Goal: Task Accomplishment & Management: Use online tool/utility

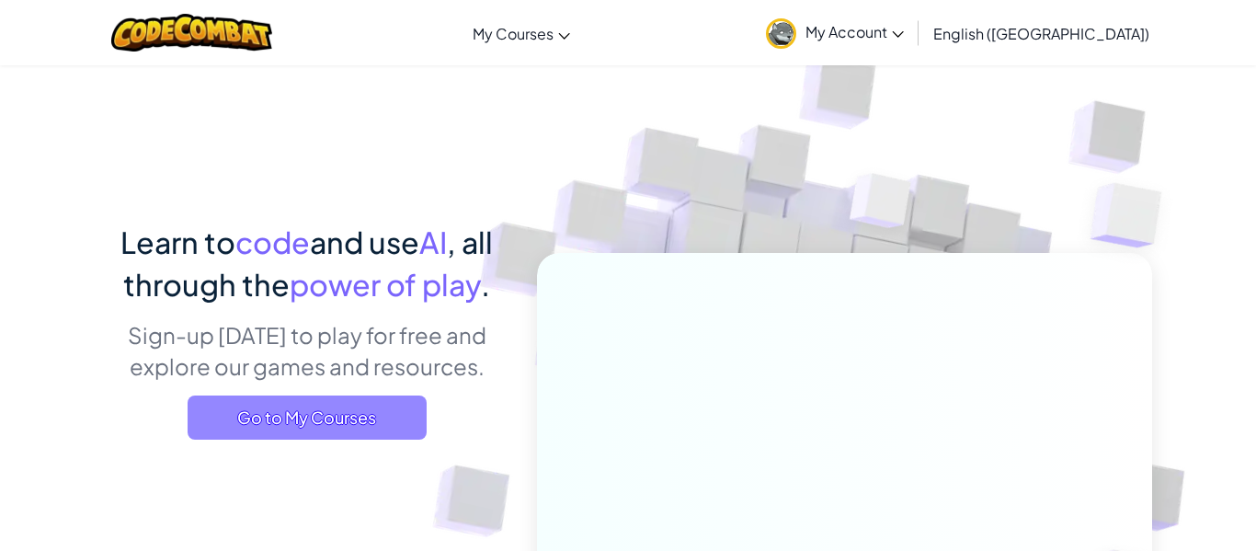
click at [326, 416] on span "Go to My Courses" at bounding box center [307, 417] width 239 height 44
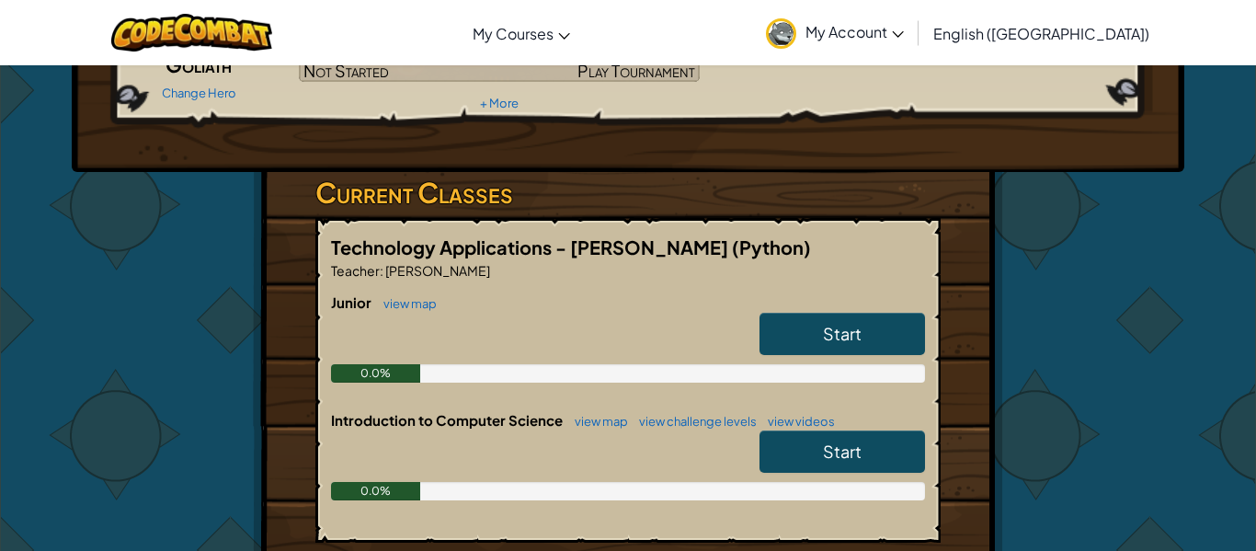
scroll to position [203, 0]
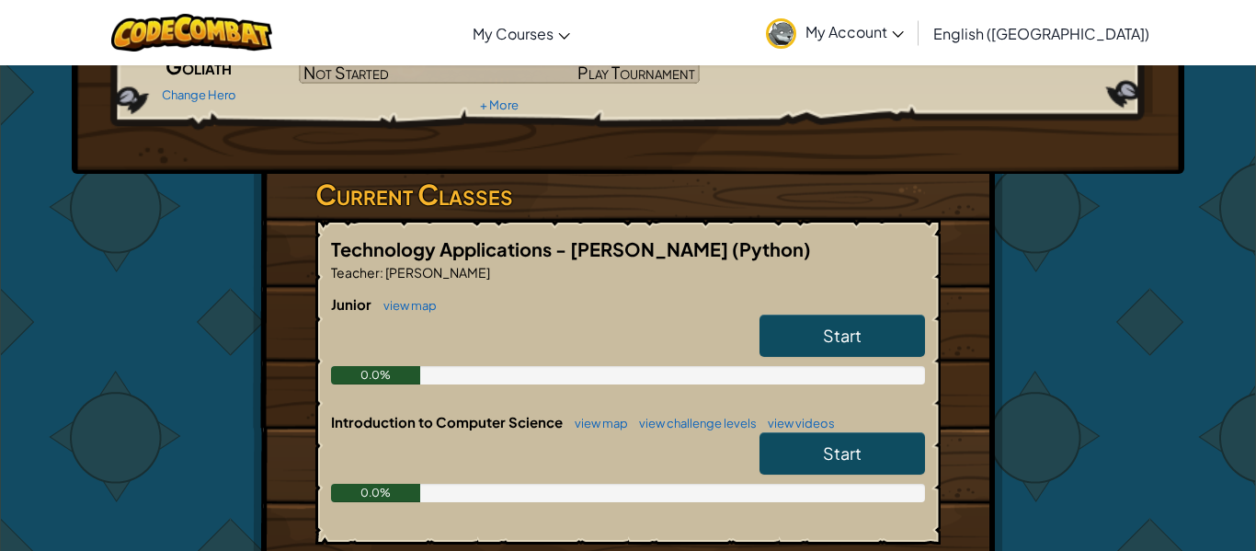
click at [1041, 271] on div "Hero : Okar Goliath Change Hero Player : [PERSON_NAME] [PERSON_NAME] Level 1: T…" at bounding box center [628, 337] width 1076 height 950
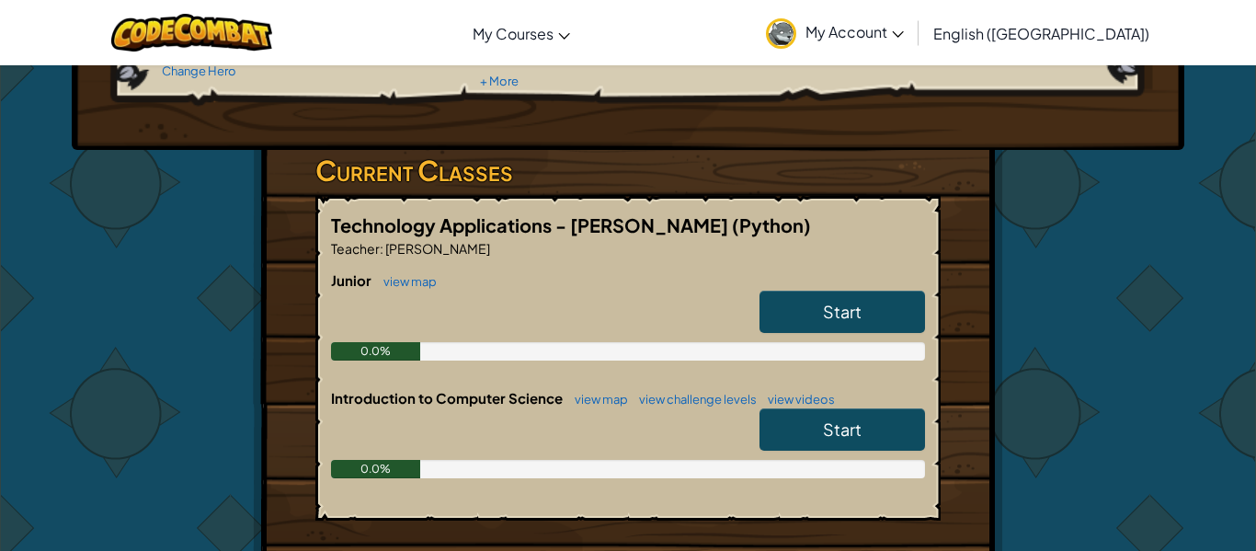
scroll to position [225, 0]
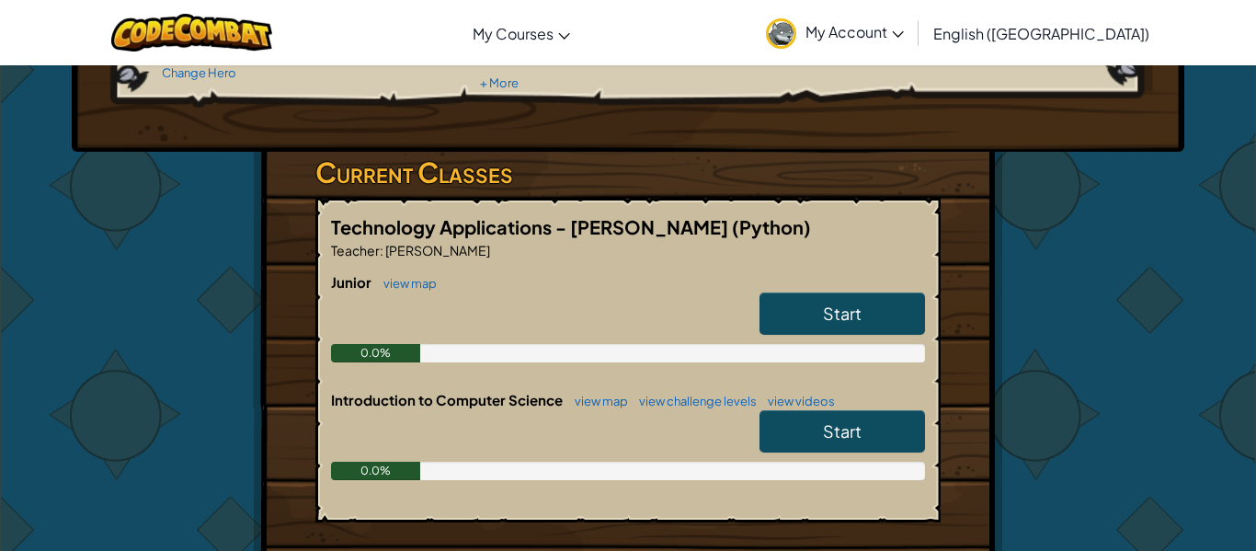
click at [834, 301] on link "Start" at bounding box center [841, 313] width 165 height 42
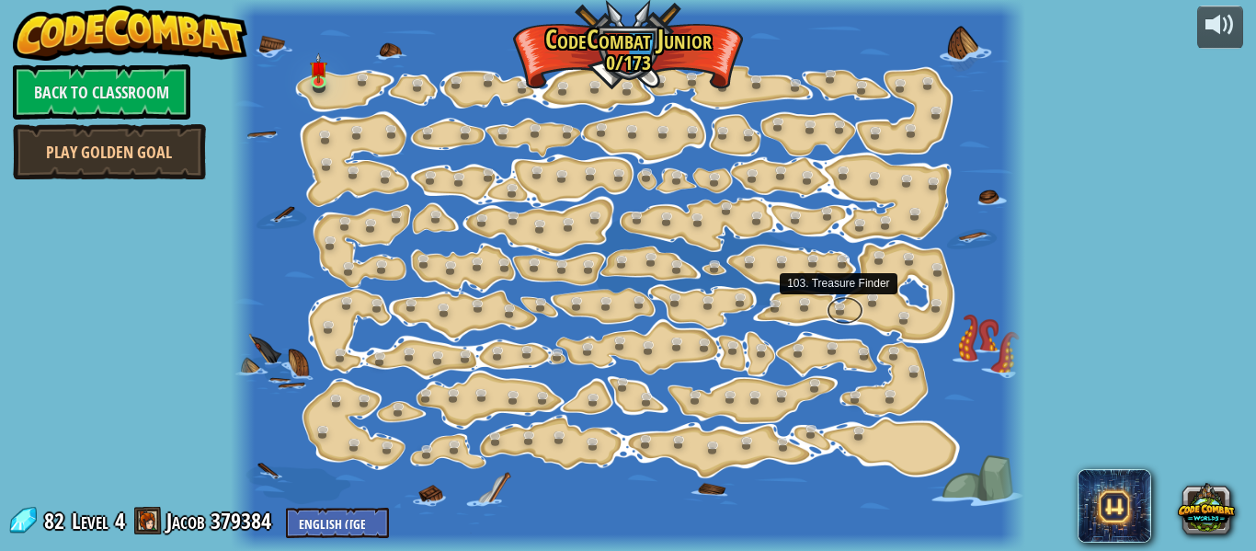
click at [834, 301] on link at bounding box center [844, 310] width 37 height 28
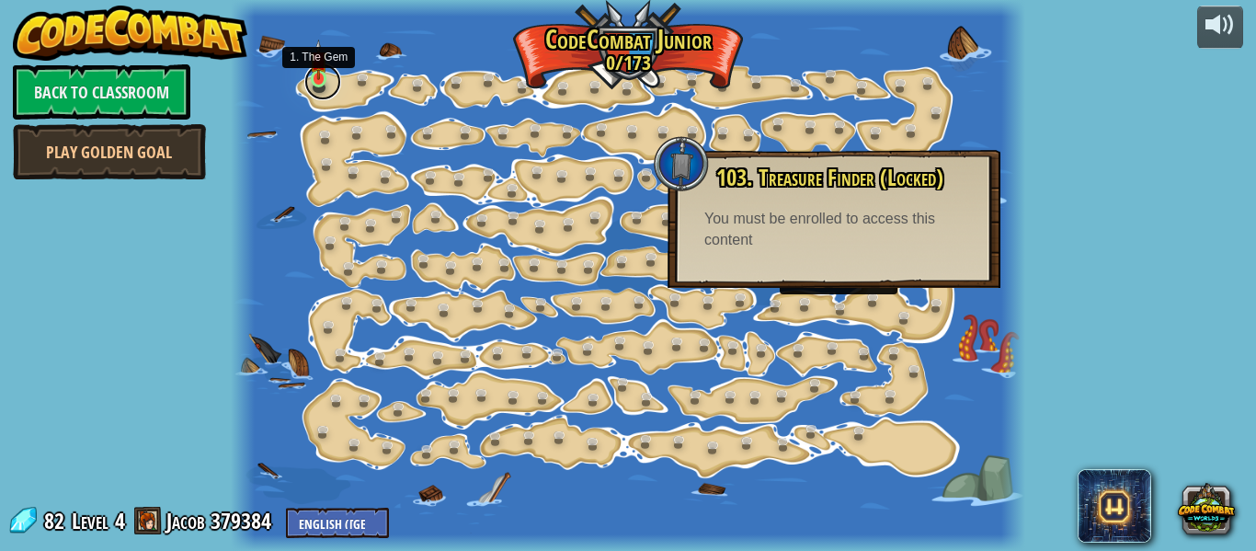
click at [316, 85] on link at bounding box center [322, 81] width 37 height 37
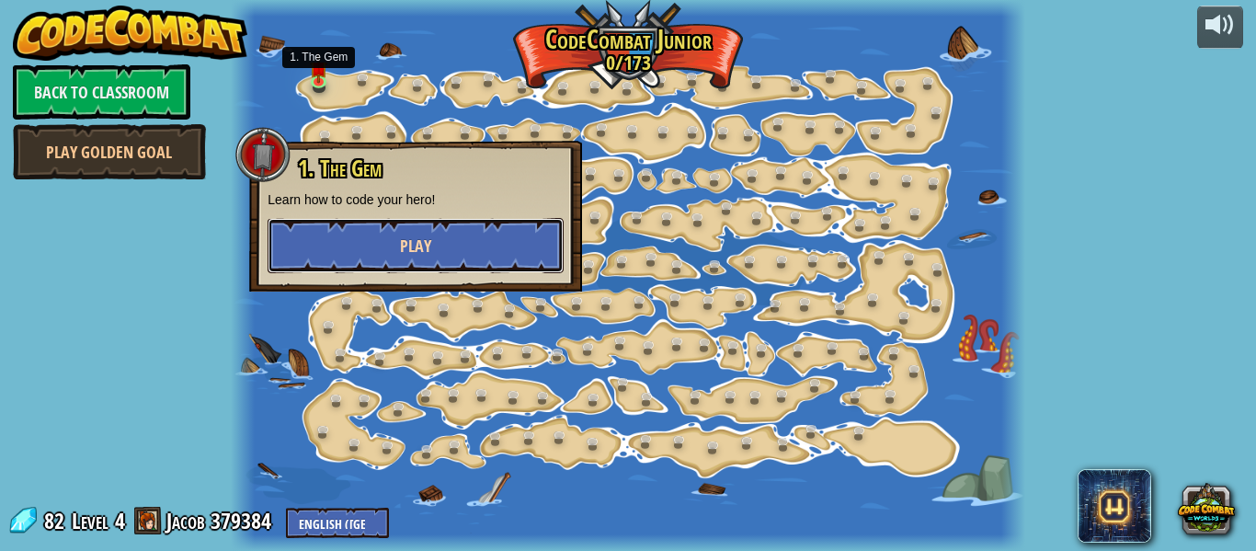
click at [358, 241] on button "Play" at bounding box center [416, 245] width 296 height 55
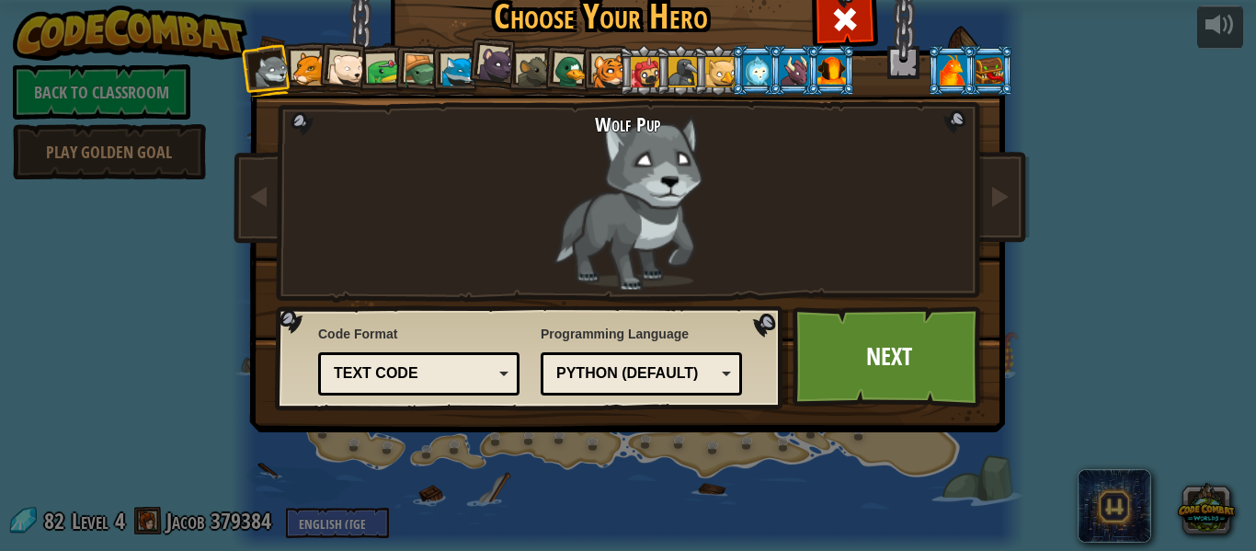
click at [1019, 190] on img at bounding box center [631, 178] width 796 height 517
click at [1006, 188] on span at bounding box center [999, 196] width 22 height 22
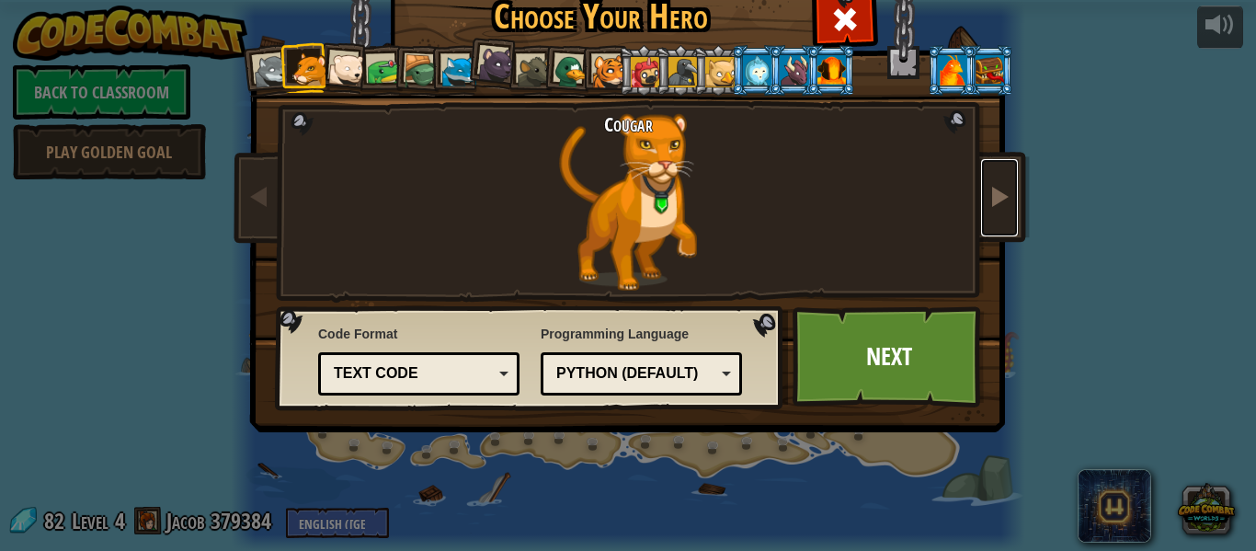
click at [1006, 188] on span at bounding box center [999, 196] width 22 height 22
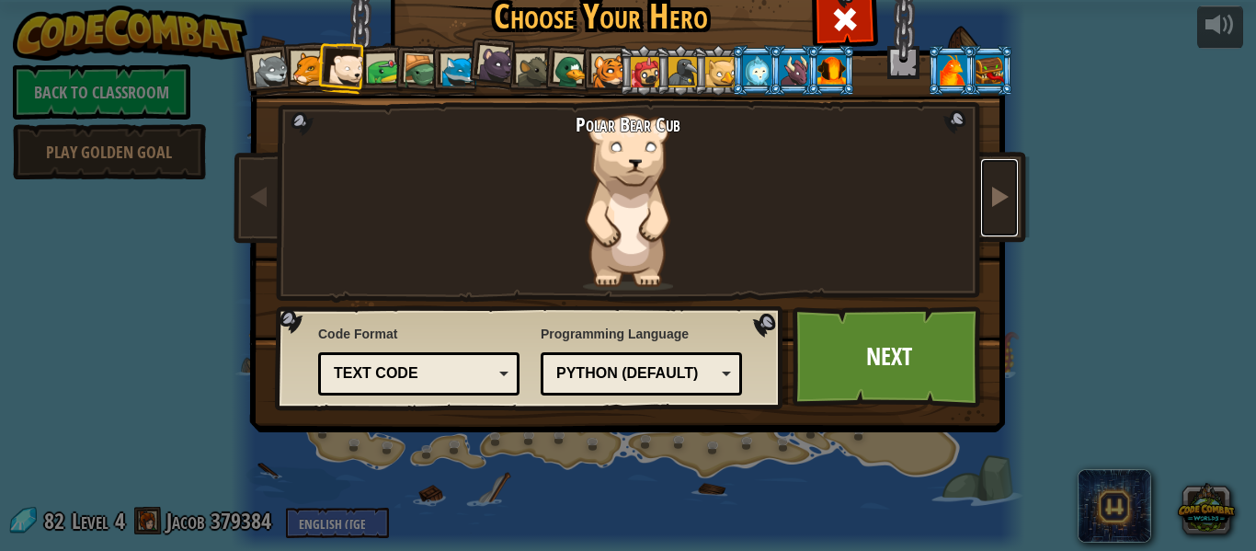
click at [1006, 188] on span at bounding box center [999, 196] width 22 height 22
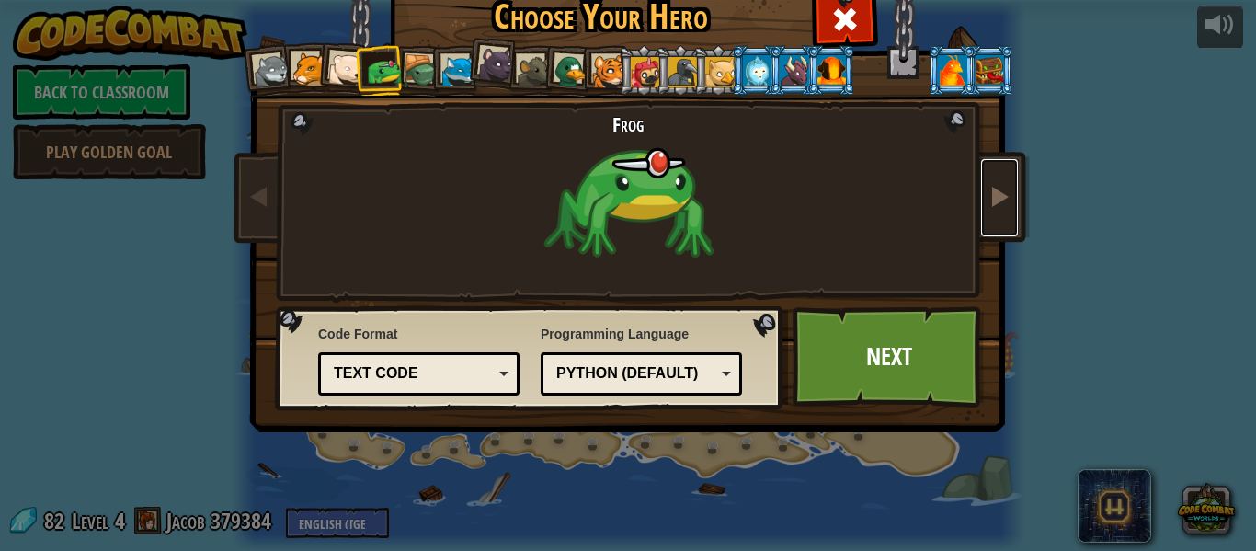
click at [1006, 188] on span at bounding box center [999, 196] width 22 height 22
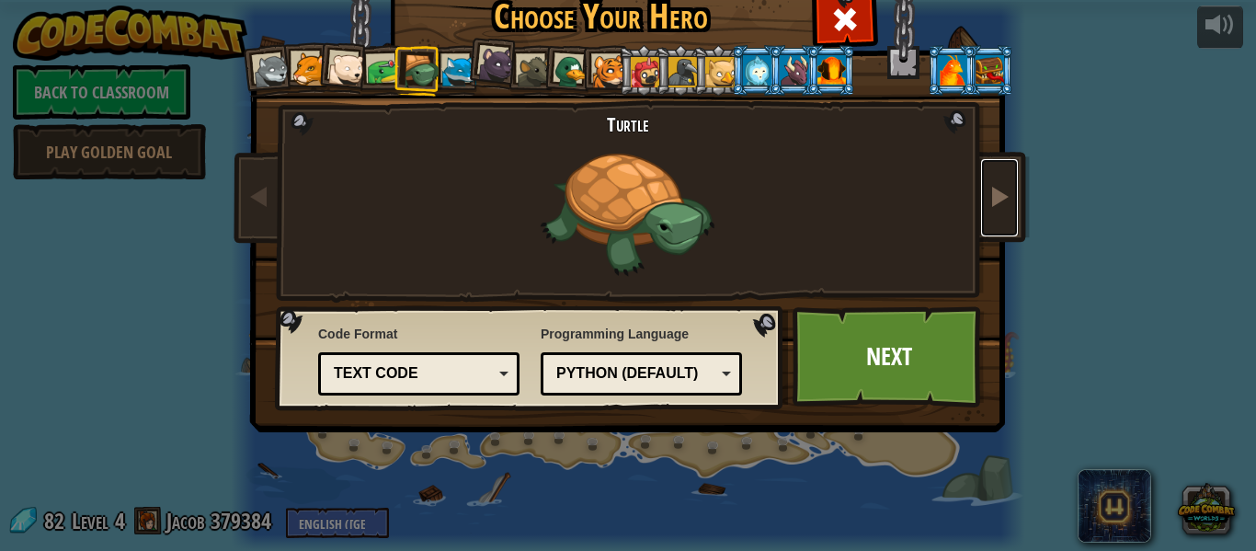
click at [1006, 188] on span at bounding box center [999, 196] width 22 height 22
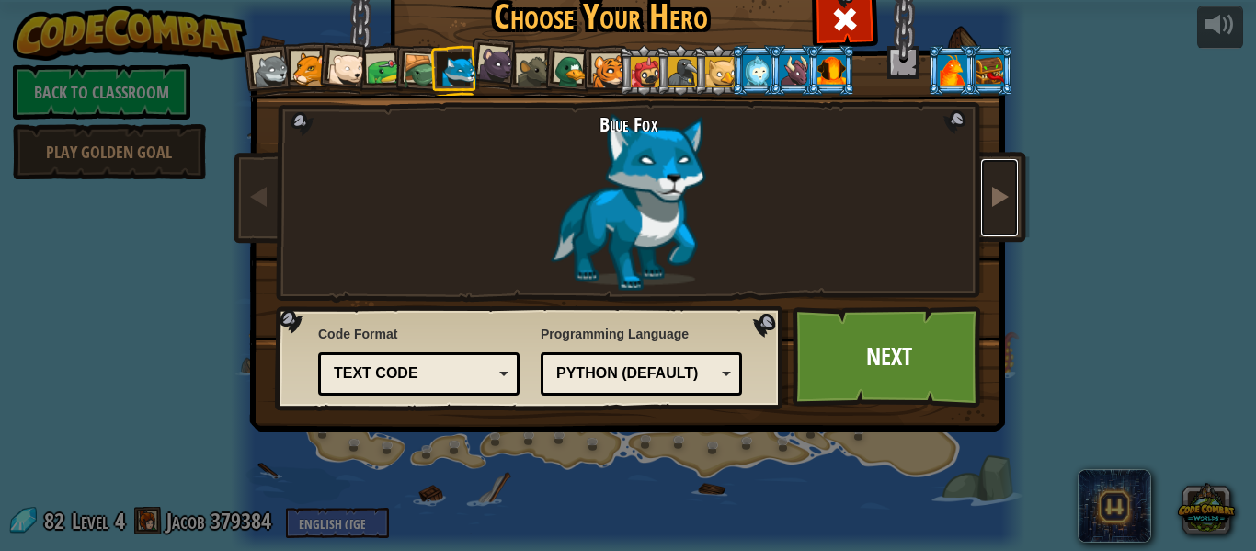
click at [1006, 188] on span at bounding box center [999, 196] width 22 height 22
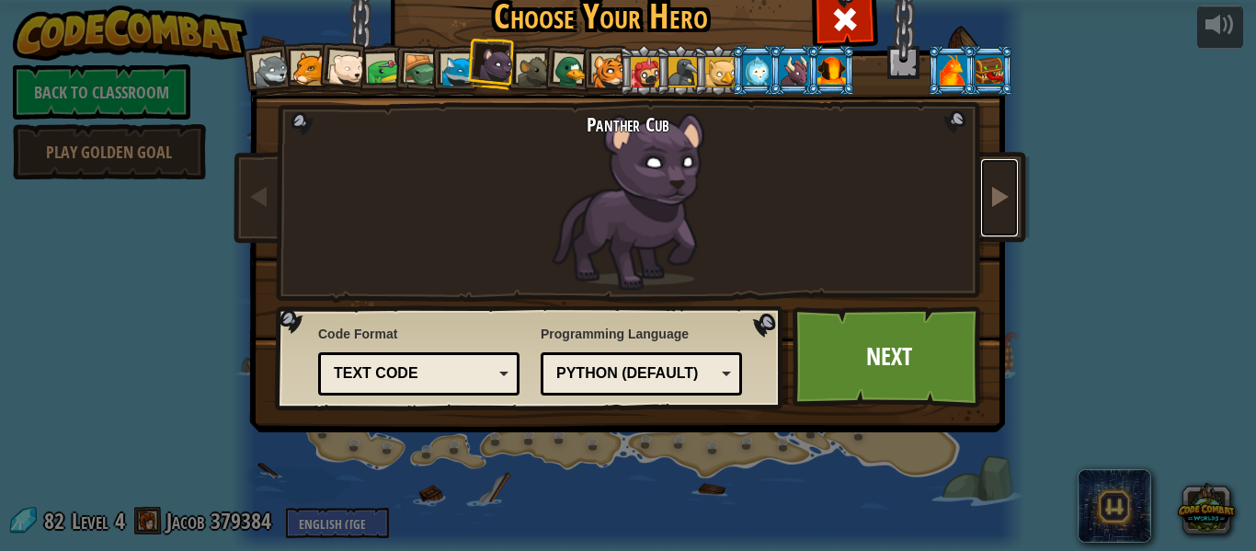
click at [1006, 188] on span at bounding box center [999, 196] width 22 height 22
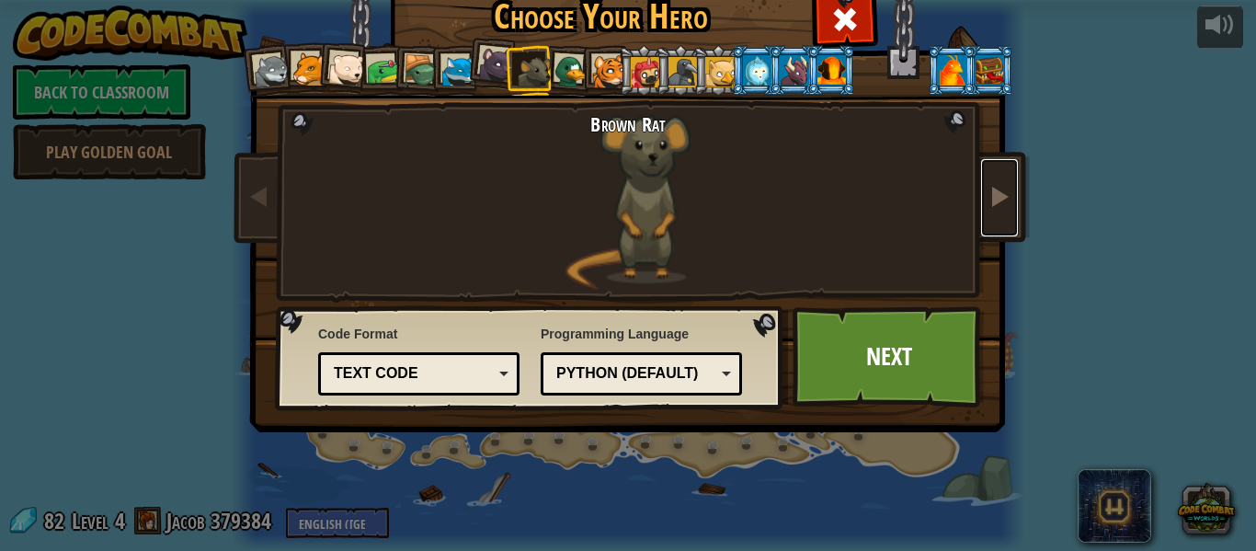
click at [1006, 188] on span at bounding box center [999, 196] width 22 height 22
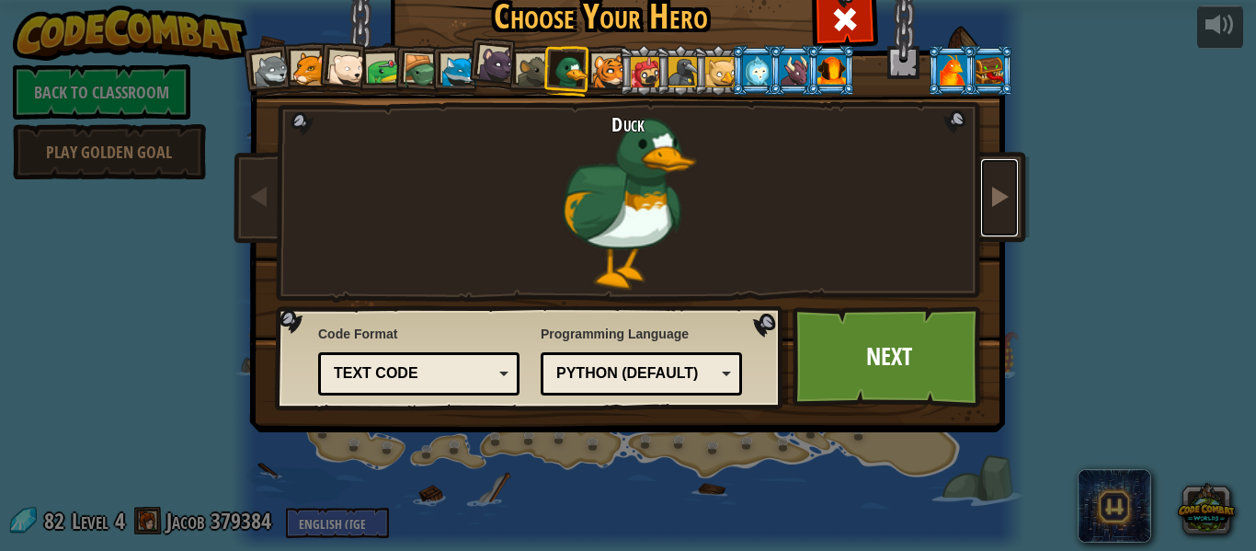
click at [1006, 188] on span at bounding box center [999, 196] width 22 height 22
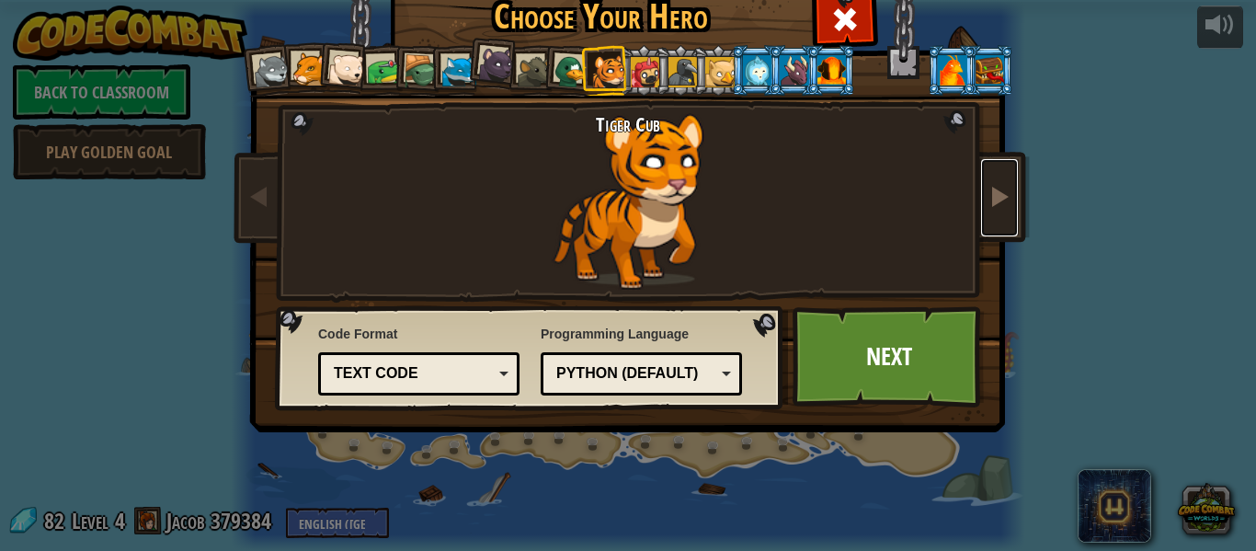
click at [1006, 188] on span at bounding box center [999, 196] width 22 height 22
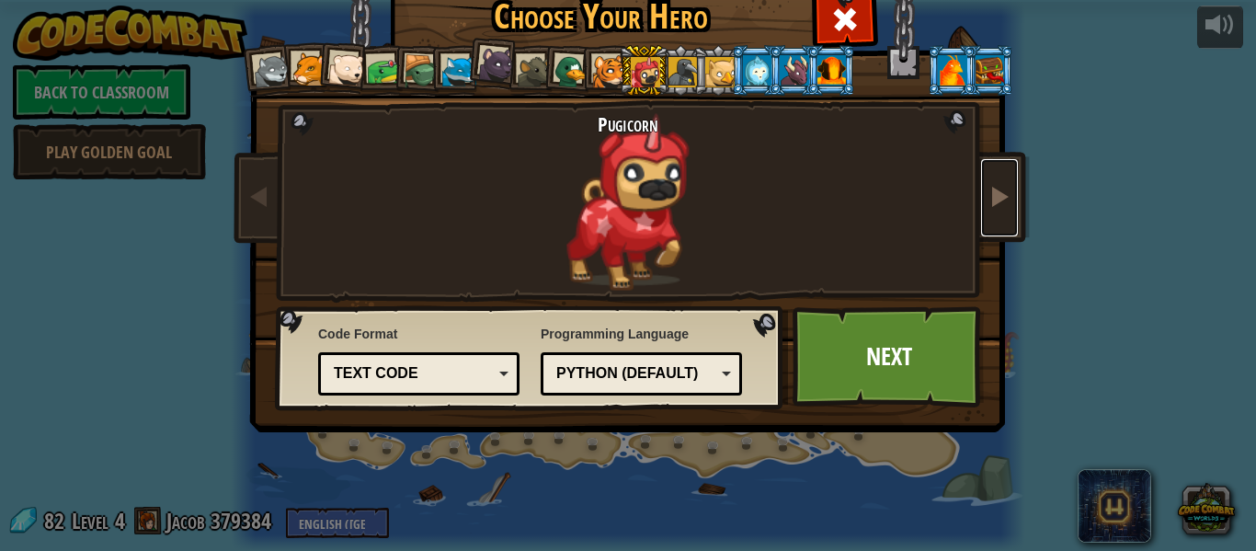
click at [1006, 188] on span at bounding box center [999, 196] width 22 height 22
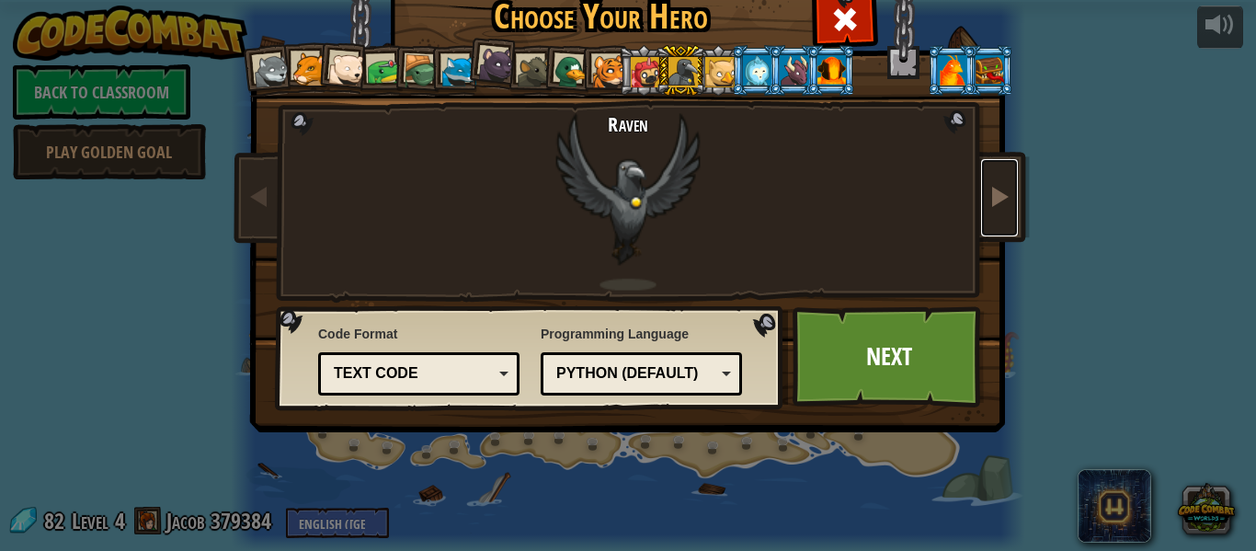
click at [992, 185] on span at bounding box center [999, 196] width 22 height 22
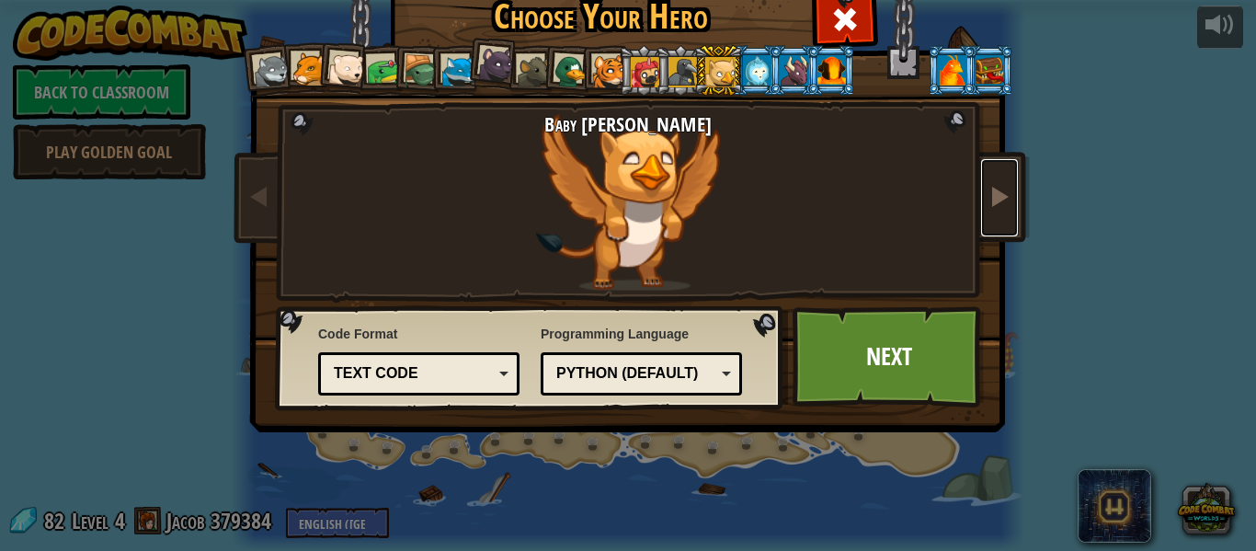
click at [992, 185] on span at bounding box center [999, 196] width 22 height 22
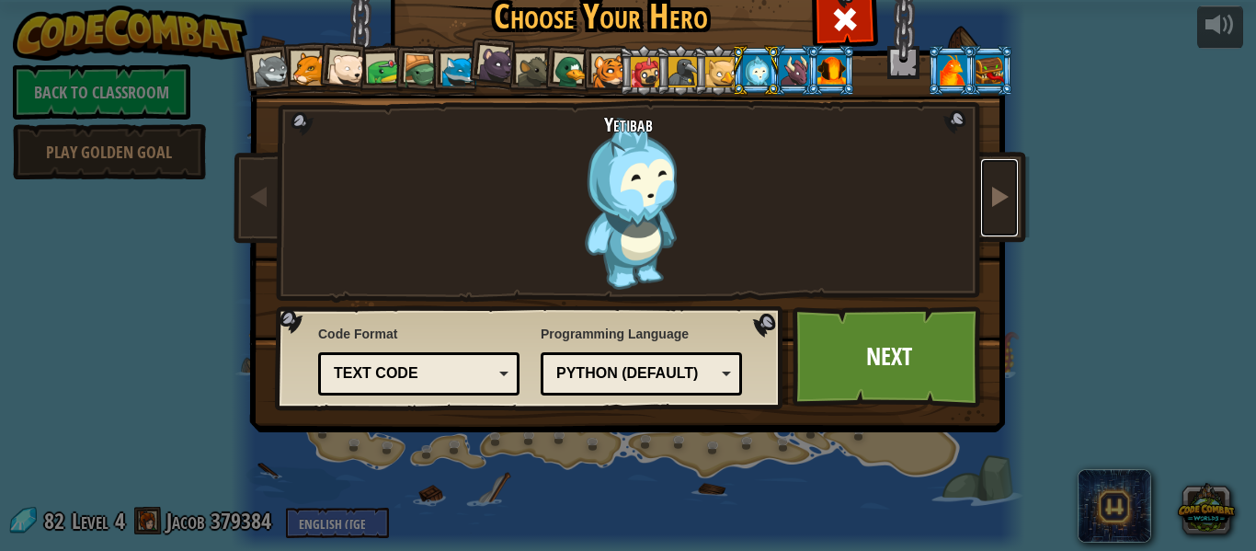
click at [992, 185] on span at bounding box center [999, 196] width 22 height 22
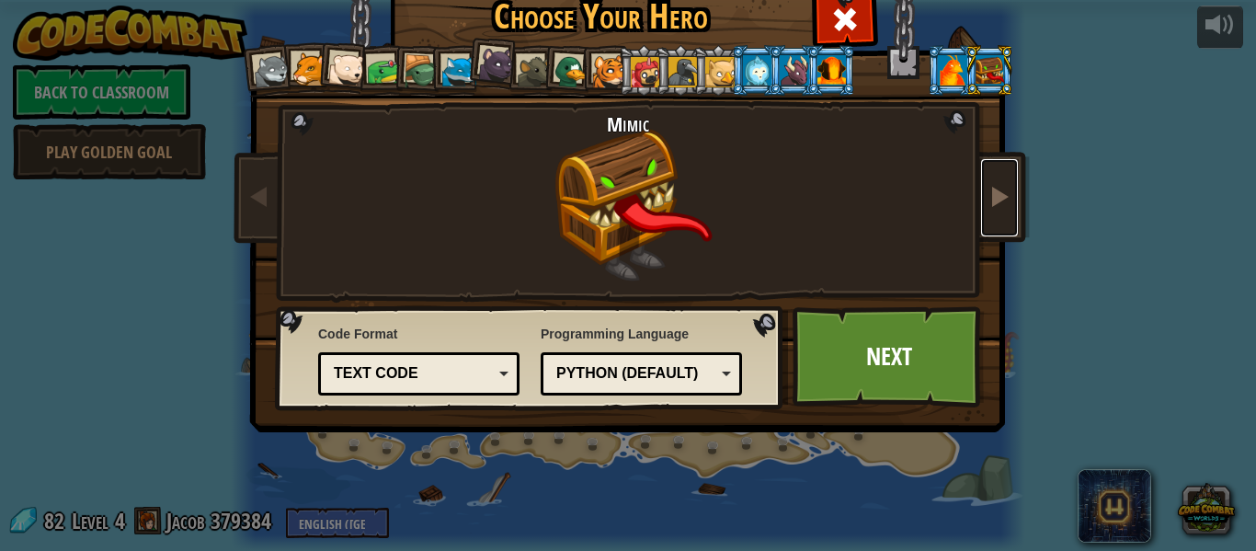
click at [992, 185] on span at bounding box center [999, 196] width 22 height 22
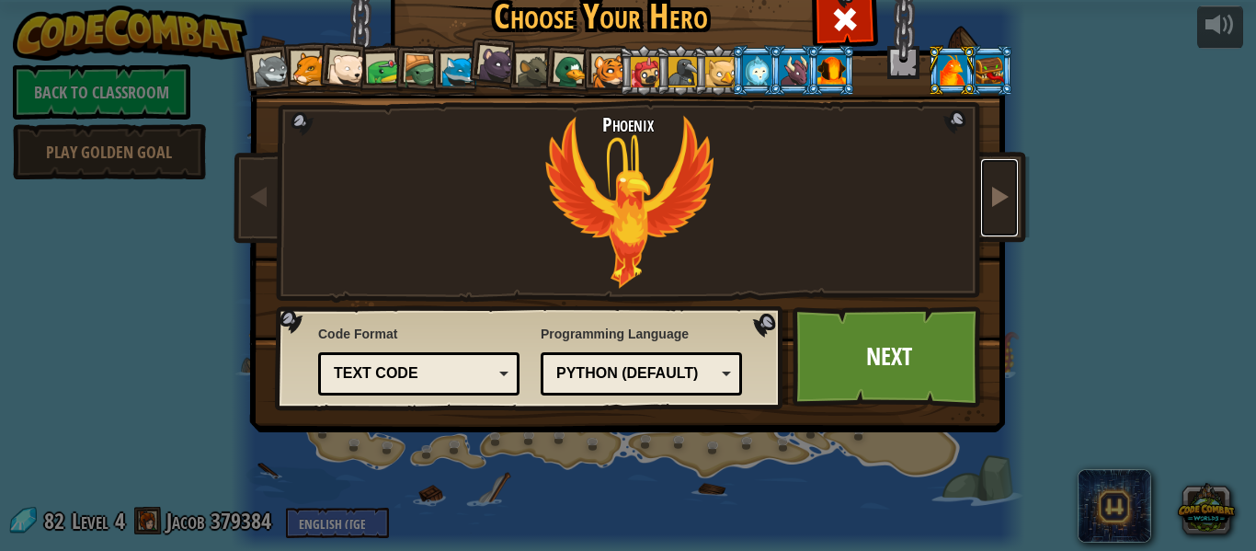
click at [992, 185] on span at bounding box center [999, 196] width 22 height 22
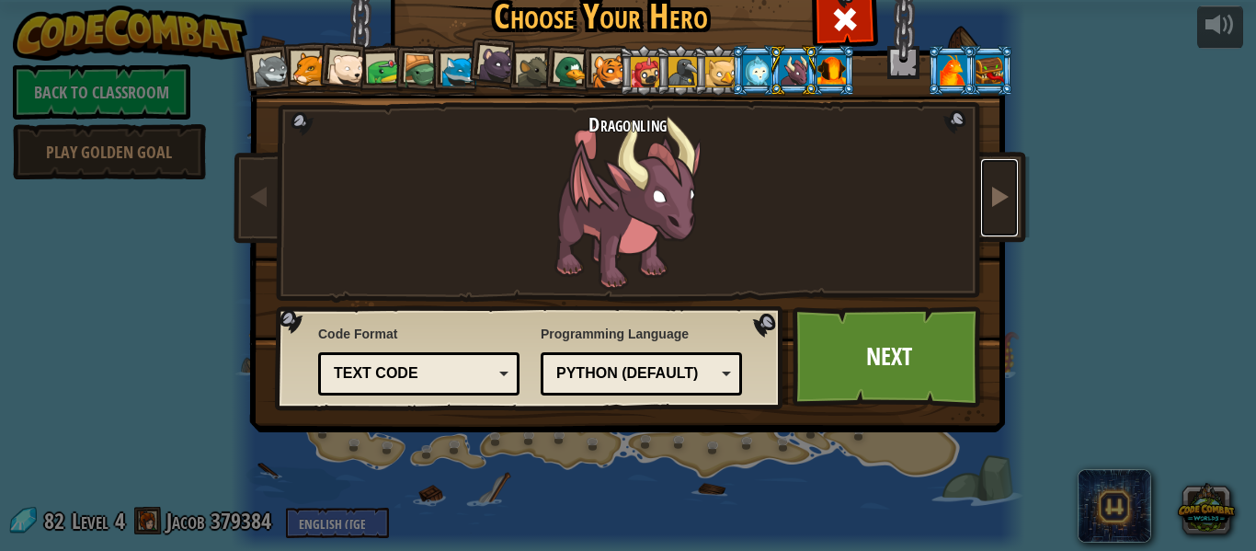
click at [982, 200] on link at bounding box center [999, 197] width 37 height 77
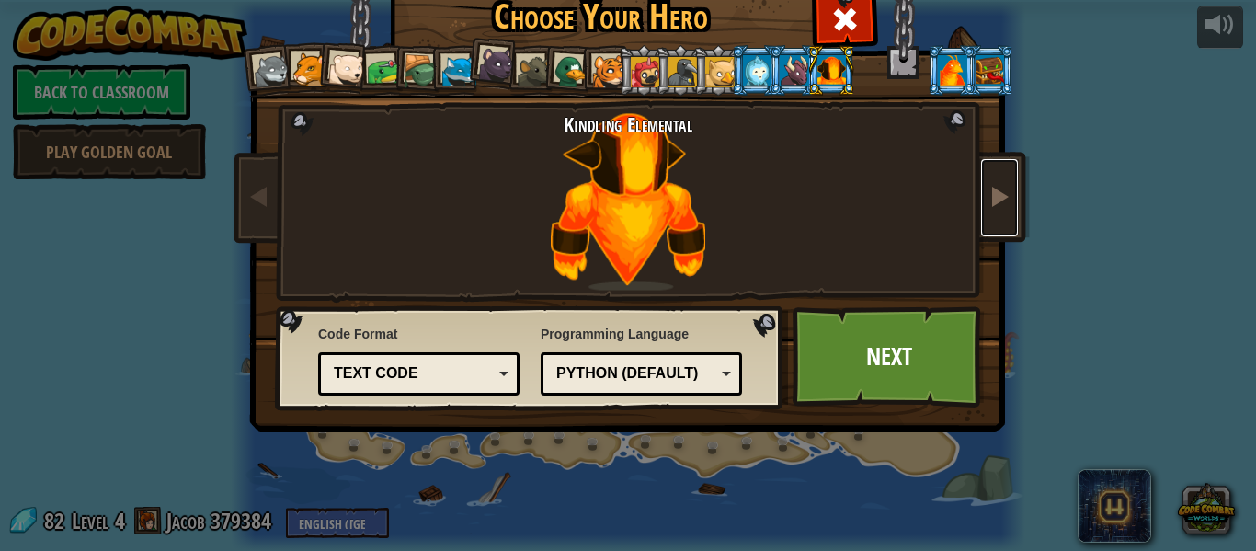
click at [991, 201] on span at bounding box center [999, 196] width 22 height 22
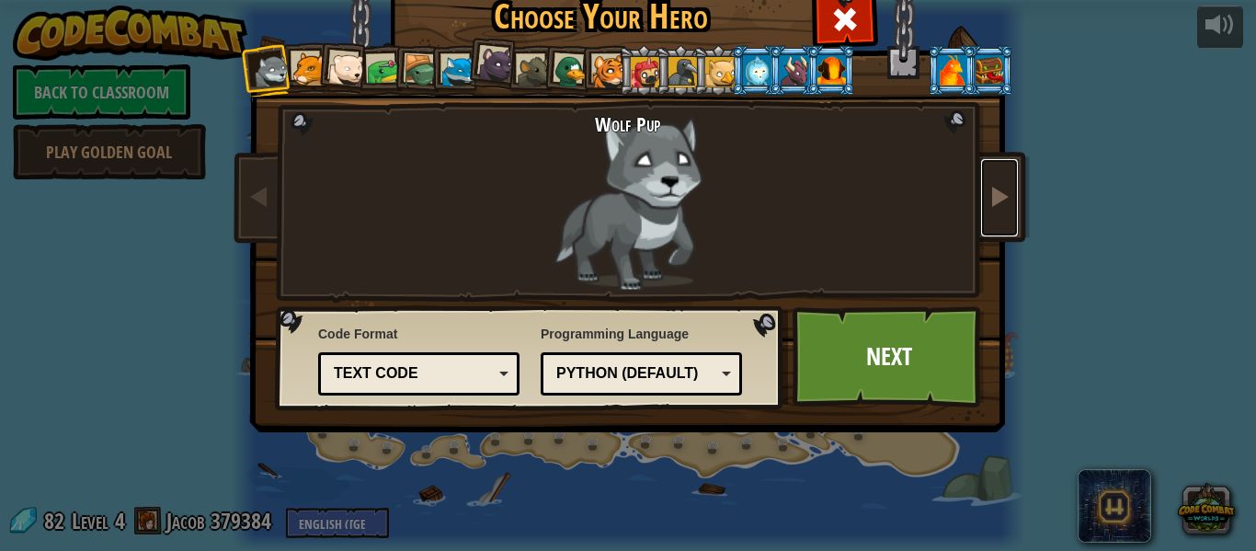
click at [991, 202] on span at bounding box center [999, 196] width 22 height 22
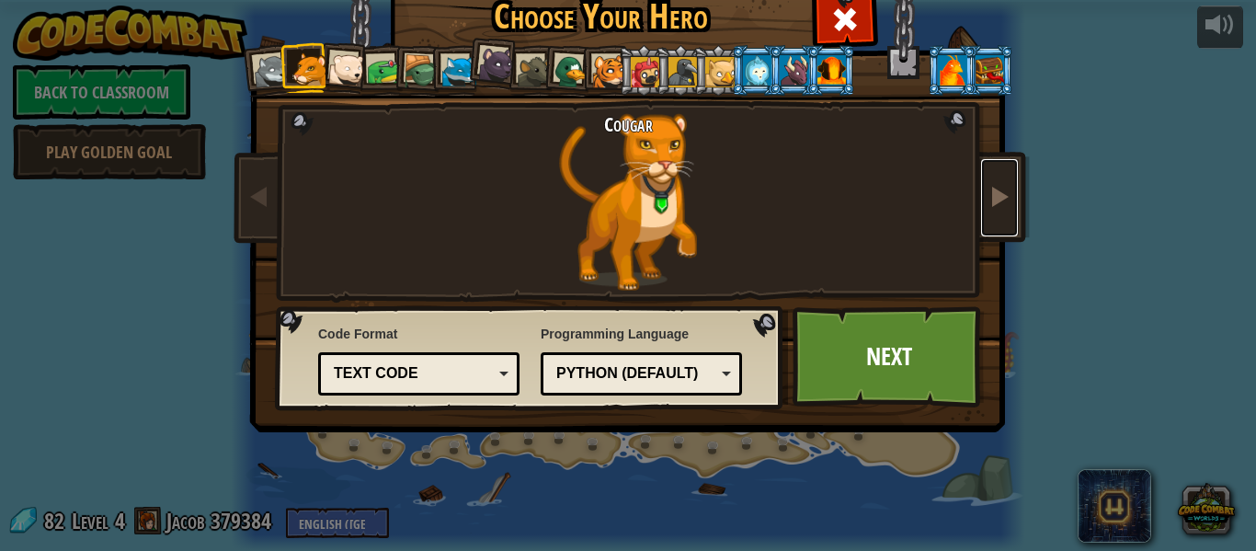
click at [991, 202] on span at bounding box center [999, 196] width 22 height 22
click at [1003, 201] on span at bounding box center [999, 196] width 22 height 22
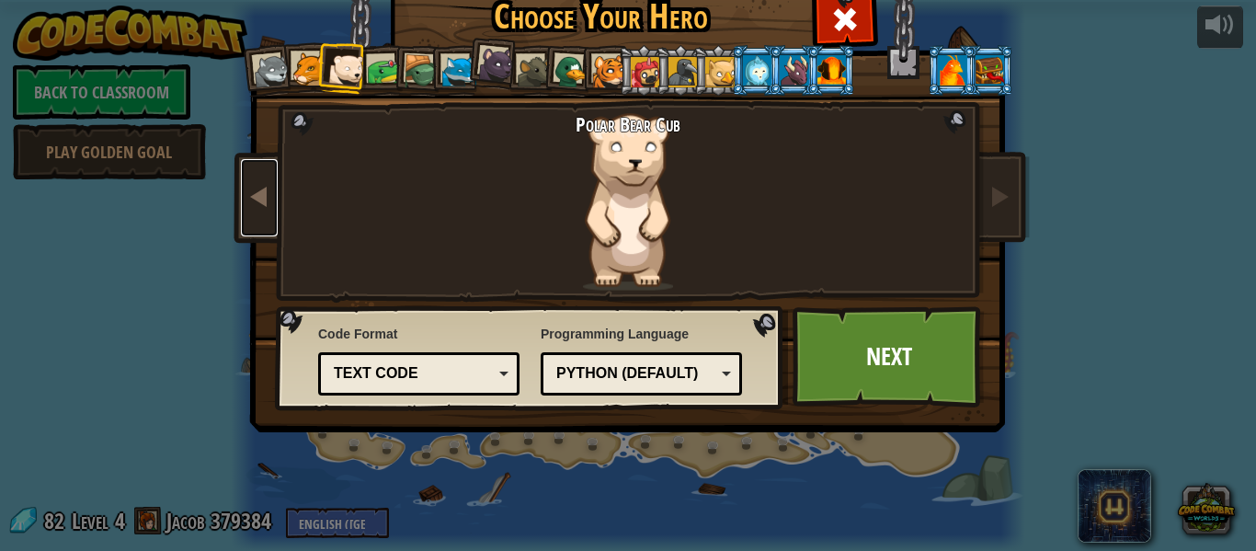
click at [258, 171] on link at bounding box center [259, 197] width 37 height 77
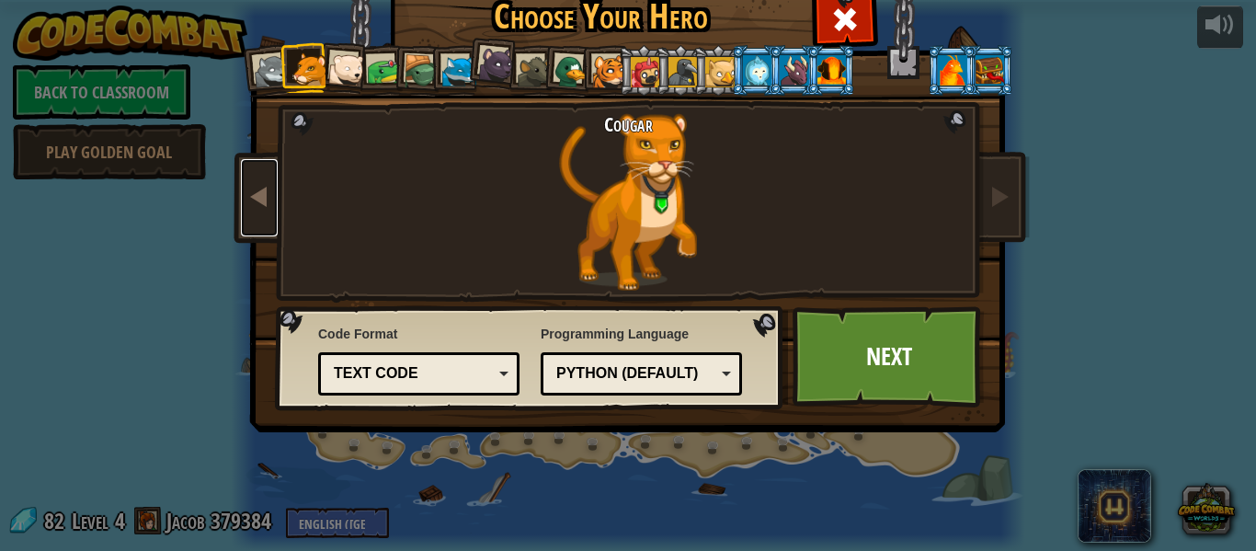
click at [258, 171] on link at bounding box center [259, 197] width 37 height 77
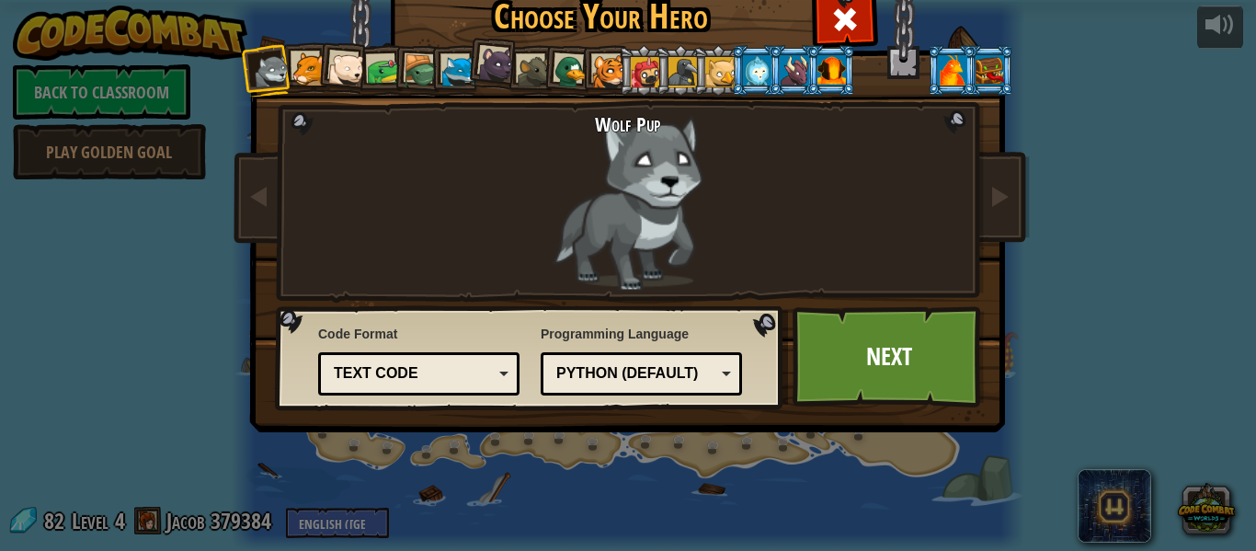
click at [570, 69] on div at bounding box center [571, 72] width 36 height 36
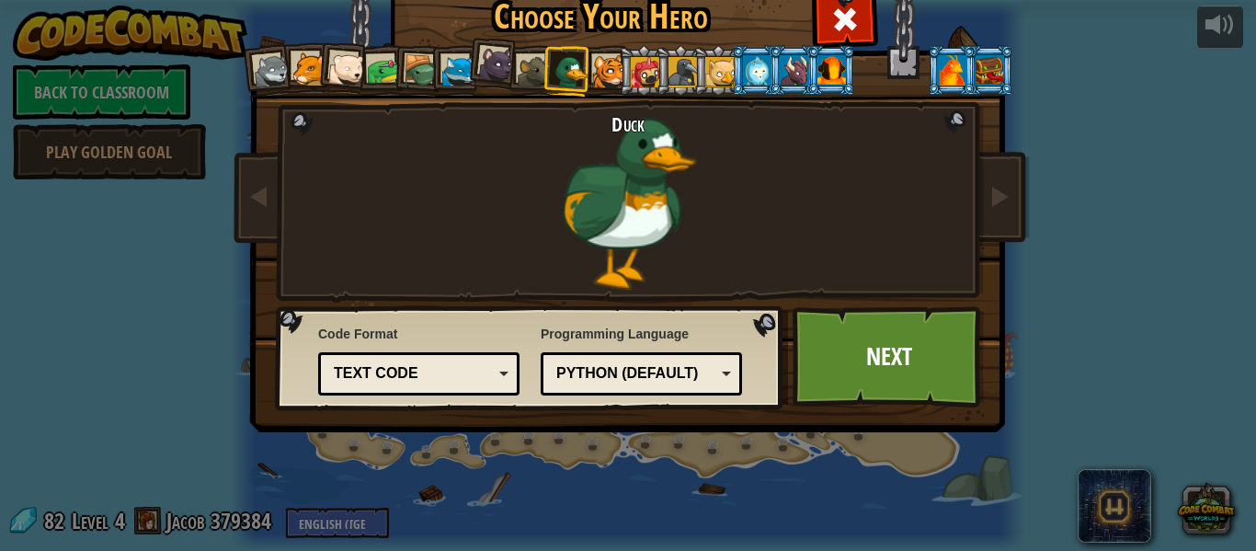
click at [279, 74] on div at bounding box center [272, 71] width 37 height 37
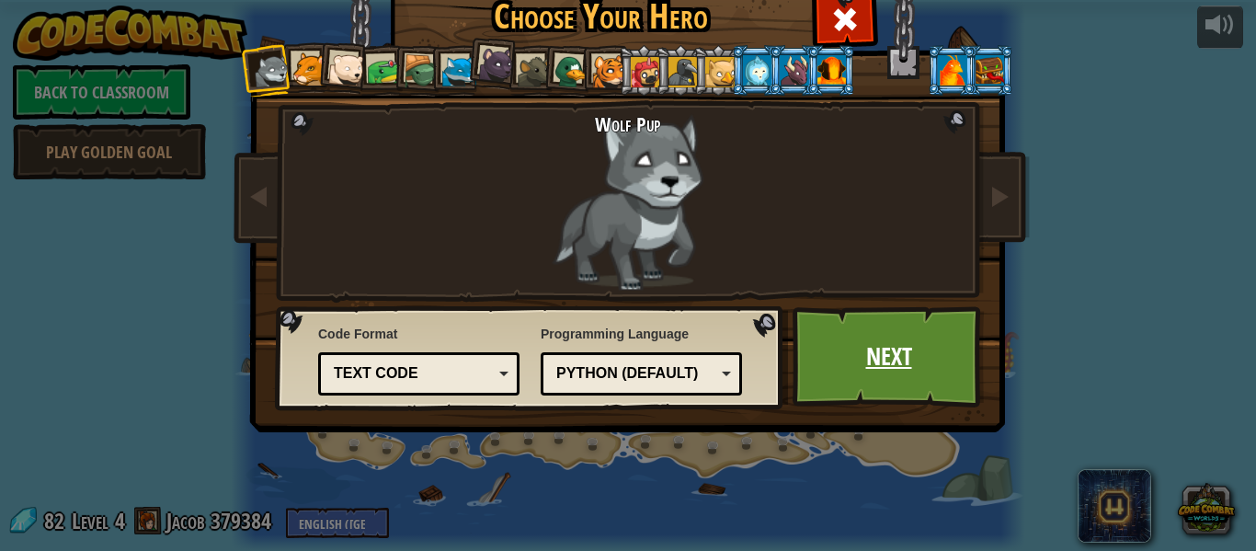
click at [853, 357] on link "Next" at bounding box center [888, 356] width 192 height 101
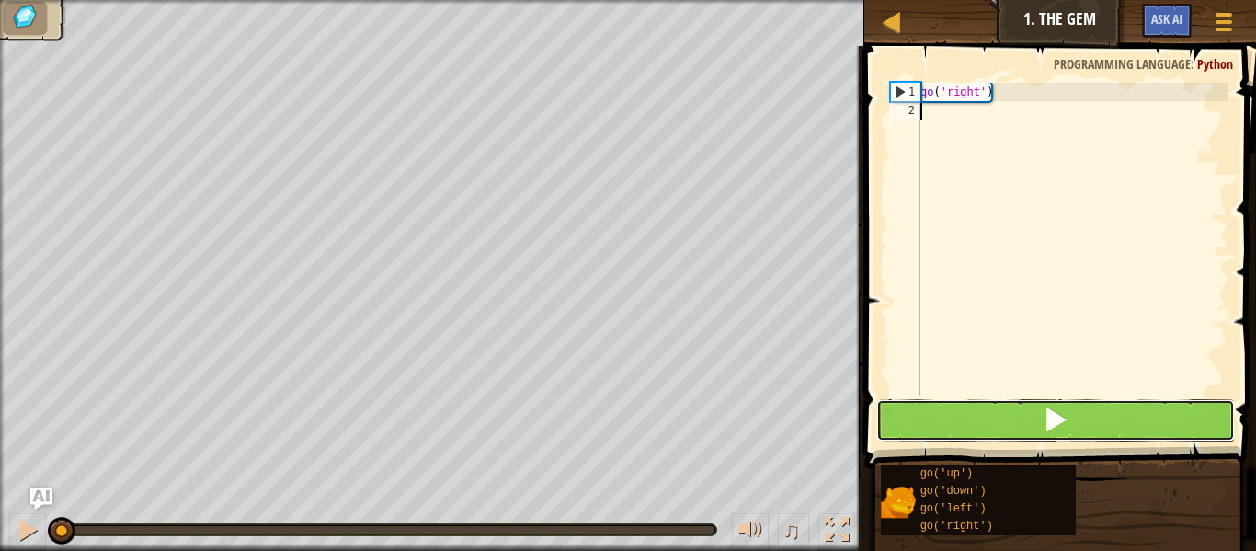
click at [992, 402] on button at bounding box center [1055, 420] width 359 height 42
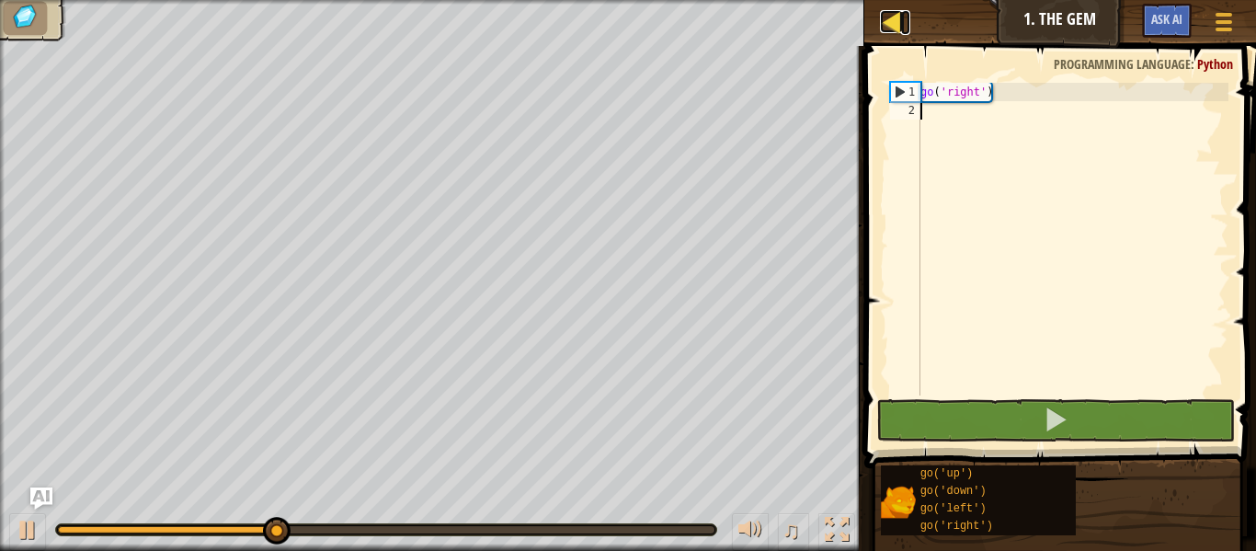
click at [895, 17] on div at bounding box center [891, 21] width 23 height 23
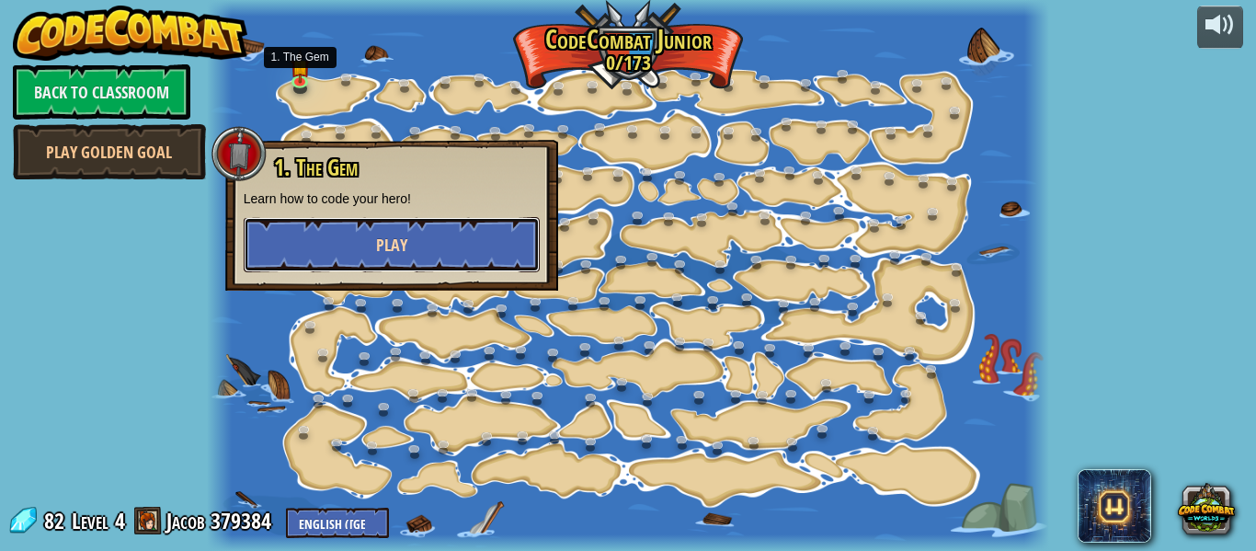
click at [361, 231] on button "Play" at bounding box center [392, 244] width 296 height 55
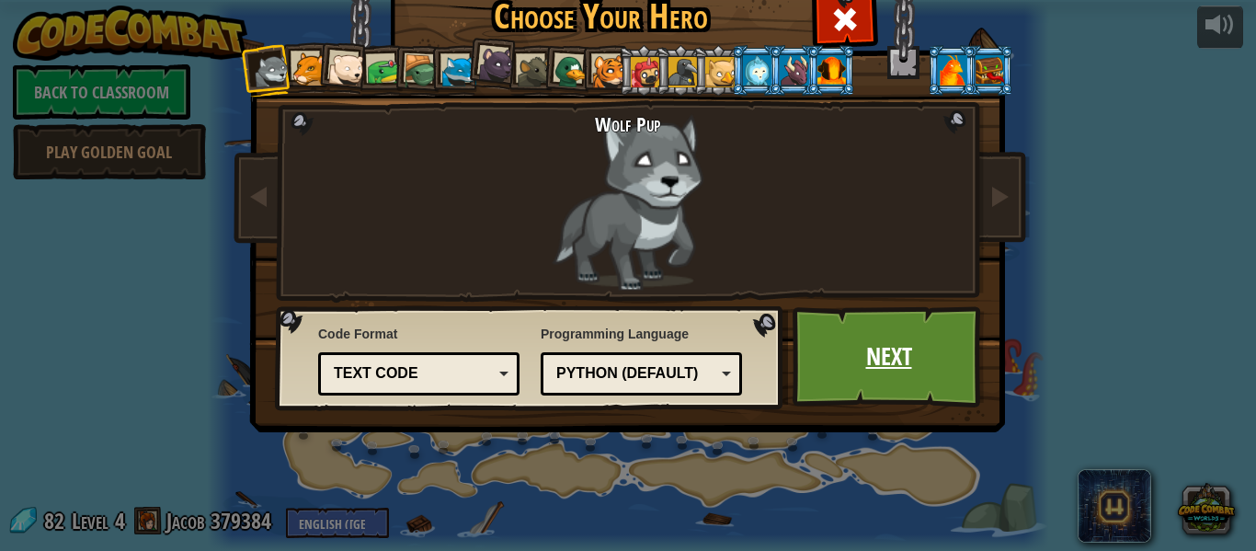
click at [885, 357] on link "Next" at bounding box center [888, 356] width 192 height 101
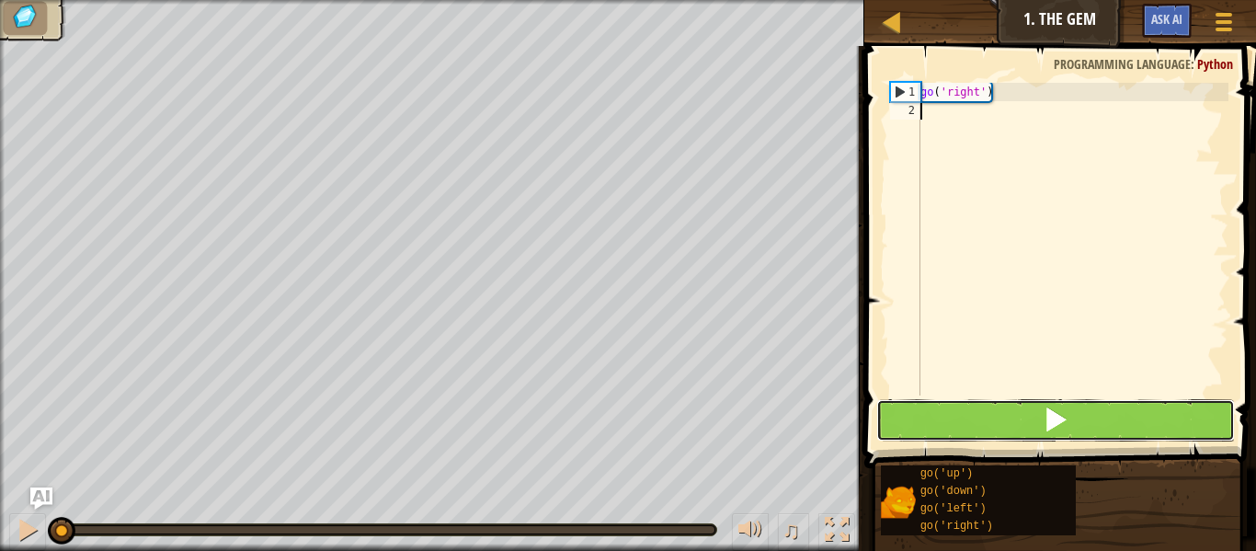
click at [1013, 405] on button at bounding box center [1055, 420] width 359 height 42
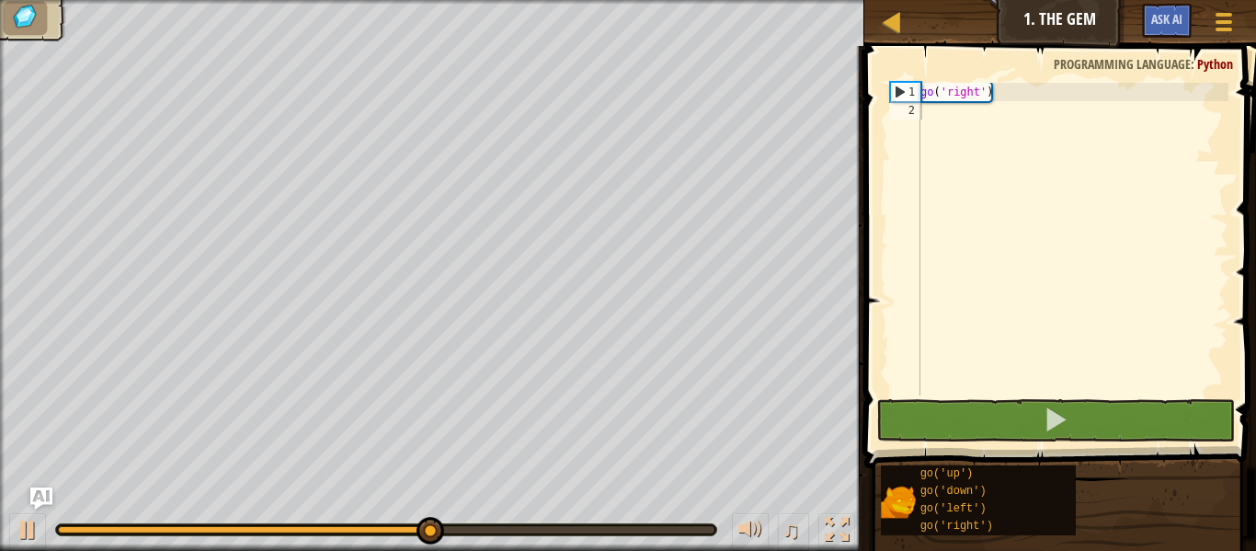
click at [611, 524] on div at bounding box center [386, 529] width 660 height 11
type textarea "d"
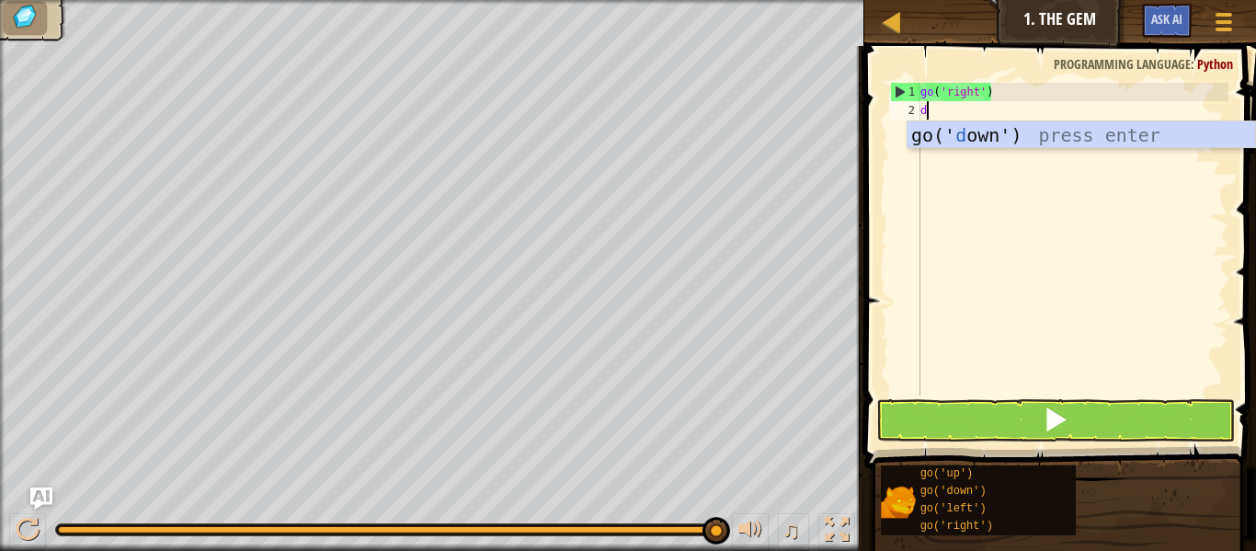
scroll to position [8, 0]
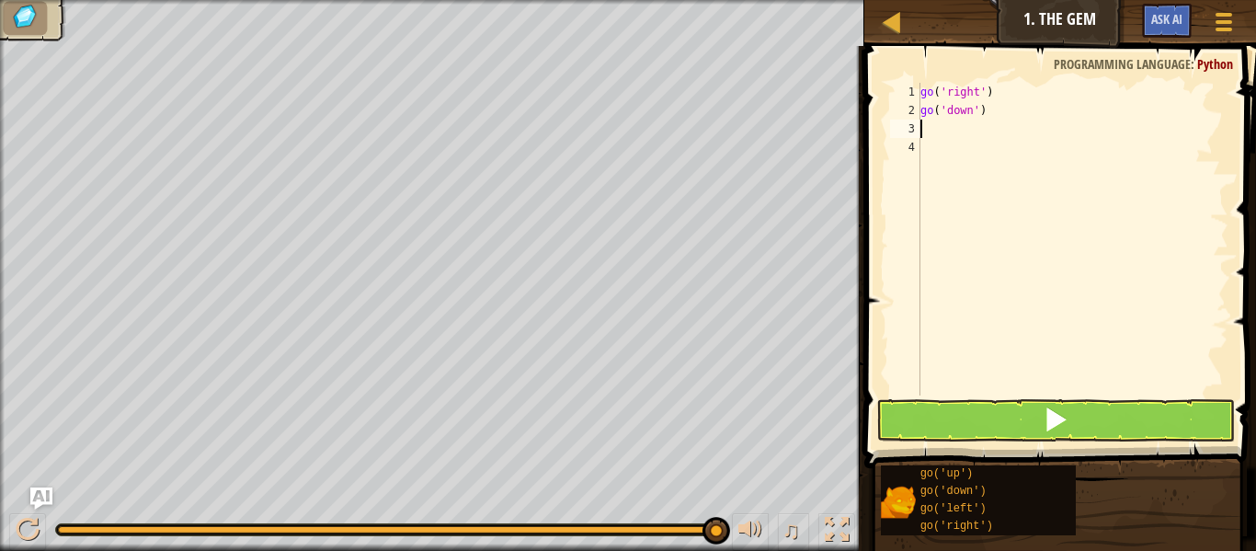
type textarea "r"
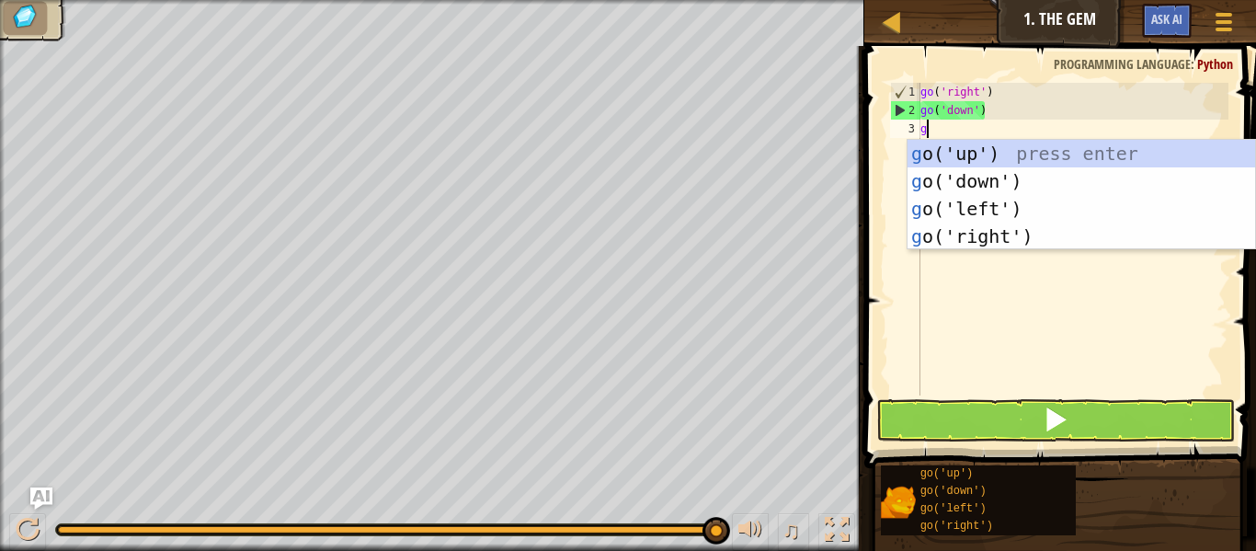
type textarea "go"
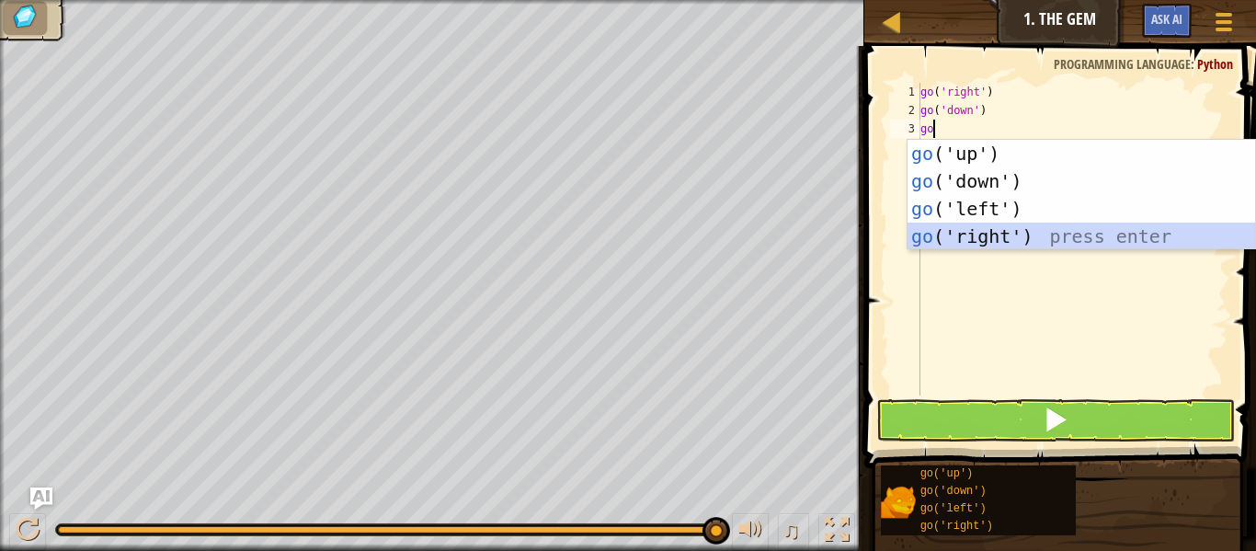
click at [1006, 233] on div "go ('up') press enter go ('down') press enter go ('left') press enter go ('righ…" at bounding box center [1080, 222] width 347 height 165
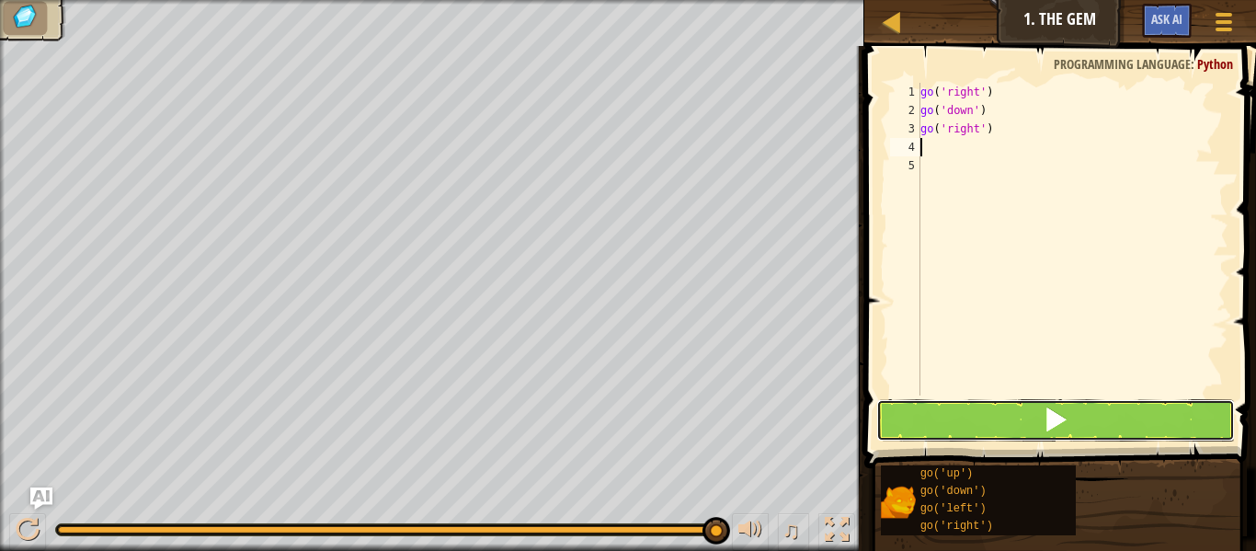
click at [975, 416] on button at bounding box center [1055, 420] width 359 height 42
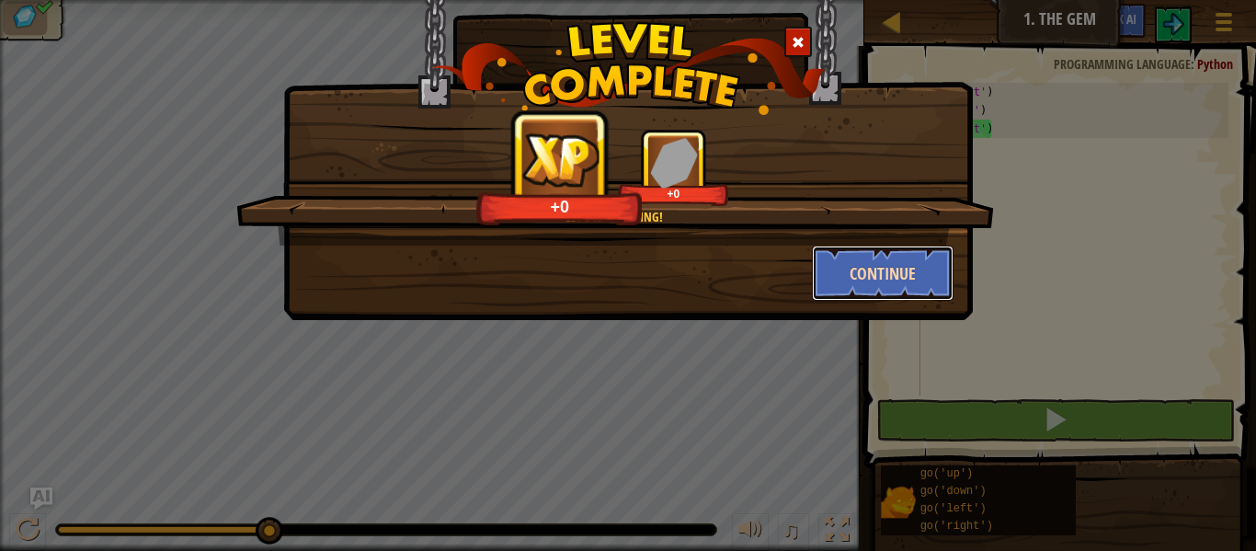
click at [831, 282] on button "Continue" at bounding box center [883, 272] width 142 height 55
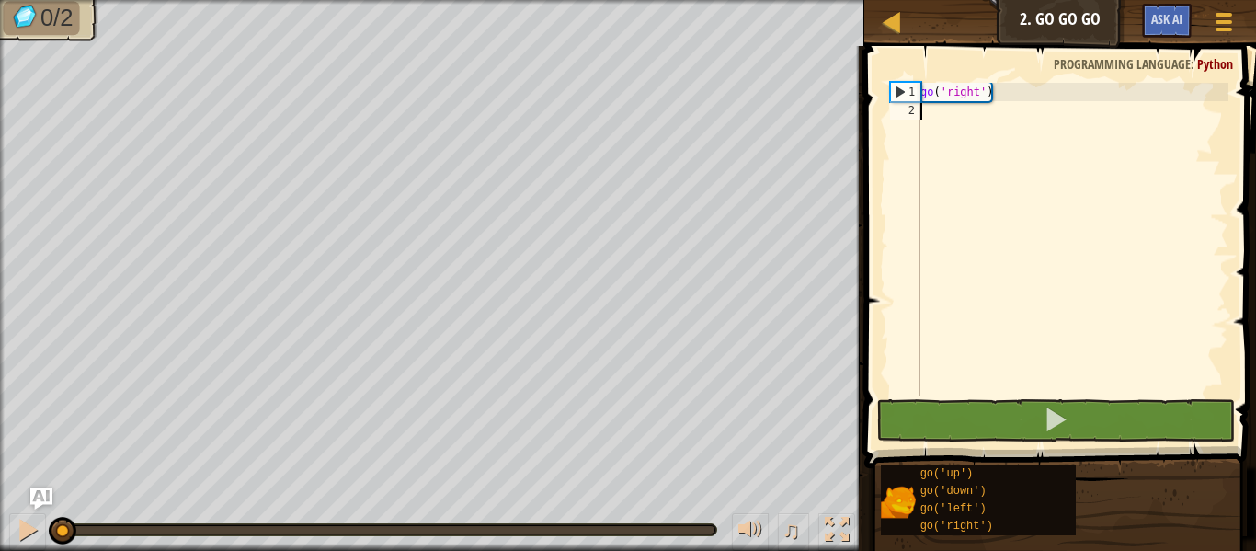
type textarea "go"
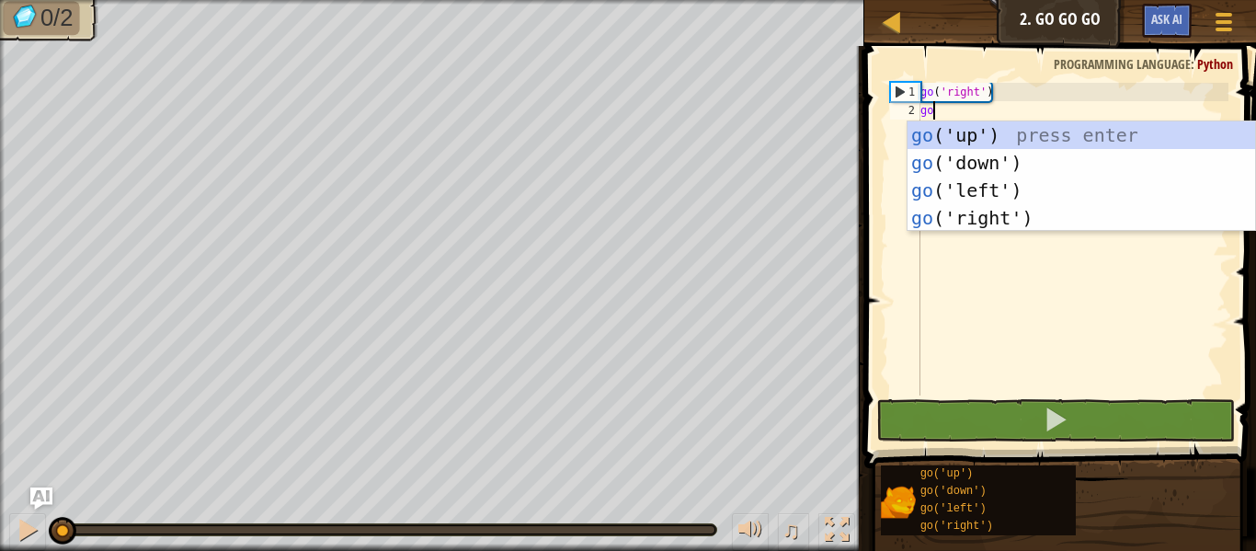
scroll to position [8, 1]
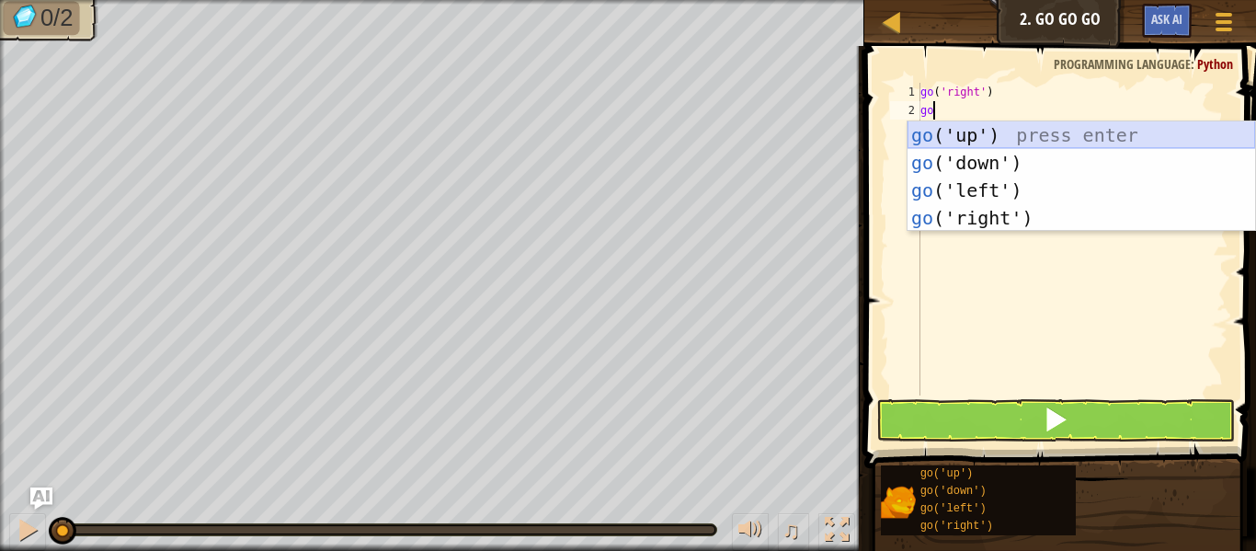
click at [945, 131] on div "go ('up') press enter go ('down') press enter go ('left') press enter go ('righ…" at bounding box center [1080, 203] width 347 height 165
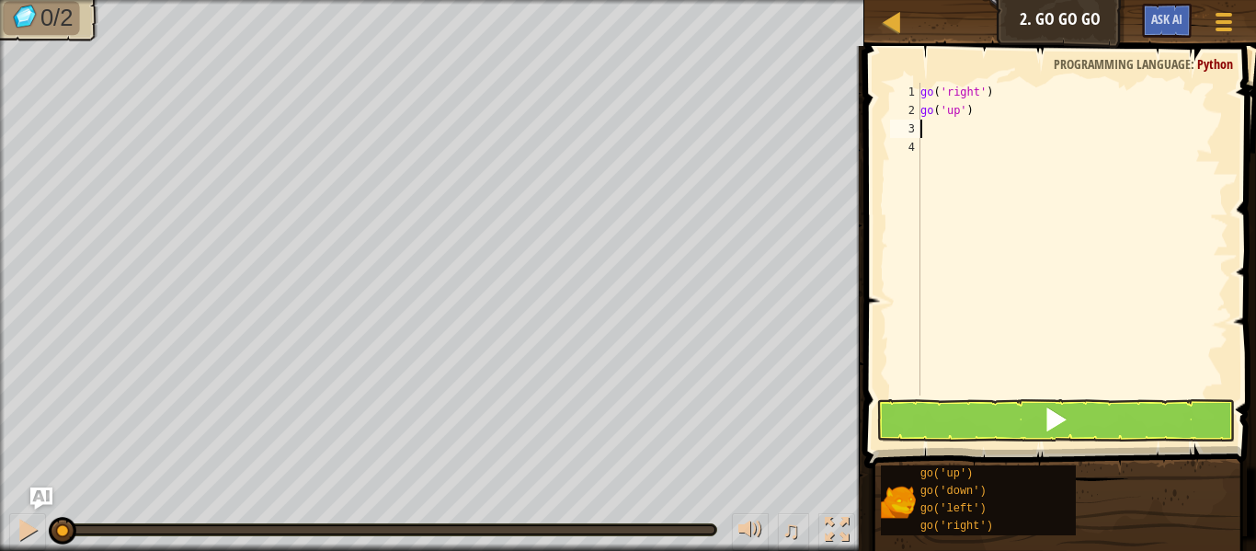
scroll to position [8, 0]
type textarea "go"
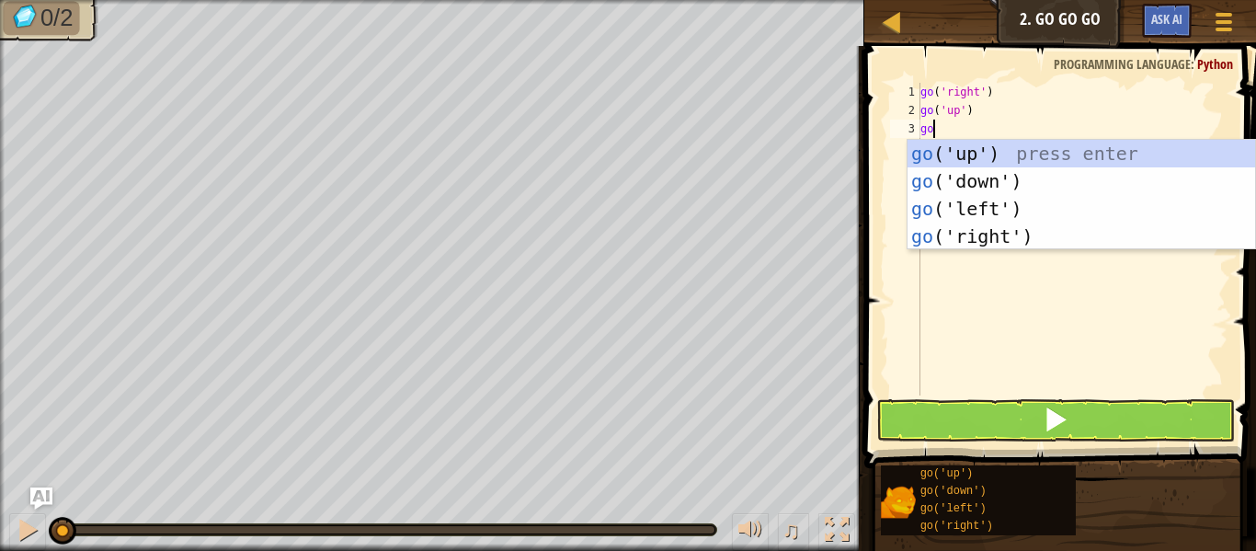
scroll to position [8, 1]
click at [963, 226] on div "go ('up') press enter go ('down') press enter go ('left') press enter go ('righ…" at bounding box center [1080, 222] width 347 height 165
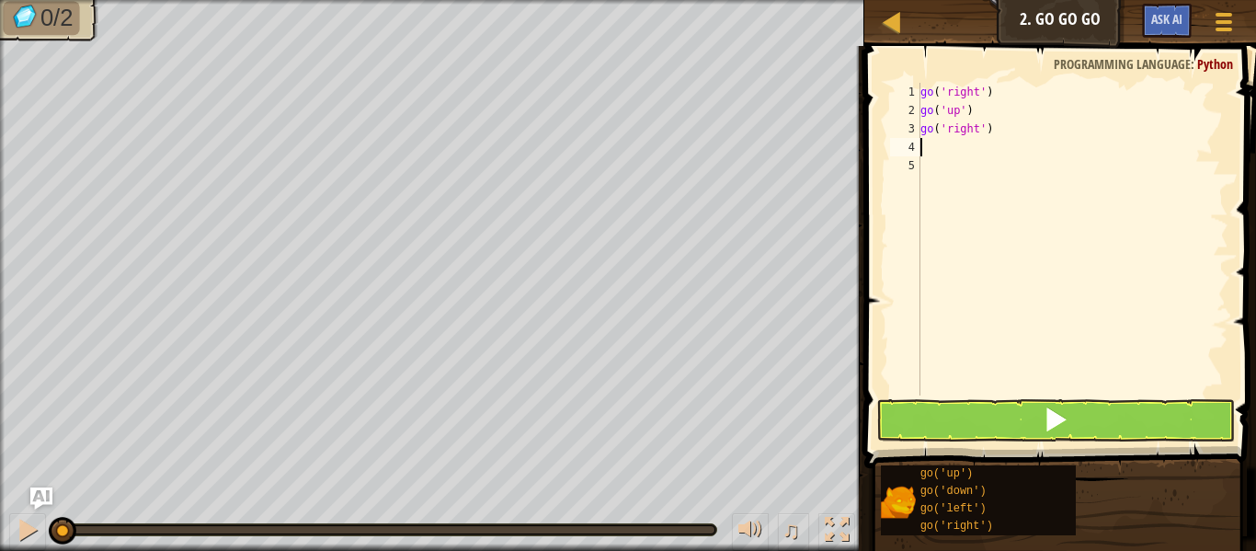
type textarea "go"
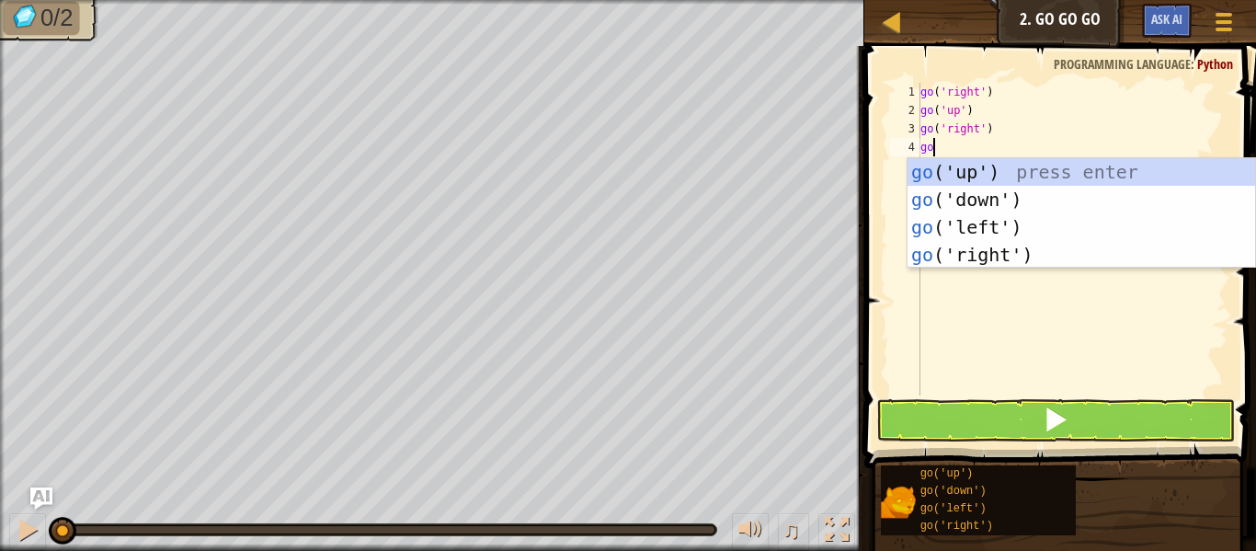
scroll to position [8, 1]
click at [964, 247] on div "go ('up') press enter go ('down') press enter go ('left') press enter go ('righ…" at bounding box center [1080, 240] width 347 height 165
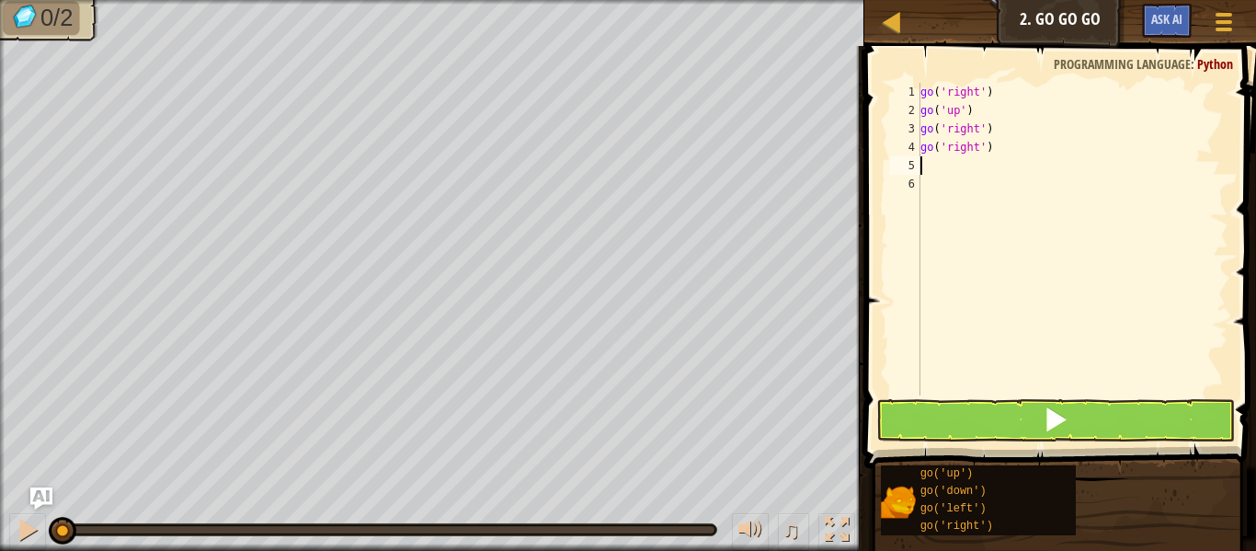
scroll to position [8, 0]
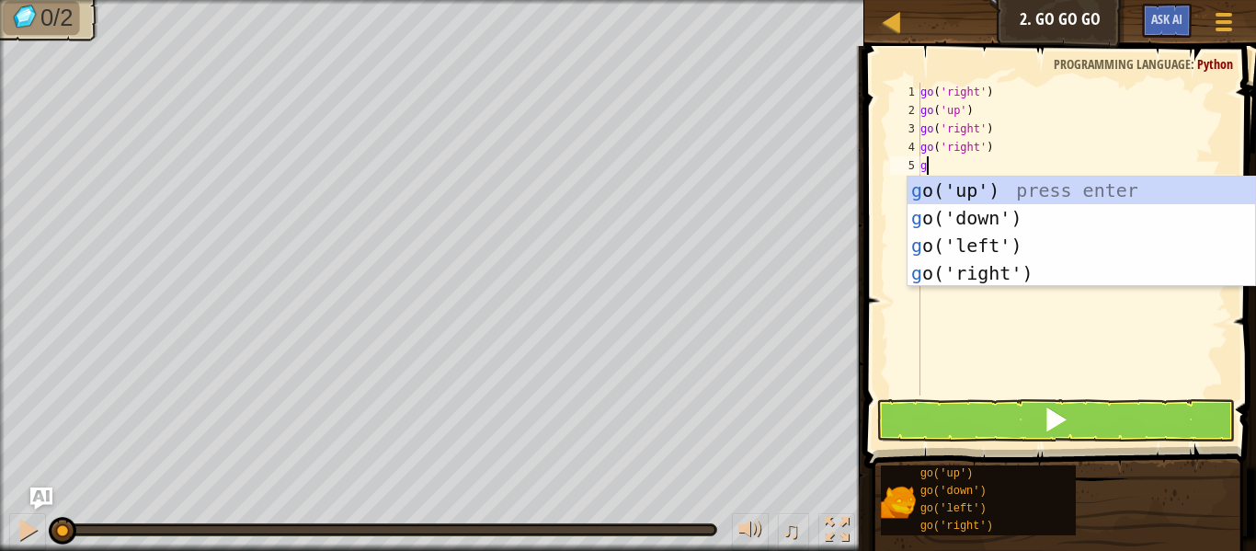
type textarea "go"
click at [930, 279] on div "go ('up') press enter go ('down') press enter go ('left') press enter go ('righ…" at bounding box center [1080, 258] width 347 height 165
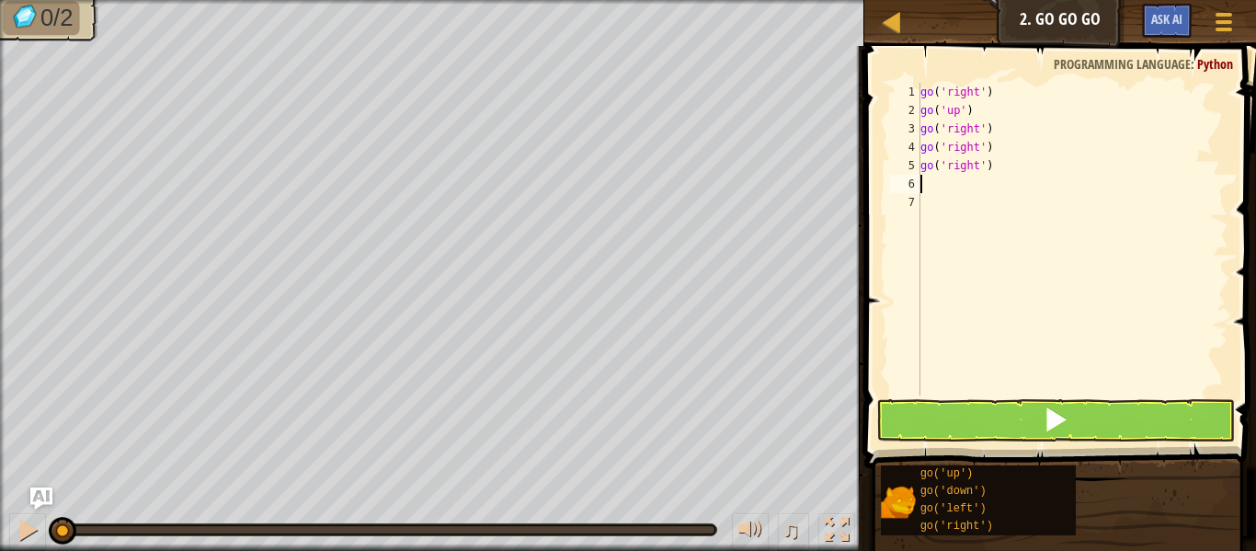
scroll to position [8, 0]
click at [931, 412] on button at bounding box center [1055, 420] width 359 height 42
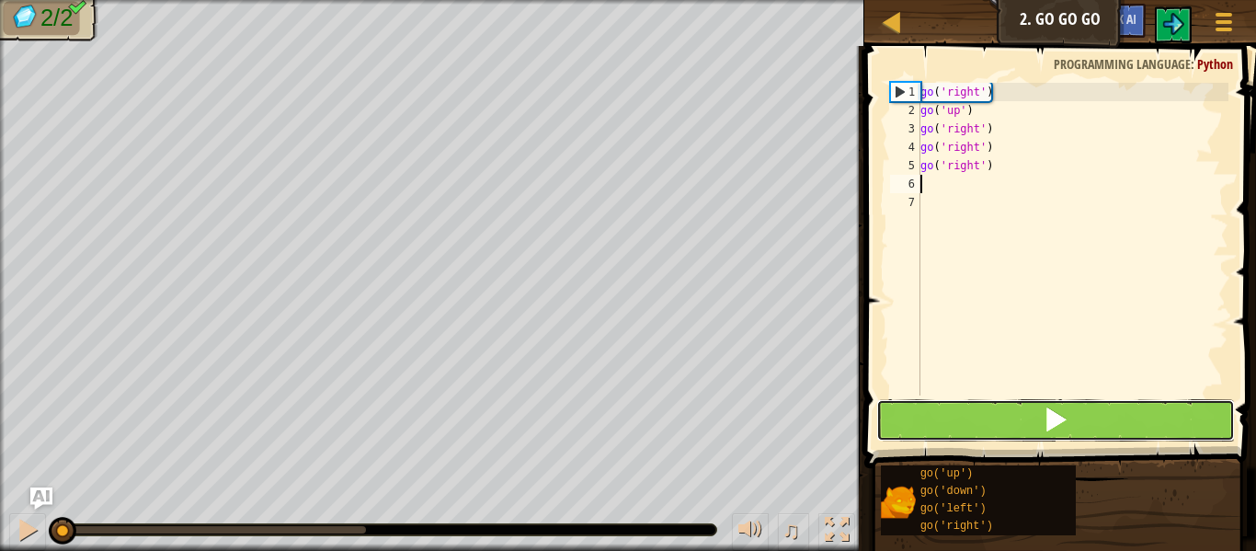
click at [918, 431] on button at bounding box center [1055, 420] width 359 height 42
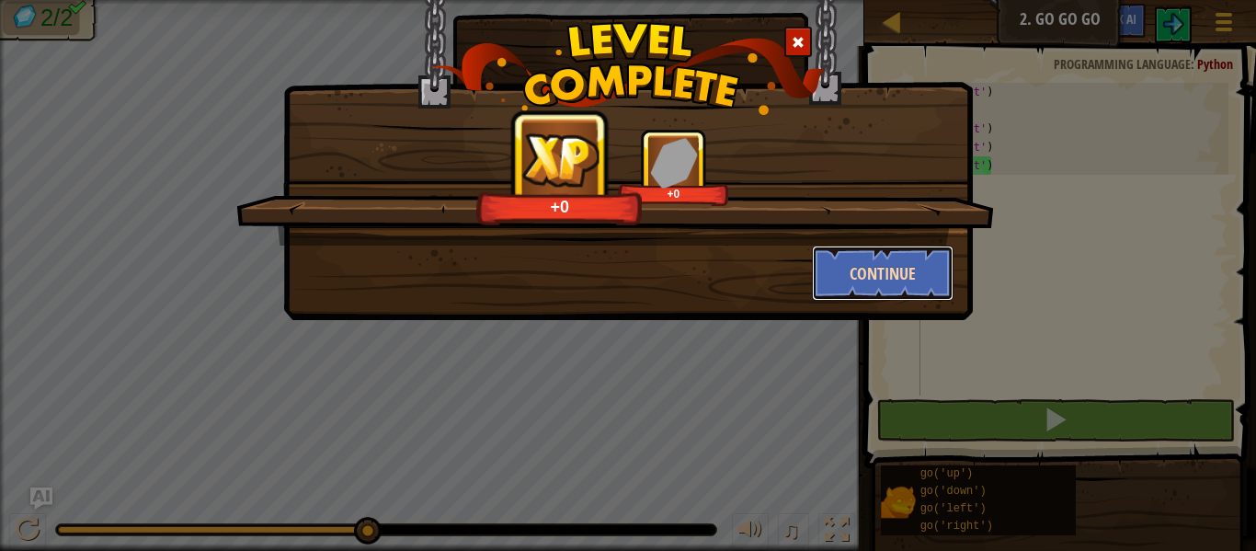
click at [904, 268] on button "Continue" at bounding box center [883, 272] width 142 height 55
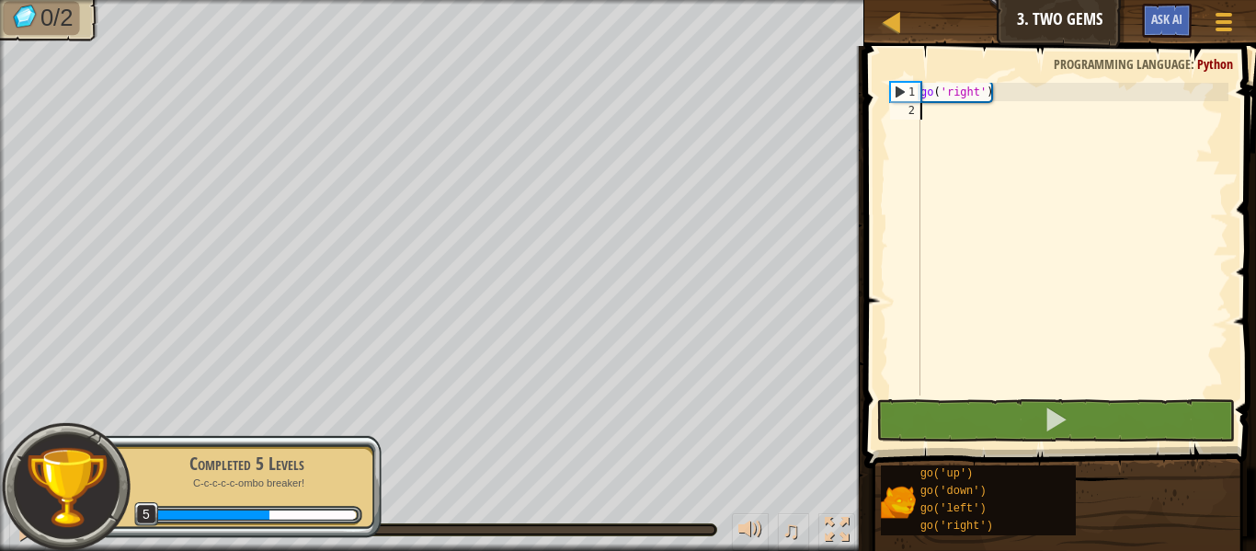
scroll to position [8, 0]
type textarea "go"
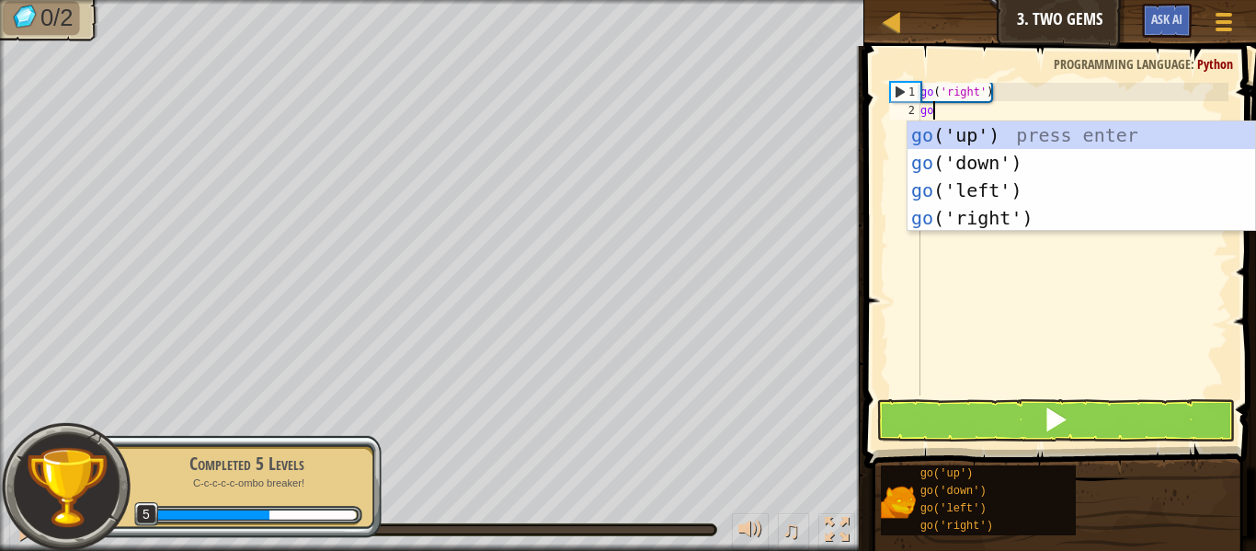
scroll to position [8, 1]
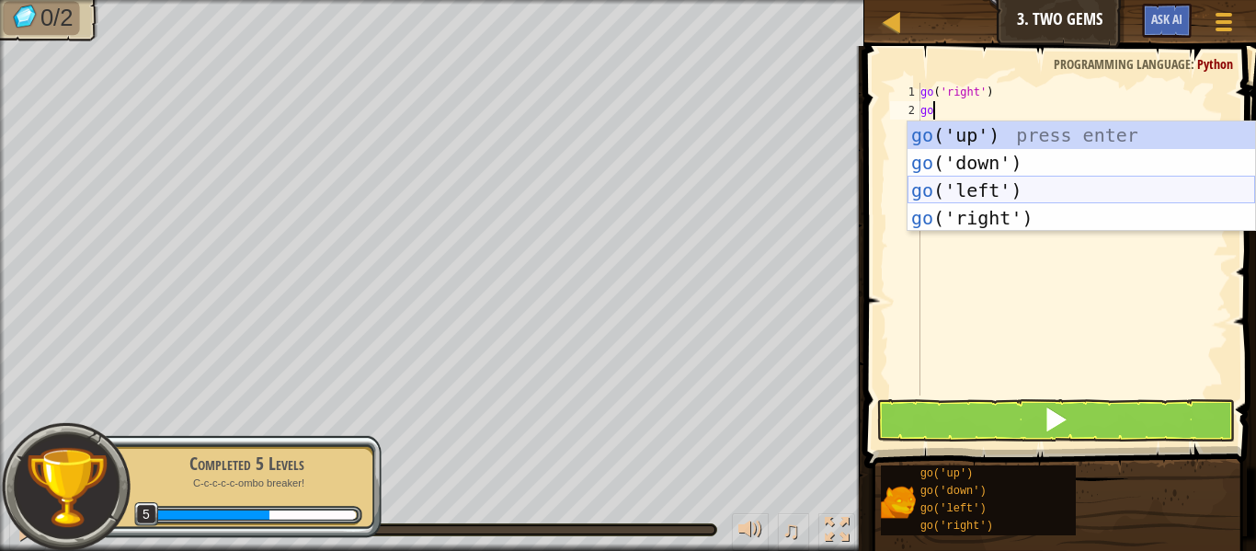
click at [956, 193] on div "go ('up') press enter go ('down') press enter go ('left') press enter go ('righ…" at bounding box center [1080, 203] width 347 height 165
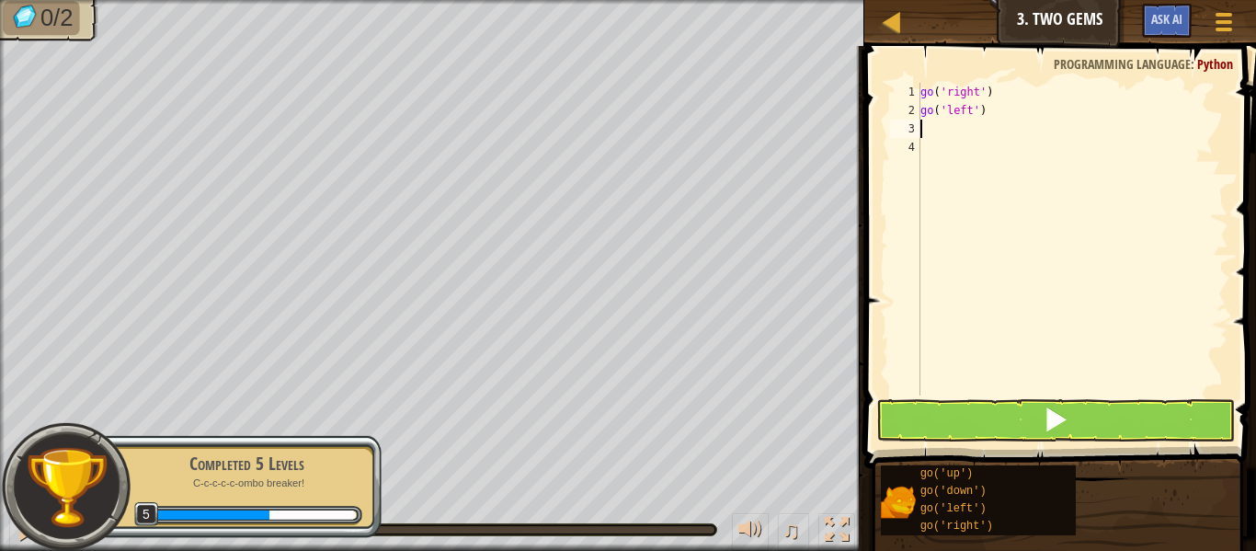
scroll to position [8, 0]
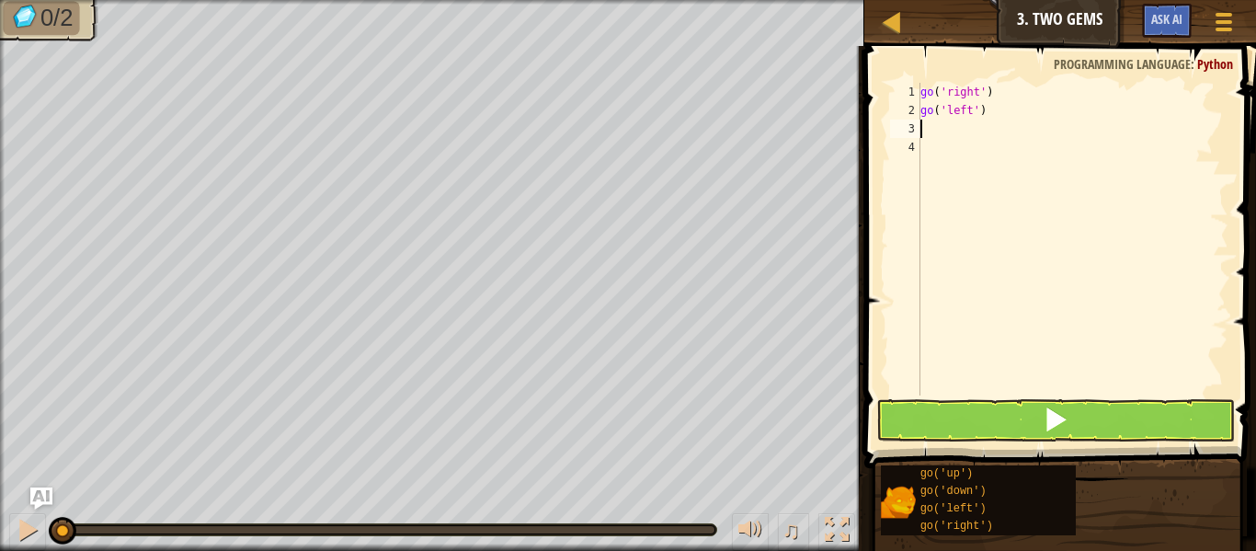
type textarea "go"
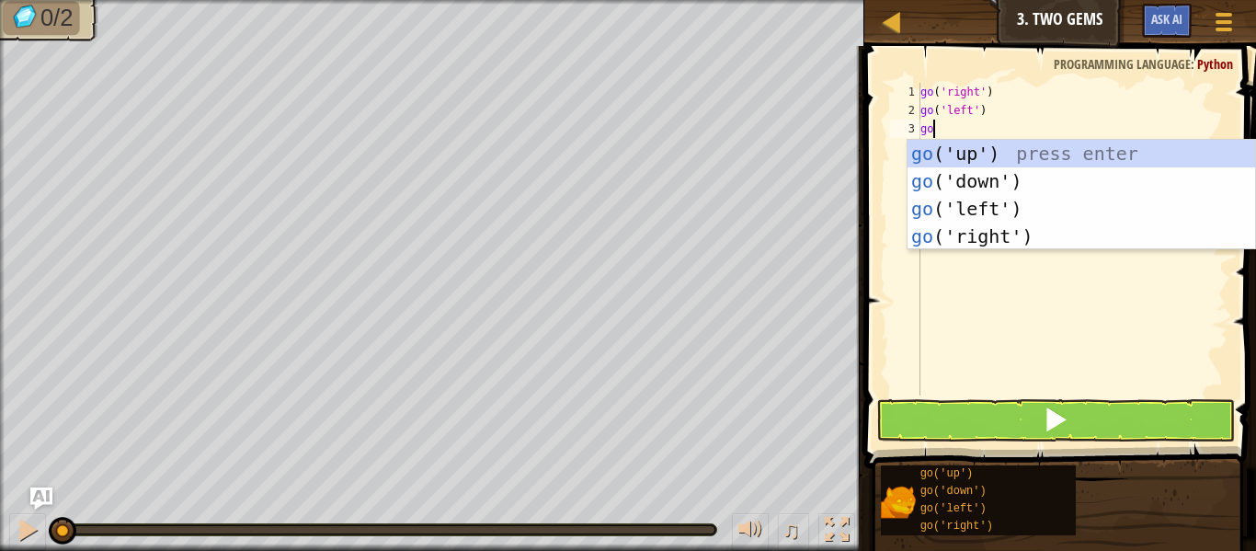
scroll to position [8, 1]
click at [969, 245] on div "go ('up') press enter go ('down') press enter go ('left') press enter go ('righ…" at bounding box center [1080, 222] width 347 height 165
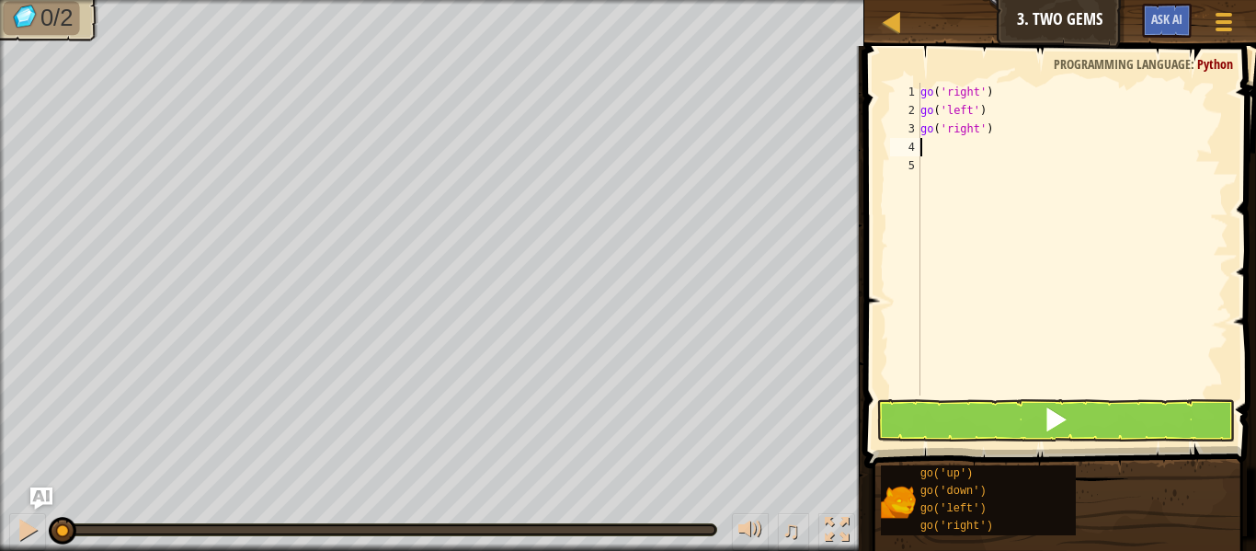
type textarea "go"
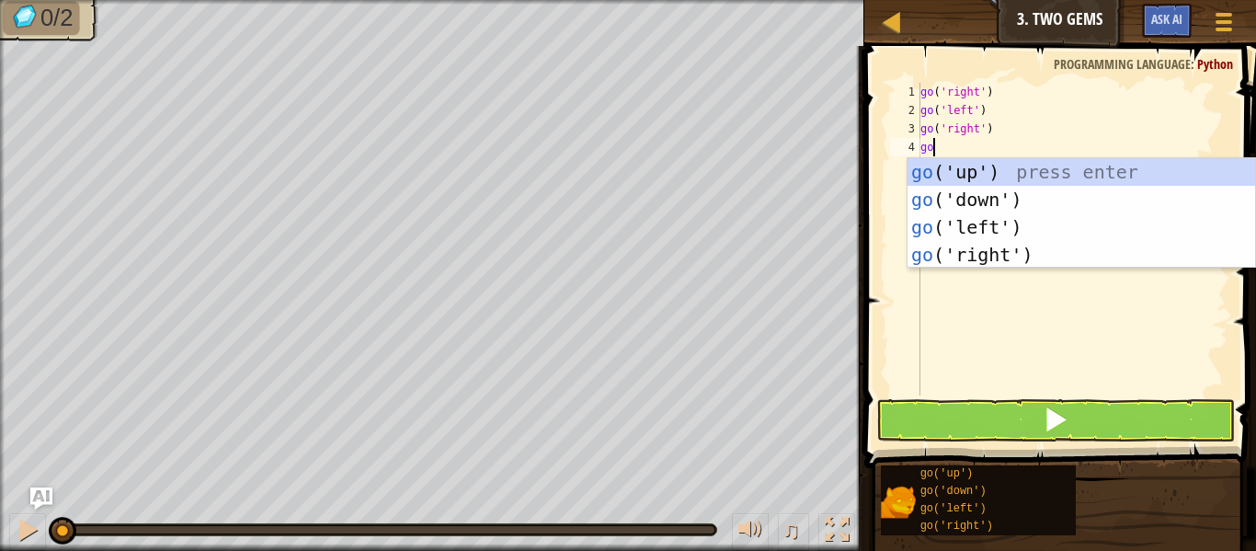
scroll to position [8, 1]
click at [1015, 175] on div "go ('up') press enter go ('down') press enter go ('left') press enter go ('righ…" at bounding box center [1080, 240] width 347 height 165
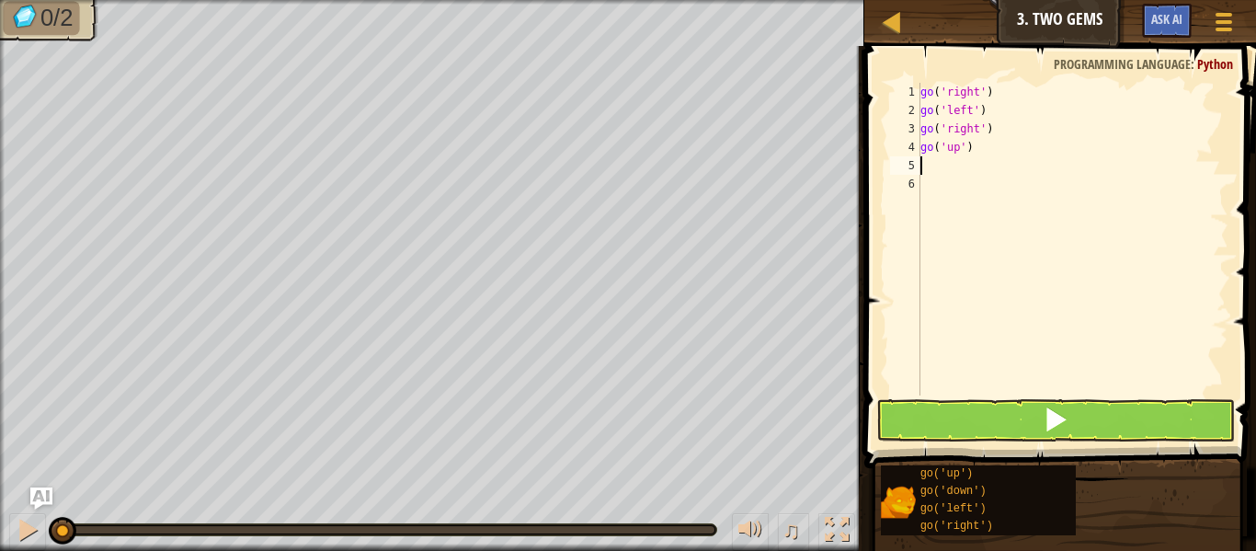
type textarea "go"
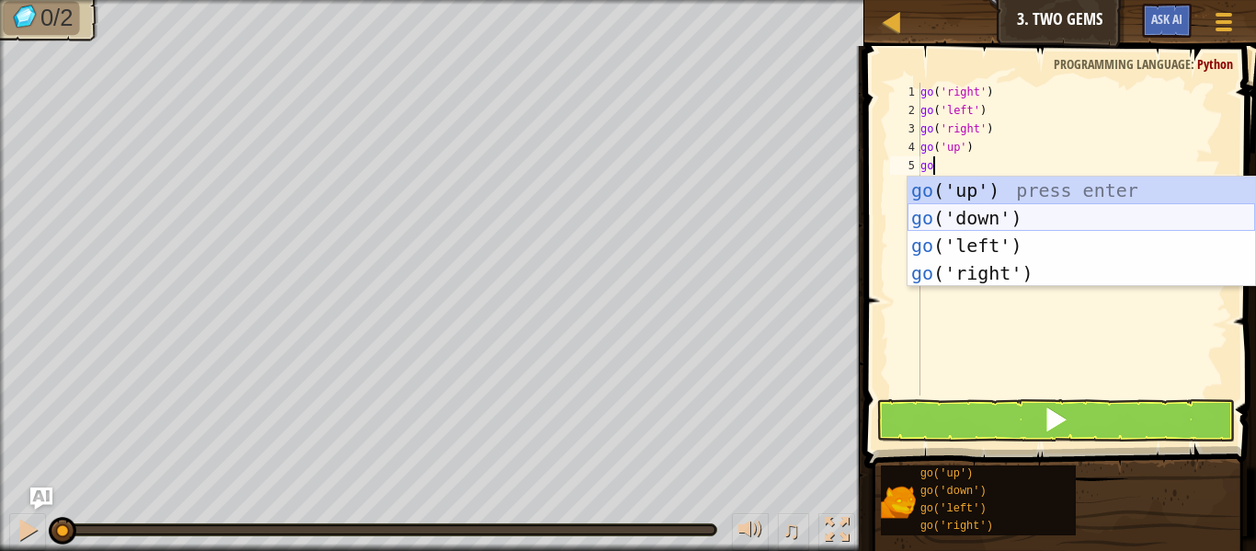
click at [1013, 211] on div "go ('up') press enter go ('down') press enter go ('left') press enter go ('righ…" at bounding box center [1080, 258] width 347 height 165
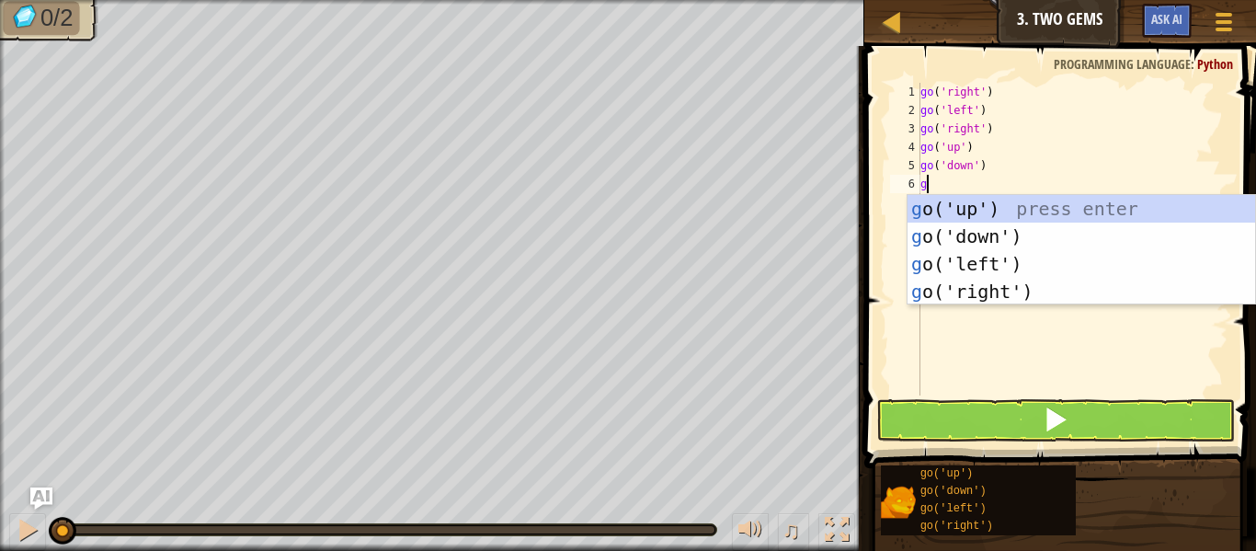
type textarea "go"
click at [1009, 235] on div "go ('up') press enter go ('down') press enter go ('left') press enter go ('righ…" at bounding box center [1080, 277] width 347 height 165
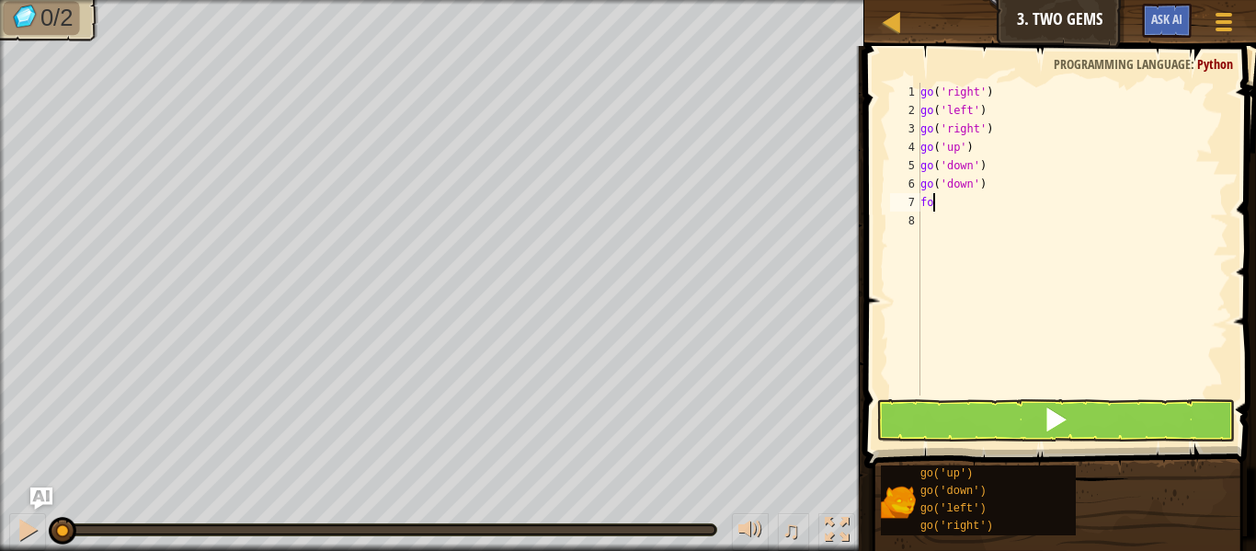
type textarea "f"
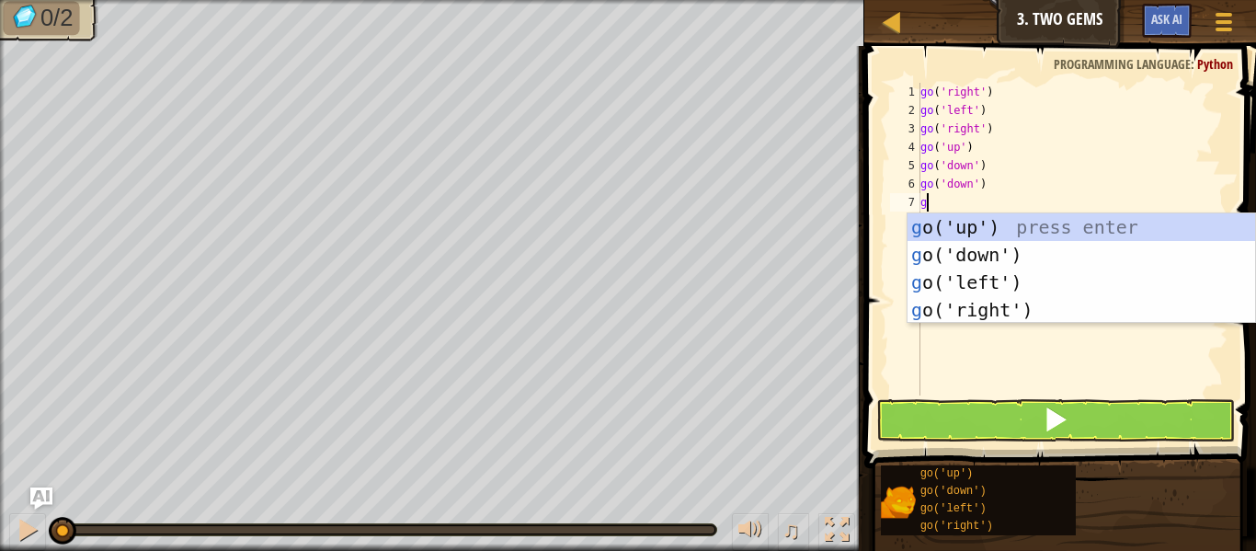
type textarea "go"
click at [1003, 265] on div "go ('up') press enter go ('down') press enter go ('left') press enter go ('righ…" at bounding box center [1080, 295] width 347 height 165
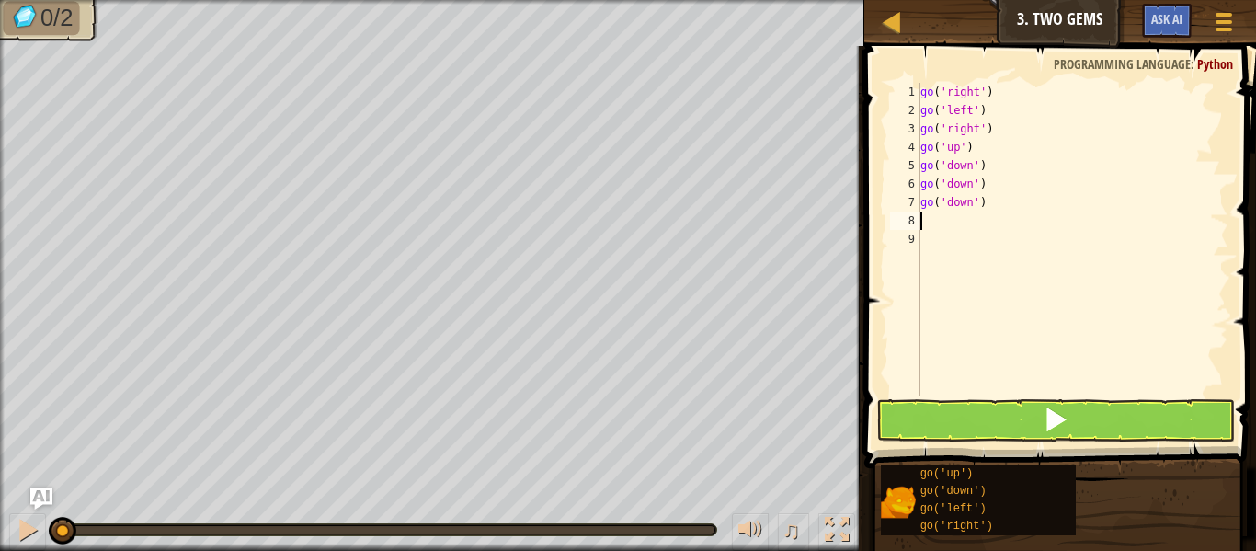
scroll to position [8, 0]
click at [1004, 438] on button at bounding box center [1055, 420] width 359 height 42
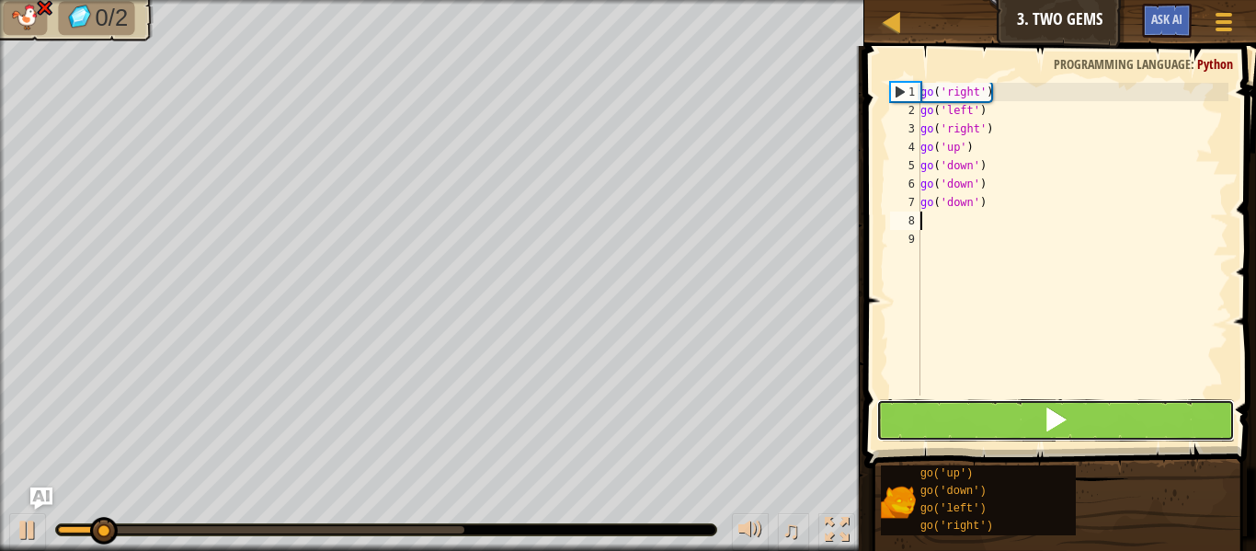
click at [1004, 438] on button at bounding box center [1055, 420] width 359 height 42
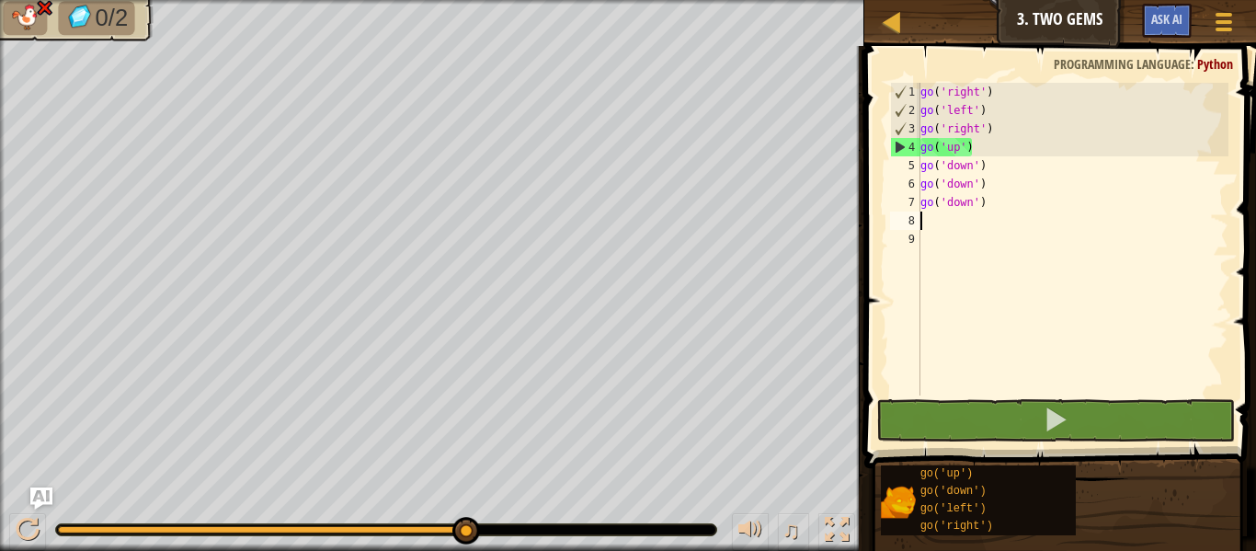
click at [990, 114] on div "go ( 'right' ) go ( 'left' ) go ( 'right' ) go ( 'up' ) go ( 'down' ) go ( 'dow…" at bounding box center [1072, 257] width 312 height 349
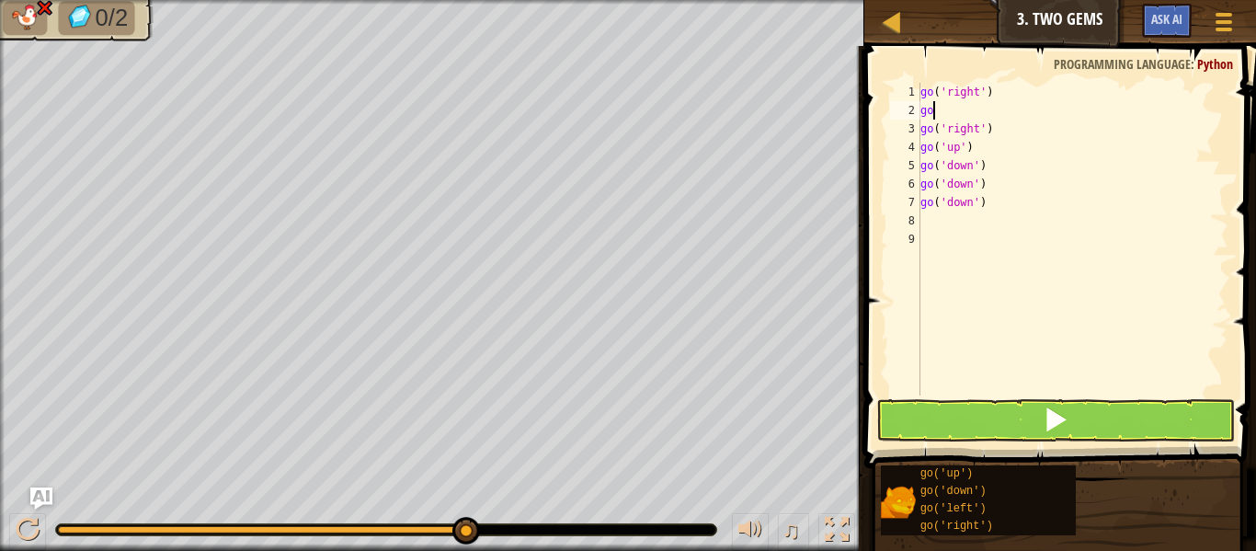
type textarea "g"
type textarea "go"
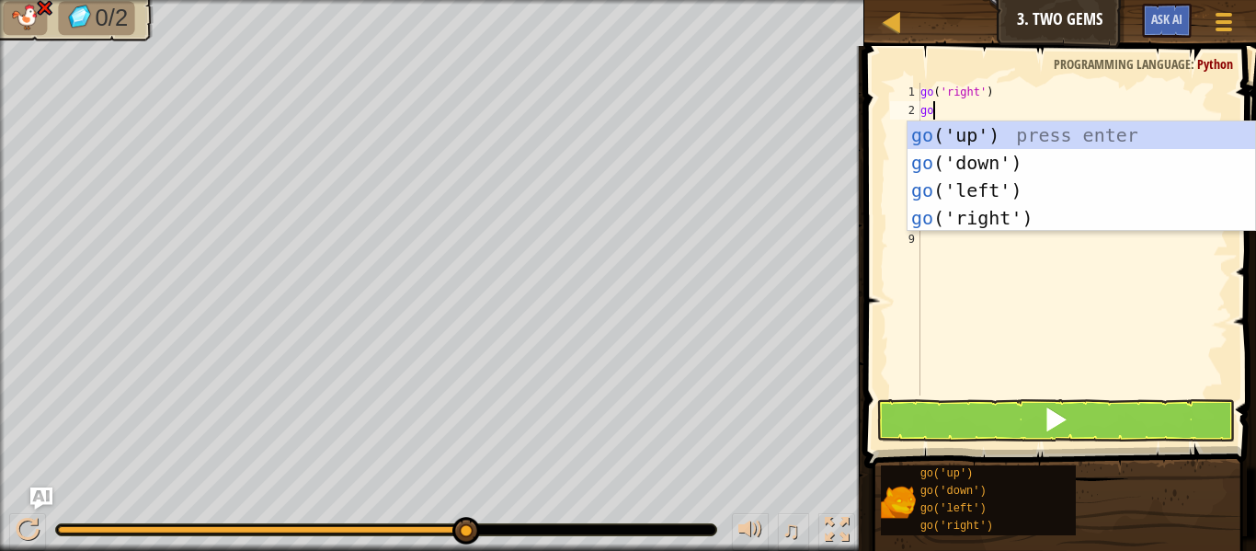
scroll to position [8, 1]
click at [973, 214] on div "go ('up') press enter go ('down') press enter go ('left') press enter go ('righ…" at bounding box center [1080, 203] width 347 height 165
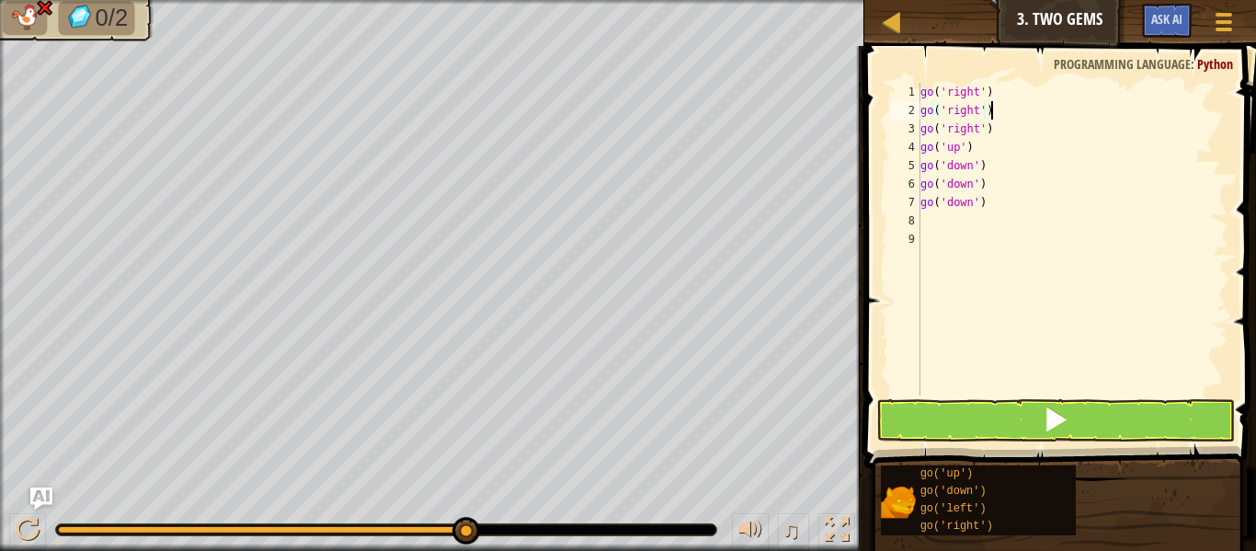
type textarea "go('right')"
click at [966, 423] on button at bounding box center [1055, 420] width 359 height 42
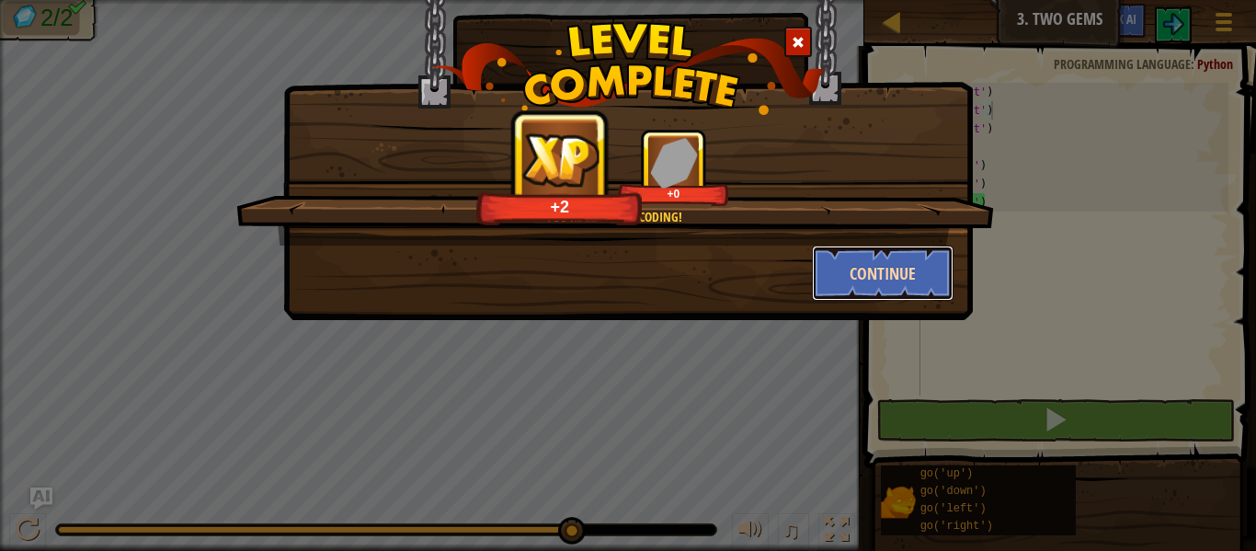
click at [897, 277] on button "Continue" at bounding box center [883, 272] width 142 height 55
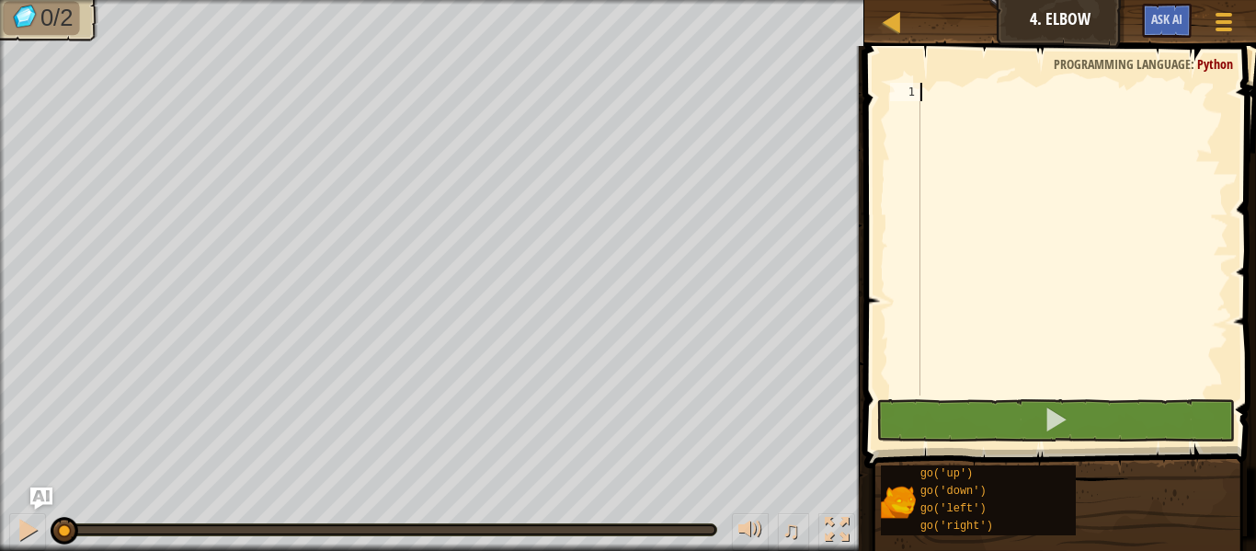
type textarea "go"
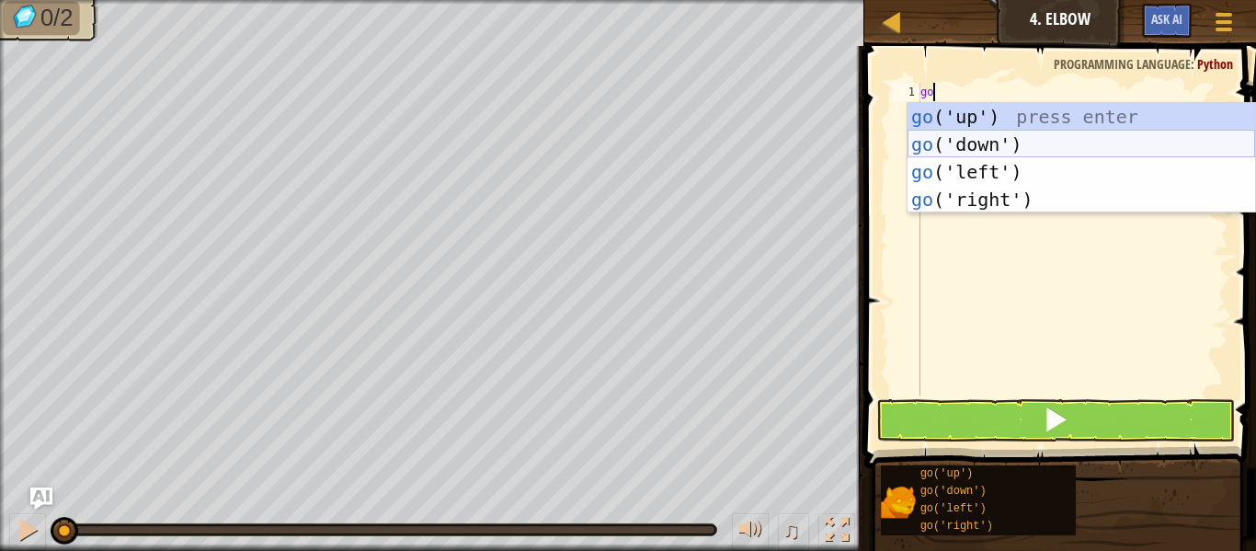
click at [970, 144] on div "go ('up') press enter go ('down') press enter go ('left') press enter go ('righ…" at bounding box center [1080, 185] width 347 height 165
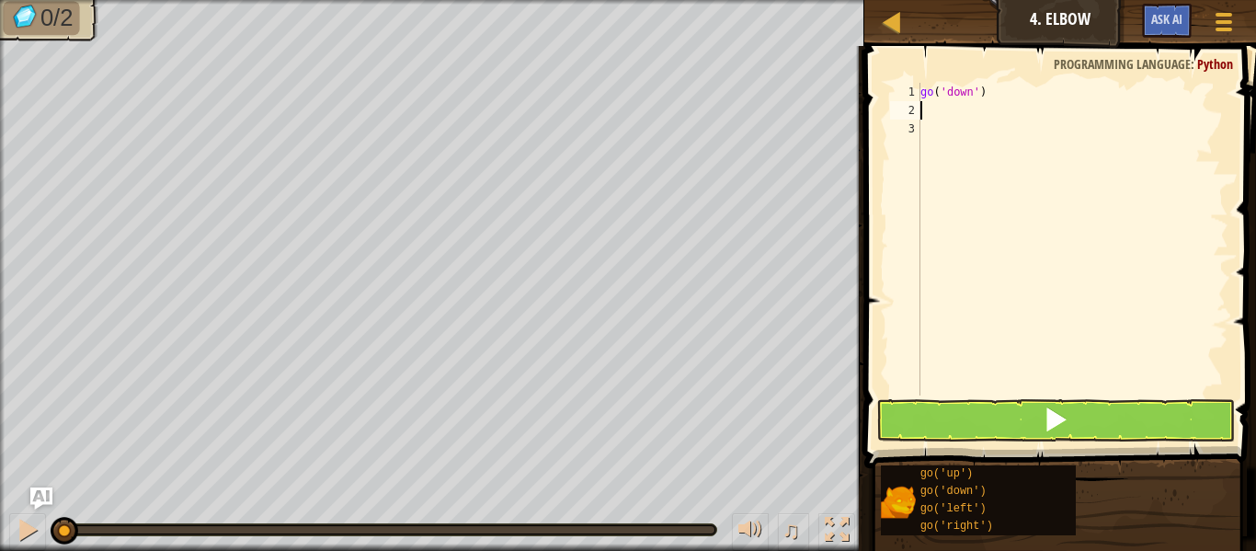
scroll to position [8, 0]
type textarea "go"
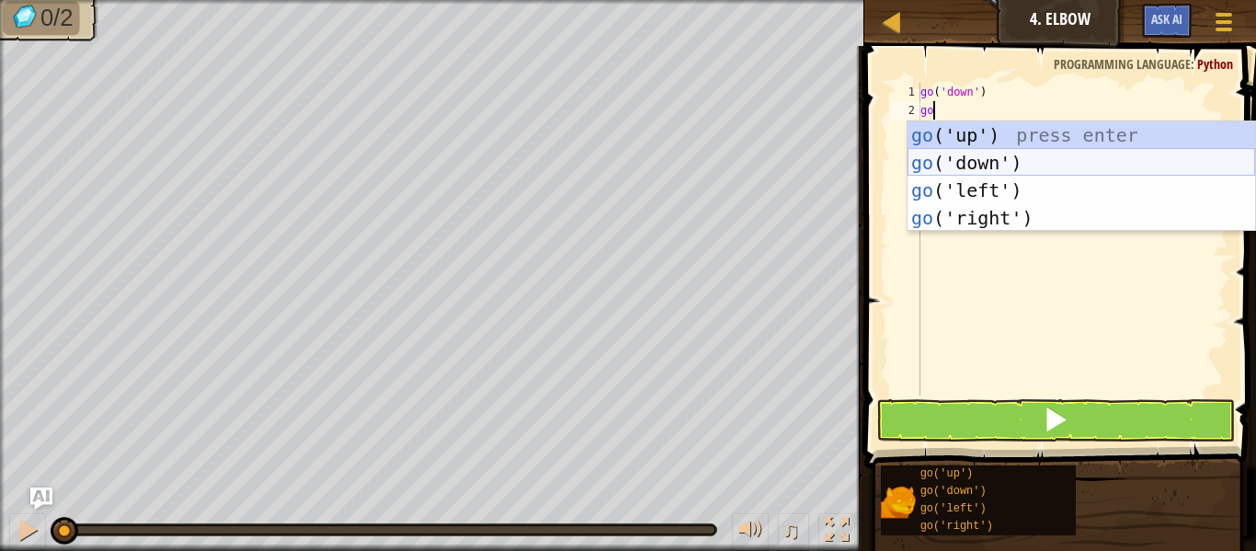
click at [985, 156] on div "go ('up') press enter go ('down') press enter go ('left') press enter go ('righ…" at bounding box center [1080, 203] width 347 height 165
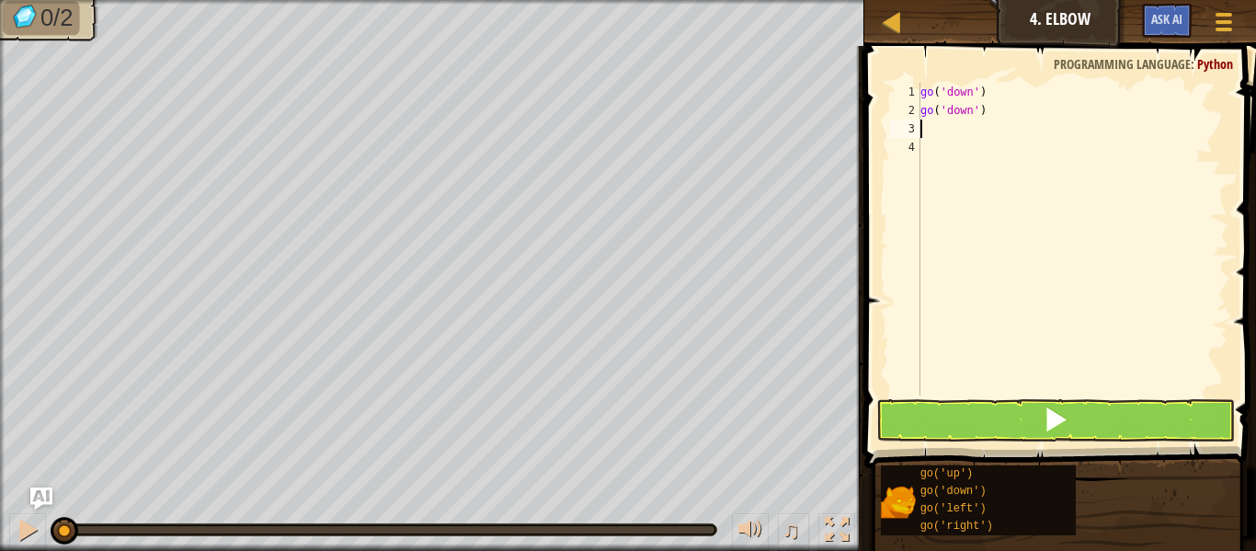
scroll to position [8, 0]
click at [990, 213] on div "go ( 'down' ) go ( 'down' )" at bounding box center [1072, 257] width 312 height 349
click at [991, 213] on div "go ( 'down' ) go ( 'down' )" at bounding box center [1072, 257] width 312 height 349
type textarea "go"
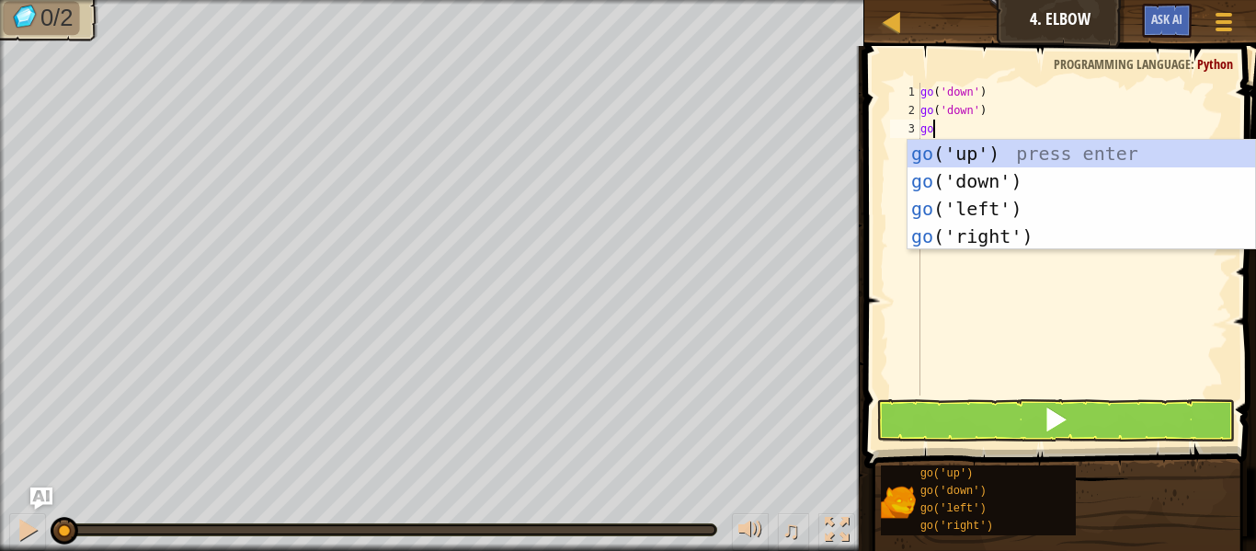
scroll to position [8, 1]
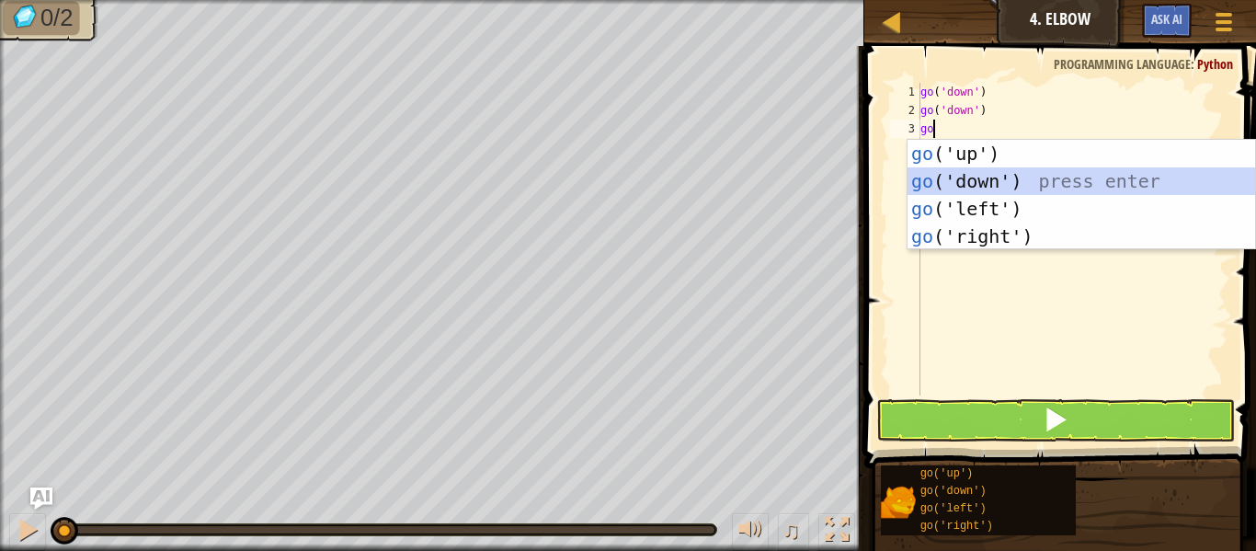
click at [978, 177] on div "go ('up') press enter go ('down') press enter go ('left') press enter go ('righ…" at bounding box center [1080, 222] width 347 height 165
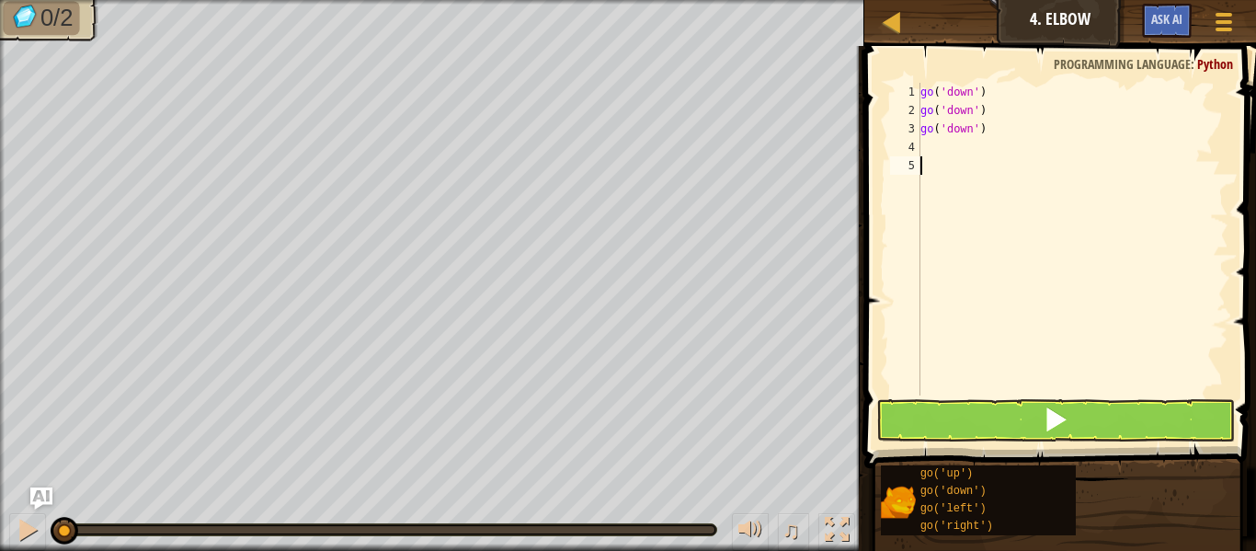
click at [1008, 199] on div "go ( 'down' ) go ( 'down' ) go ( 'down' )" at bounding box center [1072, 257] width 312 height 349
type textarea "go"
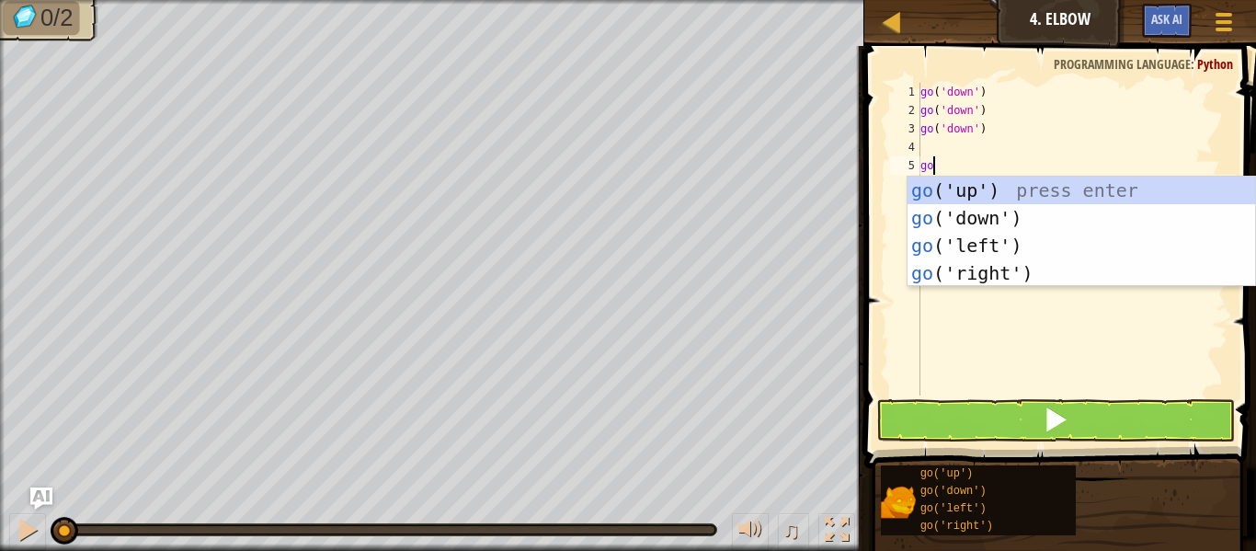
scroll to position [8, 1]
click at [1001, 244] on div "go ('up') press enter go ('down') press enter go ('left') press enter go ('righ…" at bounding box center [1080, 258] width 347 height 165
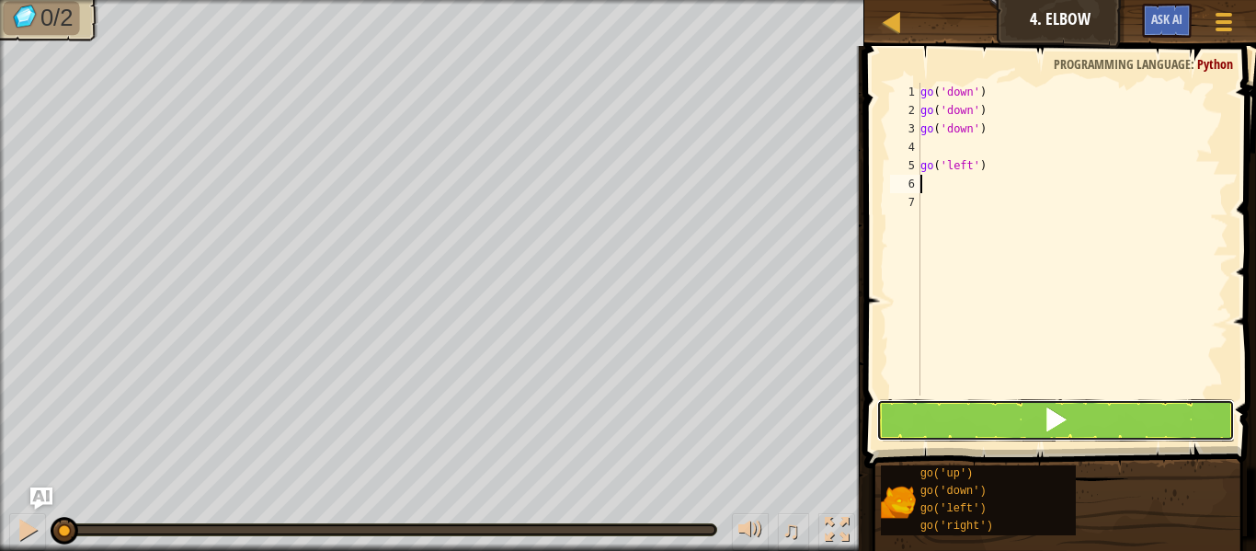
click at [1043, 416] on span at bounding box center [1055, 419] width 26 height 26
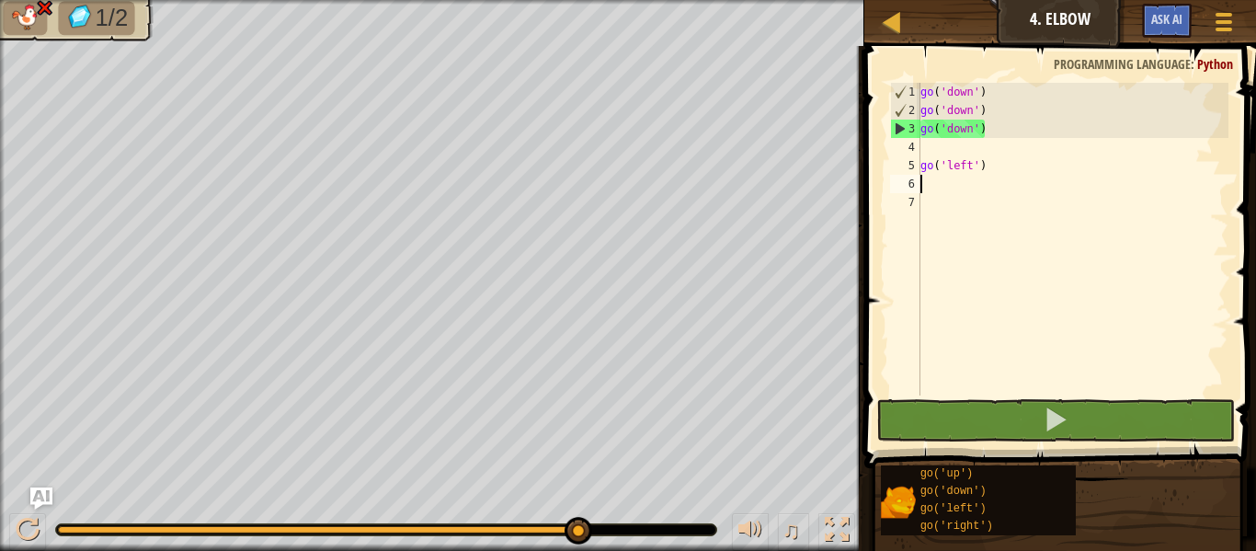
click at [941, 166] on div "go ( 'down' ) go ( 'down' ) go ( 'down' ) go ( 'left' )" at bounding box center [1072, 257] width 312 height 349
click at [919, 153] on div "4" at bounding box center [905, 147] width 30 height 18
type textarea "go('left')"
type textarea "go"
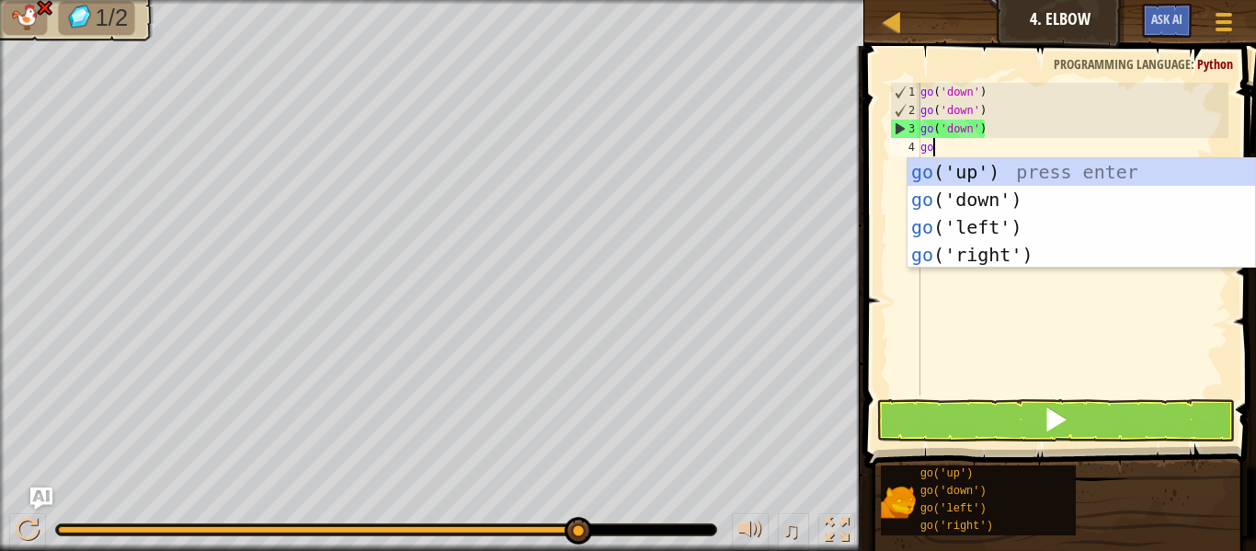
scroll to position [8, 1]
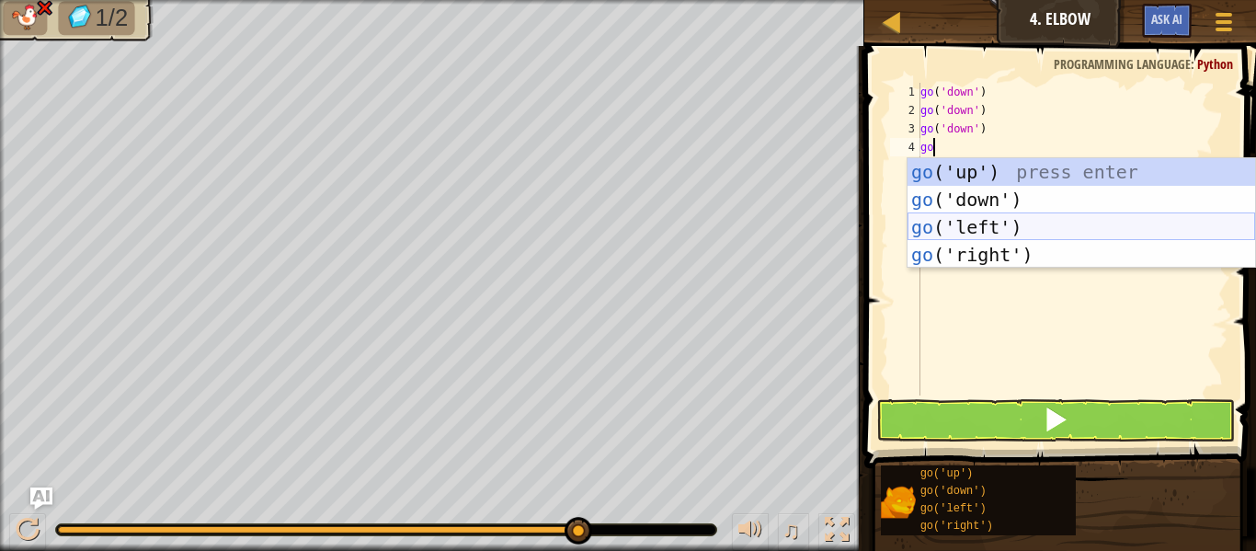
click at [938, 221] on div "go ('up') press enter go ('down') press enter go ('left') press enter go ('righ…" at bounding box center [1080, 240] width 347 height 165
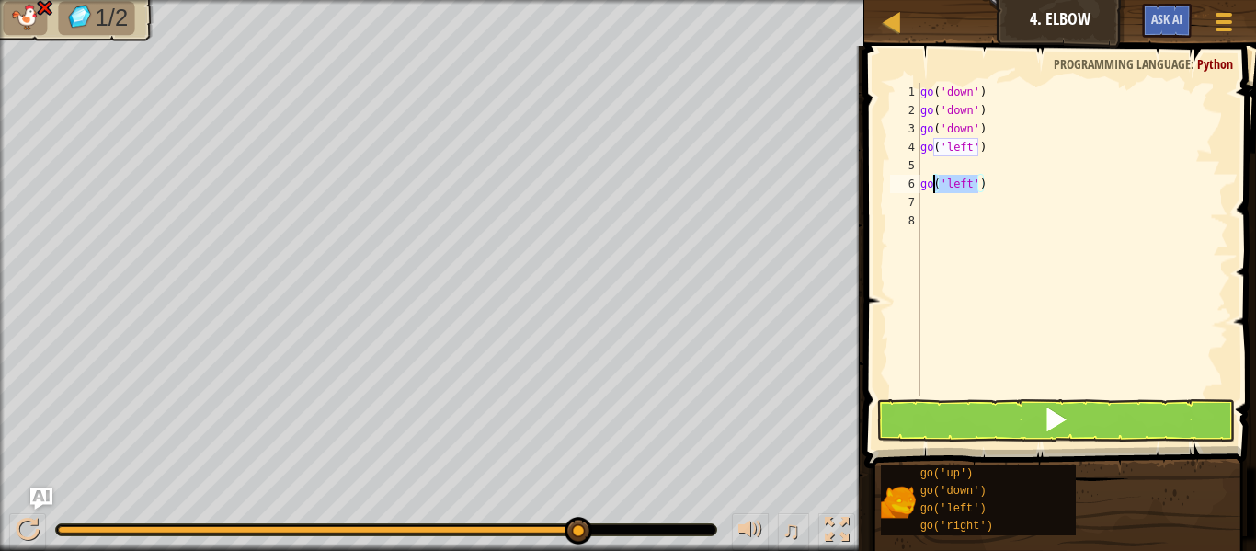
drag, startPoint x: 979, startPoint y: 184, endPoint x: 916, endPoint y: 186, distance: 62.5
click at [916, 186] on div "1 2 3 4 5 6 7 8 go ( 'down' ) go ( 'down' ) go ( 'down' ) go ( 'left' ) go ( 'l…" at bounding box center [1057, 239] width 342 height 313
type textarea ")"
click at [922, 188] on div "go ( 'down' ) go ( 'down' ) go ( 'down' ) go ( 'left' ) )" at bounding box center [1072, 257] width 312 height 349
click at [924, 188] on div "go ( 'down' ) go ( 'down' ) go ( 'down' ) go ( 'left' ) )" at bounding box center [1072, 257] width 312 height 349
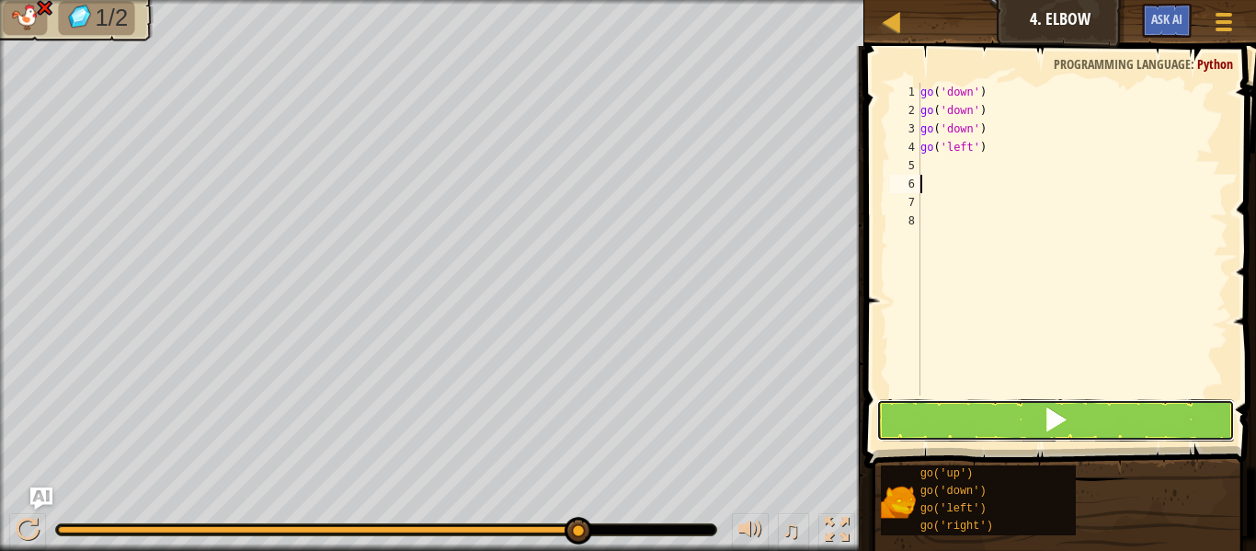
click at [960, 422] on button at bounding box center [1055, 420] width 359 height 42
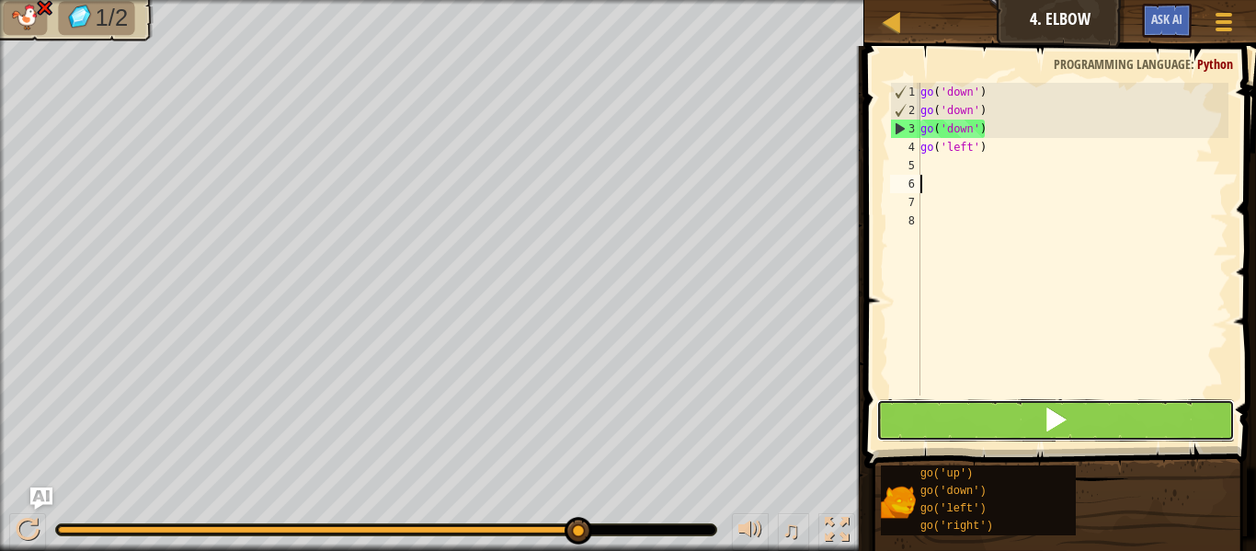
click at [961, 424] on button at bounding box center [1055, 420] width 359 height 42
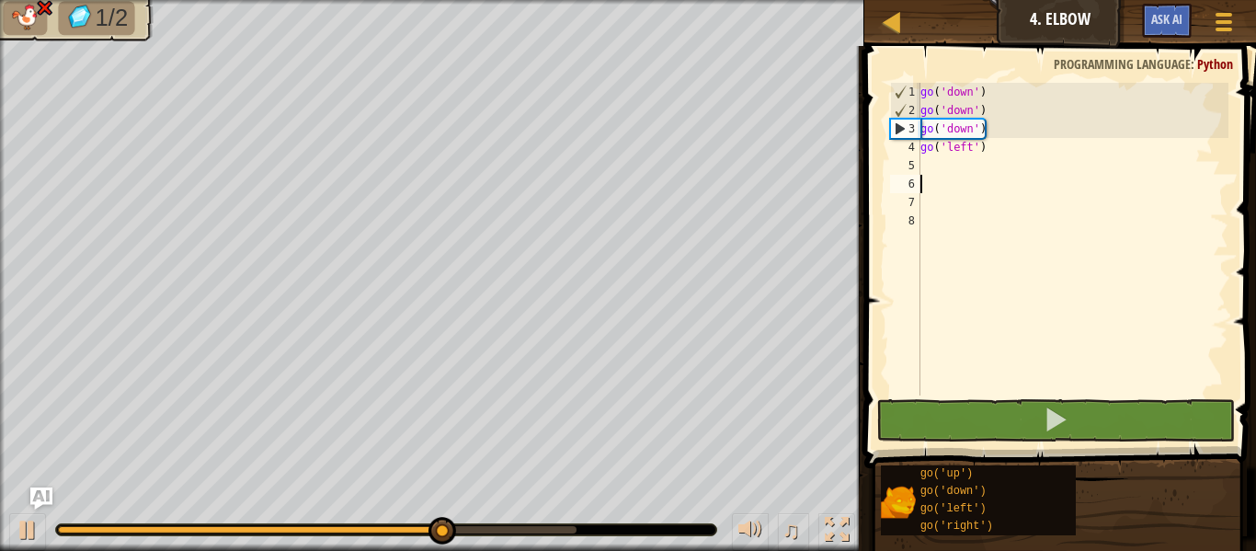
click at [986, 128] on div "go ( 'down' ) go ( 'down' ) go ( 'down' ) go ( 'left' )" at bounding box center [1072, 257] width 312 height 349
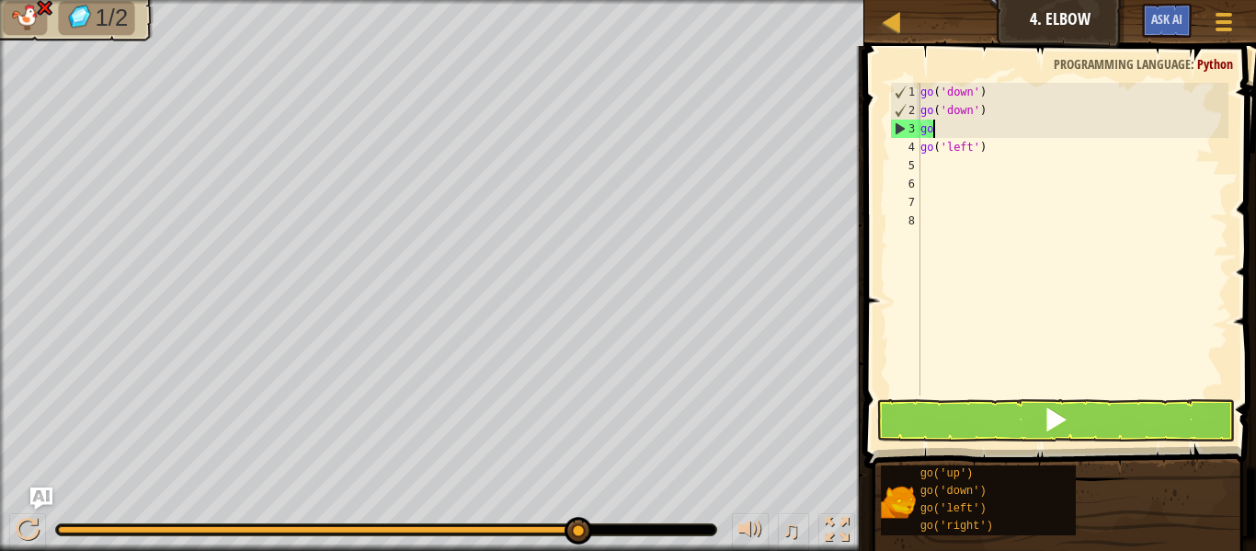
type textarea "g"
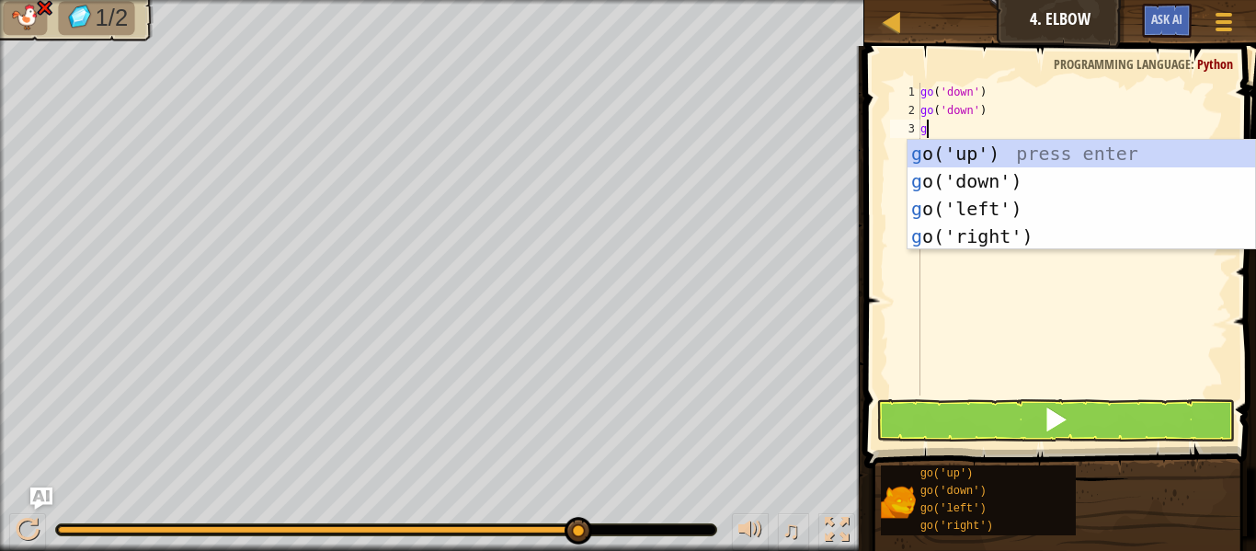
type textarea "go"
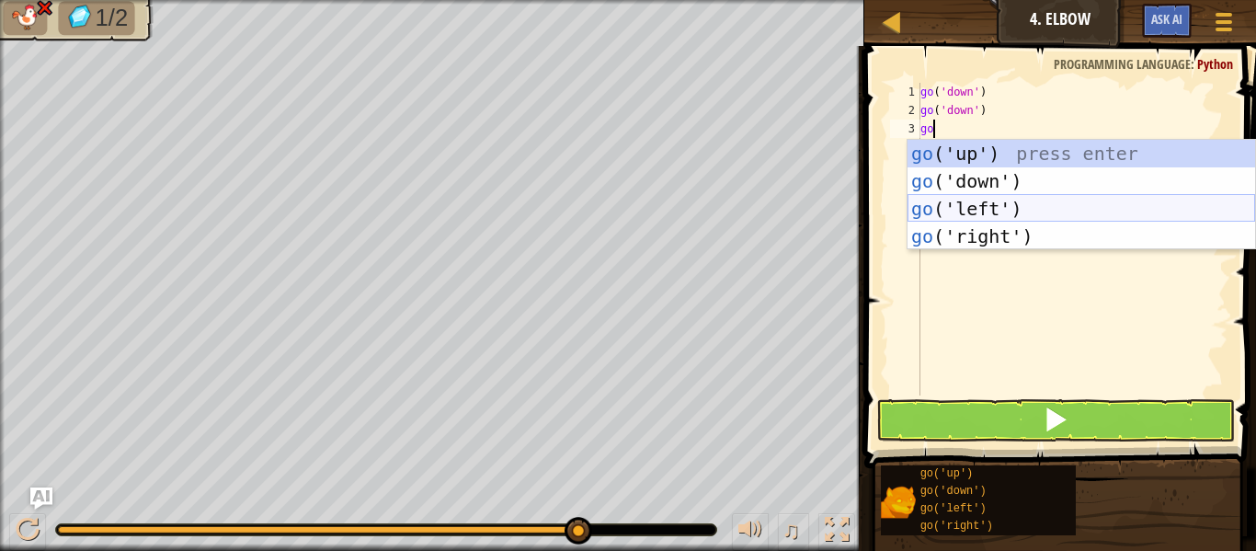
click at [1015, 211] on div "go ('up') press enter go ('down') press enter go ('left') press enter go ('righ…" at bounding box center [1080, 222] width 347 height 165
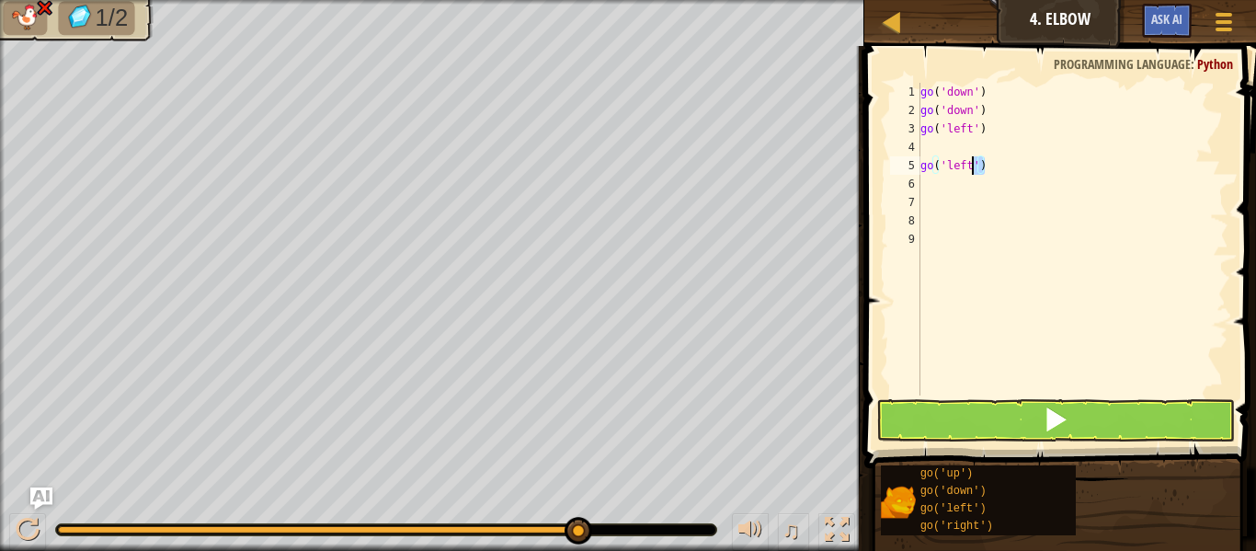
drag, startPoint x: 992, startPoint y: 170, endPoint x: 913, endPoint y: 170, distance: 79.1
click at [913, 170] on div "1 2 3 4 5 6 7 8 9 go ( 'down' ) go ( 'down' ) go ( 'left' ) go ( 'left' ) ההההה…" at bounding box center [1057, 239] width 342 height 313
type textarea "go('left')"
click at [927, 147] on div "go ( 'down' ) go ( 'down' ) go ( 'left' )" at bounding box center [1072, 257] width 312 height 349
click at [1035, 422] on button at bounding box center [1055, 420] width 359 height 42
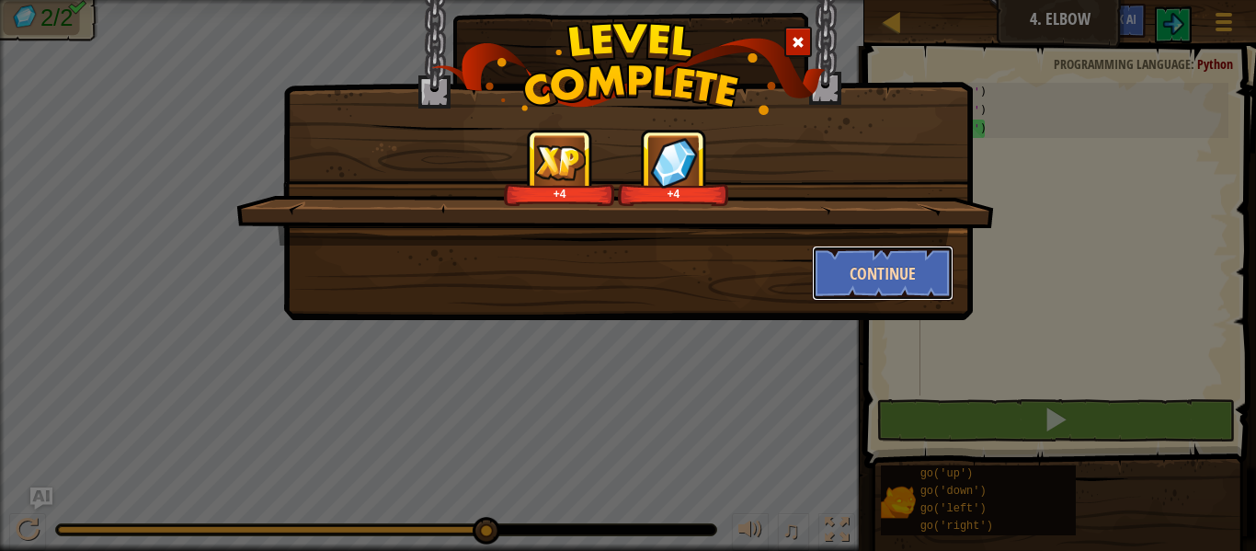
click at [835, 286] on button "Continue" at bounding box center [883, 272] width 142 height 55
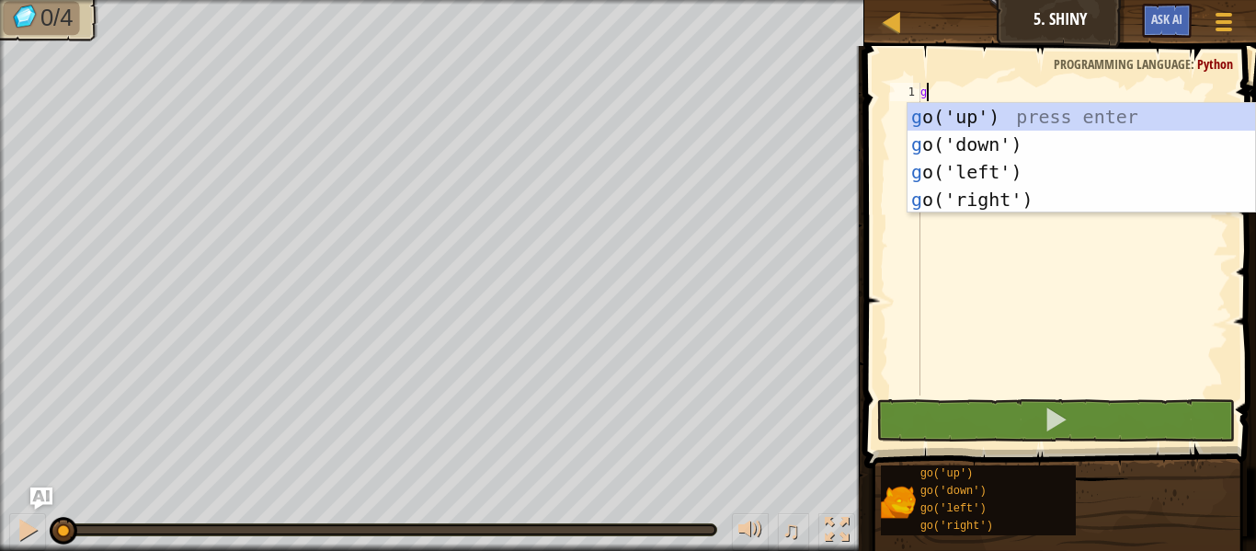
type textarea "go"
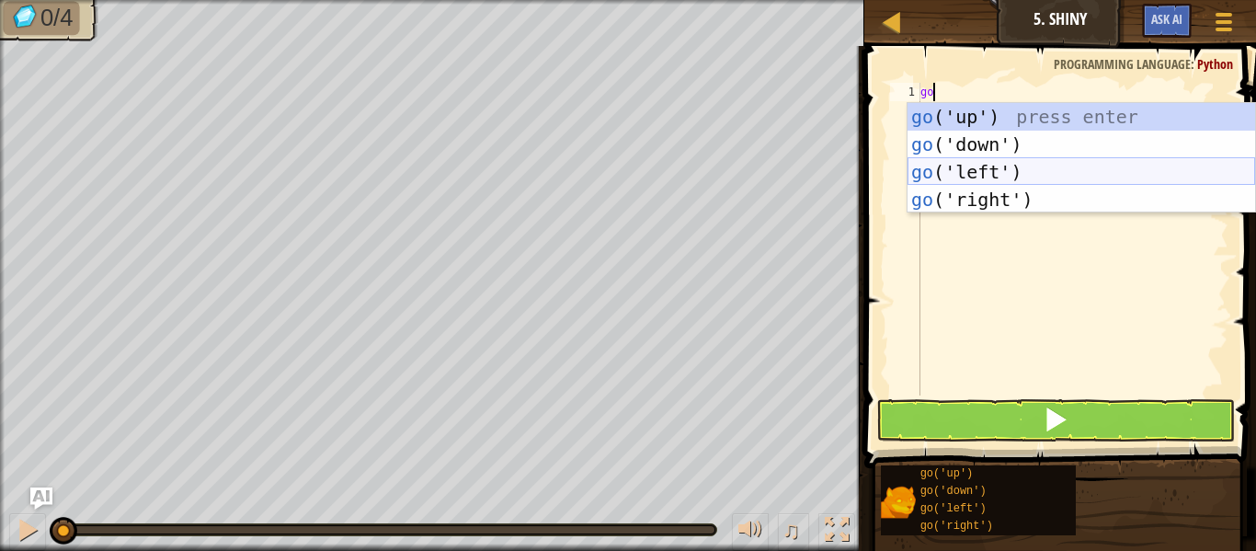
click at [975, 168] on div "go ('up') press enter go ('down') press enter go ('left') press enter go ('righ…" at bounding box center [1080, 185] width 347 height 165
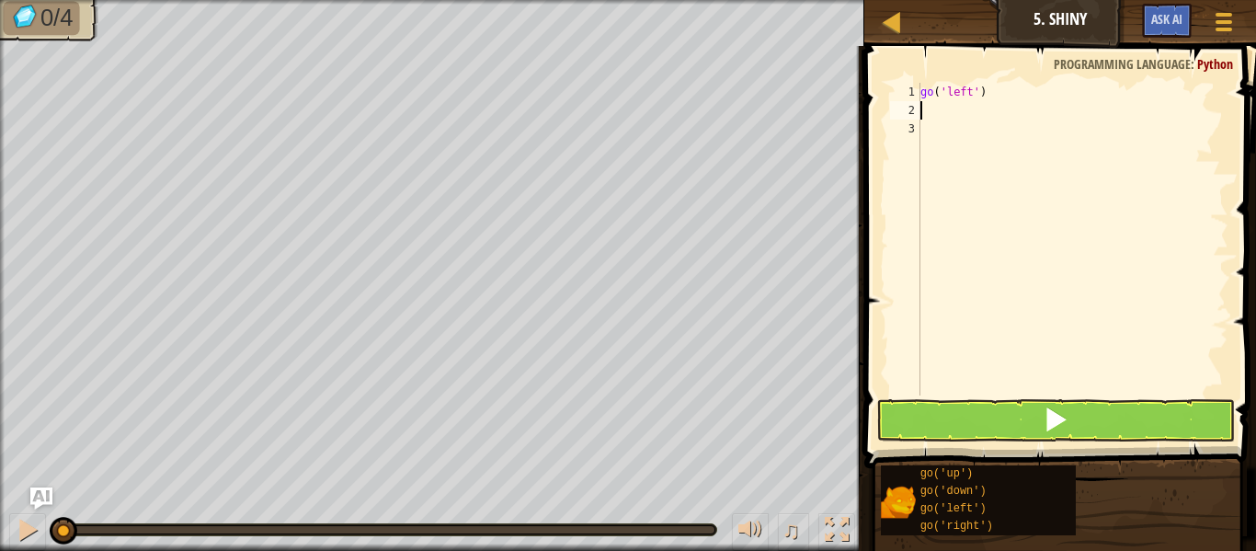
type textarea "go"
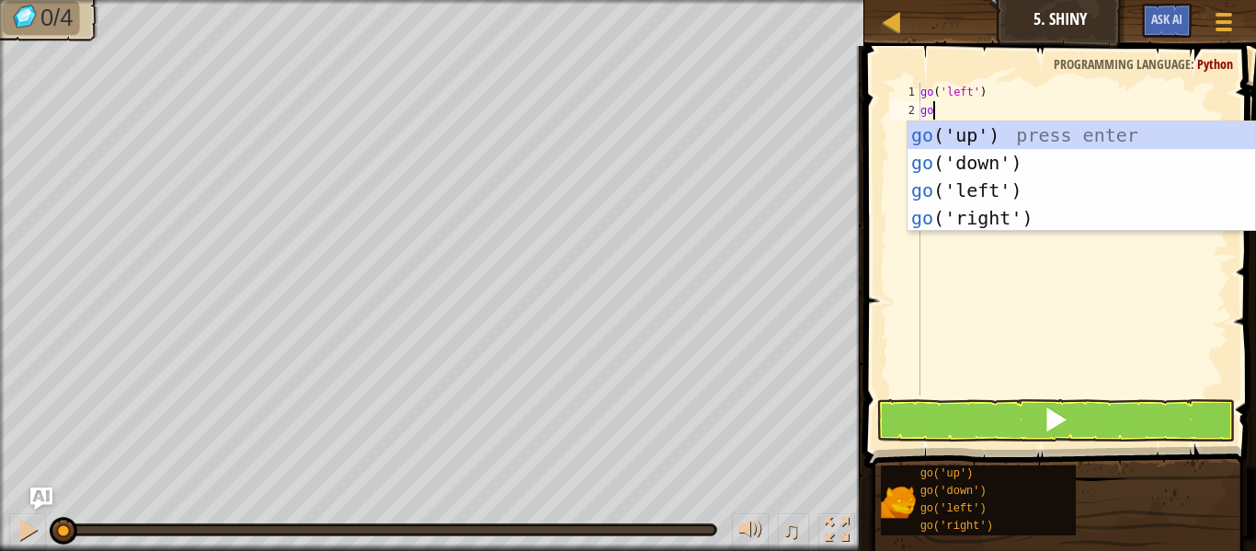
scroll to position [8, 1]
click at [980, 185] on div "go ('up') press enter go ('down') press enter go ('left') press enter go ('righ…" at bounding box center [1080, 203] width 347 height 165
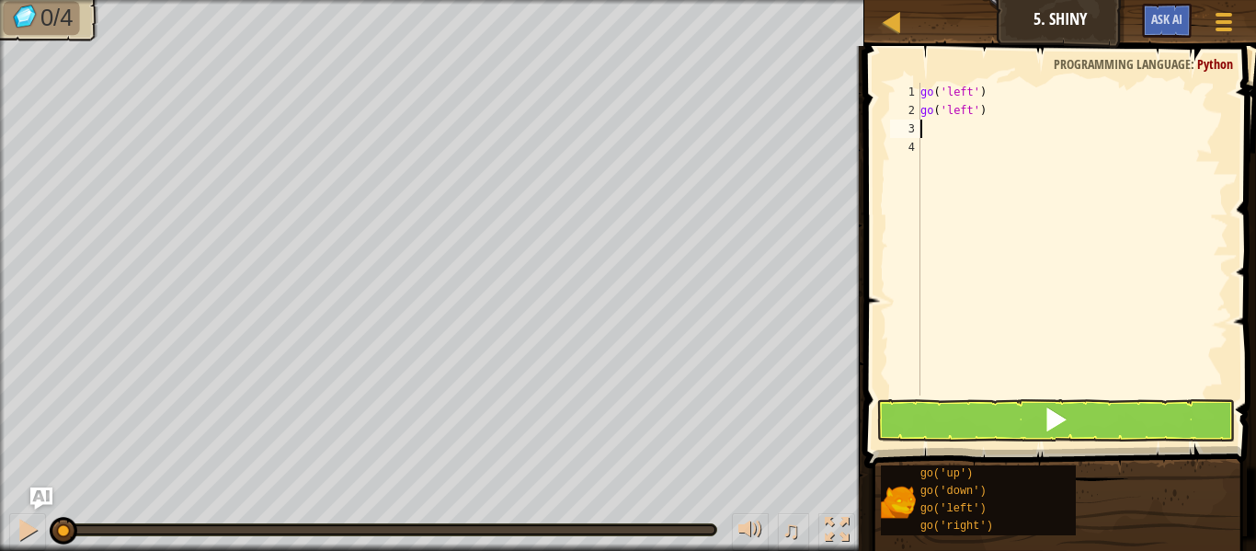
type textarea "o"
type textarea "g"
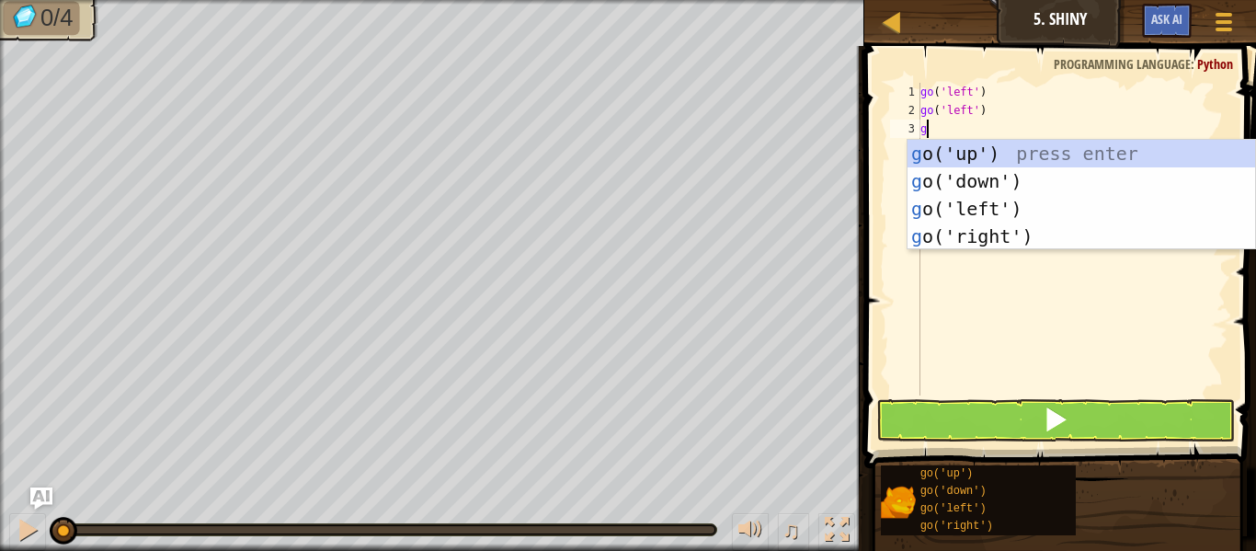
scroll to position [8, 2]
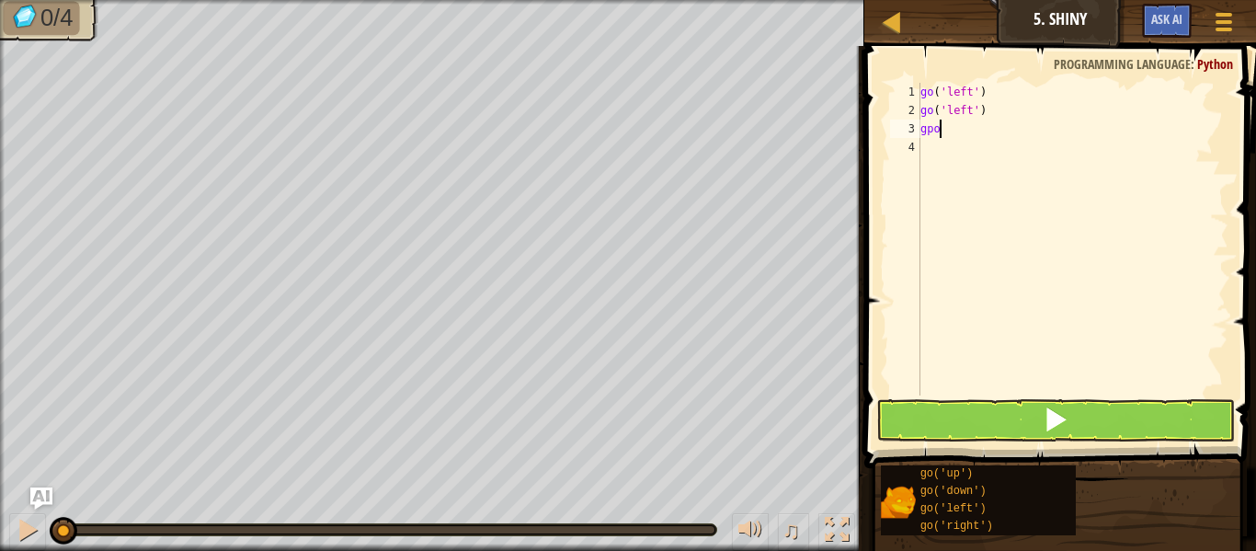
type textarea "g"
type textarea "go"
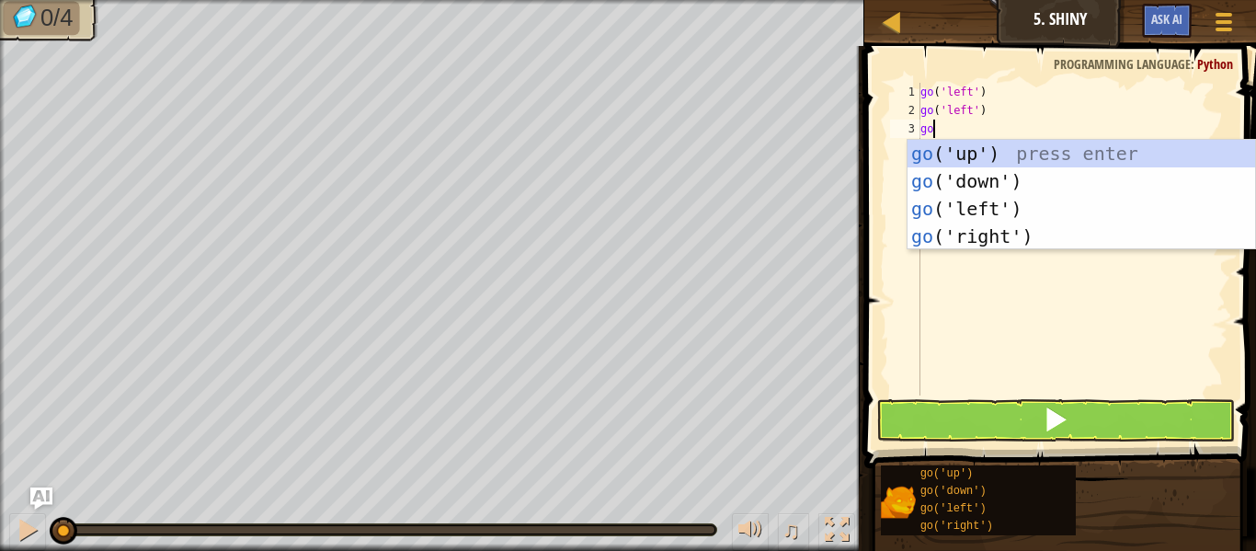
scroll to position [8, 1]
click at [989, 182] on div "go ('up') press enter go ('down') press enter go ('left') press enter go ('righ…" at bounding box center [1080, 222] width 347 height 165
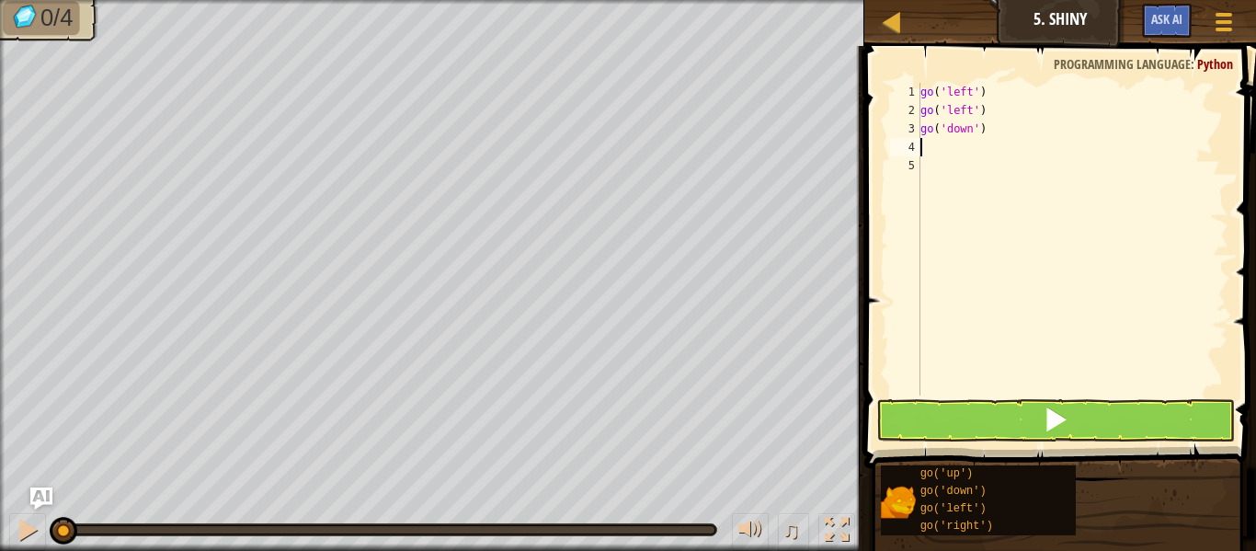
scroll to position [8, 0]
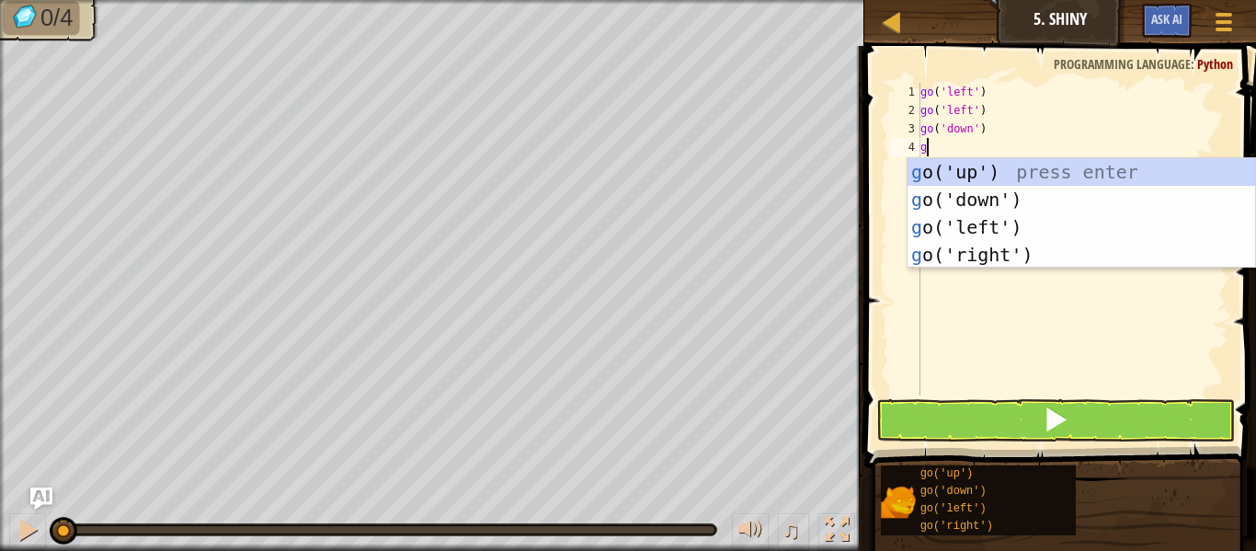
type textarea "go"
click at [969, 196] on div "go ('up') press enter go ('down') press enter go ('left') press enter go ('righ…" at bounding box center [1080, 240] width 347 height 165
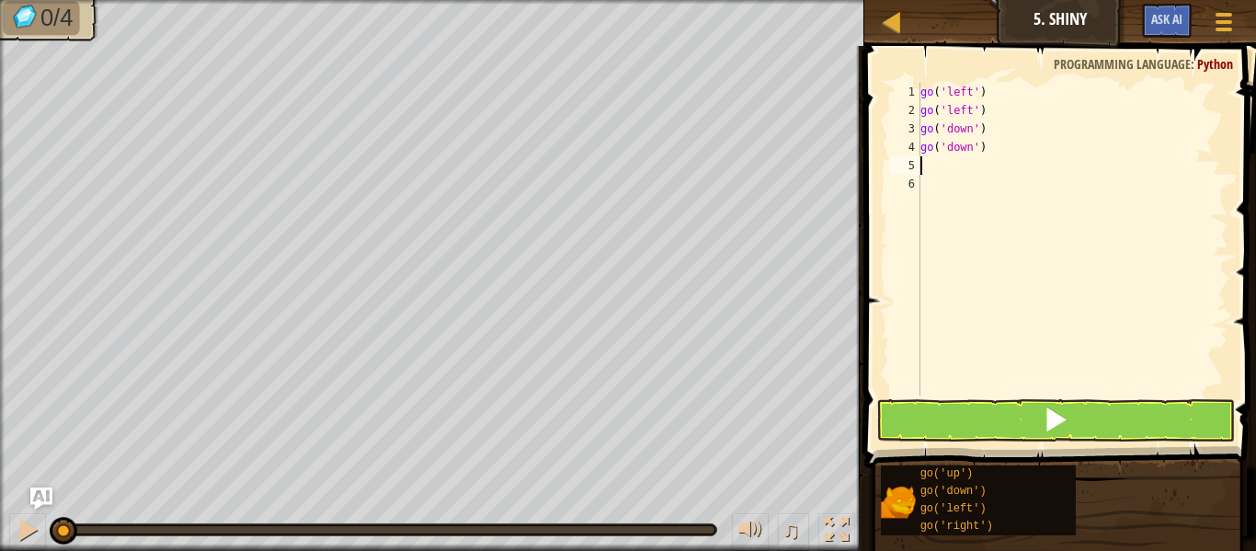
scroll to position [8, 0]
type textarea "go"
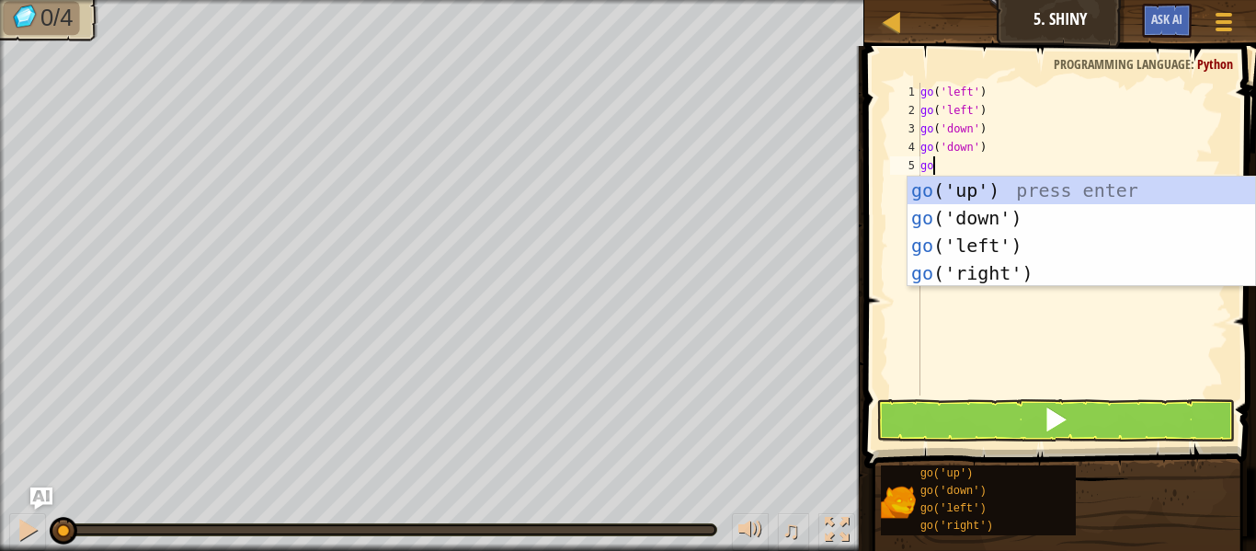
scroll to position [8, 1]
click at [987, 260] on div "go ('up') press enter go ('down') press enter go ('left') press enter go ('righ…" at bounding box center [1080, 258] width 347 height 165
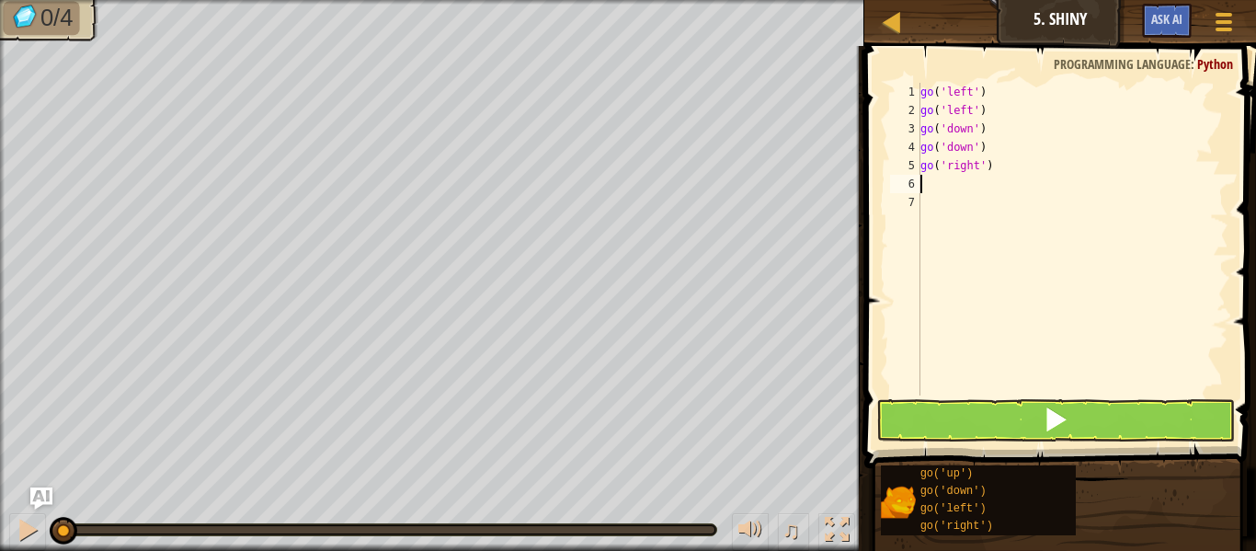
type textarea "go"
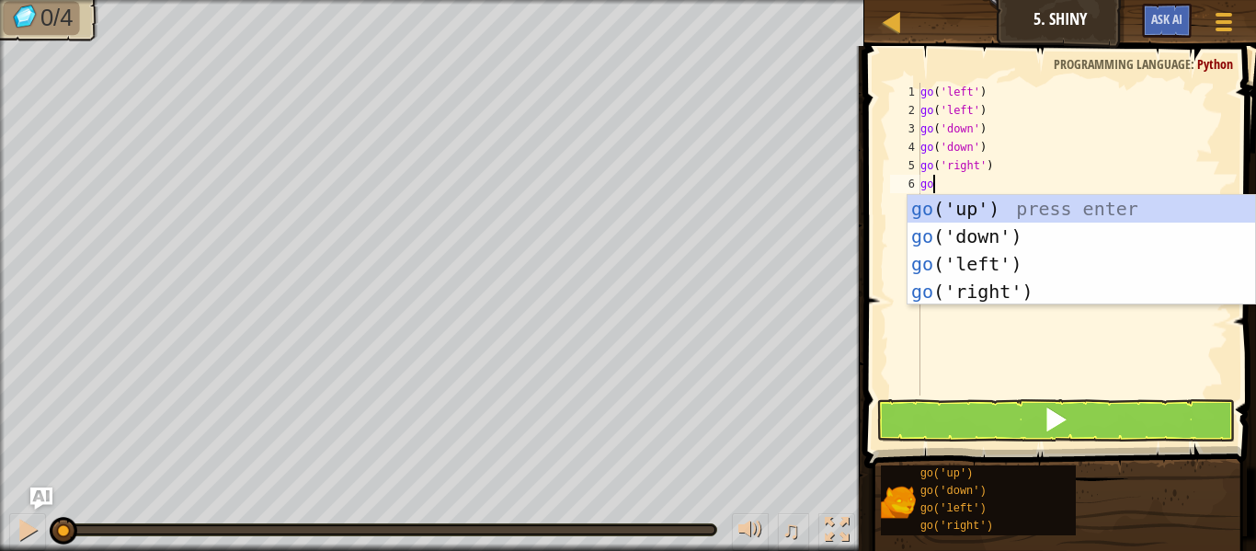
scroll to position [8, 1]
click at [1003, 278] on div "go ('up') press enter go ('down') press enter go ('left') press enter go ('righ…" at bounding box center [1080, 277] width 347 height 165
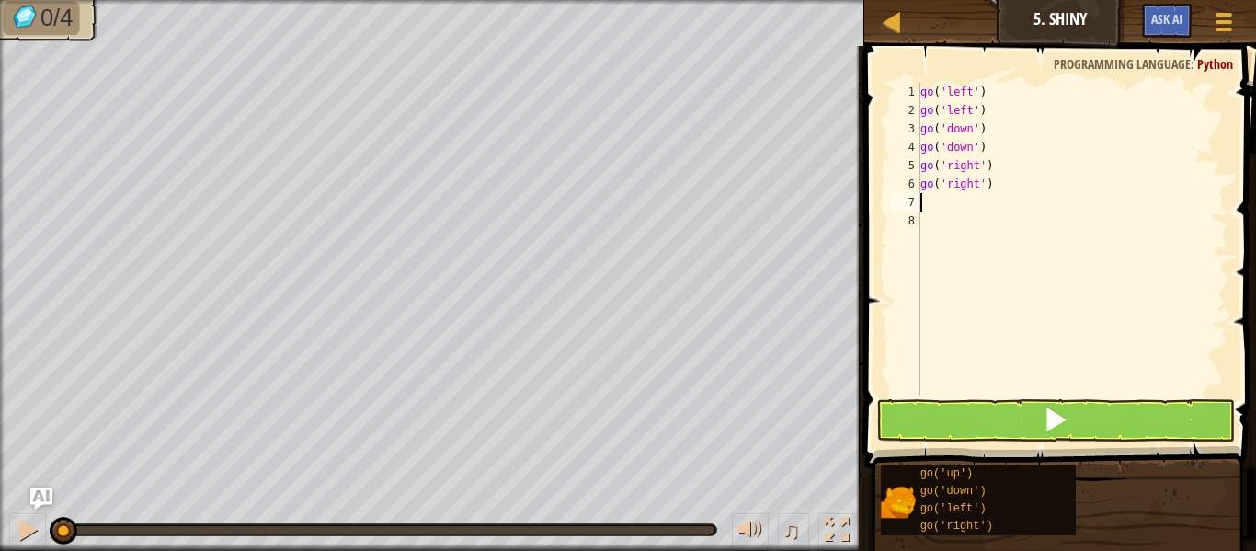
scroll to position [8, 0]
click at [991, 422] on button at bounding box center [1055, 420] width 359 height 42
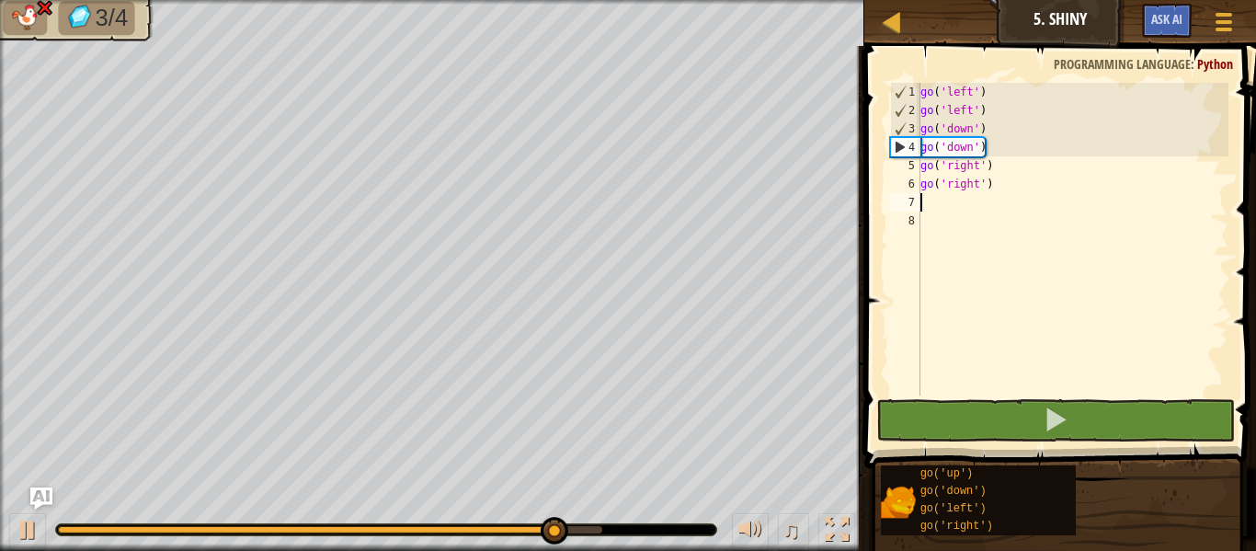
click at [976, 140] on div "go ( 'left' ) go ( 'left' ) go ( 'down' ) go ( 'down' ) go ( 'right' ) go ( 'ri…" at bounding box center [1072, 257] width 312 height 349
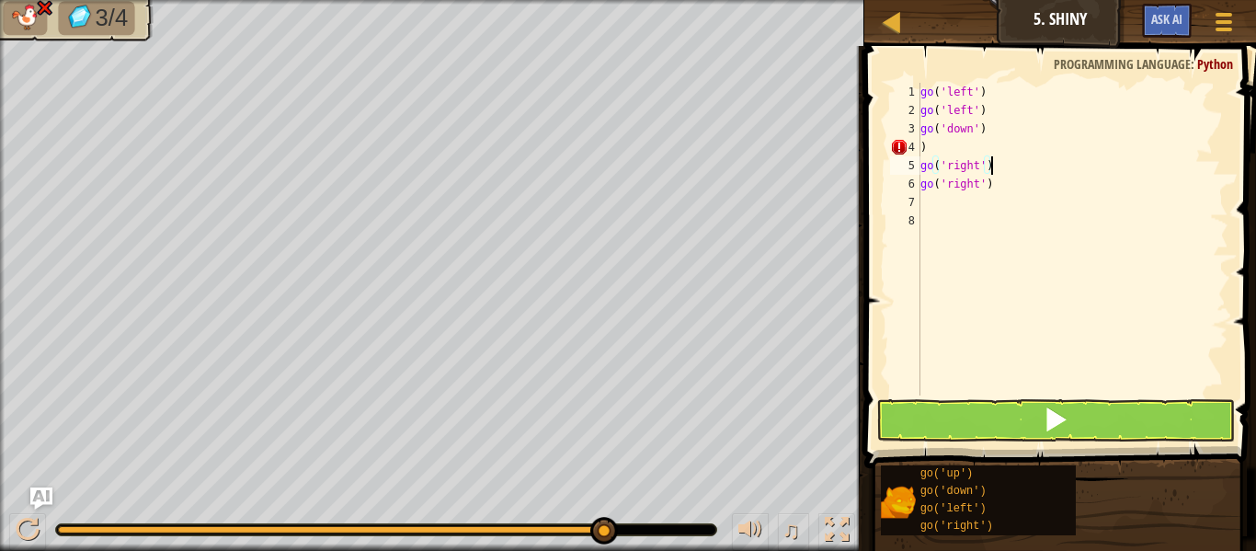
click at [997, 160] on div "go ( 'left' ) go ( 'left' ) go ( 'down' ) ) go ( 'right' ) go ( 'right' )" at bounding box center [1072, 257] width 312 height 349
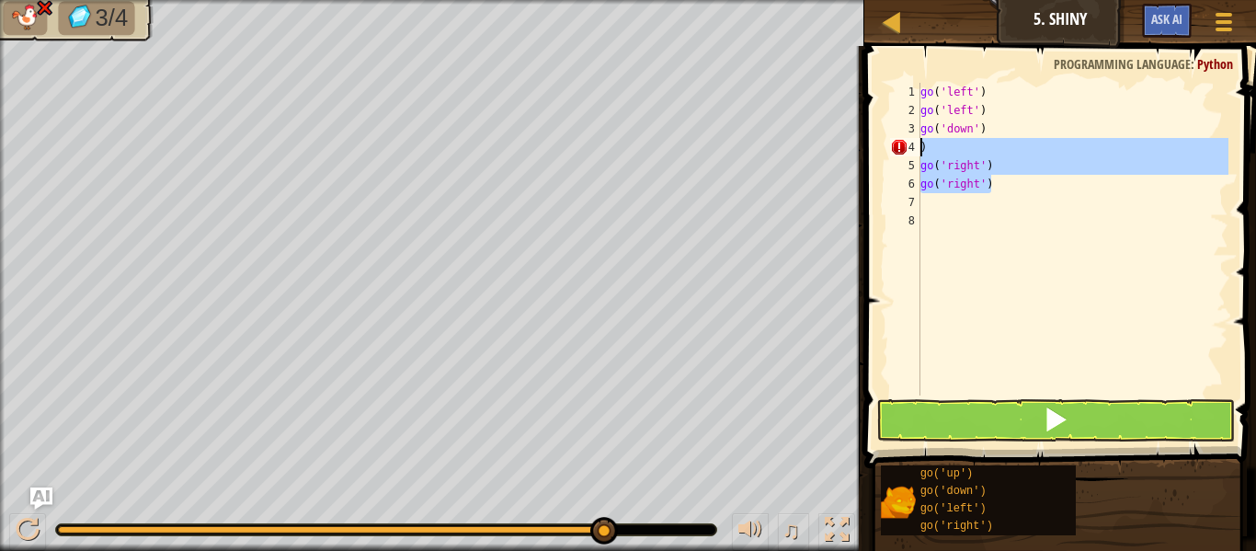
drag, startPoint x: 992, startPoint y: 182, endPoint x: 867, endPoint y: 149, distance: 129.3
click at [867, 149] on div "go('right') 1 2 3 4 5 6 7 8 go ( 'left' ) go ( 'left' ) go ( 'down' ) ) go ( 'r…" at bounding box center [1057, 293] width 397 height 476
type textarea ") go('right')"
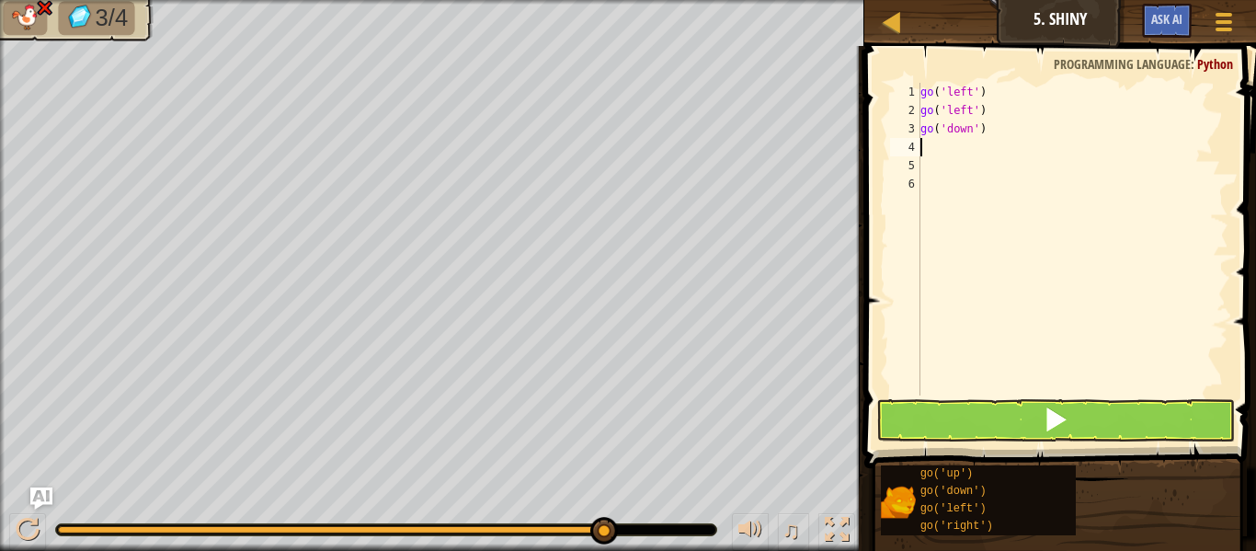
type textarea "go"
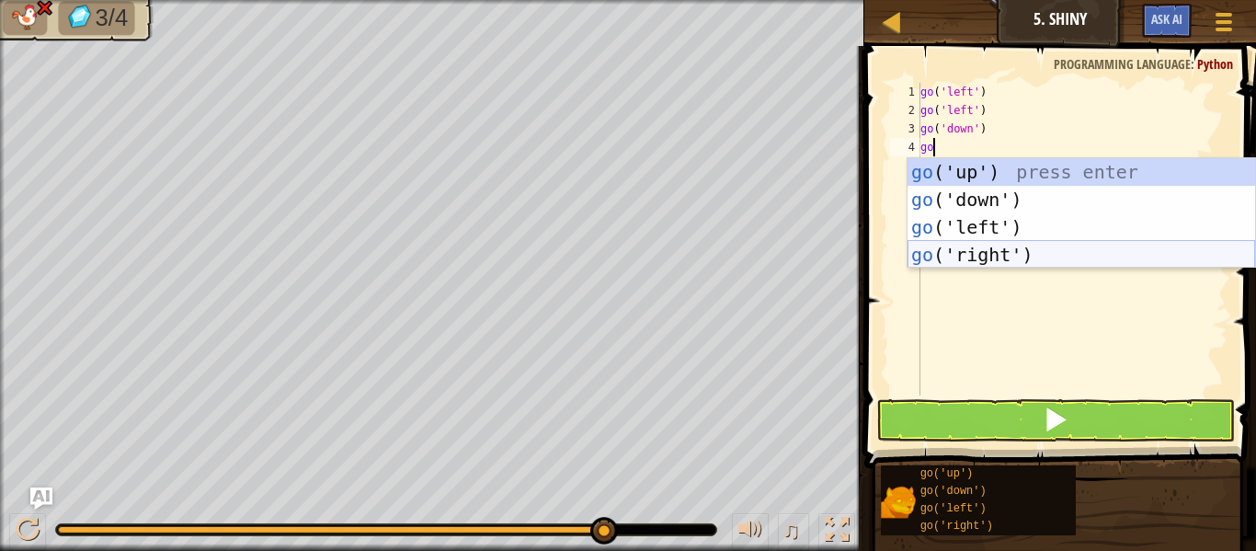
click at [964, 256] on div "go ('up') press enter go ('down') press enter go ('left') press enter go ('righ…" at bounding box center [1080, 240] width 347 height 165
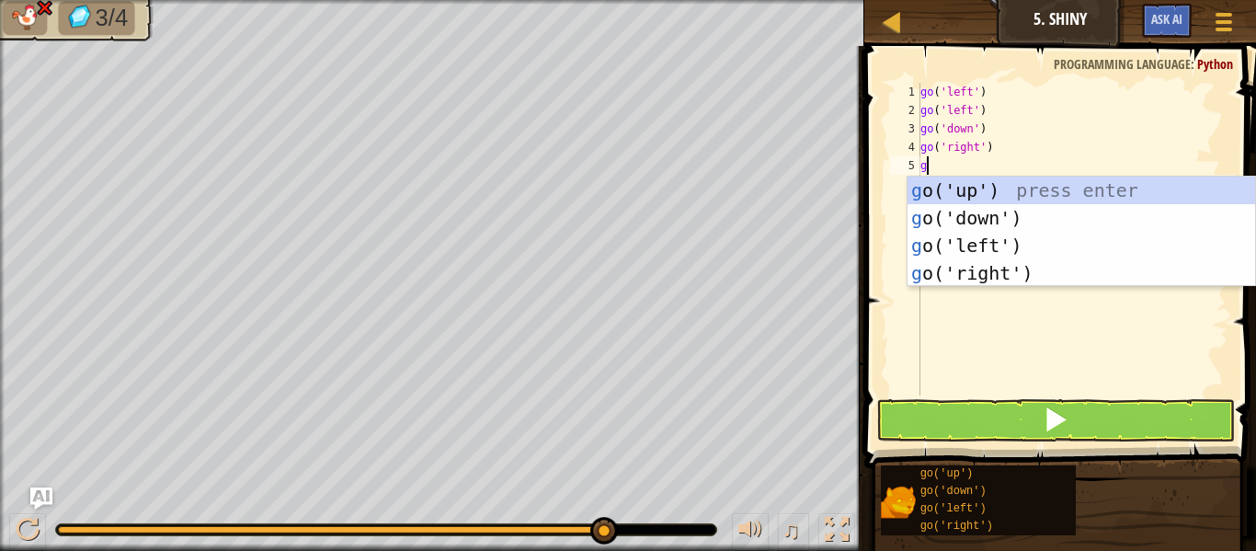
type textarea "go"
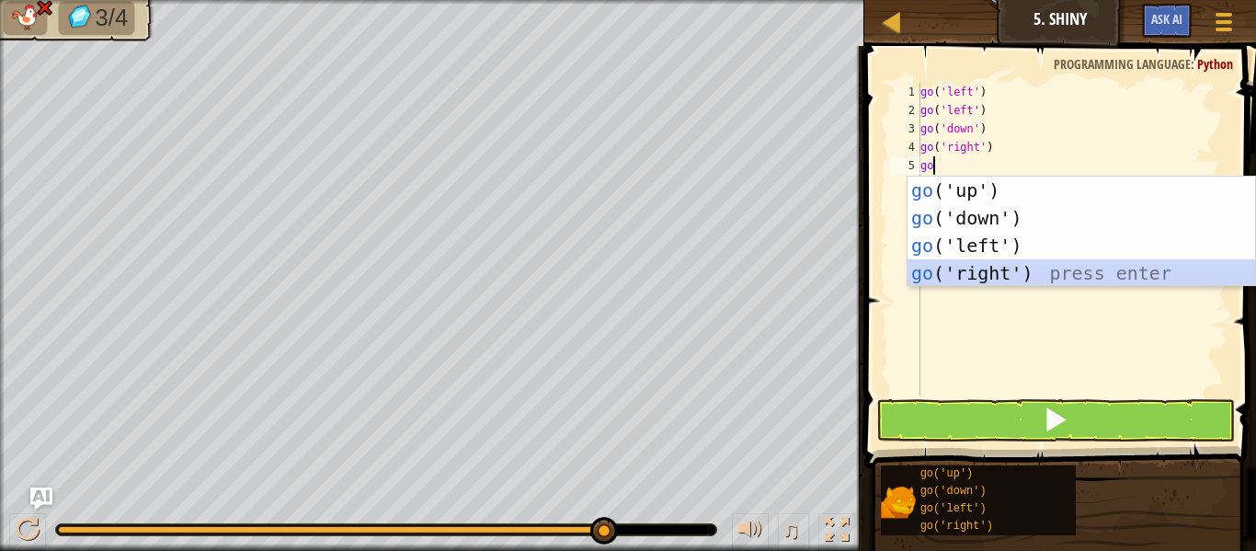
click at [990, 267] on div "go ('up') press enter go ('down') press enter go ('left') press enter go ('righ…" at bounding box center [1080, 258] width 347 height 165
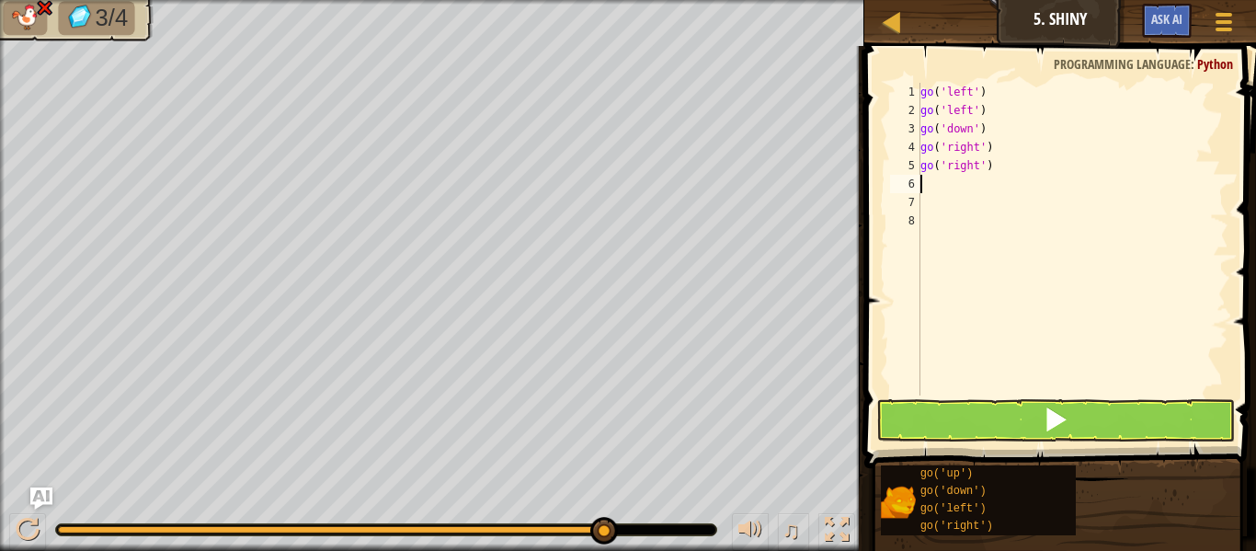
scroll to position [8, 0]
click at [997, 408] on button at bounding box center [1055, 420] width 359 height 42
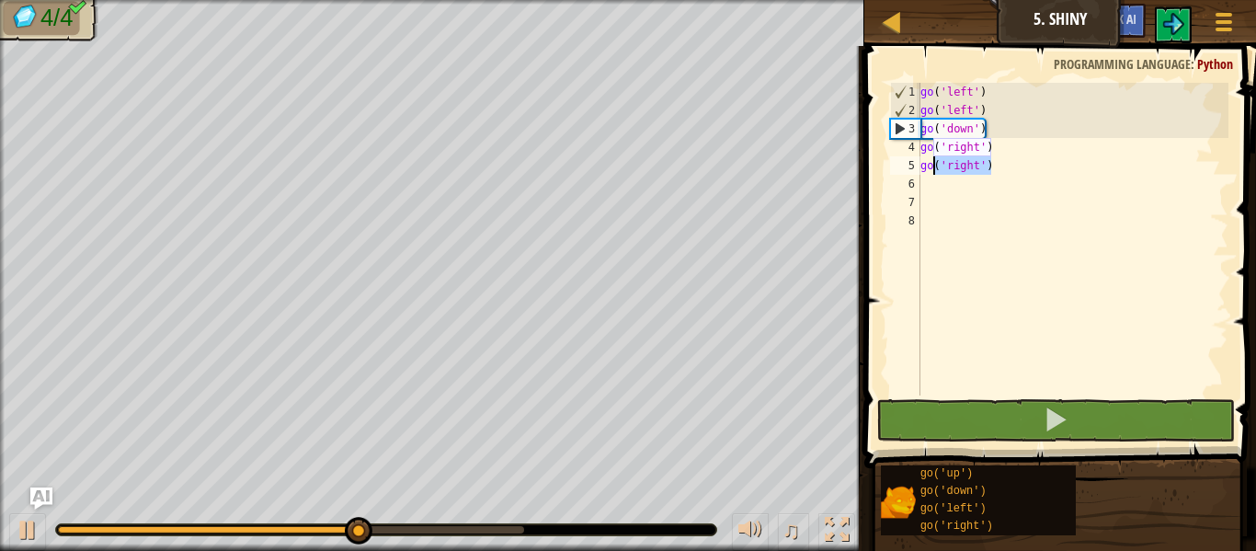
drag, startPoint x: 993, startPoint y: 167, endPoint x: 876, endPoint y: 165, distance: 116.8
click at [876, 165] on div "1 2 3 4 5 6 7 8 go ( 'left' ) go ( 'left' ) go ( 'down' ) go ( 'right' ) go ( '…" at bounding box center [1057, 293] width 397 height 476
type textarea "go('right')"
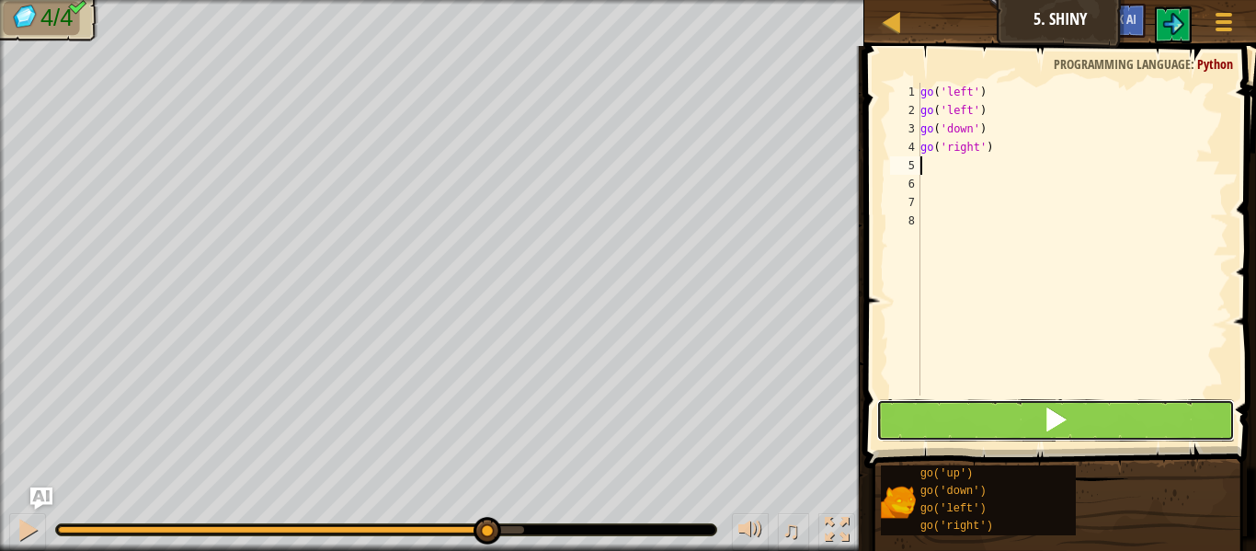
click at [936, 410] on button at bounding box center [1055, 420] width 359 height 42
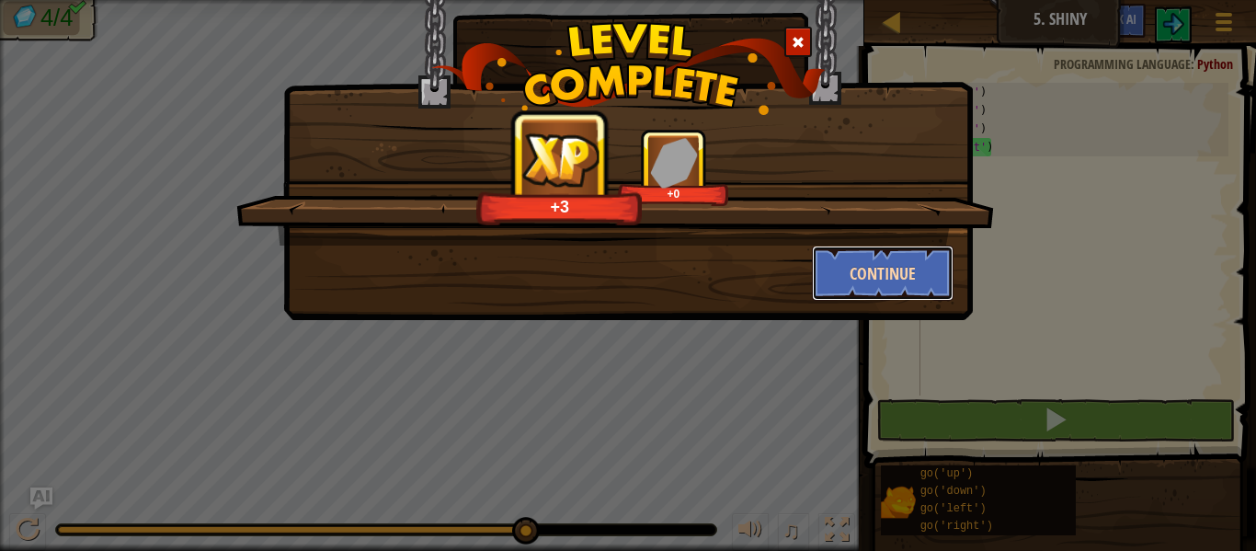
click at [933, 279] on button "Continue" at bounding box center [883, 272] width 142 height 55
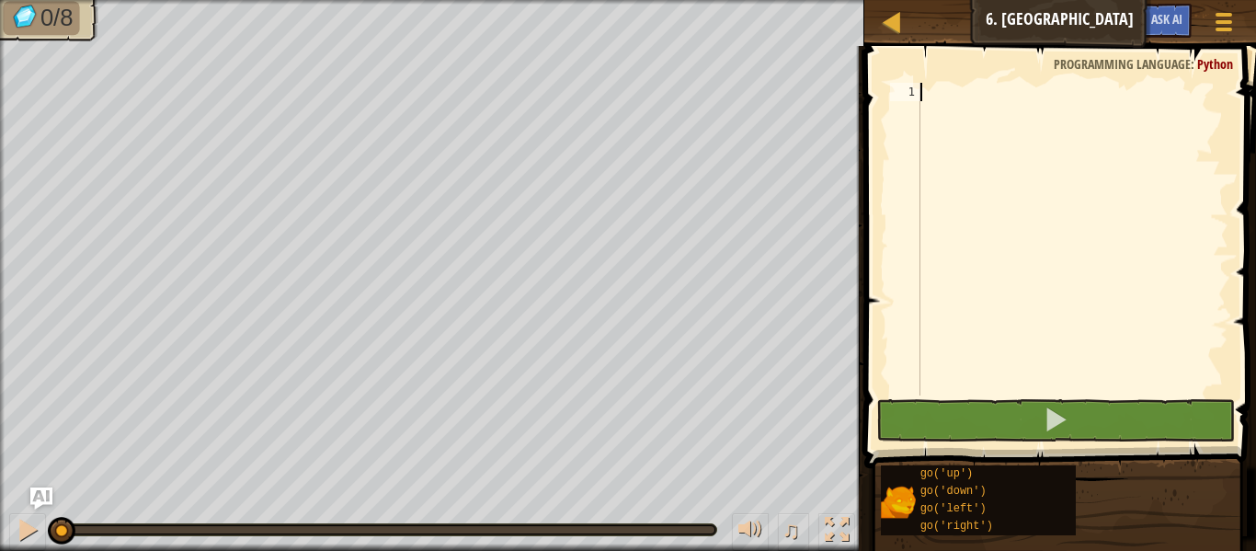
type textarea "go"
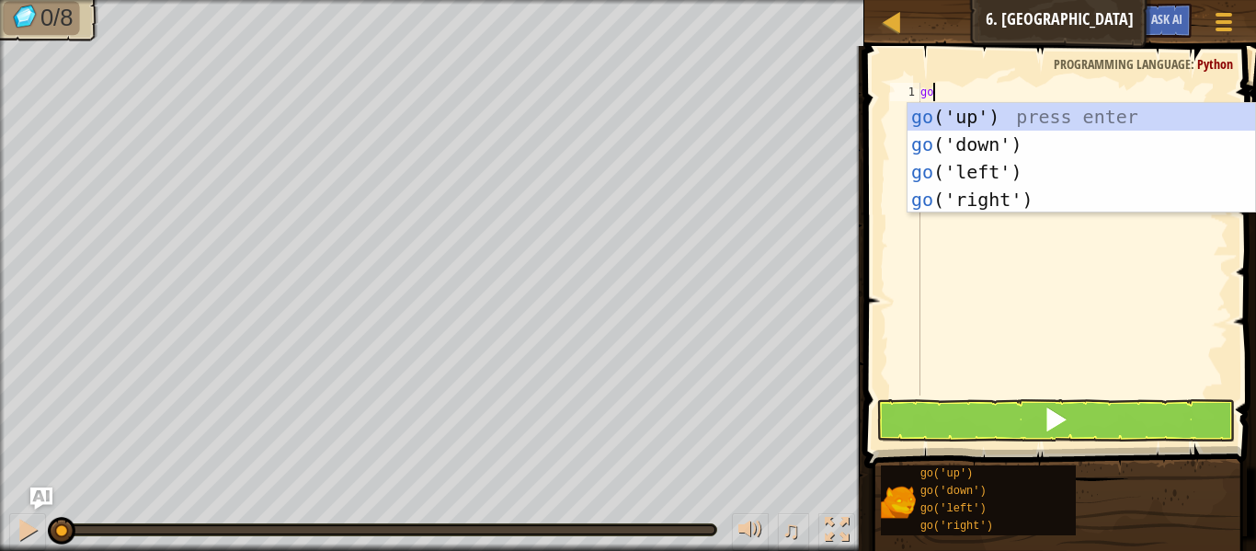
scroll to position [8, 1]
click at [958, 143] on div "go ('up') press enter go ('down') press enter go ('left') press enter go ('righ…" at bounding box center [1080, 185] width 347 height 165
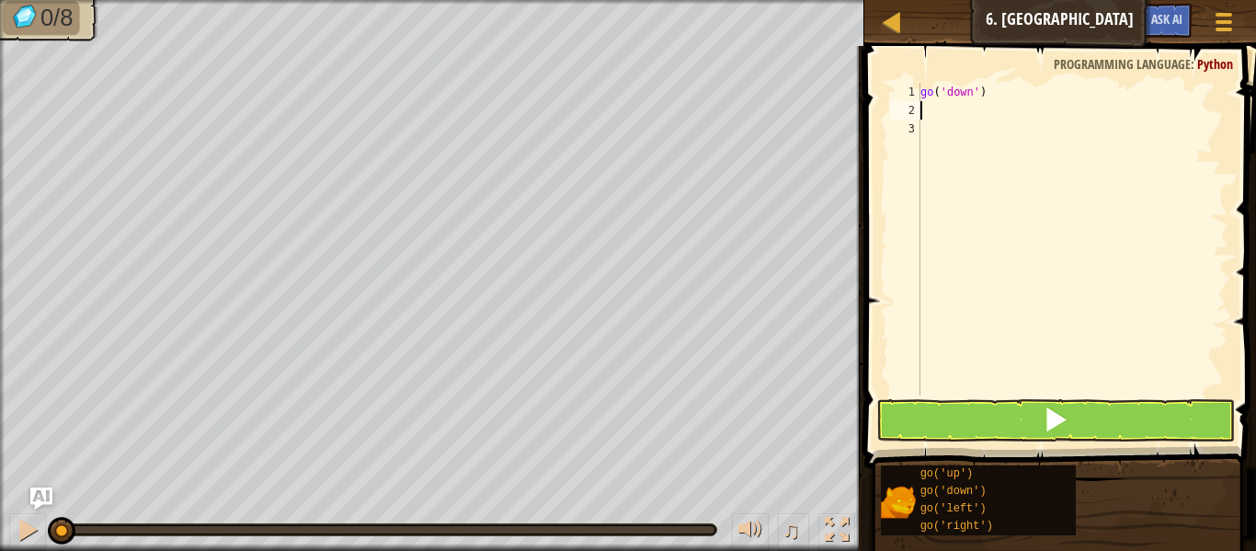
type textarea "go"
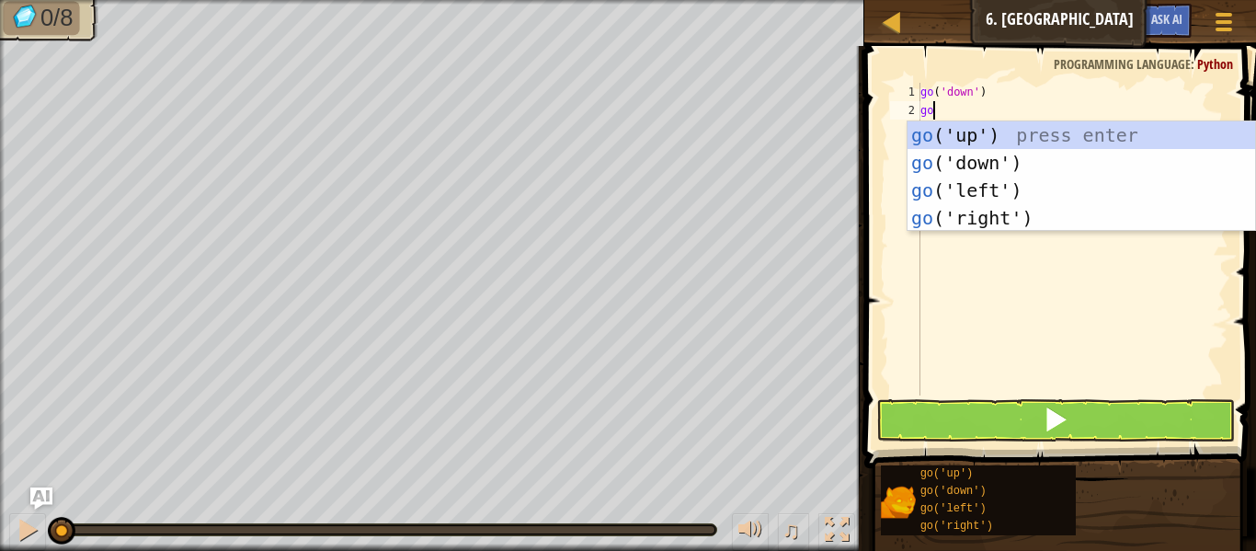
scroll to position [8, 1]
click at [987, 187] on div "go ('up') press enter go ('down') press enter go ('left') press enter go ('righ…" at bounding box center [1080, 203] width 347 height 165
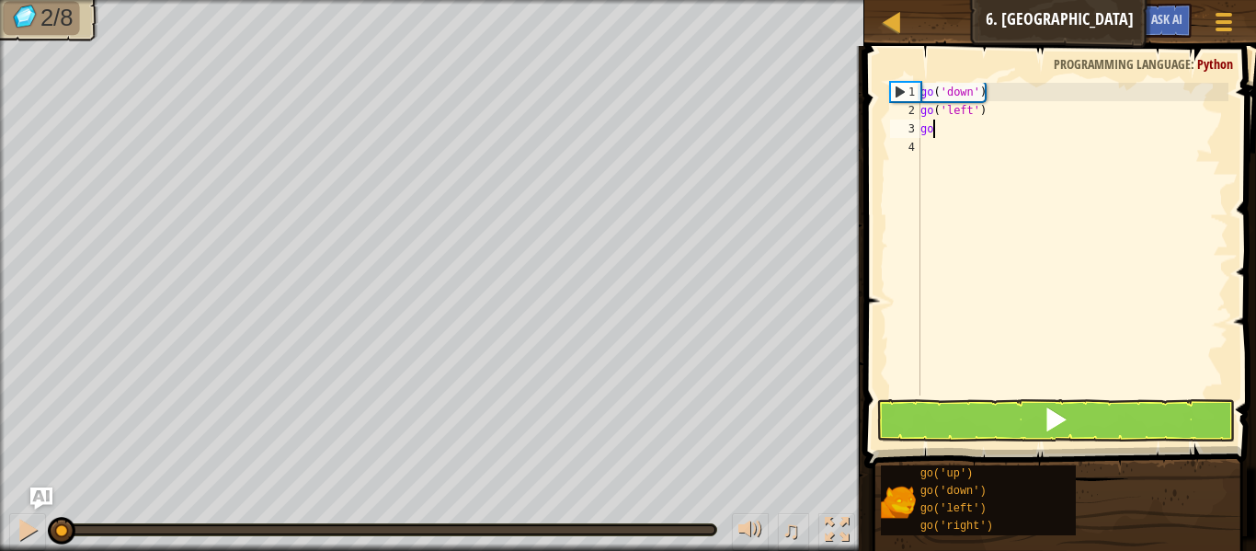
type textarea "g"
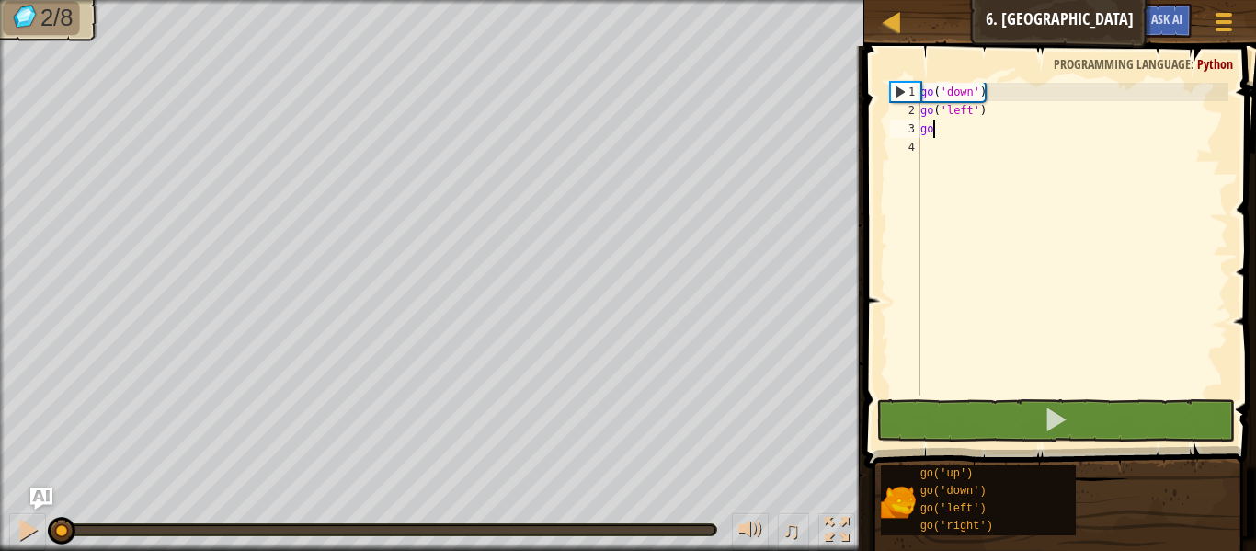
type textarea "g"
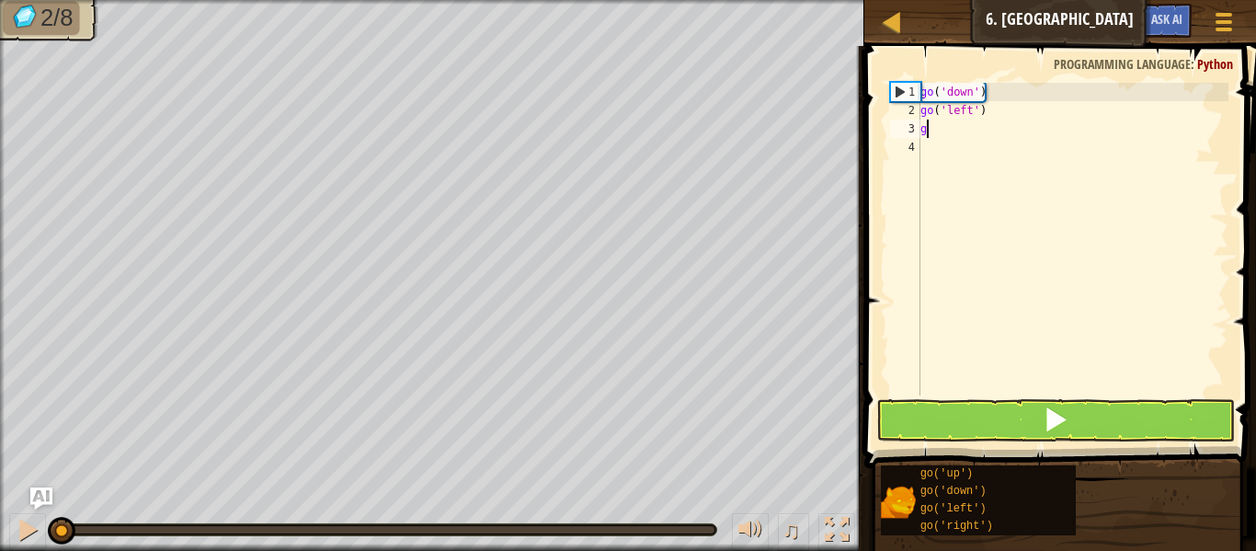
scroll to position [8, 0]
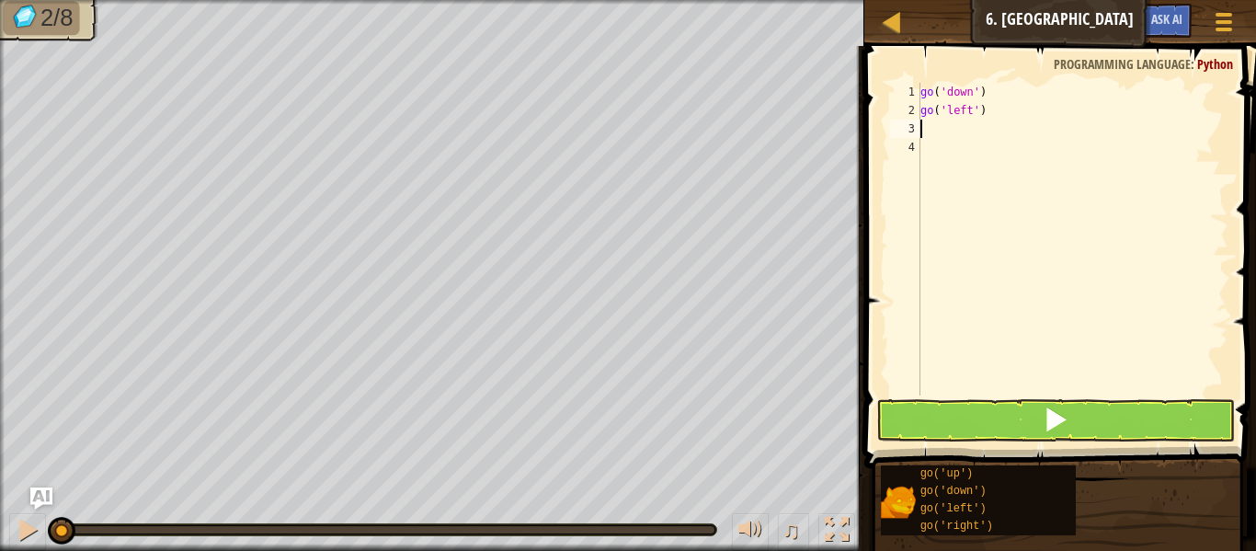
type textarea "go"
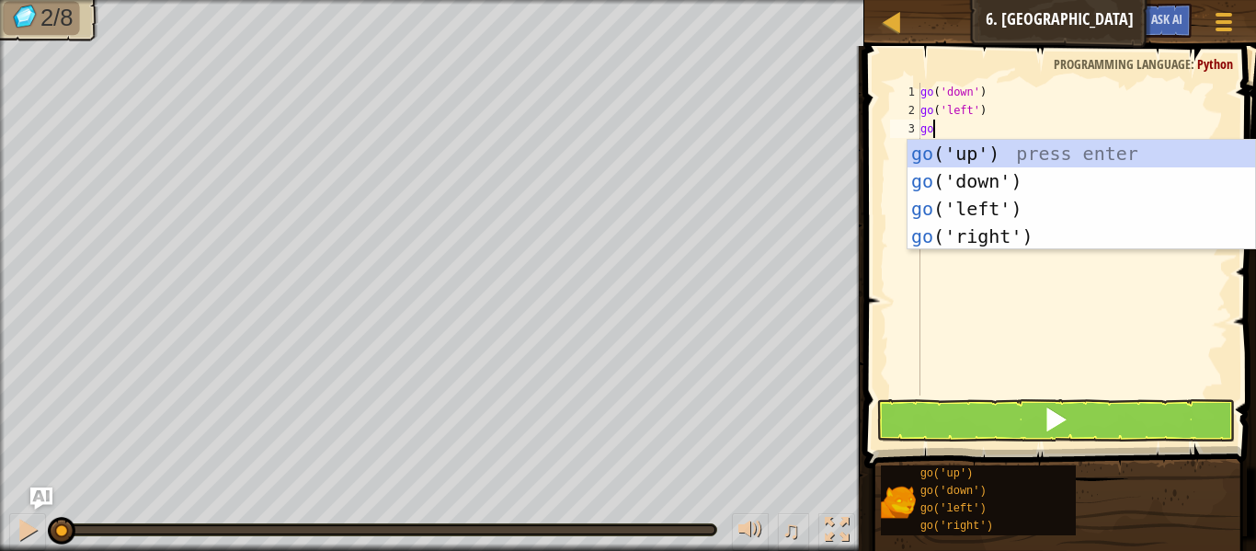
scroll to position [8, 1]
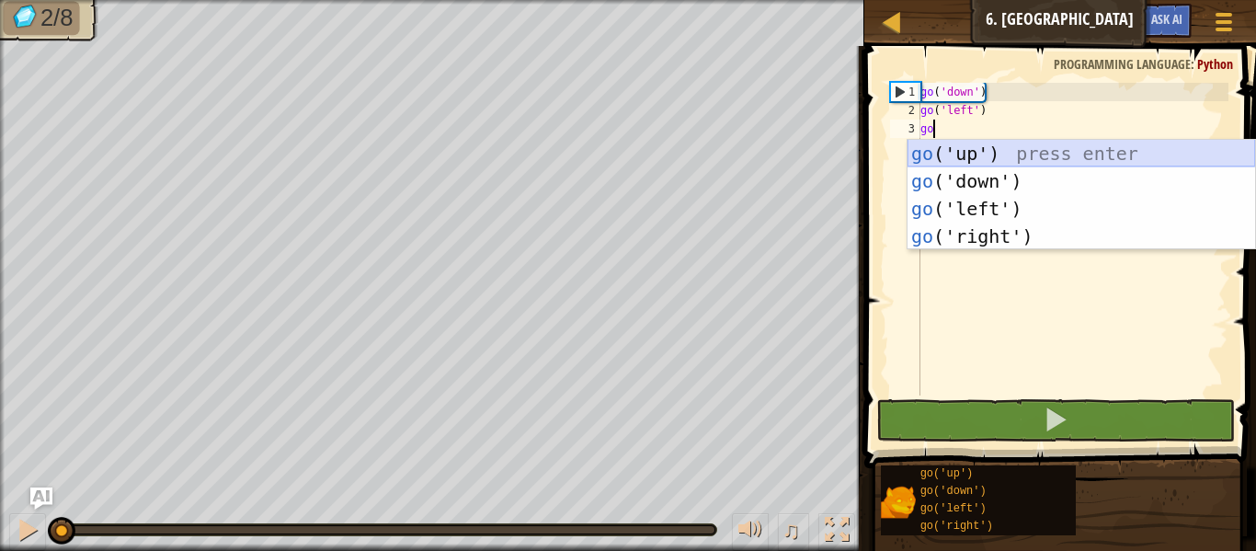
click at [1030, 154] on div "go ('up') press enter go ('down') press enter go ('left') press enter go ('righ…" at bounding box center [1080, 222] width 347 height 165
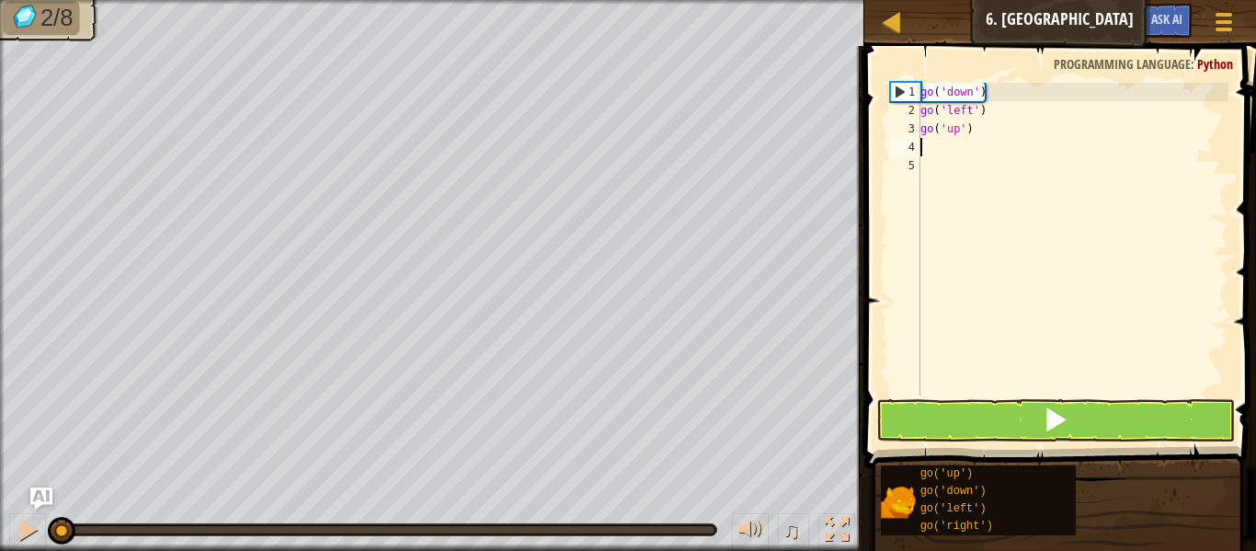
scroll to position [8, 0]
type textarea "go"
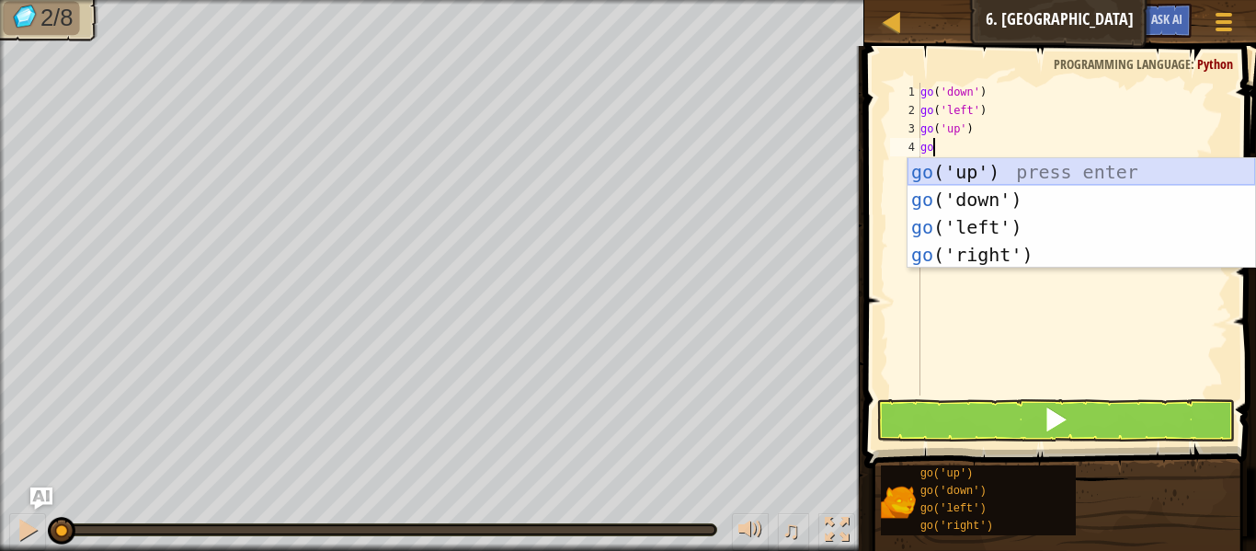
click at [993, 180] on div "go ('up') press enter go ('down') press enter go ('left') press enter go ('righ…" at bounding box center [1080, 240] width 347 height 165
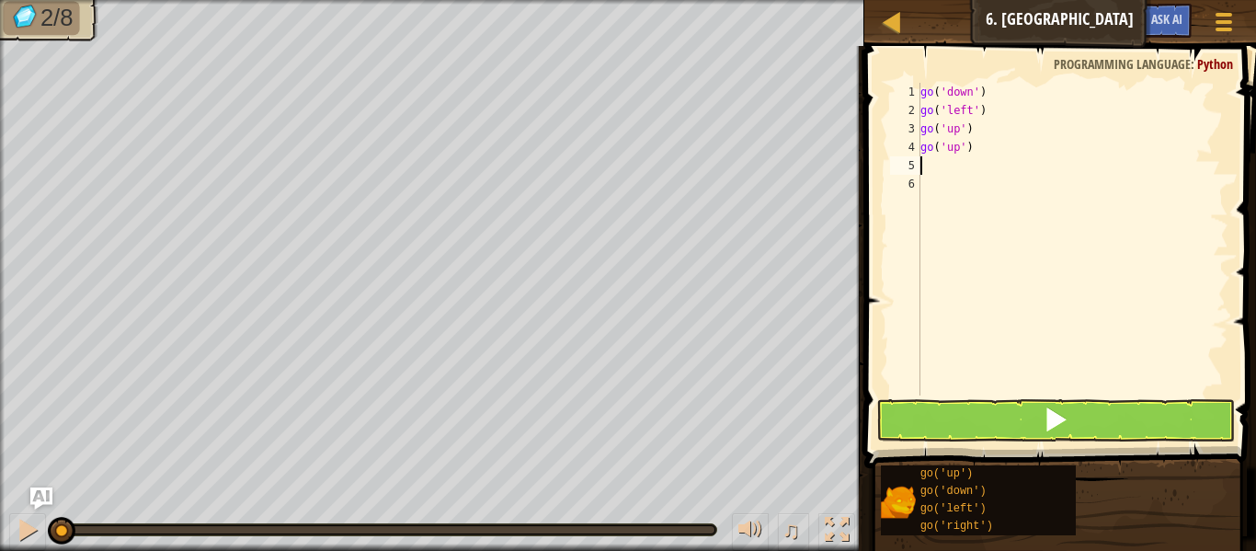
scroll to position [8, 0]
type textarea "go"
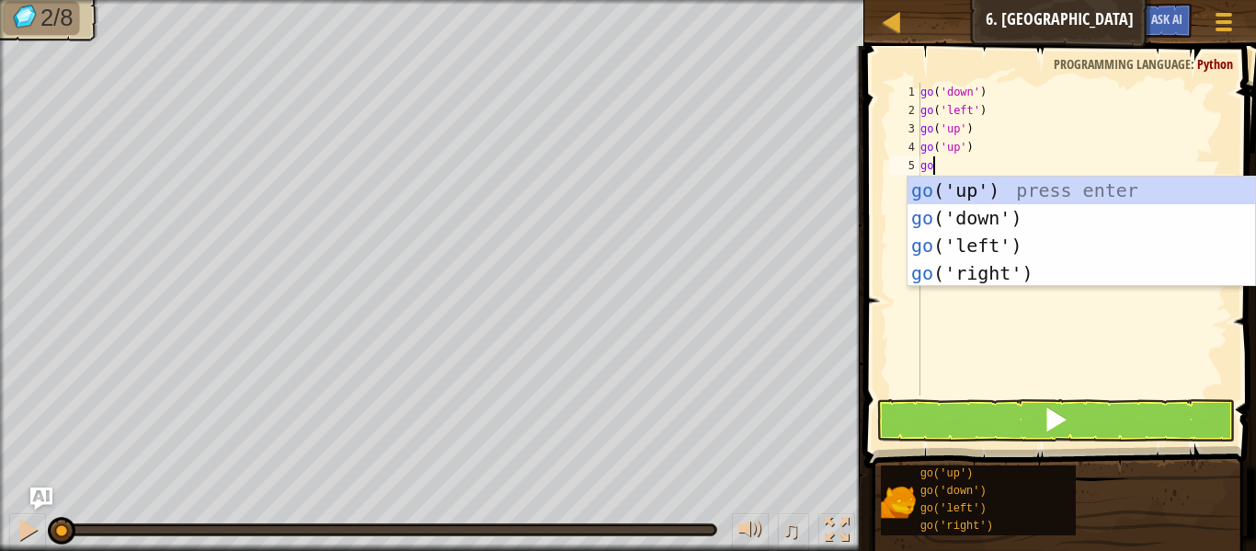
scroll to position [8, 1]
click at [994, 267] on div "go ('up') press enter go ('down') press enter go ('left') press enter go ('righ…" at bounding box center [1080, 258] width 347 height 165
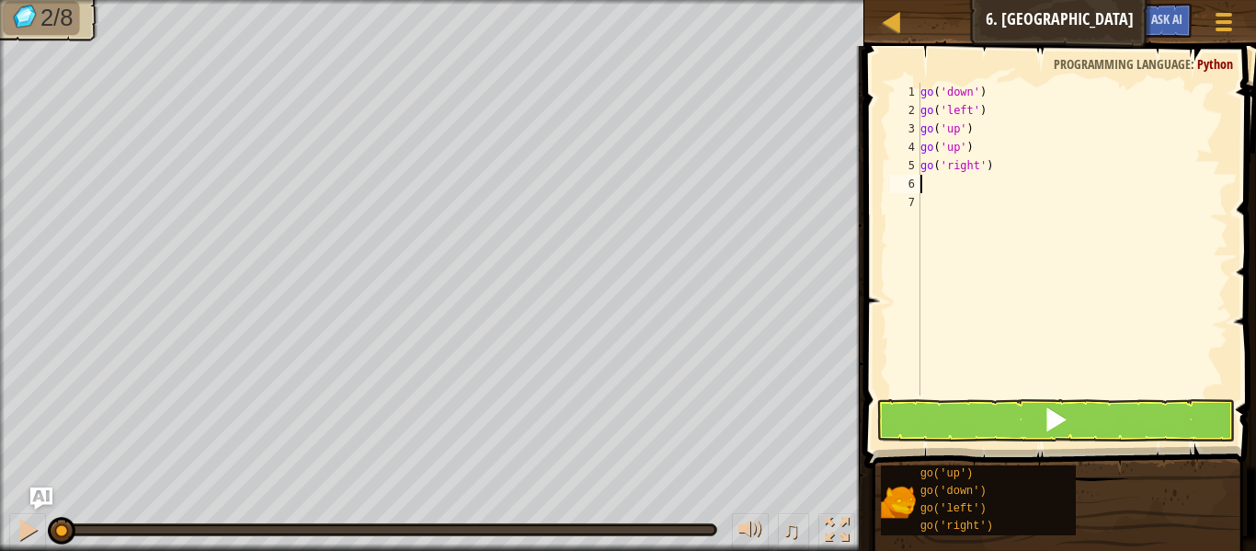
scroll to position [8, 0]
type textarea "go"
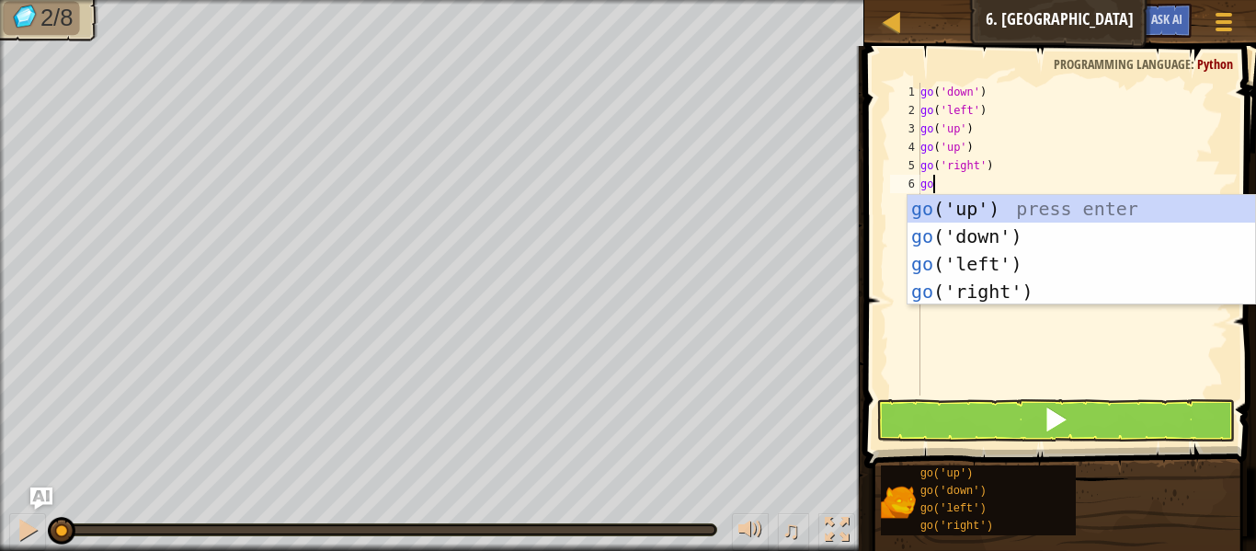
scroll to position [8, 1]
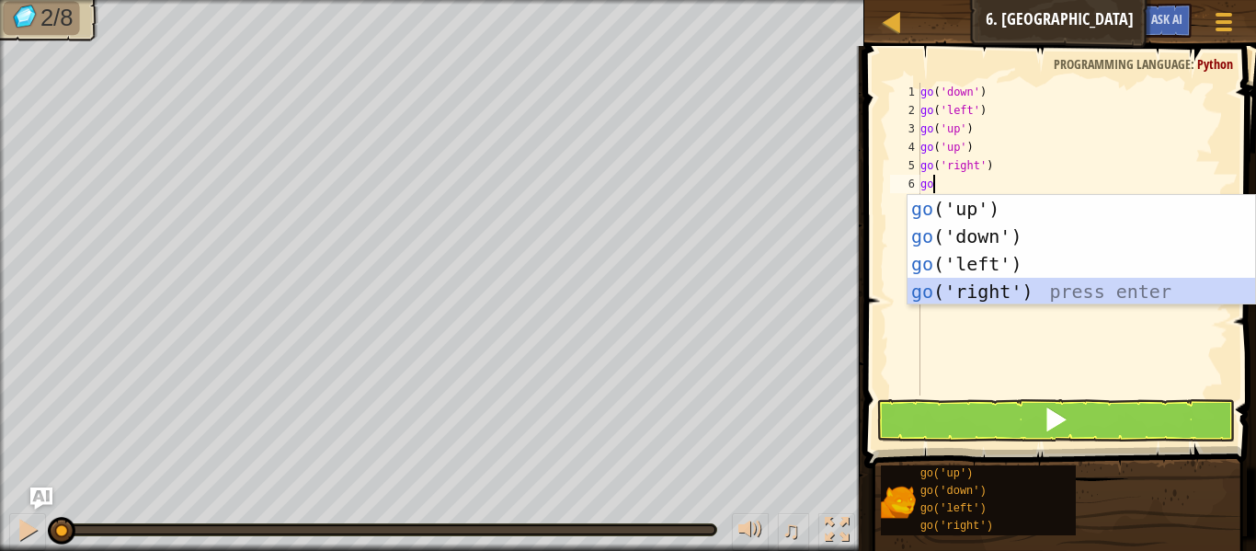
click at [992, 288] on div "go ('up') press enter go ('down') press enter go ('left') press enter go ('righ…" at bounding box center [1080, 277] width 347 height 165
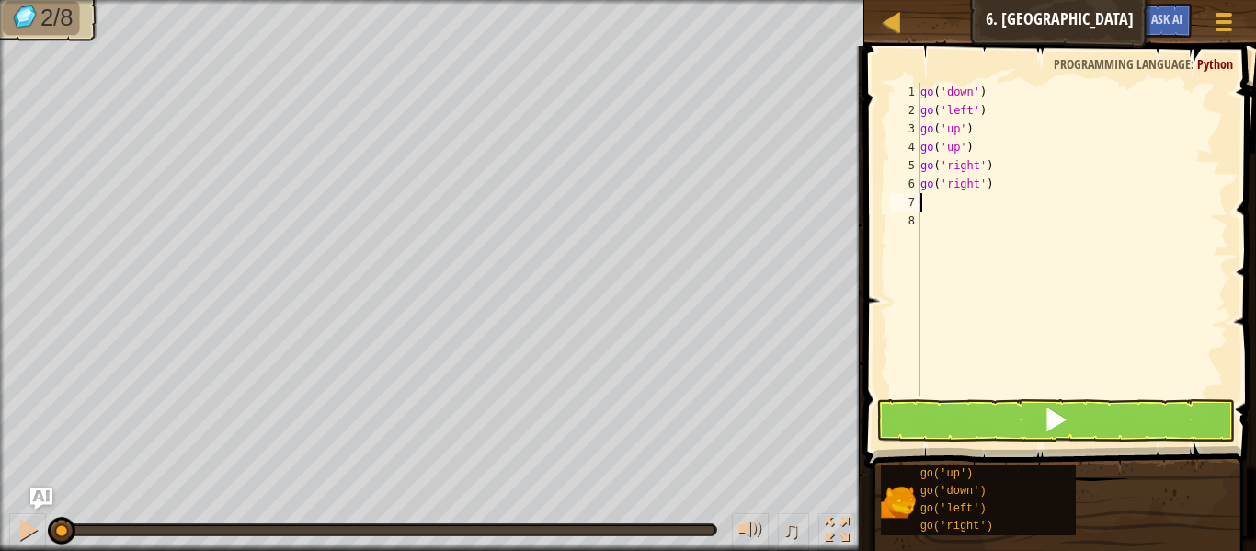
type textarea "go"
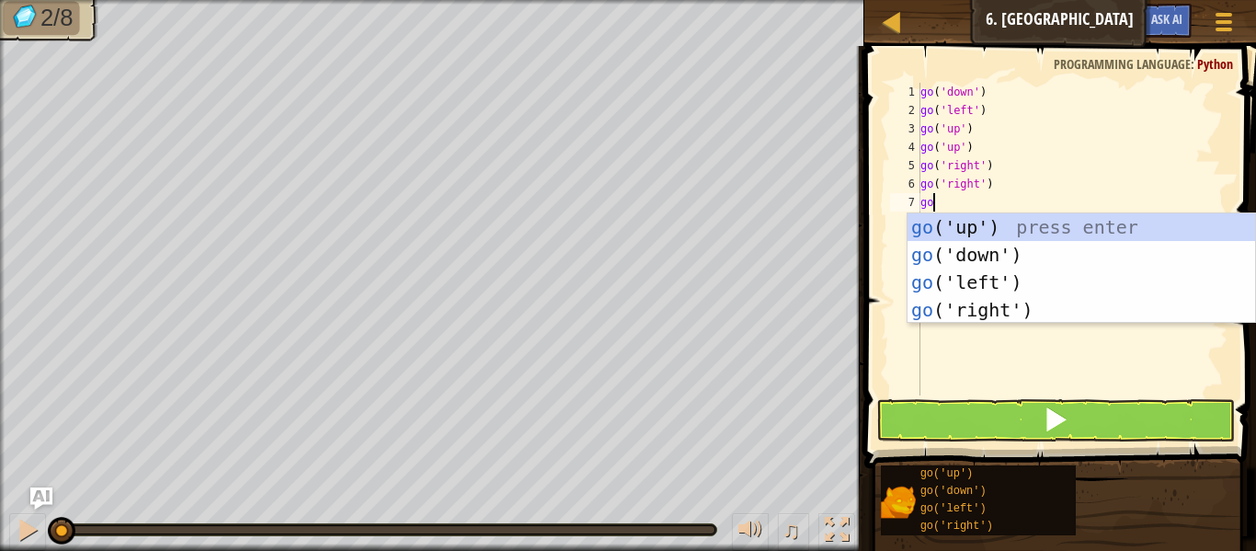
scroll to position [8, 1]
click at [1011, 309] on div "go ('up') press enter go ('down') press enter go ('left') press enter go ('righ…" at bounding box center [1080, 295] width 347 height 165
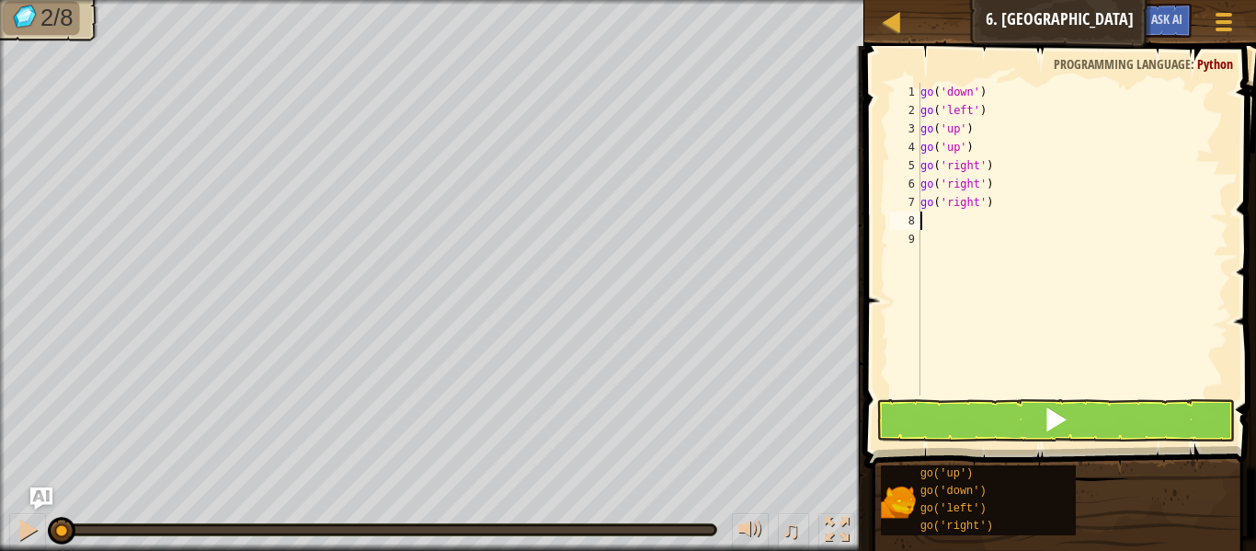
scroll to position [8, 0]
type textarea "go"
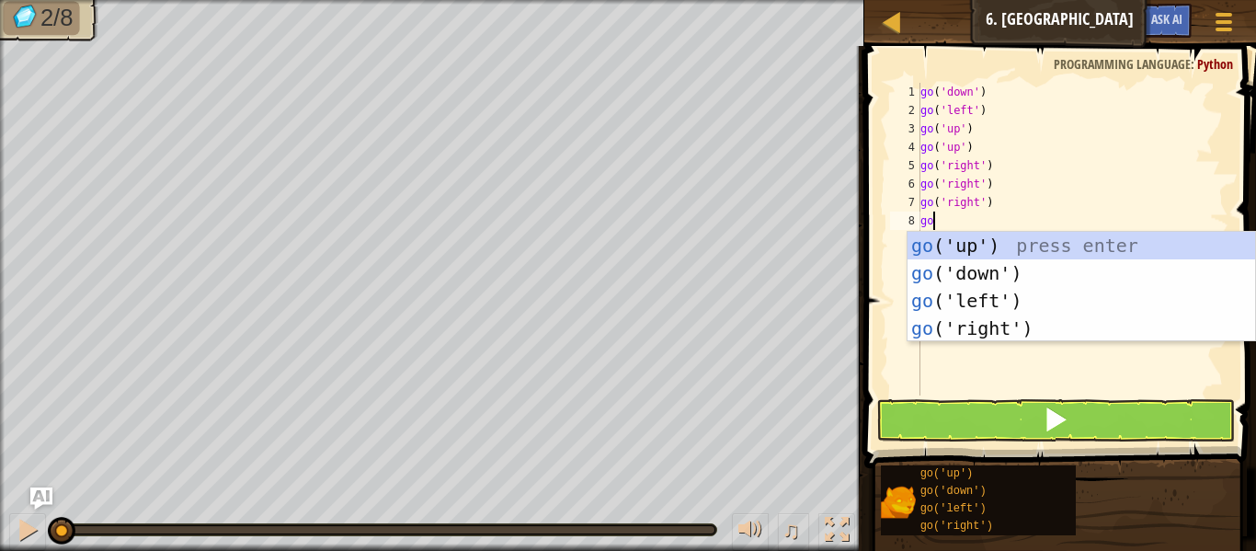
scroll to position [8, 1]
click at [997, 273] on div "go ('up') press enter go ('down') press enter go ('left') press enter go ('righ…" at bounding box center [1080, 314] width 347 height 165
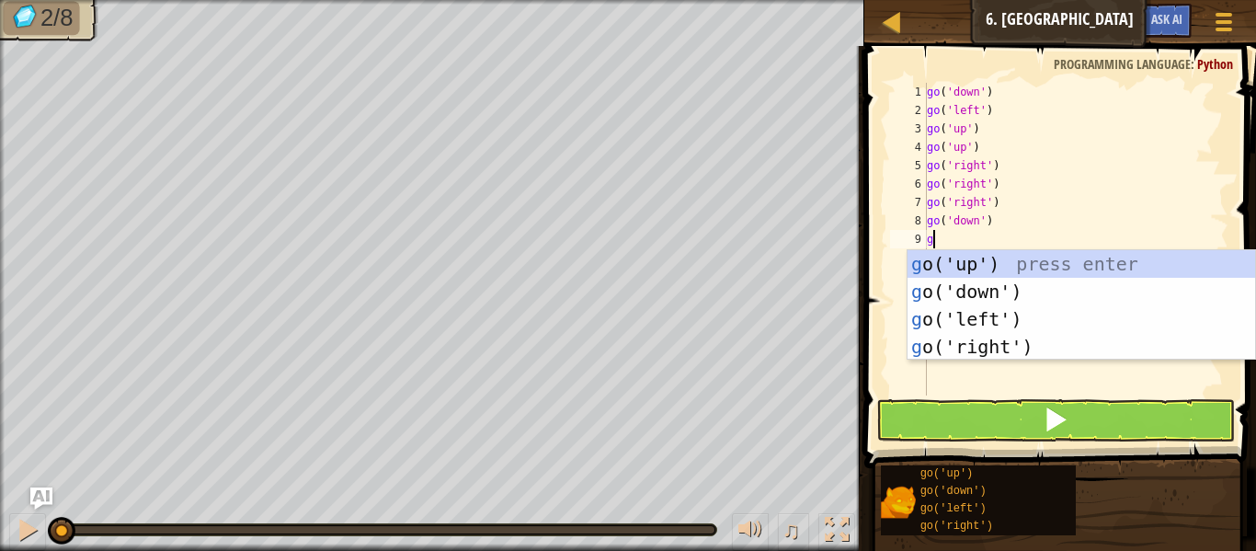
type textarea "go"
click at [1000, 290] on div "go ('up') press enter go ('down') press enter go ('left') press enter go ('righ…" at bounding box center [1080, 332] width 347 height 165
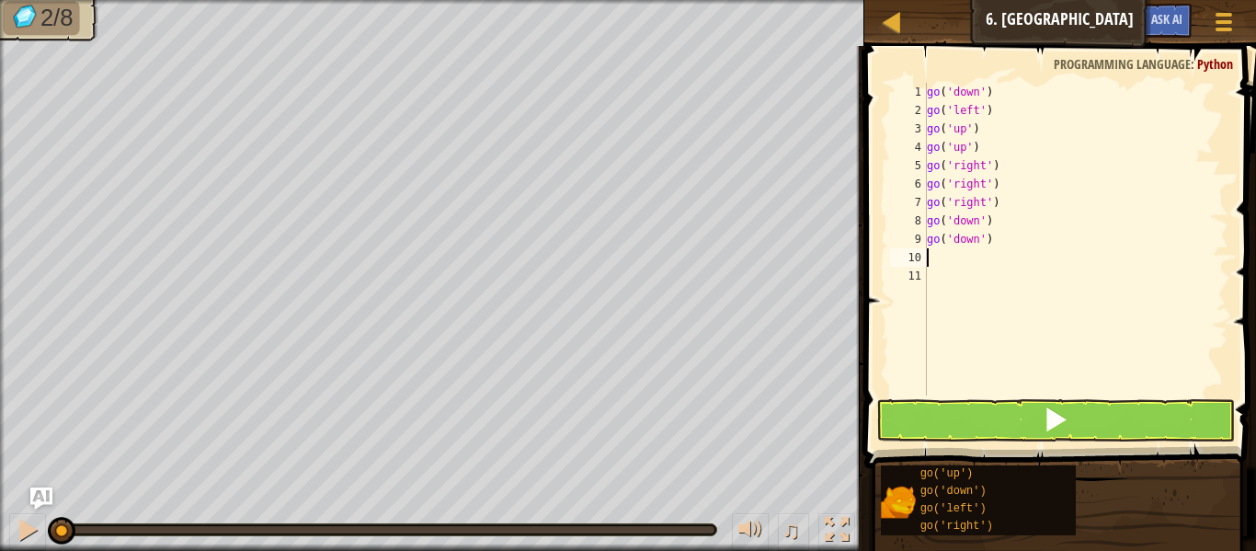
scroll to position [8, 0]
type textarea "go"
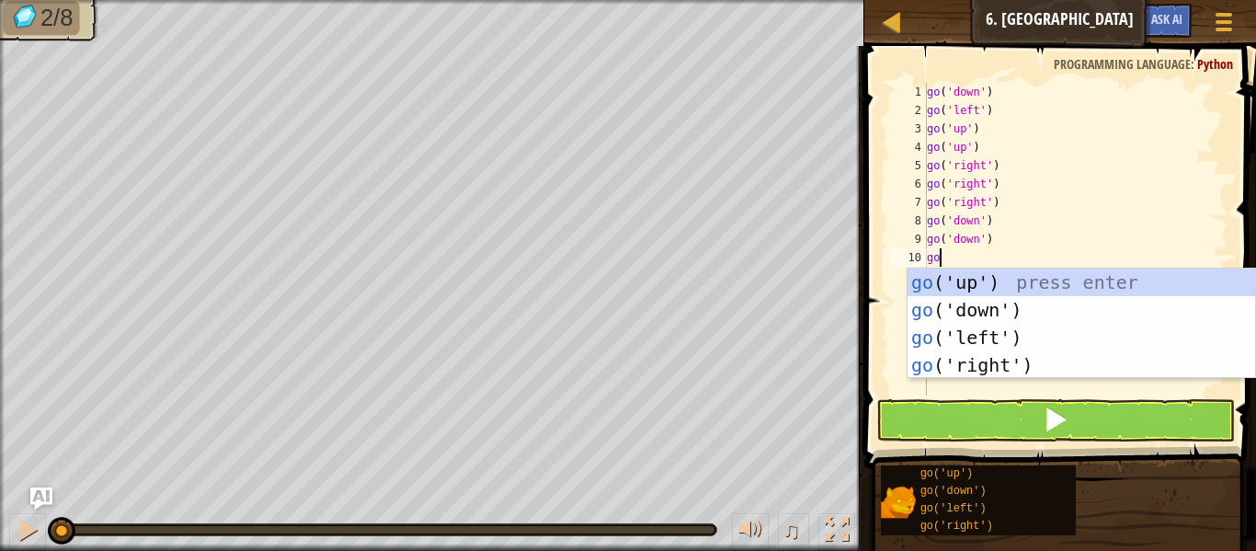
scroll to position [8, 1]
click at [1006, 310] on div "go ('up') press enter go ('down') press enter go ('left') press enter go ('righ…" at bounding box center [1080, 350] width 347 height 165
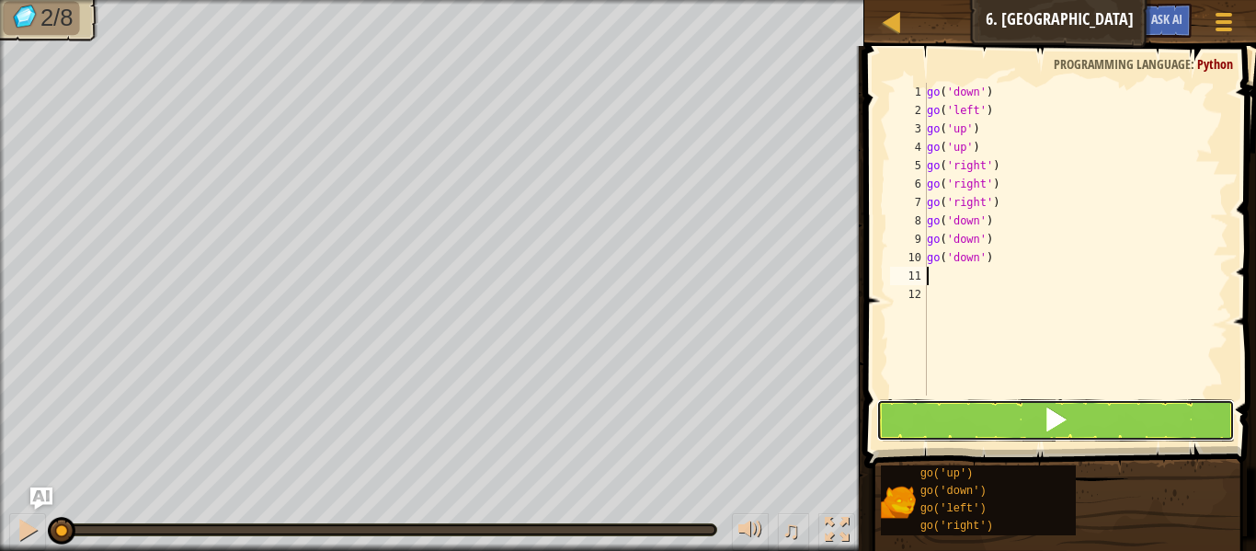
click at [1022, 418] on button at bounding box center [1055, 420] width 359 height 42
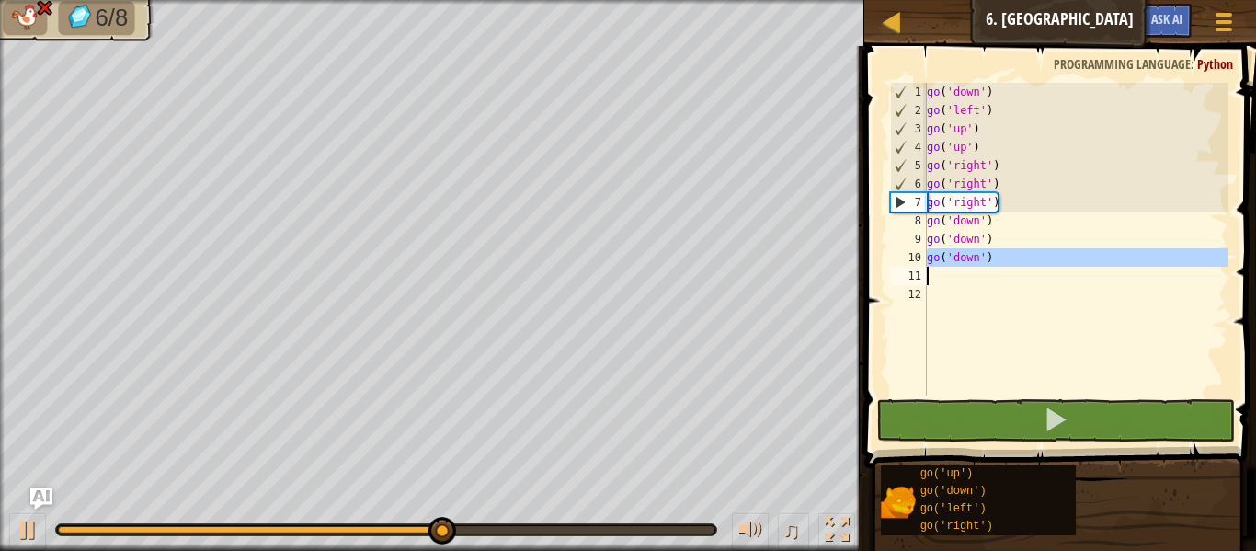
drag, startPoint x: 926, startPoint y: 254, endPoint x: 999, endPoint y: 263, distance: 74.1
click at [999, 263] on div "1 2 3 4 5 6 7 8 9 10 11 12 go ( 'down' ) go ( 'left' ) go ( 'up' ) go ( 'up' ) …" at bounding box center [1057, 239] width 342 height 313
type textarea "go('down')"
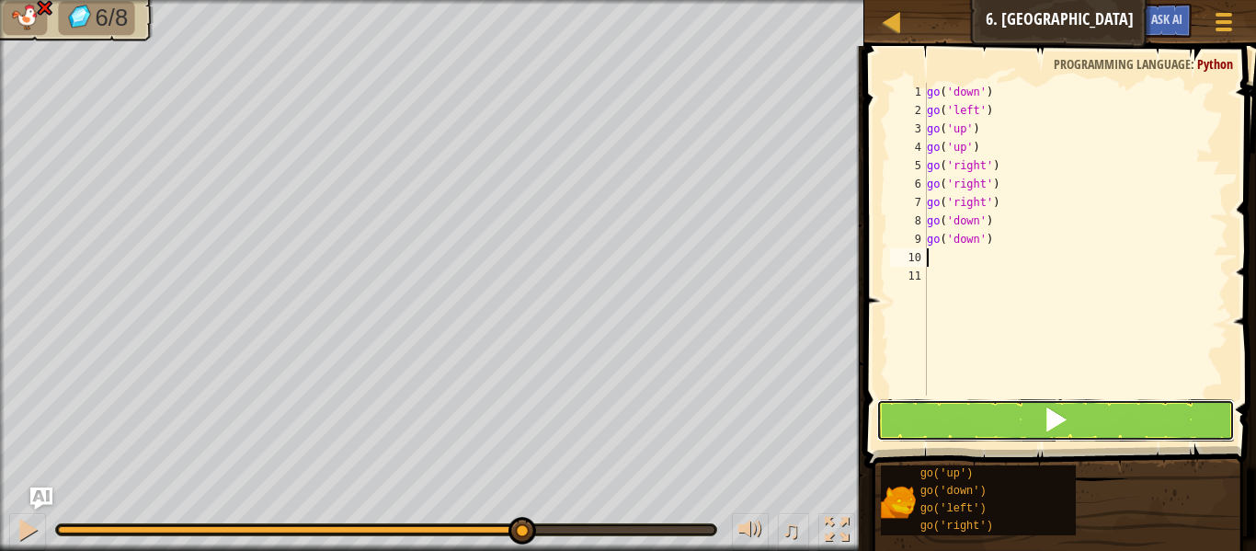
click at [1020, 416] on button at bounding box center [1055, 420] width 359 height 42
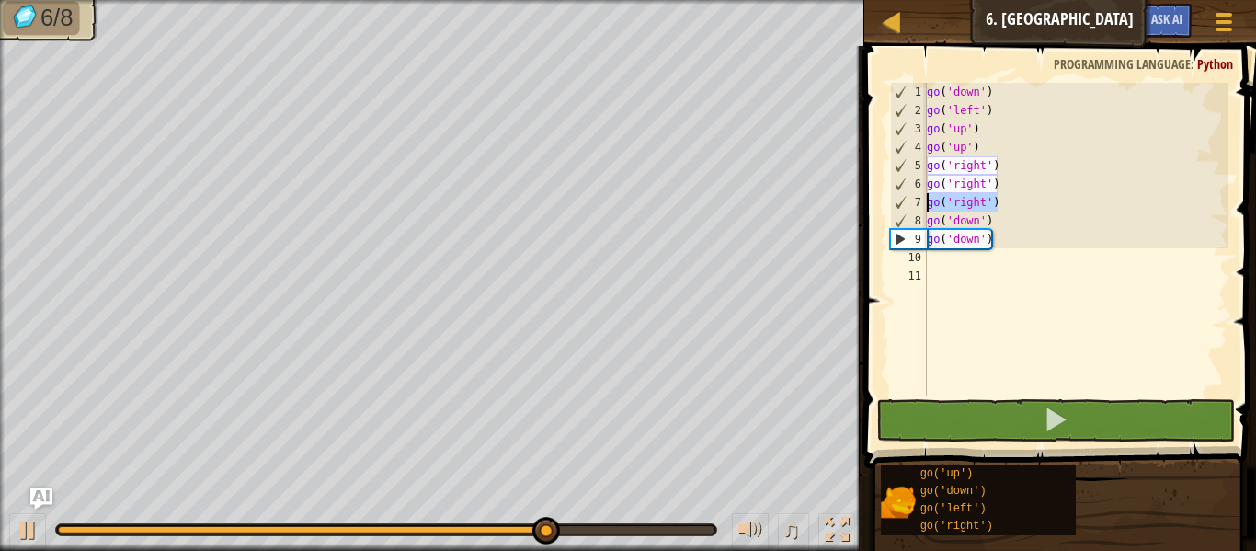
drag, startPoint x: 1001, startPoint y: 205, endPoint x: 922, endPoint y: 200, distance: 79.2
click at [922, 200] on div "1 2 3 4 5 6 7 8 9 10 11 go ( 'down' ) go ( 'left' ) go ( 'up' ) go ( 'up' ) go …" at bounding box center [1057, 239] width 342 height 313
type textarea "go('right')"
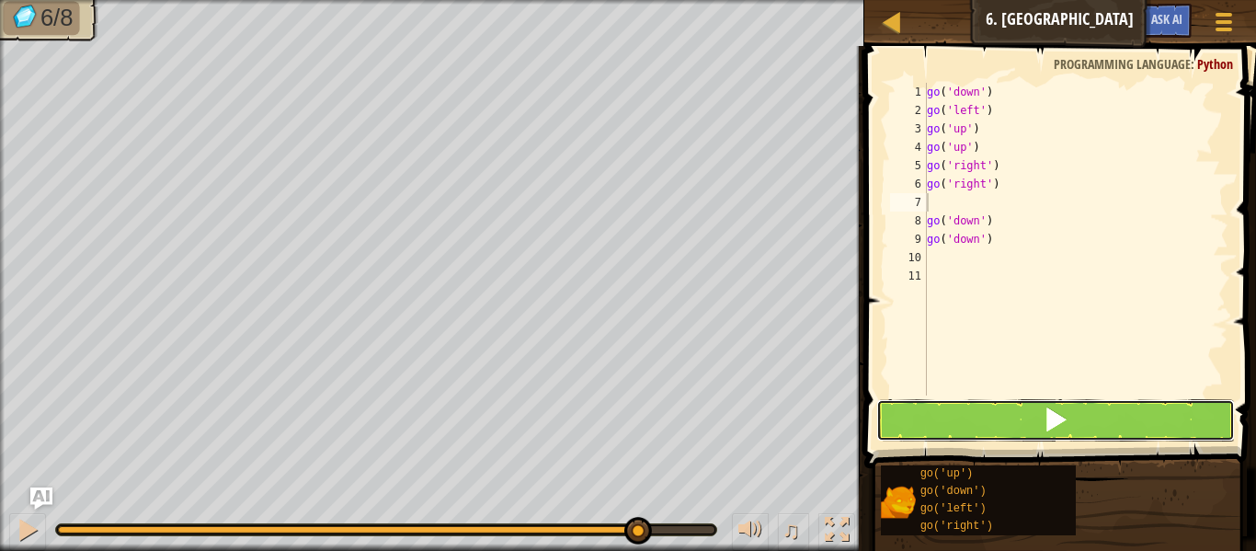
click at [968, 417] on button at bounding box center [1055, 420] width 359 height 42
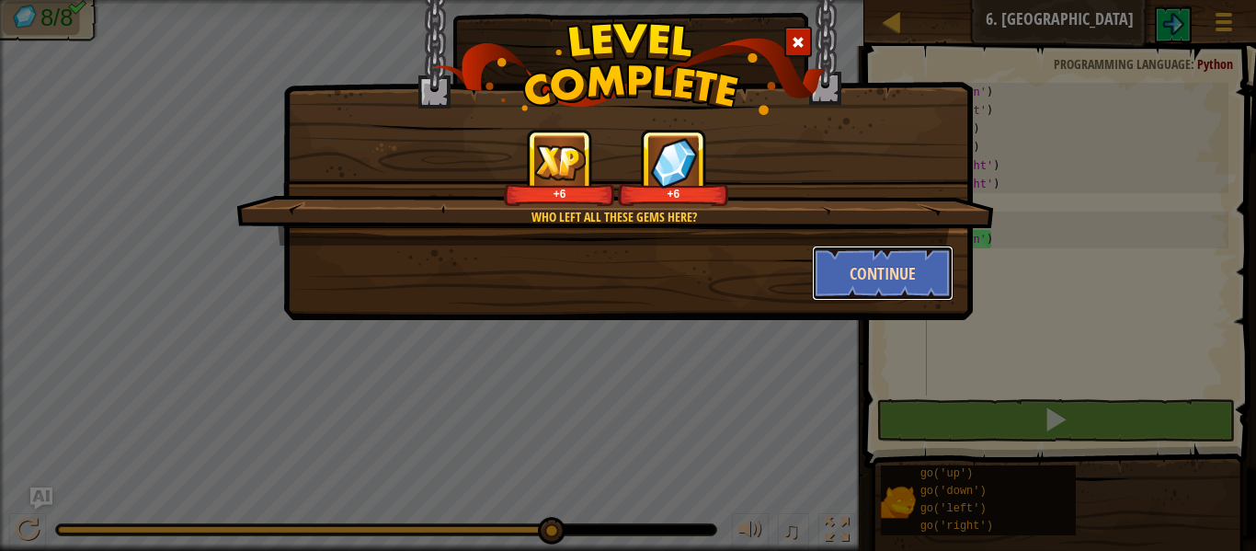
click at [885, 259] on button "Continue" at bounding box center [883, 272] width 142 height 55
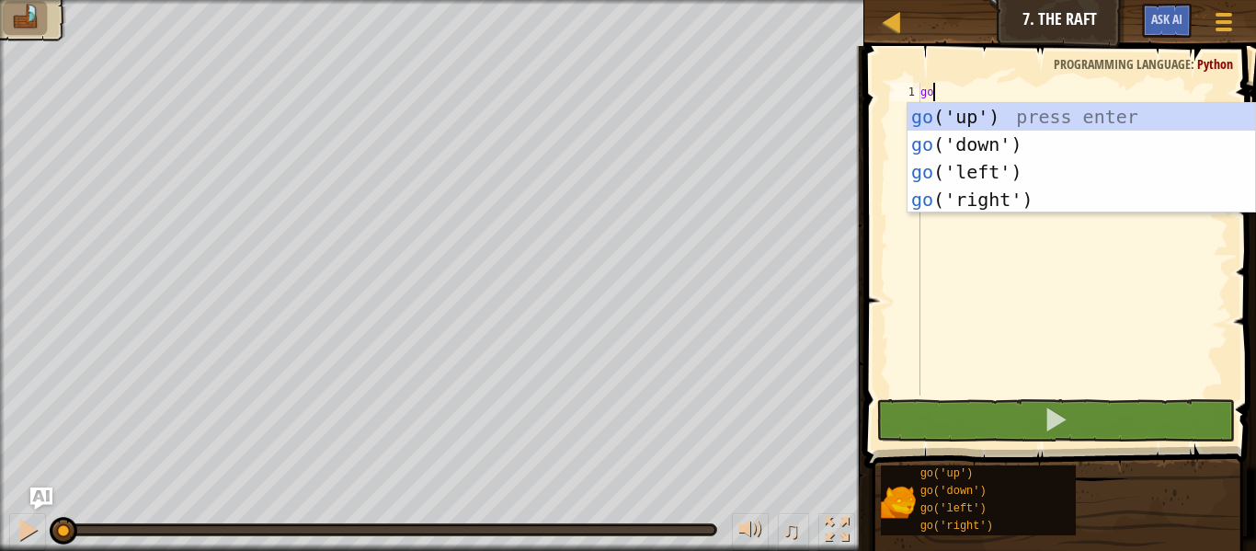
type textarea "go"
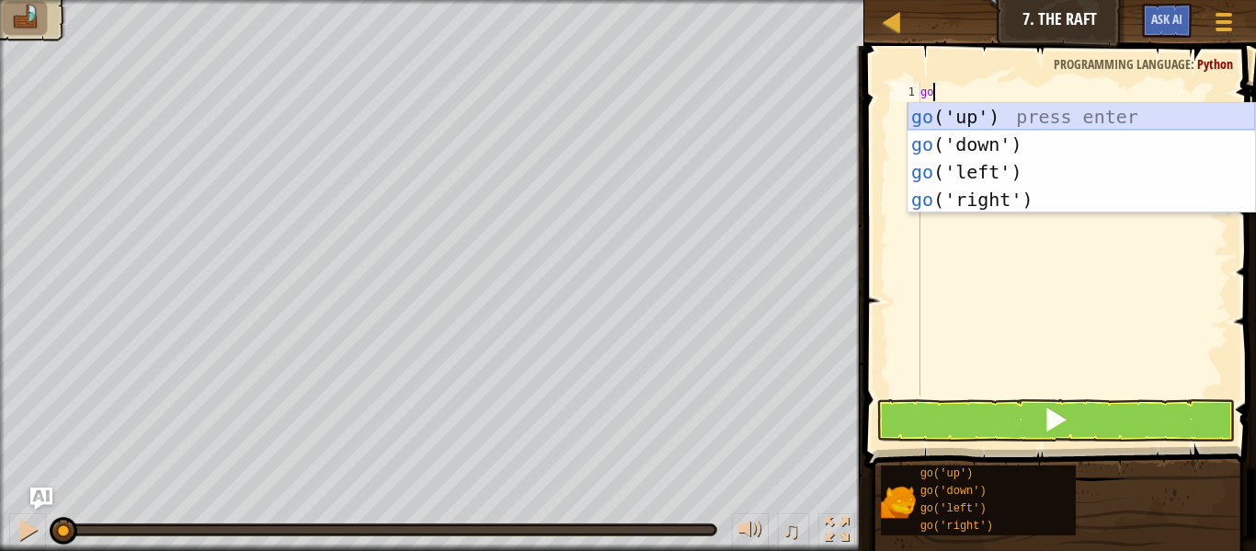
drag, startPoint x: 916, startPoint y: 125, endPoint x: 927, endPoint y: 128, distance: 10.5
click at [927, 128] on div "go ('up') press enter go ('down') press enter go ('left') press enter go ('righ…" at bounding box center [1080, 185] width 347 height 165
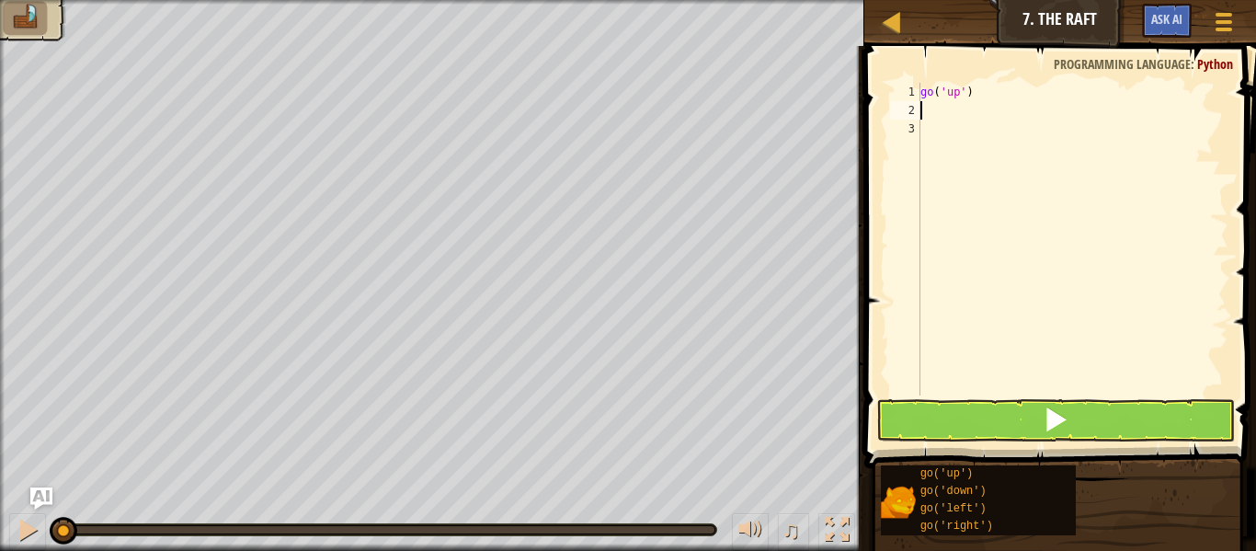
scroll to position [8, 0]
type textarea "go"
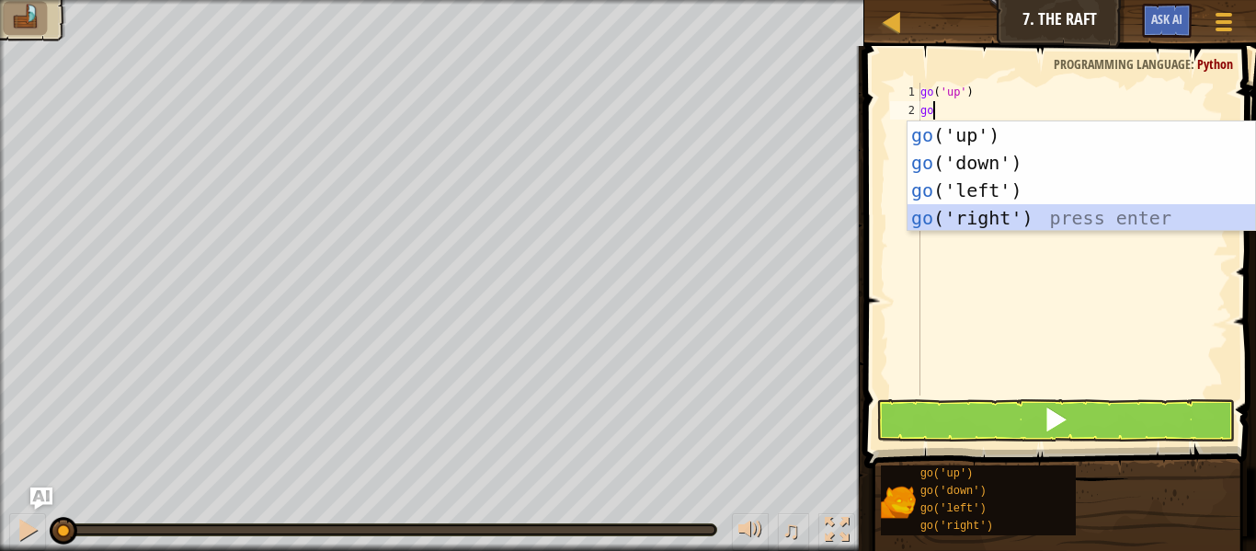
click at [951, 208] on div "go ('up') press enter go ('down') press enter go ('left') press enter go ('righ…" at bounding box center [1080, 203] width 347 height 165
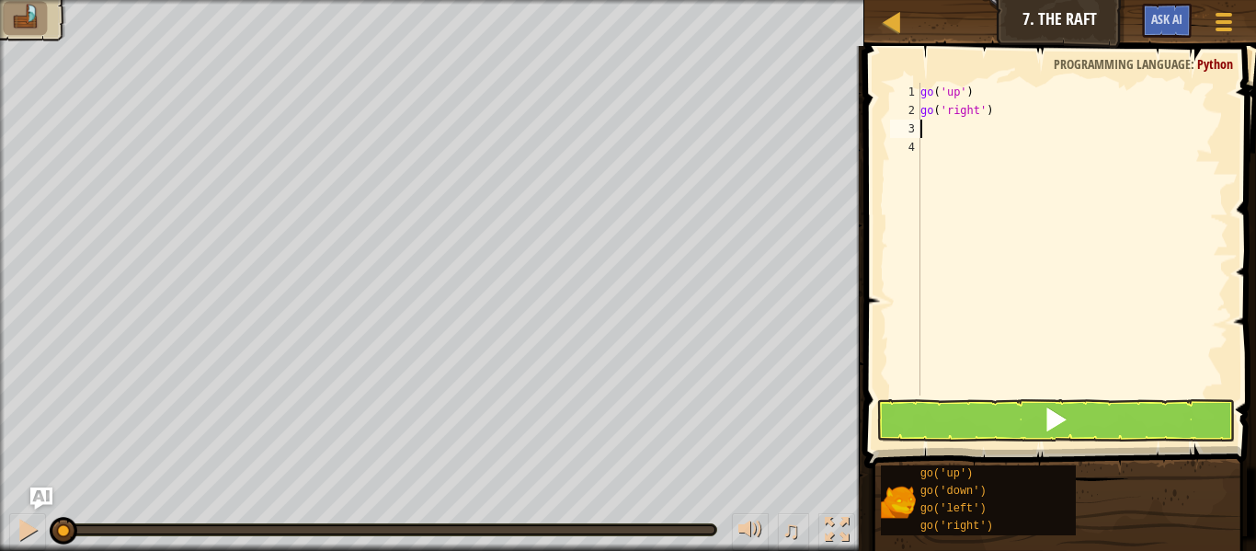
scroll to position [8, 0]
click at [975, 416] on button at bounding box center [1055, 420] width 359 height 42
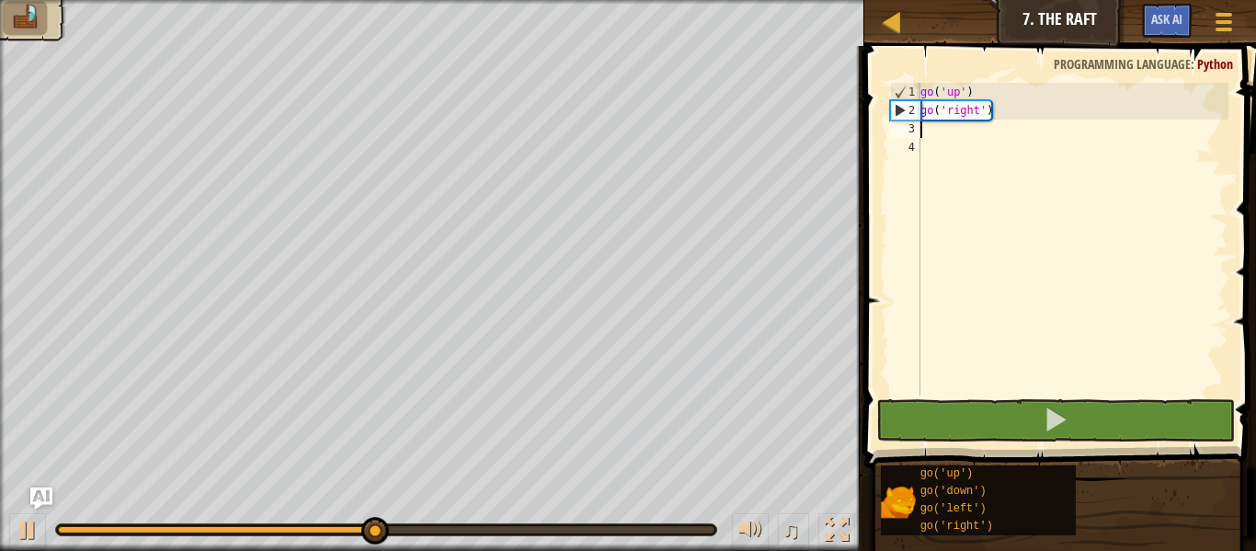
type textarea "go"
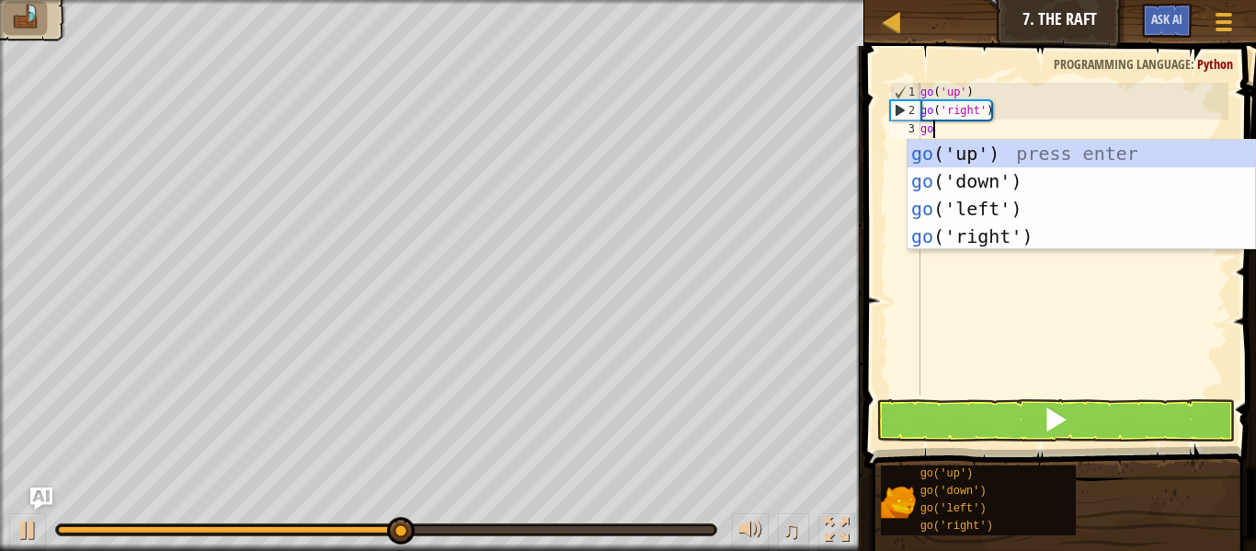
scroll to position [8, 1]
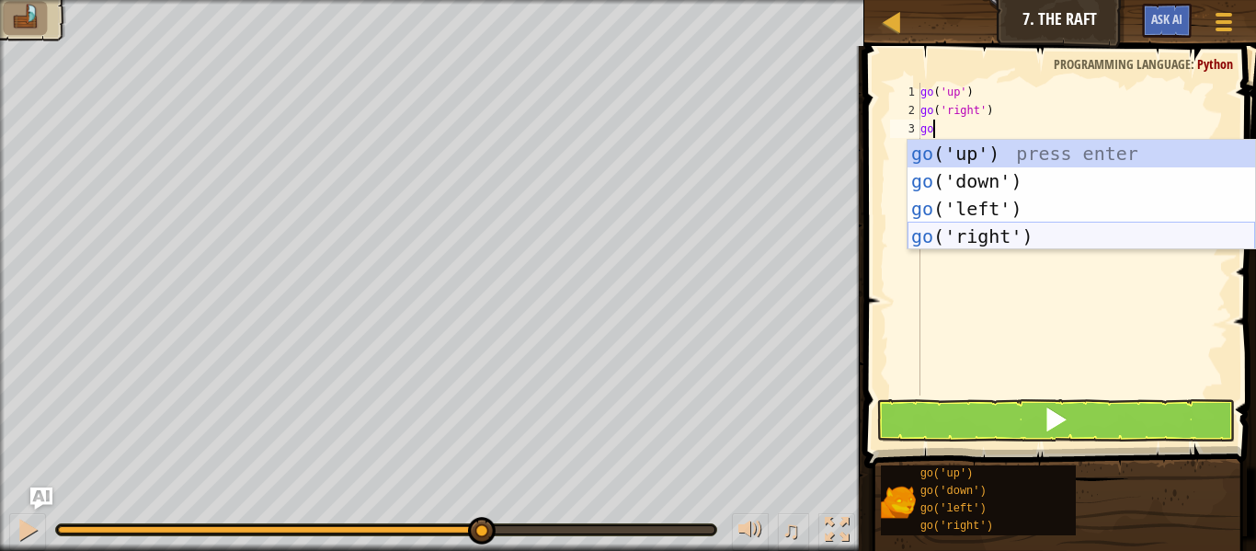
click at [1000, 237] on div "go ('up') press enter go ('down') press enter go ('left') press enter go ('righ…" at bounding box center [1080, 222] width 347 height 165
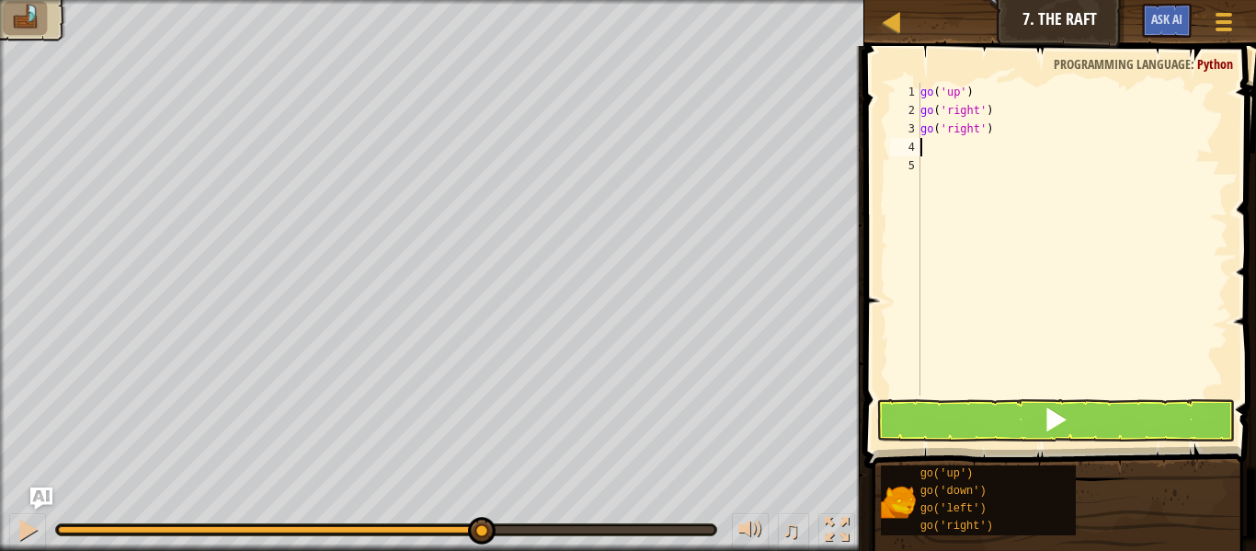
scroll to position [8, 0]
click at [1032, 407] on button at bounding box center [1055, 420] width 359 height 42
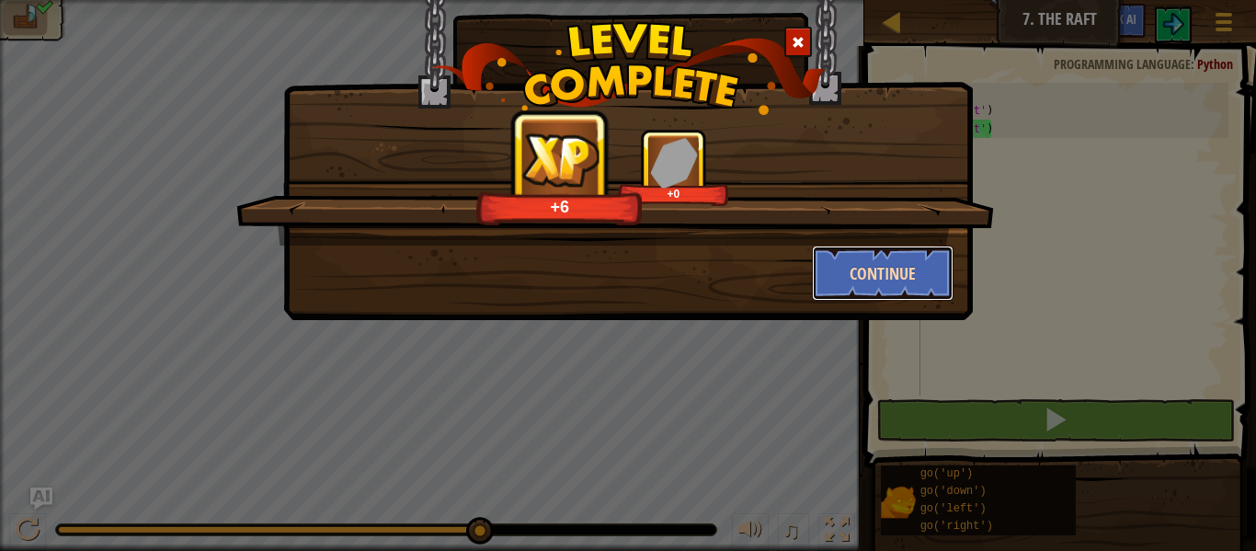
click at [942, 282] on button "Continue" at bounding box center [883, 272] width 142 height 55
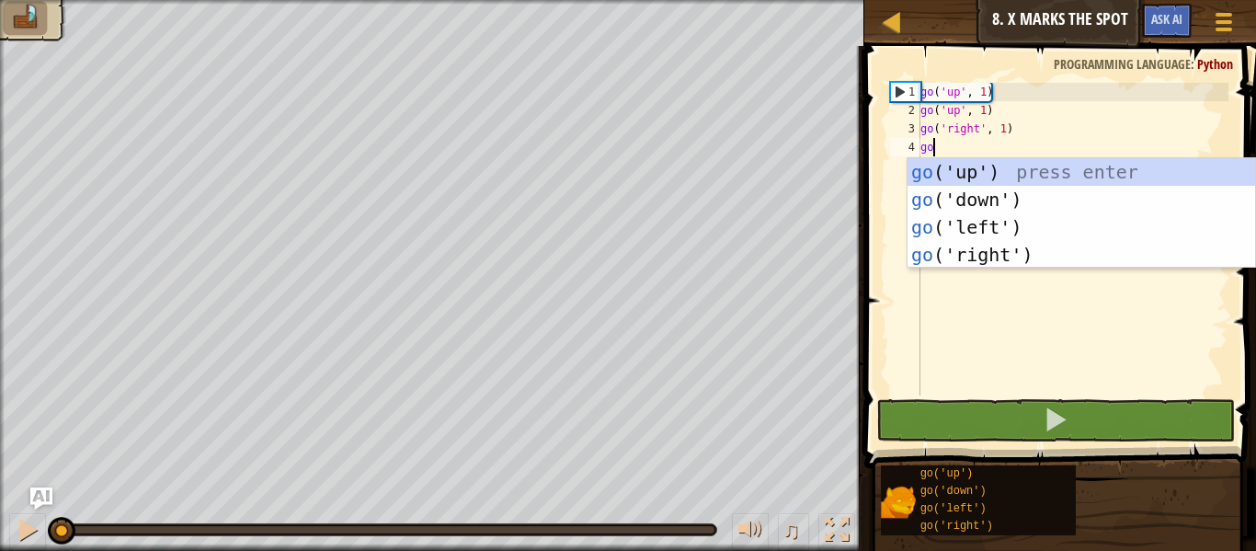
scroll to position [8, 1]
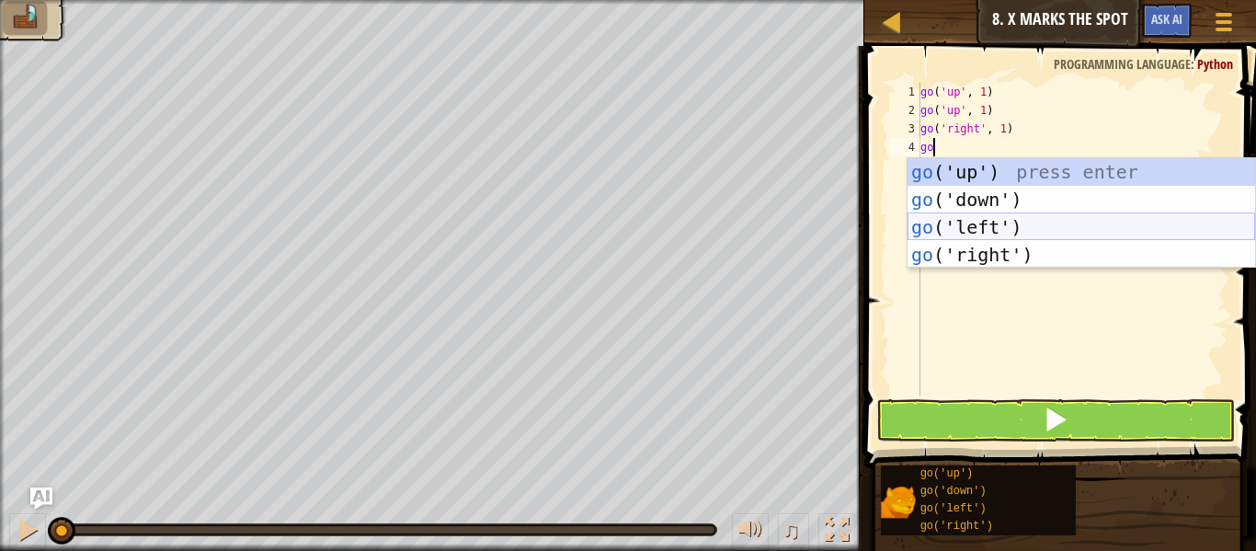
type textarea "g"
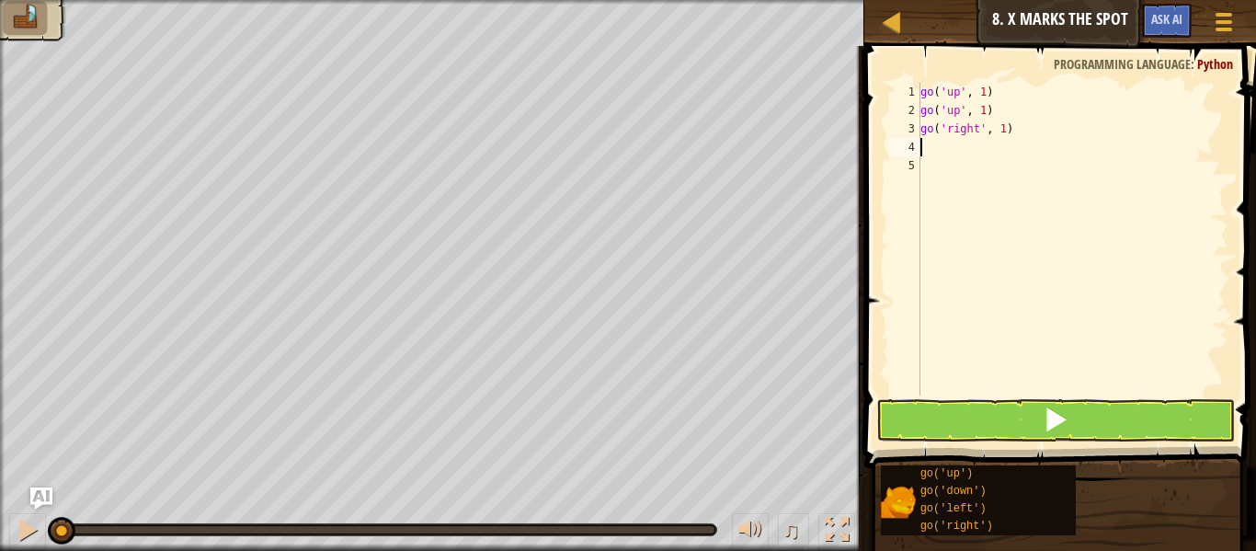
type textarea "go"
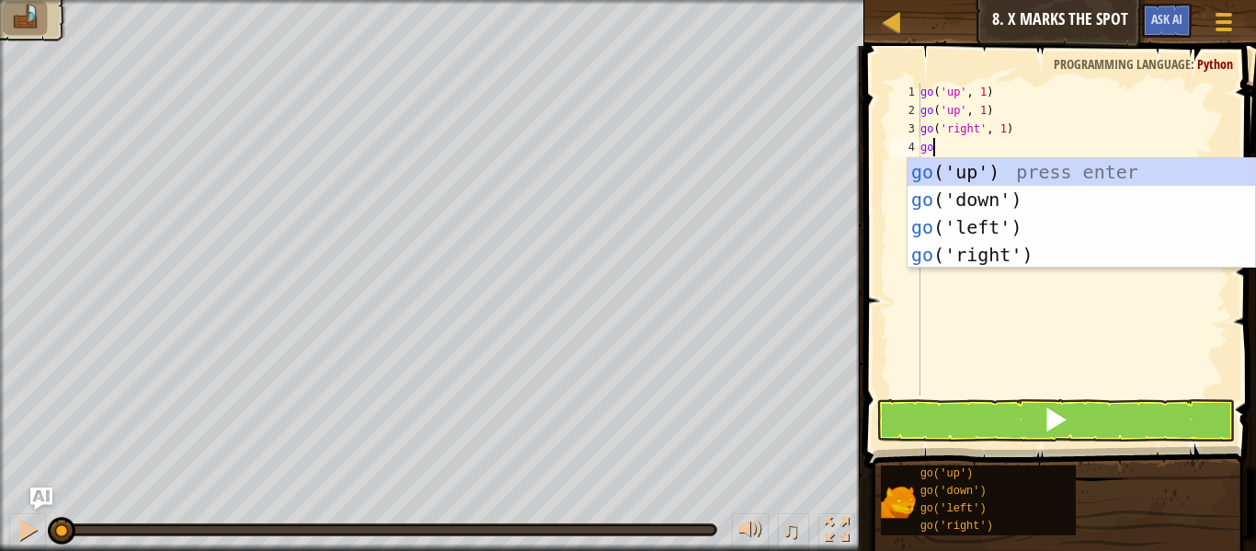
scroll to position [8, 1]
click at [999, 262] on div "go ('up') press enter go ('down') press enter go ('left') press enter go ('righ…" at bounding box center [1080, 240] width 347 height 165
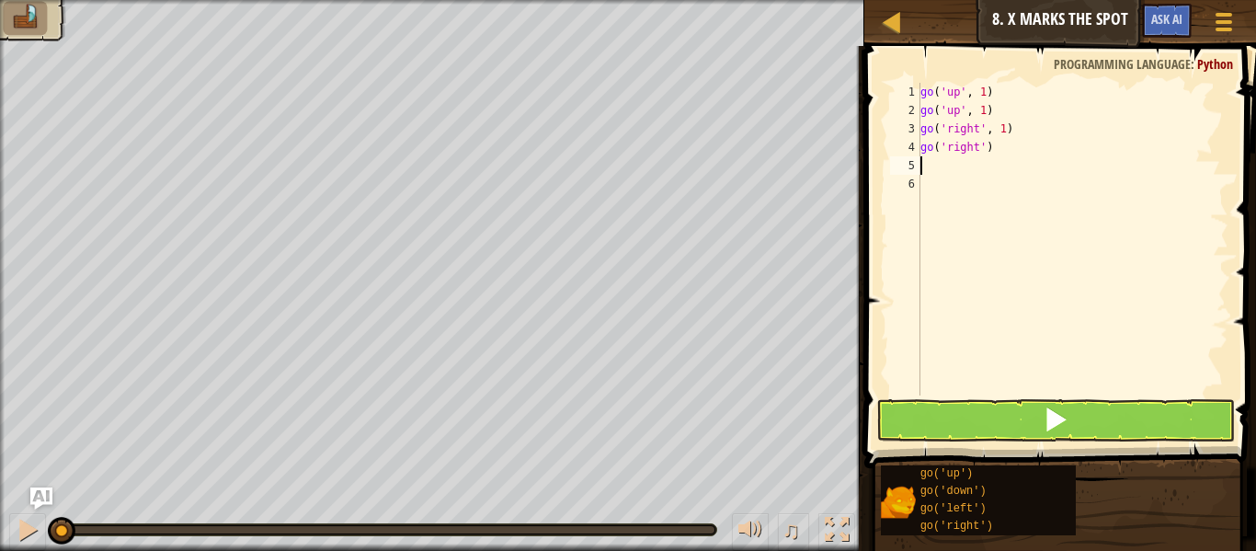
scroll to position [8, 0]
type textarea "go"
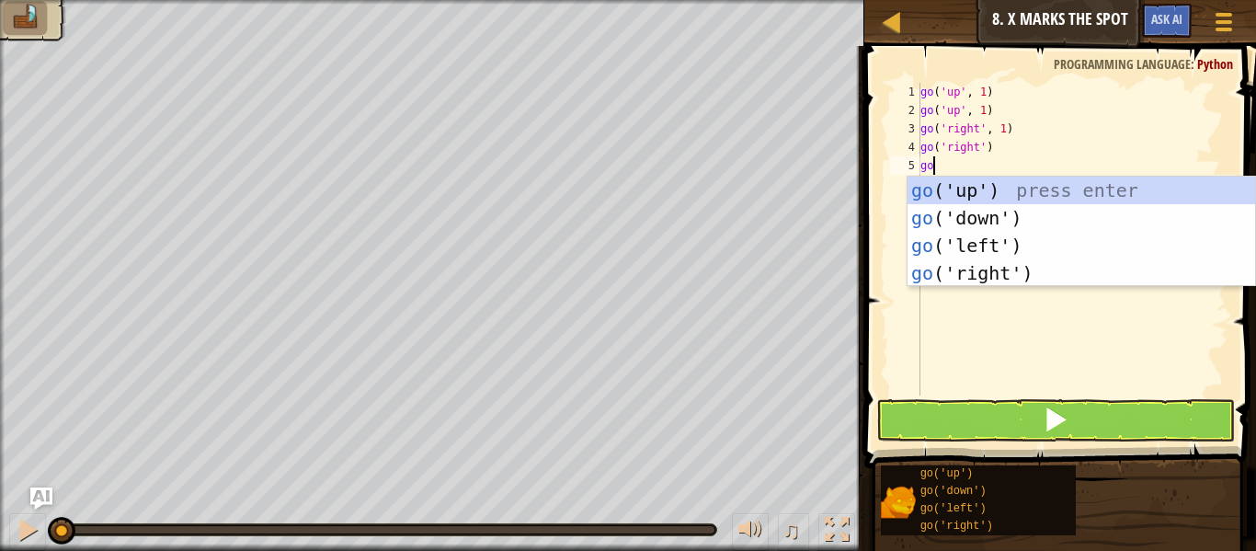
scroll to position [8, 1]
click at [997, 266] on div "go ('up') press enter go ('down') press enter go ('left') press enter go ('righ…" at bounding box center [1080, 258] width 347 height 165
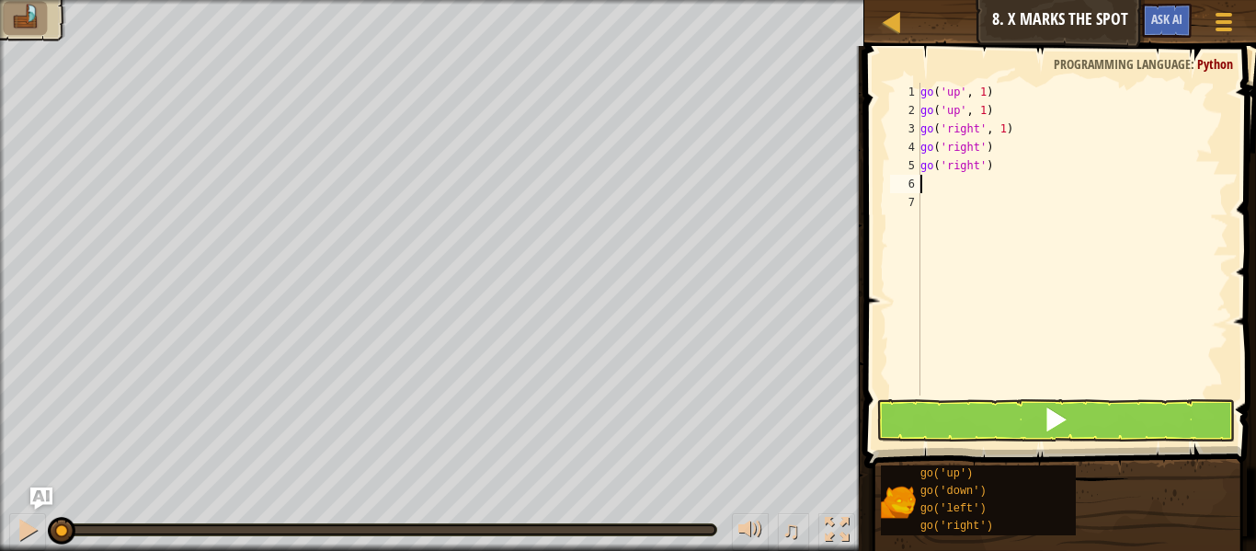
scroll to position [8, 0]
type textarea "go"
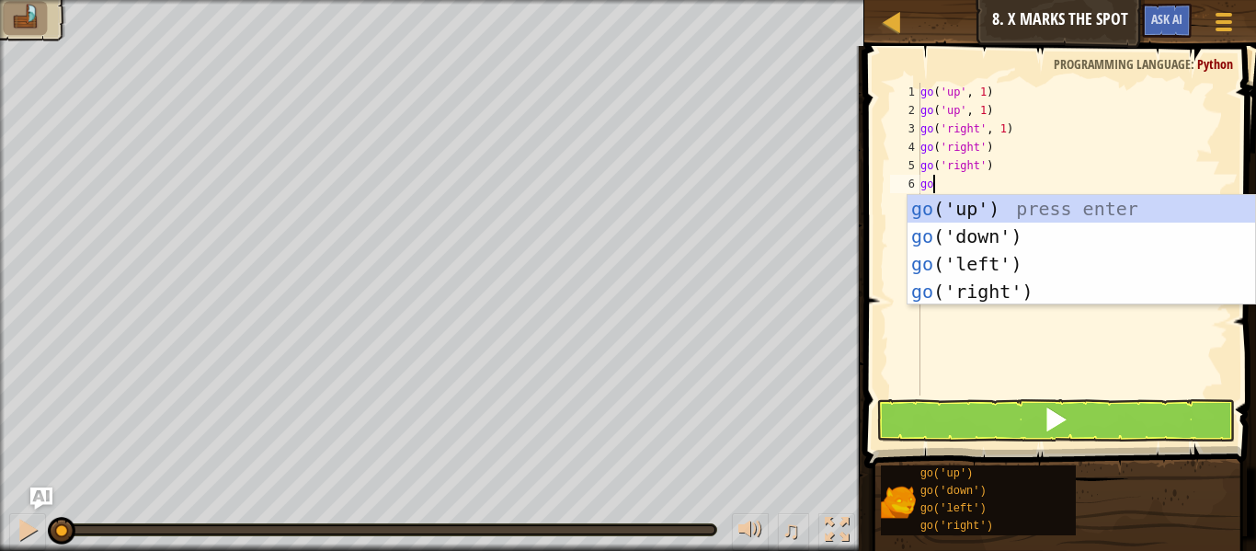
scroll to position [8, 1]
click at [994, 248] on div "go ('up') press enter go ('down') press enter go ('left') press enter go ('righ…" at bounding box center [1080, 277] width 347 height 165
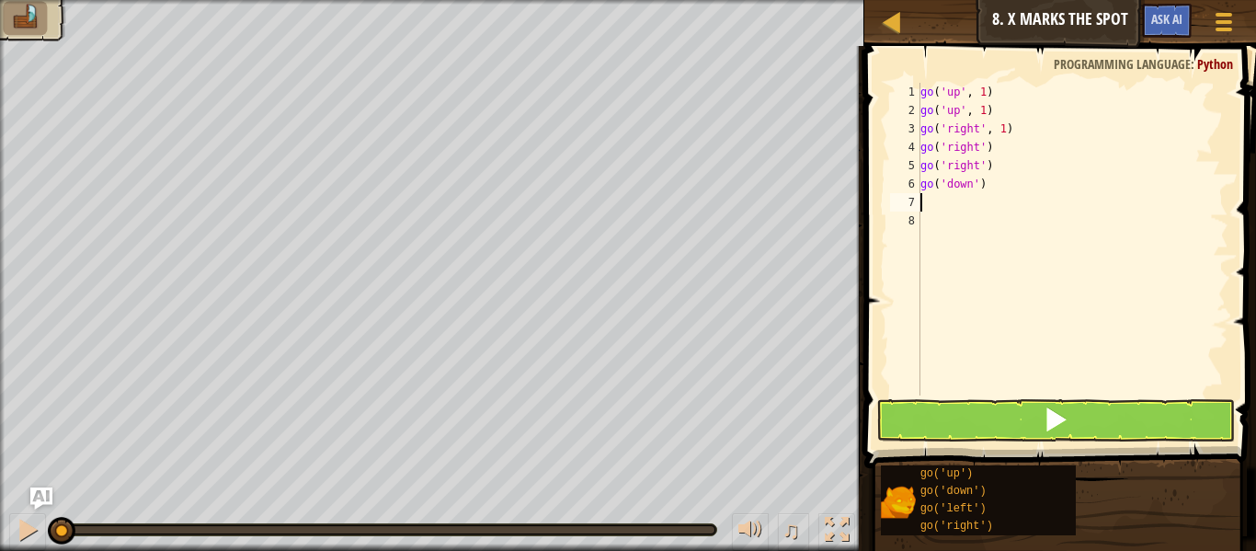
type textarea "go"
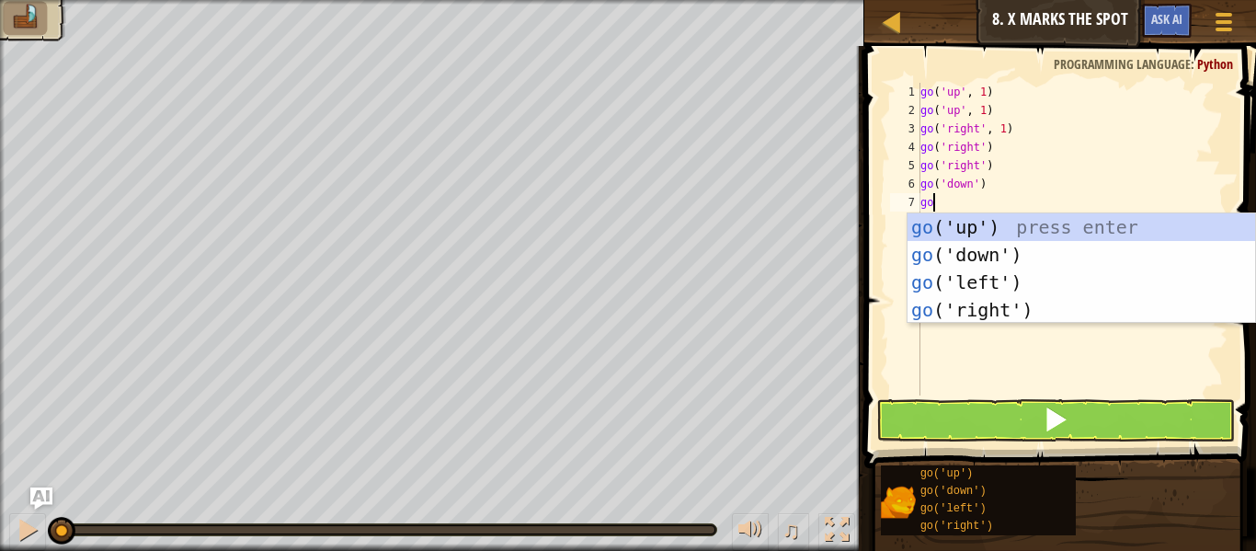
scroll to position [8, 1]
click at [991, 248] on div "go ('up') press enter go ('down') press enter go ('left') press enter go ('righ…" at bounding box center [1080, 295] width 347 height 165
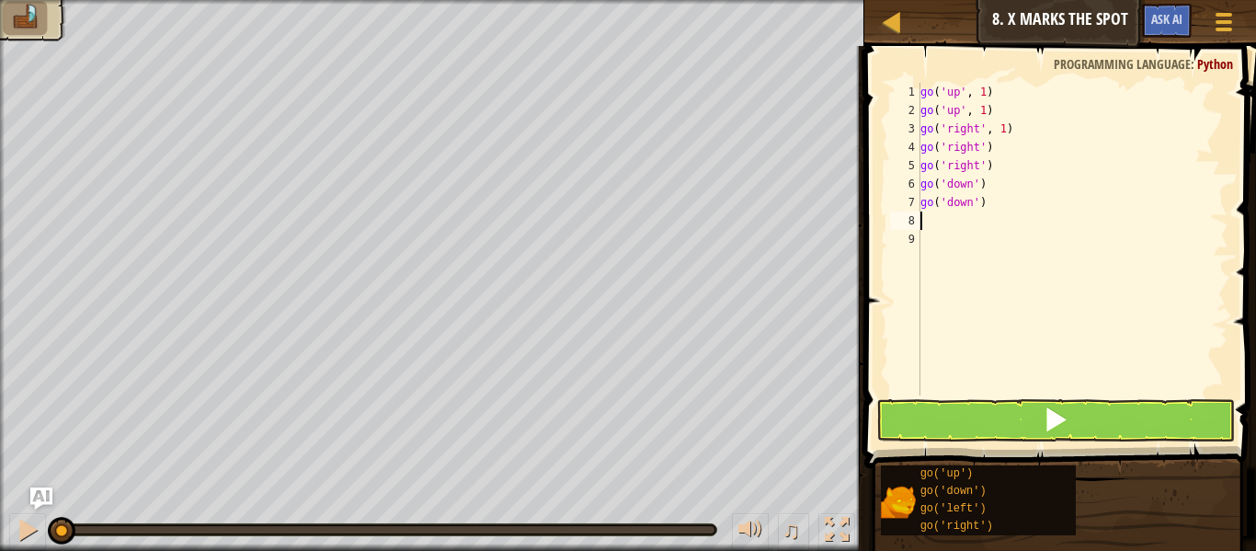
scroll to position [8, 0]
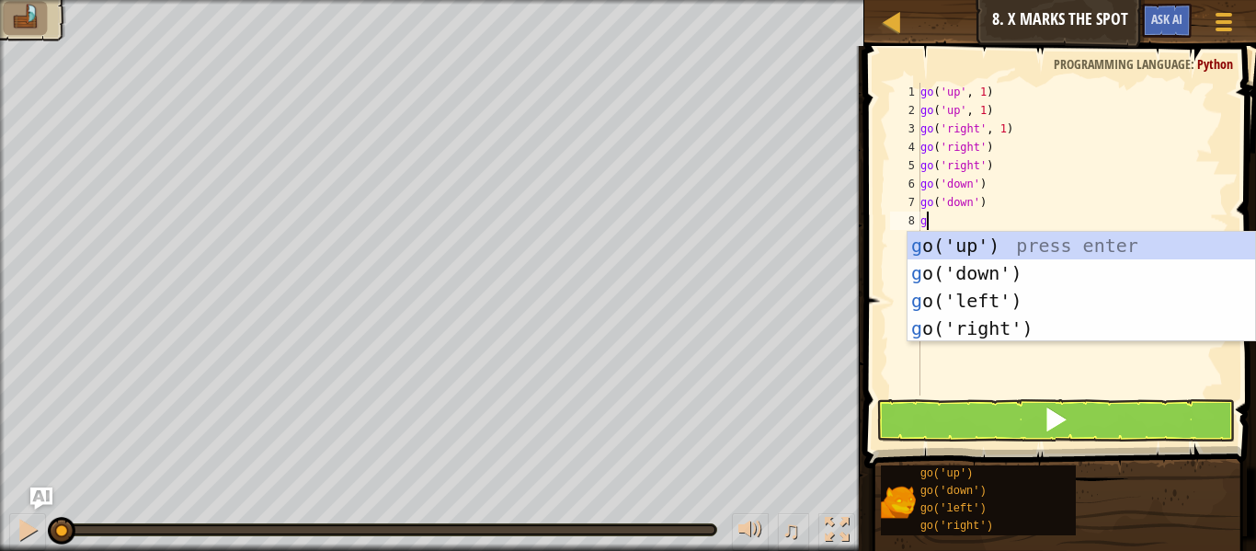
type textarea "go"
click at [996, 272] on div "go ('up') press enter go ('down') press enter go ('left') press enter go ('righ…" at bounding box center [1080, 314] width 347 height 165
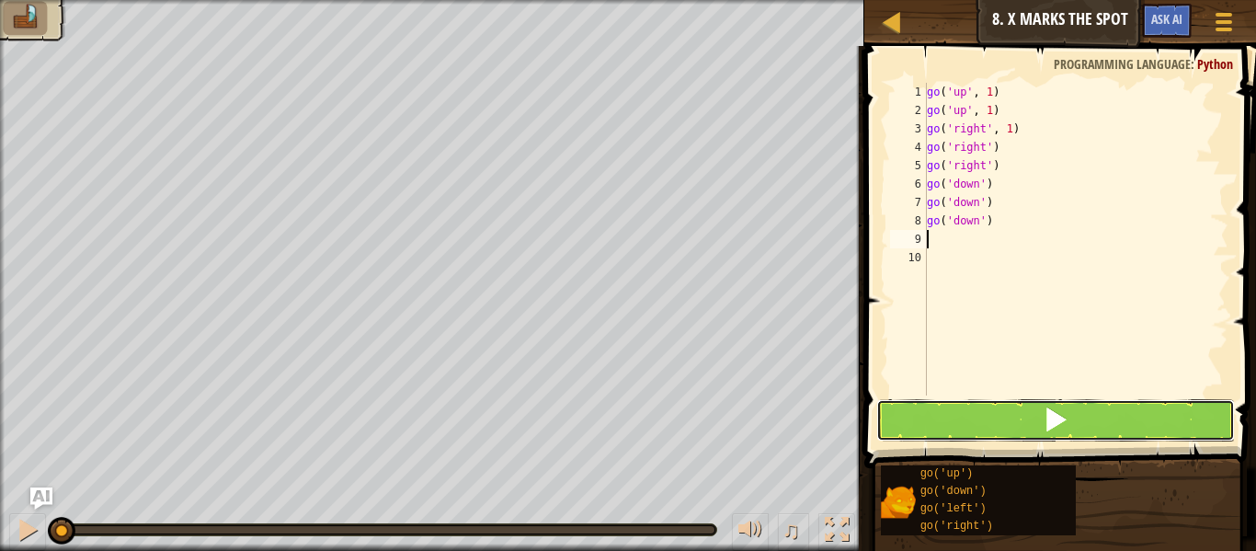
click at [1021, 409] on button at bounding box center [1055, 420] width 359 height 42
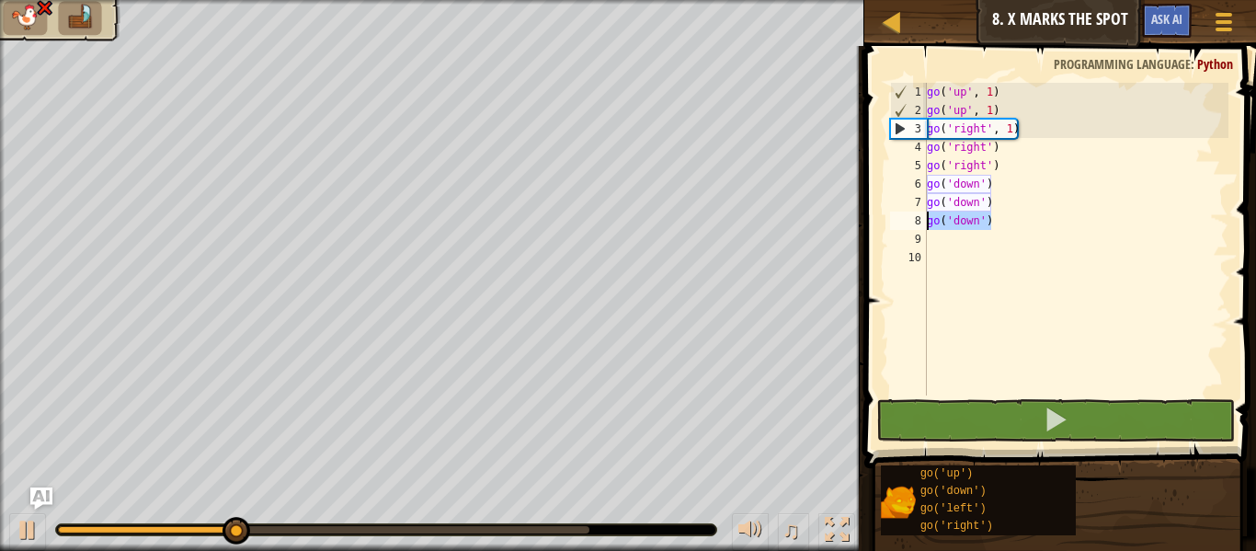
drag, startPoint x: 996, startPoint y: 221, endPoint x: 914, endPoint y: 223, distance: 82.8
click at [914, 223] on div "1 2 3 4 5 6 7 8 9 10 go ( 'up' , 1 ) go ( 'up' , 1 ) go ( 'right' , 1 ) go ( 'r…" at bounding box center [1057, 239] width 342 height 313
type textarea "go('down')"
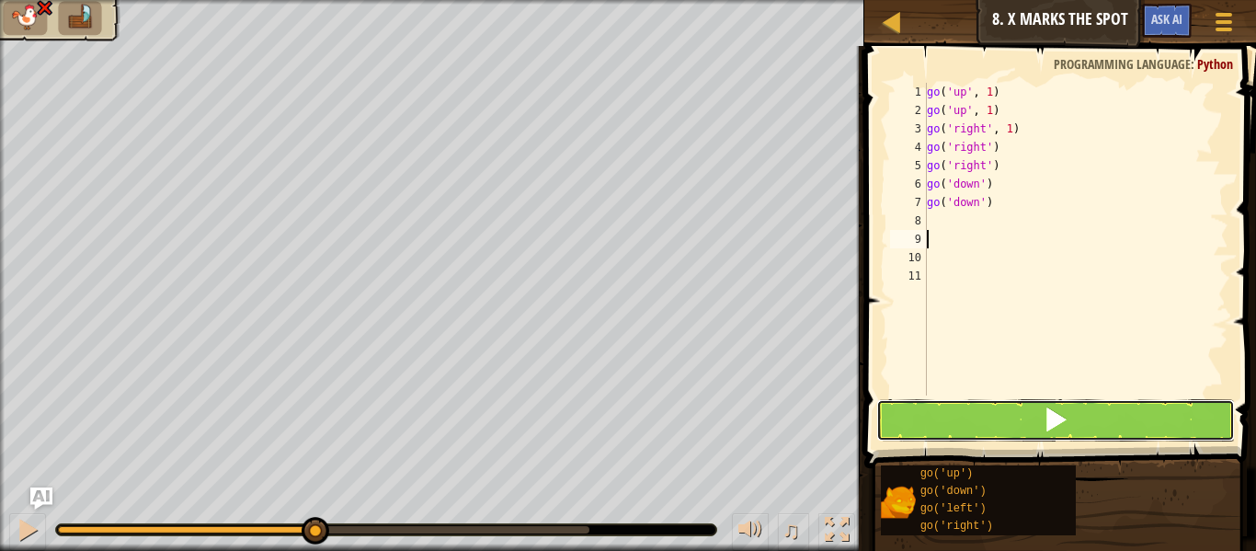
click at [985, 420] on button at bounding box center [1055, 420] width 359 height 42
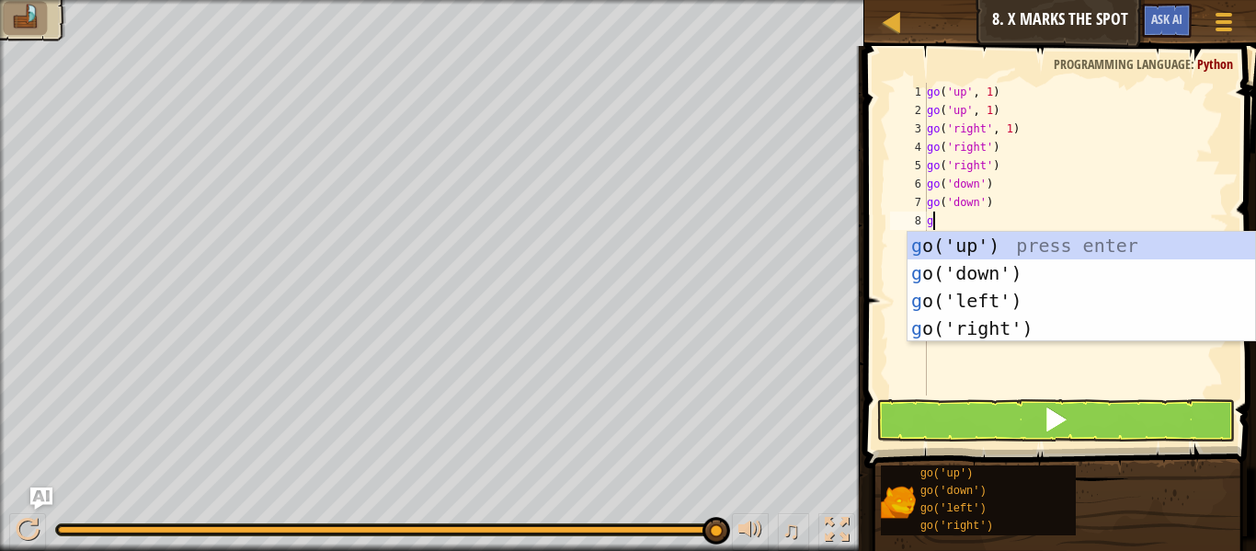
type textarea "go"
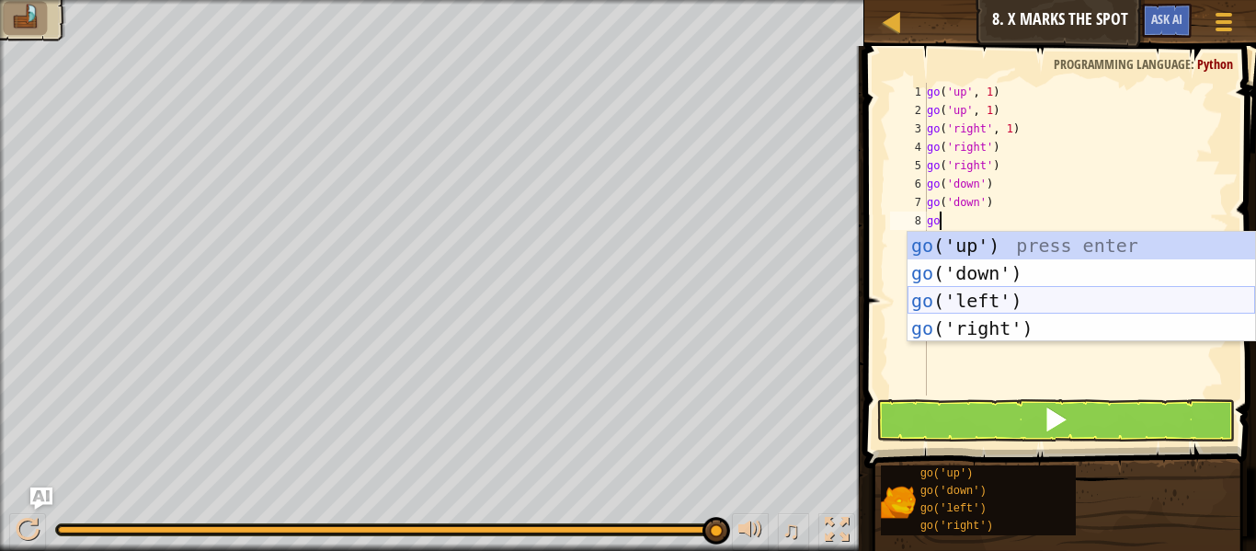
click at [1020, 300] on div "go ('up') press enter go ('down') press enter go ('left') press enter go ('righ…" at bounding box center [1080, 314] width 347 height 165
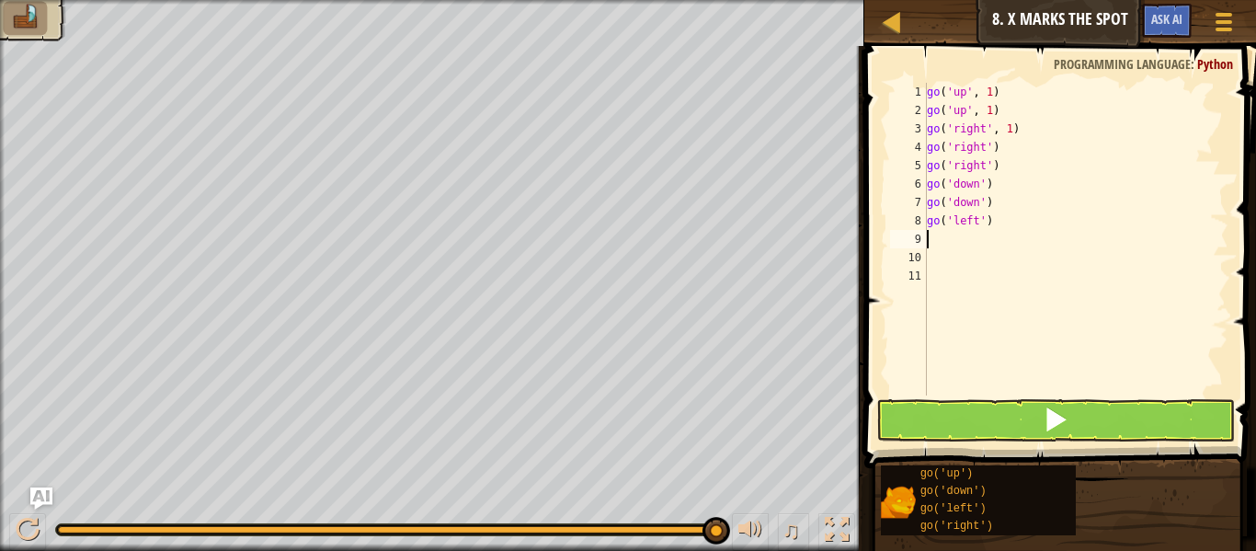
scroll to position [8, 0]
click at [1016, 411] on button at bounding box center [1055, 420] width 359 height 42
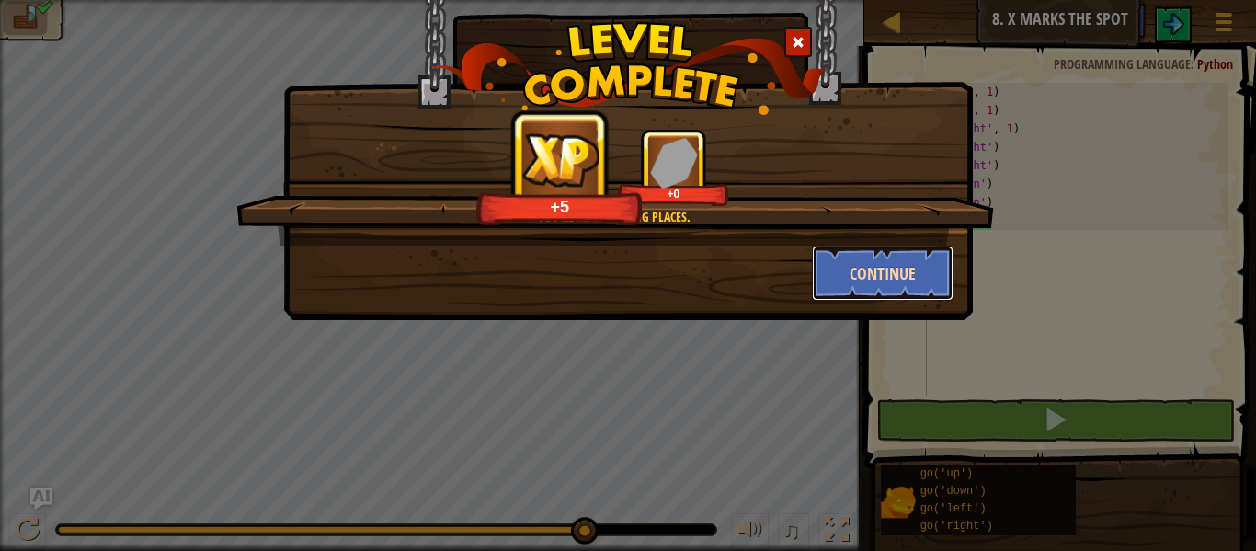
click at [940, 278] on button "Continue" at bounding box center [883, 272] width 142 height 55
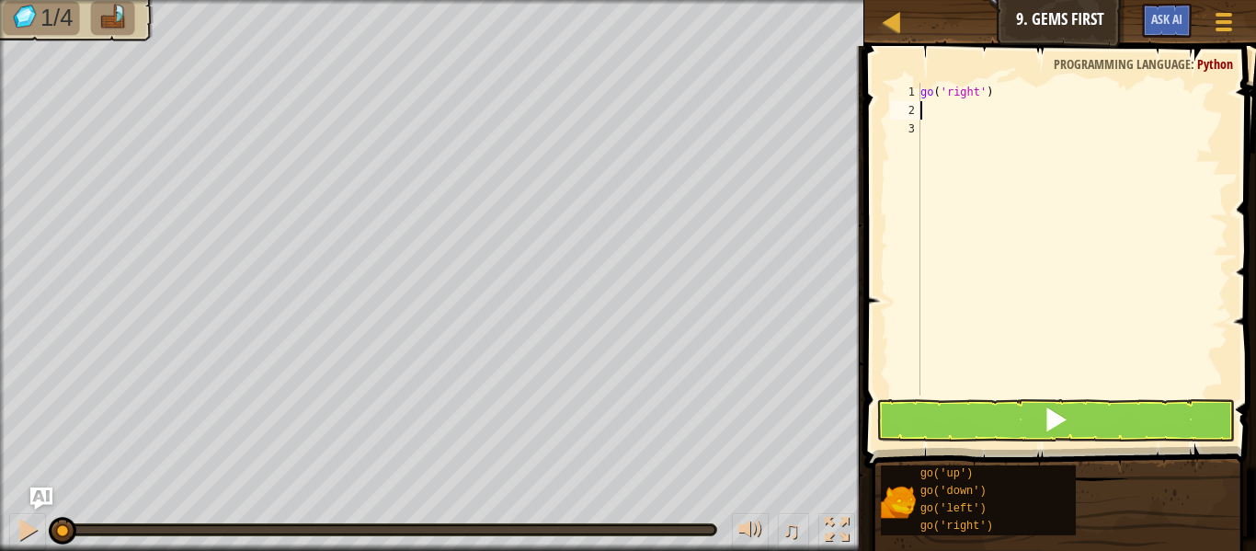
scroll to position [8, 1]
type textarea "go"
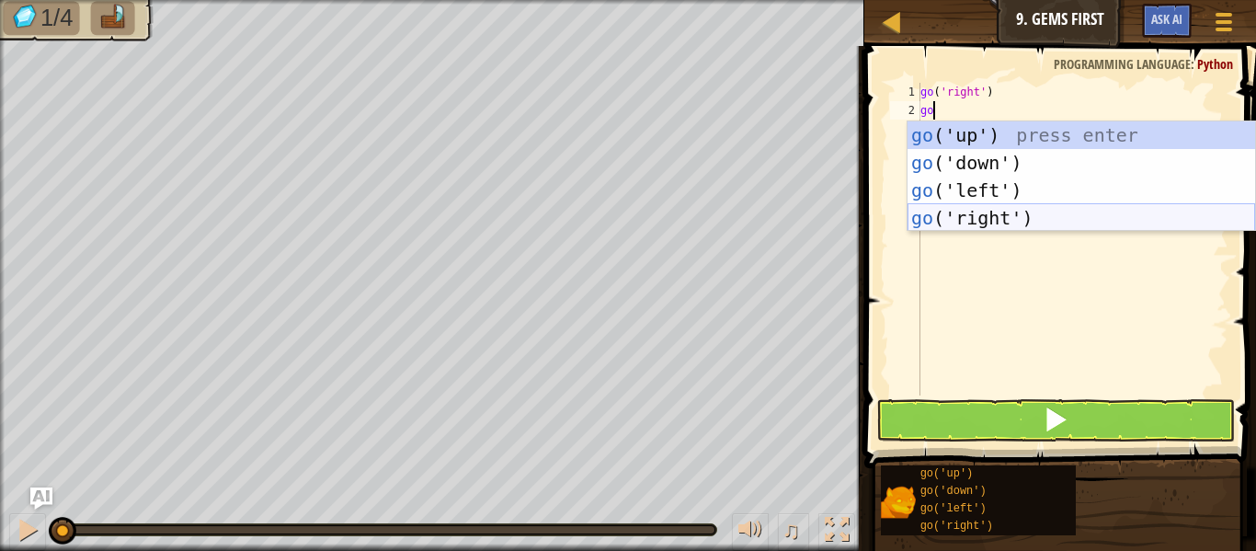
click at [1005, 206] on div "go ('up') press enter go ('down') press enter go ('left') press enter go ('righ…" at bounding box center [1080, 203] width 347 height 165
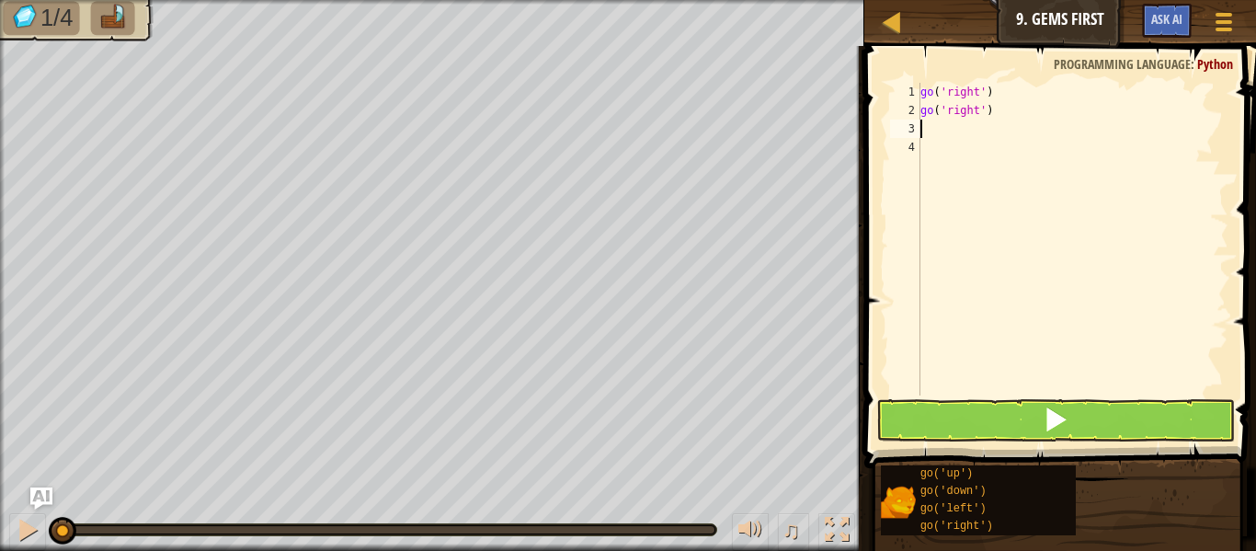
scroll to position [8, 0]
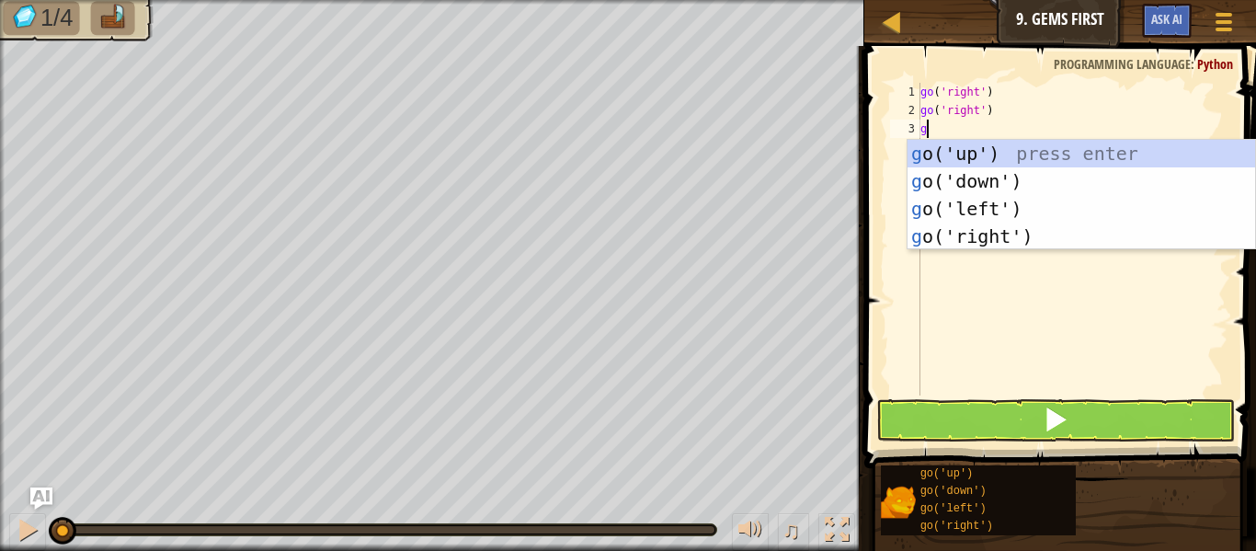
type textarea "go"
click at [1014, 154] on div "go ('up') press enter go ('down') press enter go ('left') press enter go ('righ…" at bounding box center [1080, 222] width 347 height 165
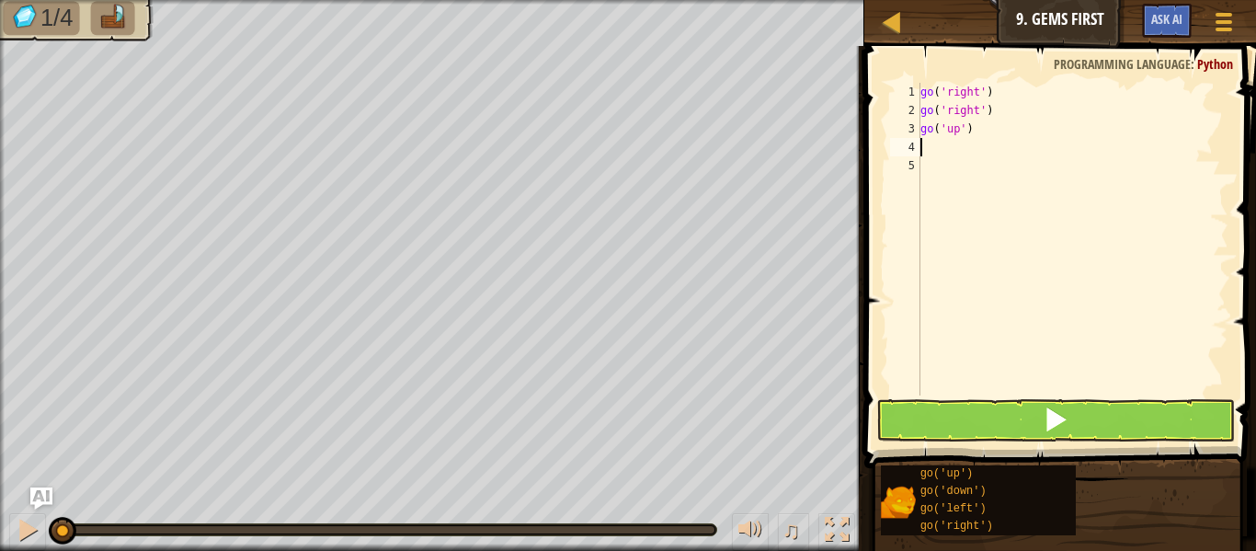
scroll to position [8, 0]
type textarea "go"
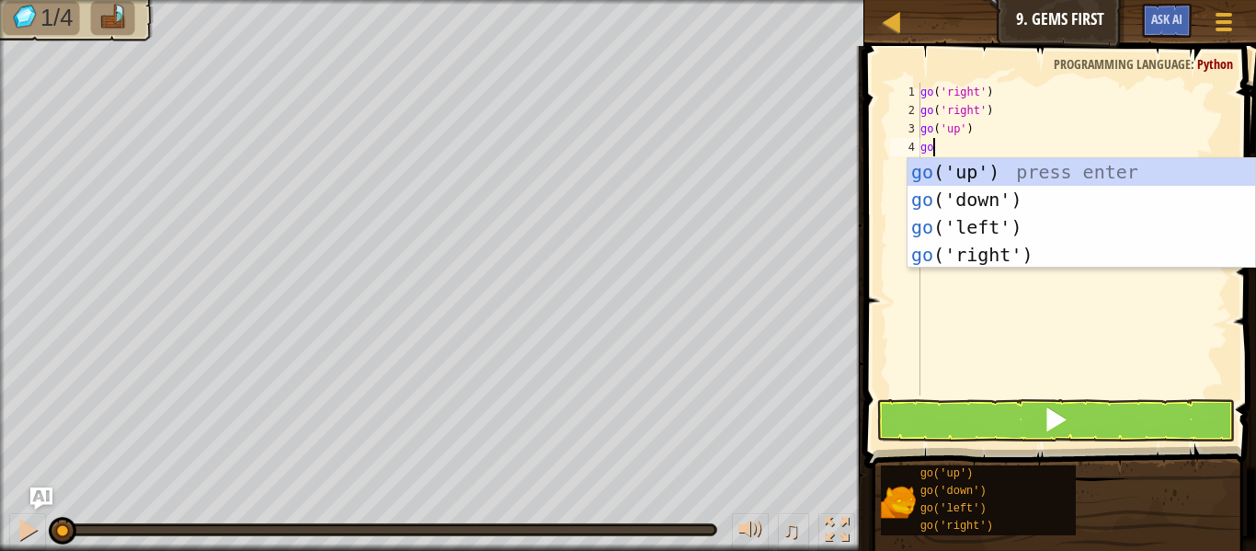
scroll to position [8, 1]
click at [1040, 193] on div "go ('up') press enter go ('down') press enter go ('left') press enter go ('righ…" at bounding box center [1080, 240] width 347 height 165
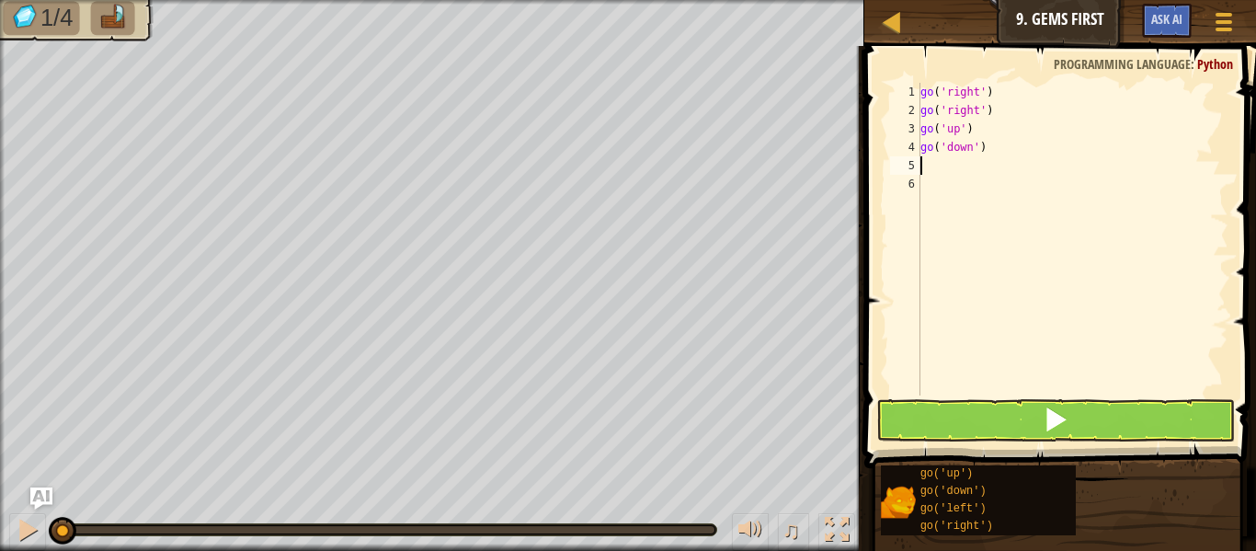
scroll to position [8, 0]
type textarea "go"
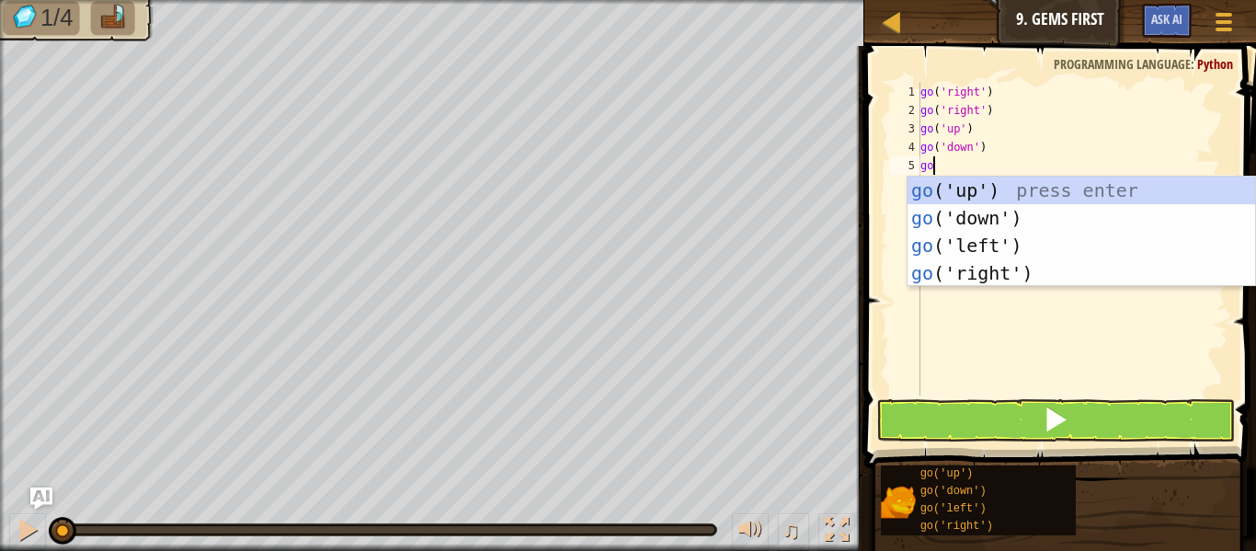
scroll to position [8, 1]
click at [1047, 217] on div "go ('up') press enter go ('down') press enter go ('left') press enter go ('righ…" at bounding box center [1080, 258] width 347 height 165
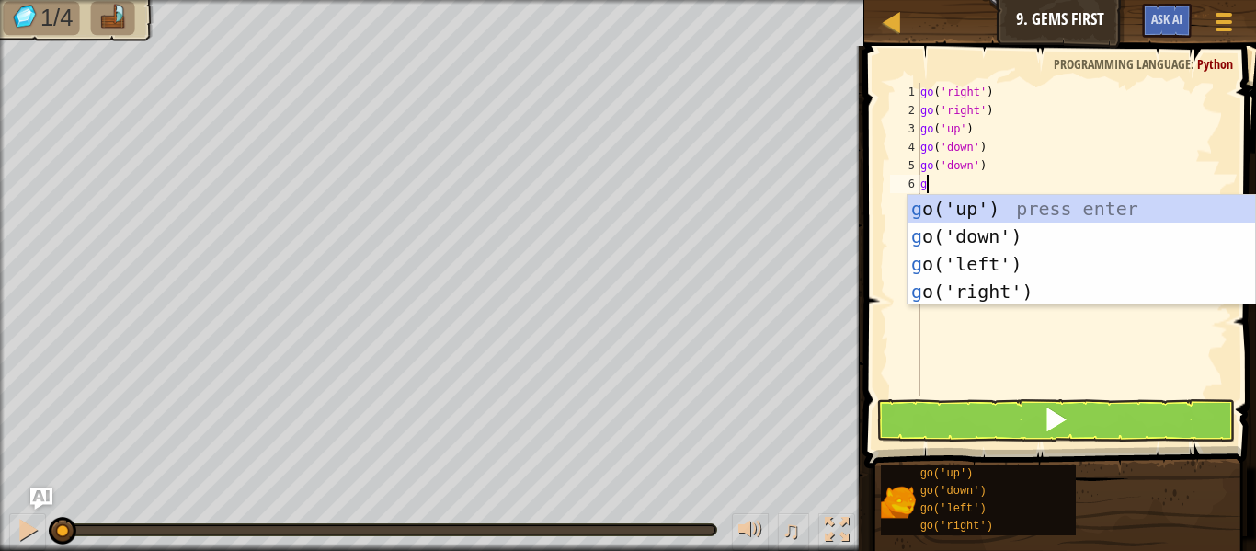
type textarea "go"
click at [1045, 228] on div "go ('up') press enter go ('down') press enter go ('left') press enter go ('righ…" at bounding box center [1080, 277] width 347 height 165
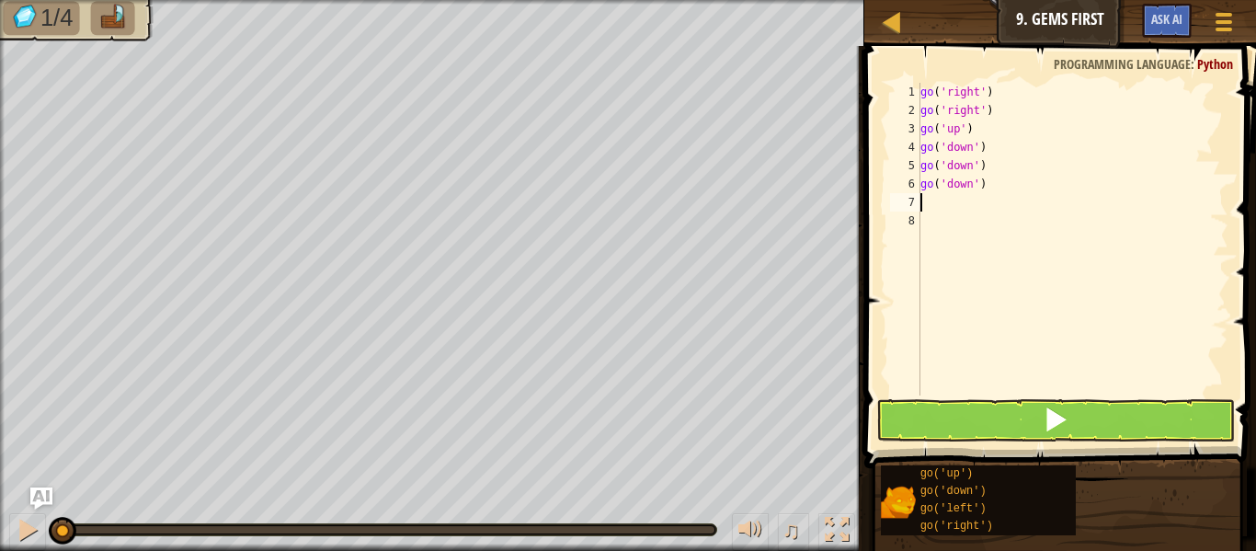
scroll to position [8, 0]
click at [1013, 431] on button at bounding box center [1055, 420] width 359 height 42
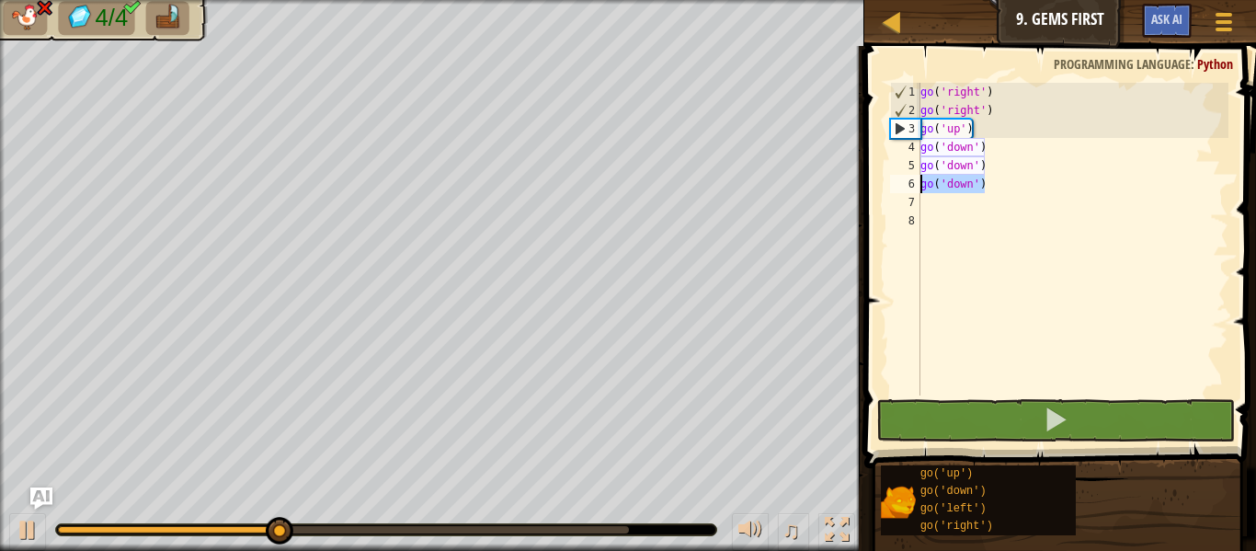
drag, startPoint x: 995, startPoint y: 185, endPoint x: 898, endPoint y: 183, distance: 96.5
click at [898, 183] on div "1 2 3 4 5 6 7 8 go ( 'right' ) go ( 'right' ) go ( 'up' ) go ( 'down' ) go ( 'd…" at bounding box center [1057, 239] width 342 height 313
type textarea "go('down')"
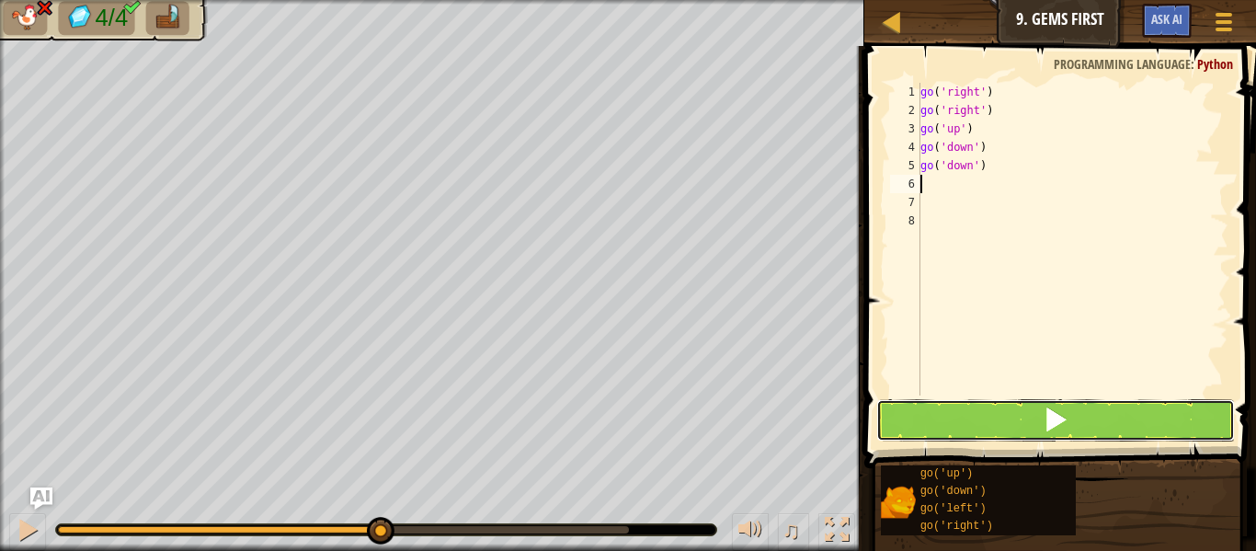
click at [960, 407] on button at bounding box center [1055, 420] width 359 height 42
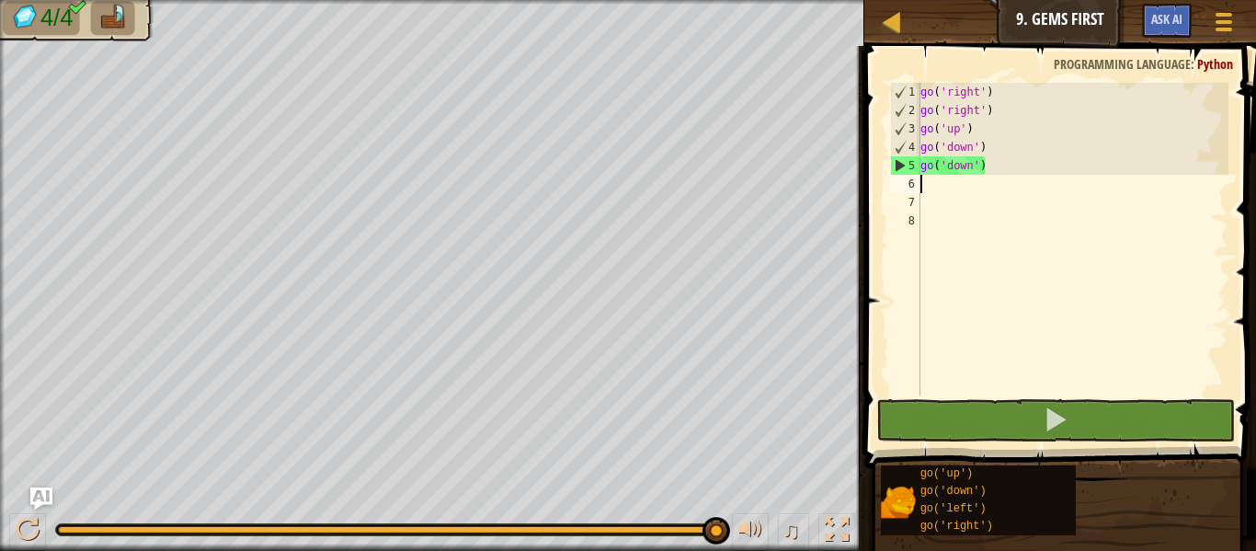
type textarea "go"
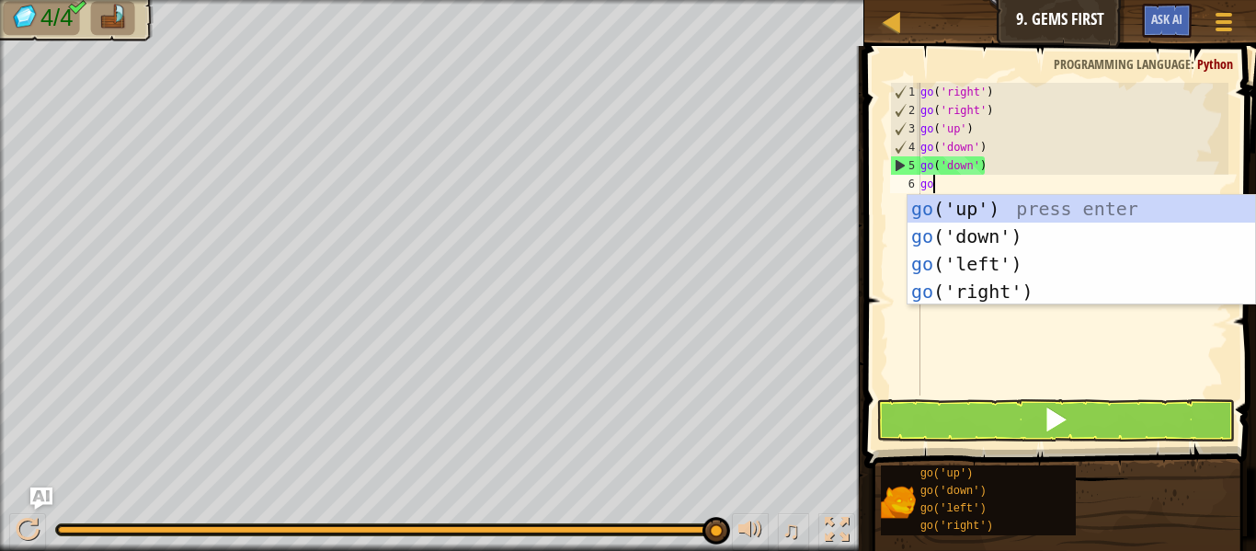
scroll to position [8, 1]
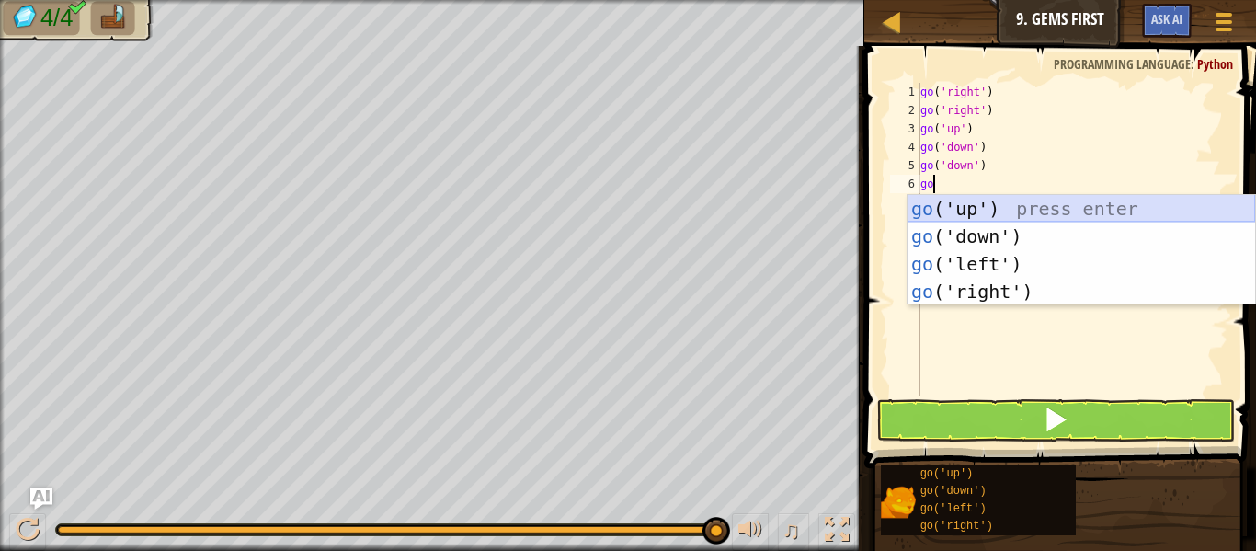
click at [939, 204] on div "go ('up') press enter go ('down') press enter go ('left') press enter go ('righ…" at bounding box center [1080, 277] width 347 height 165
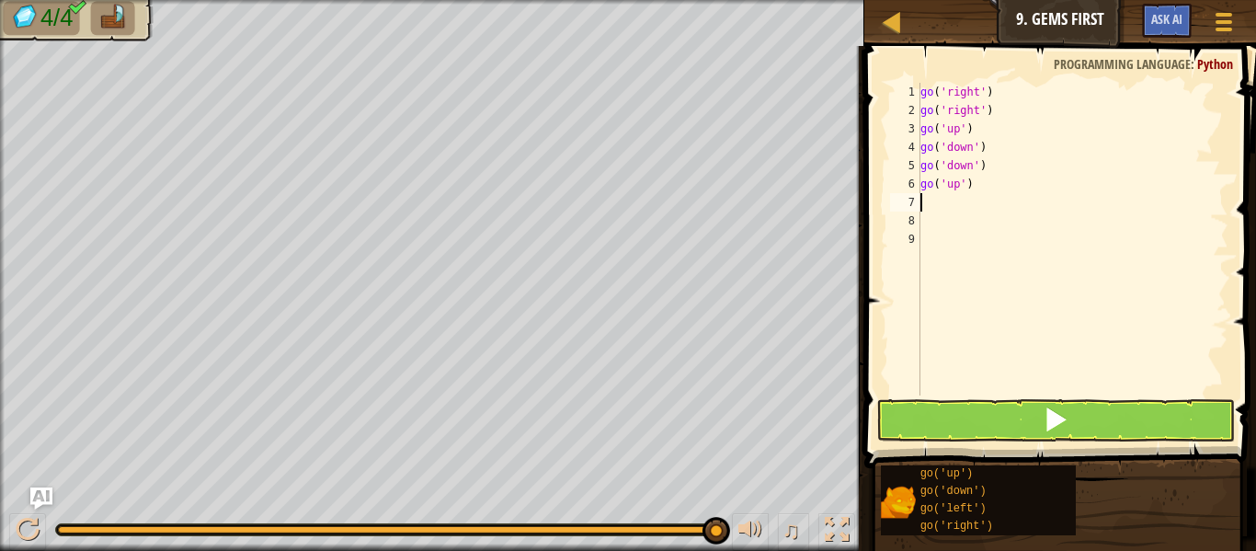
scroll to position [8, 0]
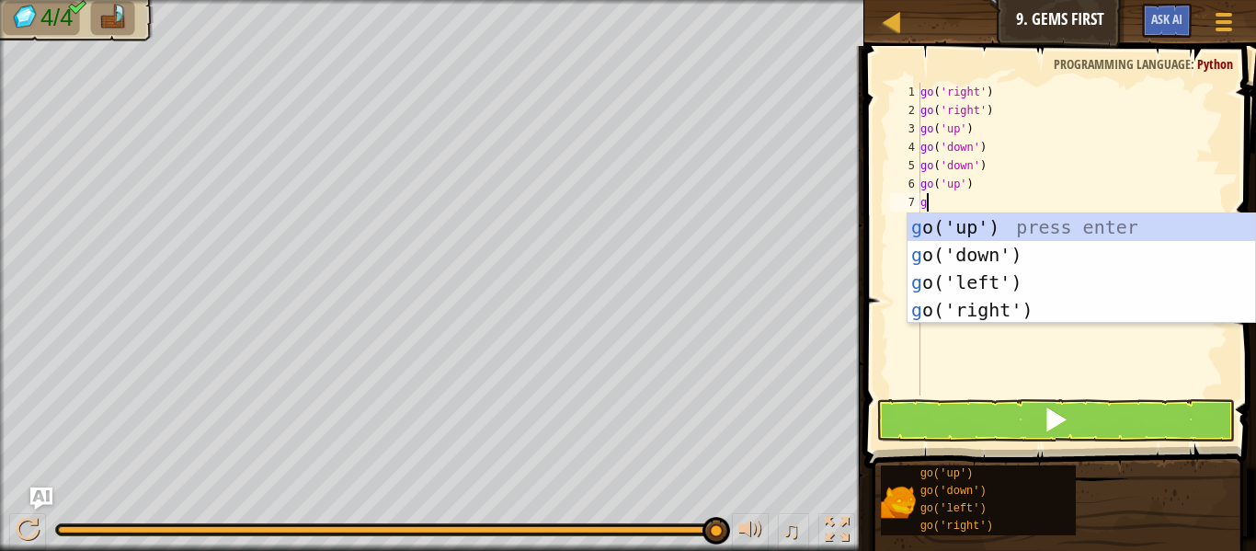
type textarea "go"
click at [959, 314] on div "go ('up') press enter go ('down') press enter go ('left') press enter go ('righ…" at bounding box center [1080, 295] width 347 height 165
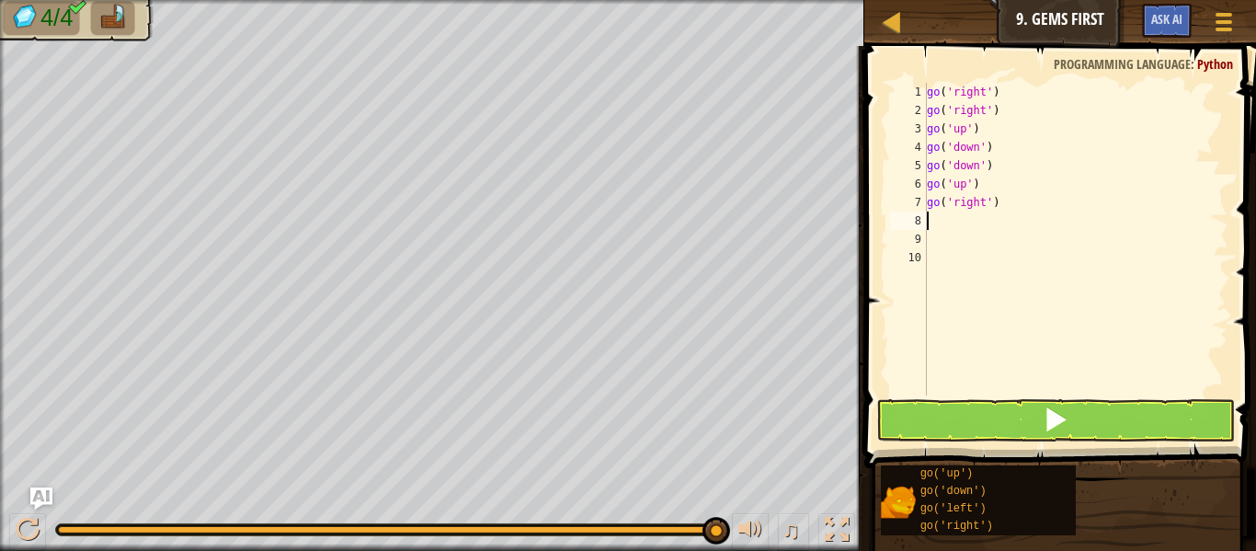
scroll to position [8, 0]
click at [958, 416] on button at bounding box center [1055, 420] width 359 height 42
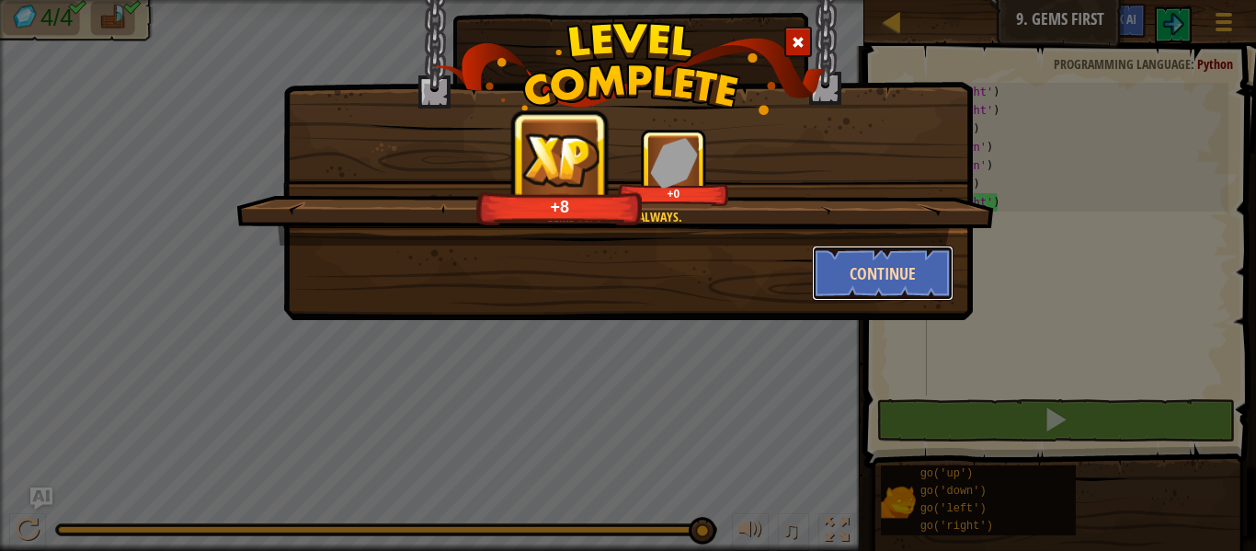
click at [892, 257] on button "Continue" at bounding box center [883, 272] width 142 height 55
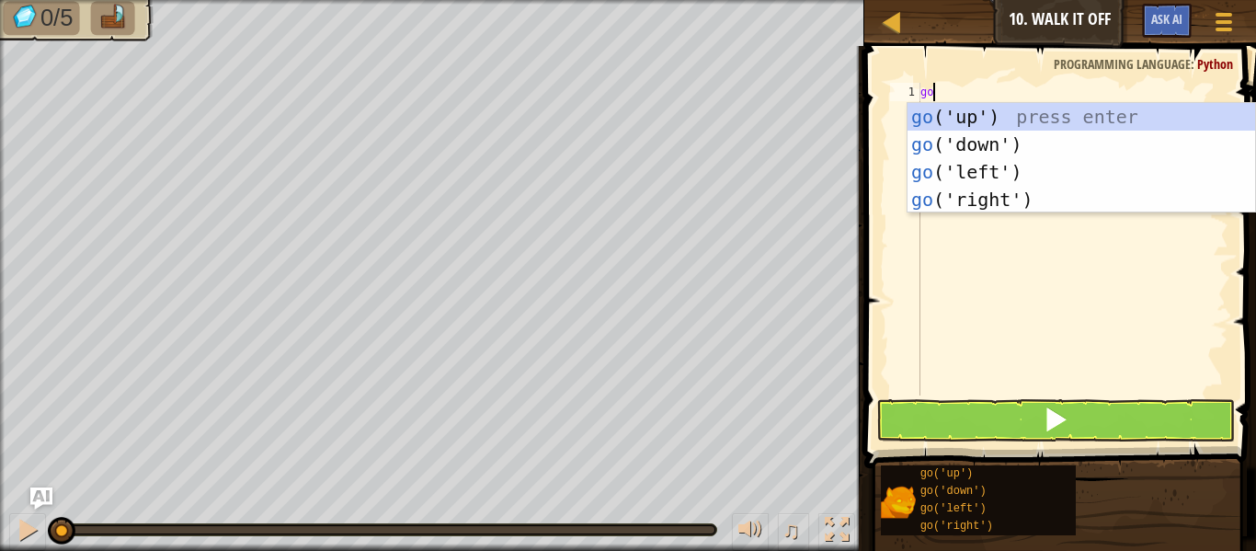
type textarea "go"
click at [952, 106] on div "go ('up') press enter go ('down') press enter go ('left') press enter go ('righ…" at bounding box center [1080, 185] width 347 height 165
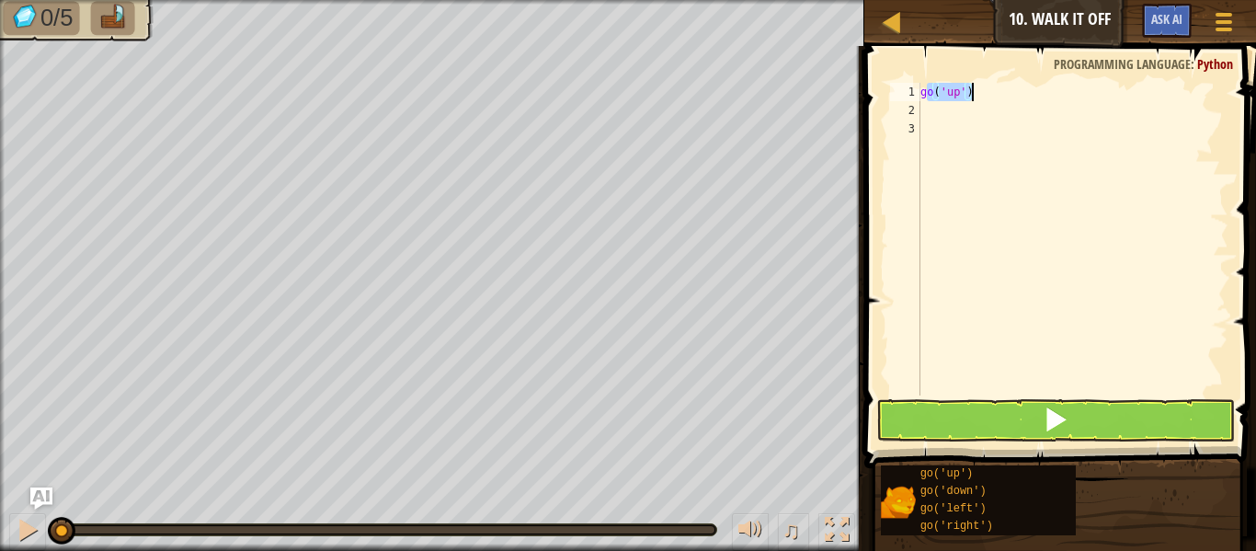
drag, startPoint x: 924, startPoint y: 91, endPoint x: 991, endPoint y: 87, distance: 67.2
click at [991, 87] on div "go ( 'up' )" at bounding box center [1072, 257] width 312 height 349
type textarea "go('up')"
click at [951, 124] on div "go ( 'up' )" at bounding box center [1072, 257] width 312 height 349
click at [925, 94] on div "go ( 'up' )" at bounding box center [1072, 257] width 312 height 349
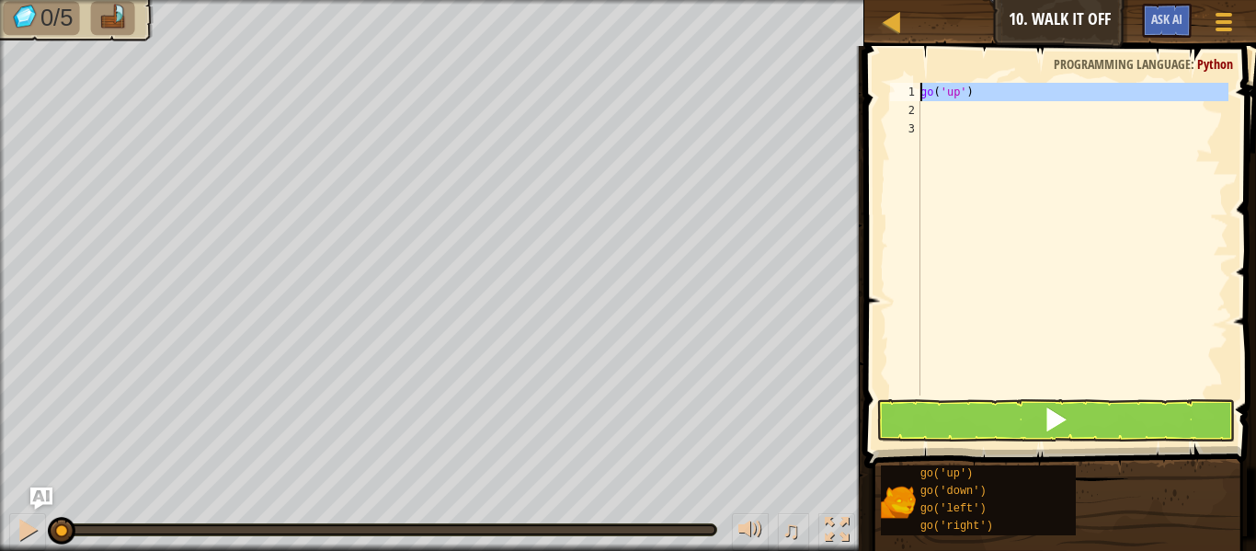
drag, startPoint x: 919, startPoint y: 85, endPoint x: 935, endPoint y: 85, distance: 15.6
click at [935, 85] on div "go('up') 1 2 3 go ( 'up' ) הההההההההההההההההההההההההההההההההההההההההההההההההההה…" at bounding box center [1057, 239] width 342 height 313
type textarea "go('up')"
click at [935, 115] on div "go ( 'up' )" at bounding box center [1072, 239] width 312 height 313
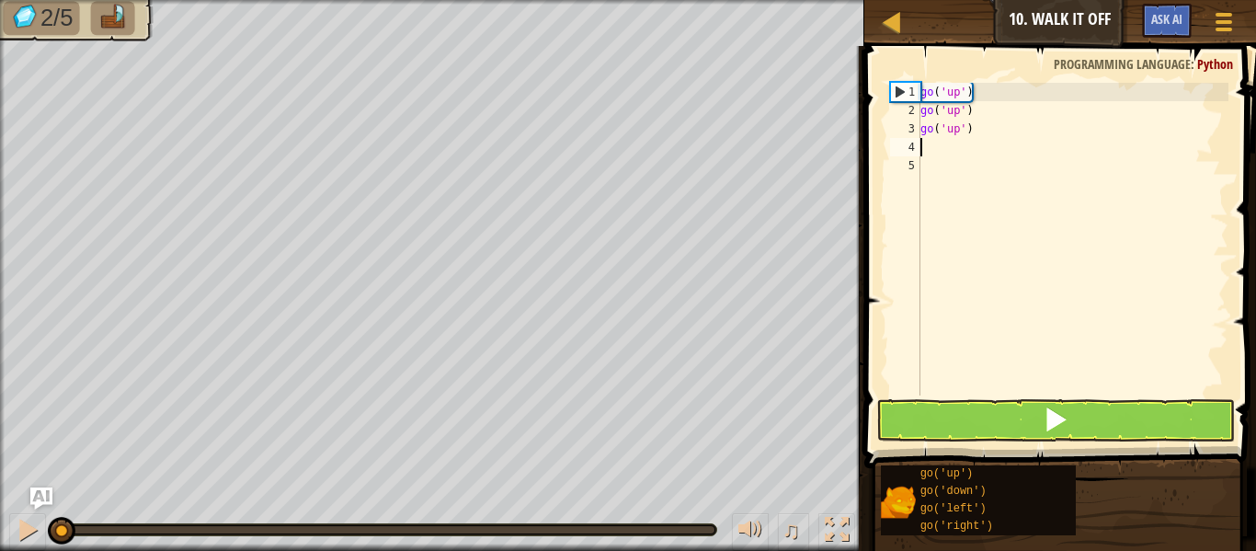
type textarea "go"
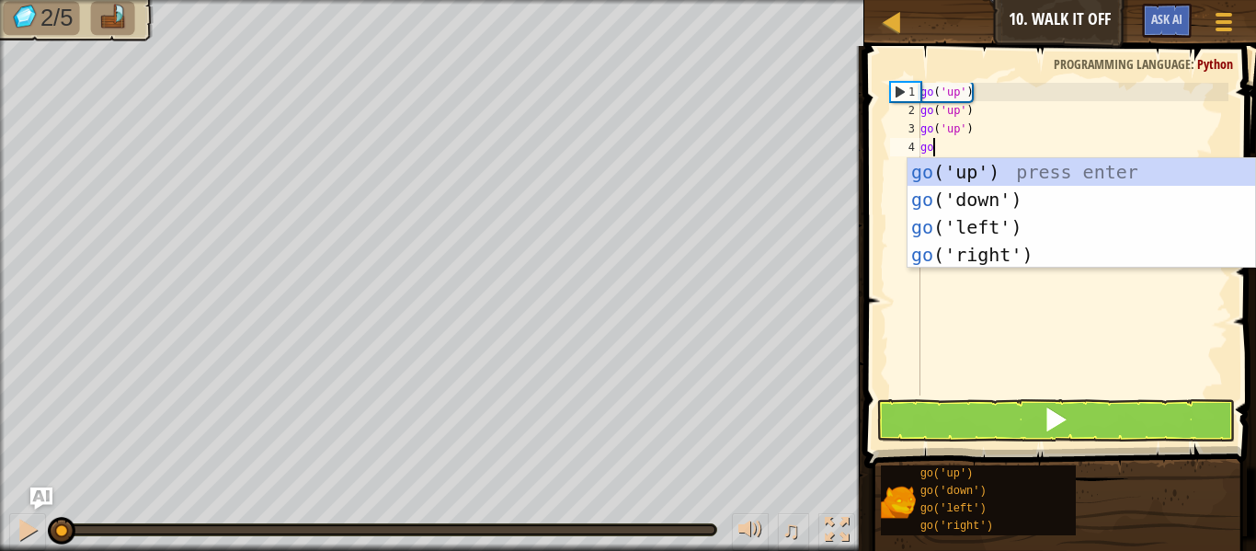
scroll to position [8, 1]
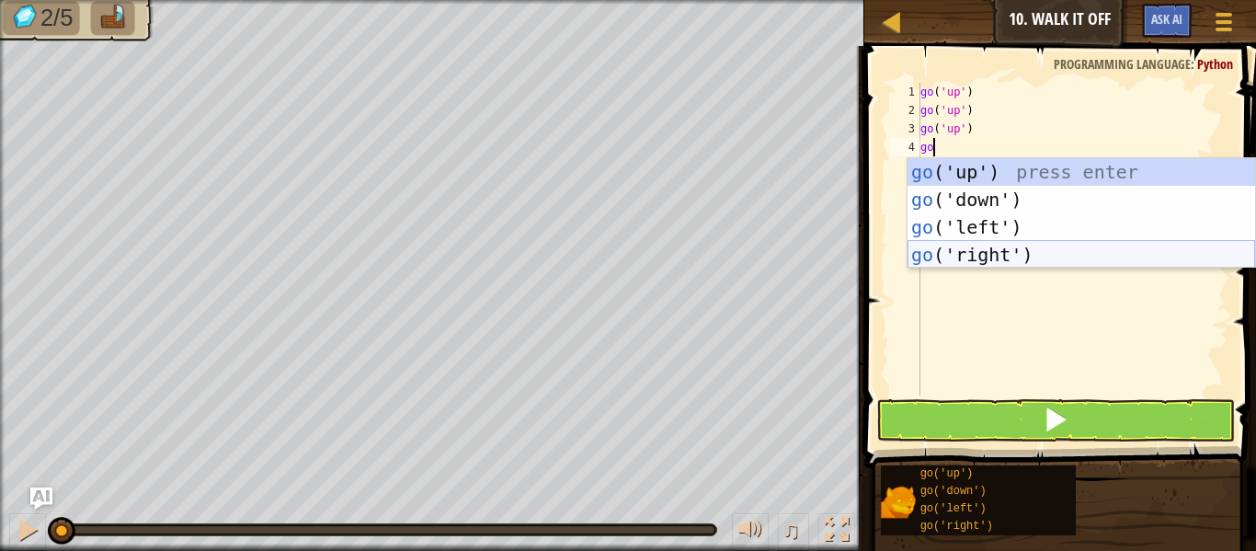
click at [950, 258] on div "go ('up') press enter go ('down') press enter go ('left') press enter go ('righ…" at bounding box center [1080, 240] width 347 height 165
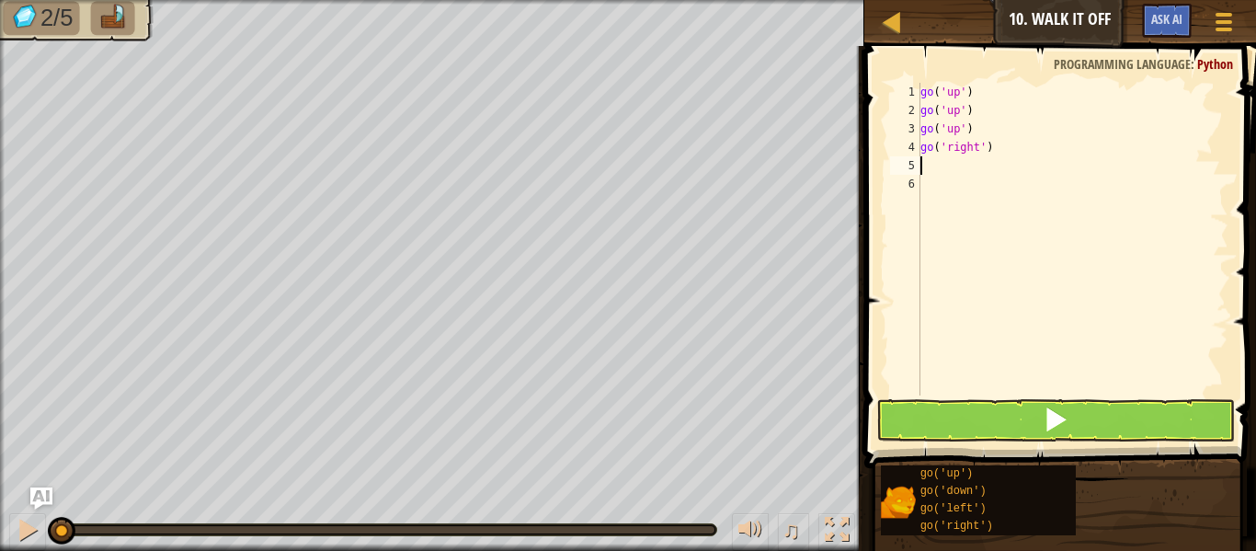
scroll to position [8, 0]
drag, startPoint x: 922, startPoint y: 145, endPoint x: 999, endPoint y: 145, distance: 77.2
click at [999, 145] on div "go ( 'up' ) go ( 'up' ) go ( 'up' ) go ( 'right' )" at bounding box center [1072, 257] width 312 height 349
type textarea "go('right')"
click at [939, 165] on div "go ( 'up' ) go ( 'up' ) go ( 'up' ) go ( 'right' )" at bounding box center [1072, 257] width 312 height 349
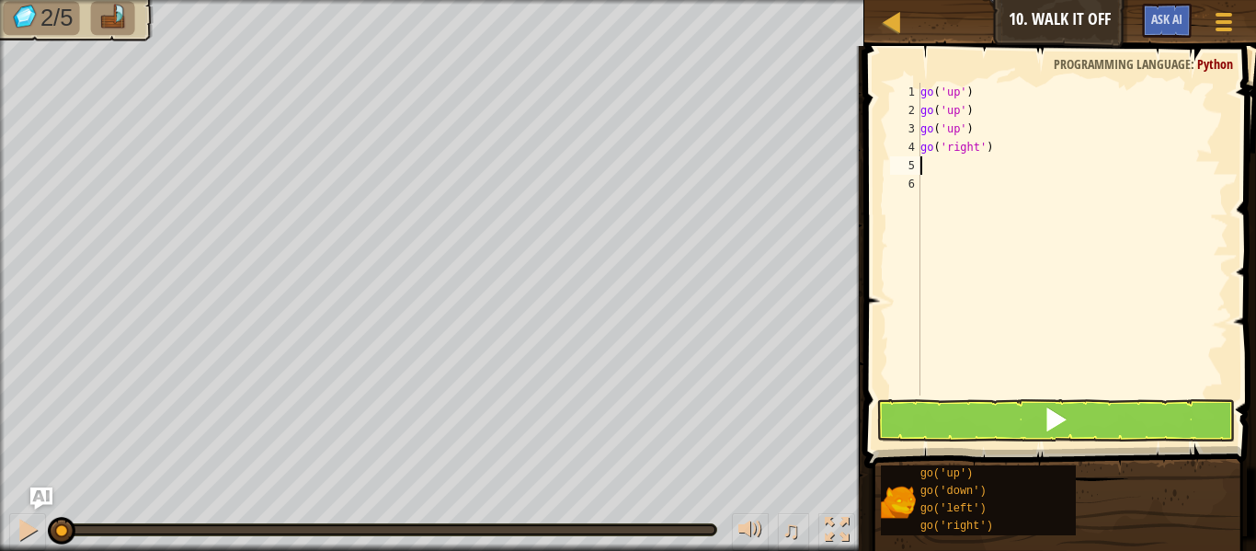
click at [939, 165] on div "go ( 'up' ) go ( 'up' ) go ( 'up' ) go ( 'right' )" at bounding box center [1072, 257] width 312 height 349
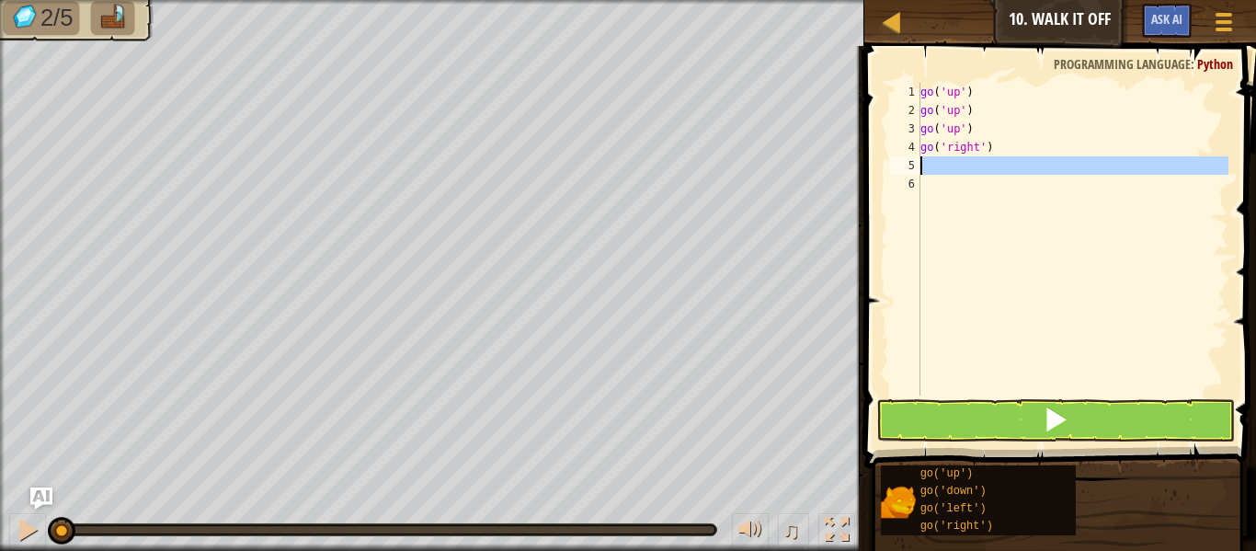
click at [939, 165] on div "go ( 'up' ) go ( 'up' ) go ( 'up' ) go ( 'right' )" at bounding box center [1072, 239] width 312 height 313
click at [939, 165] on div "go ( 'up' ) go ( 'up' ) go ( 'up' ) go ( 'right' )" at bounding box center [1072, 257] width 312 height 349
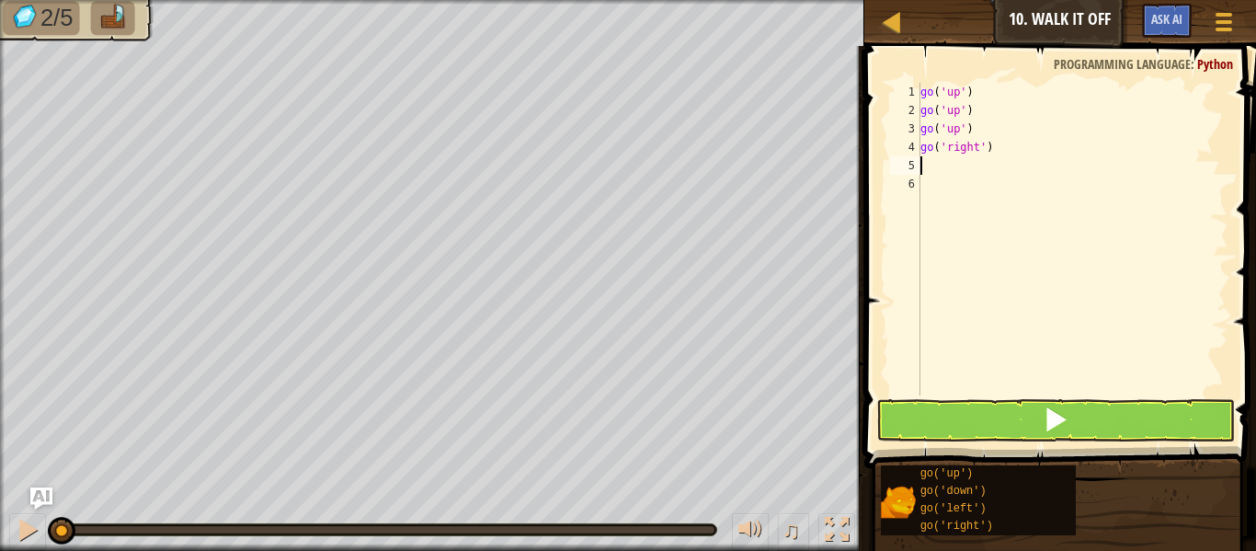
click at [939, 165] on div "go ( 'up' ) go ( 'up' ) go ( 'up' ) go ( 'right' )" at bounding box center [1072, 257] width 312 height 349
click at [939, 165] on div "go ( 'up' ) go ( 'up' ) go ( 'up' ) go ( 'right' )" at bounding box center [1072, 239] width 312 height 313
click at [939, 165] on div "go ( 'up' ) go ( 'up' ) go ( 'up' ) go ( 'right' )" at bounding box center [1072, 257] width 312 height 349
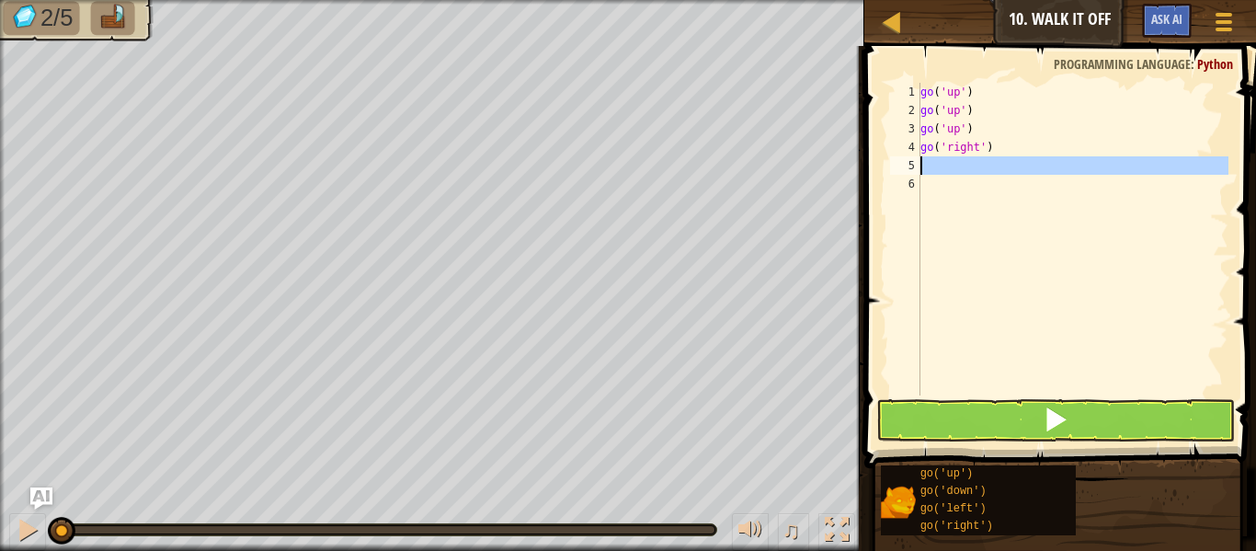
click at [939, 165] on div "go ( 'up' ) go ( 'up' ) go ( 'up' ) go ( 'right' )" at bounding box center [1072, 239] width 312 height 313
click at [939, 165] on div "go ( 'up' ) go ( 'up' ) go ( 'up' ) go ( 'right' )" at bounding box center [1072, 257] width 312 height 349
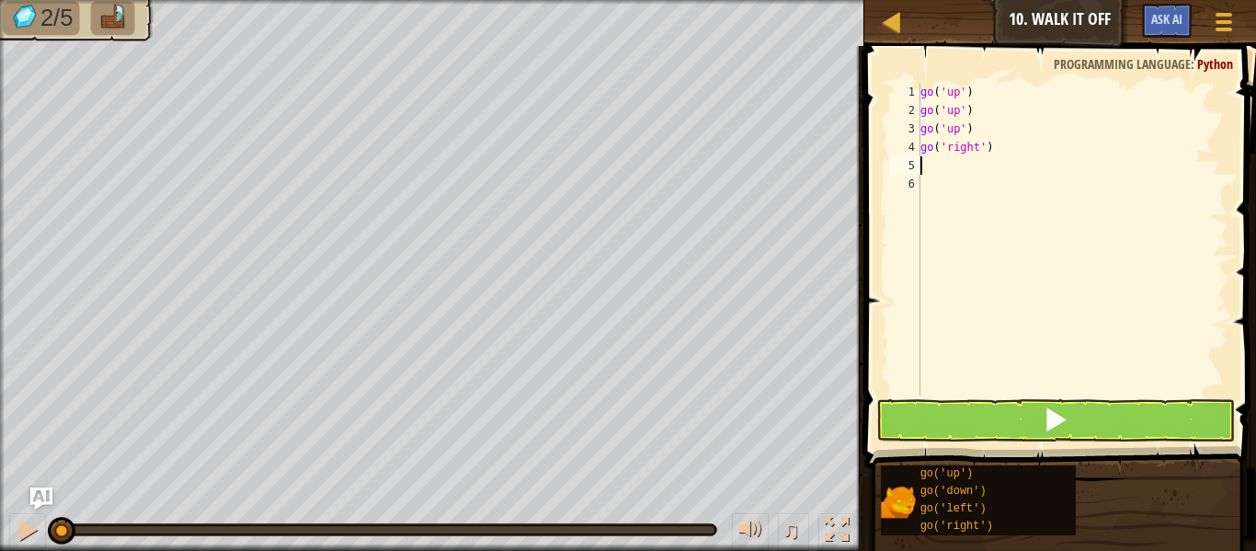
click at [939, 165] on div "go ( 'up' ) go ( 'up' ) go ( 'up' ) go ( 'right' )" at bounding box center [1072, 257] width 312 height 349
click at [939, 165] on div "go ( 'up' ) go ( 'up' ) go ( 'up' ) go ( 'right' )" at bounding box center [1072, 239] width 312 height 313
click at [939, 165] on div "go ( 'up' ) go ( 'up' ) go ( 'up' ) go ( 'right' )" at bounding box center [1072, 257] width 312 height 349
click at [939, 165] on div "go ( 'up' ) go ( 'up' ) go ( 'up' ) go ( 'right' )" at bounding box center [1072, 239] width 312 height 313
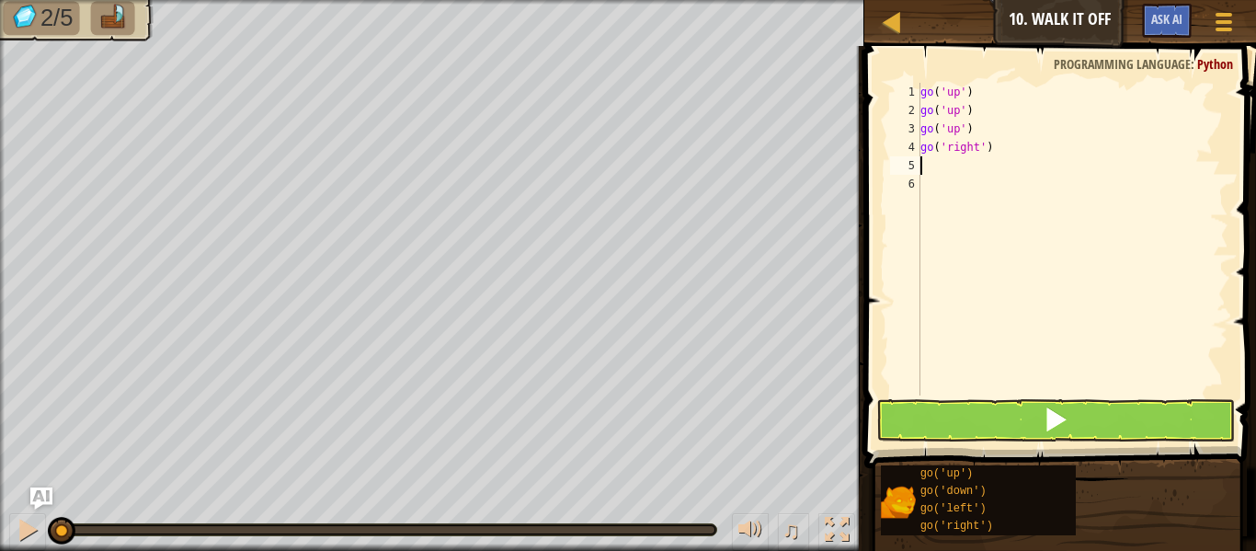
paste textarea "go('right')"
type textarea "go('right')"
paste textarea "go('right')"
type textarea "go('right')"
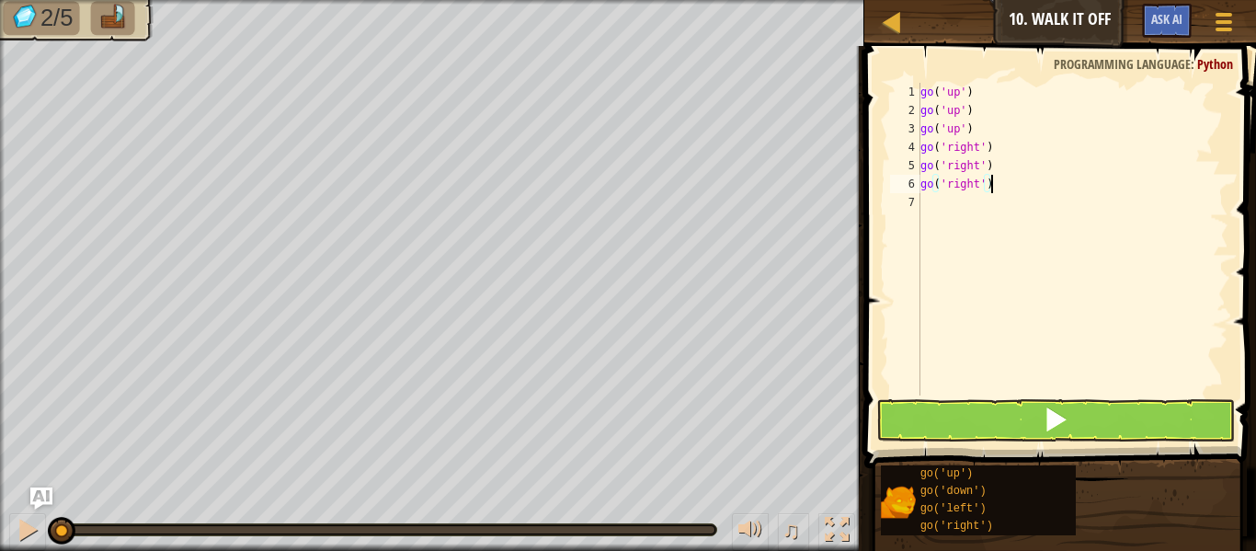
click at [935, 201] on div "go ( 'up' ) go ( 'up' ) go ( 'up' ) go ( 'right' ) go ( 'right' ) go ( 'right' )" at bounding box center [1072, 257] width 312 height 349
type textarea "go"
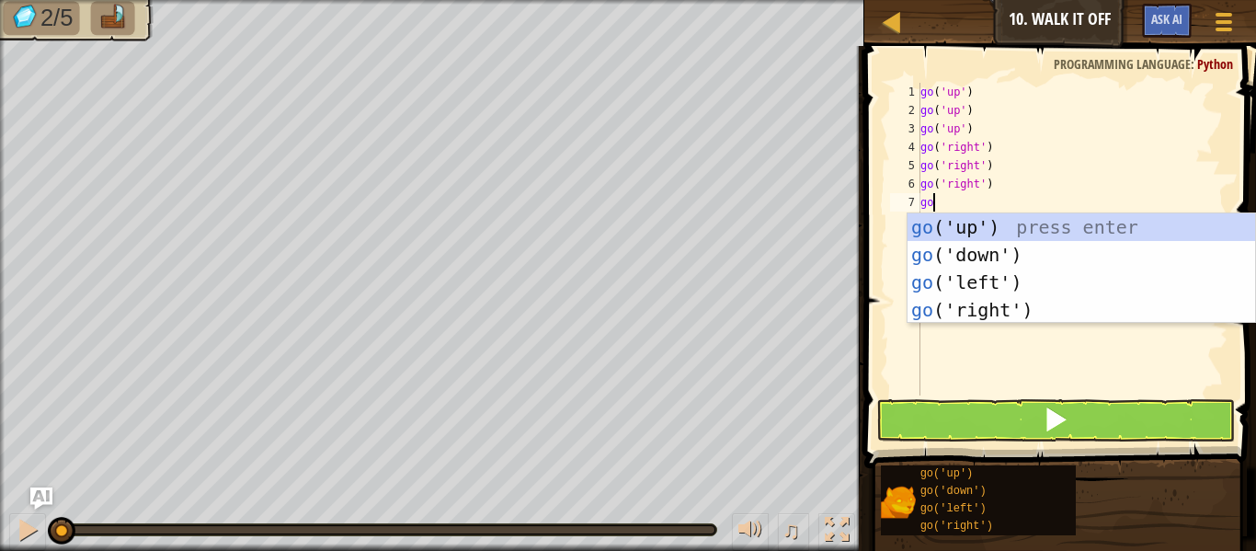
scroll to position [8, 1]
click at [954, 245] on div "go ('up') press enter go ('down') press enter go ('left') press enter go ('righ…" at bounding box center [1080, 295] width 347 height 165
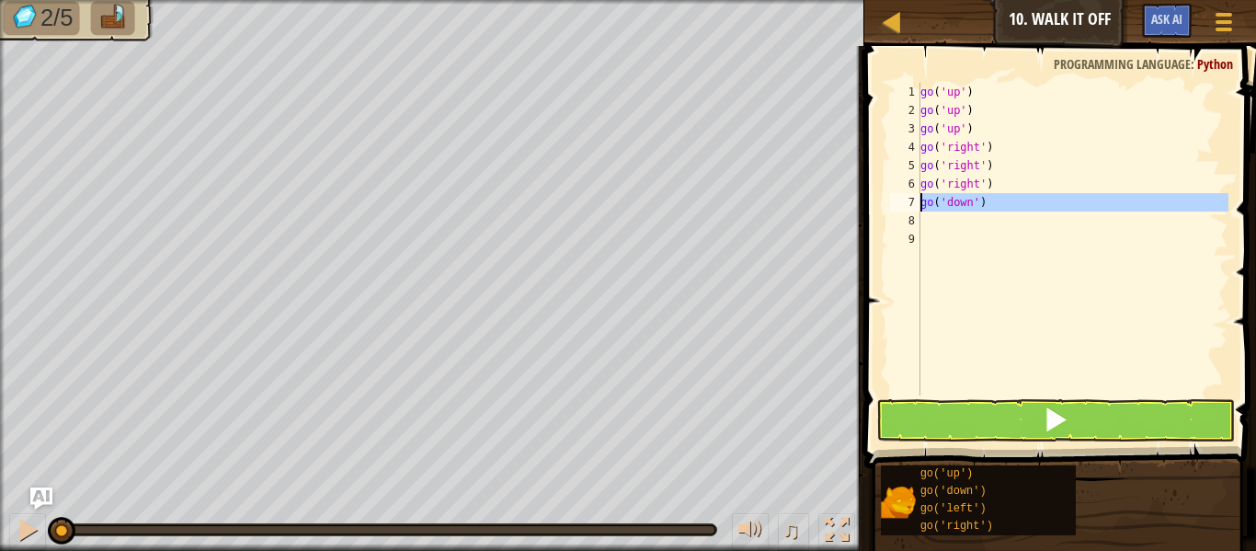
drag, startPoint x: 917, startPoint y: 200, endPoint x: 937, endPoint y: 201, distance: 19.3
click at [937, 201] on div "1 2 3 4 5 6 7 8 9 go ( 'up' ) go ( 'up' ) go ( 'up' ) go ( 'right' ) go ( 'righ…" at bounding box center [1057, 239] width 342 height 313
type textarea "go('down')"
click at [919, 223] on div "8" at bounding box center [905, 220] width 30 height 18
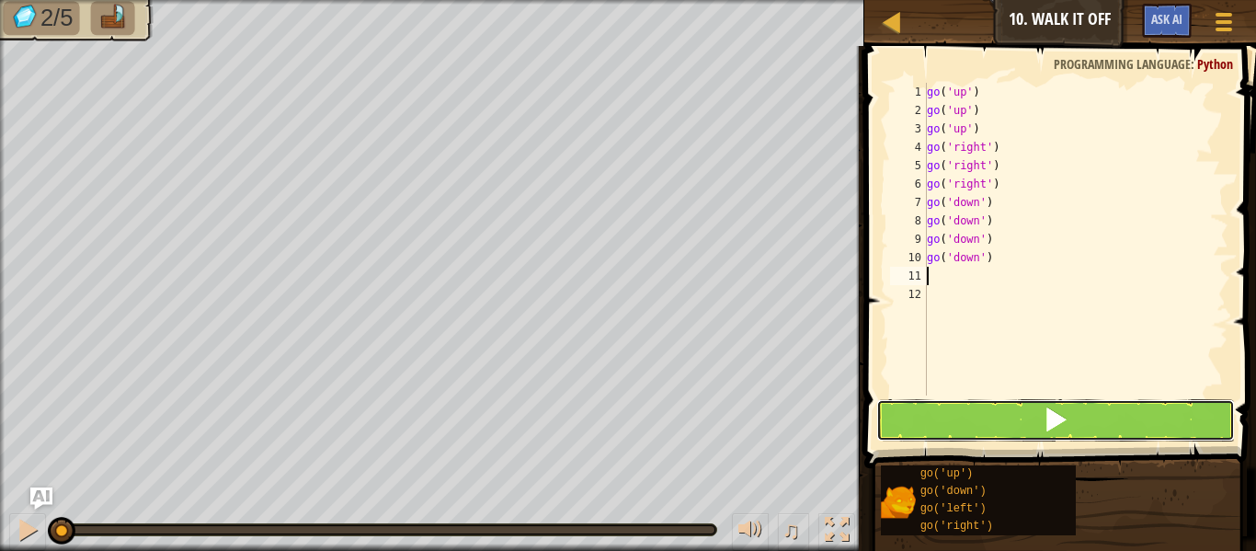
click at [990, 415] on button at bounding box center [1055, 420] width 359 height 42
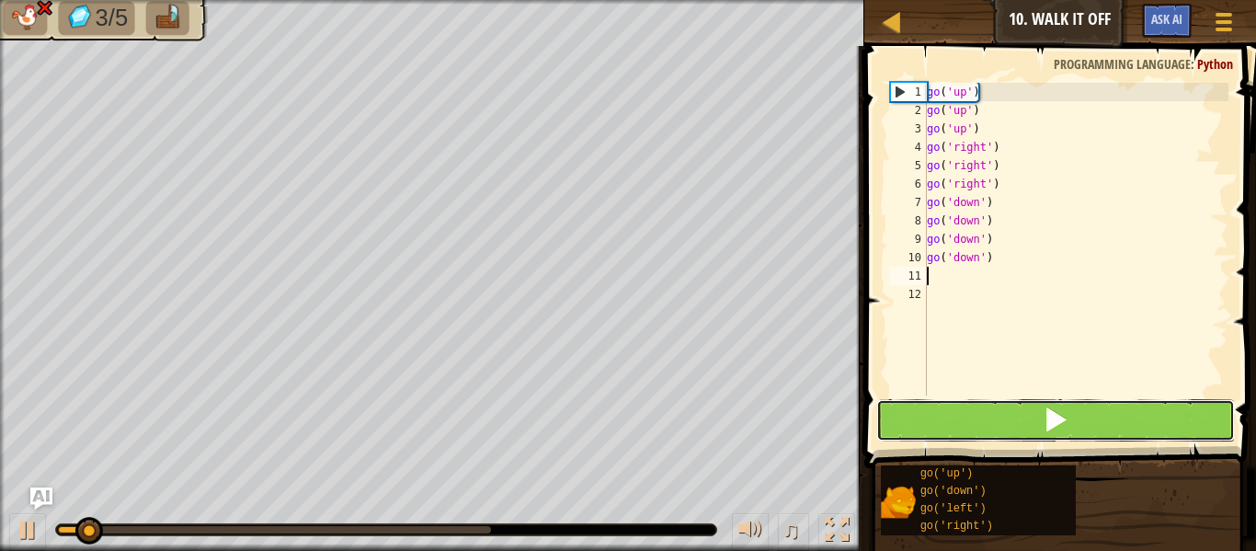
click at [990, 415] on button at bounding box center [1055, 420] width 359 height 42
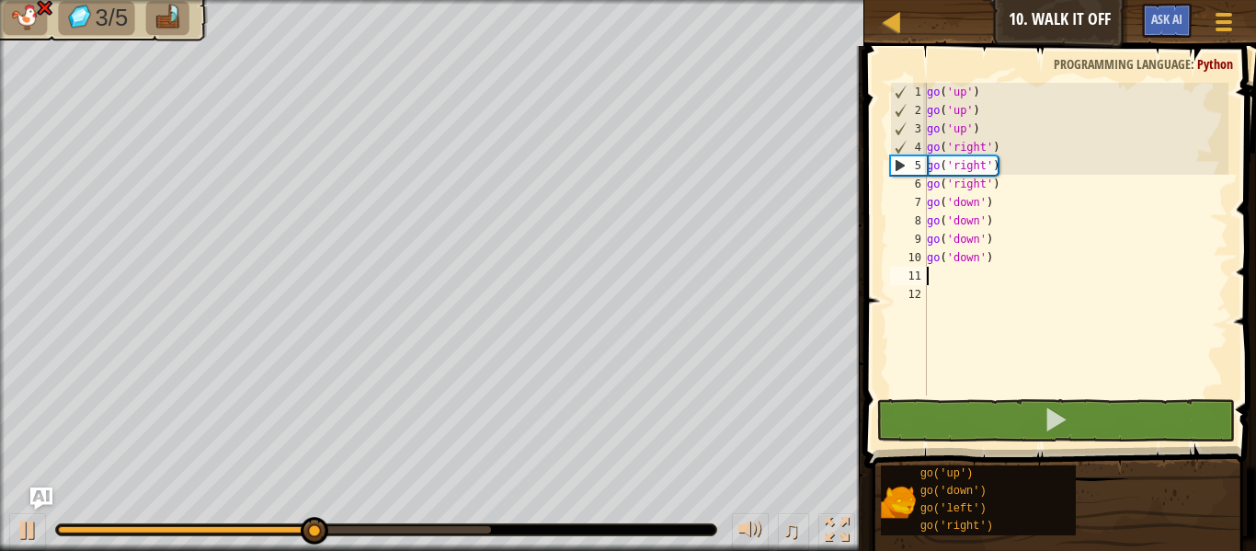
click at [999, 188] on div "go ( 'up' ) go ( 'up' ) go ( 'up' ) go ( 'right' ) go ( 'right' ) go ( 'right' …" at bounding box center [1075, 257] width 305 height 349
type textarea "go('right')"
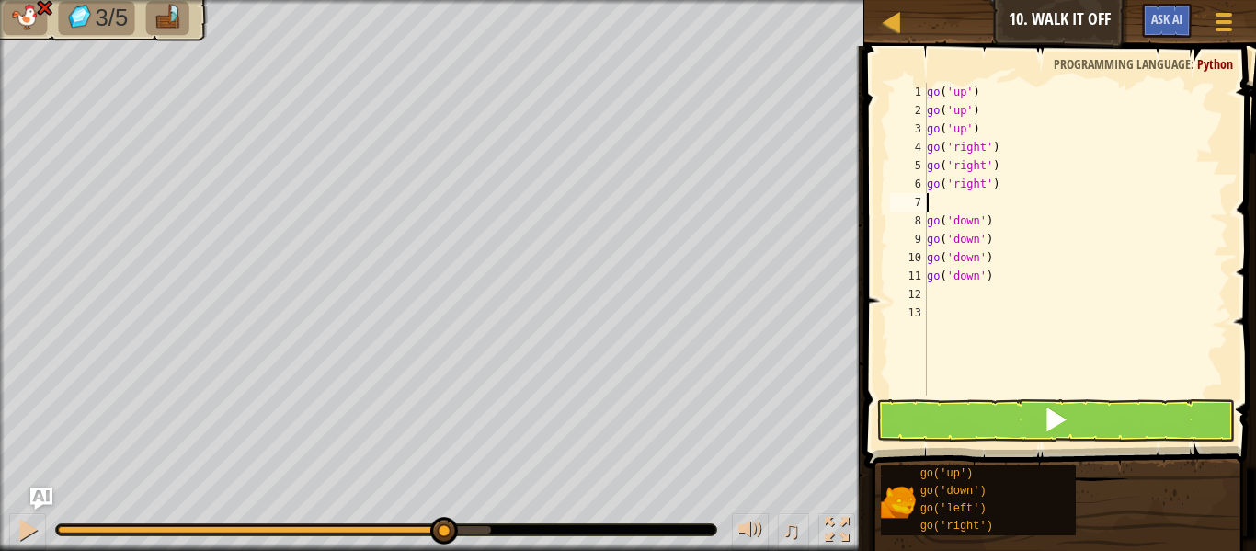
type textarea "go"
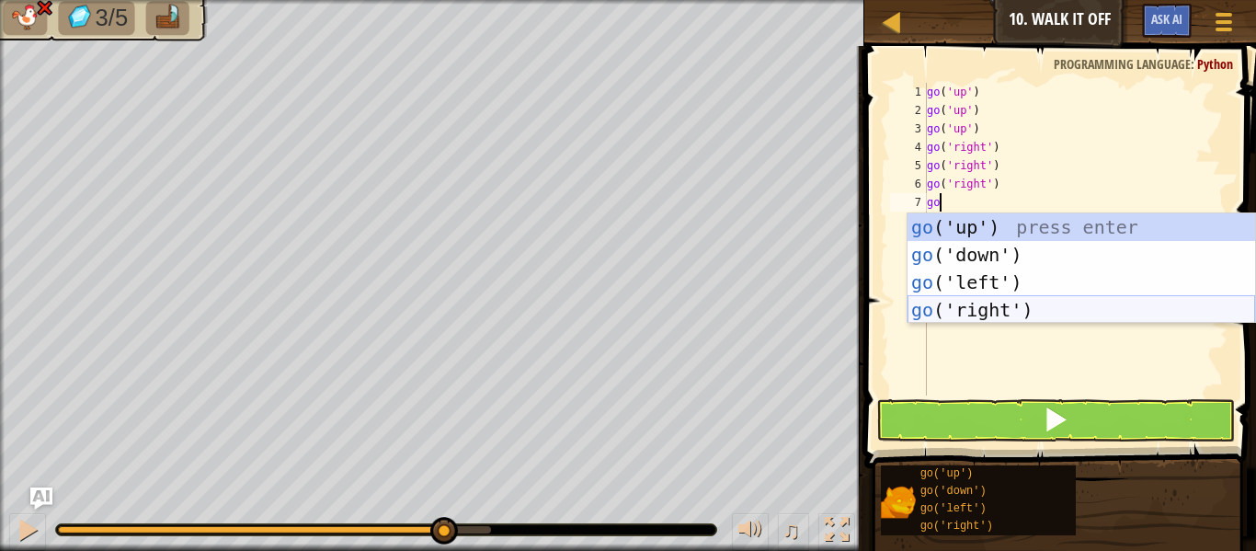
click at [998, 305] on div "go ('up') press enter go ('down') press enter go ('left') press enter go ('righ…" at bounding box center [1080, 295] width 347 height 165
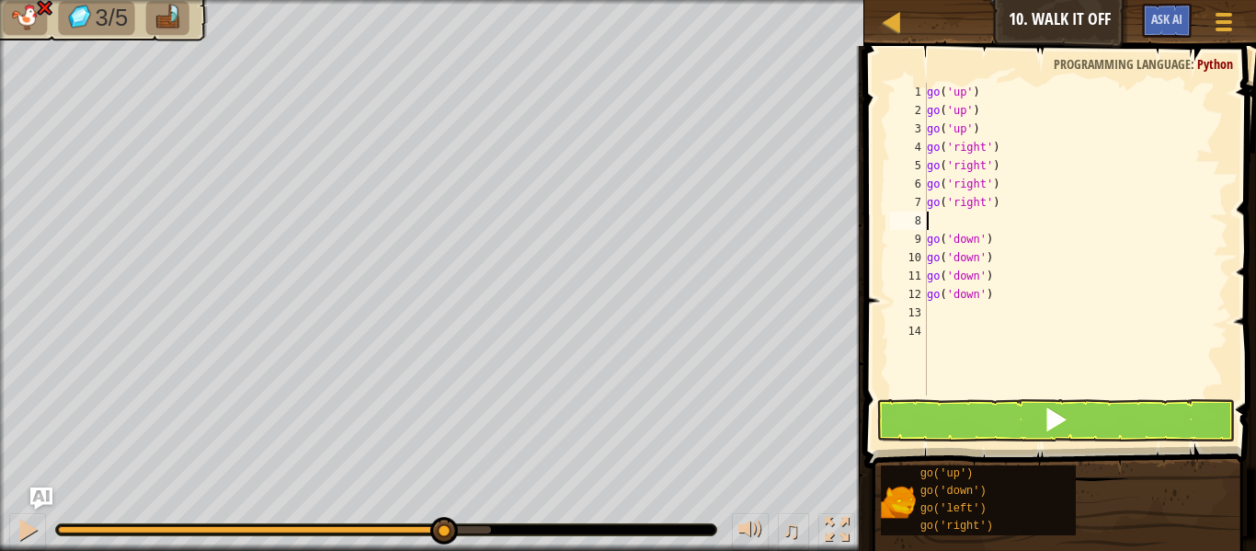
scroll to position [8, 0]
type textarea "go('right')"
click at [944, 301] on div "go ( 'up' ) go ( 'up' ) go ( 'up' ) go ( 'right' ) go ( 'right' ) go ( 'right' …" at bounding box center [1075, 257] width 305 height 349
type textarea "go"
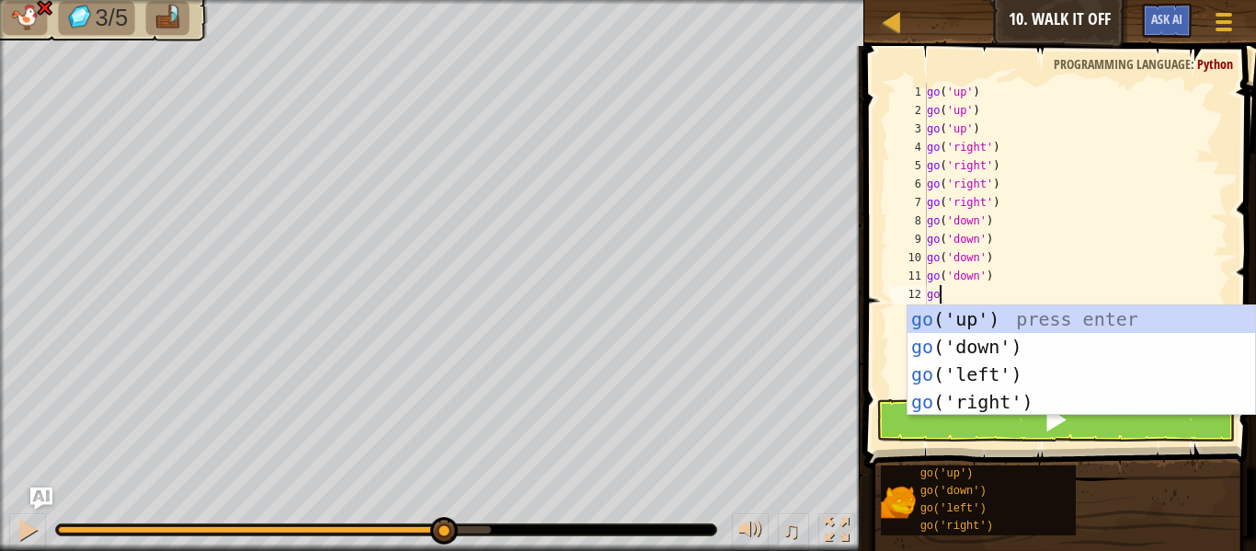
scroll to position [8, 1]
click at [981, 377] on div "go ('up') press enter go ('down') press enter go ('left') press enter go ('righ…" at bounding box center [1080, 387] width 347 height 165
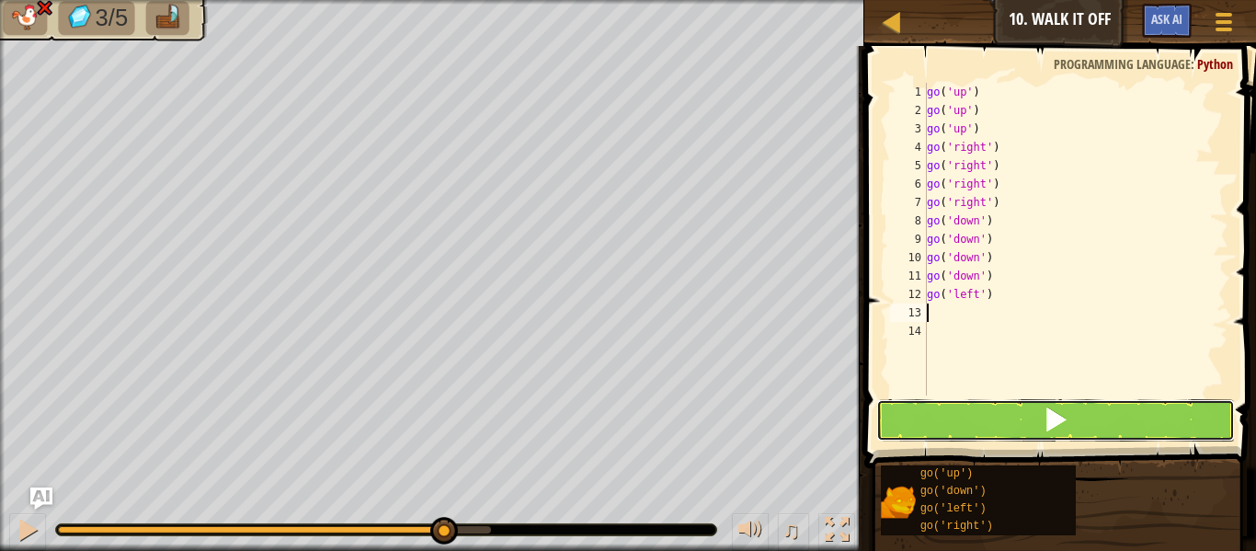
click at [988, 420] on button at bounding box center [1055, 420] width 359 height 42
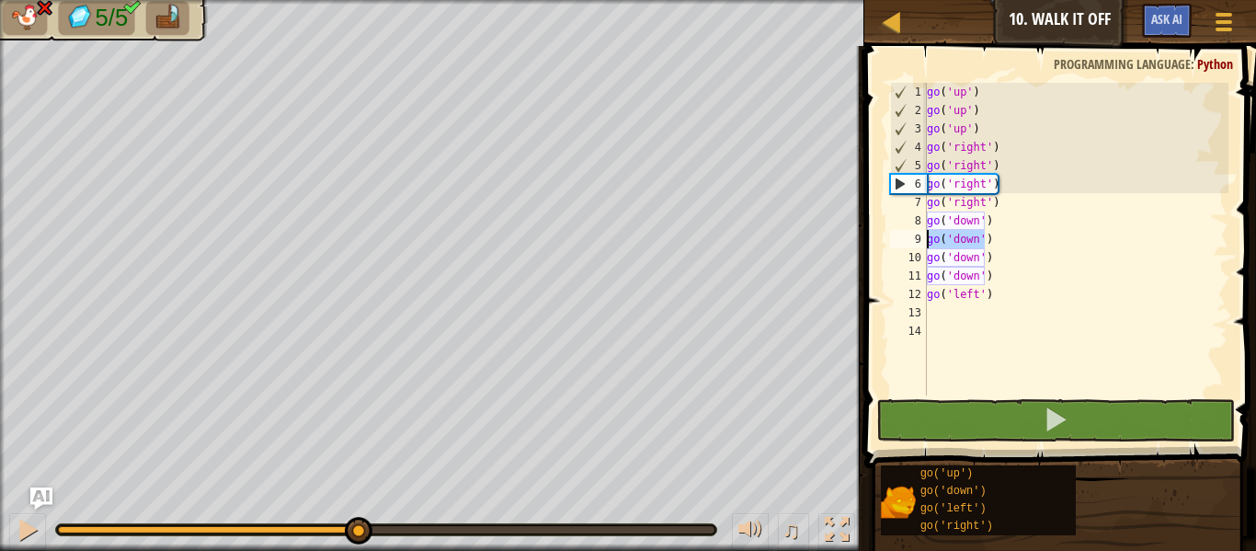
drag, startPoint x: 987, startPoint y: 243, endPoint x: 922, endPoint y: 233, distance: 65.9
click at [922, 233] on div "1 2 3 4 5 6 7 8 9 10 11 12 13 14 go ( 'up' ) go ( 'up' ) go ( 'up' ) go ( 'righ…" at bounding box center [1057, 239] width 342 height 313
type textarea ")"
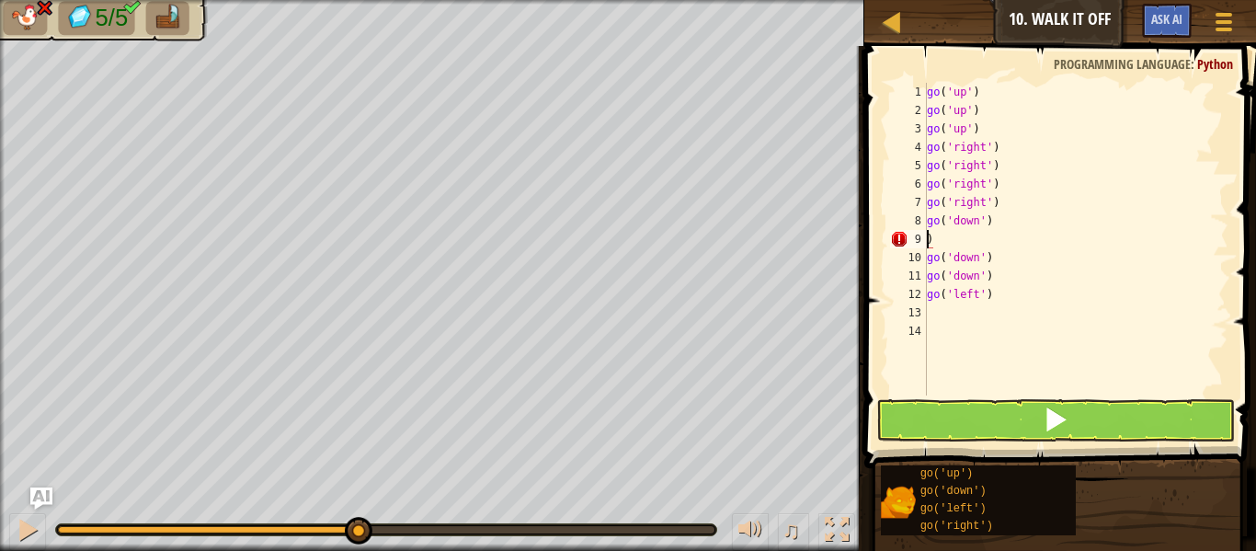
click at [934, 240] on div "go ( 'up' ) go ( 'up' ) go ( 'up' ) go ( 'right' ) go ( 'right' ) go ( 'right' …" at bounding box center [1075, 257] width 305 height 349
click at [938, 328] on div "go ( 'up' ) go ( 'up' ) go ( 'up' ) go ( 'right' ) go ( 'right' ) go ( 'right' …" at bounding box center [1075, 257] width 305 height 349
click at [933, 248] on div "go ( 'up' ) go ( 'up' ) go ( 'up' ) go ( 'right' ) go ( 'right' ) go ( 'right' …" at bounding box center [1075, 257] width 305 height 349
type textarea "go('down')"
click at [933, 246] on div "go ( 'up' ) go ( 'up' ) go ( 'up' ) go ( 'right' ) go ( 'right' ) go ( 'right' …" at bounding box center [1075, 257] width 305 height 349
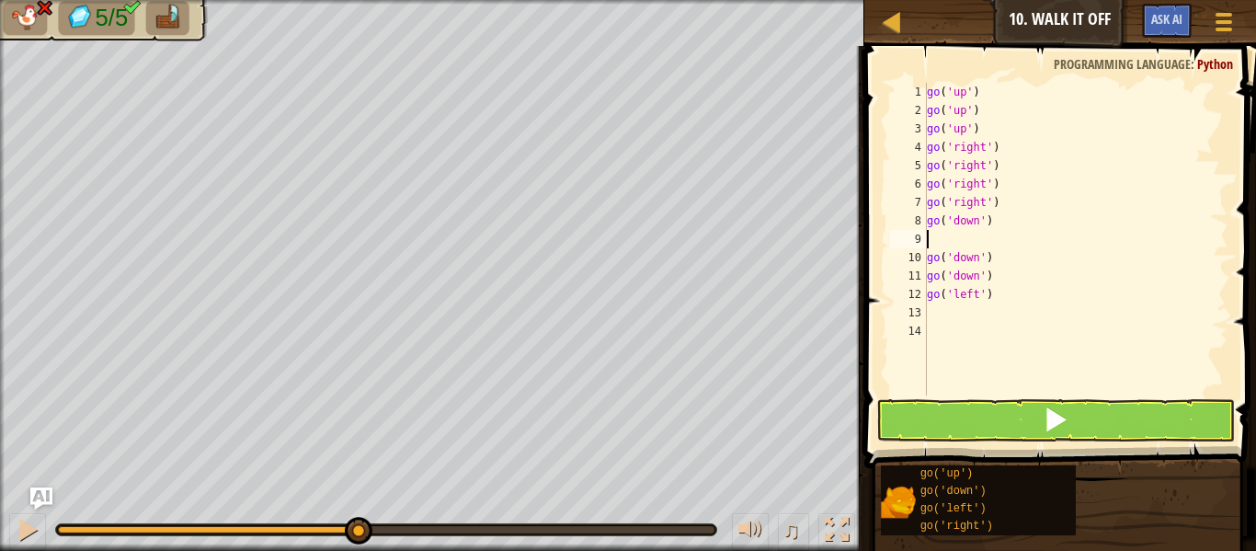
type textarea "go('down')"
click at [938, 295] on div "go ( 'up' ) go ( 'up' ) go ( 'up' ) go ( 'right' ) go ( 'right' ) go ( 'right' …" at bounding box center [1075, 257] width 305 height 349
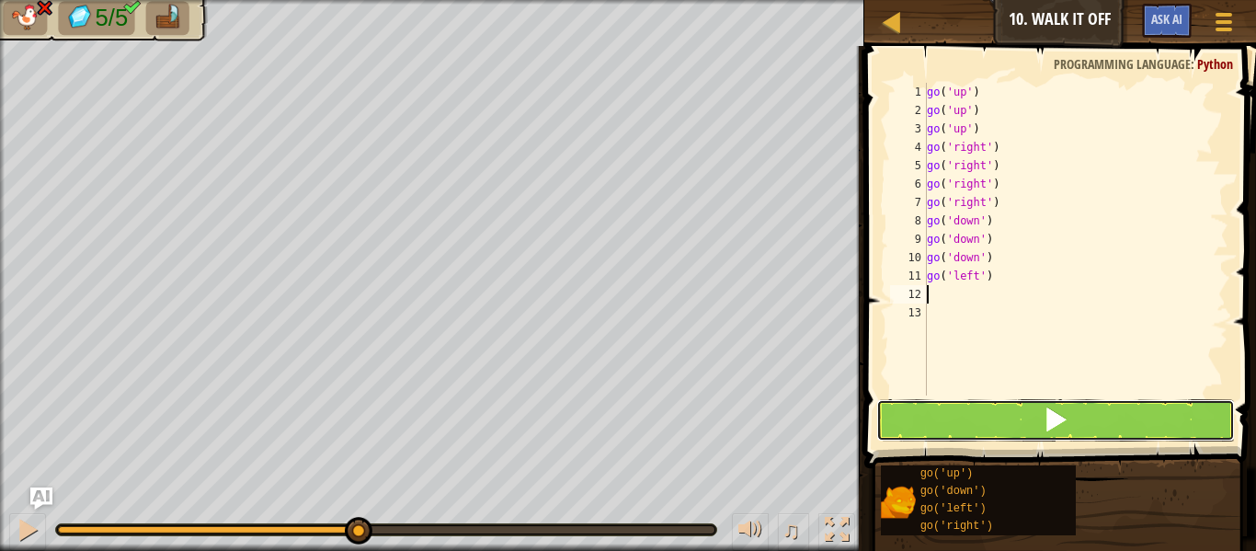
click at [972, 408] on button at bounding box center [1055, 420] width 359 height 42
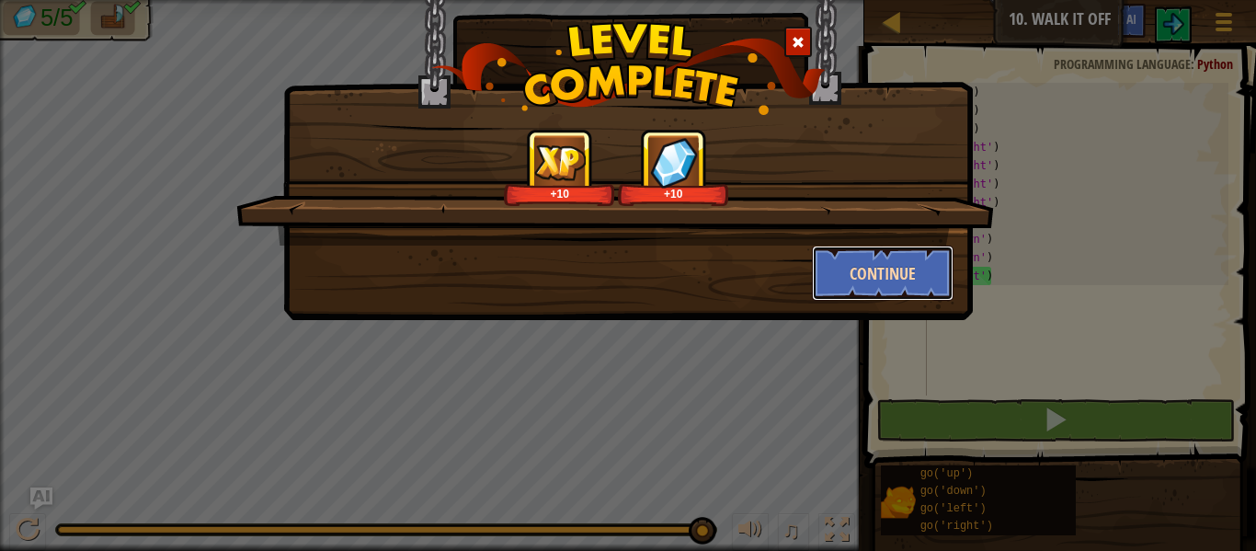
click at [848, 279] on button "Continue" at bounding box center [883, 272] width 142 height 55
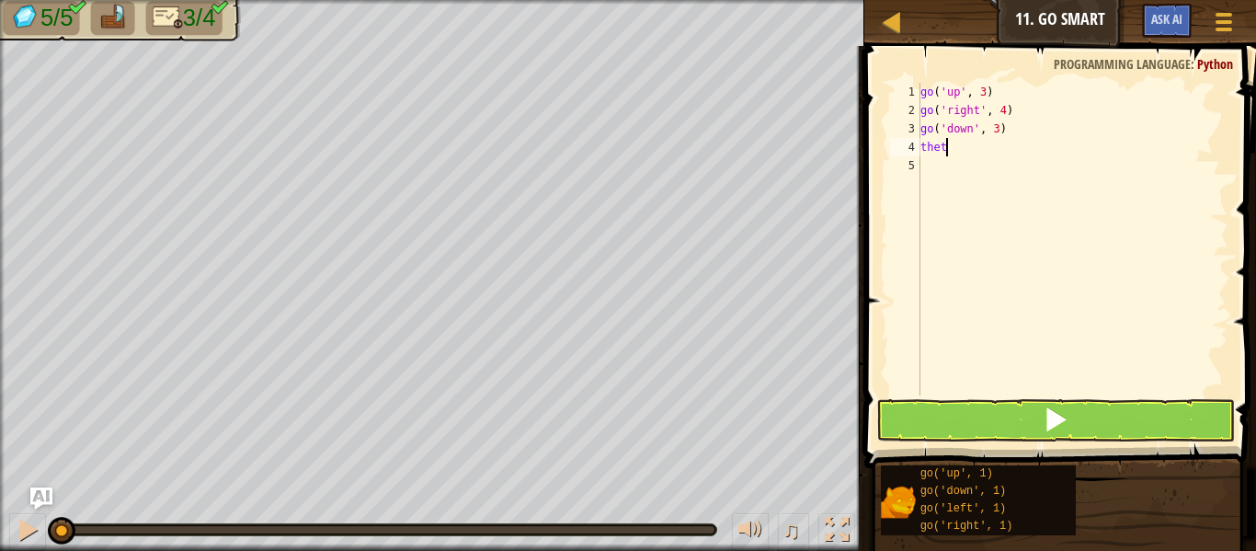
scroll to position [8, 2]
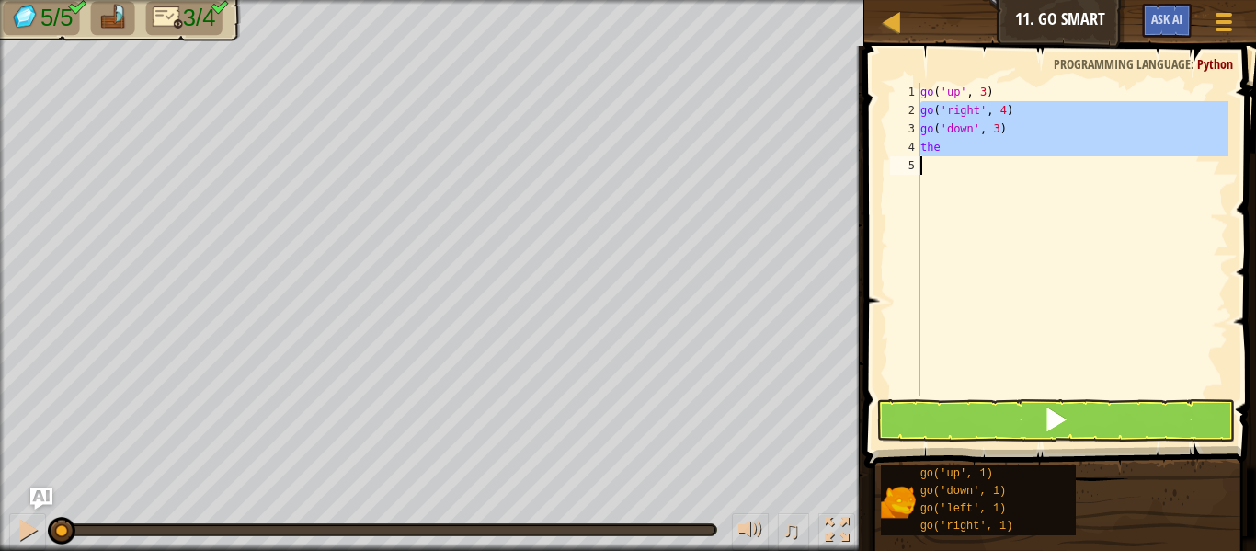
drag, startPoint x: 950, startPoint y: 116, endPoint x: 970, endPoint y: 153, distance: 42.0
click at [970, 153] on div "the 1 2 3 4 5 go ( 'up' , 3 ) go ( 'right' , 4 ) go ( 'down' , 3 ) the הההההההה…" at bounding box center [1057, 239] width 342 height 313
type textarea "the"
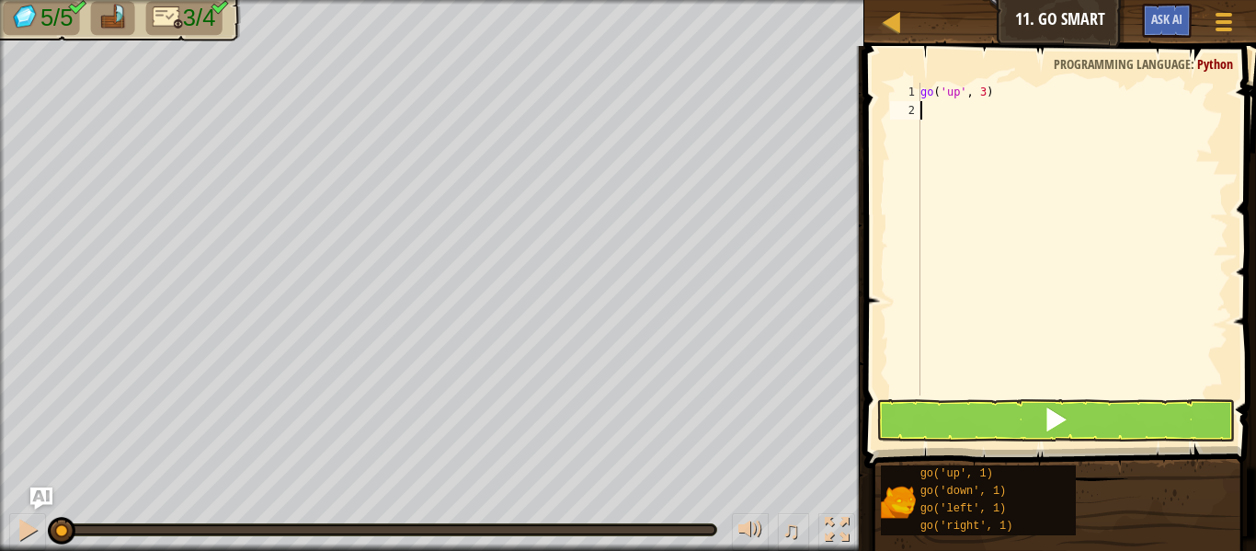
type textarea "go"
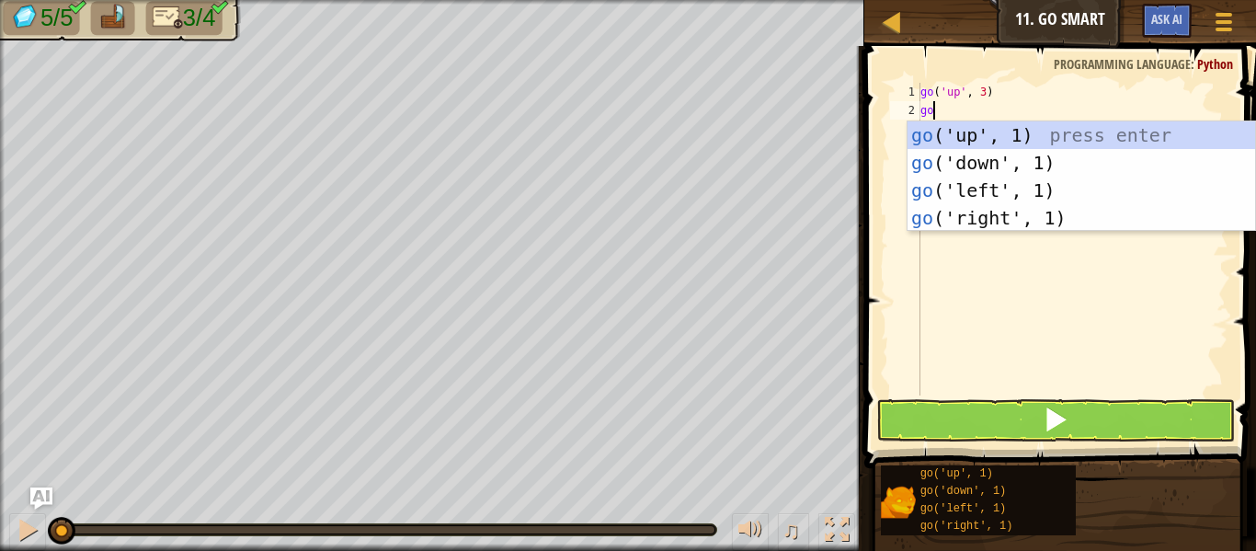
scroll to position [8, 1]
click at [955, 215] on div "go ('up', 1) press enter go ('down', 1) press enter go ('left', 1) press enter …" at bounding box center [1080, 203] width 347 height 165
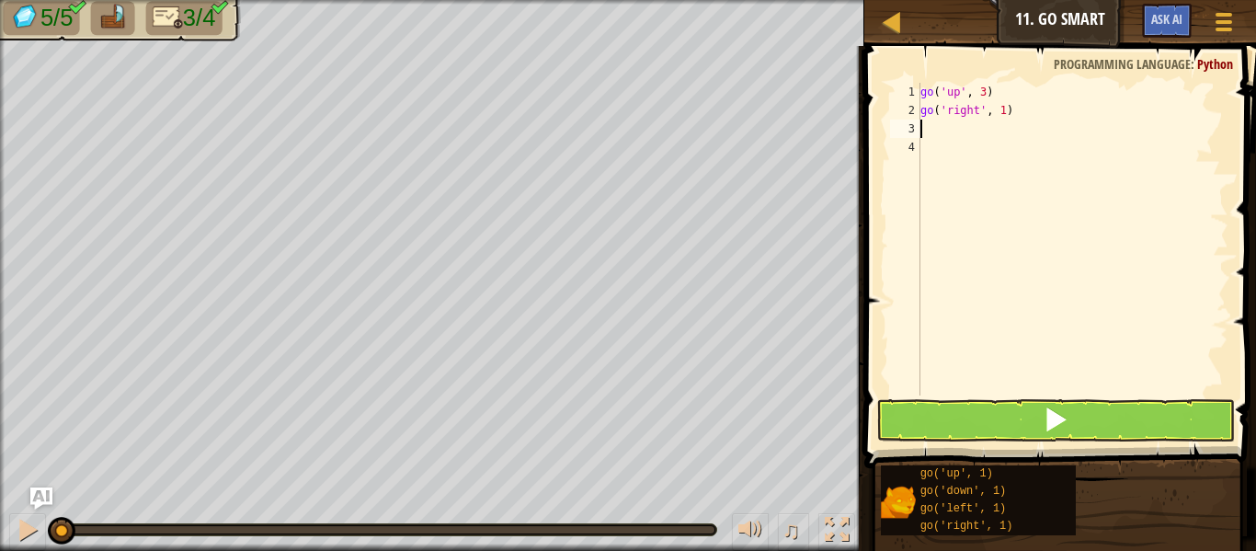
click at [1003, 112] on div "go ( 'up' , 3 ) go ( 'right' , 1 )" at bounding box center [1072, 257] width 312 height 349
type textarea "go('right', 4)"
click at [1007, 113] on div "go ( 'up' , 3 ) go ( 'right' , 4 )" at bounding box center [1072, 257] width 312 height 349
click at [935, 128] on div "go ( 'up' , 3 ) go ( 'right' , 4 )" at bounding box center [1072, 257] width 312 height 349
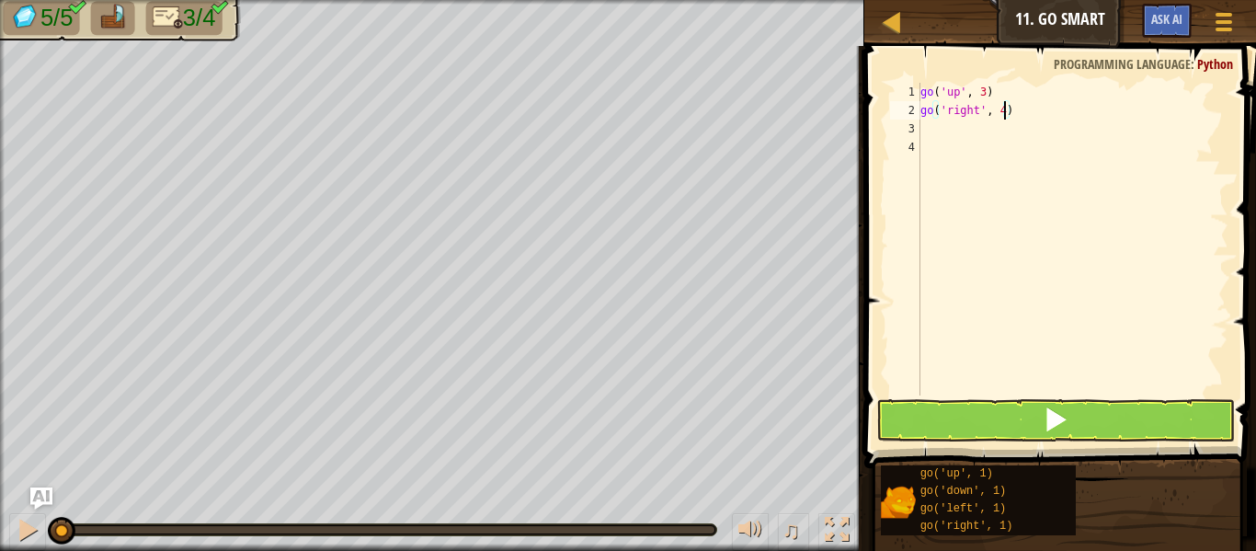
scroll to position [8, 0]
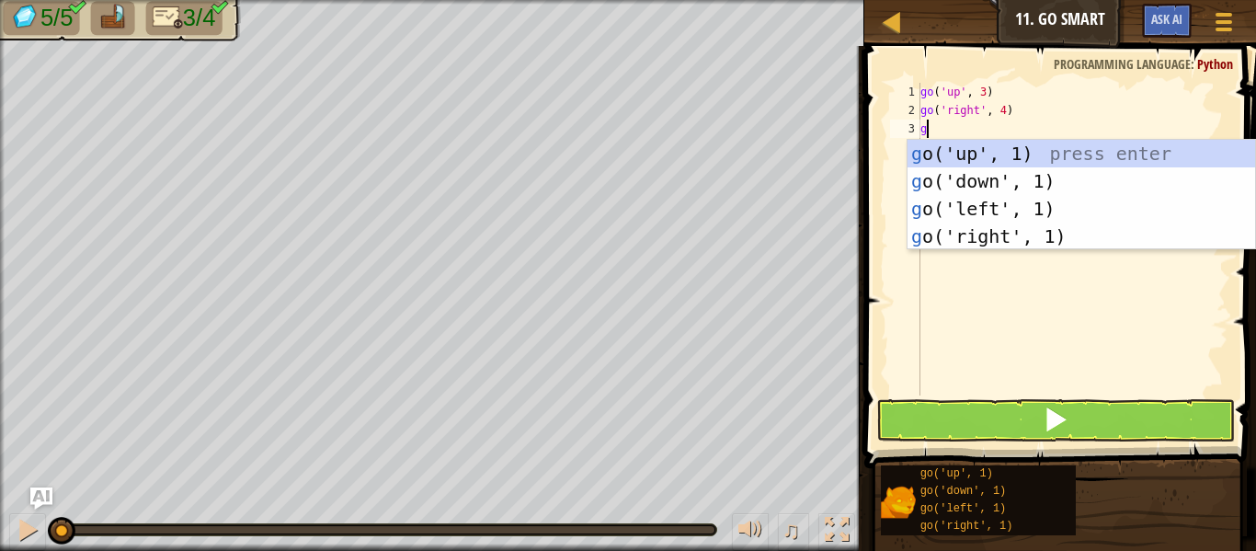
type textarea "go"
click at [955, 190] on div "go ('up', 1) press enter go ('down', 1) press enter go ('left', 1) press enter …" at bounding box center [1080, 222] width 347 height 165
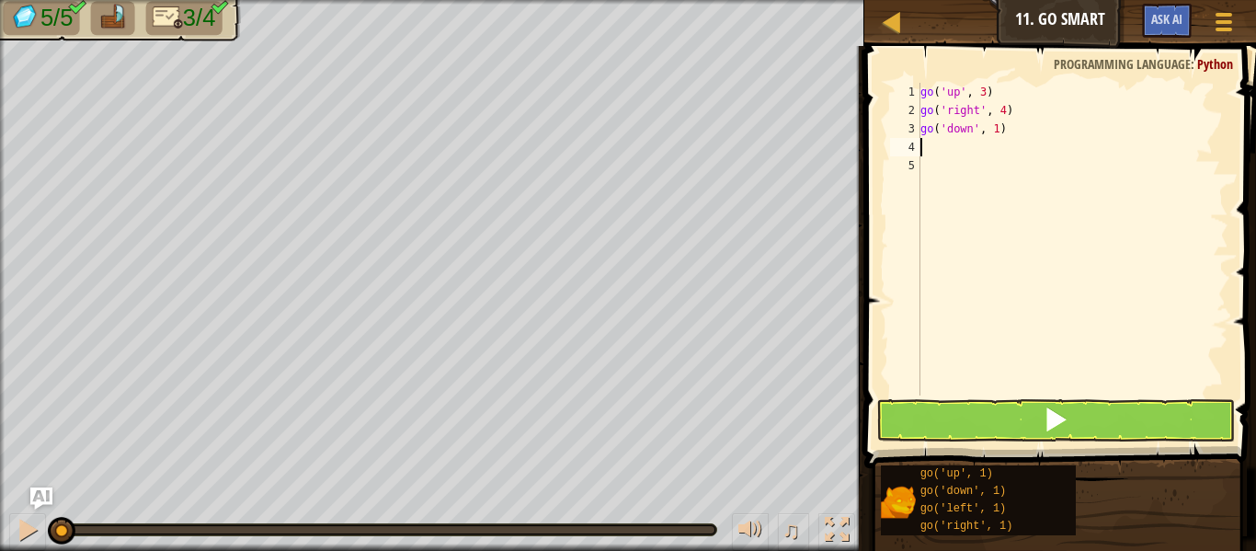
scroll to position [8, 0]
click at [996, 135] on div "go ( 'up' , 3 ) go ( 'right' , 4 ) go ( 'down' , 1 )" at bounding box center [1072, 257] width 312 height 349
type textarea "go('down', 3)"
click at [919, 142] on div "4" at bounding box center [905, 147] width 30 height 18
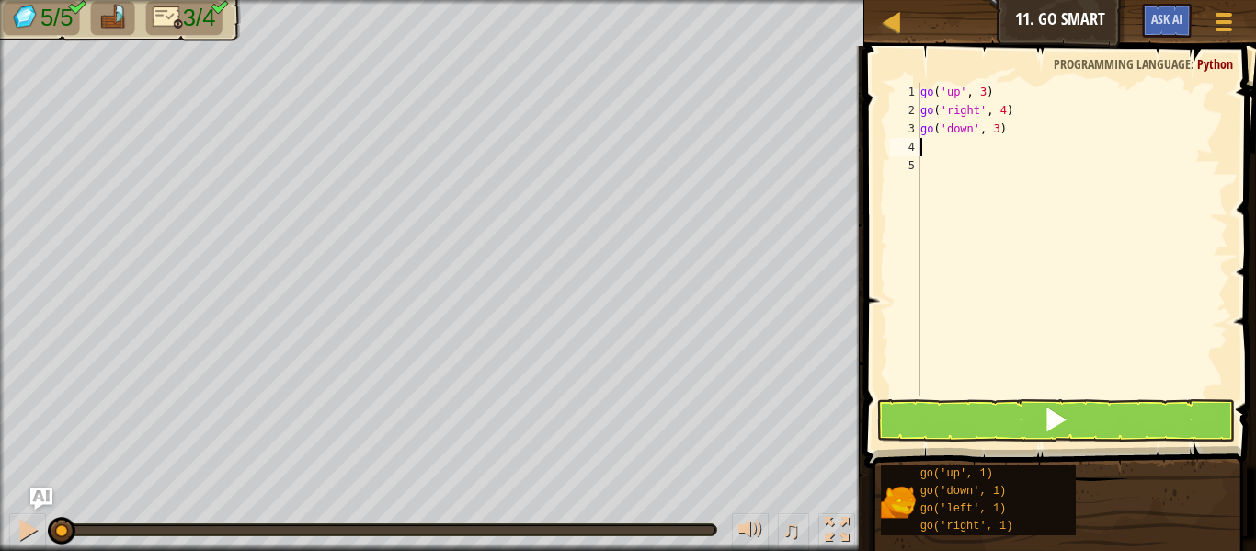
scroll to position [8, 0]
click at [915, 145] on div "4" at bounding box center [905, 147] width 30 height 18
type textarea "go"
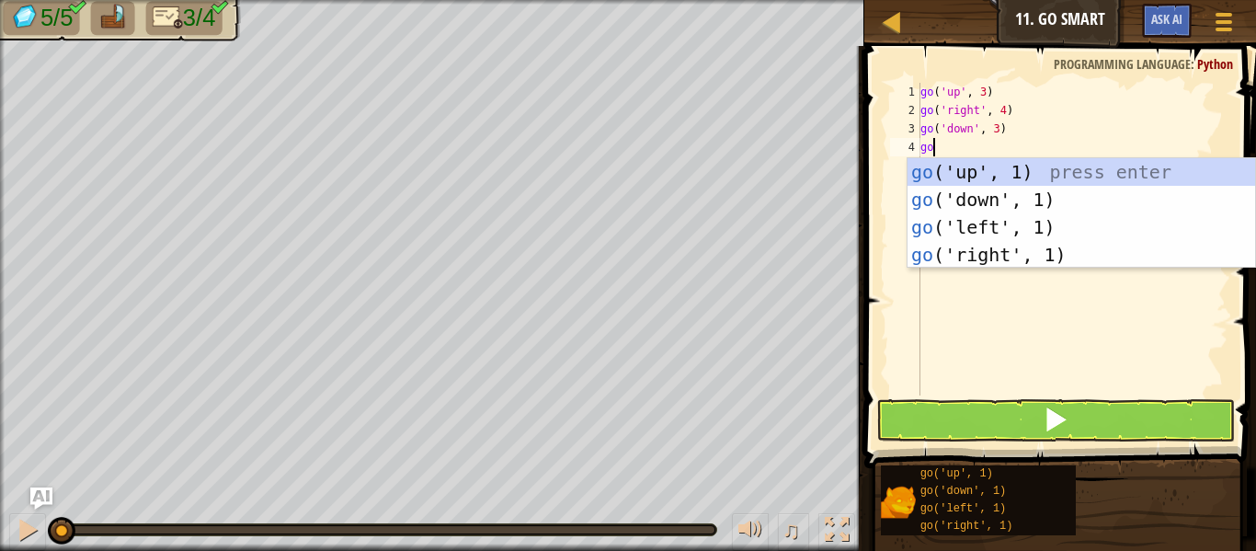
scroll to position [8, 1]
click at [948, 216] on div "go ('up', 1) press enter go ('down', 1) press enter go ('left', 1) press enter …" at bounding box center [1080, 240] width 347 height 165
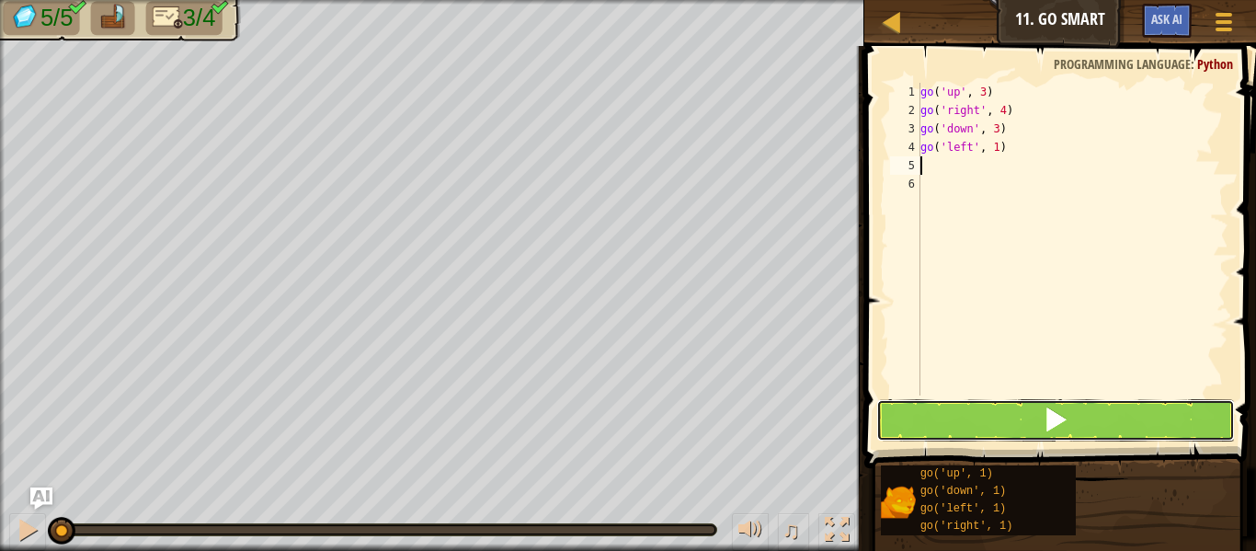
click at [987, 427] on button at bounding box center [1055, 420] width 359 height 42
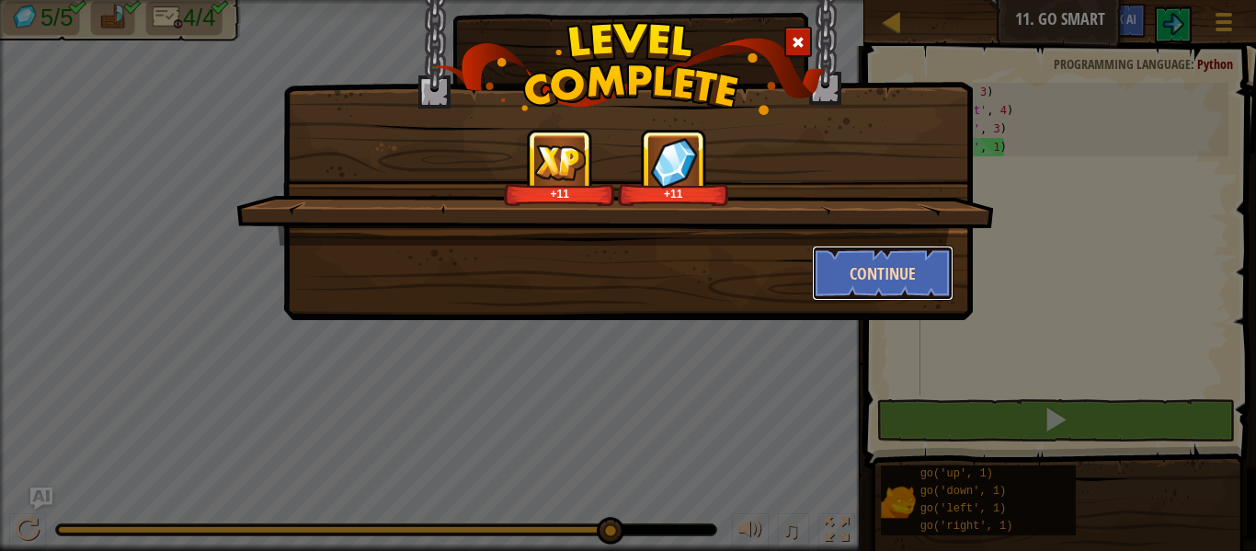
click at [908, 281] on button "Continue" at bounding box center [883, 272] width 142 height 55
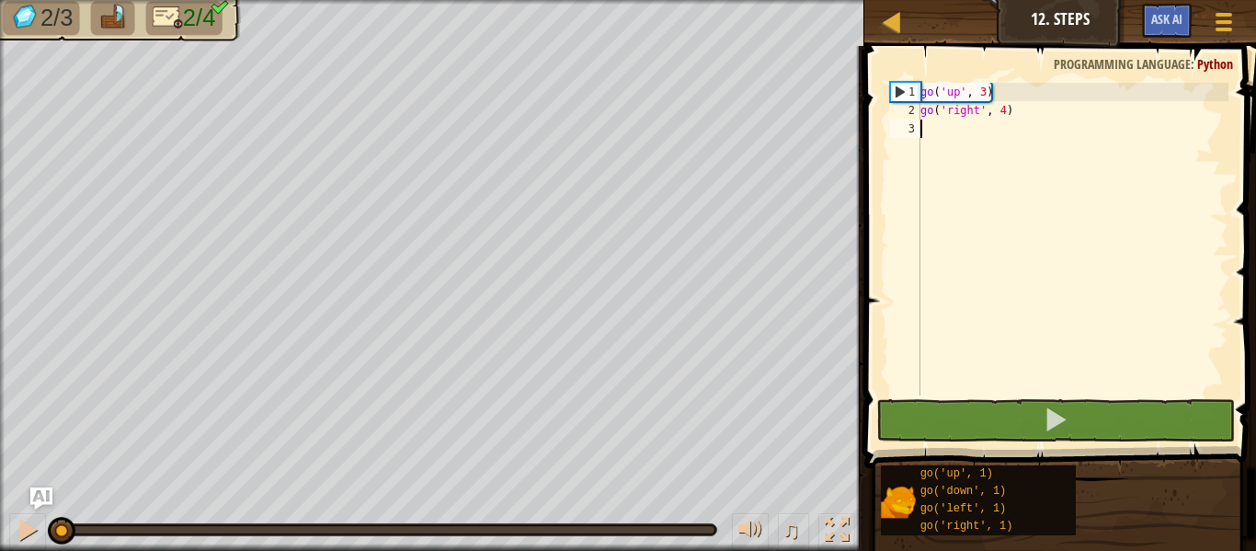
type textarea "go"
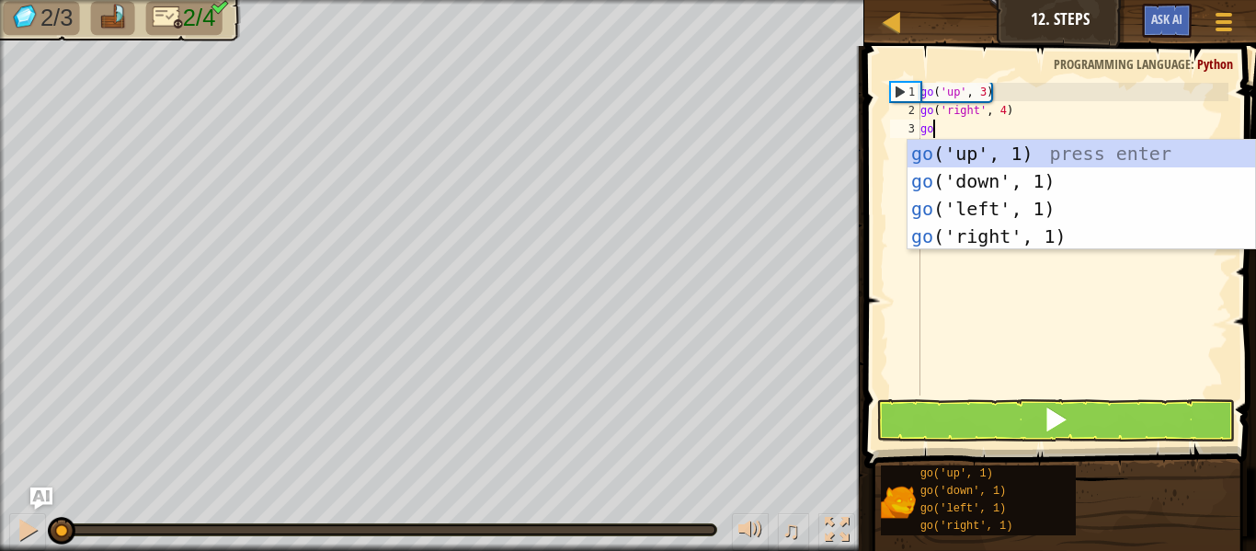
scroll to position [8, 1]
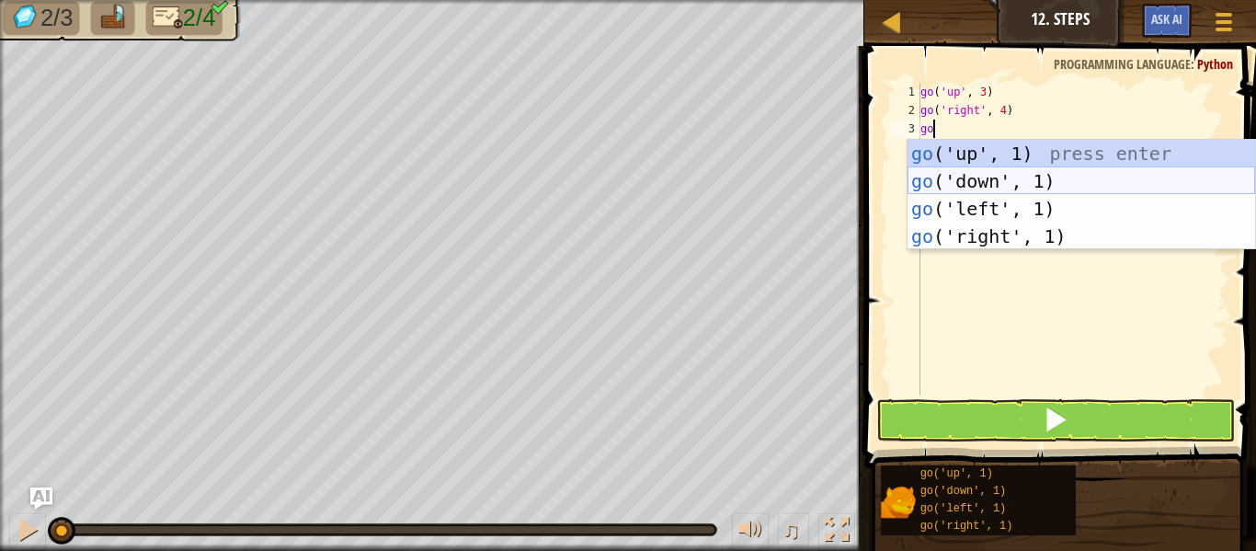
click at [987, 179] on div "go ('up', 1) press enter go ('down', 1) press enter go ('left', 1) press enter …" at bounding box center [1080, 222] width 347 height 165
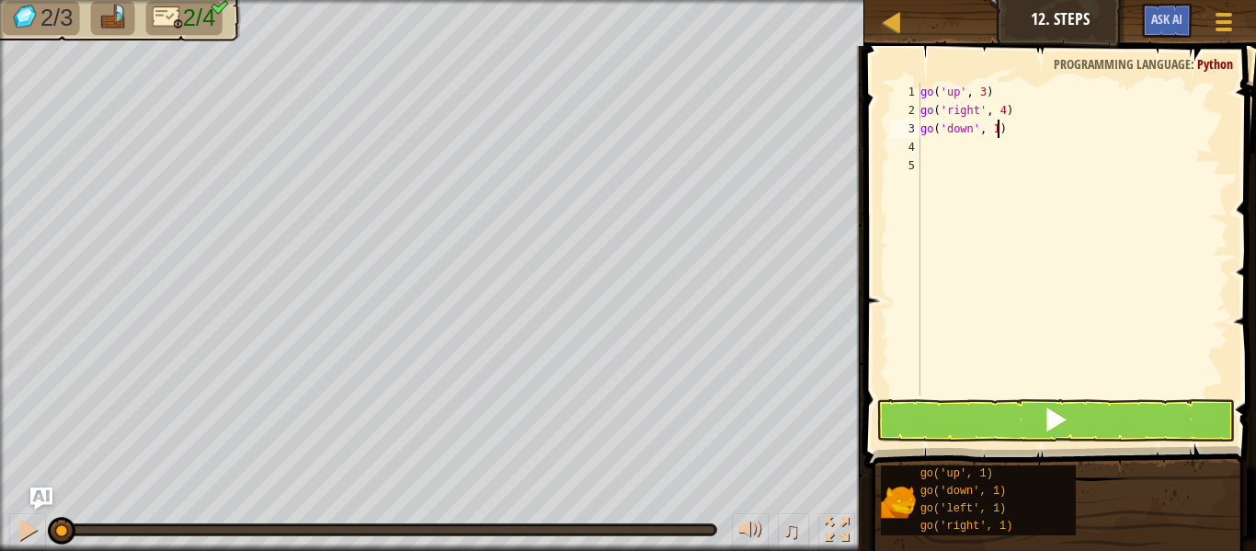
click at [997, 135] on div "go ( 'up' , 3 ) go ( 'right' , 4 ) go ( 'down' , 1 )" at bounding box center [1072, 257] width 312 height 349
type textarea "go('down', 3)"
click at [930, 145] on div "go ( 'up' , 3 ) go ( 'right' , 4 ) go ( 'down' , 3 )" at bounding box center [1072, 257] width 312 height 349
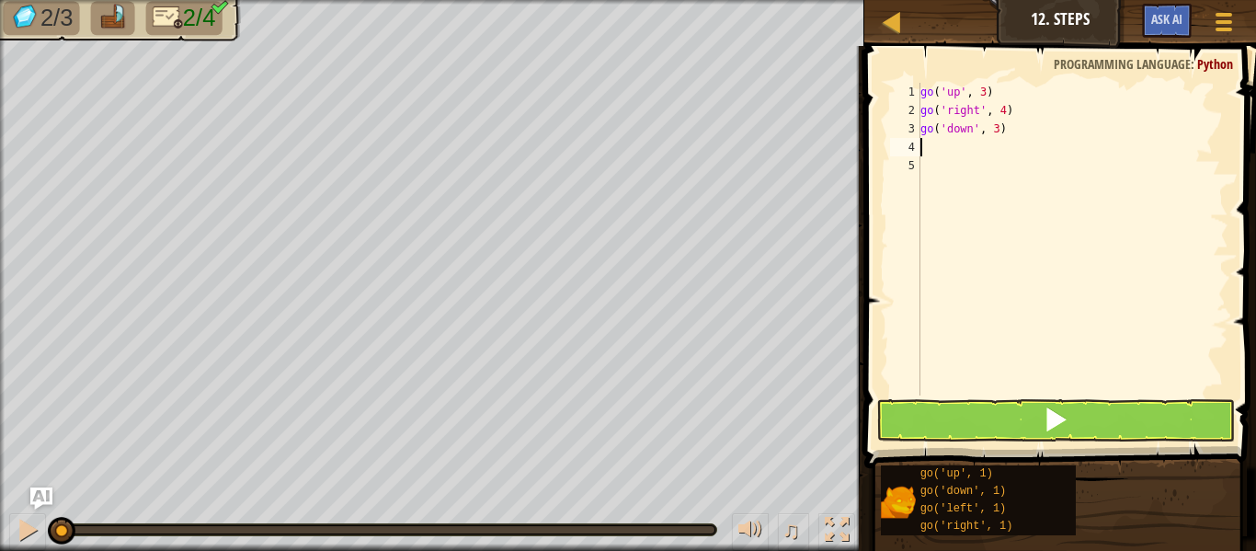
type textarea "go"
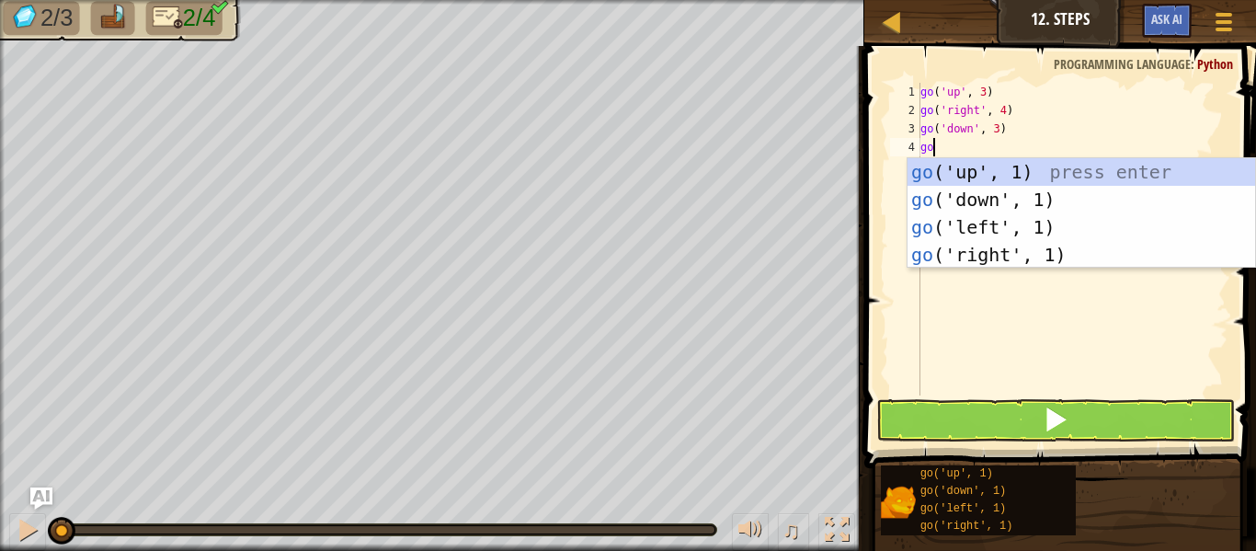
scroll to position [8, 1]
click at [999, 229] on div "go ('up', 1) press enter go ('down', 1) press enter go ('left', 1) press enter …" at bounding box center [1080, 240] width 347 height 165
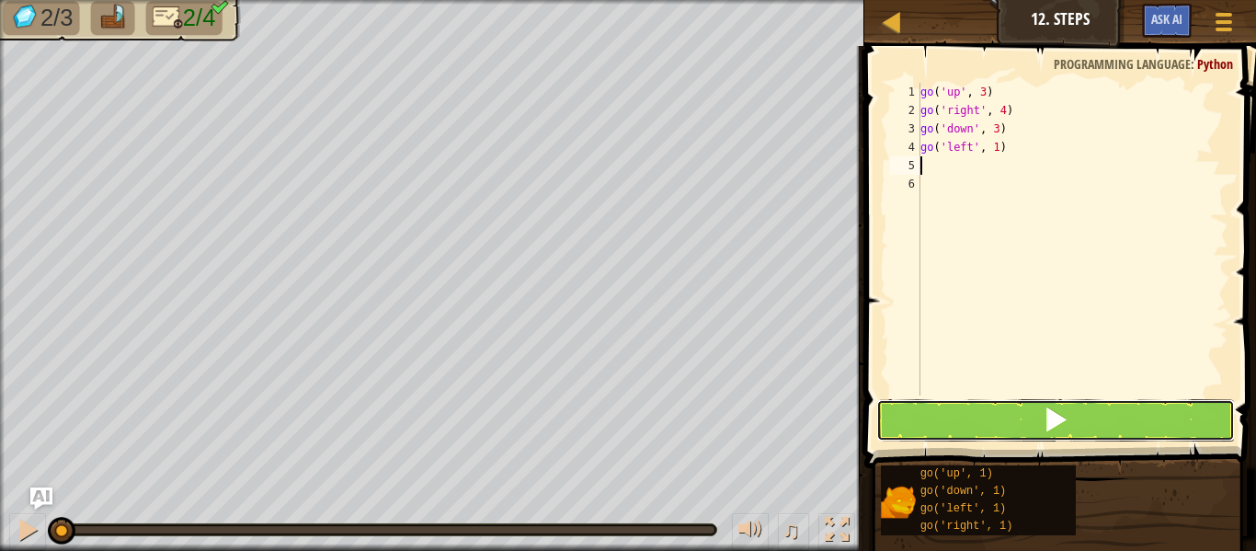
click at [1004, 427] on button at bounding box center [1055, 420] width 359 height 42
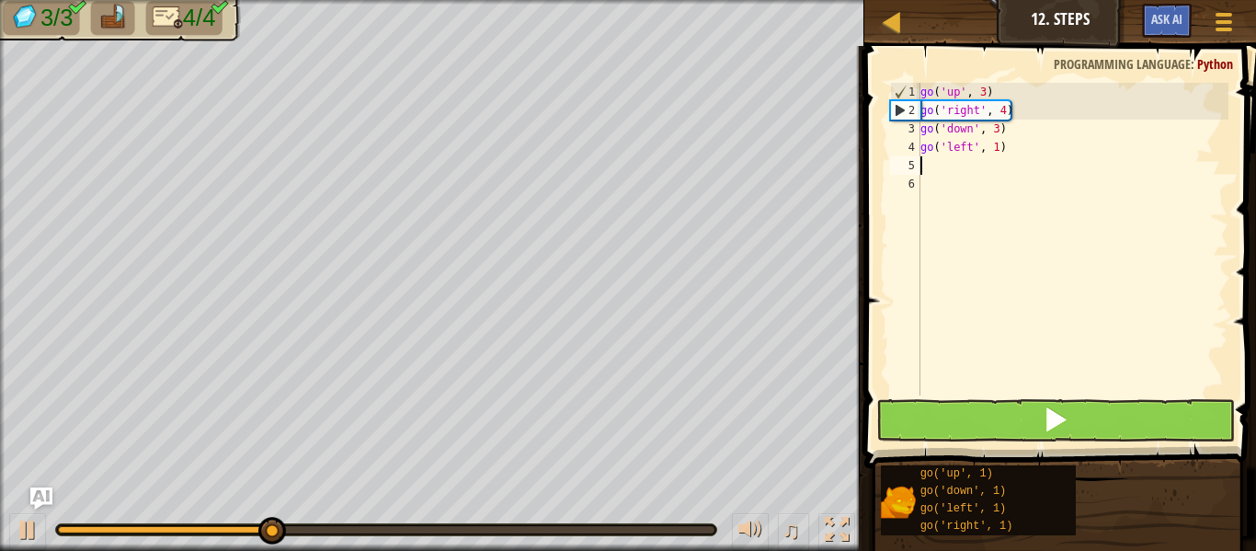
type textarea "go"
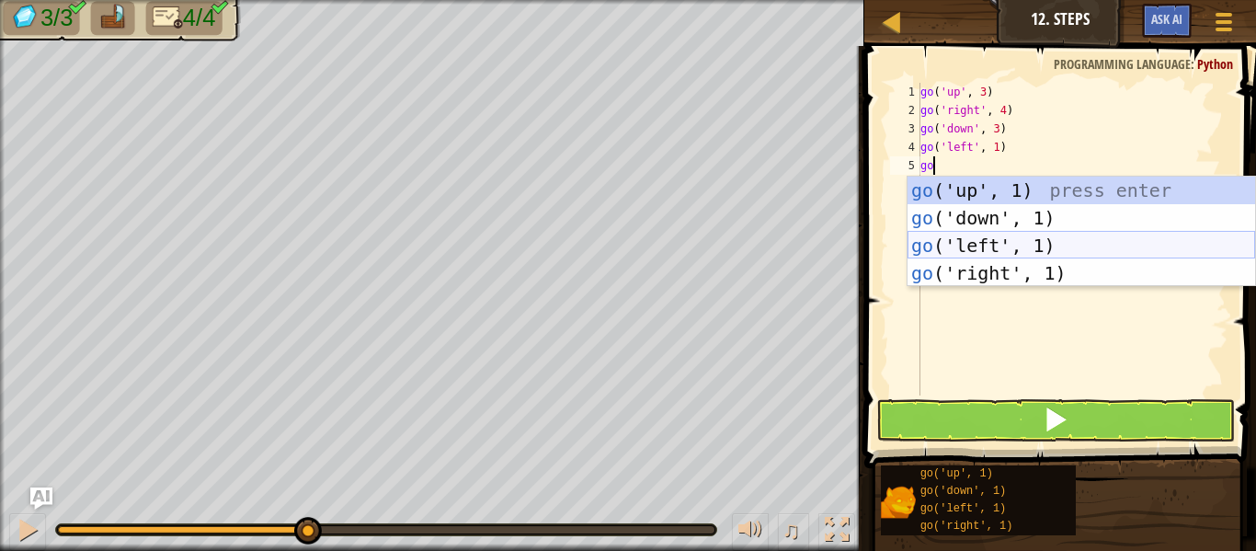
click at [996, 242] on div "go ('up', 1) press enter go ('down', 1) press enter go ('left', 1) press enter …" at bounding box center [1080, 258] width 347 height 165
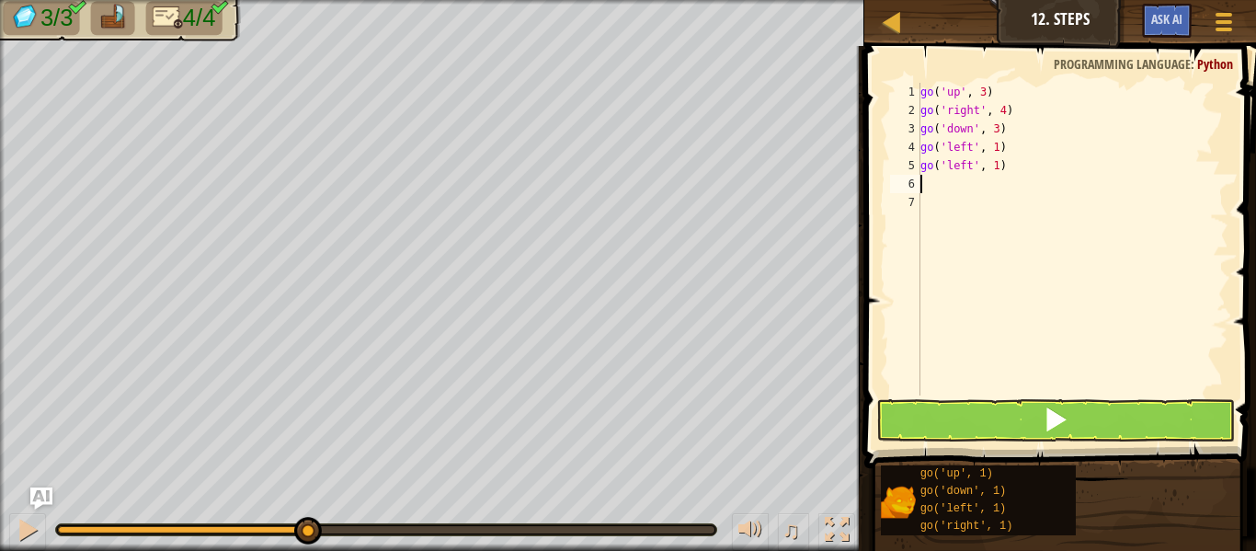
scroll to position [8, 0]
click at [1030, 437] on button at bounding box center [1055, 420] width 359 height 42
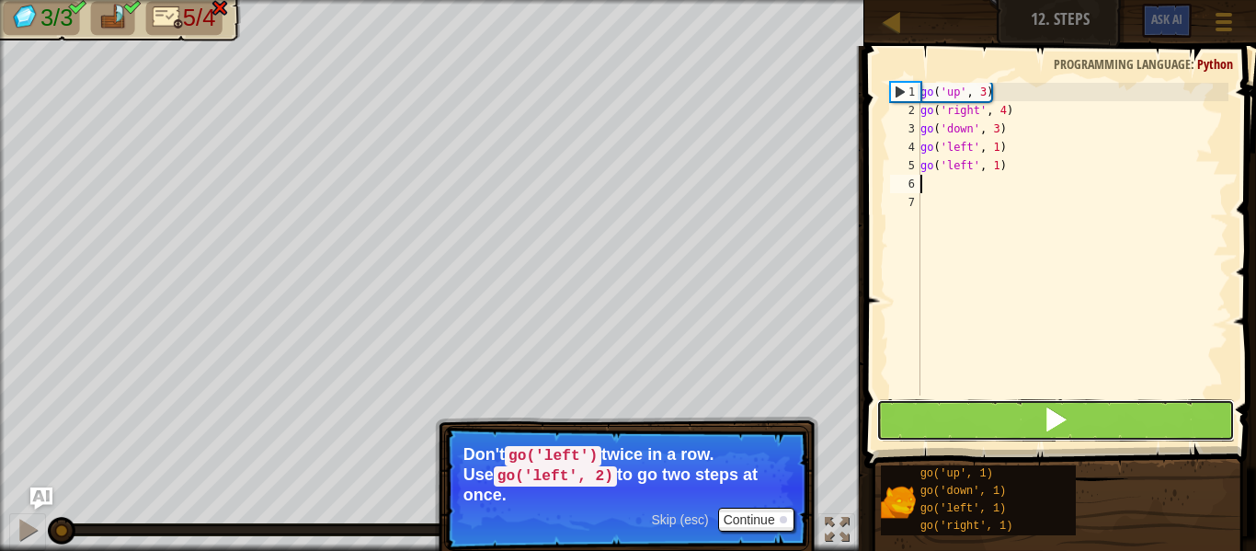
click at [1006, 424] on button at bounding box center [1055, 420] width 359 height 42
click at [1008, 430] on button at bounding box center [1055, 420] width 359 height 42
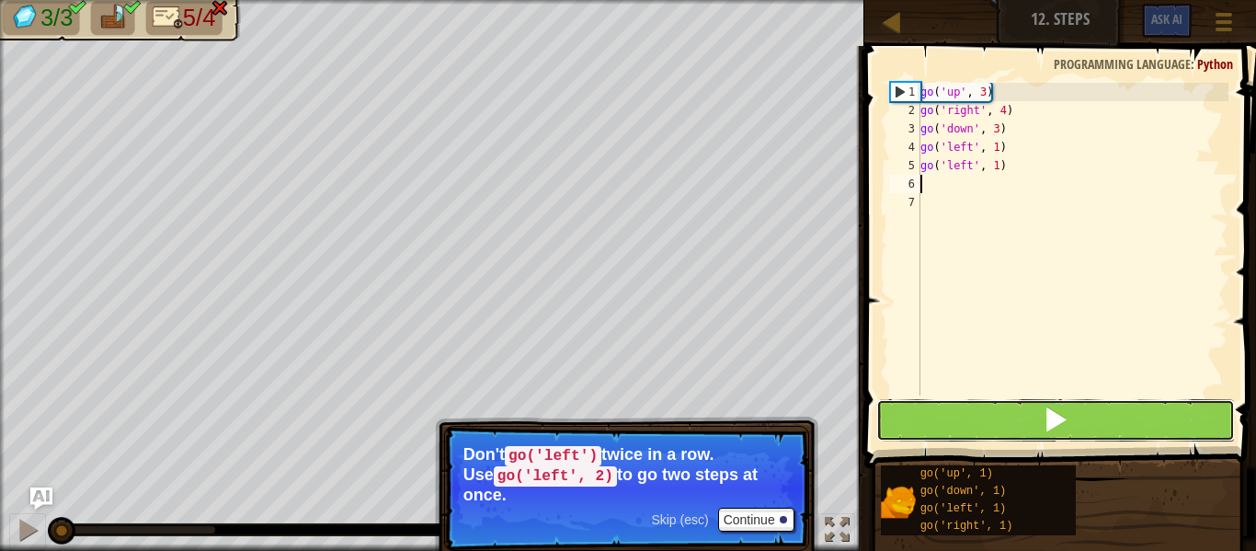
click at [1008, 430] on button at bounding box center [1055, 420] width 359 height 42
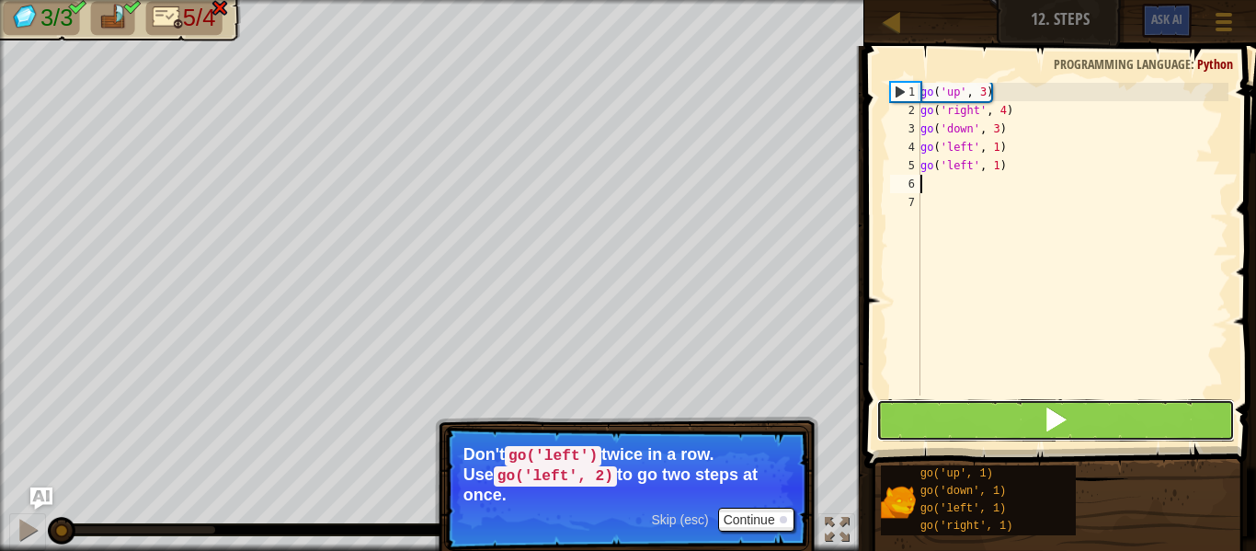
click at [1008, 430] on button at bounding box center [1055, 420] width 359 height 42
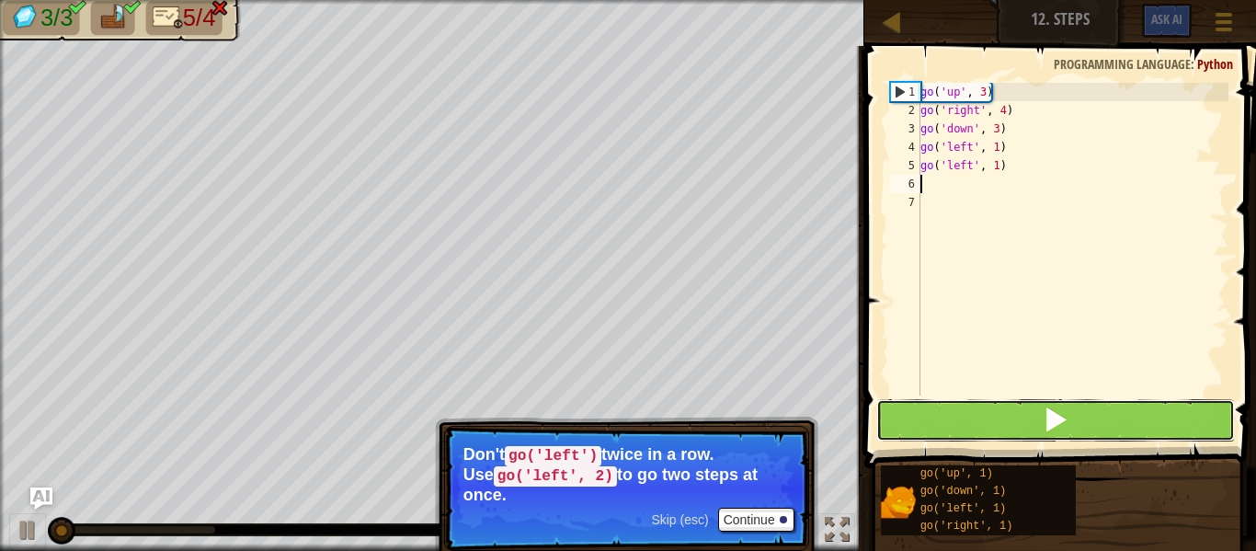
click at [1008, 430] on button at bounding box center [1055, 420] width 359 height 42
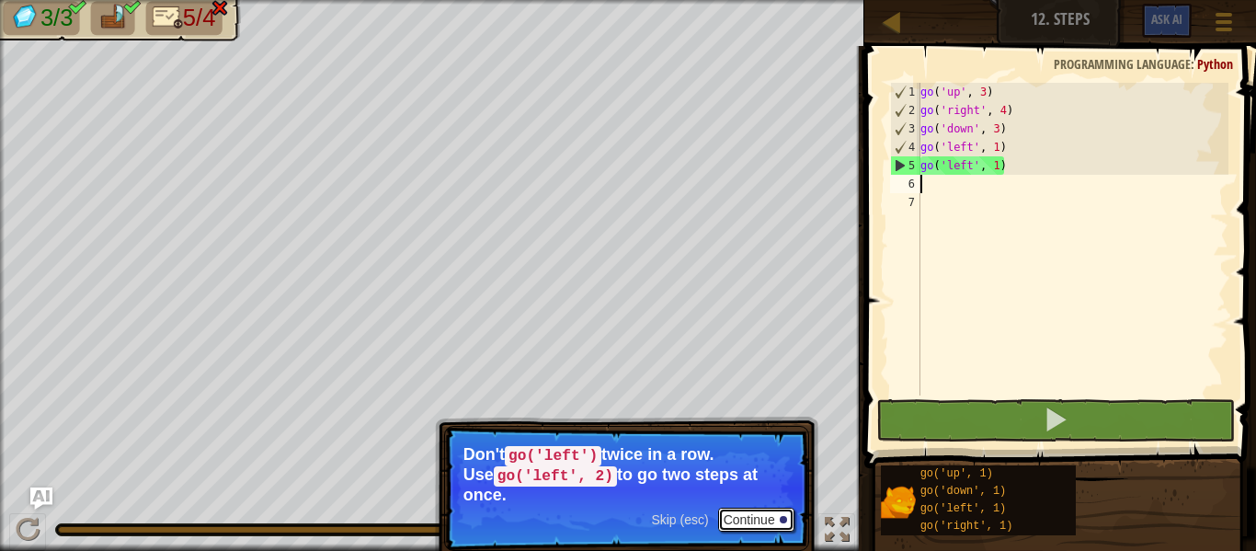
click at [752, 509] on button "Continue" at bounding box center [756, 519] width 76 height 24
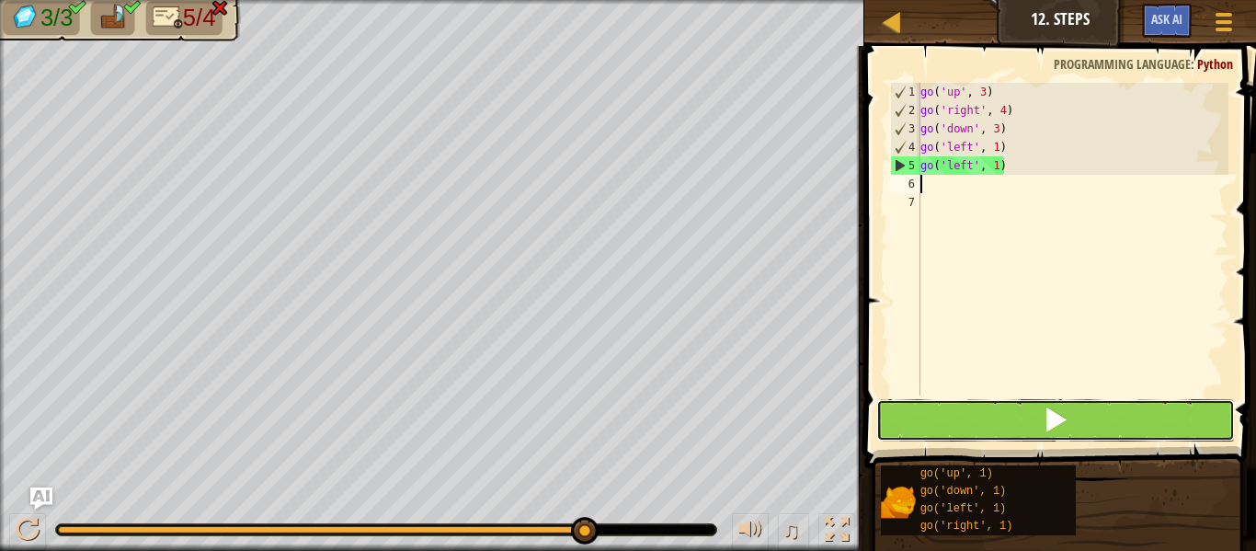
click at [887, 416] on button at bounding box center [1055, 420] width 359 height 42
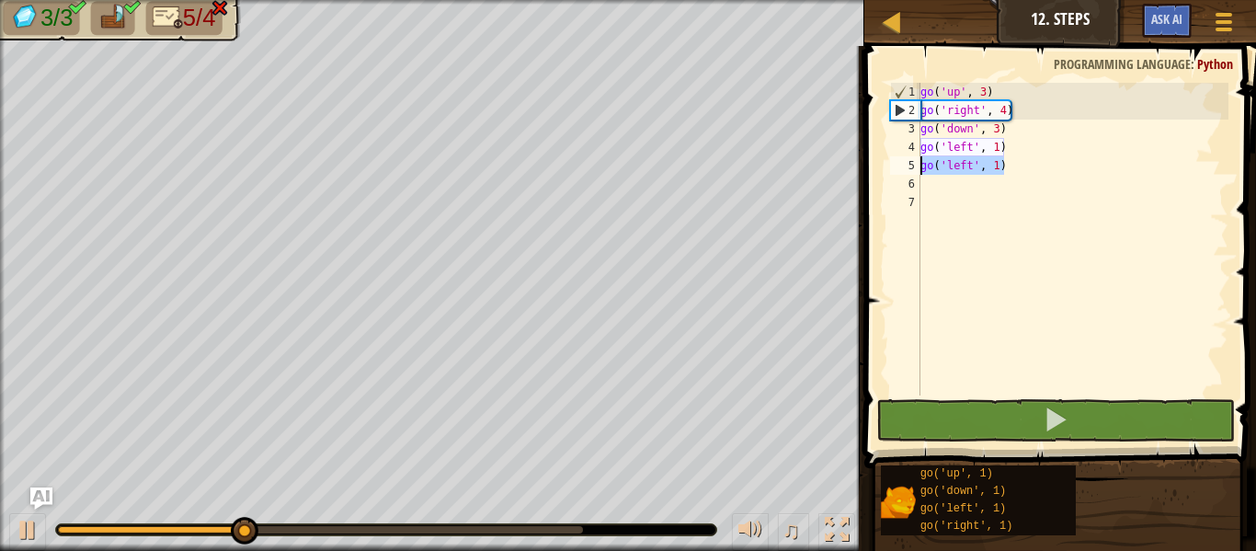
drag, startPoint x: 1006, startPoint y: 166, endPoint x: 914, endPoint y: 171, distance: 92.0
click at [914, 171] on div "1 2 3 4 5 6 7 go ( 'up' , 3 ) go ( 'right' , 4 ) go ( 'down' , 3 ) go ( 'left' …" at bounding box center [1057, 239] width 342 height 313
type textarea "go('left', 1)"
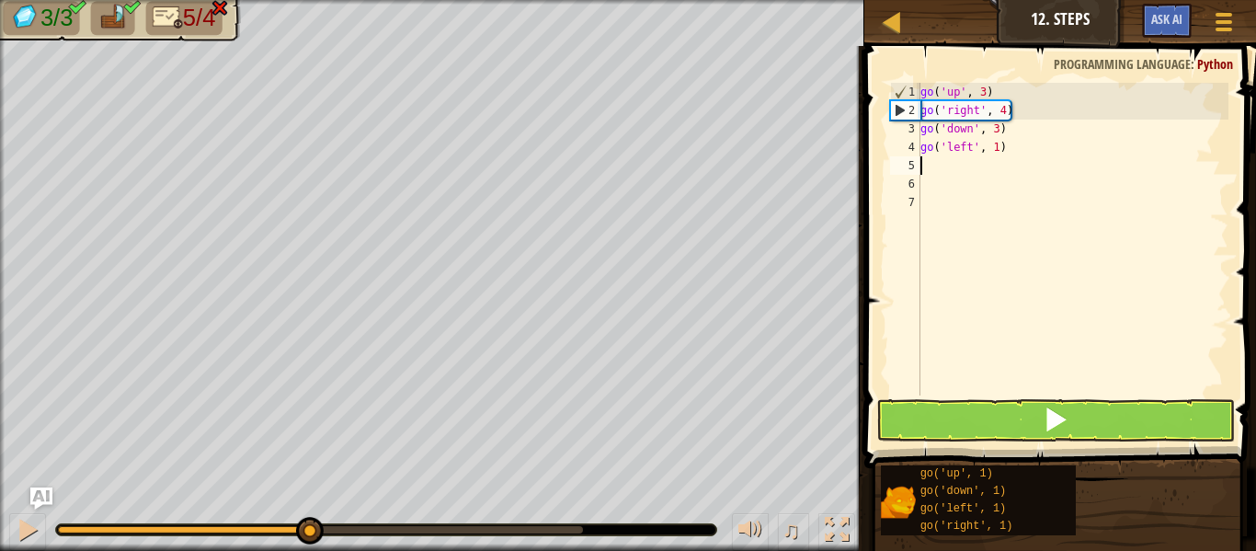
click at [996, 152] on div "go ( 'up' , 3 ) go ( 'right' , 4 ) go ( 'down' , 3 ) go ( 'left' , 1 )" at bounding box center [1072, 257] width 312 height 349
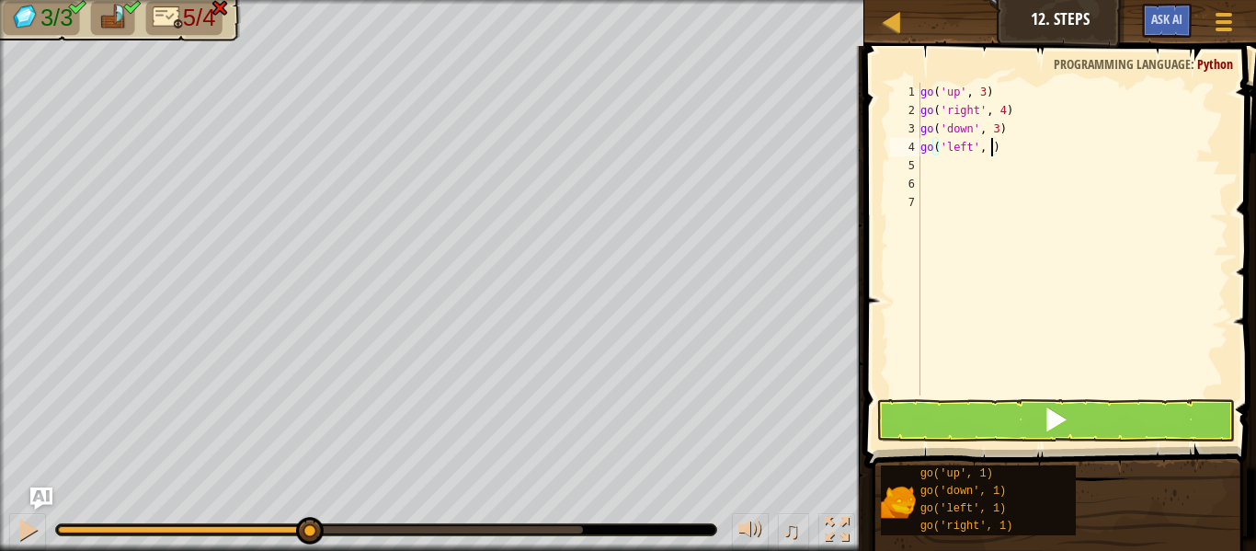
type textarea "go('left', 2)"
click at [993, 419] on button at bounding box center [1055, 420] width 359 height 42
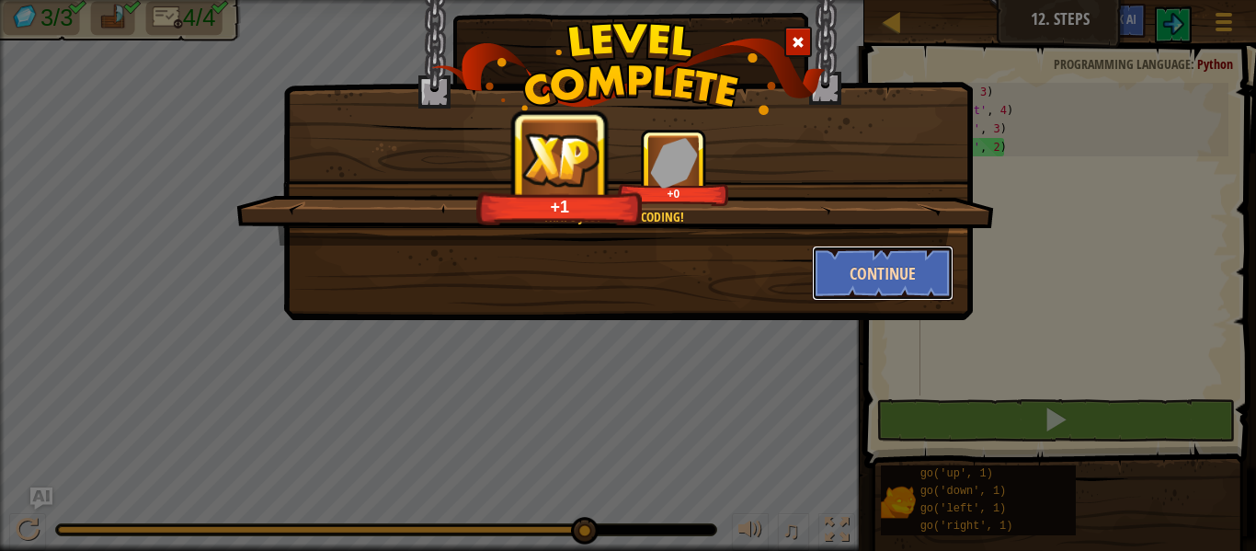
click at [882, 257] on button "Continue" at bounding box center [883, 272] width 142 height 55
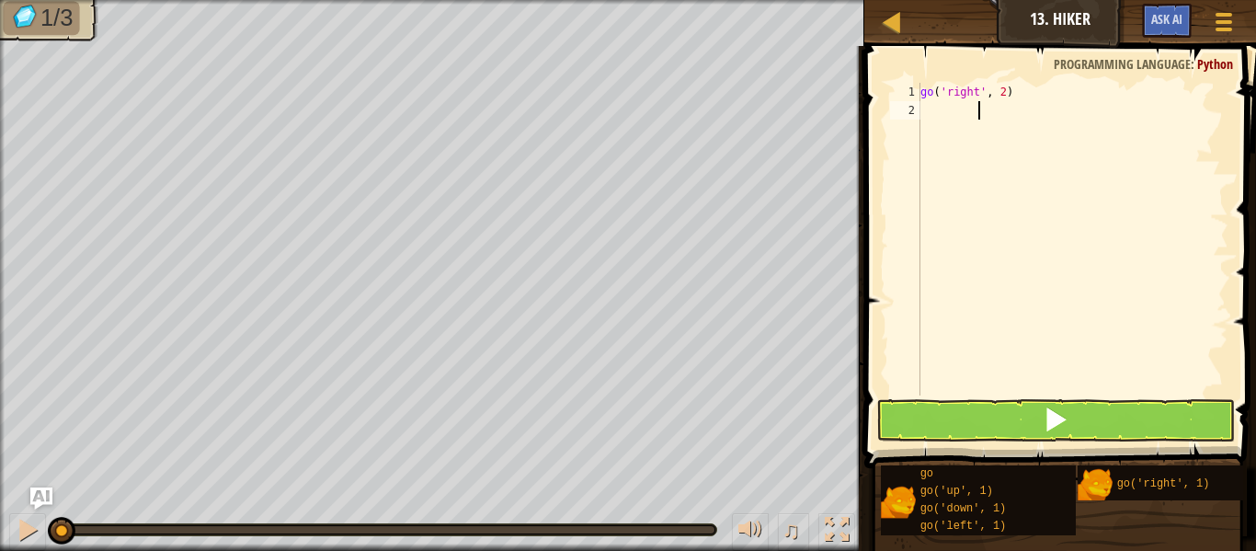
type textarea "go"
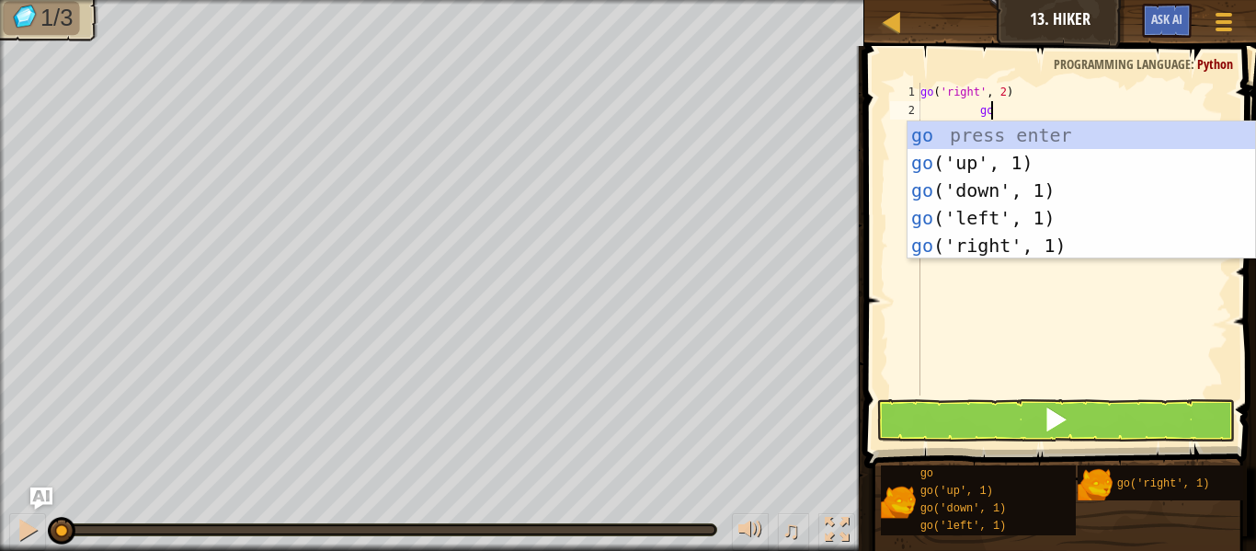
scroll to position [8, 9]
click at [988, 155] on div "go press enter go ('up', 1) press enter go ('down', 1) press enter go ('left', …" at bounding box center [1080, 217] width 347 height 193
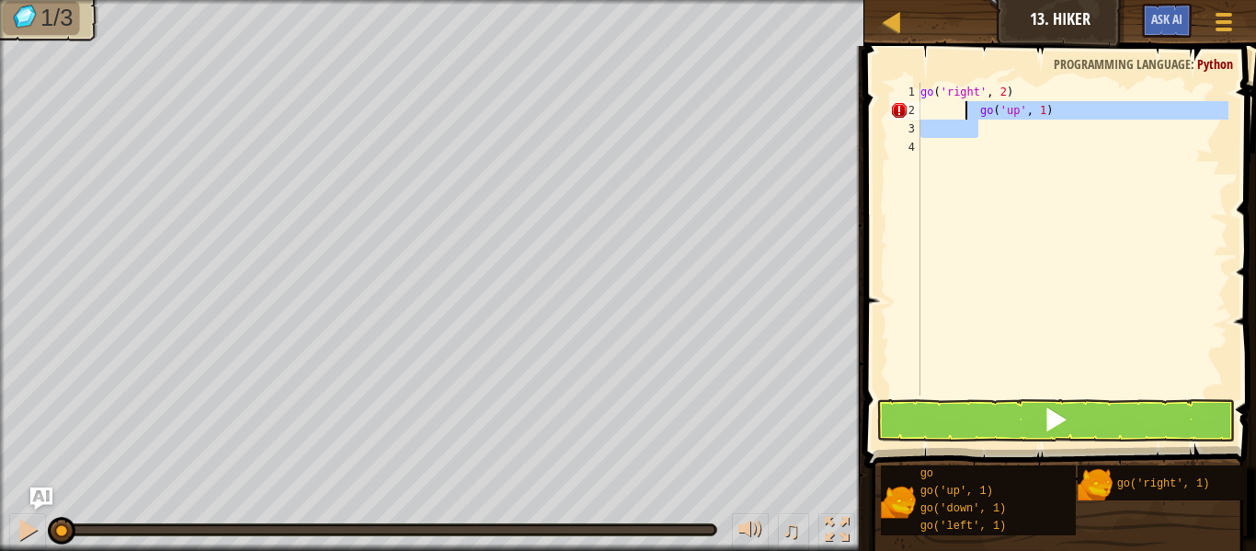
drag, startPoint x: 1054, startPoint y: 120, endPoint x: 964, endPoint y: 118, distance: 90.1
click at [964, 118] on div "go ( 'right' , 2 ) go ( 'up' , 1 )" at bounding box center [1072, 257] width 312 height 349
type textarea "go('up', 1)"
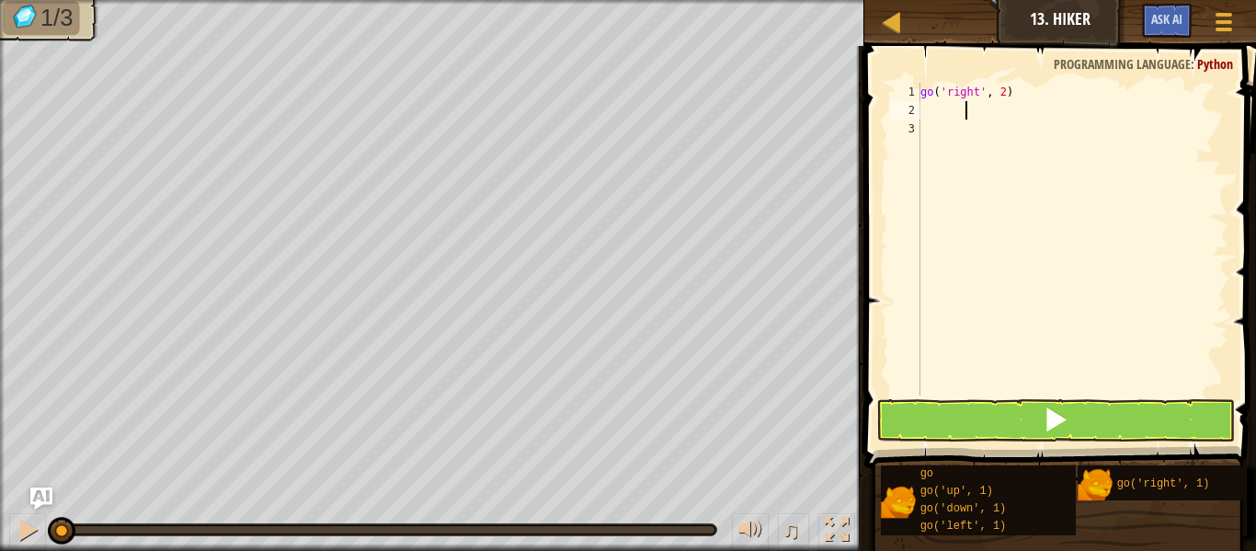
click at [915, 120] on div "3" at bounding box center [905, 129] width 30 height 18
click at [918, 108] on div "2" at bounding box center [905, 110] width 30 height 18
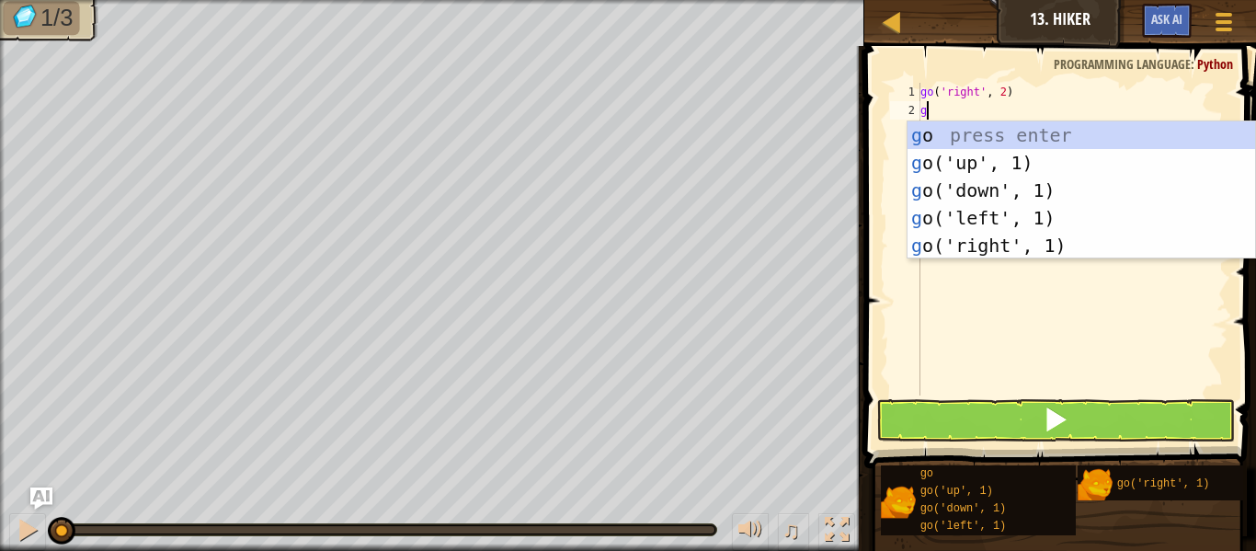
scroll to position [8, 2]
type textarea "go"
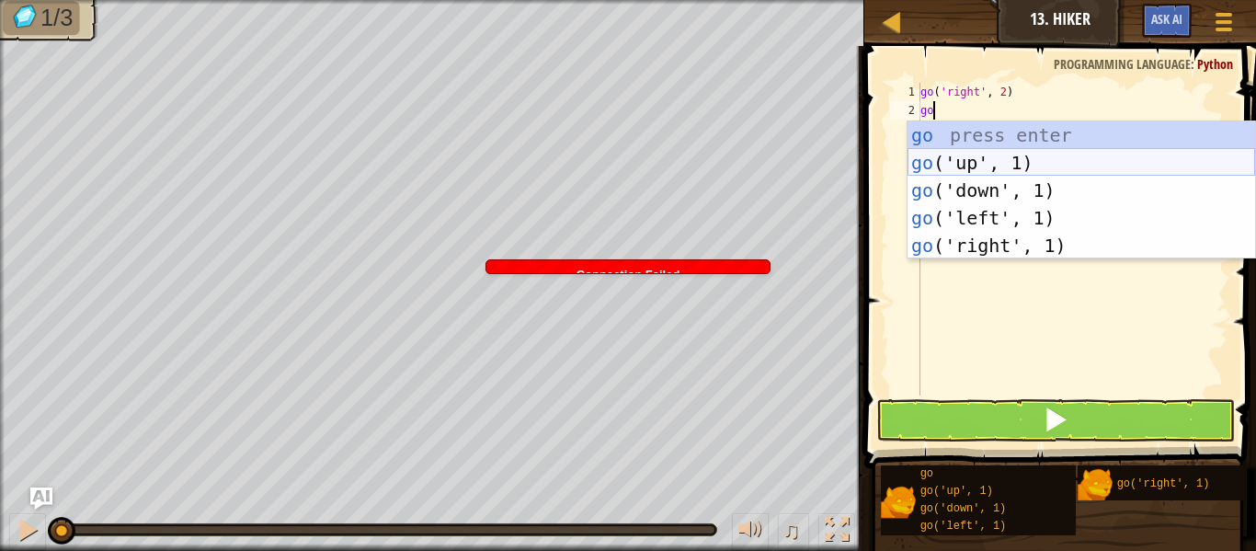
click at [983, 169] on div "go press enter go ('up', 1) press enter go ('down', 1) press enter go ('left', …" at bounding box center [1080, 217] width 347 height 193
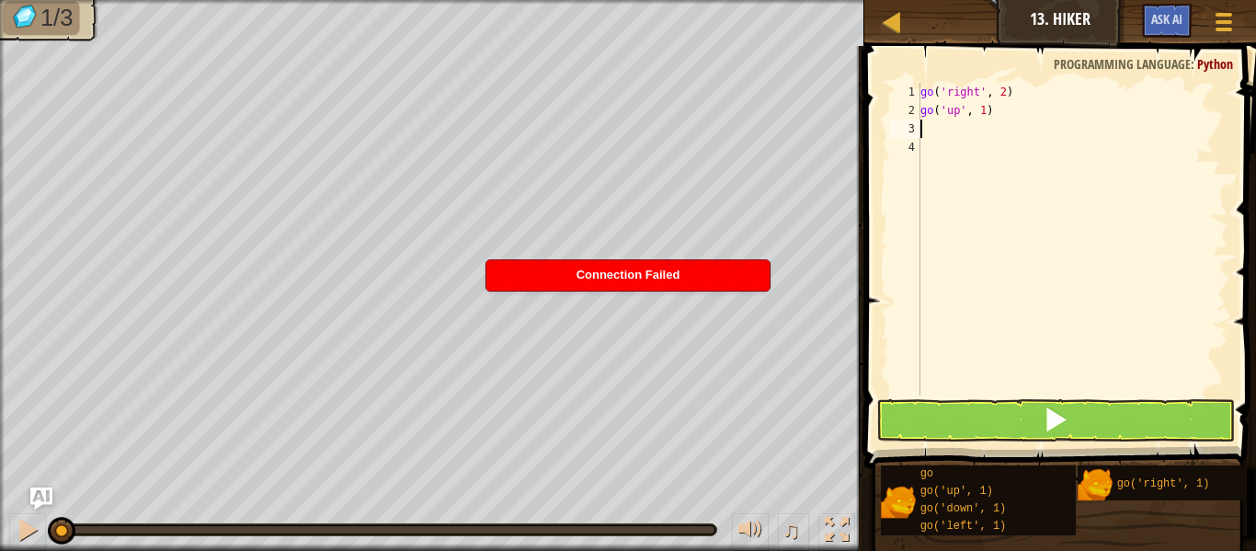
click at [985, 114] on div "go ( 'right' , 2 ) go ( 'up' , 1 )" at bounding box center [1072, 257] width 312 height 349
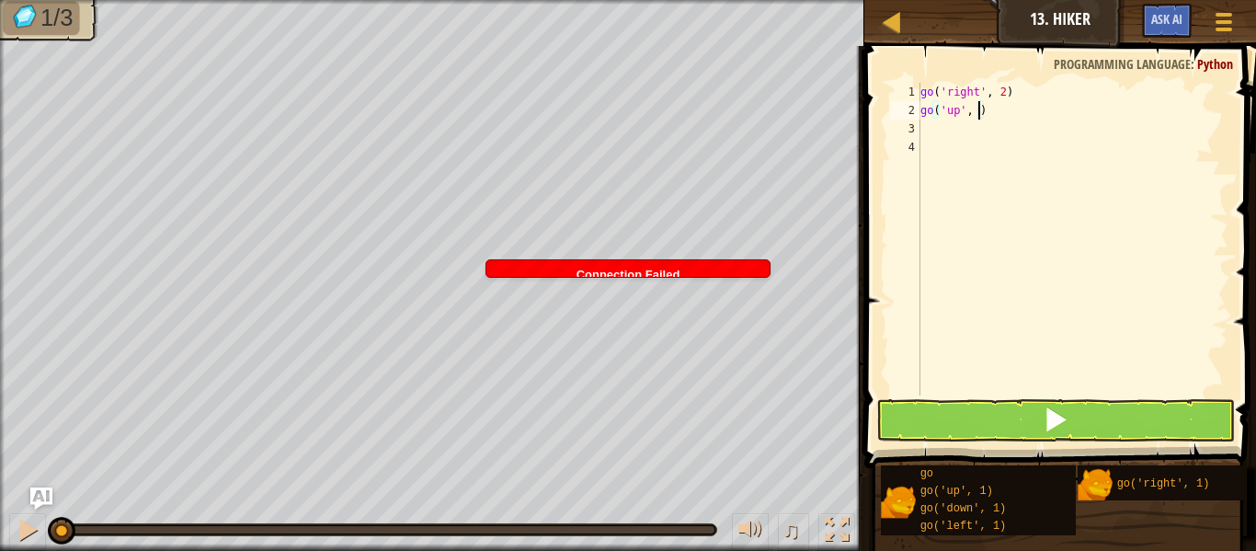
type textarea "go('up', 3)"
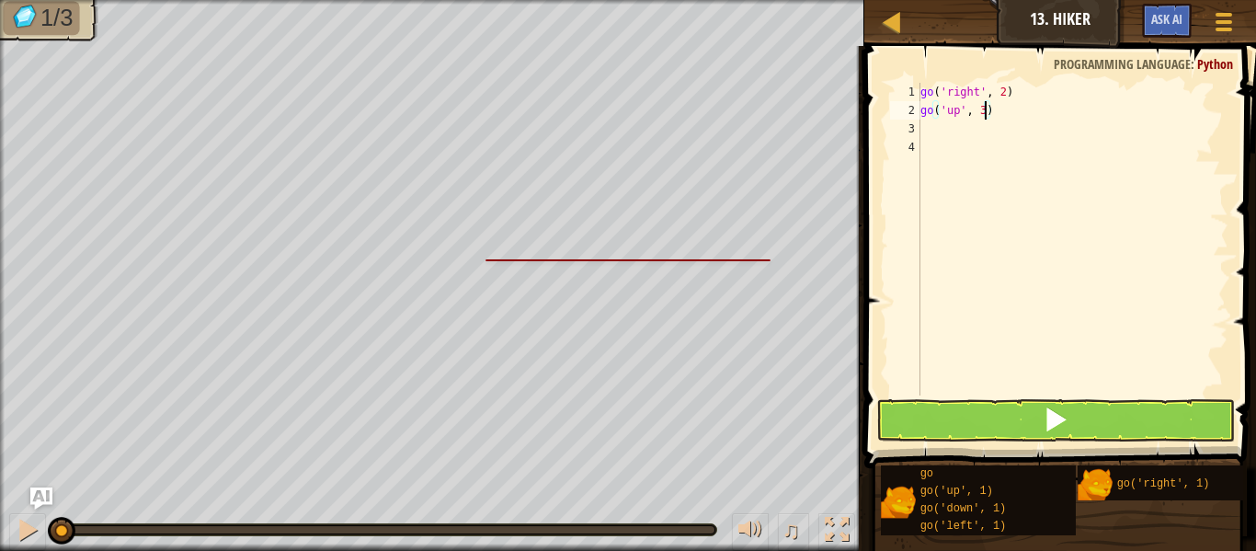
scroll to position [8, 9]
click at [981, 156] on div "go ( 'right' , 2 ) go ( 'up' , 3 )" at bounding box center [1072, 257] width 312 height 349
click at [922, 129] on div "go ( 'right' , 2 ) go ( 'up' , 3 )" at bounding box center [1072, 257] width 312 height 349
type textarea "go"
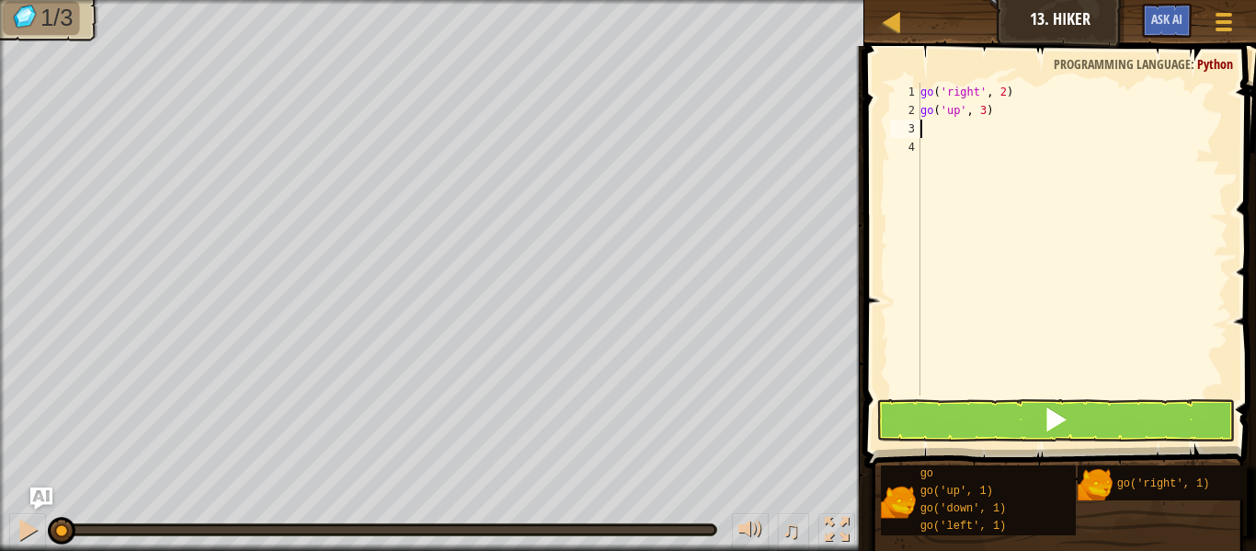
scroll to position [8, 2]
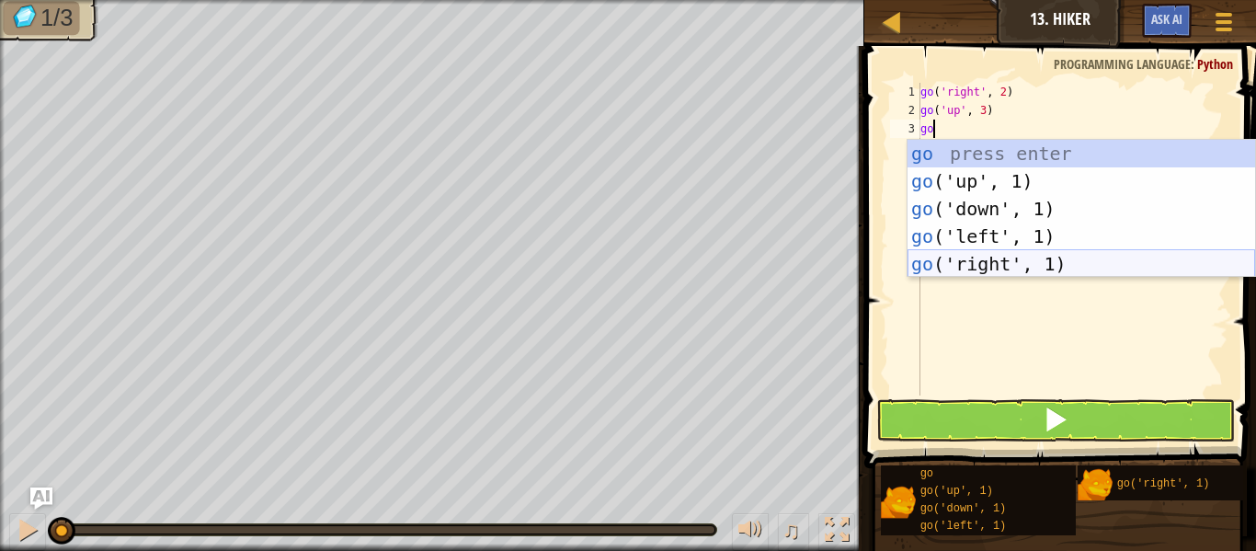
click at [1022, 251] on div "go press enter go ('up', 1) press enter go ('down', 1) press enter go ('left', …" at bounding box center [1080, 236] width 347 height 193
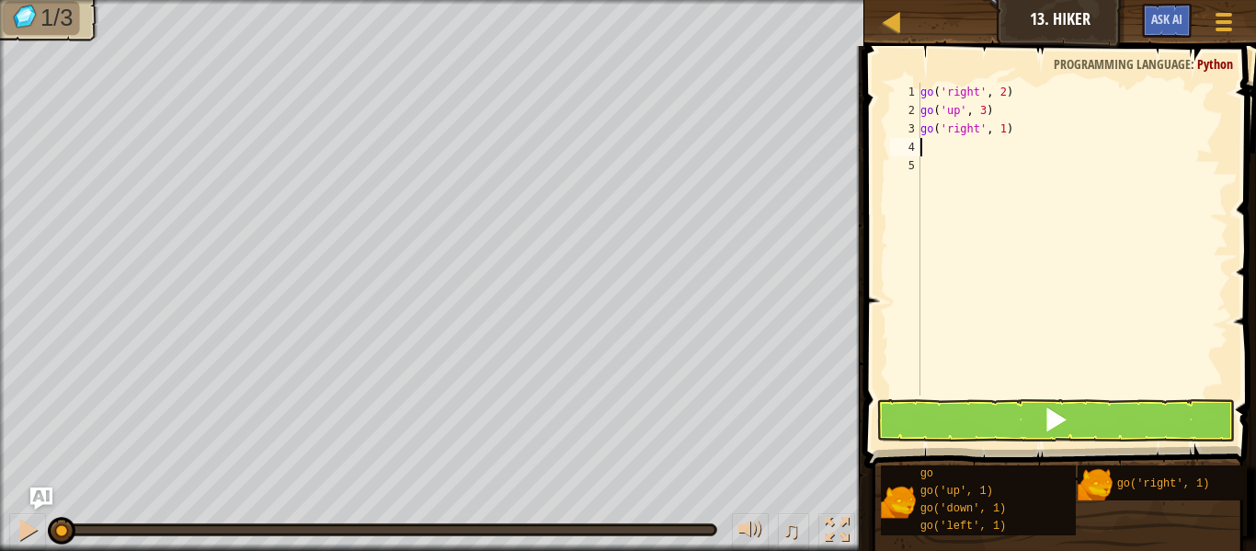
click at [1003, 132] on div "go ( 'right' , 2 ) go ( 'up' , 3 ) go ( 'right' , 1 )" at bounding box center [1072, 257] width 312 height 349
type textarea "go('right', 2)"
click at [928, 154] on div "go ( 'right' , 2 ) go ( 'up' , 3 ) go ( 'right' , 2 )" at bounding box center [1072, 257] width 312 height 349
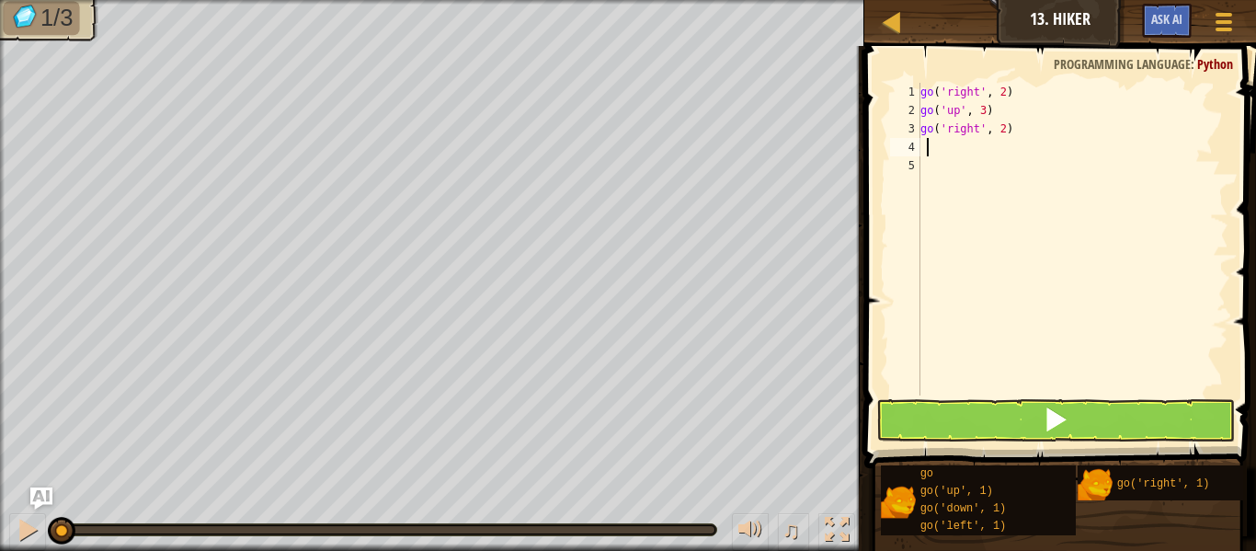
type textarea "go"
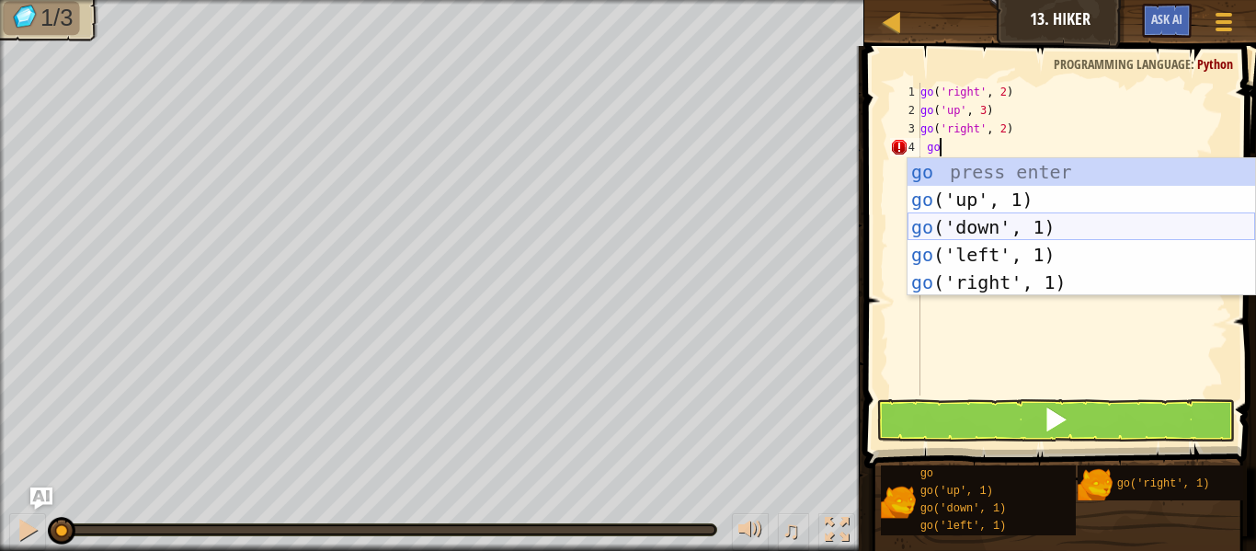
click at [982, 224] on div "go press enter go ('up', 1) press enter go ('down', 1) press enter go ('left', …" at bounding box center [1080, 254] width 347 height 193
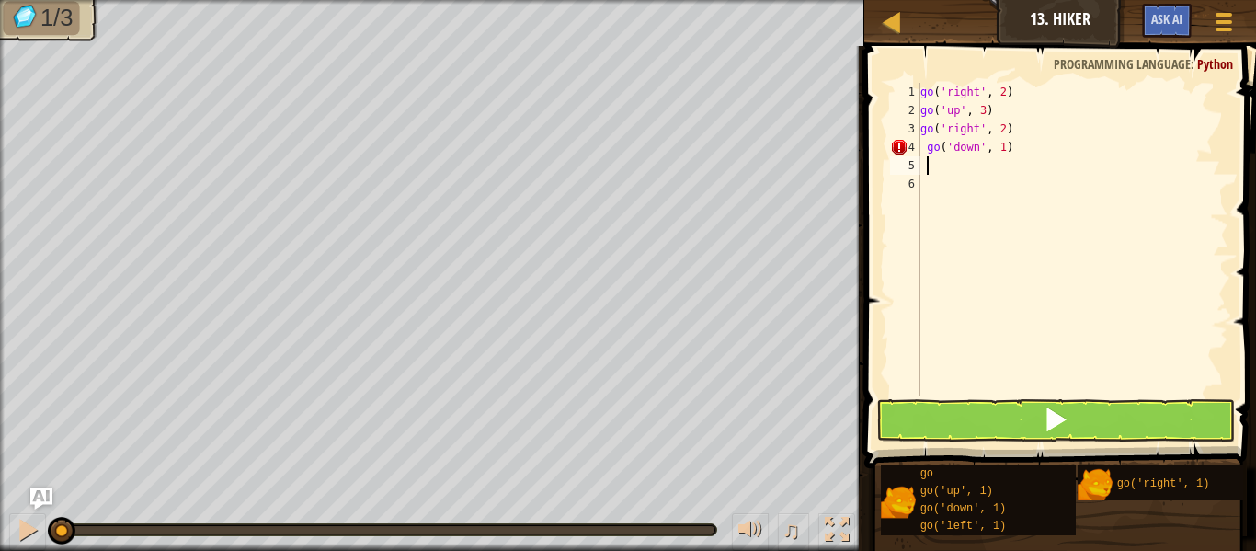
click at [1004, 155] on div "go ( 'right' , 2 ) go ( 'up' , 3 ) go ( 'right' , 2 ) go ( 'down' , 1 )" at bounding box center [1072, 257] width 312 height 349
type textarea "go('down', 2)"
click at [1008, 422] on button at bounding box center [1055, 420] width 359 height 42
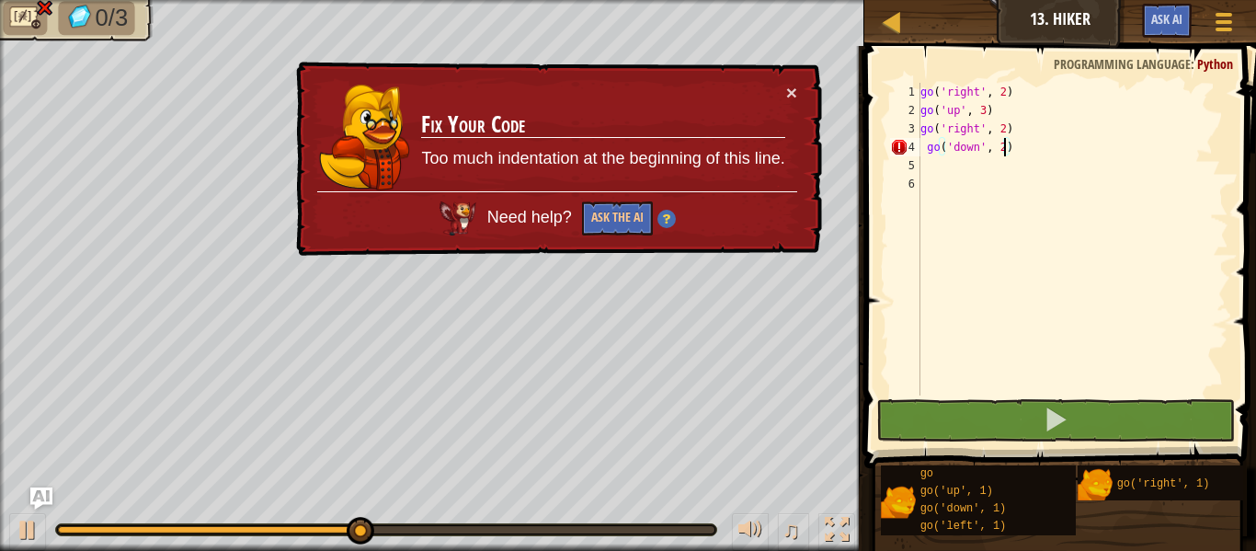
click at [1011, 154] on div "go ( 'right' , 2 ) go ( 'up' , 3 ) go ( 'right' , 2 ) go ( 'down' , 2 )" at bounding box center [1072, 257] width 312 height 349
click at [949, 153] on div "go ( 'right' , 2 ) go ( 'up' , 3 ) go ( 'right' , 2 ) go ( 'down' , 2 )" at bounding box center [1072, 257] width 312 height 349
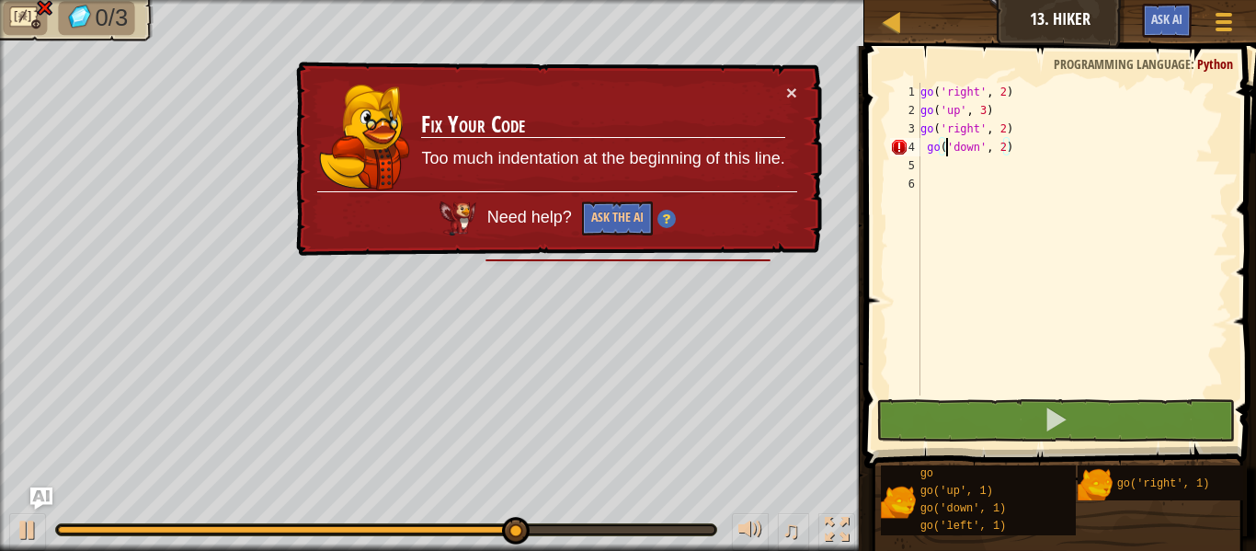
click at [962, 188] on div "go ( 'right' , 2 ) go ( 'up' , 3 ) go ( 'right' , 2 ) go ( 'down' , 2 )" at bounding box center [1072, 257] width 312 height 349
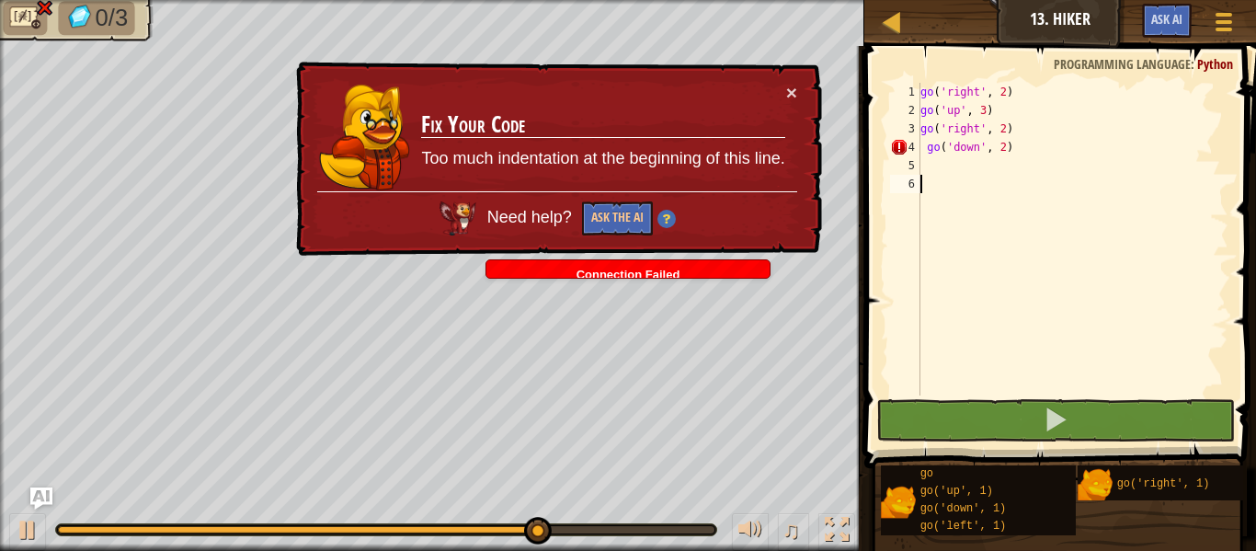
scroll to position [8, 0]
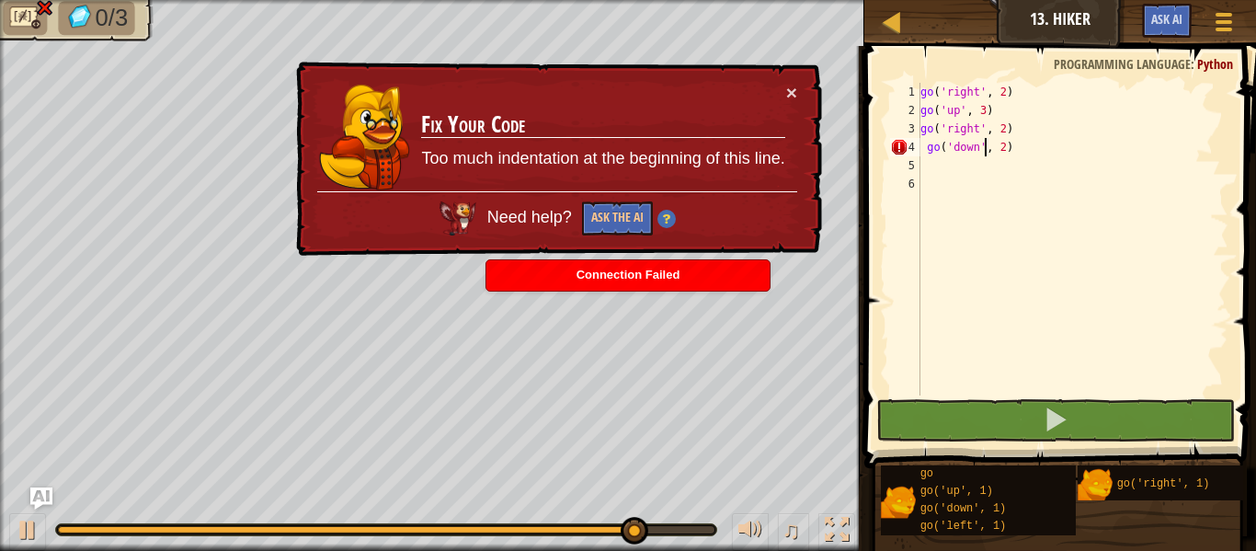
click at [984, 147] on div "go ( 'right' , 2 ) go ( 'up' , 3 ) go ( 'right' , 2 ) go ( 'down' , 2 )" at bounding box center [1072, 257] width 312 height 349
type textarea "go('down', 2)"
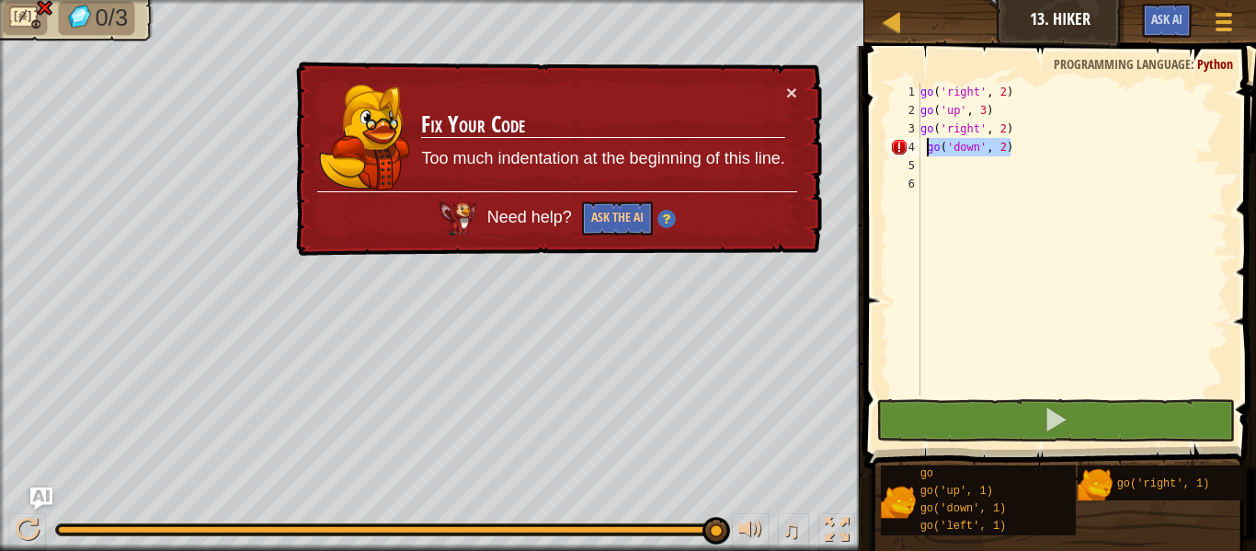
drag, startPoint x: 1009, startPoint y: 148, endPoint x: 901, endPoint y: 144, distance: 108.5
click at [901, 144] on div "go('down', 2) 1 2 3 4 5 6 go ( 'right' , 2 ) go ( 'up' , 3 ) go ( 'right' , 2 )…" at bounding box center [1057, 239] width 342 height 313
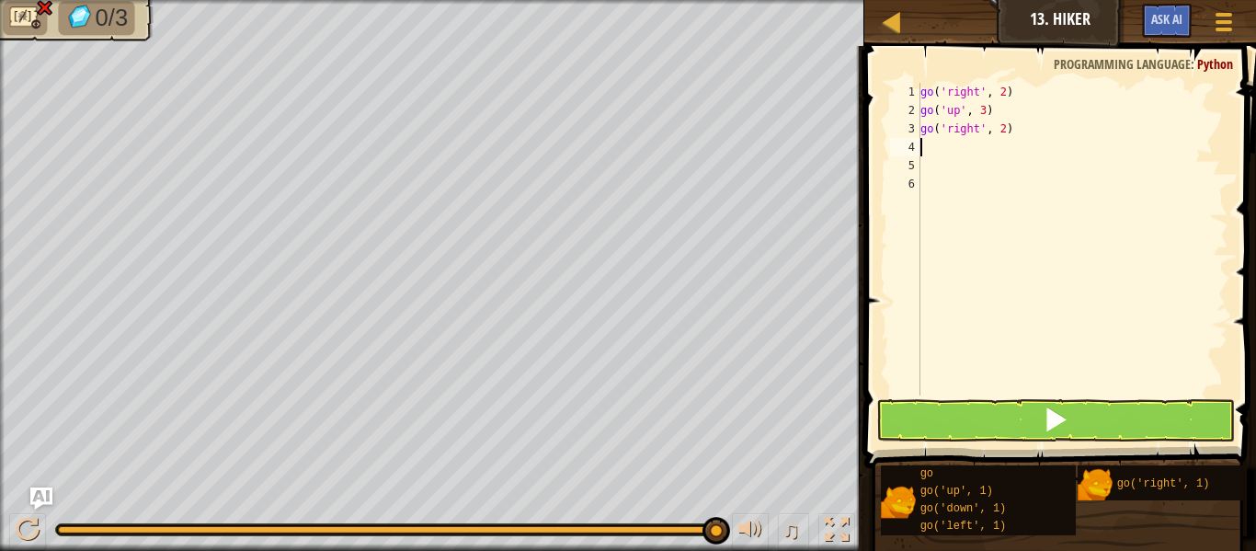
click at [934, 144] on div "go ( 'right' , 2 ) go ( 'up' , 3 ) go ( 'right' , 2 )" at bounding box center [1072, 257] width 312 height 349
type textarea "go"
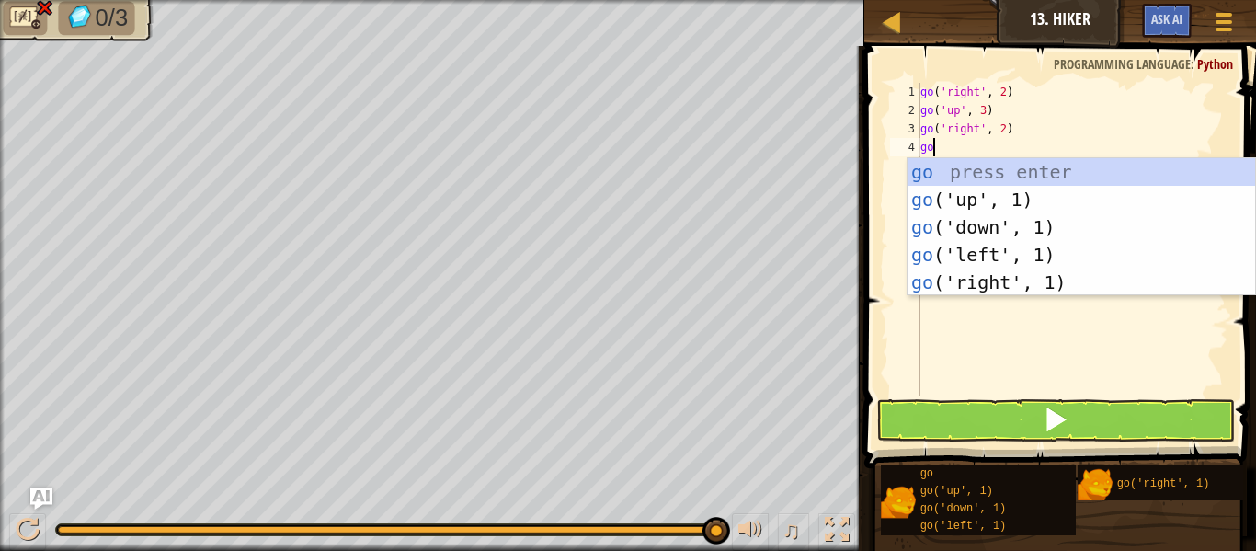
scroll to position [8, 1]
click at [996, 234] on div "go press enter go ('up', 1) press enter go ('down', 1) press enter go ('left', …" at bounding box center [1080, 254] width 347 height 193
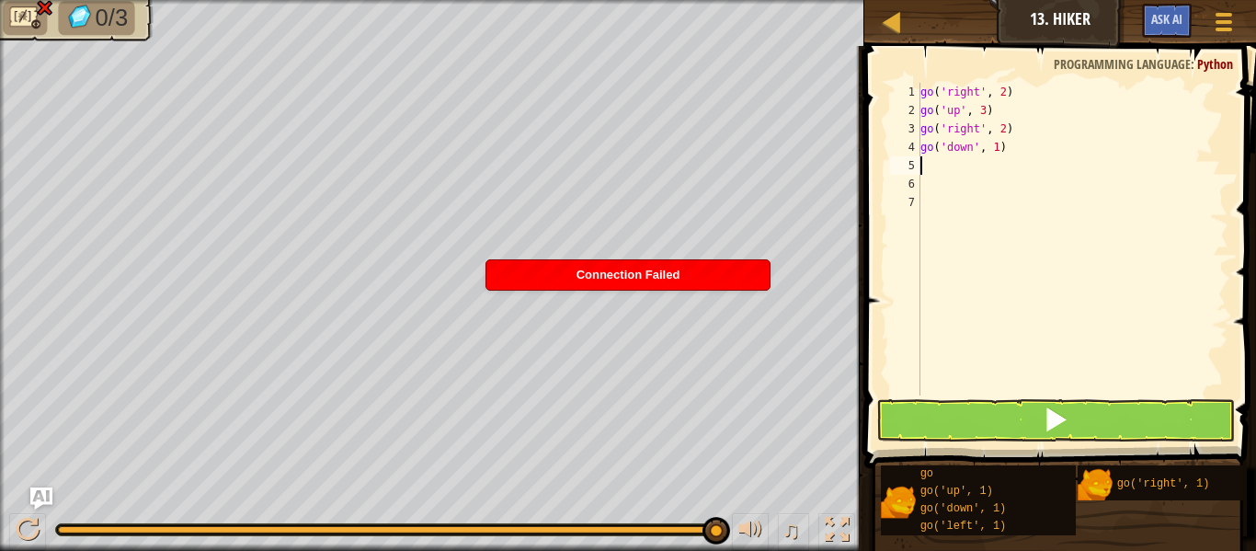
click at [999, 151] on div "go ( 'right' , 2 ) go ( 'up' , 3 ) go ( 'right' , 2 ) go ( 'down' , 1 )" at bounding box center [1072, 257] width 312 height 349
type textarea "go('down', 2)"
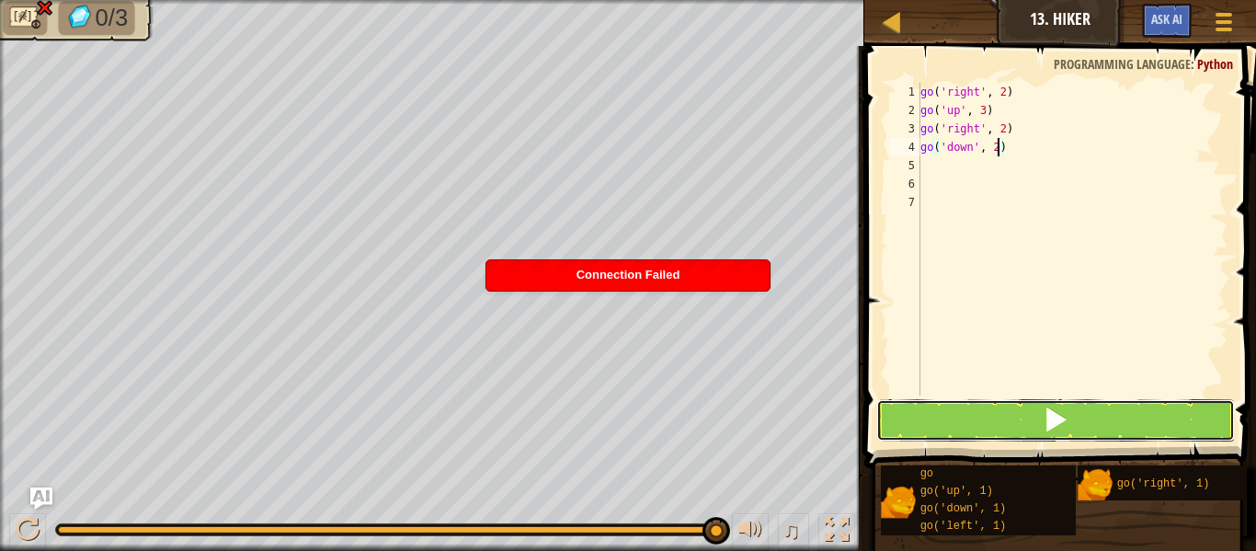
click at [1019, 419] on button at bounding box center [1055, 420] width 359 height 42
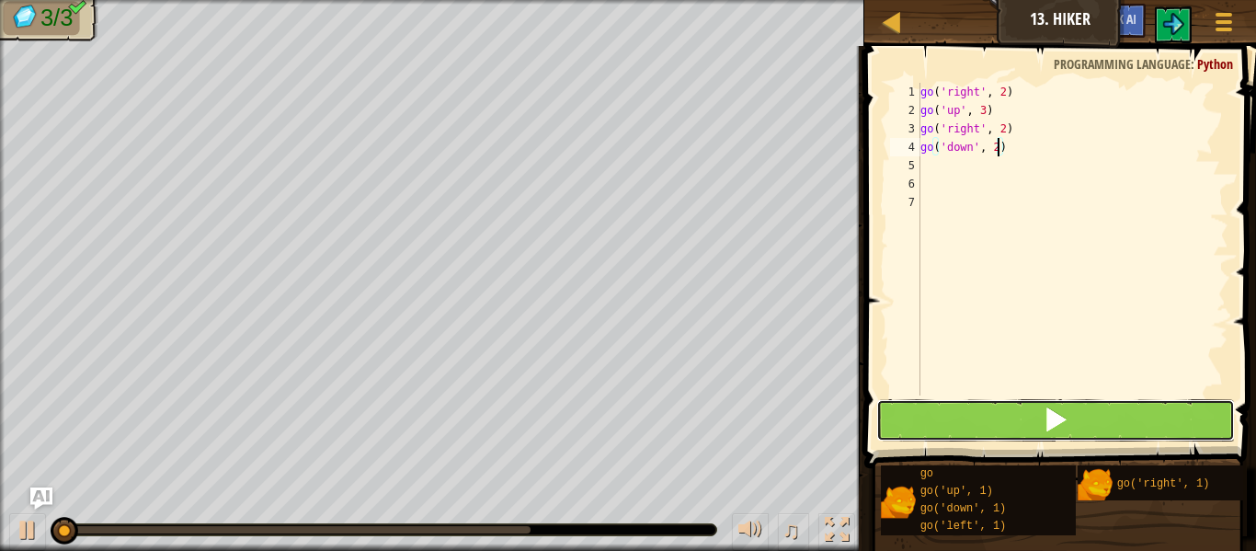
click at [1019, 419] on button at bounding box center [1055, 420] width 359 height 42
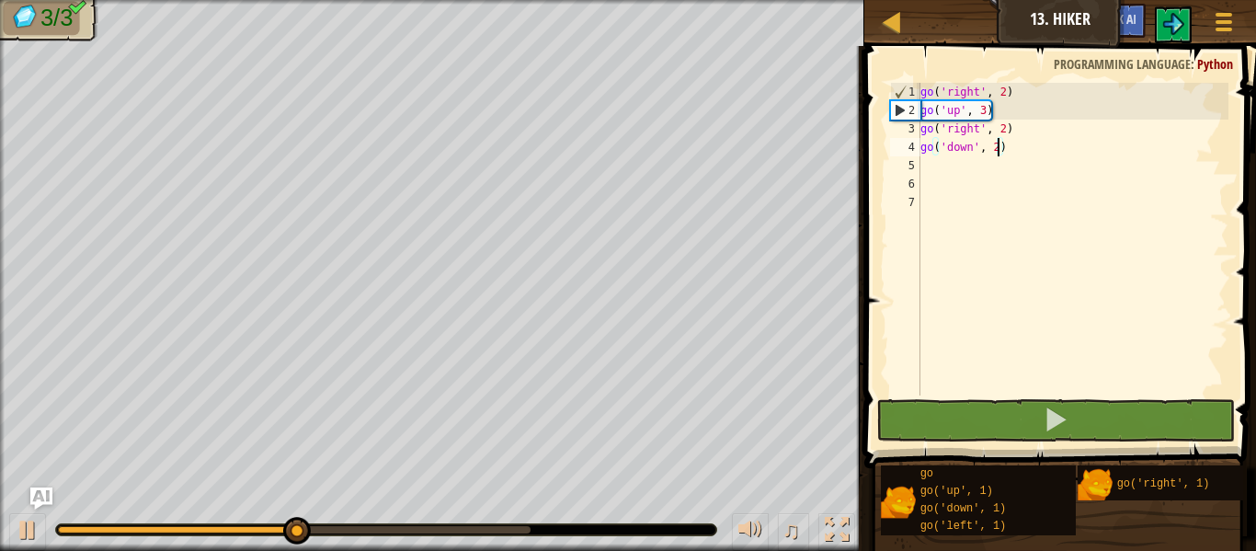
click at [926, 167] on div "go ( 'right' , 2 ) go ( 'up' , 3 ) go ( 'right' , 2 ) go ( 'down' , 2 )" at bounding box center [1072, 257] width 312 height 349
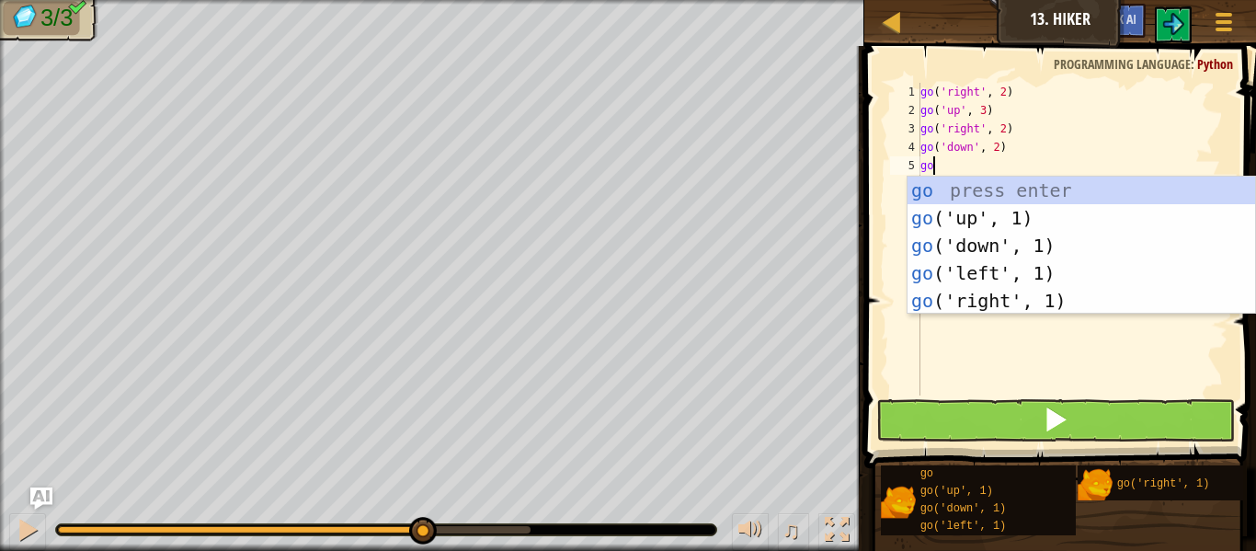
type textarea "g"
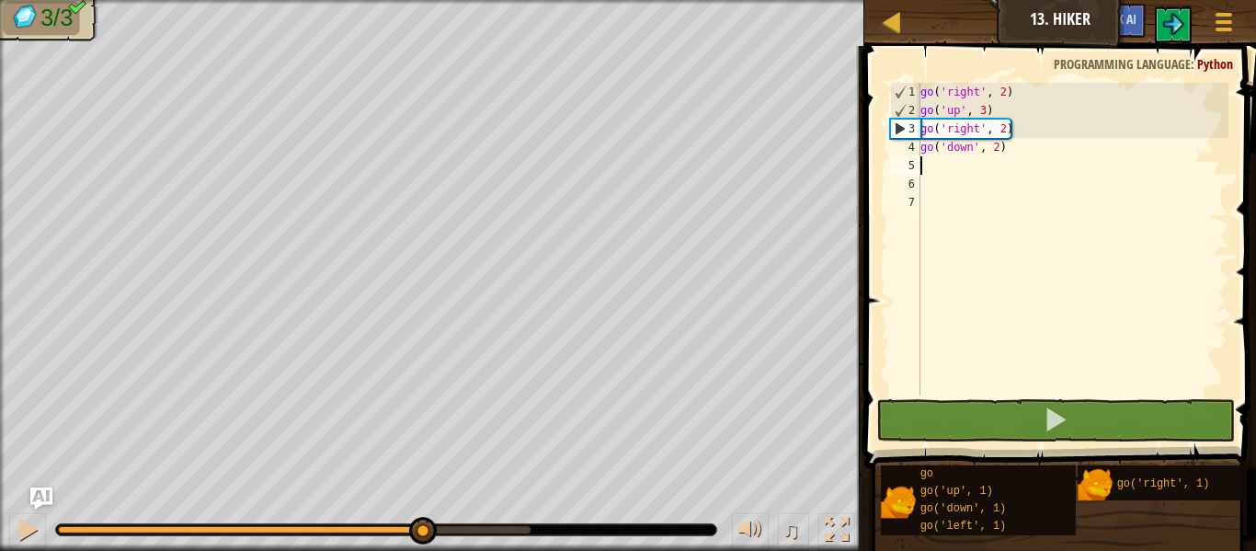
click at [1001, 151] on div "go ( 'right' , 2 ) go ( 'up' , 3 ) go ( 'right' , 2 ) go ( 'down' , 2 )" at bounding box center [1072, 257] width 312 height 349
click at [996, 148] on div "go ( 'right' , 2 ) go ( 'up' , 3 ) go ( 'right' , 2 ) go ( 'down' , 2 )" at bounding box center [1072, 257] width 312 height 349
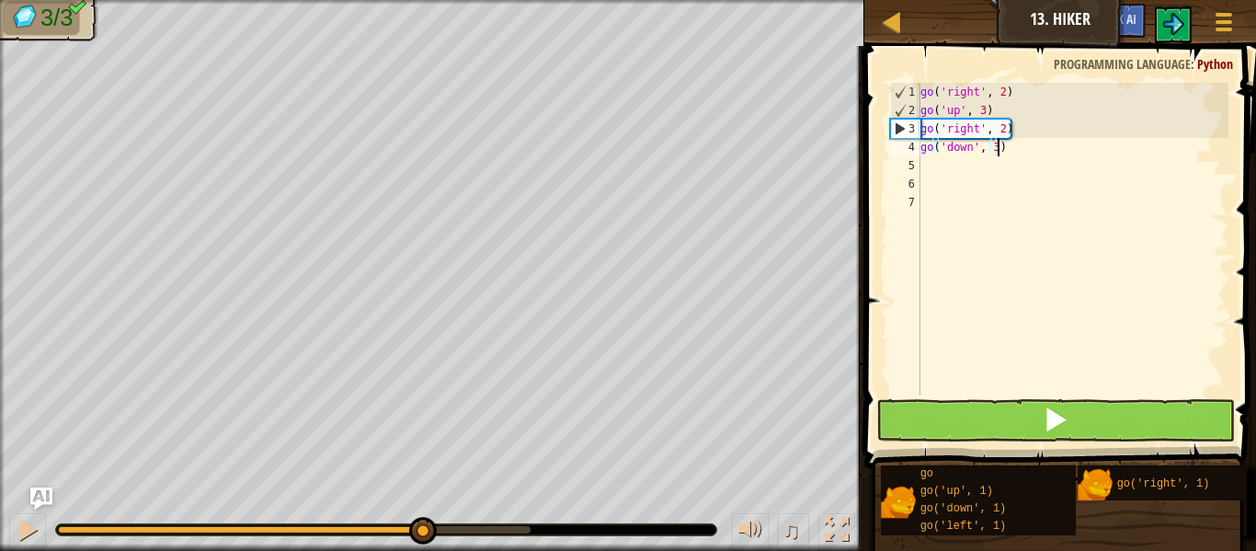
scroll to position [8, 11]
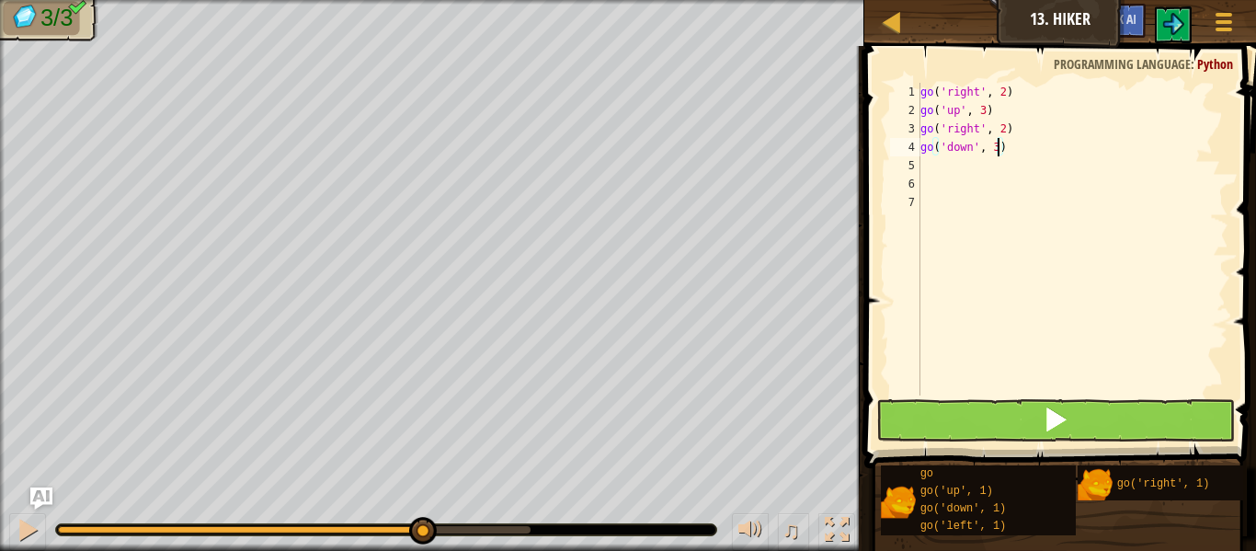
type textarea "go('down', 3)"
click at [1069, 409] on button at bounding box center [1055, 420] width 359 height 42
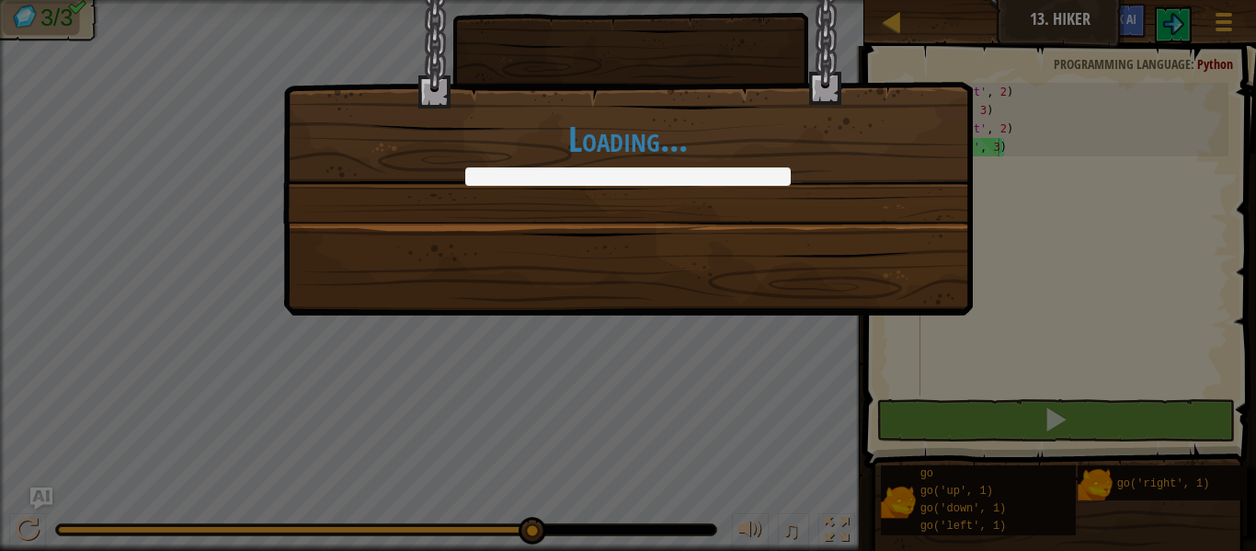
click at [687, 152] on h1 "Loading..." at bounding box center [627, 139] width 651 height 39
click at [669, 153] on h1 "Loading..." at bounding box center [627, 139] width 651 height 39
click at [666, 152] on h1 "Loading..." at bounding box center [627, 139] width 651 height 39
click at [651, 151] on h1 "Loading..." at bounding box center [627, 139] width 651 height 39
click at [640, 148] on h1 "Loading..." at bounding box center [627, 139] width 651 height 39
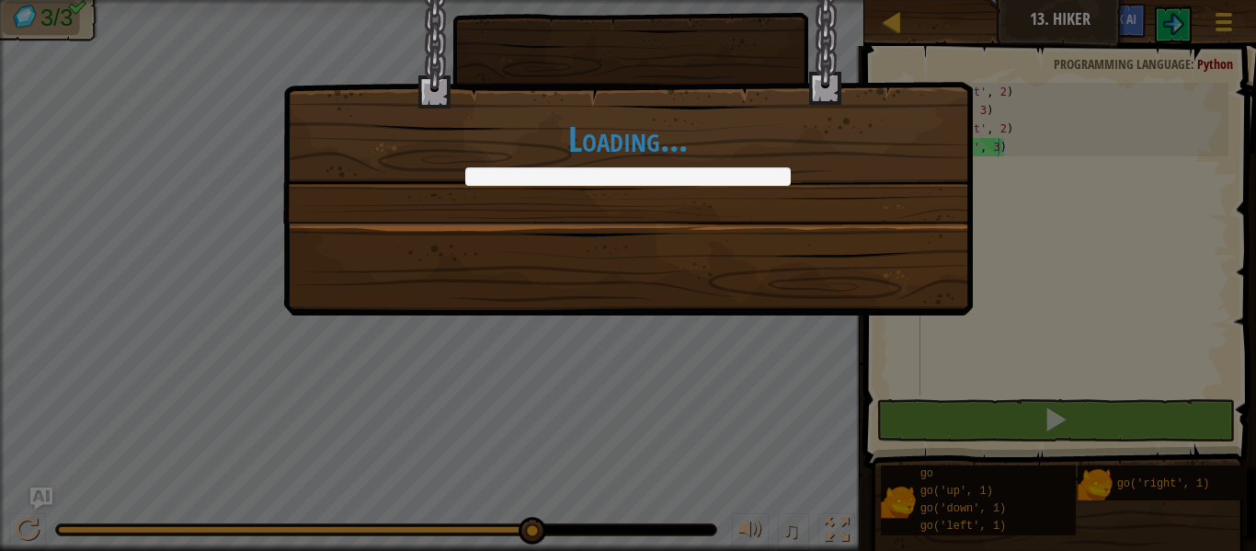
click at [628, 147] on h1 "Loading..." at bounding box center [627, 139] width 651 height 39
click at [617, 146] on h1 "Loading..." at bounding box center [627, 139] width 651 height 39
click at [598, 150] on h1 "Loading..." at bounding box center [627, 139] width 651 height 39
click at [591, 147] on h1 "Loading..." at bounding box center [627, 139] width 651 height 39
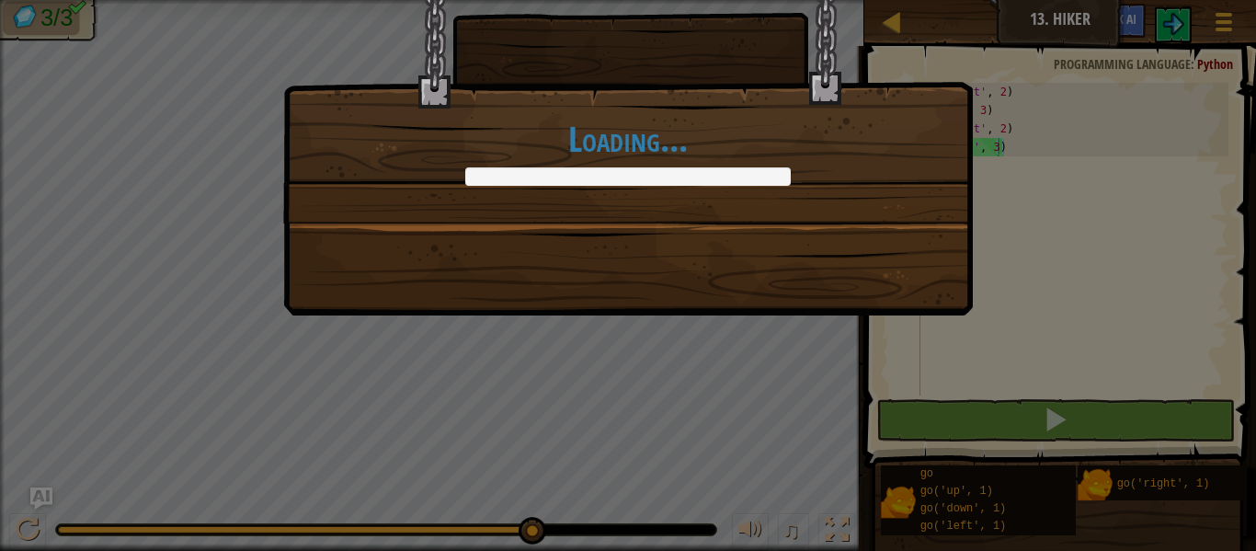
click at [582, 146] on h1 "Loading..." at bounding box center [627, 139] width 651 height 39
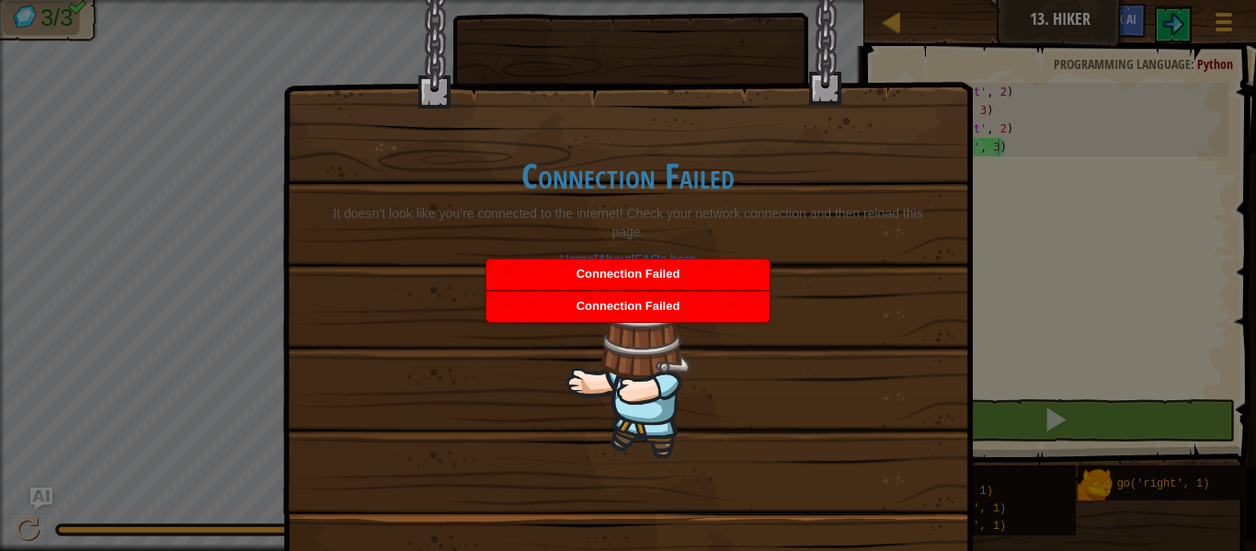
click at [562, 220] on p "It doesn’t look like you’re connected to the internet! Check your network conne…" at bounding box center [628, 222] width 614 height 37
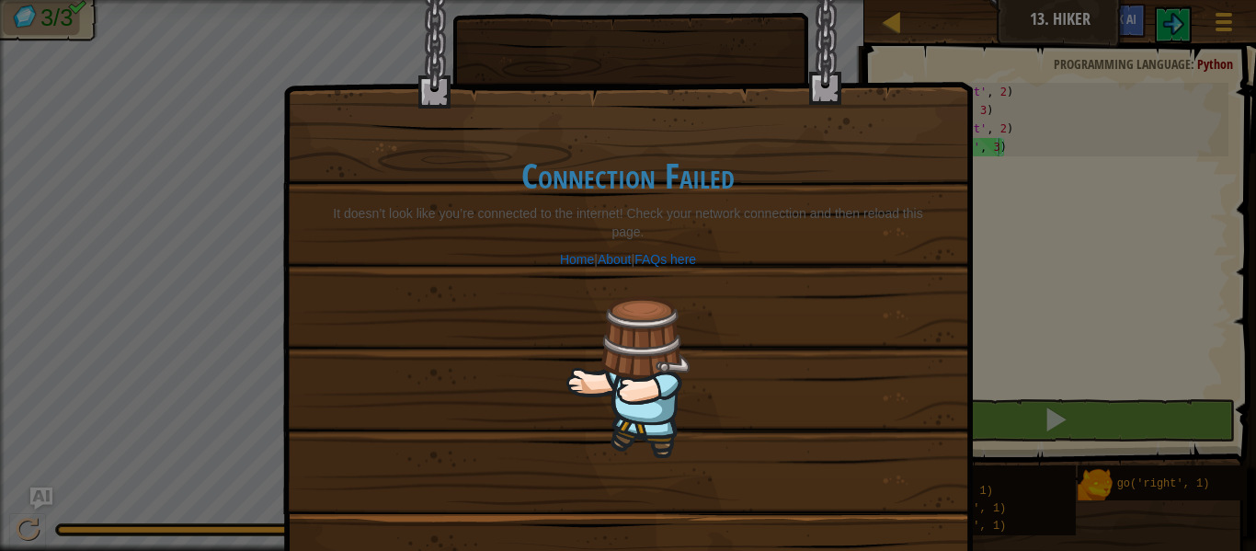
click at [797, 307] on div "Connection Failed It doesn’t look like you’re connected to the internet! Check …" at bounding box center [627, 307] width 651 height 375
click at [457, 146] on div "Connection Failed It doesn’t look like you’re connected to the internet! Check …" at bounding box center [627, 307] width 651 height 375
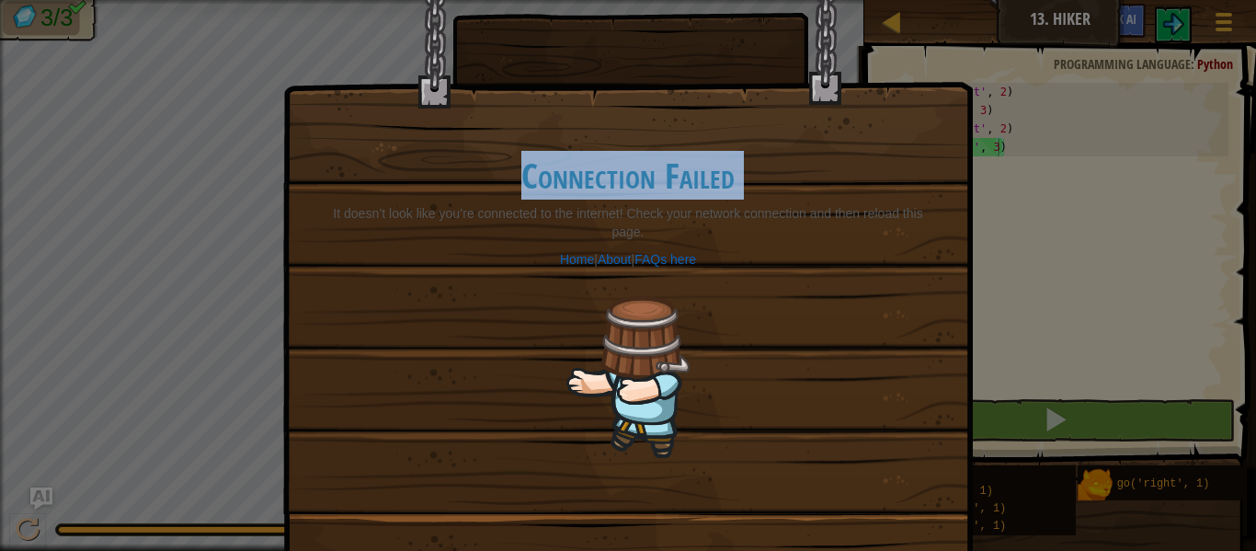
click at [457, 146] on div "Connection Failed It doesn’t look like you’re connected to the internet! Check …" at bounding box center [627, 307] width 651 height 375
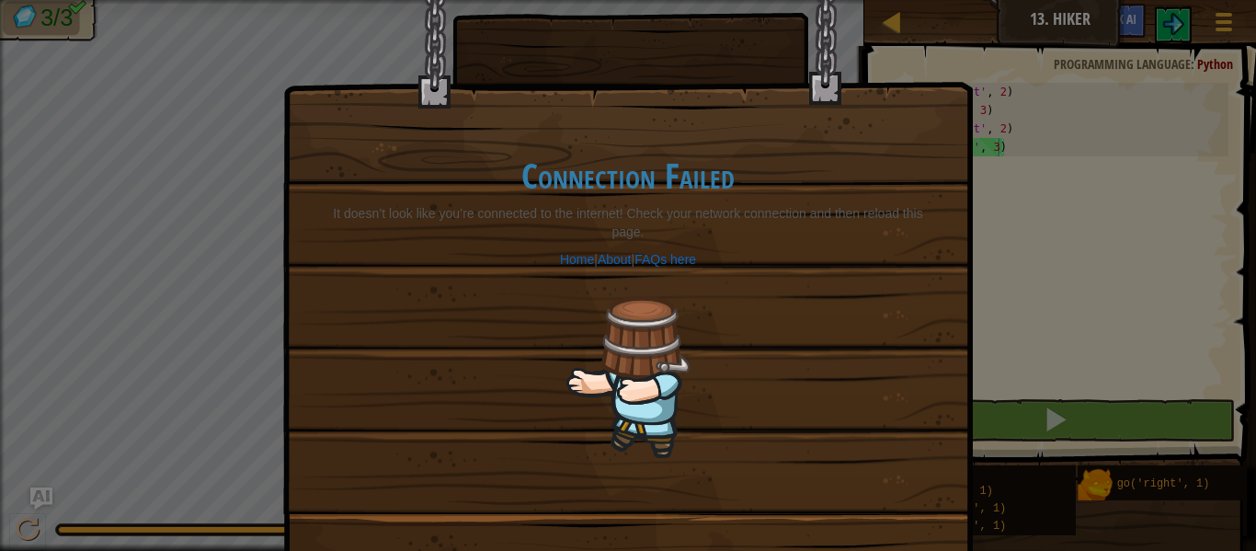
click at [457, 146] on div "Connection Failed It doesn’t look like you’re connected to the internet! Check …" at bounding box center [627, 307] width 651 height 375
click at [468, 164] on h1 "Connection Failed" at bounding box center [628, 175] width 614 height 39
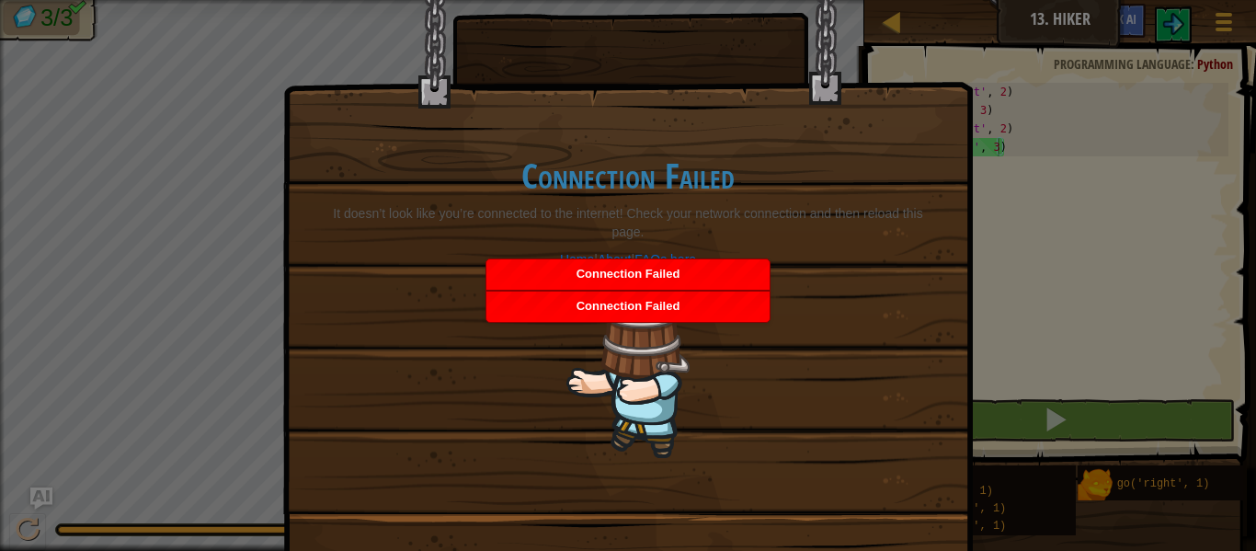
click at [654, 275] on span "Connection Failed" at bounding box center [628, 274] width 104 height 14
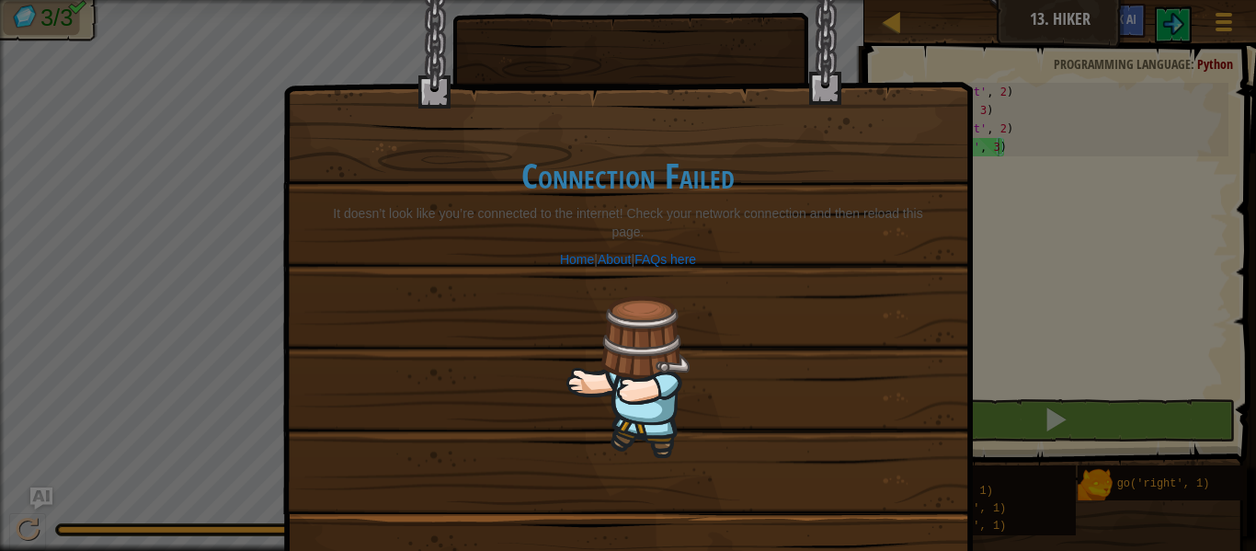
click at [679, 222] on p "It doesn’t look like you’re connected to the internet! Check your network conne…" at bounding box center [628, 222] width 614 height 37
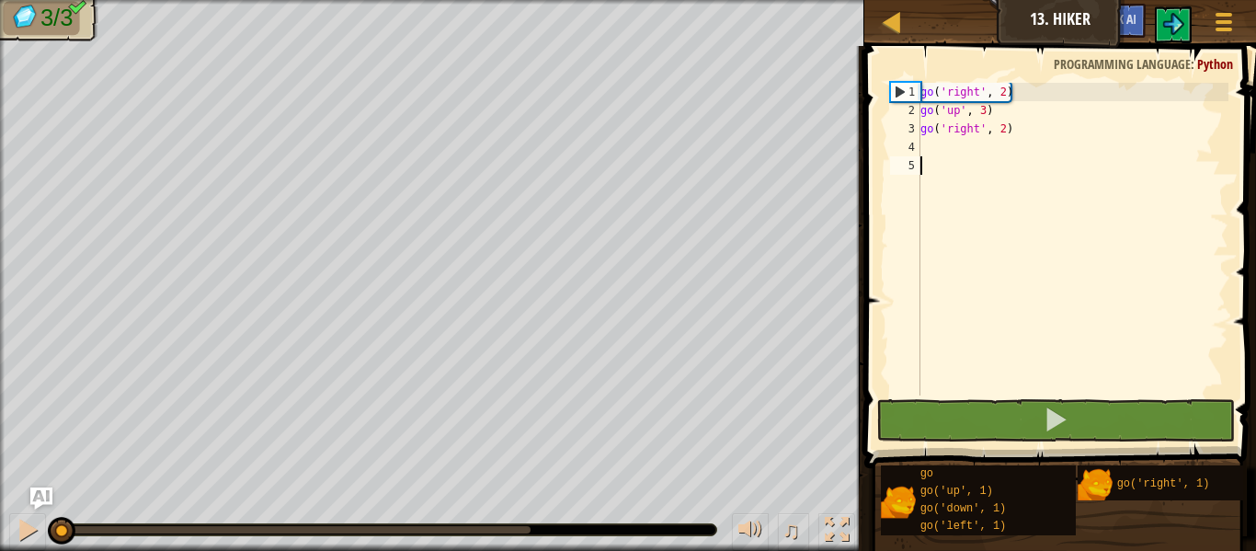
click at [936, 155] on div "go ( 'right' , 2 ) go ( 'up' , 3 ) go ( 'right' , 2 )" at bounding box center [1072, 257] width 312 height 349
type textarea "go"
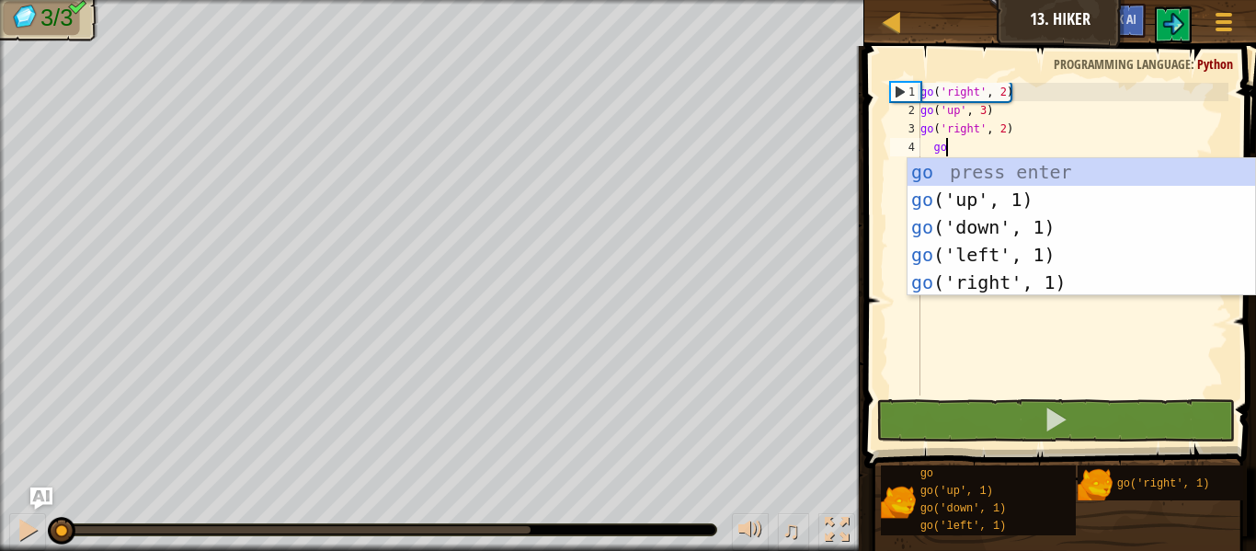
scroll to position [8, 4]
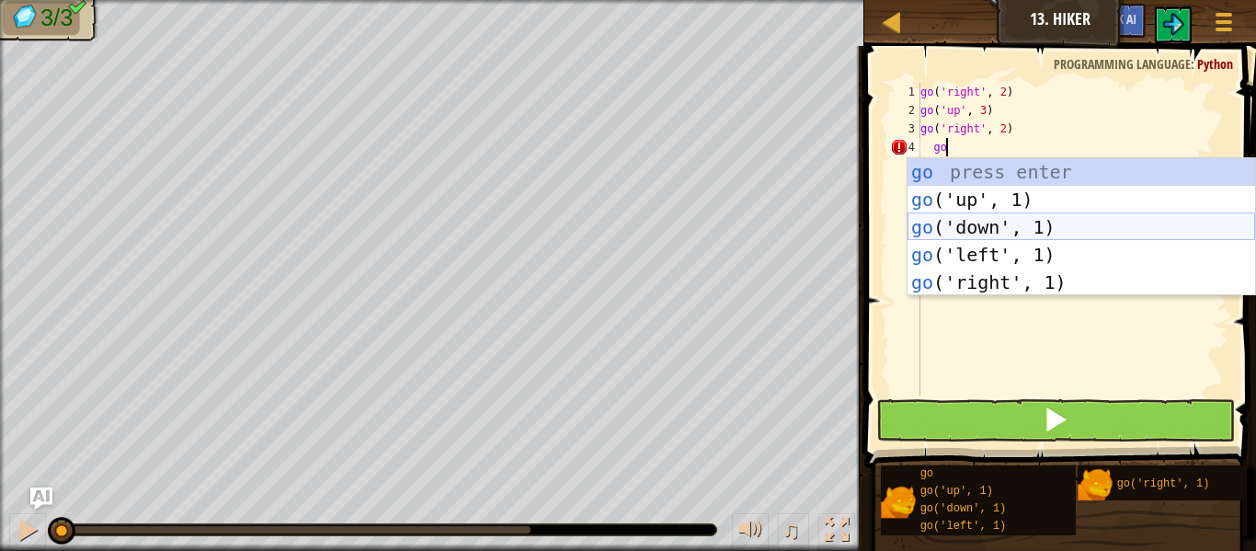
click at [1022, 232] on div "go press enter go ('up', 1) press enter go ('down', 1) press enter go ('left', …" at bounding box center [1080, 254] width 347 height 193
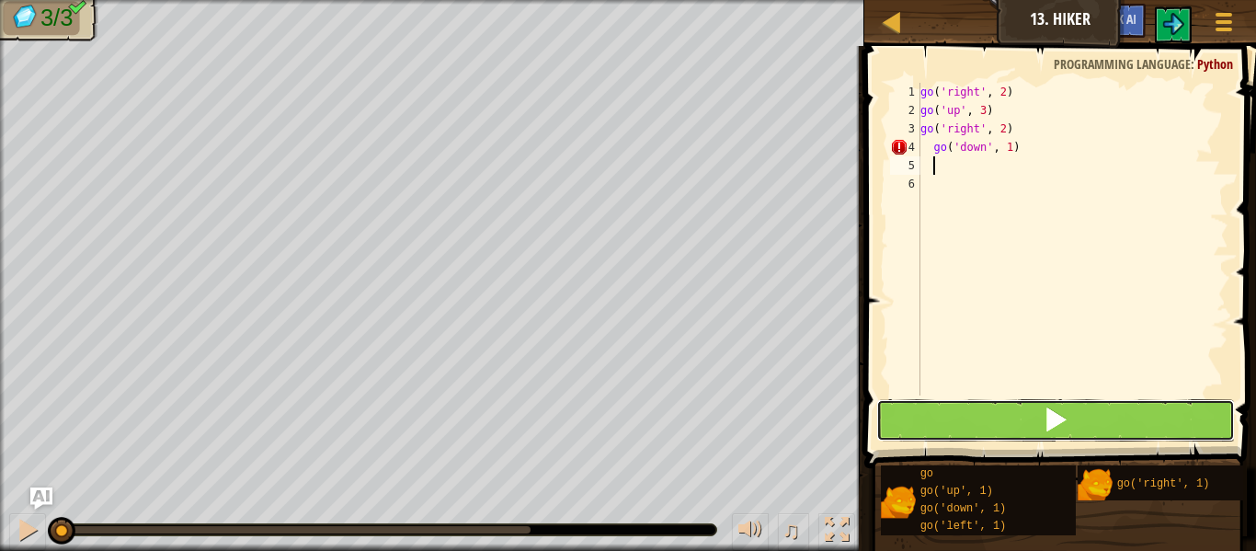
click at [972, 413] on button at bounding box center [1055, 420] width 359 height 42
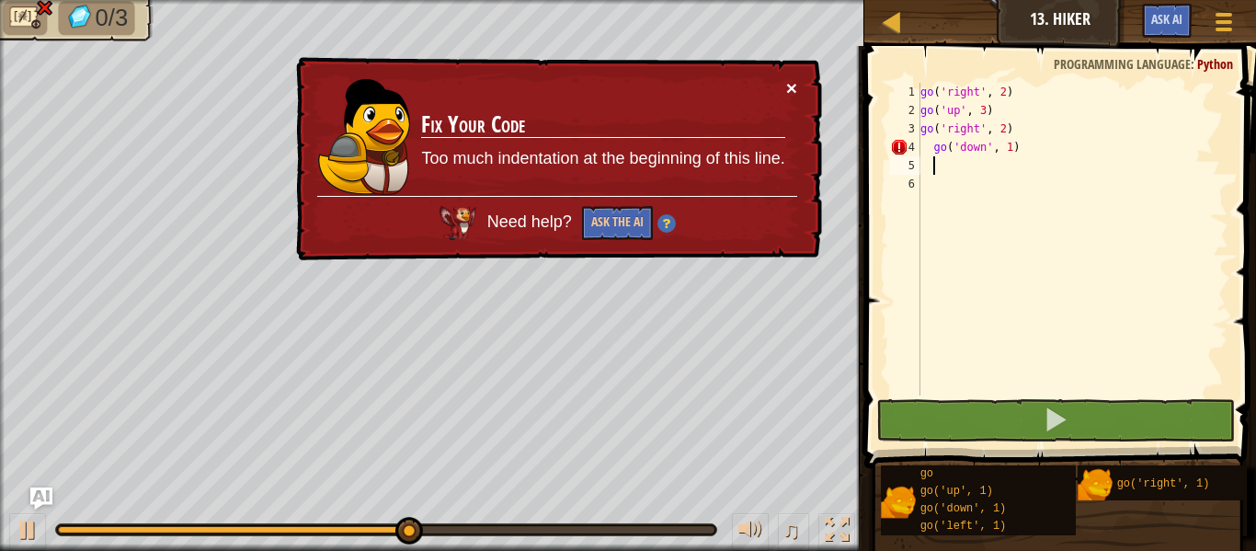
click at [786, 91] on button "×" at bounding box center [791, 87] width 11 height 19
drag, startPoint x: 1023, startPoint y: 145, endPoint x: 912, endPoint y: 140, distance: 111.4
click at [912, 140] on div "1 2 3 4 5 6 go ( 'right' , 2 ) go ( 'up' , 3 ) go ( 'right' , 2 ) go ( 'down' ,…" at bounding box center [1057, 239] width 342 height 313
type textarea "go('down', 1)"
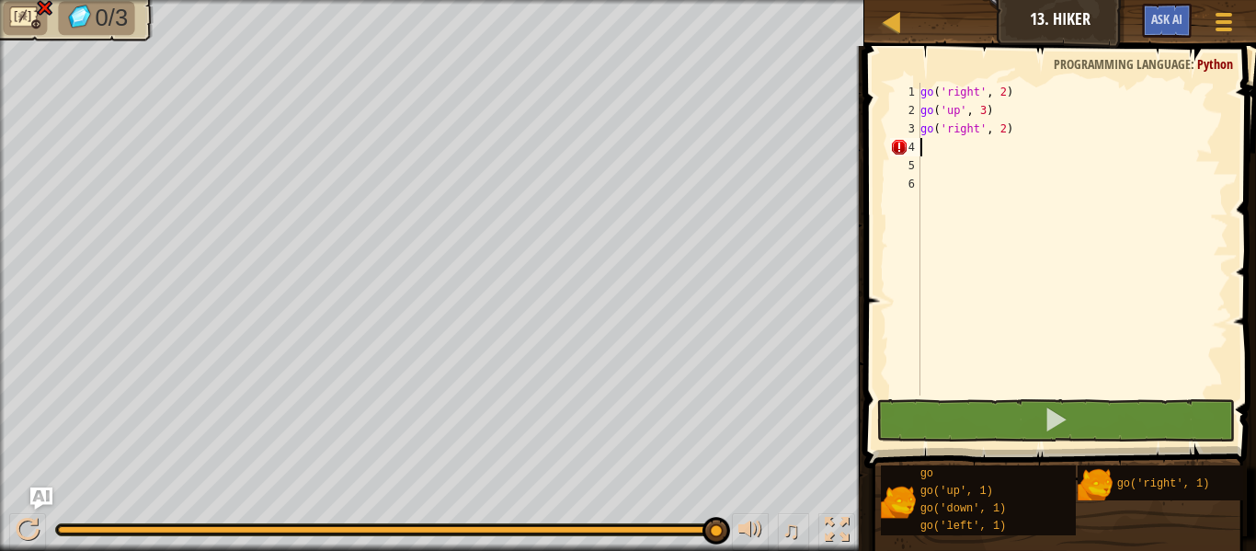
scroll to position [8, 0]
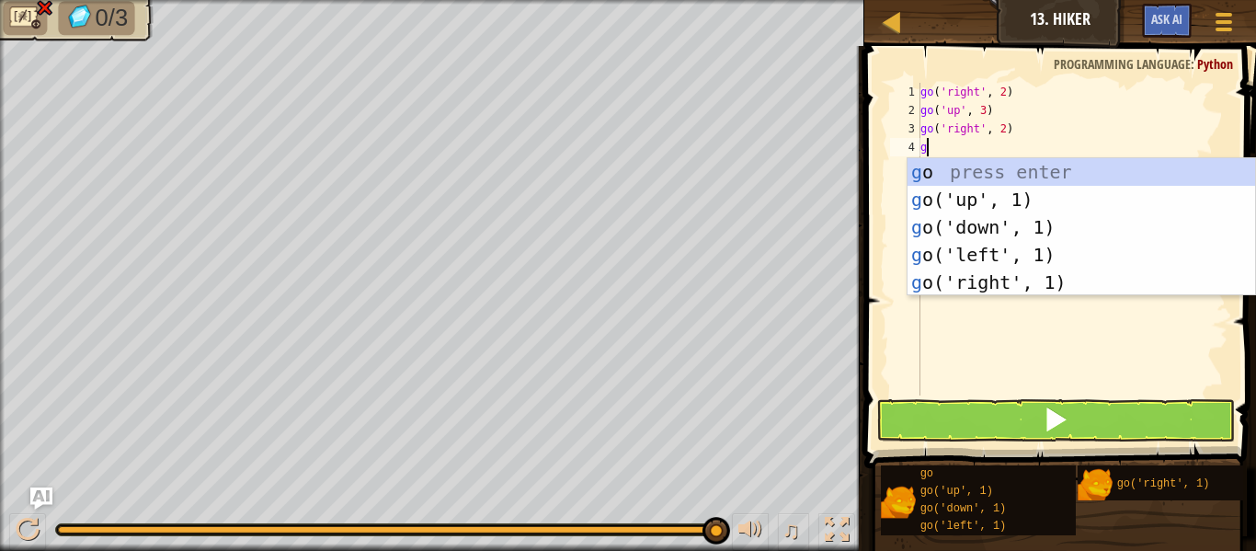
type textarea "go"
click at [1048, 233] on div "go press enter go ('up', 1) press enter go ('down', 1) press enter go ('left', …" at bounding box center [1080, 254] width 347 height 193
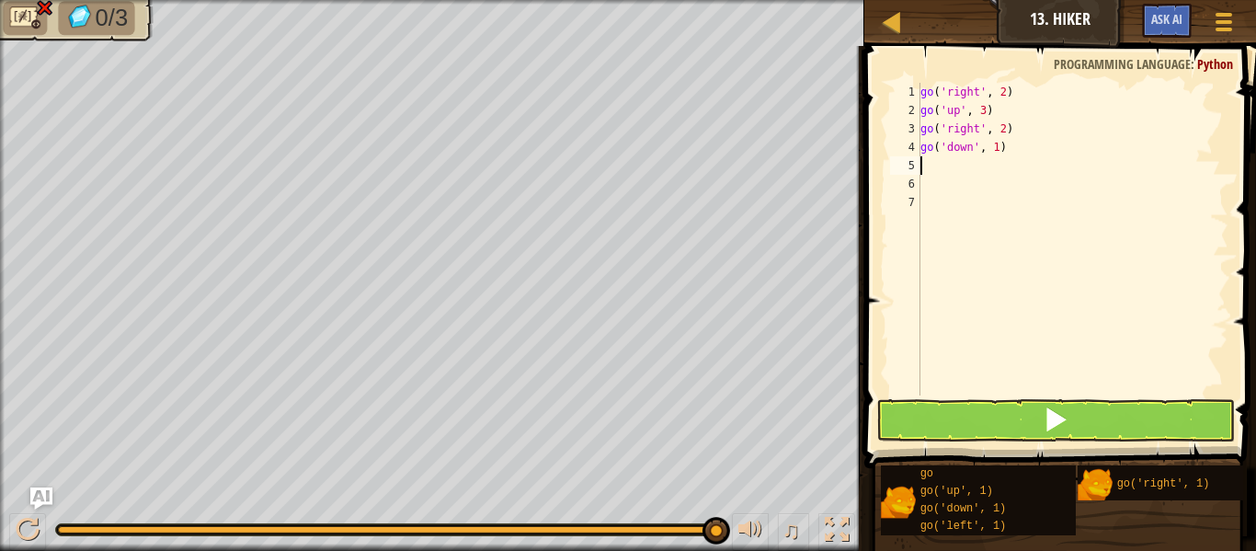
scroll to position [8, 0]
click at [1045, 432] on span at bounding box center [1055, 419] width 26 height 26
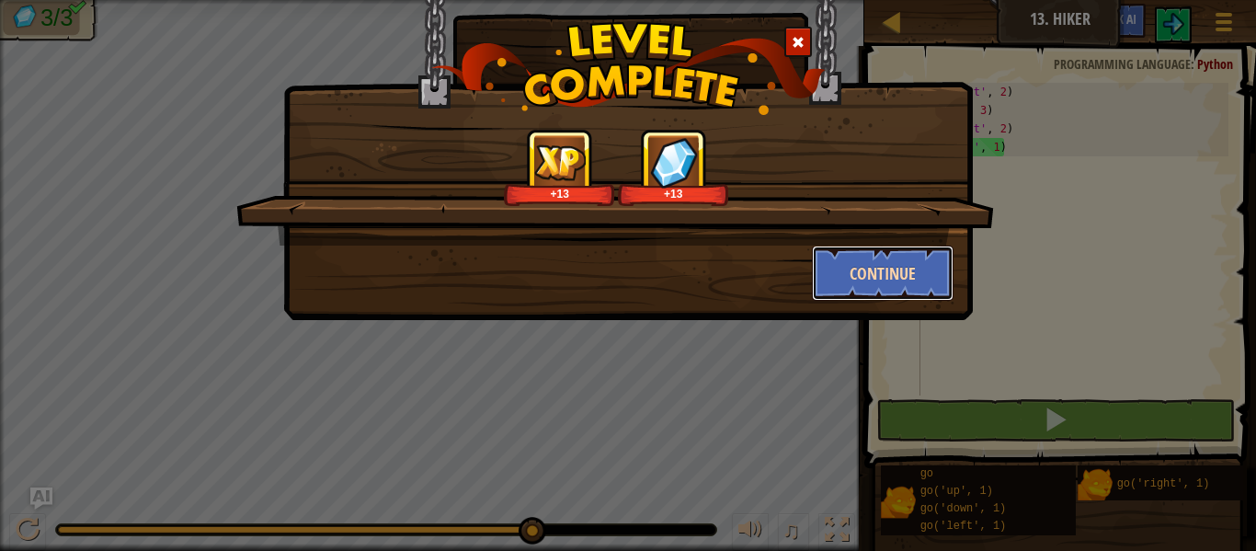
click at [881, 266] on button "Continue" at bounding box center [883, 272] width 142 height 55
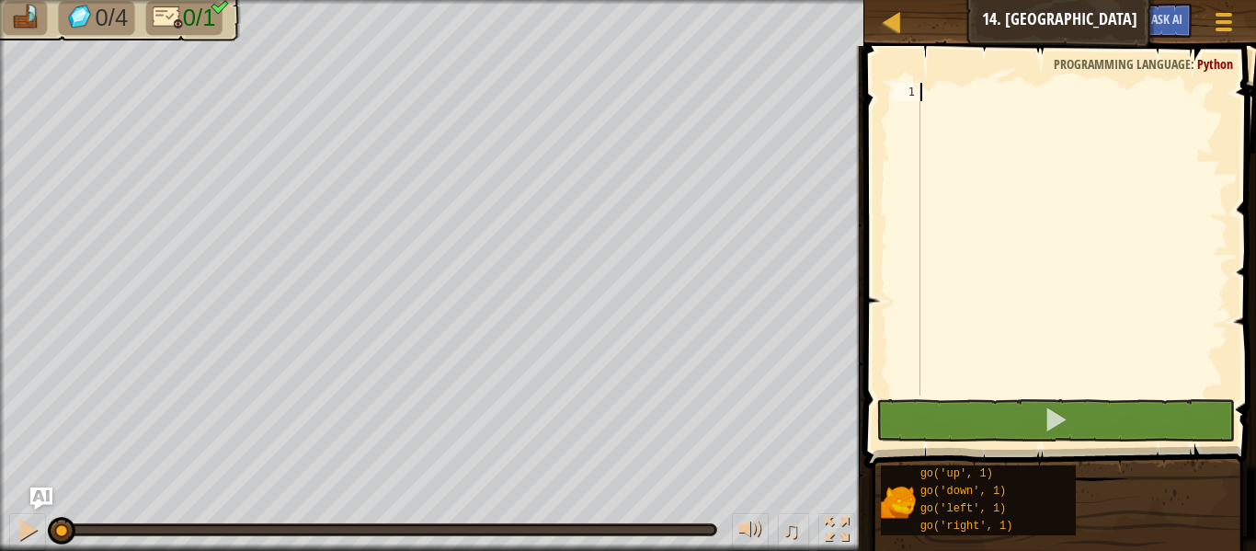
type textarea "go"
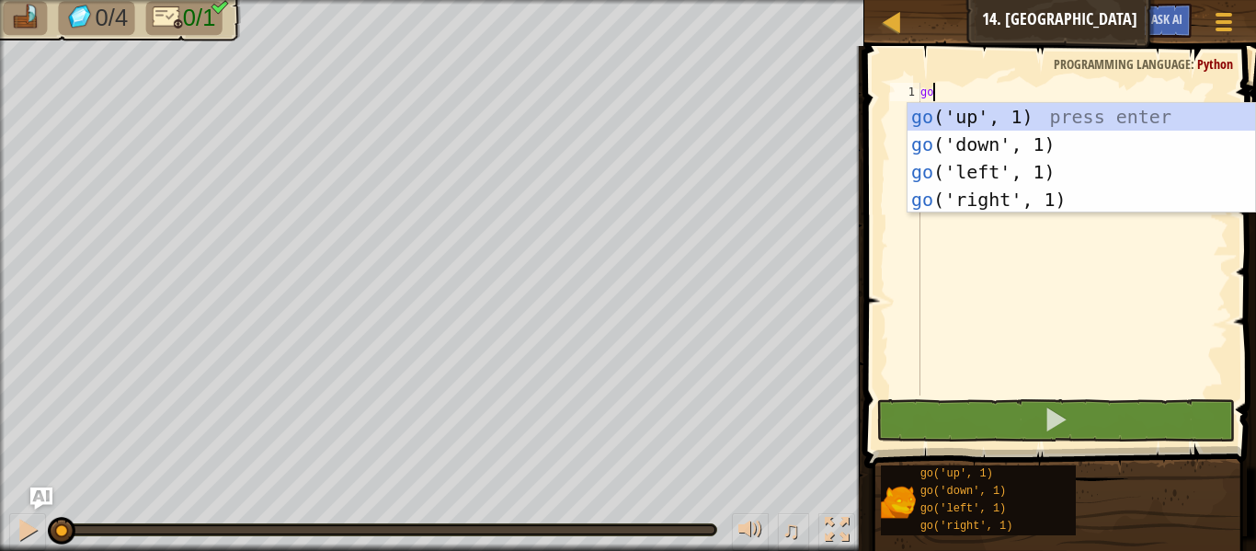
scroll to position [8, 1]
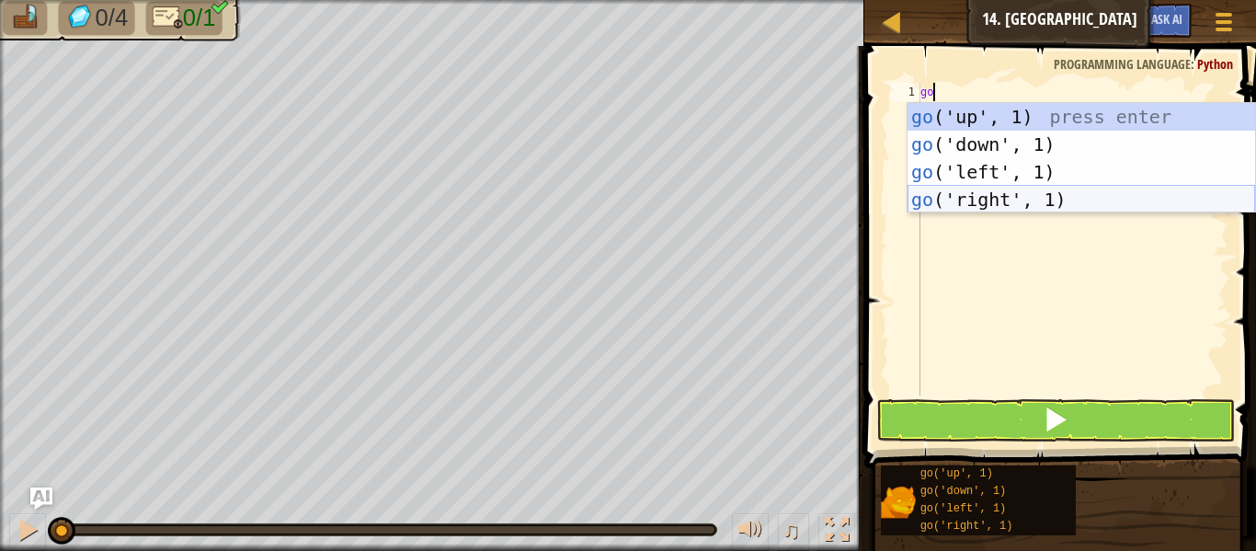
click at [930, 192] on div "go ('up', 1) press enter go ('down', 1) press enter go ('left', 1) press enter …" at bounding box center [1080, 185] width 347 height 165
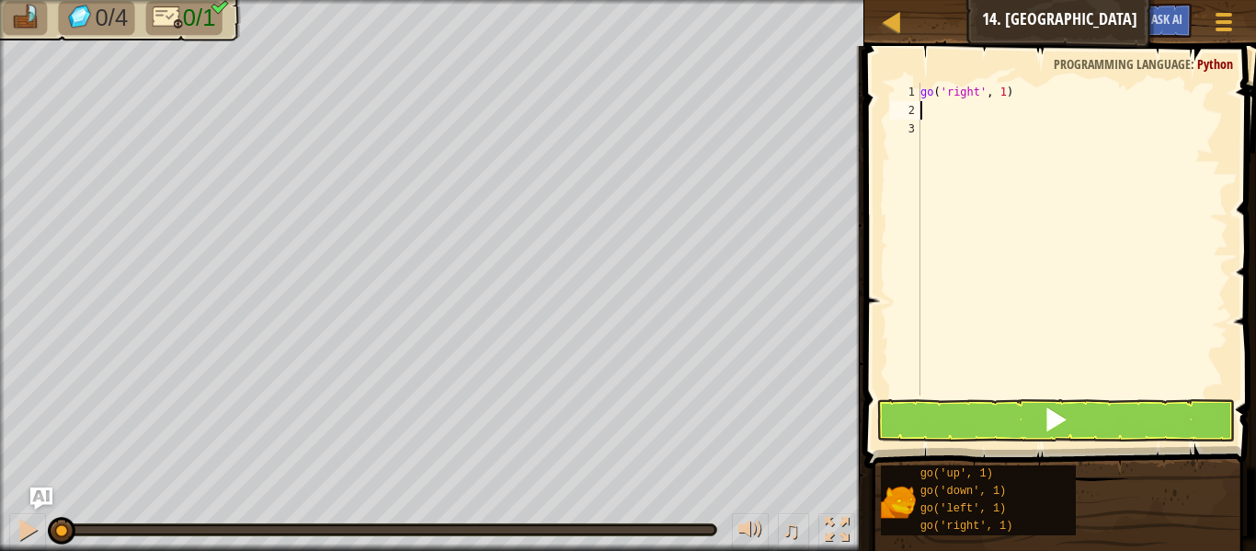
click at [1003, 94] on div "go ( 'right' , 1 )" at bounding box center [1072, 257] width 312 height 349
type textarea "go('right', 5)"
click at [1023, 416] on button at bounding box center [1055, 420] width 359 height 42
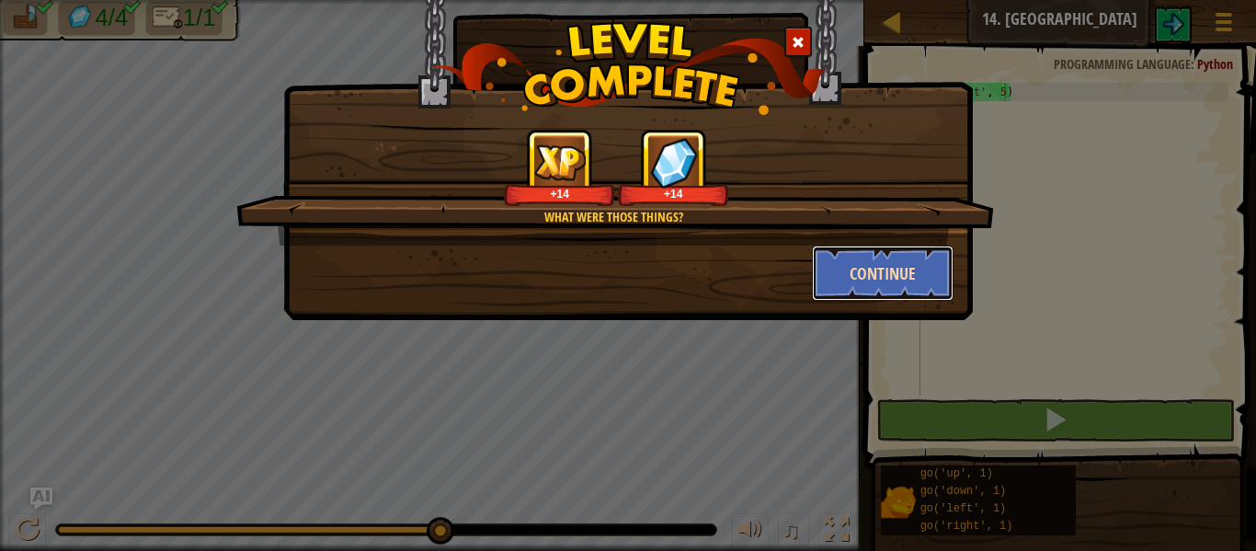
click at [933, 277] on button "Continue" at bounding box center [883, 272] width 142 height 55
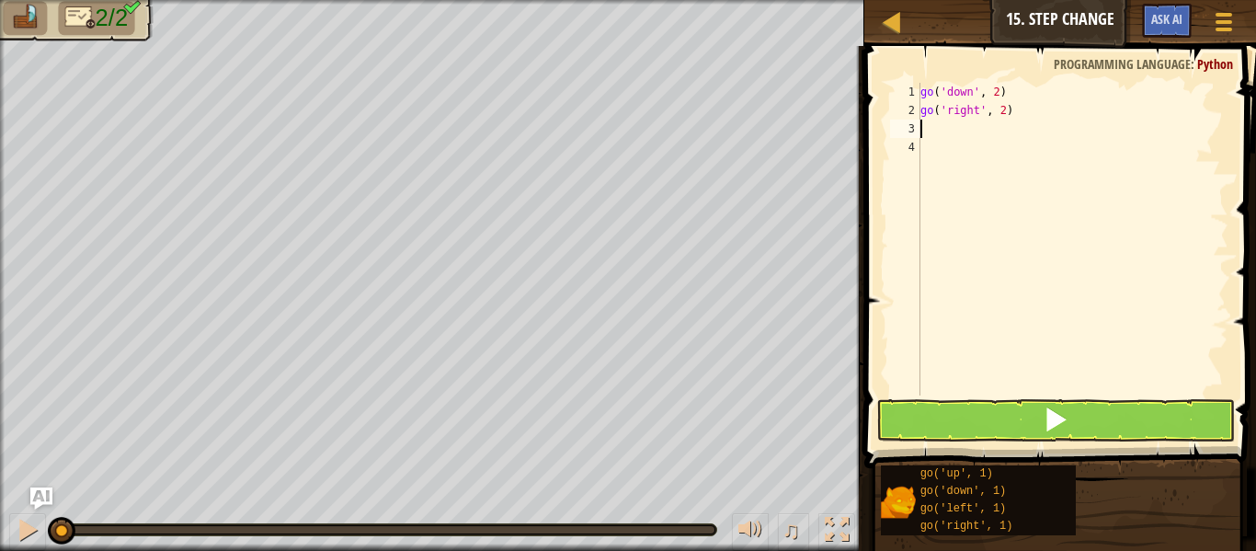
click at [1002, 109] on div "go ( 'down' , 2 ) go ( 'right' , 2 )" at bounding box center [1072, 257] width 312 height 349
click at [963, 438] on button at bounding box center [1055, 420] width 359 height 42
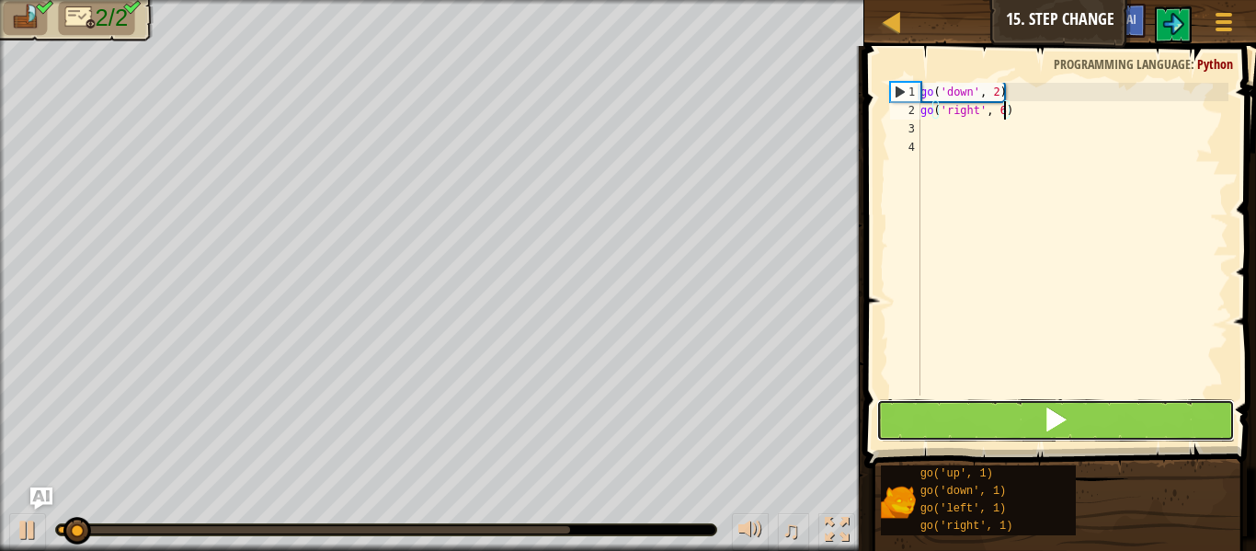
click at [959, 431] on button at bounding box center [1055, 420] width 359 height 42
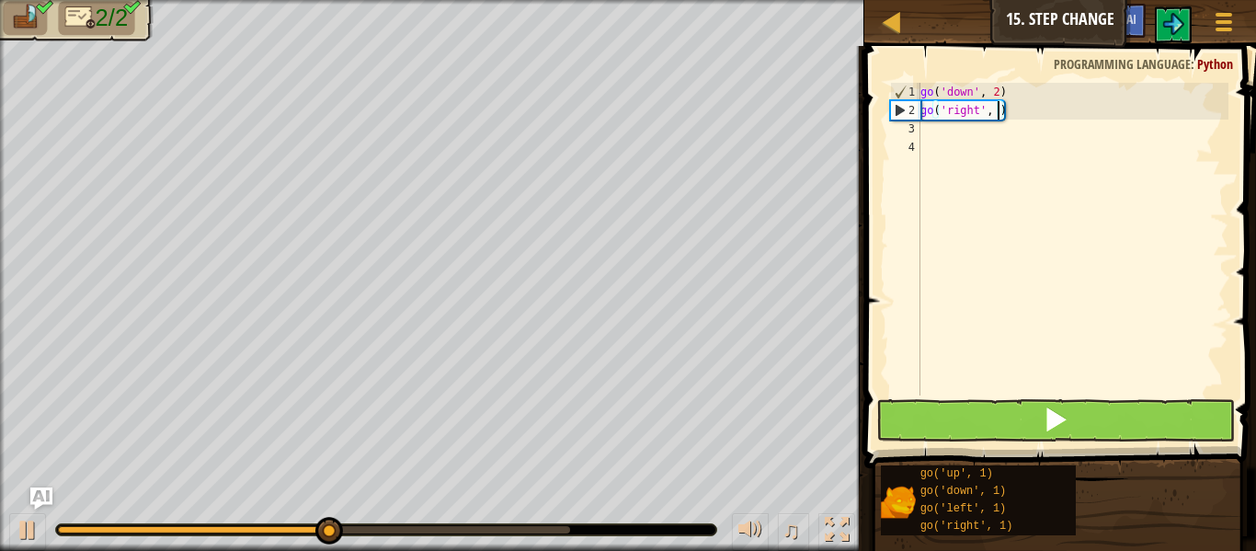
type textarea "go('right', 5)"
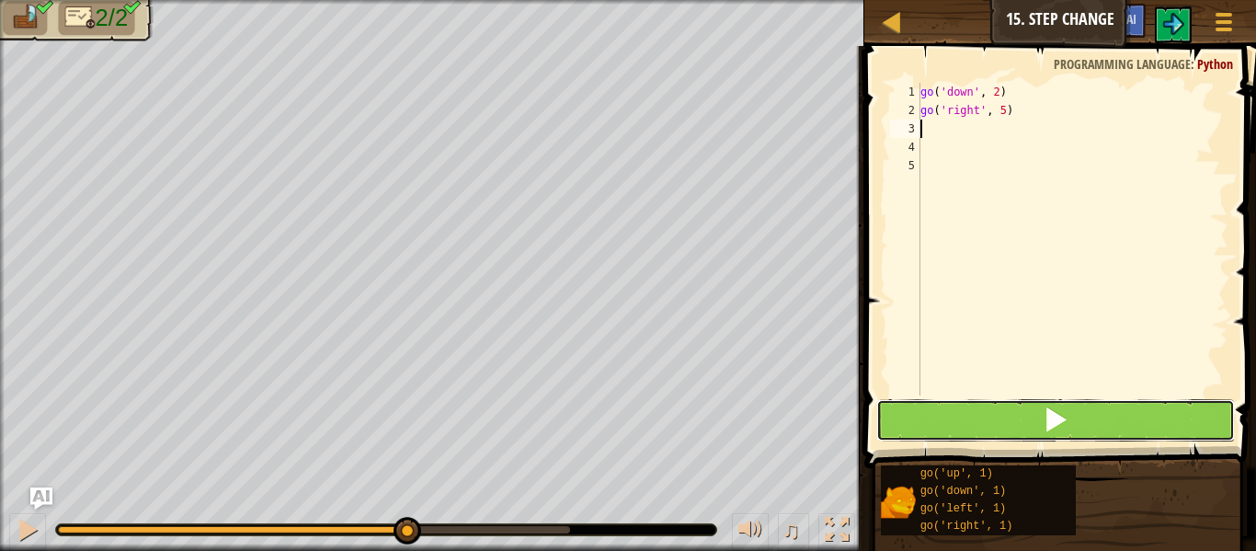
click at [1085, 410] on button at bounding box center [1055, 420] width 359 height 42
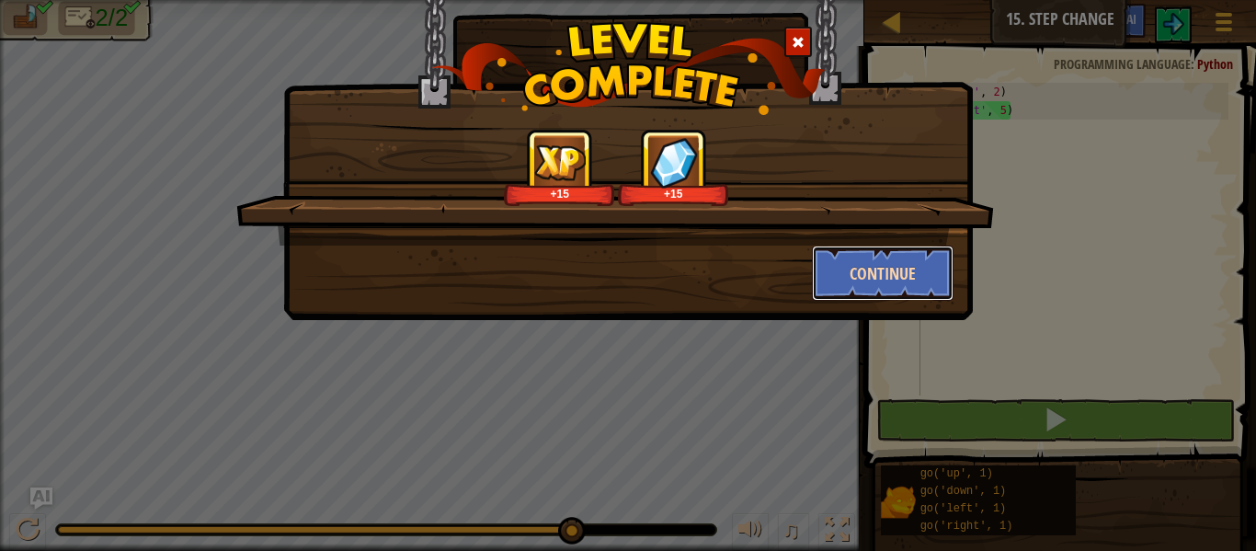
click at [912, 269] on button "Continue" at bounding box center [883, 272] width 142 height 55
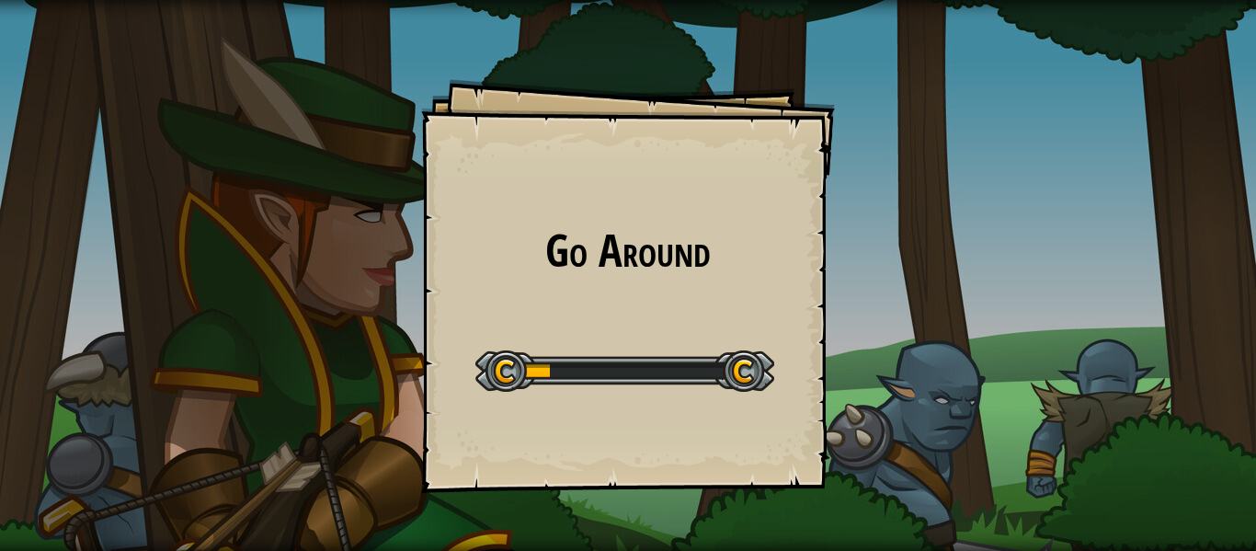
click at [753, 121] on div "Go Around Goals Start Level Error loading from server. Try refreshing the page.…" at bounding box center [628, 286] width 414 height 414
click at [716, 109] on div "Go Around Goals Start Level Error loading from server. Try refreshing the page.…" at bounding box center [628, 286] width 414 height 414
click at [649, 102] on div "Go Around Goals Start Level Error loading from server. Try refreshing the page.…" at bounding box center [628, 286] width 414 height 414
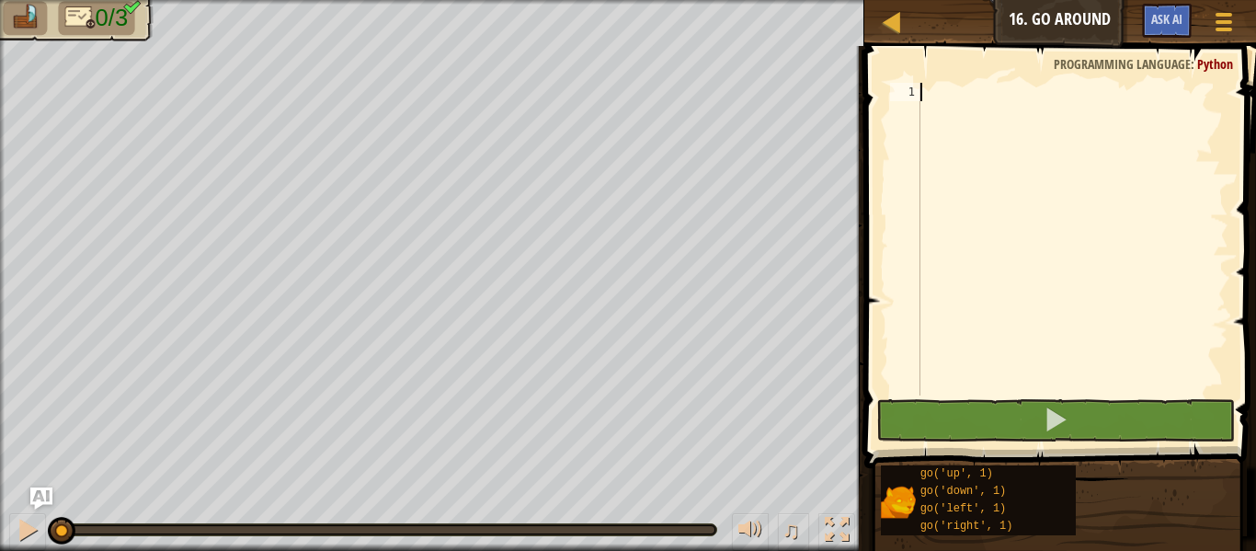
type textarea "x"
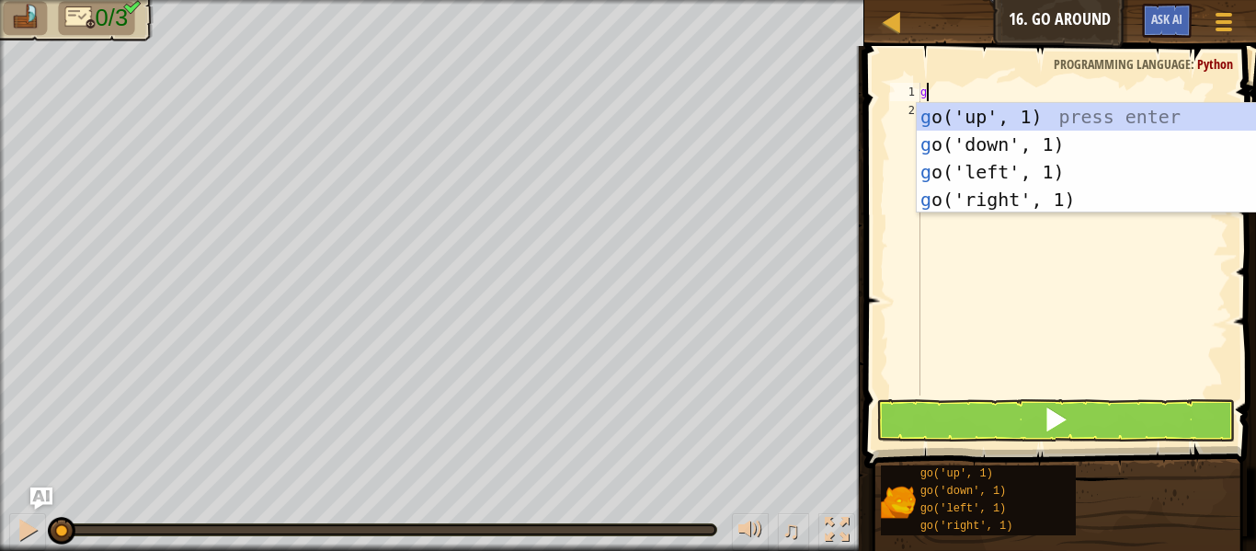
type textarea "go"
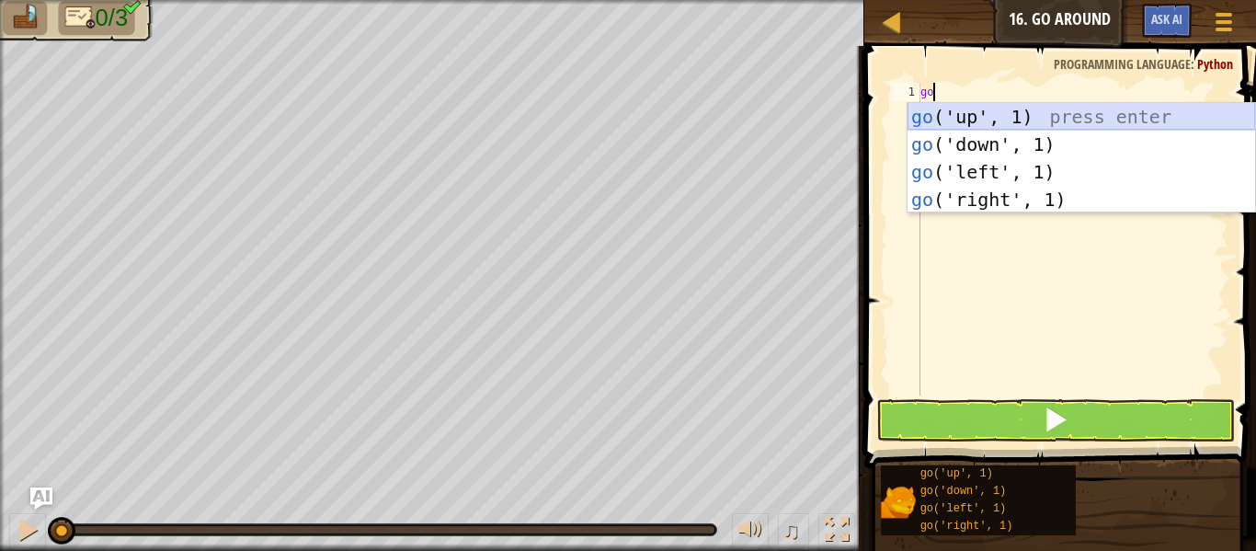
click at [1011, 120] on div "go ('up', 1) press enter go ('down', 1) press enter go ('left', 1) press enter …" at bounding box center [1080, 185] width 347 height 165
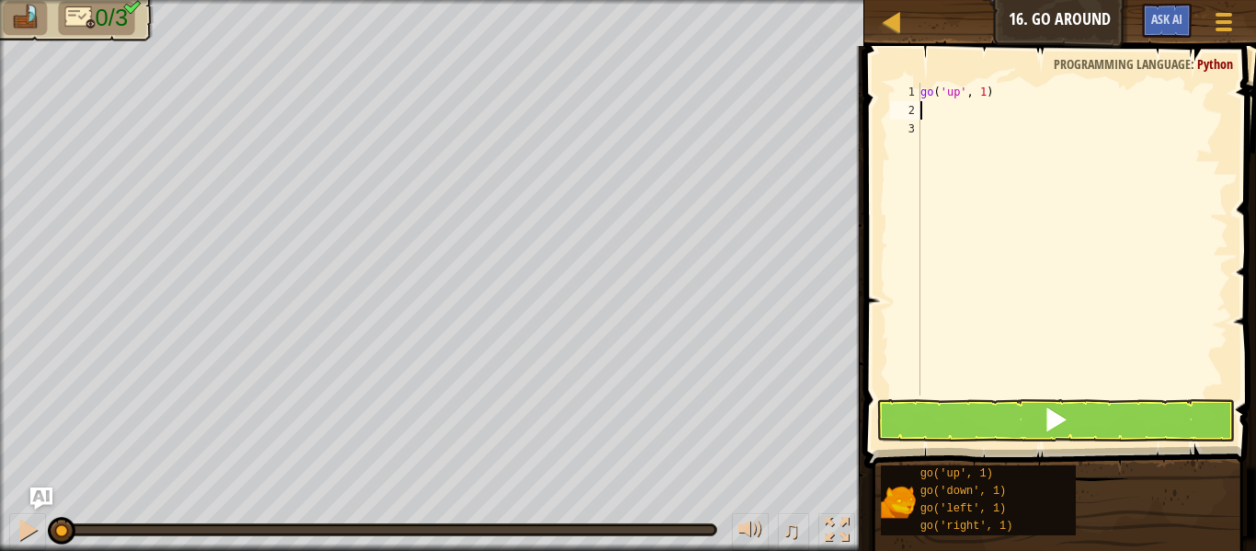
click at [987, 103] on div "go ( 'up' , 1 )" at bounding box center [1072, 257] width 312 height 349
click at [982, 97] on div "go ( 'up' , 1 )" at bounding box center [1072, 257] width 312 height 349
type textarea "go('up', 2)"
click at [931, 115] on div "go ( 'up' , 2 )" at bounding box center [1072, 257] width 312 height 349
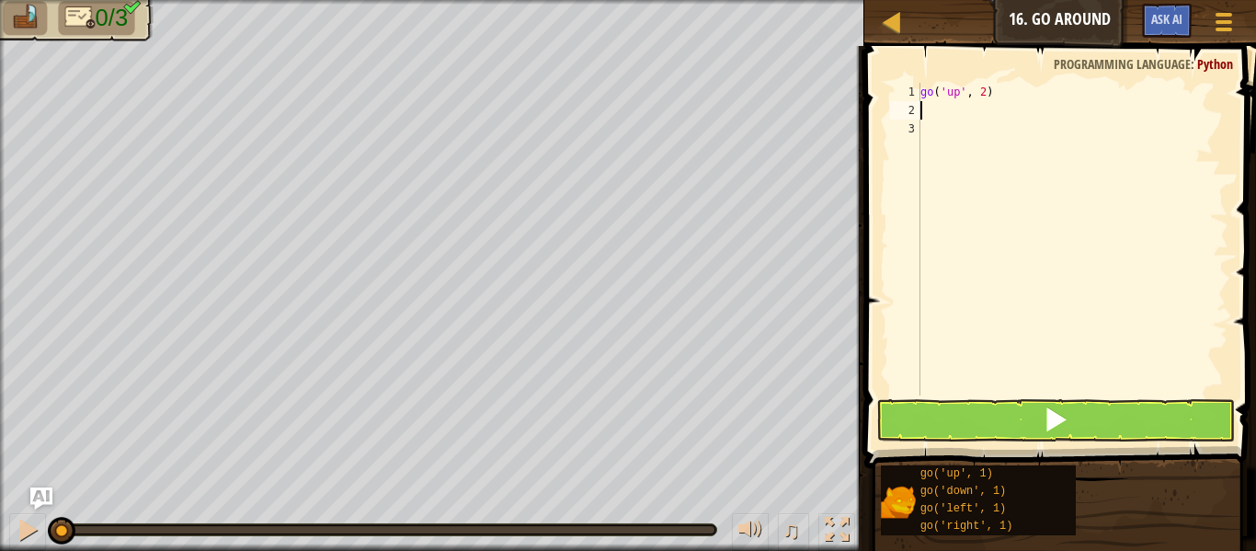
scroll to position [8, 0]
type textarea "go"
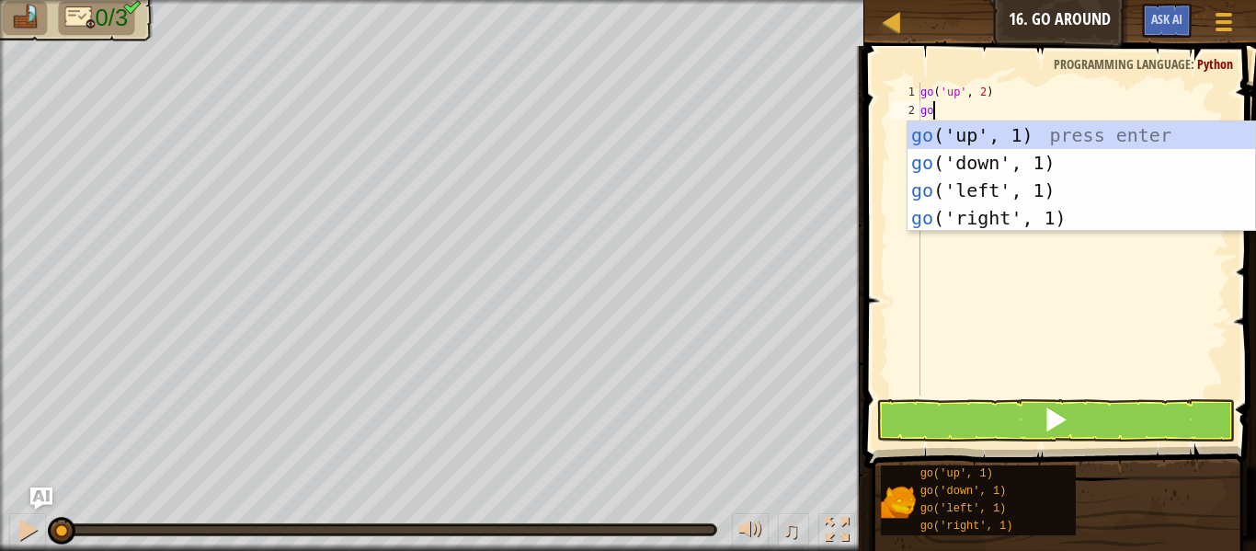
scroll to position [8, 1]
click at [990, 209] on div "go ('up', 1) press enter go ('down', 1) press enter go ('left', 1) press enter …" at bounding box center [1080, 203] width 347 height 165
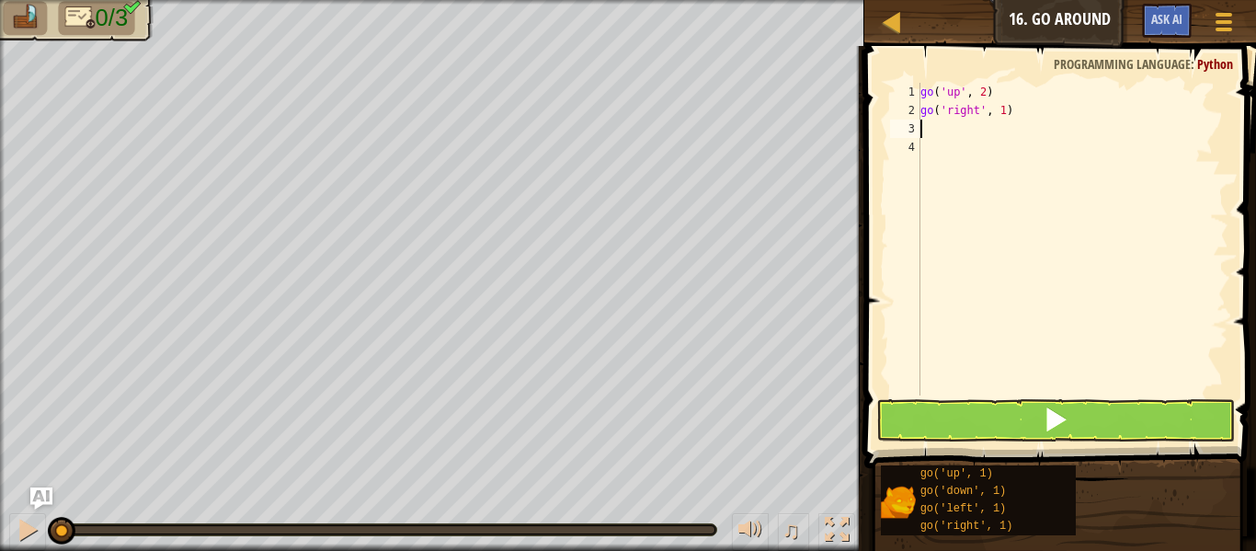
click at [1004, 114] on div "go ( 'up' , 2 ) go ( 'right' , 1 )" at bounding box center [1072, 257] width 312 height 349
type textarea "go('right', 3)"
click at [944, 131] on div "go ( 'up' , 2 ) go ( 'right' , 3 )" at bounding box center [1072, 257] width 312 height 349
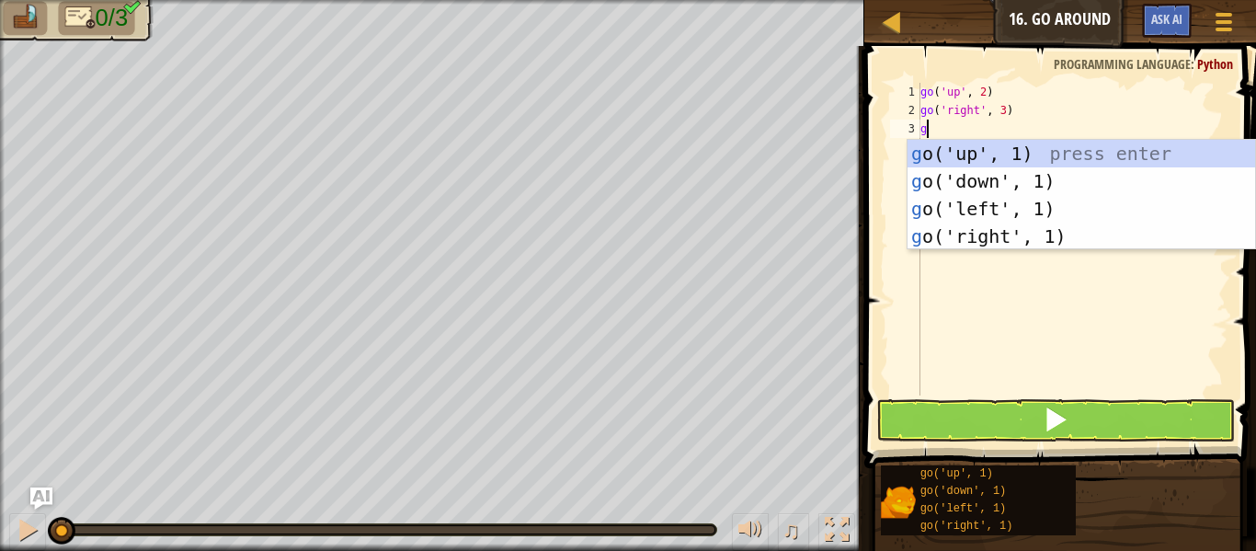
type textarea "go"
click at [1015, 190] on div "go ('up', 1) press enter go ('down', 1) press enter go ('left', 1) press enter …" at bounding box center [1080, 222] width 347 height 165
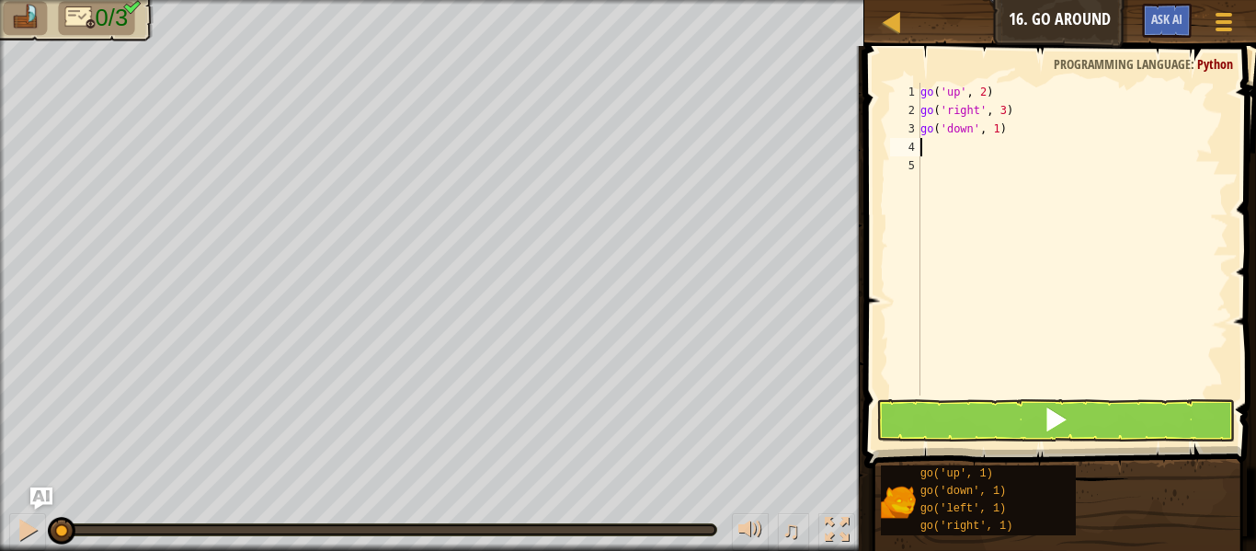
scroll to position [8, 0]
click at [996, 130] on div "go ( 'up' , 2 ) go ( 'right' , 3 ) go ( 'down' , 1 )" at bounding box center [1072, 257] width 312 height 349
type textarea "go('down', 2)"
click at [1131, 417] on button at bounding box center [1055, 420] width 359 height 42
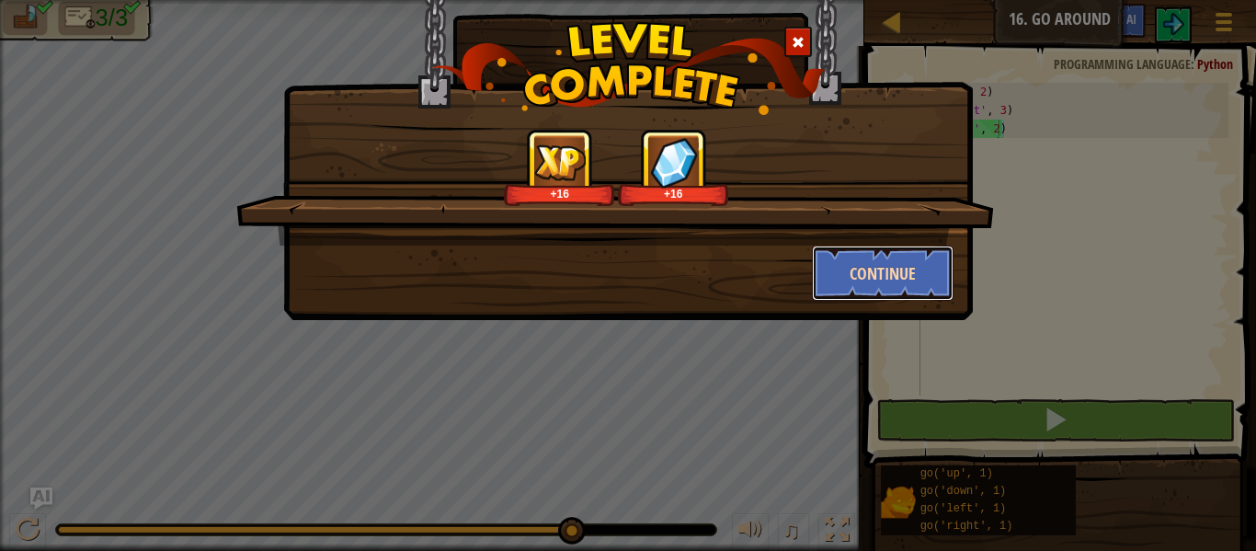
click at [918, 249] on button "Continue" at bounding box center [883, 272] width 142 height 55
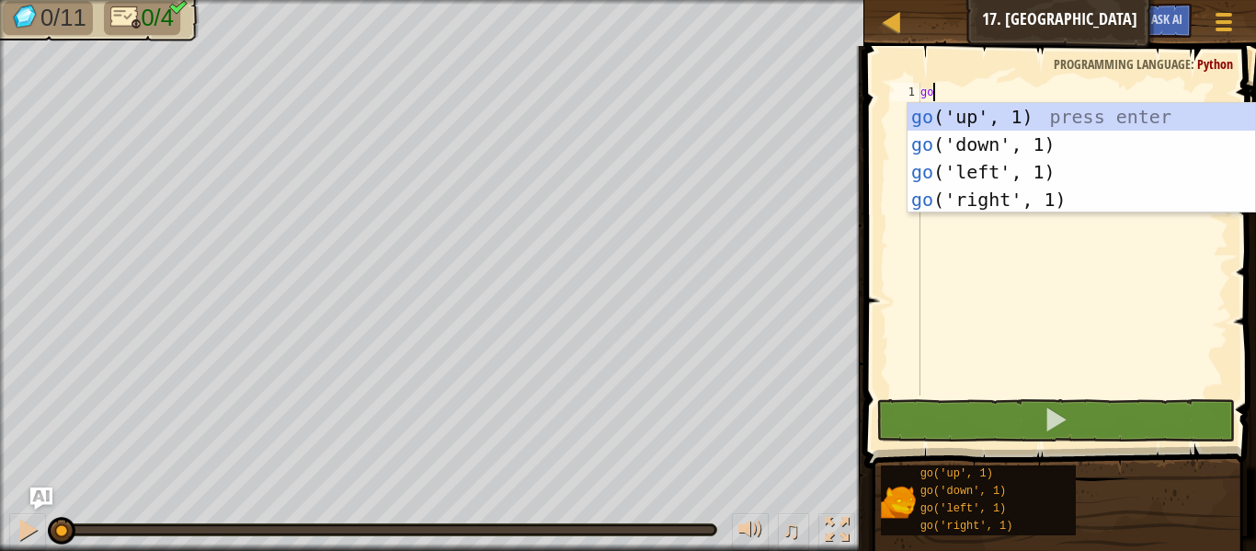
type textarea "go"
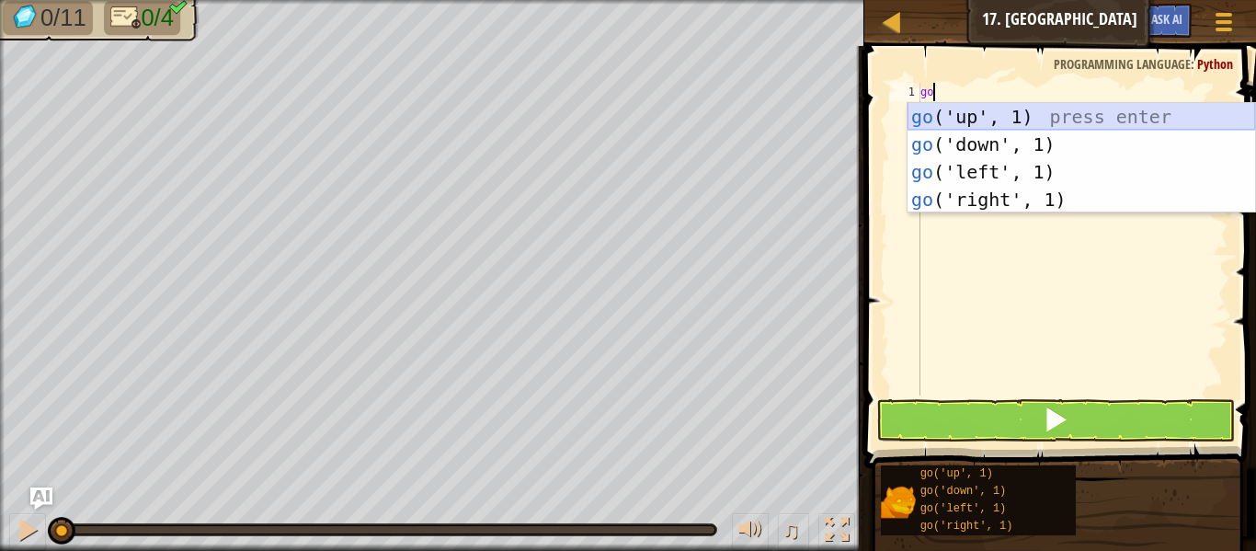
click at [984, 121] on div "go ('up', 1) press enter go ('down', 1) press enter go ('left', 1) press enter …" at bounding box center [1080, 185] width 347 height 165
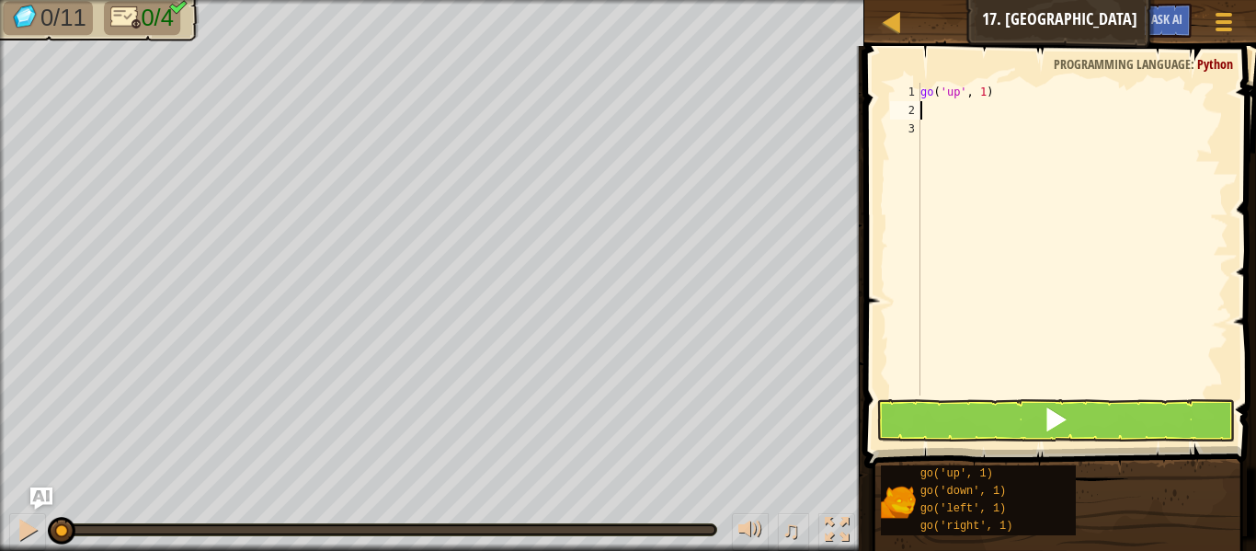
scroll to position [8, 0]
click at [983, 90] on div "go ( 'up' , 1 )" at bounding box center [1072, 257] width 312 height 349
type textarea "go('up', 3)"
click at [943, 120] on div "go ( 'up' , 3 )" at bounding box center [1072, 257] width 312 height 349
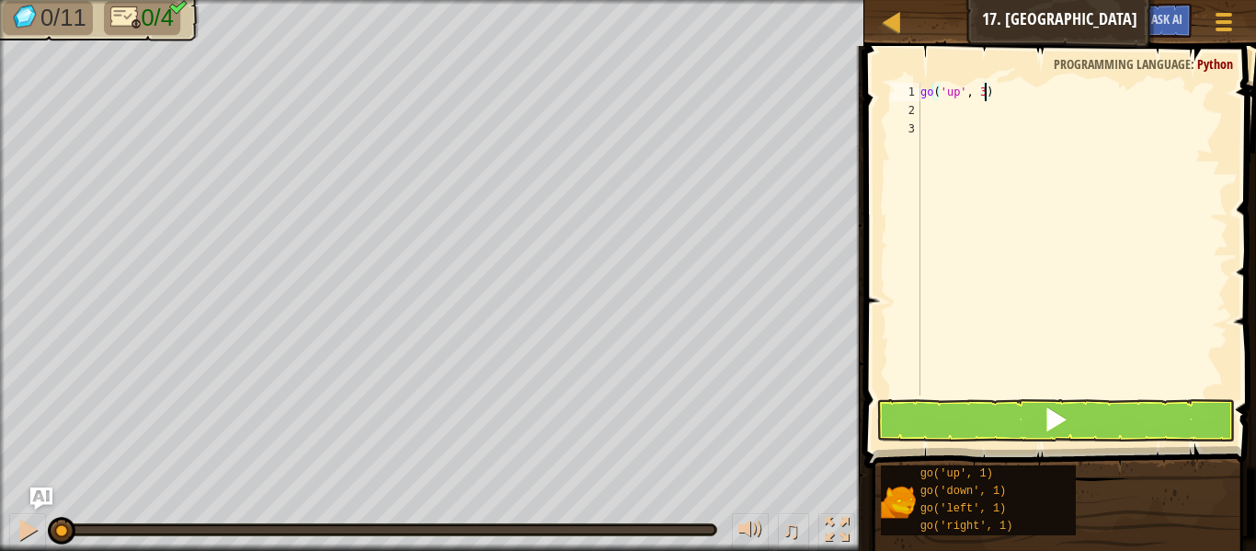
scroll to position [8, 0]
click at [920, 111] on div "go ( 'up' , 3 )" at bounding box center [1072, 257] width 312 height 349
type textarea "go"
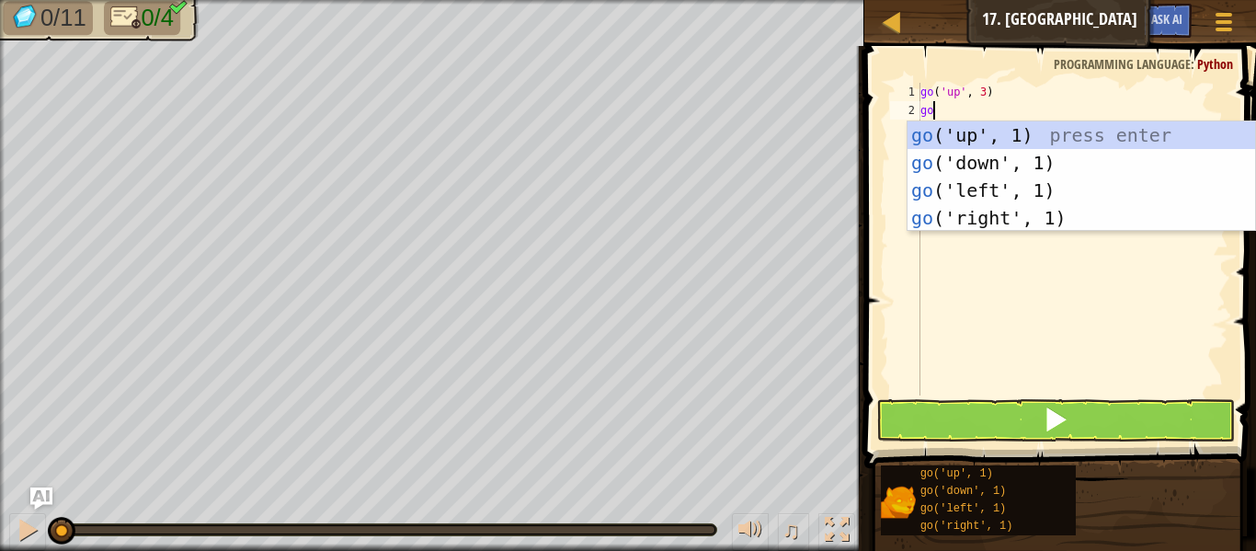
scroll to position [8, 1]
click at [976, 209] on div "go ('up', 1) press enter go ('down', 1) press enter go ('left', 1) press enter …" at bounding box center [1080, 203] width 347 height 165
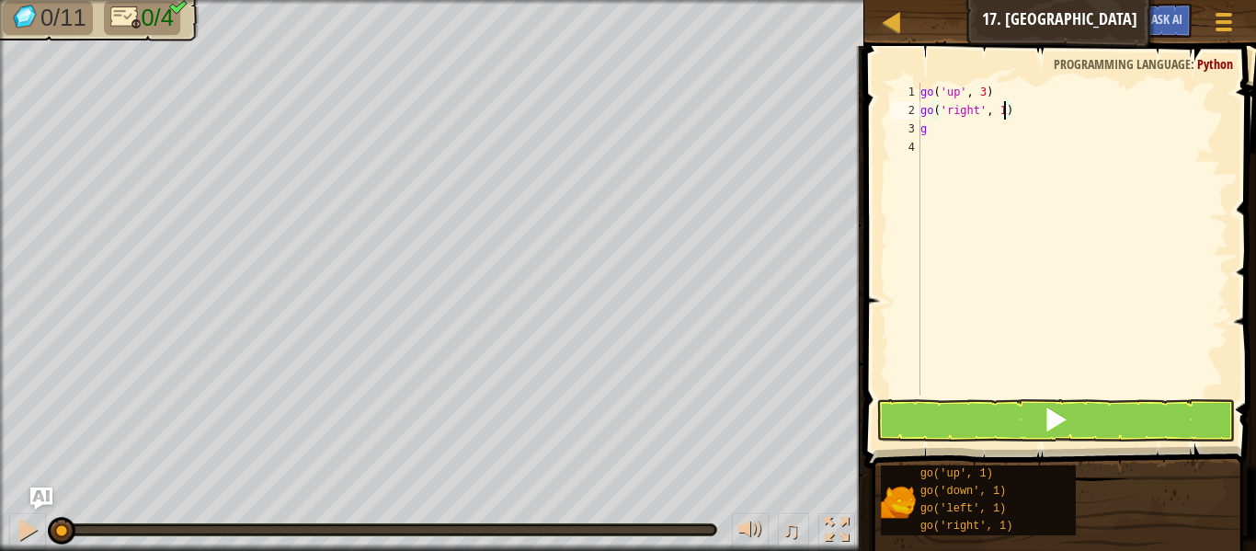
click at [1005, 112] on div "go ( 'up' , 3 ) go ( 'right' , 1 ) g" at bounding box center [1072, 257] width 312 height 349
click at [928, 124] on div "go ( 'up' , 3 ) go ( 'right' , 3 ) g" at bounding box center [1072, 257] width 312 height 349
type textarea "go"
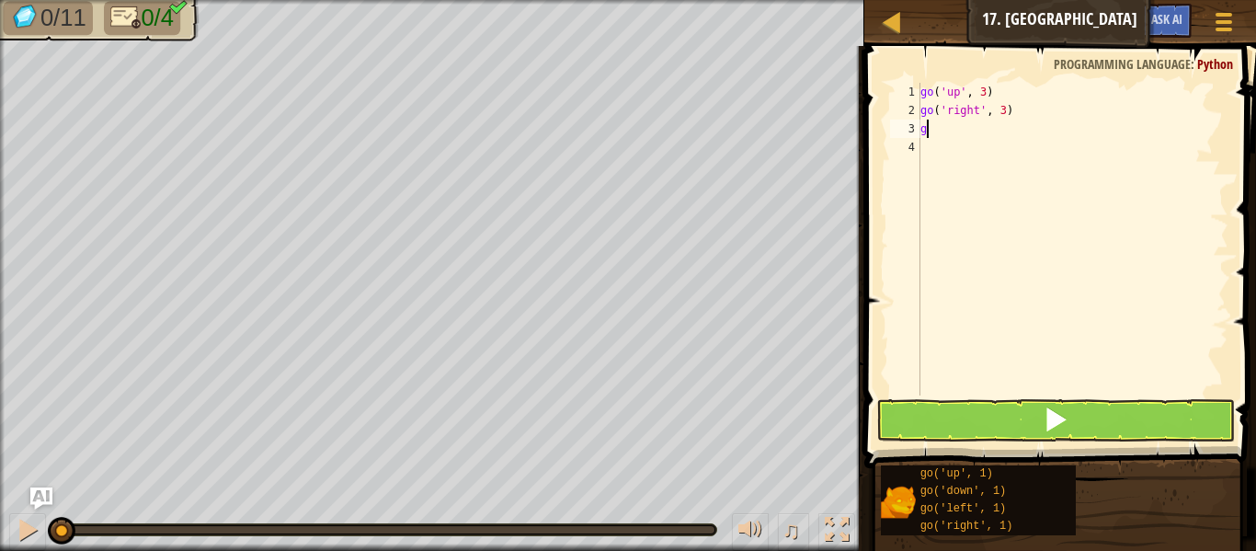
scroll to position [8, 1]
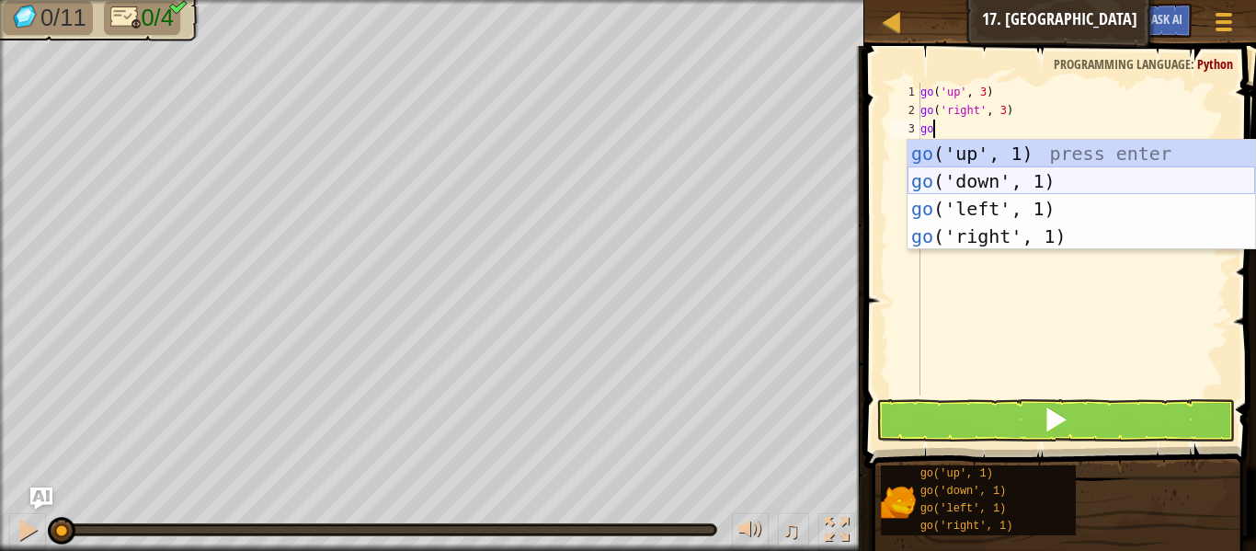
click at [967, 181] on div "go ('up', 1) press enter go ('down', 1) press enter go ('left', 1) press enter …" at bounding box center [1080, 222] width 347 height 165
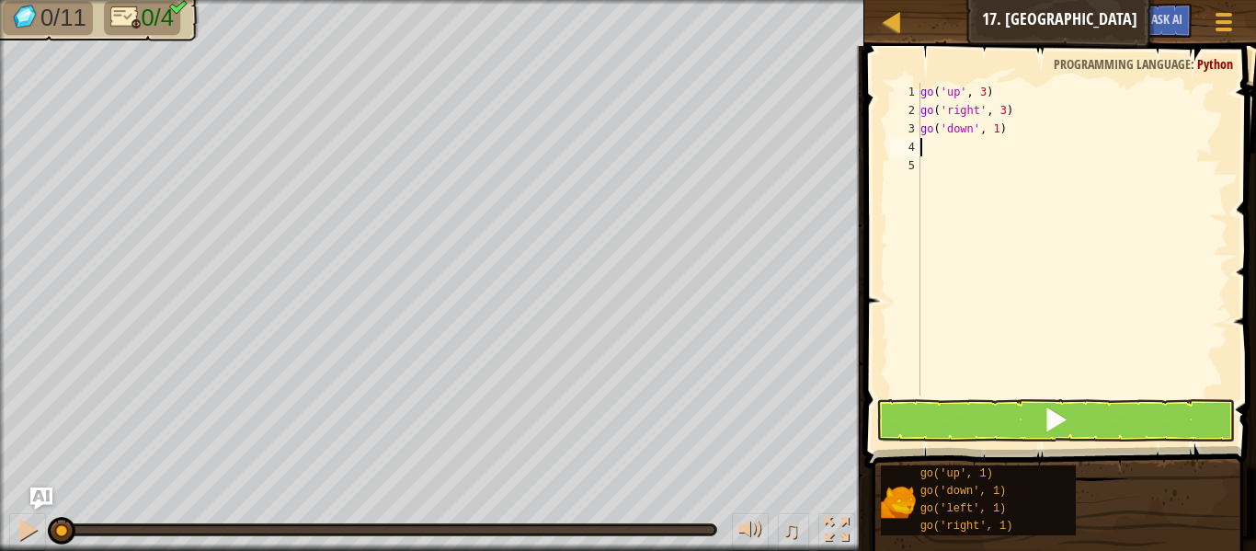
scroll to position [8, 0]
click at [1002, 132] on div "go ( 'up' , 3 ) go ( 'right' , 3 ) go ( 'down' , 1 )" at bounding box center [1072, 257] width 312 height 349
click at [1000, 131] on div "go ( 'up' , 3 ) go ( 'right' , 3 ) go ( 'down' , 1 )" at bounding box center [1072, 257] width 312 height 349
type textarea "go('down', 3)"
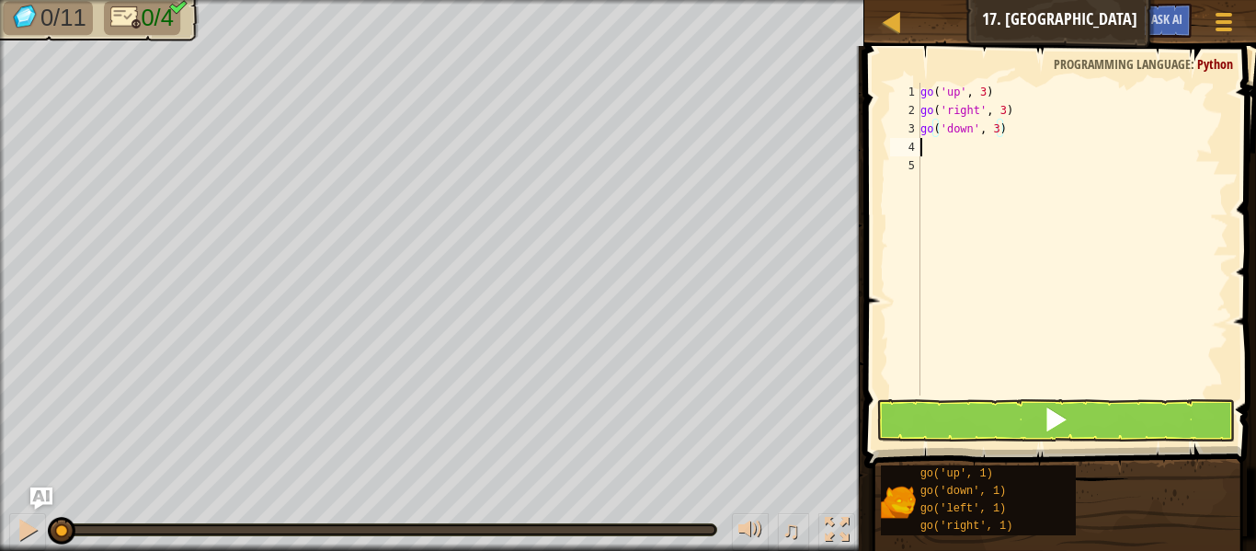
click at [932, 144] on div "go ( 'up' , 3 ) go ( 'right' , 3 ) go ( 'down' , 3 )" at bounding box center [1072, 257] width 312 height 349
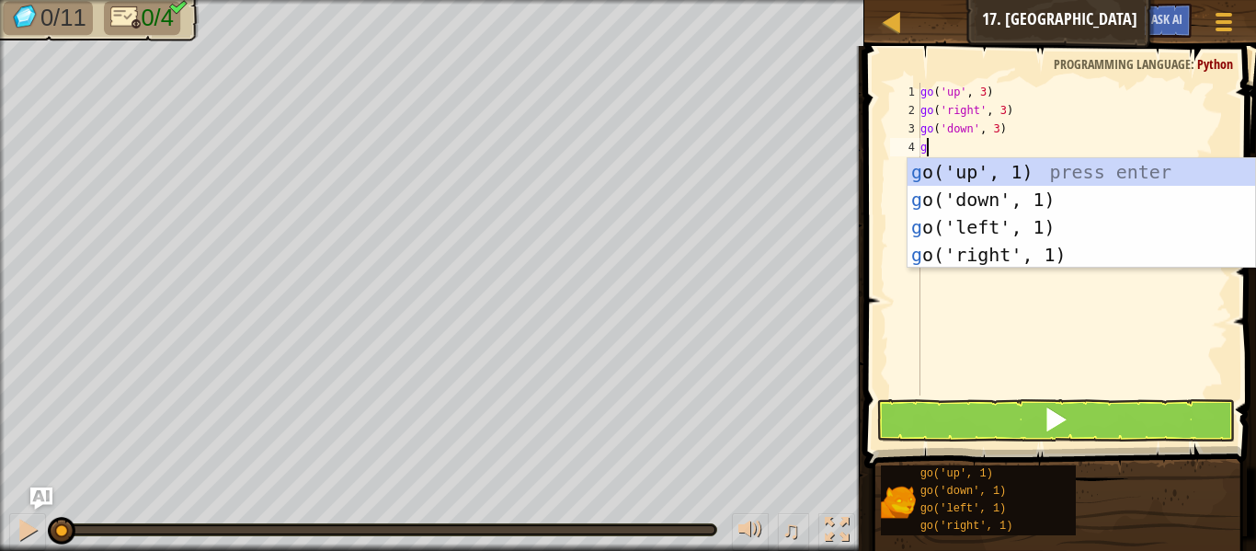
type textarea "go"
click at [969, 223] on div "go ('up', 1) press enter go ('down', 1) press enter go ('left', 1) press enter …" at bounding box center [1080, 240] width 347 height 165
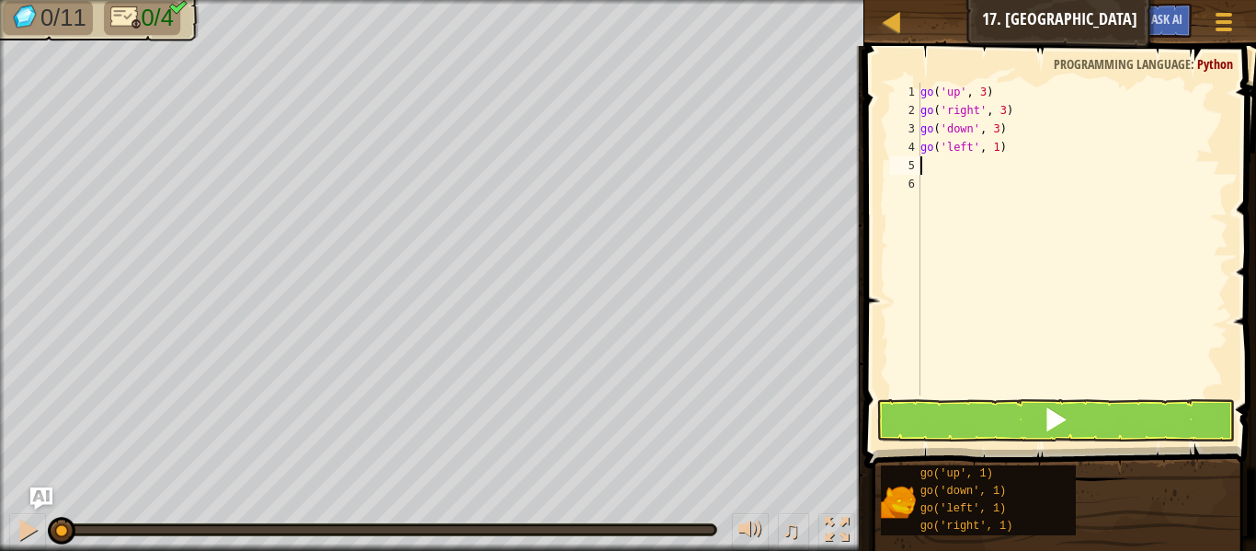
click at [996, 154] on div "go ( 'up' , 3 ) go ( 'right' , 3 ) go ( 'down' , 3 ) go ( 'left' , 1 )" at bounding box center [1072, 257] width 312 height 349
type textarea "go('left', 2)"
click at [1079, 399] on button at bounding box center [1055, 420] width 359 height 42
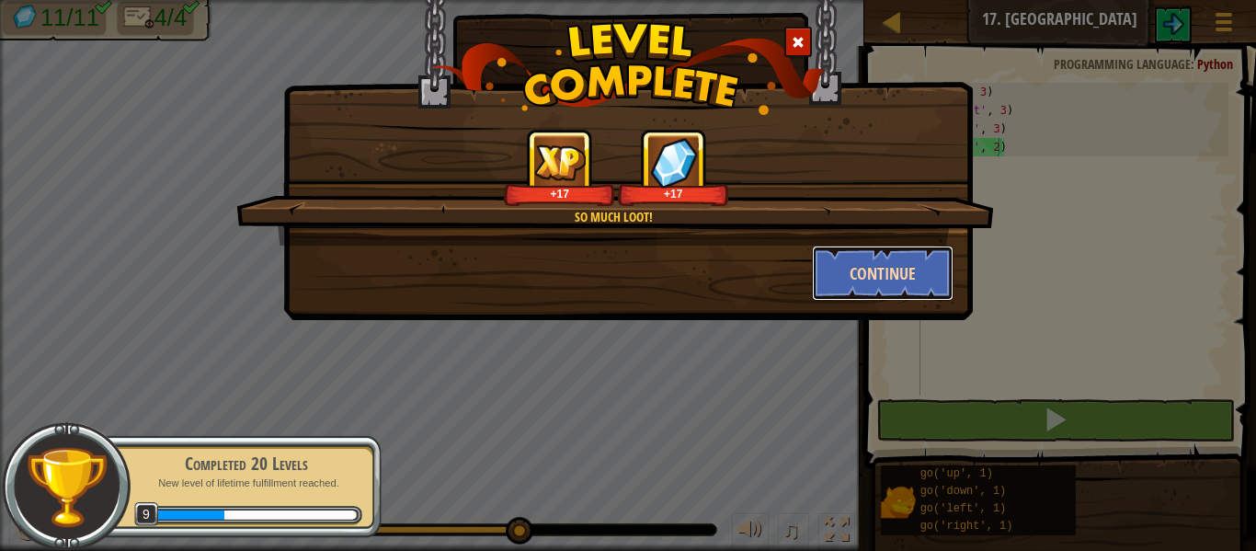
click at [879, 254] on button "Continue" at bounding box center [883, 272] width 142 height 55
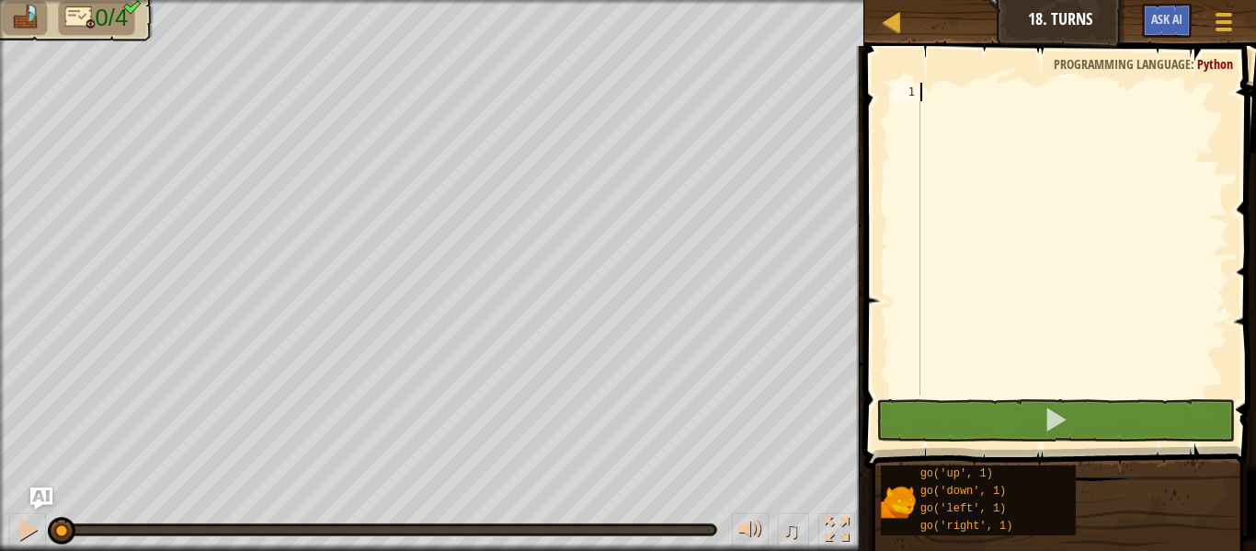
type textarea "go"
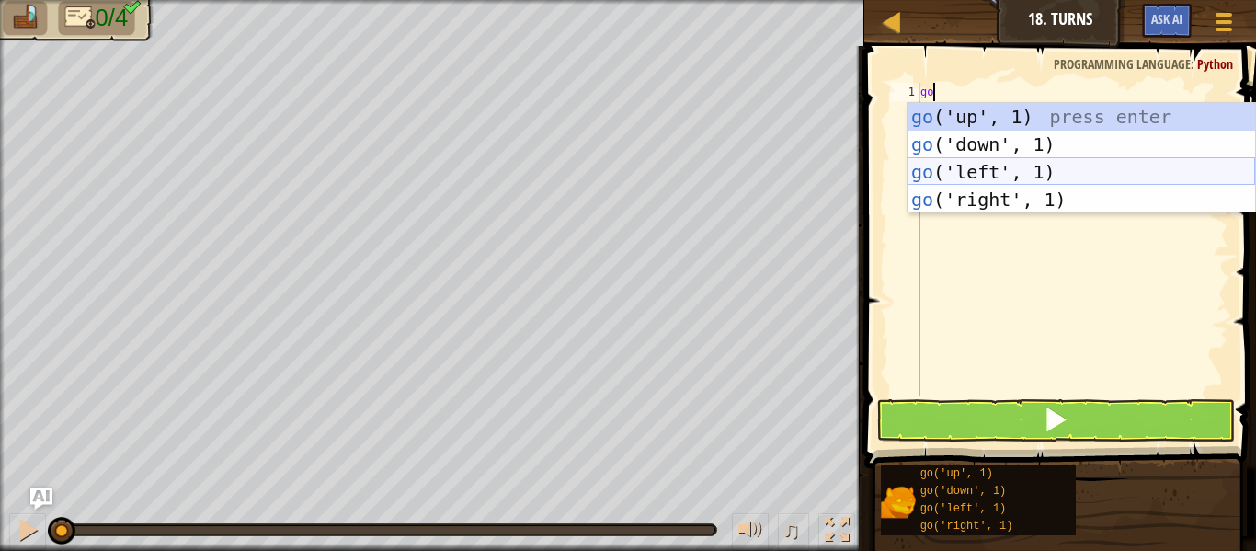
click at [955, 176] on div "go ('up', 1) press enter go ('down', 1) press enter go ('left', 1) press enter …" at bounding box center [1080, 185] width 347 height 165
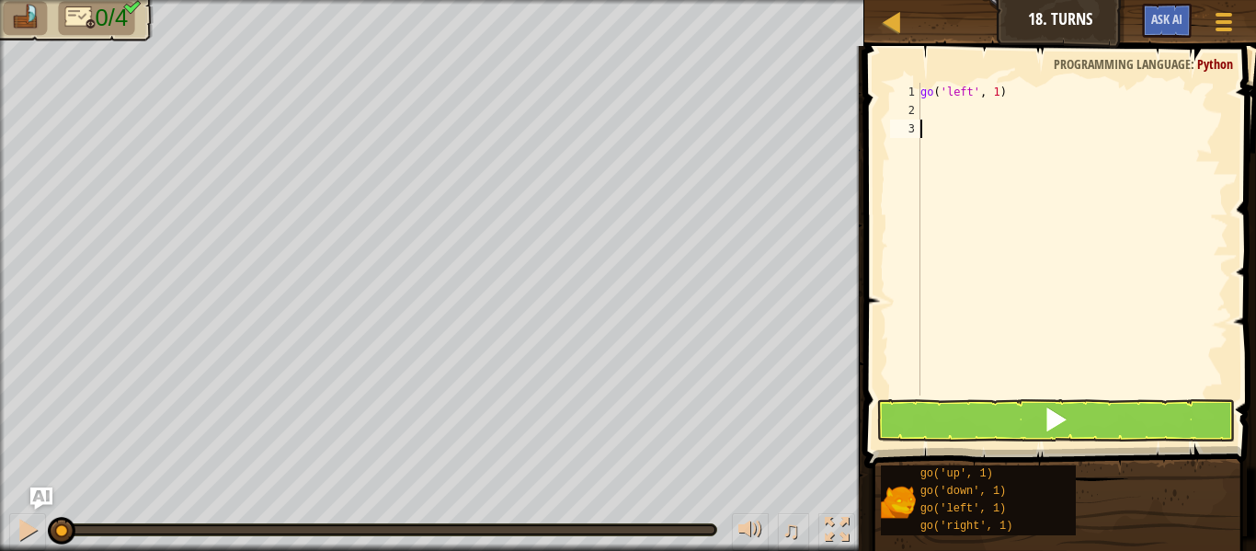
click at [951, 180] on div "go ( 'left' , 1 )" at bounding box center [1072, 257] width 312 height 349
click at [996, 97] on div "go ( 'left' , 1 )" at bounding box center [1072, 257] width 312 height 349
type textarea "go('left', 2)"
click at [918, 109] on div "2" at bounding box center [905, 110] width 30 height 18
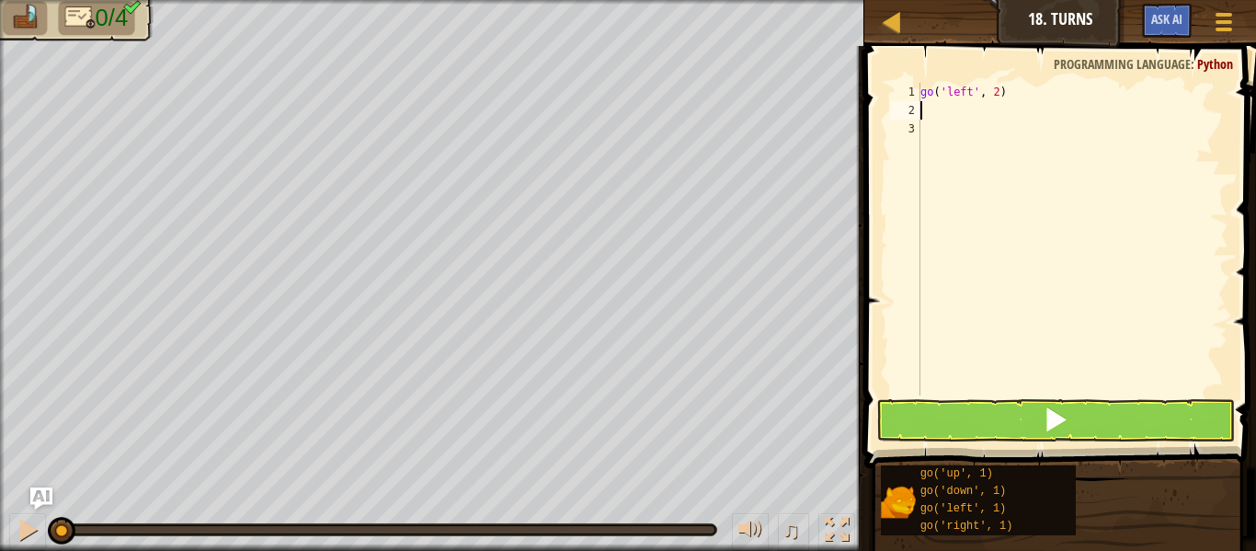
scroll to position [8, 0]
type textarea "go"
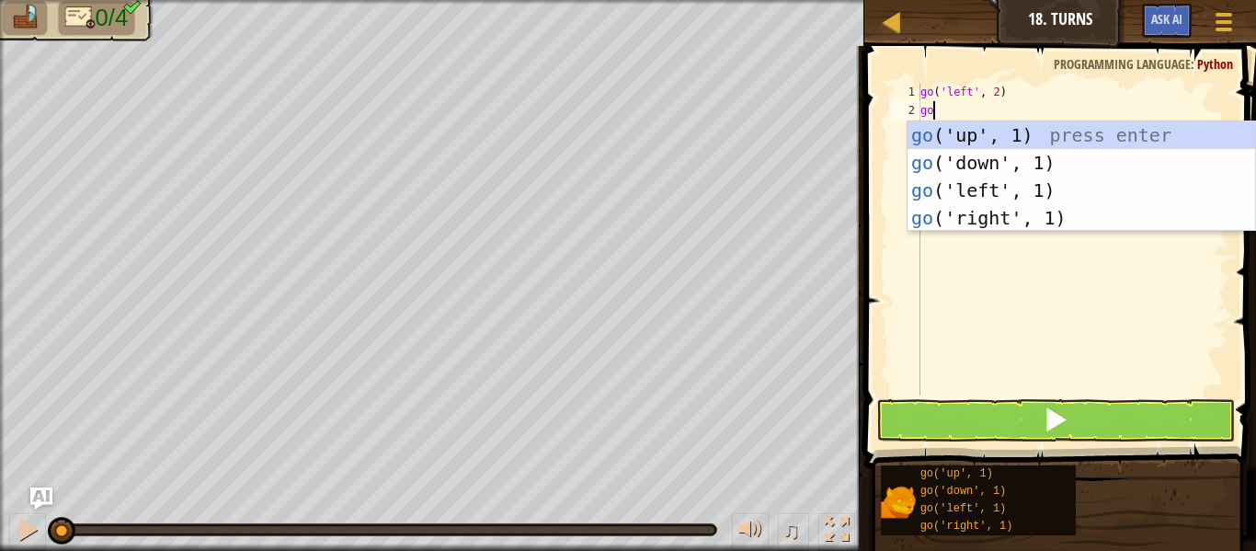
scroll to position [8, 1]
click at [981, 154] on div "go ('up', 1) press enter go ('down', 1) press enter go ('left', 1) press enter …" at bounding box center [1080, 203] width 347 height 165
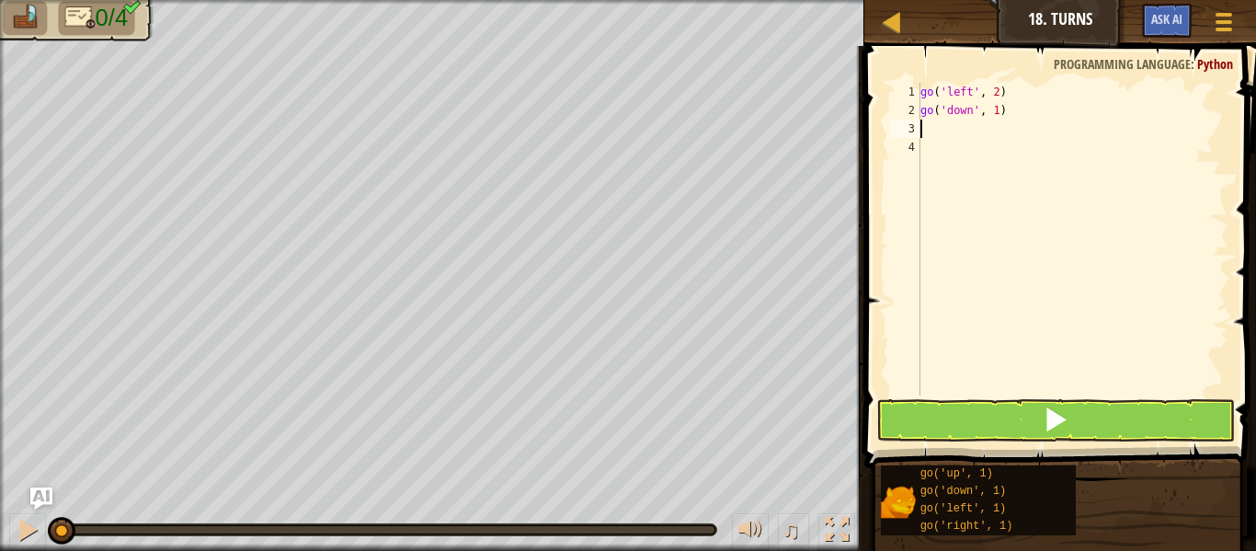
click at [1000, 113] on div "go ( 'left' , 2 ) go ( 'down' , 1 )" at bounding box center [1072, 257] width 312 height 349
type textarea "go('down', 2)"
click at [921, 129] on div "go ( 'left' , 2 ) go ( 'down' , 2 )" at bounding box center [1072, 257] width 312 height 349
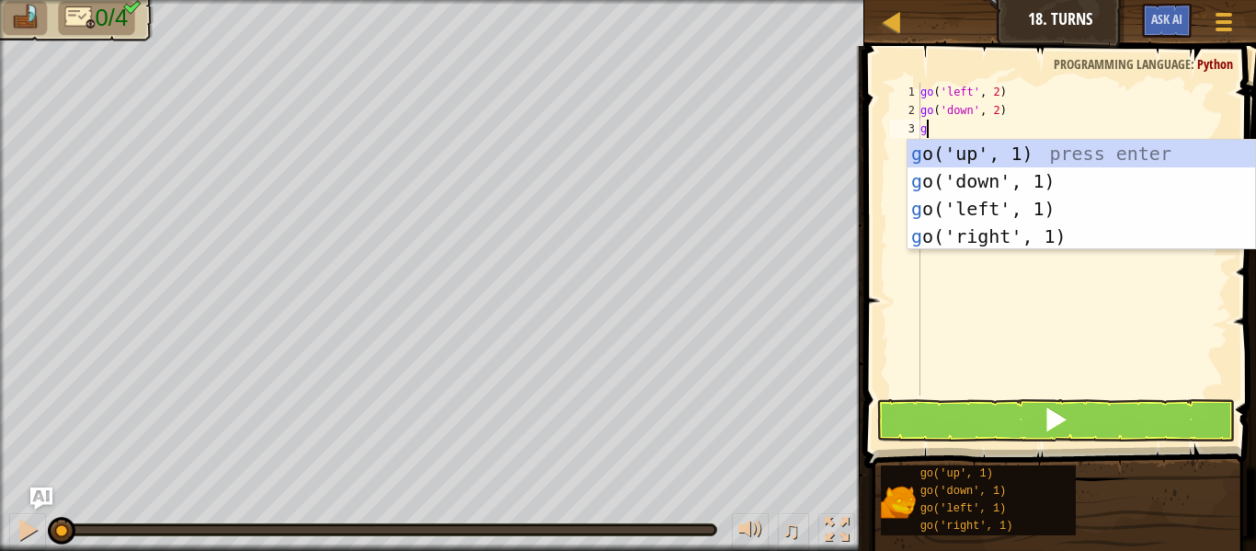
type textarea "go"
click at [973, 234] on div "go ('up', 1) press enter go ('down', 1) press enter go ('left', 1) press enter …" at bounding box center [1080, 222] width 347 height 165
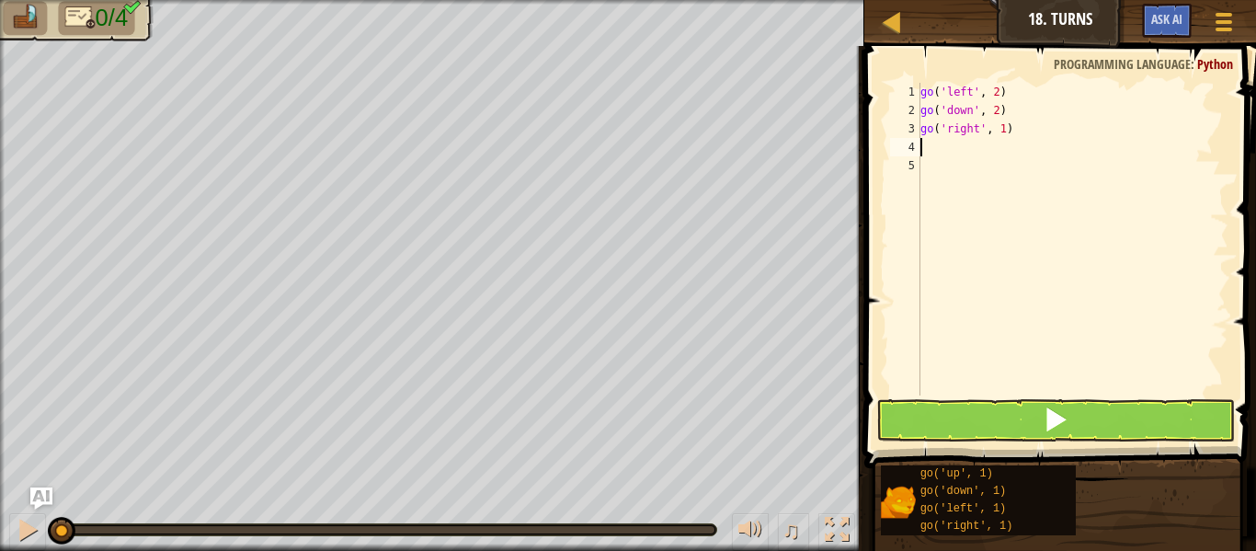
scroll to position [8, 0]
type textarea "go"
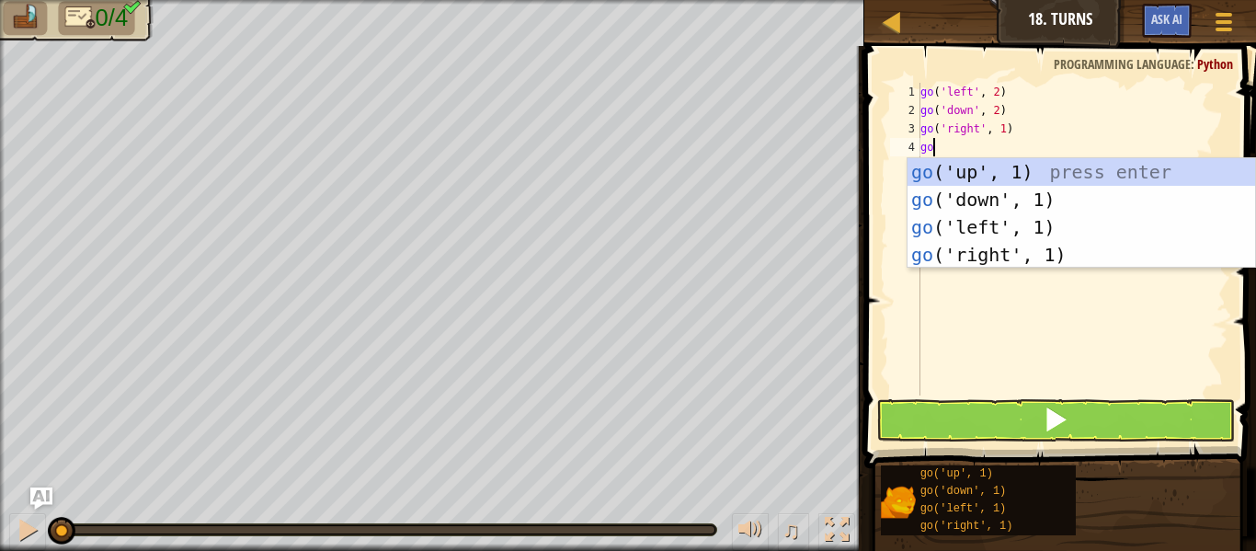
scroll to position [8, 1]
click at [997, 255] on div "go ('up', 1) press enter go ('down', 1) press enter go ('left', 1) press enter …" at bounding box center [1080, 240] width 347 height 165
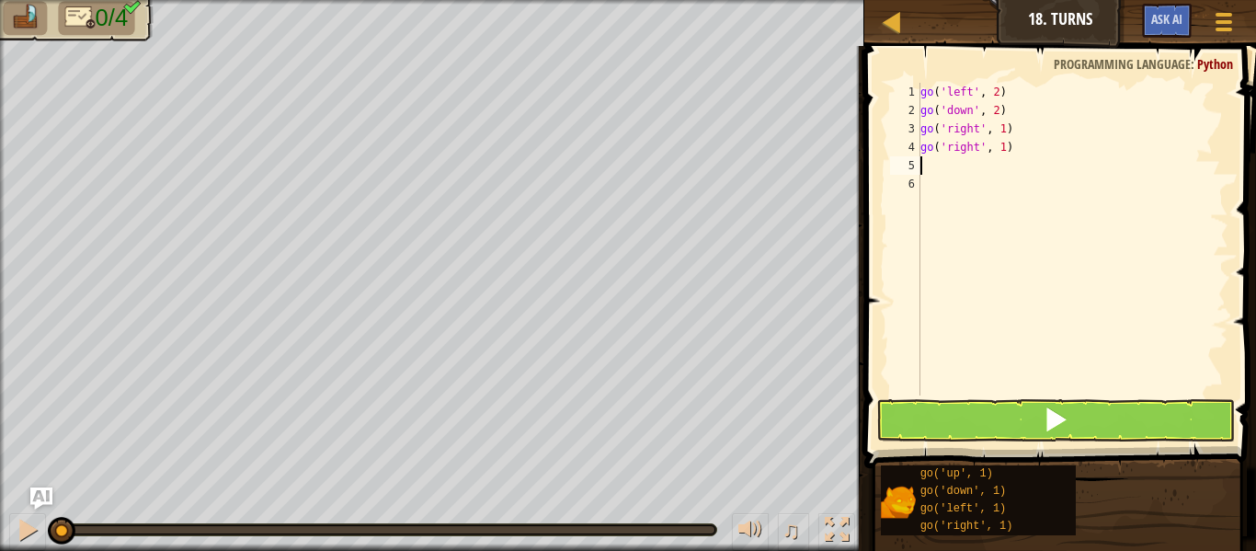
scroll to position [8, 0]
click at [1005, 150] on div "go ( 'left' , 2 ) go ( 'down' , 2 ) go ( 'right' , 1 ) go ( 'right' , 1 )" at bounding box center [1072, 257] width 312 height 349
type textarea "go('right', 1)"
drag, startPoint x: 1011, startPoint y: 148, endPoint x: 910, endPoint y: 139, distance: 101.5
click at [910, 139] on div "go('right', 1) 1 2 3 4 5 6 go ( 'left' , 2 ) go ( 'down' , 2 ) go ( 'right' , 1…" at bounding box center [1057, 239] width 342 height 313
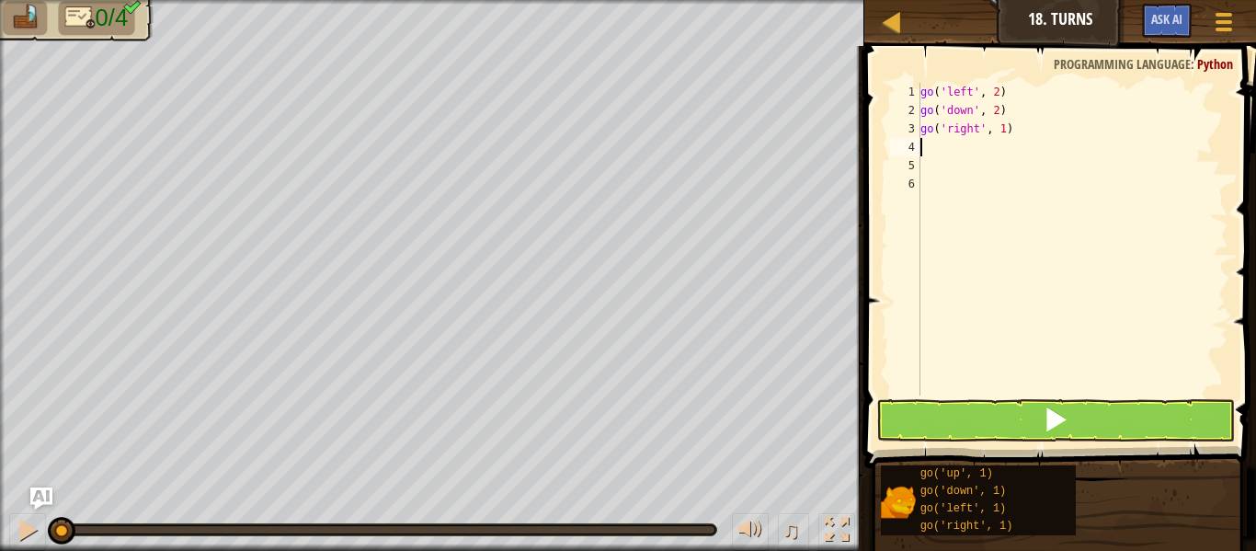
click at [1002, 135] on div "go ( 'left' , 2 ) go ( 'down' , 2 ) go ( 'right' , 1 )" at bounding box center [1072, 257] width 312 height 349
type textarea "go('right', 4)"
click at [925, 143] on div "go ( 'left' , 2 ) go ( 'down' , 2 ) go ( 'right' , 4 )" at bounding box center [1072, 257] width 312 height 349
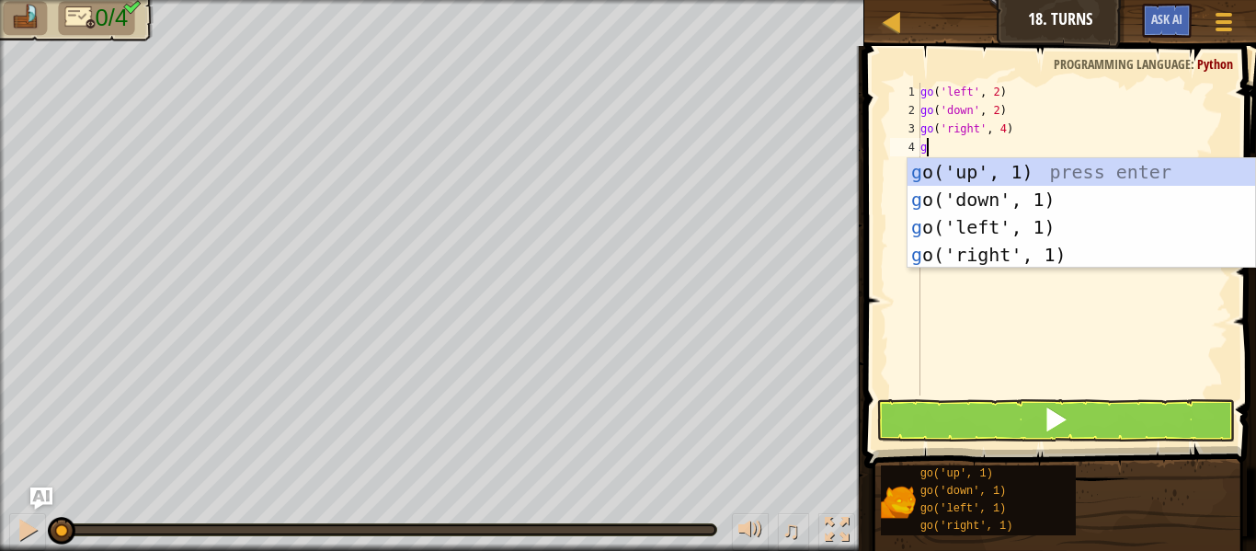
type textarea "go"
click at [977, 174] on div "go ('up', 1) press enter go ('down', 1) press enter go ('left', 1) press enter …" at bounding box center [1080, 240] width 347 height 165
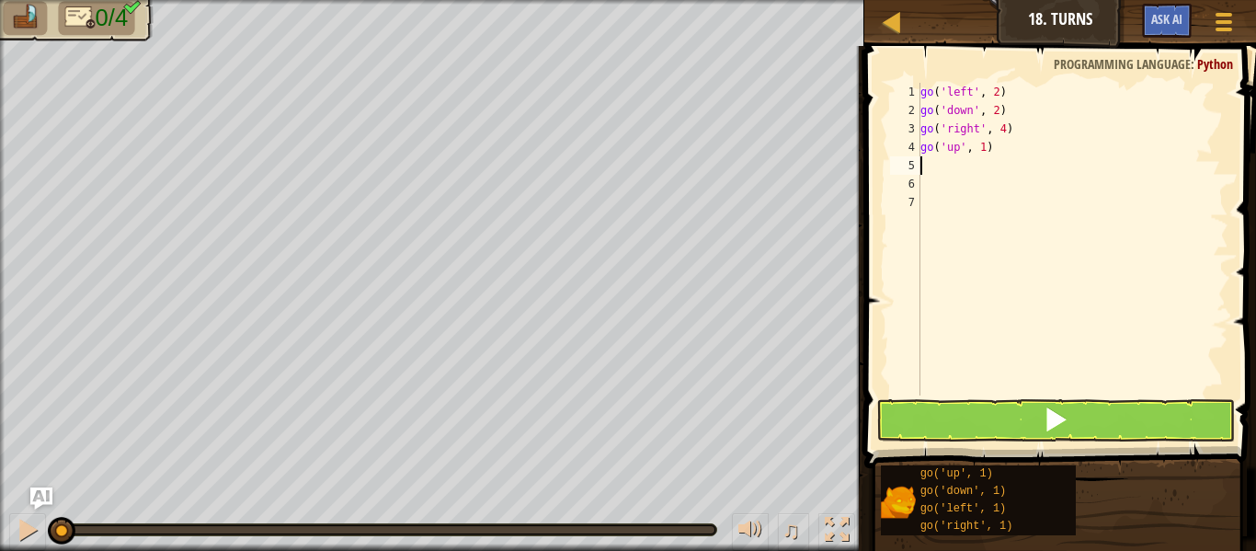
click at [984, 153] on div "go ( 'left' , 2 ) go ( 'down' , 2 ) go ( 'right' , 4 ) go ( 'up' , 1 )" at bounding box center [1072, 257] width 312 height 349
type textarea "go('up', 1)"
click at [923, 172] on div "go ( 'left' , 2 ) go ( 'down' , 2 ) go ( 'right' , 4 ) go ( 'up' , 1 )" at bounding box center [1072, 257] width 312 height 349
click at [984, 153] on div "go ( 'left' , 2 ) go ( 'down' , 2 ) go ( 'right' , 4 ) go ( 'up' , 1 )" at bounding box center [1072, 257] width 312 height 349
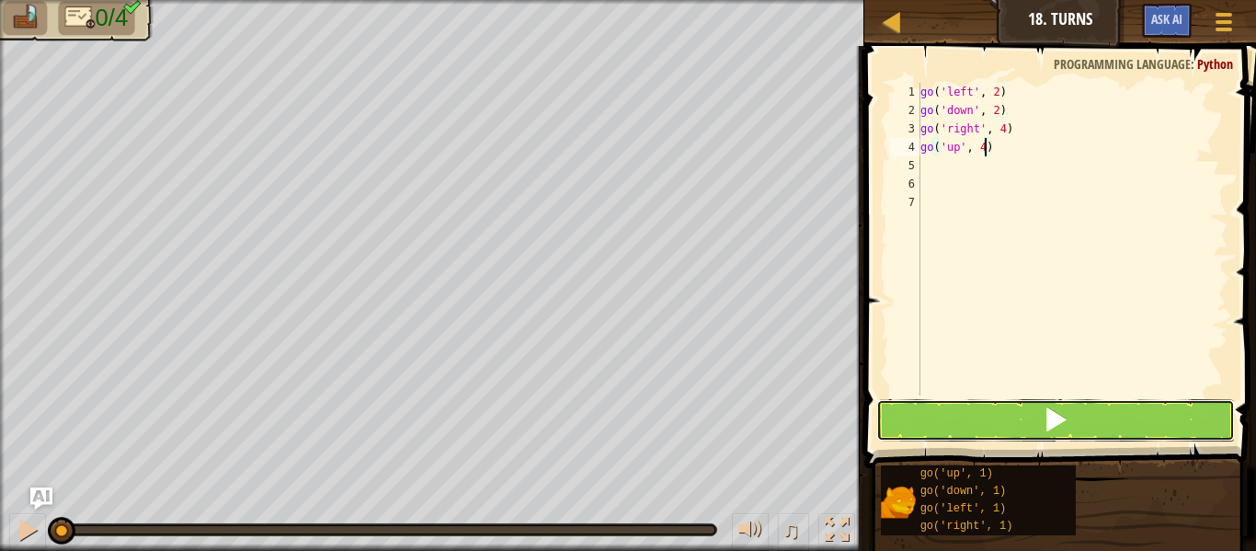
click at [1070, 426] on button at bounding box center [1055, 420] width 359 height 42
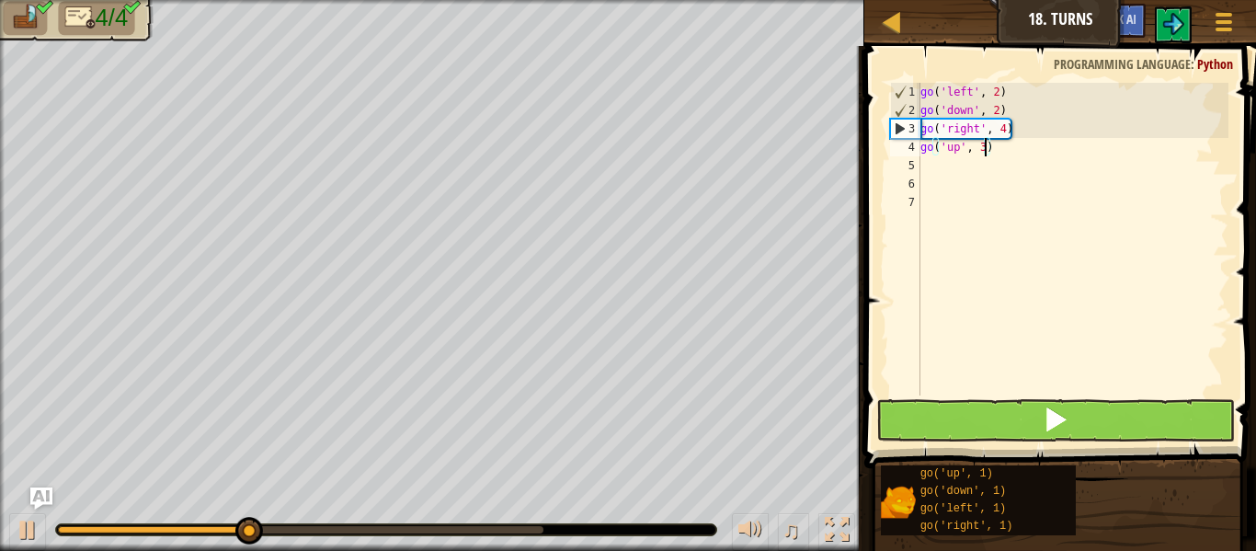
type textarea "go('up', 3)"
click at [1059, 407] on span at bounding box center [1055, 419] width 26 height 26
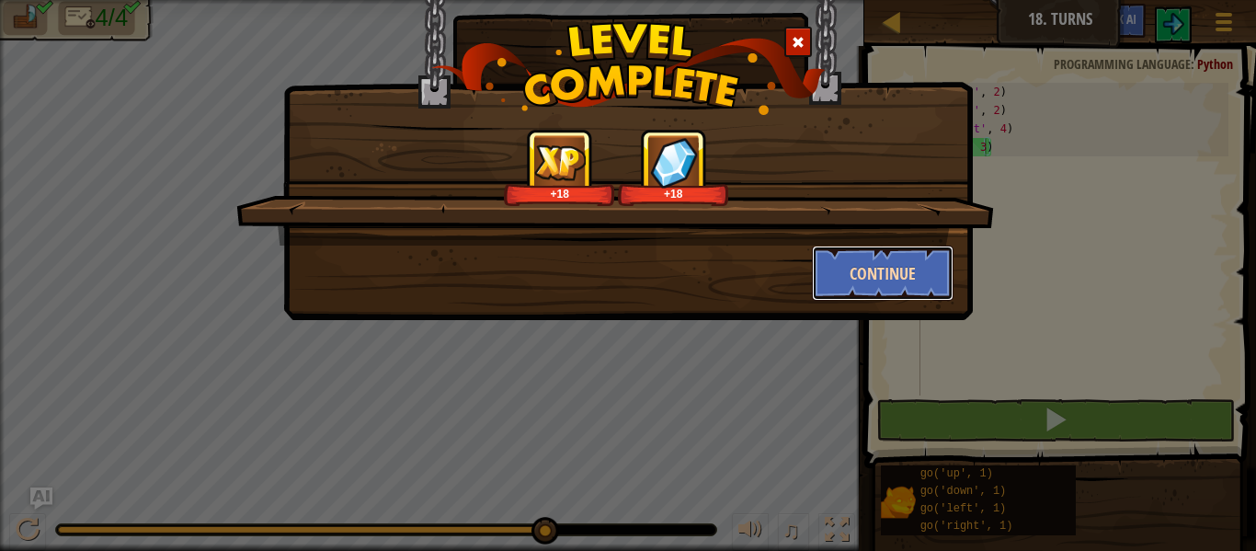
click at [933, 294] on button "Continue" at bounding box center [883, 272] width 142 height 55
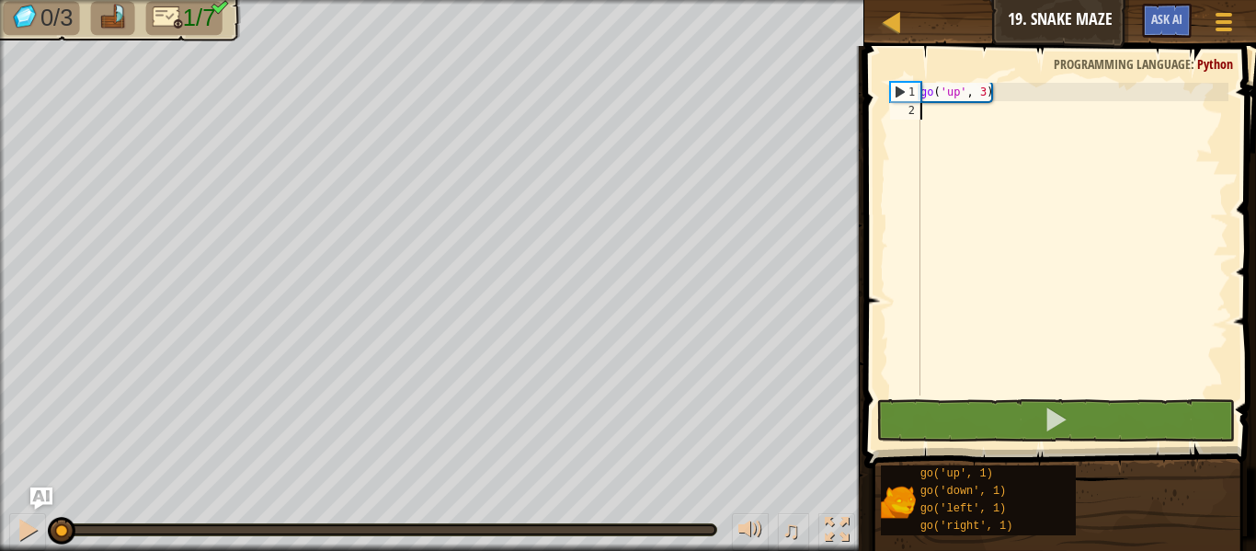
type textarea "go"
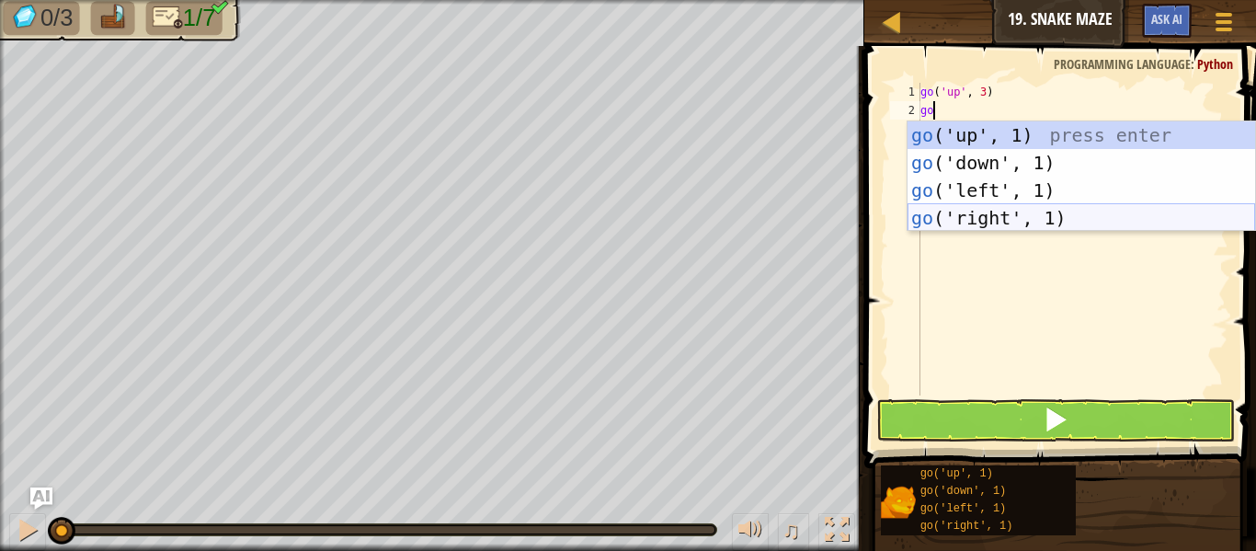
click at [990, 209] on div "go ('up', 1) press enter go ('down', 1) press enter go ('left', 1) press enter …" at bounding box center [1080, 203] width 347 height 165
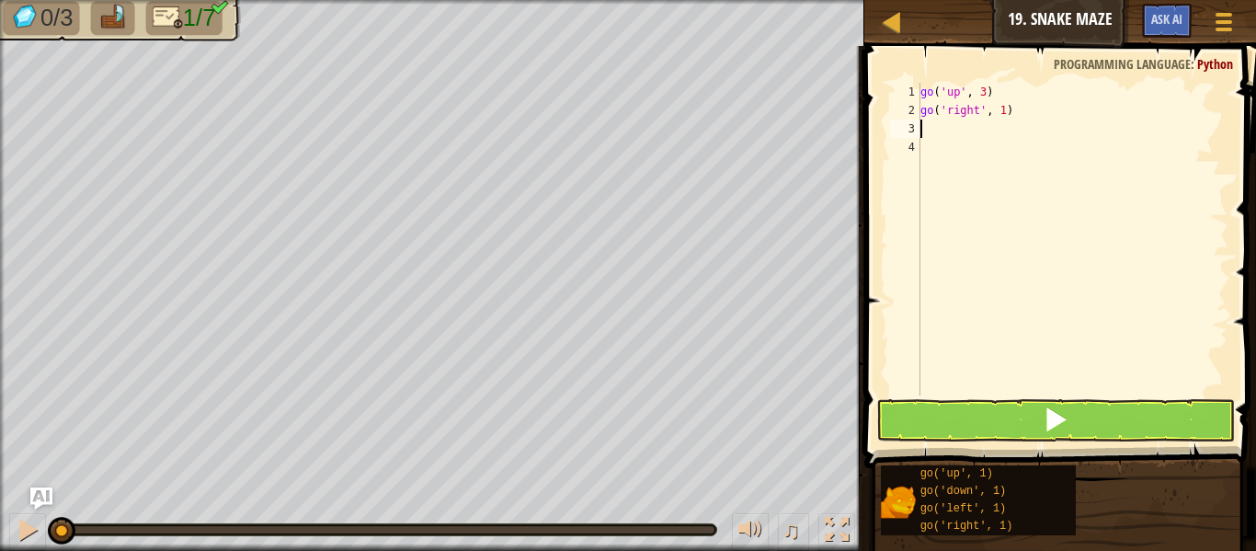
click at [1004, 116] on div "go ( 'up' , 3 ) go ( 'right' , 1 )" at bounding box center [1072, 257] width 312 height 349
type textarea "go('right', 2)"
click at [933, 130] on div "go ( 'up' , 3 ) go ( 'right' , 2 )" at bounding box center [1072, 257] width 312 height 349
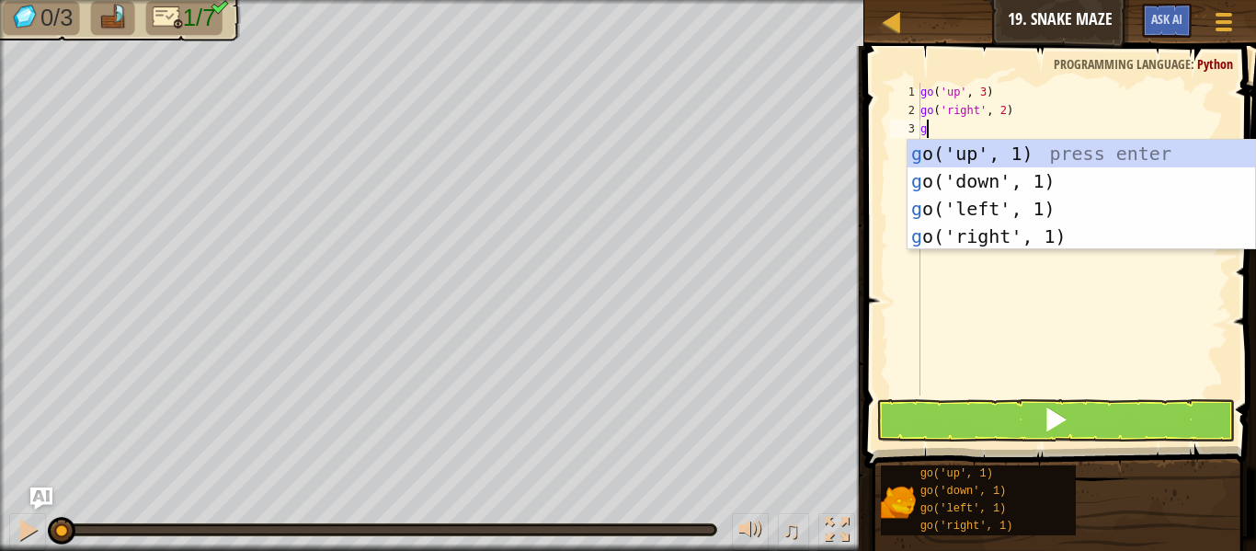
scroll to position [8, 0]
type textarea "go"
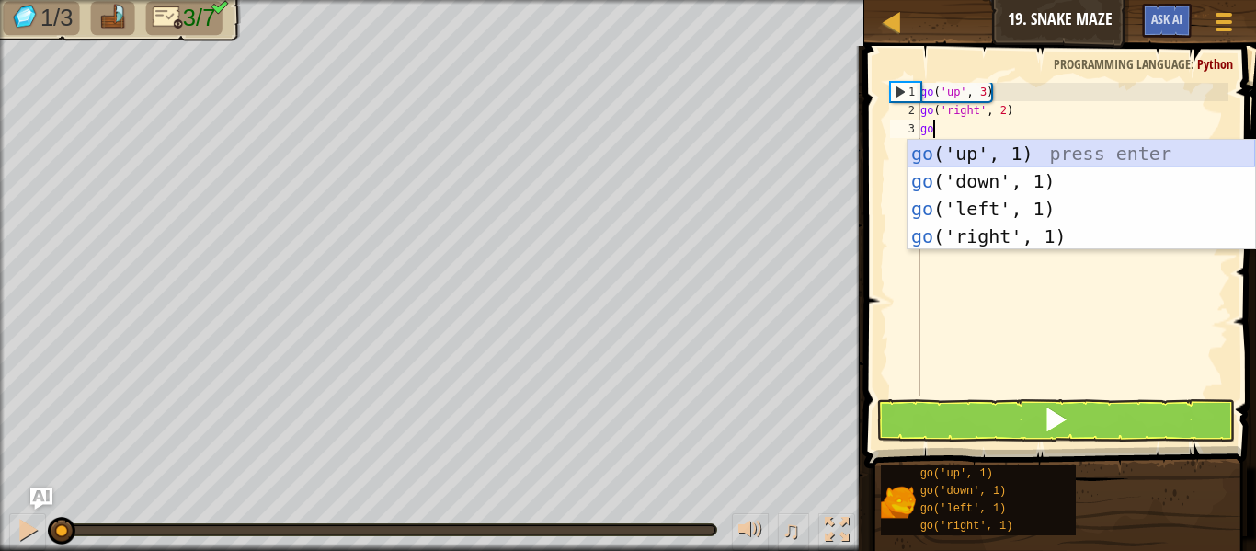
click at [950, 154] on div "go ('up', 1) press enter go ('down', 1) press enter go ('left', 1) press enter …" at bounding box center [1080, 222] width 347 height 165
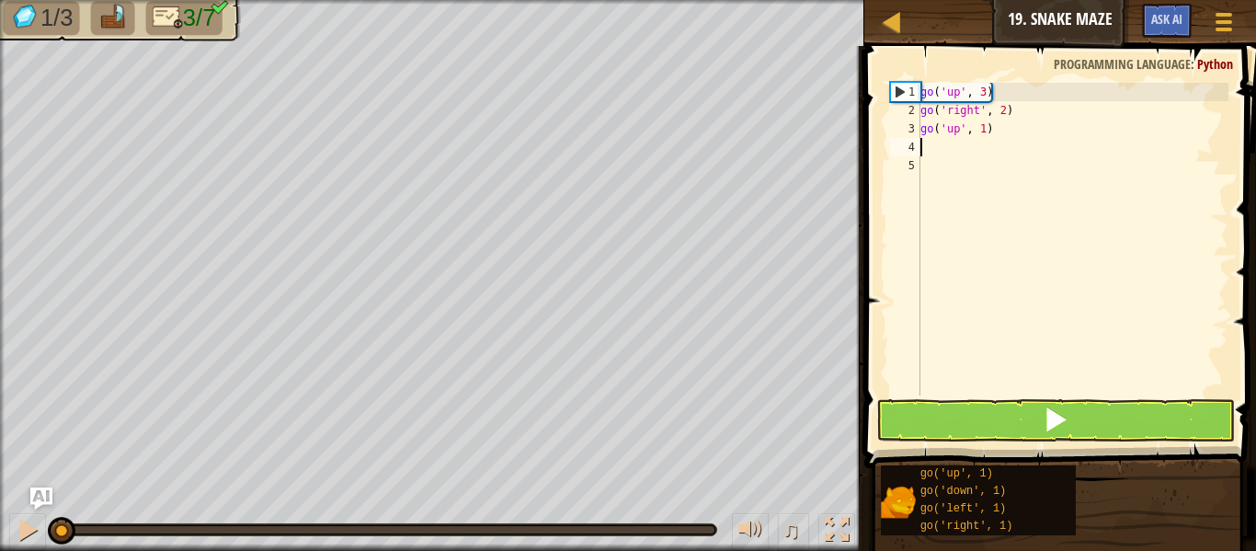
scroll to position [8, 0]
type textarea "go"
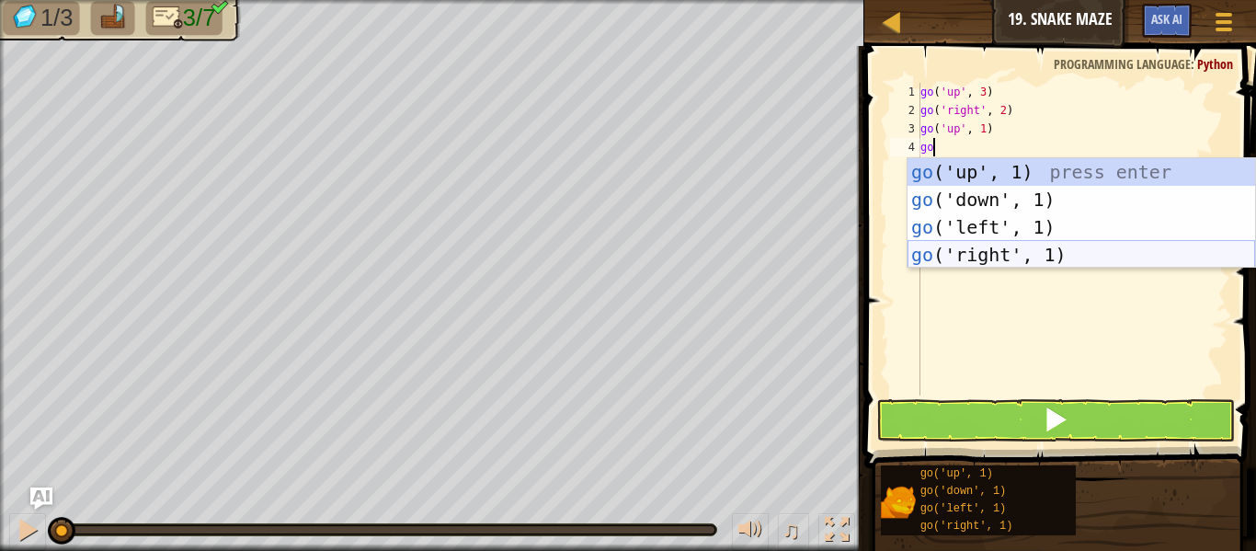
click at [972, 253] on div "go ('up', 1) press enter go ('down', 1) press enter go ('left', 1) press enter …" at bounding box center [1080, 240] width 347 height 165
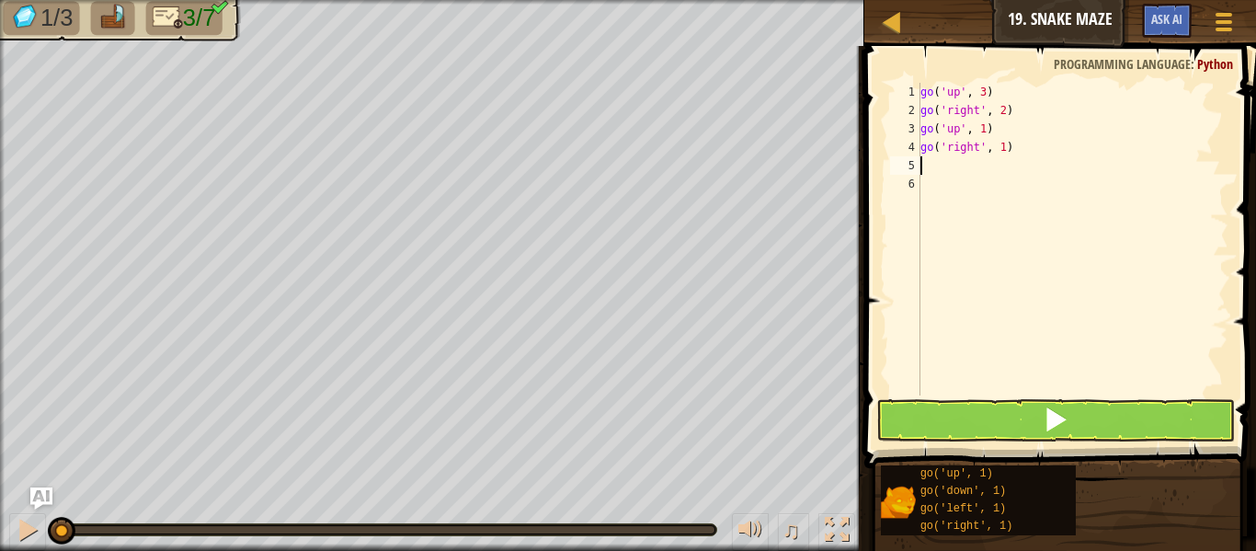
scroll to position [8, 0]
click at [1002, 155] on div "go ( 'up' , 3 ) go ( 'right' , 2 ) go ( 'up' , 1 ) go ( 'right' , 1 )" at bounding box center [1072, 257] width 312 height 349
type textarea "go('right', 2)"
click at [941, 171] on div "go ( 'up' , 3 ) go ( 'right' , 2 ) go ( 'up' , 1 ) go ( 'right' , 2 )" at bounding box center [1072, 257] width 312 height 349
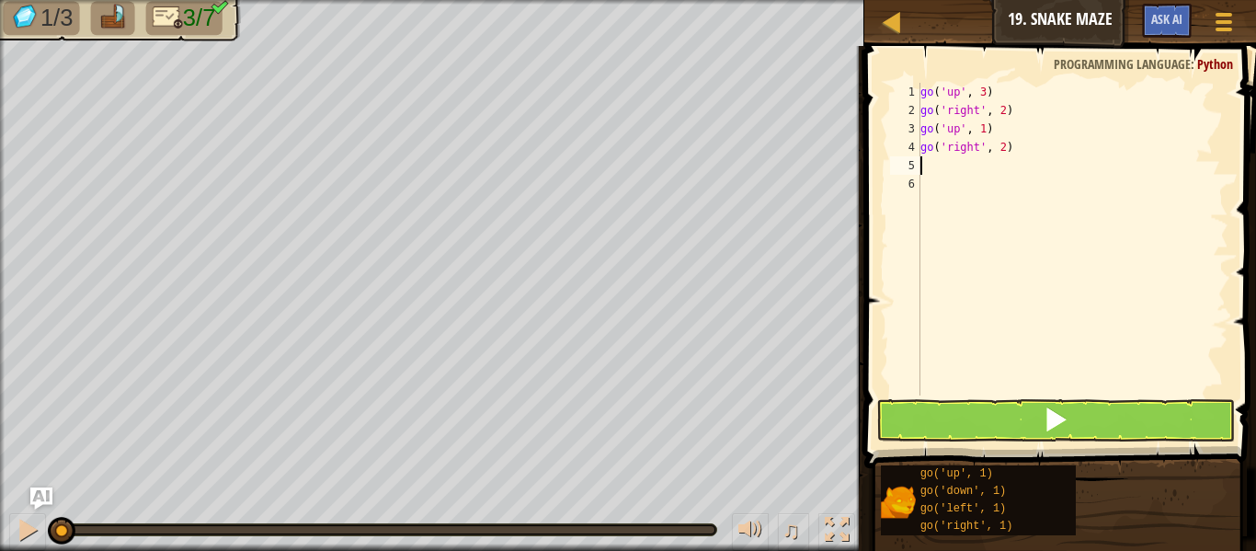
scroll to position [8, 0]
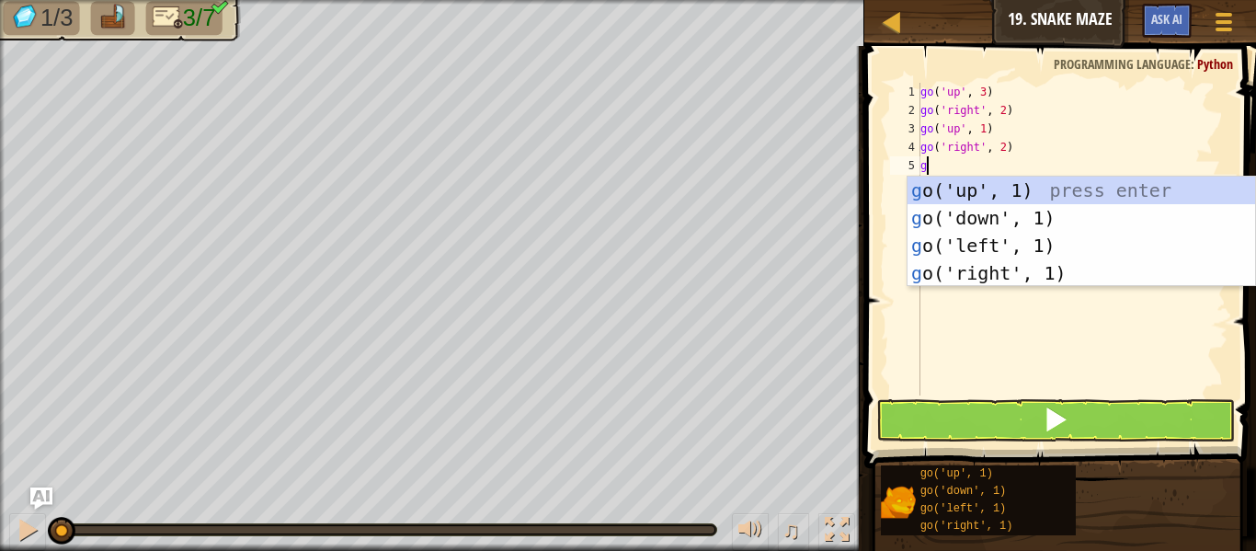
type textarea "go"
click at [962, 210] on div "go ('up', 1) press enter go ('down', 1) press enter go ('left', 1) press enter …" at bounding box center [1080, 258] width 347 height 165
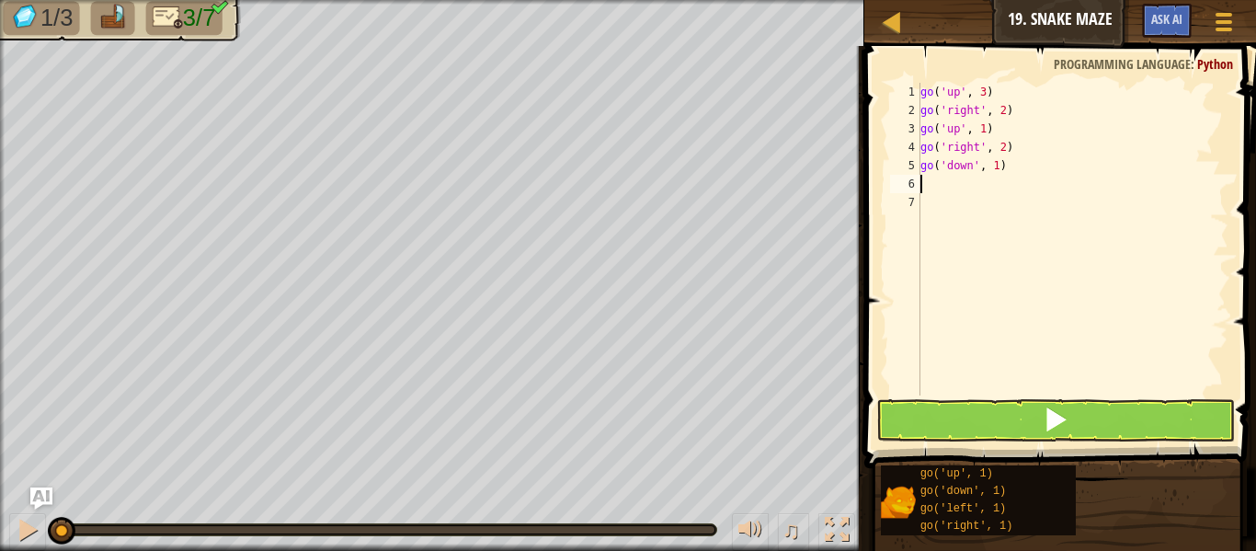
scroll to position [8, 0]
click at [997, 169] on div "go ( 'up' , 3 ) go ( 'right' , 2 ) go ( 'up' , 1 ) go ( 'right' , 2 ) go ( 'dow…" at bounding box center [1072, 257] width 312 height 349
type textarea "go('down', 2)"
click at [916, 188] on div "6" at bounding box center [905, 184] width 30 height 18
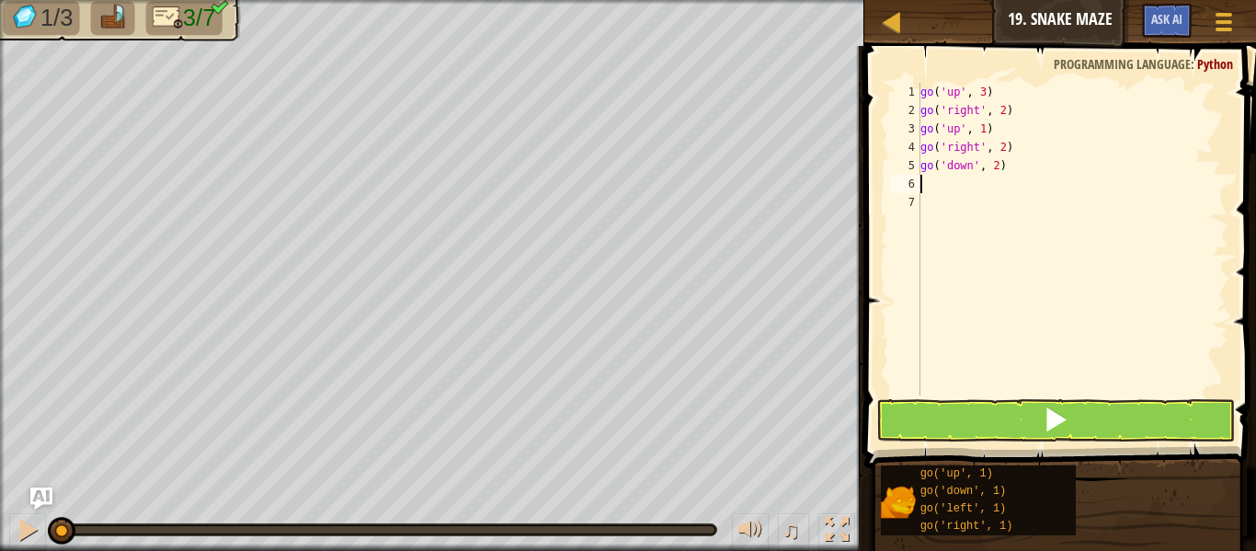
scroll to position [8, 0]
type textarea "go"
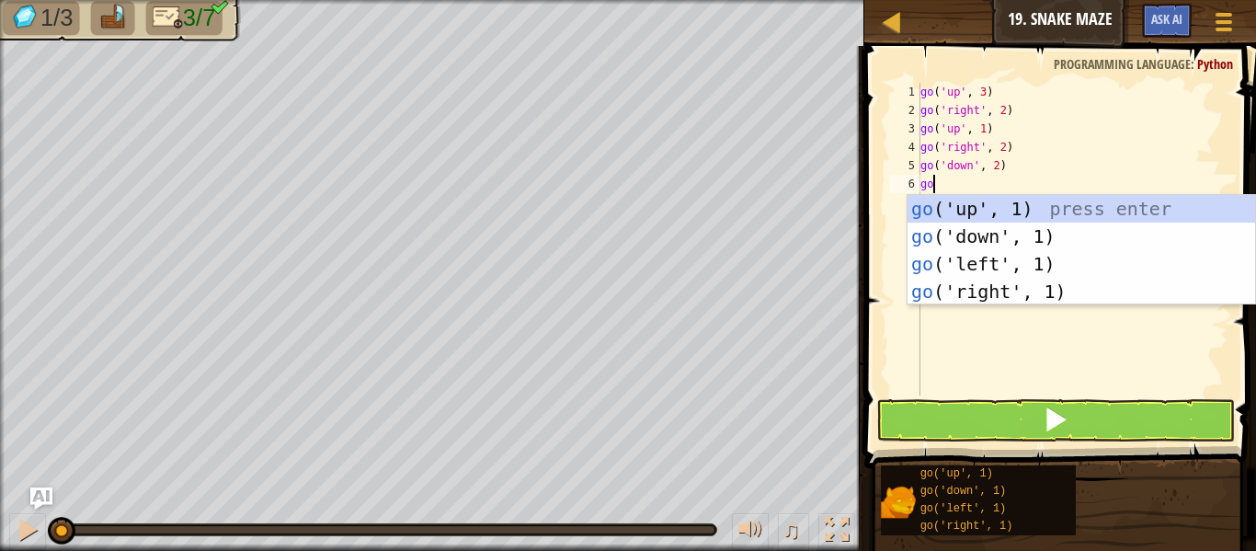
scroll to position [8, 1]
click at [971, 285] on div "go ('up', 1) press enter go ('down', 1) press enter go ('left', 1) press enter …" at bounding box center [1080, 277] width 347 height 165
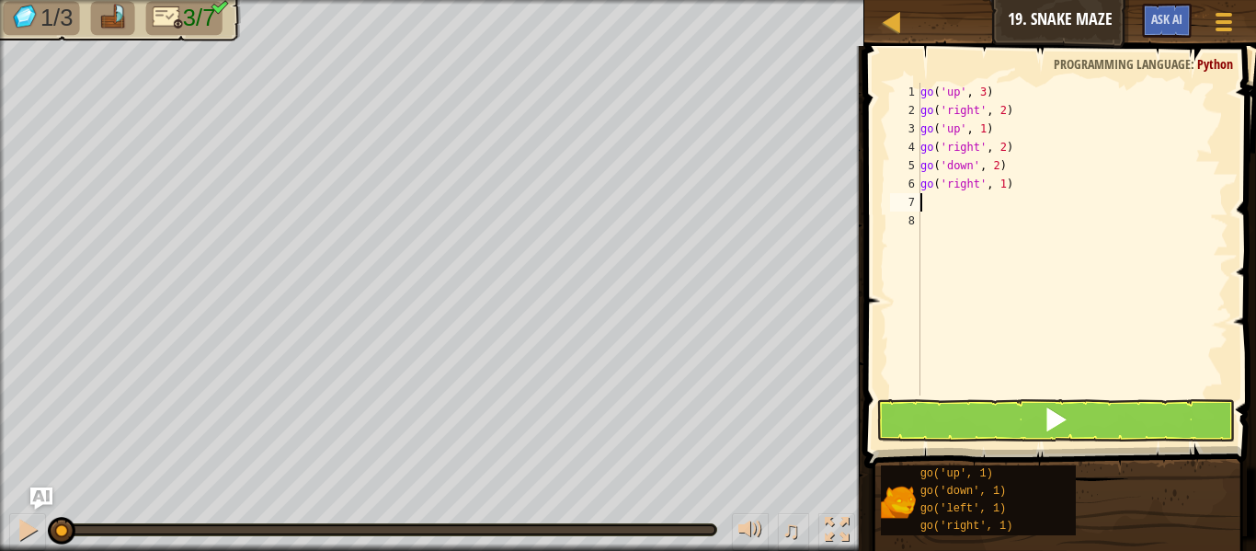
click at [1004, 187] on div "go ( 'up' , 3 ) go ( 'right' , 2 ) go ( 'up' , 1 ) go ( 'right' , 2 ) go ( 'dow…" at bounding box center [1072, 257] width 312 height 349
type textarea "go('right', 2)"
click at [925, 193] on div "go ( 'up' , 3 ) go ( 'right' , 2 ) go ( 'up' , 1 ) go ( 'right' , 2 ) go ( 'dow…" at bounding box center [1072, 257] width 312 height 349
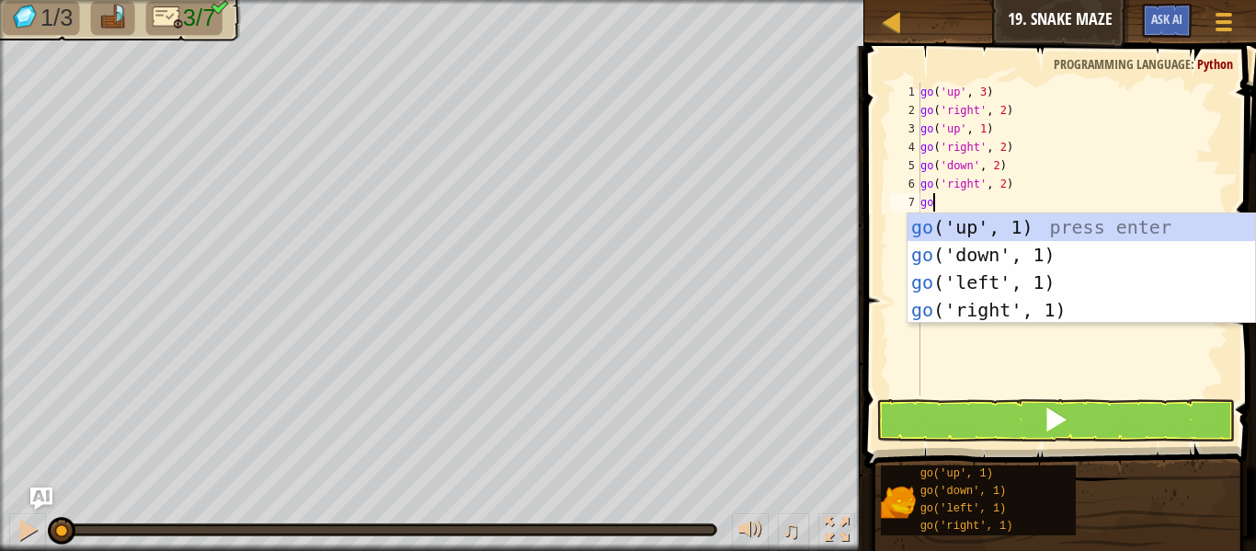
type textarea "go"
click at [968, 222] on div "go ('up', 1) press enter go ('down', 1) press enter go ('left', 1) press enter …" at bounding box center [1080, 295] width 347 height 165
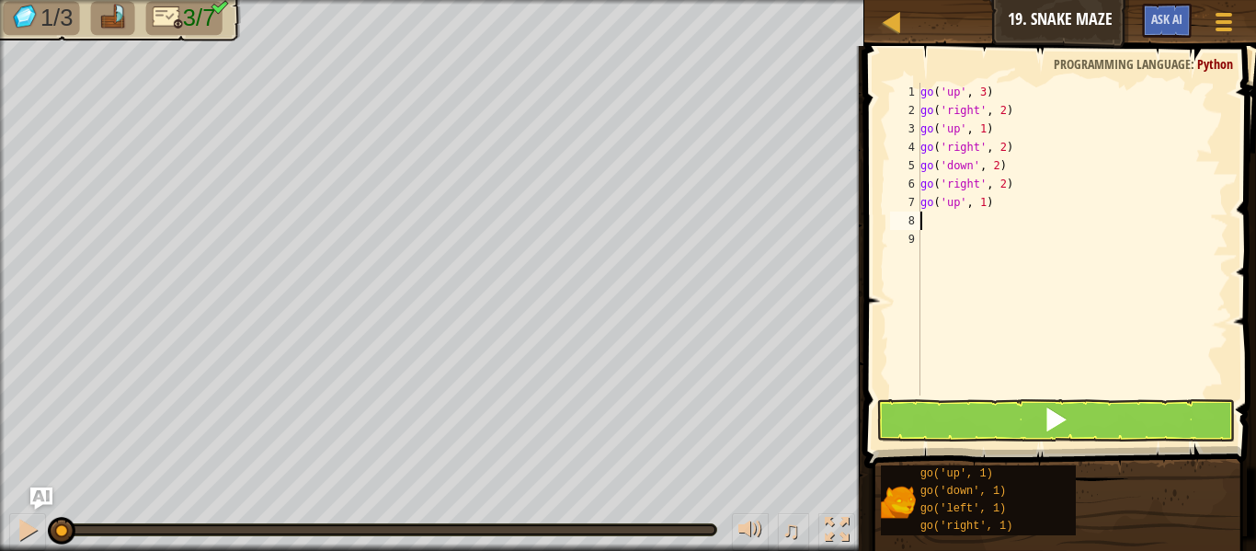
scroll to position [8, 0]
click at [985, 205] on div "go ( 'up' , 3 ) go ( 'right' , 2 ) go ( 'up' , 1 ) go ( 'right' , 2 ) go ( 'dow…" at bounding box center [1072, 257] width 312 height 349
type textarea "go('up', 3)"
click at [1088, 422] on button at bounding box center [1055, 420] width 359 height 42
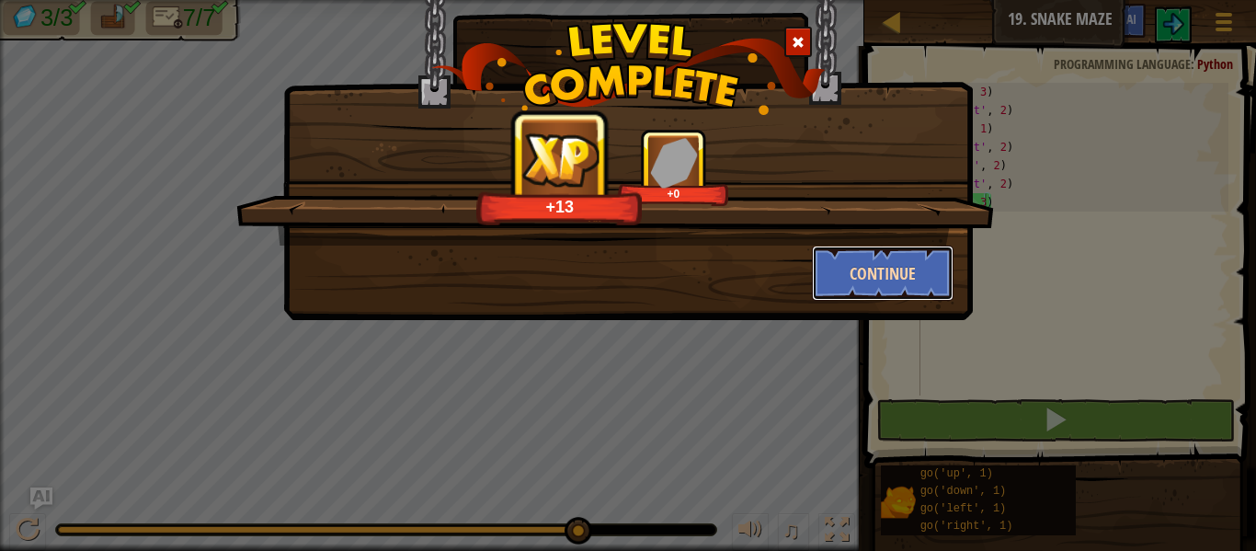
click at [867, 282] on button "Continue" at bounding box center [883, 272] width 142 height 55
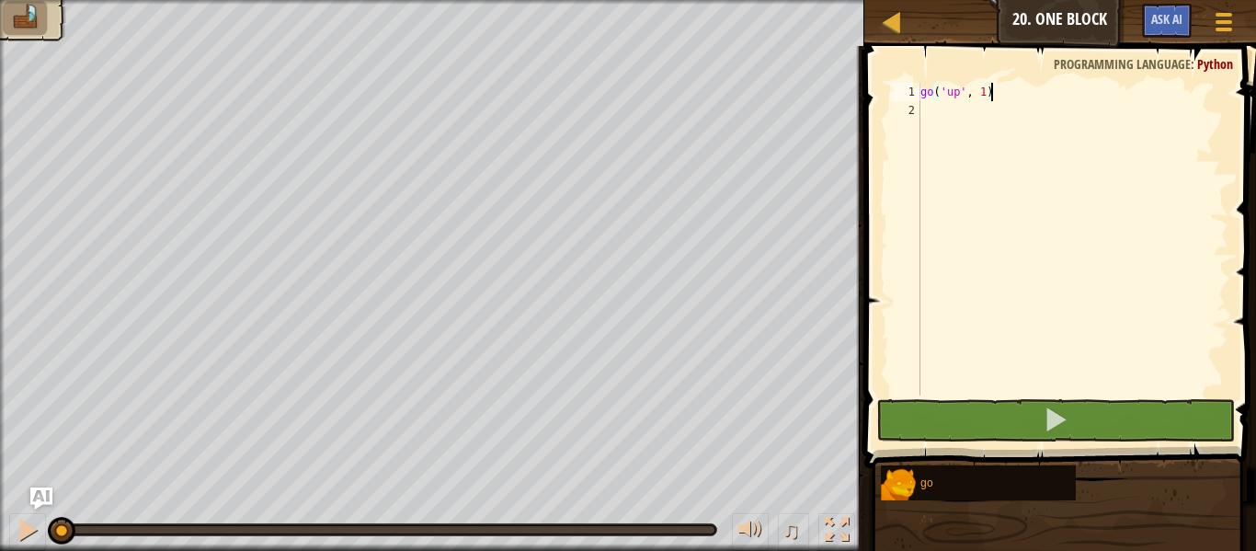
click at [985, 89] on div "go ( 'up' , 1 )" at bounding box center [1072, 257] width 312 height 349
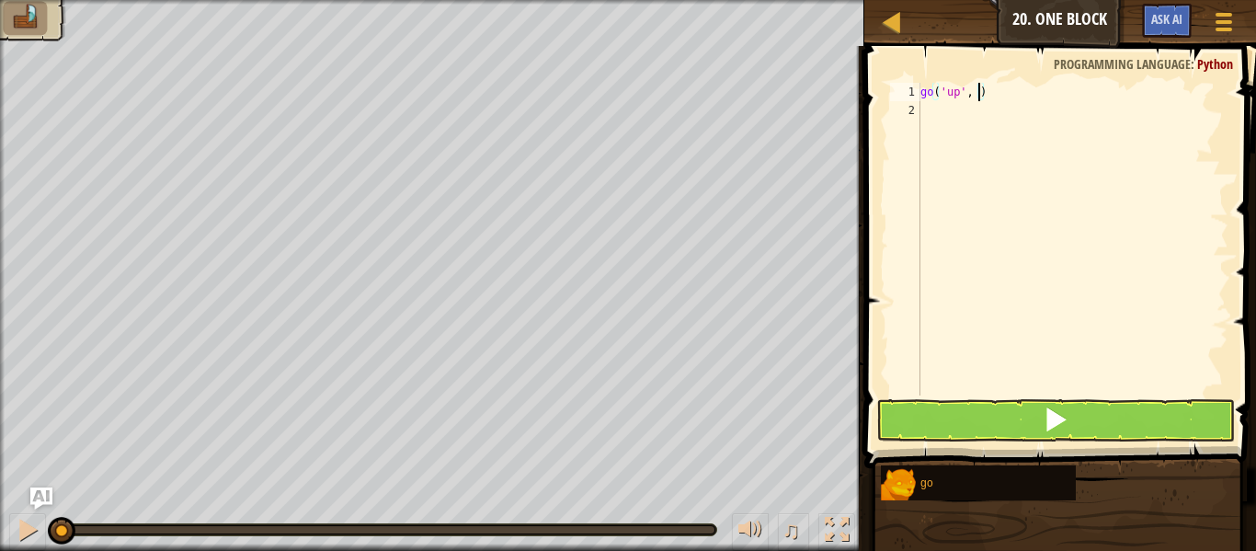
type textarea "go('up', 2)"
click at [923, 112] on div "go ( 'up' , 2 )" at bounding box center [1072, 257] width 312 height 349
type textarea "go"
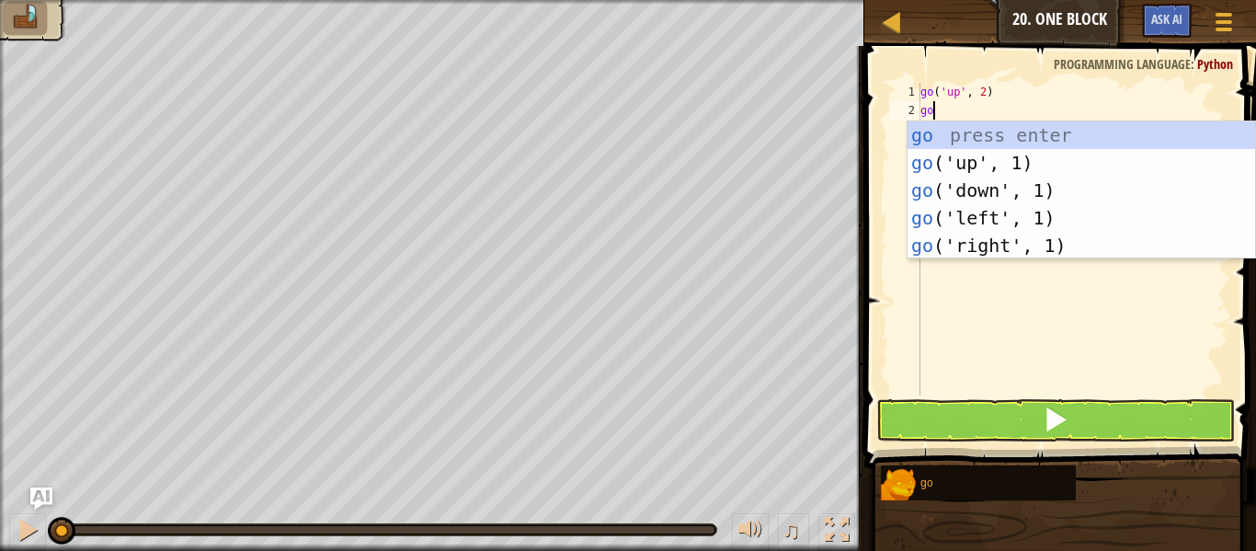
scroll to position [8, 1]
click at [973, 208] on div "go press enter go ('up', 1) press enter go ('down', 1) press enter go ('left', …" at bounding box center [1080, 217] width 347 height 193
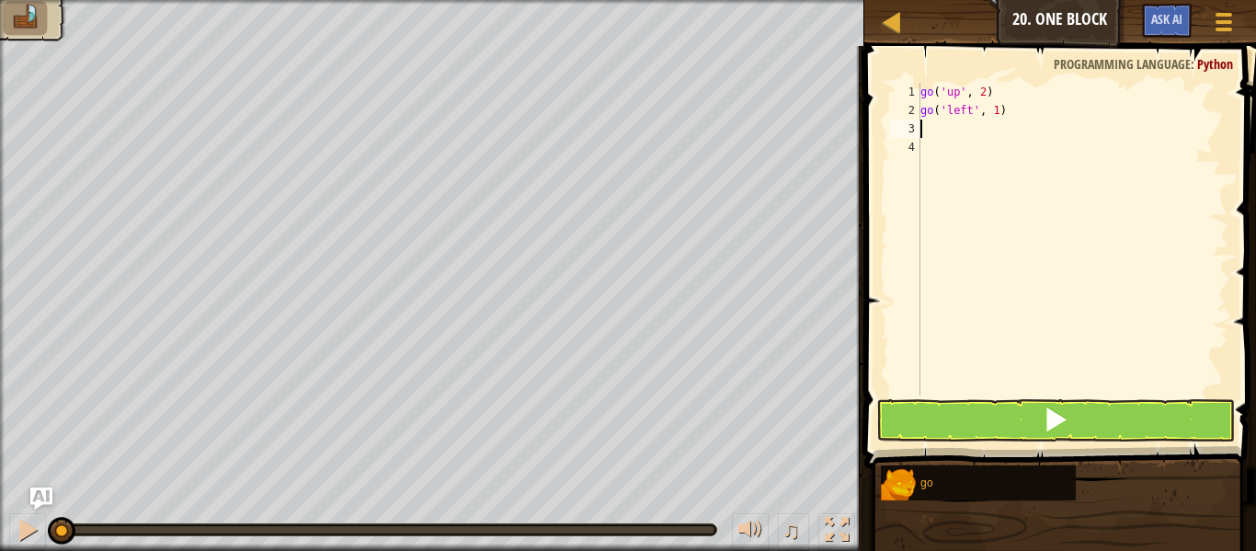
click at [996, 113] on div "go ( 'up' , 2 ) go ( 'left' , 1 )" at bounding box center [1072, 257] width 312 height 349
type textarea "go('left', 3)"
click at [917, 145] on div "4" at bounding box center [905, 147] width 30 height 18
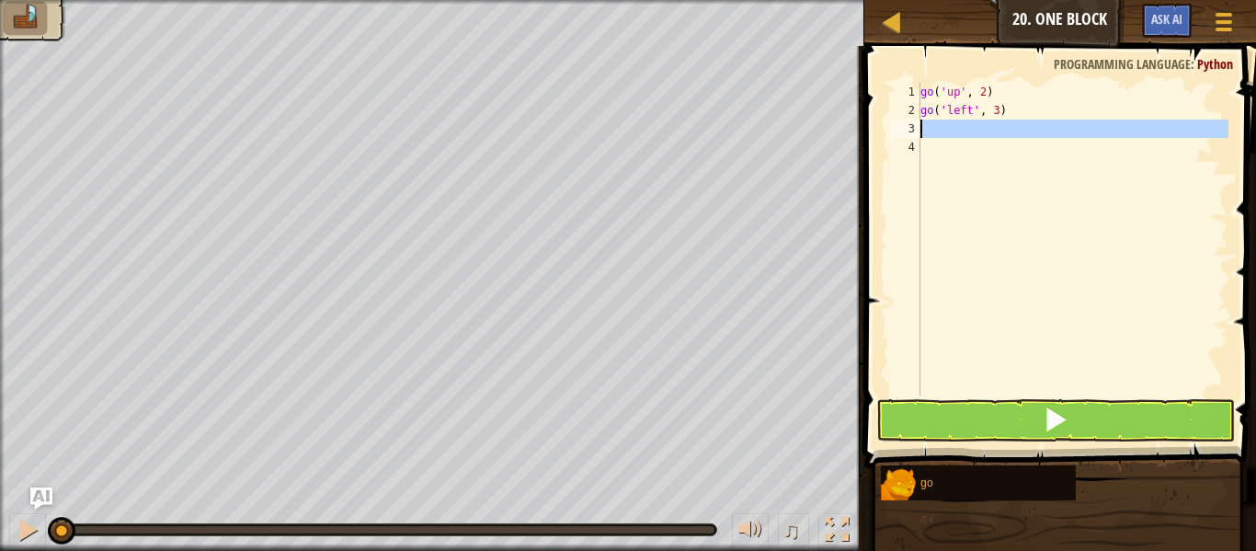
click at [916, 133] on div "3" at bounding box center [905, 129] width 30 height 18
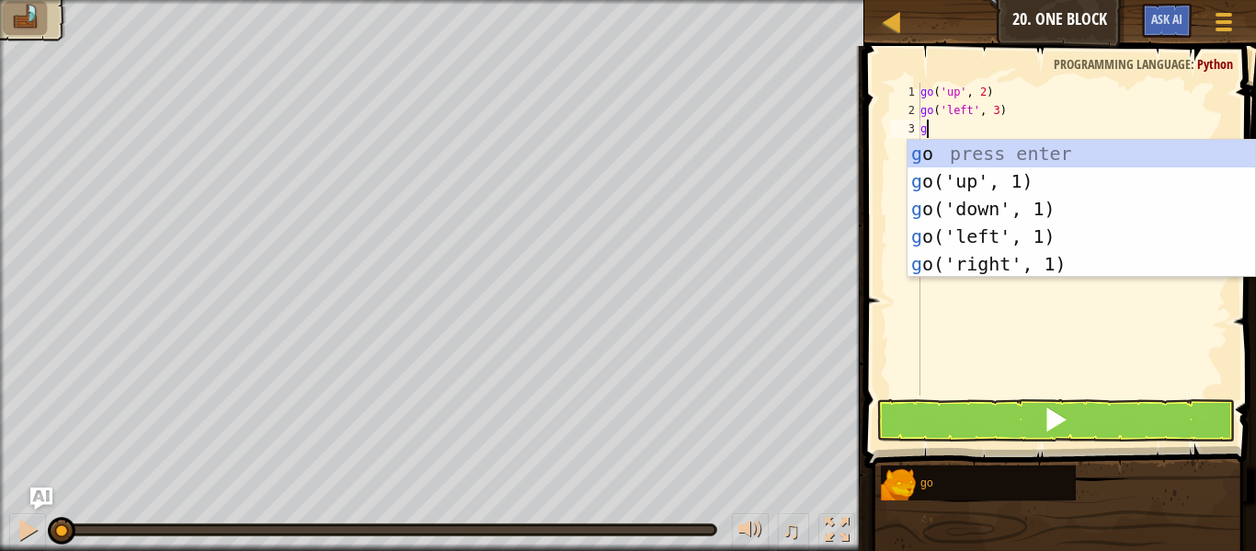
type textarea "go"
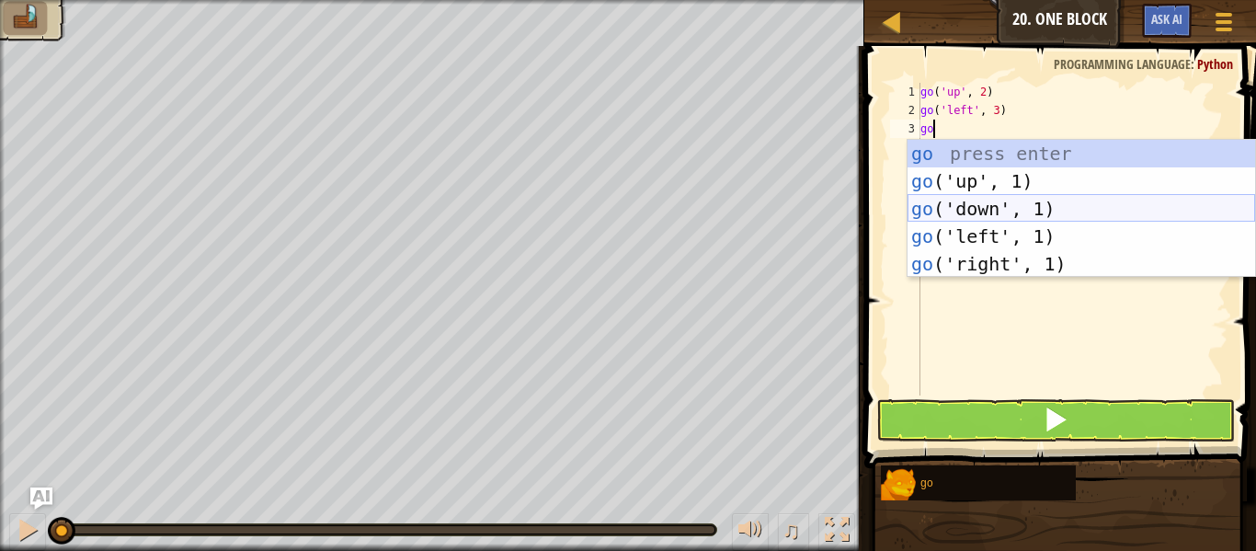
click at [962, 216] on div "go press enter go ('up', 1) press enter go ('down', 1) press enter go ('left', …" at bounding box center [1080, 236] width 347 height 193
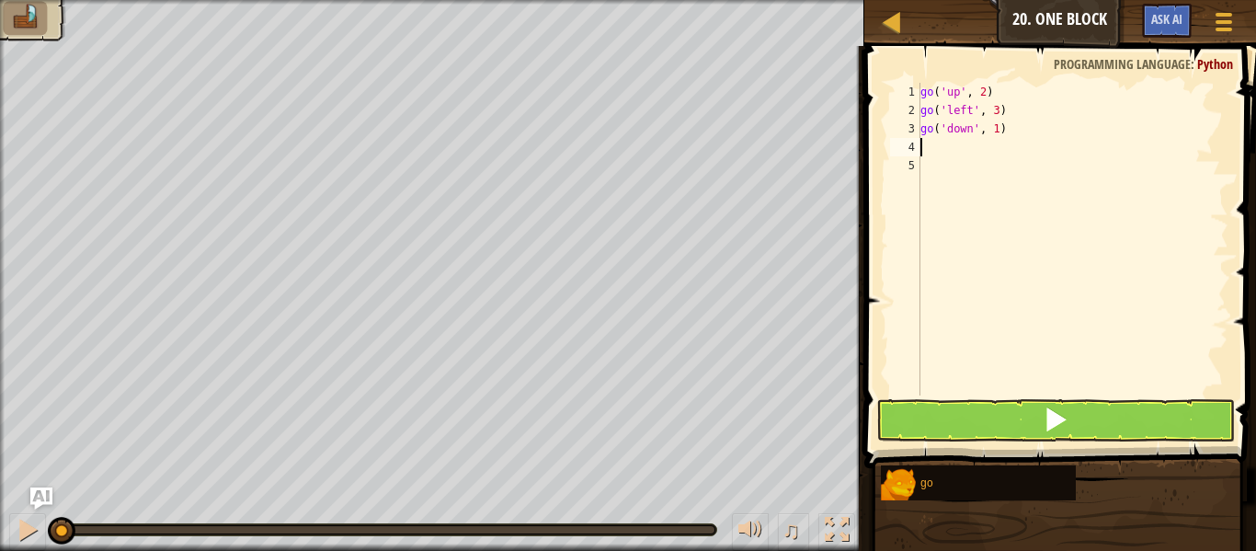
scroll to position [8, 0]
click at [998, 132] on div "go ( 'up' , 2 ) go ( 'left' , 3 ) go ( 'down' , 1 )" at bounding box center [1072, 257] width 312 height 349
type textarea "go('down', 2)"
click at [920, 149] on div "go ( 'up' , 2 ) go ( 'left' , 3 ) go ( 'down' , 2 )" at bounding box center [1072, 257] width 312 height 349
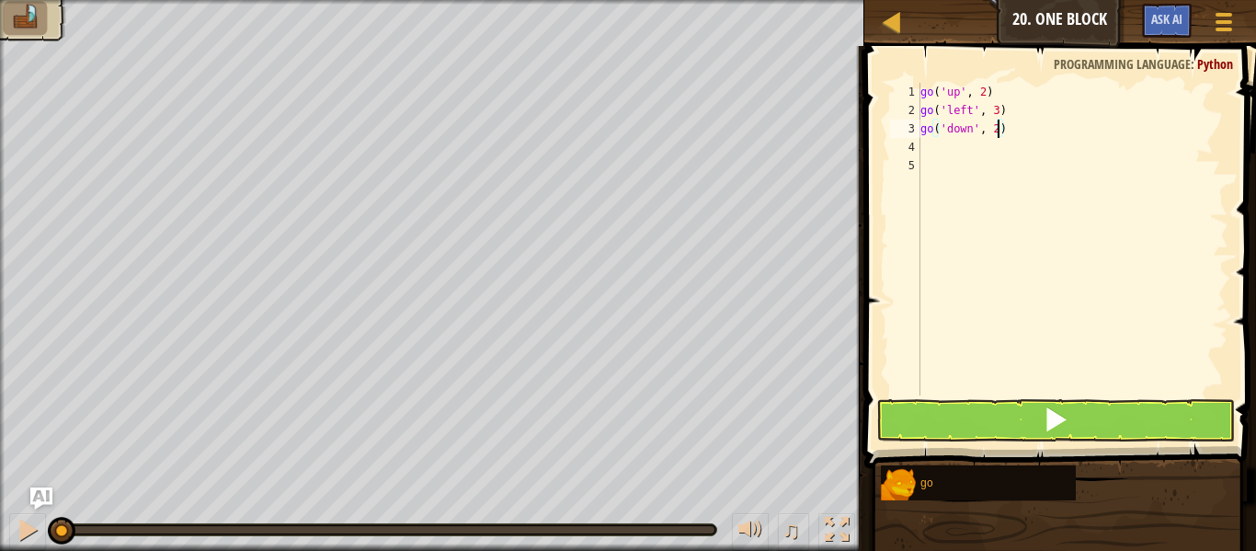
scroll to position [8, 0]
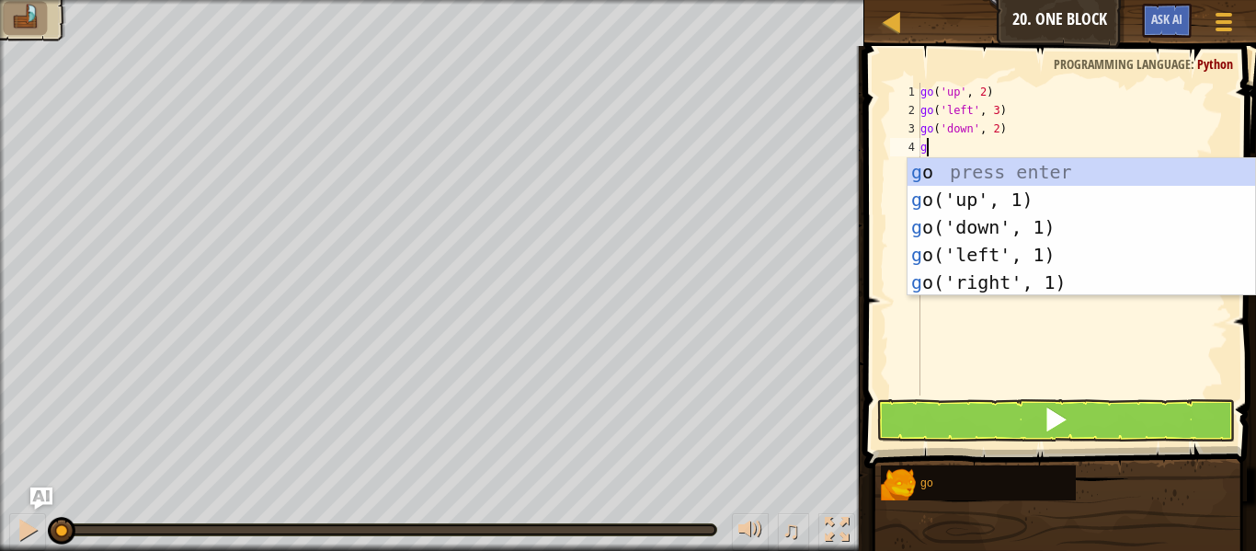
type textarea "go"
click at [971, 269] on div "go press enter go ('up', 1) press enter go ('down', 1) press enter go ('left', …" at bounding box center [1080, 254] width 347 height 193
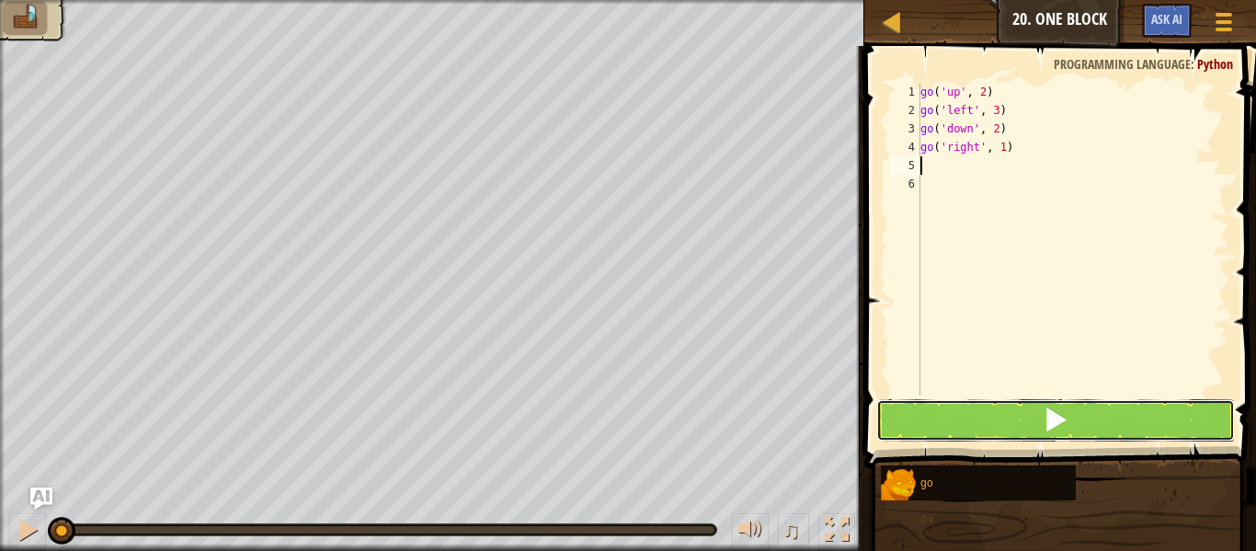
click at [1008, 411] on button at bounding box center [1055, 420] width 359 height 42
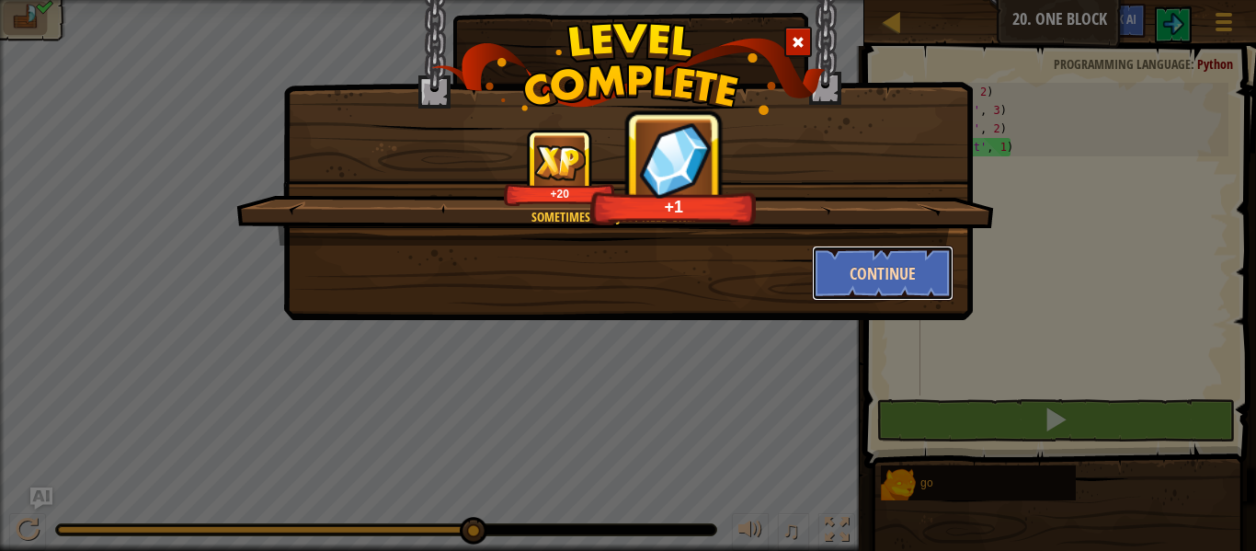
click at [905, 268] on button "Continue" at bounding box center [883, 272] width 142 height 55
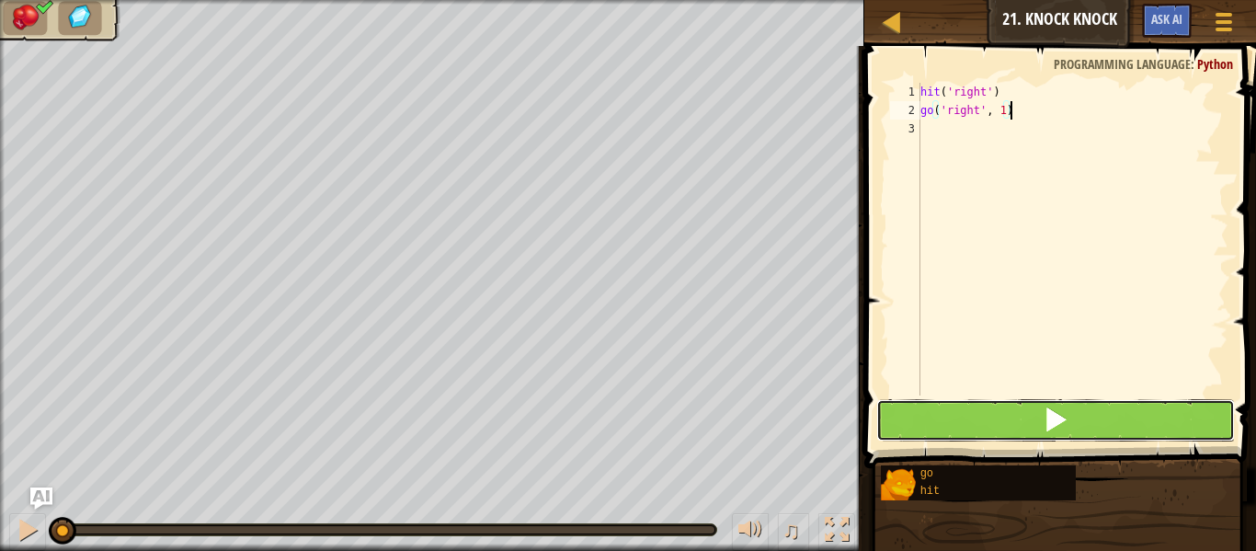
click at [985, 406] on button at bounding box center [1055, 420] width 359 height 42
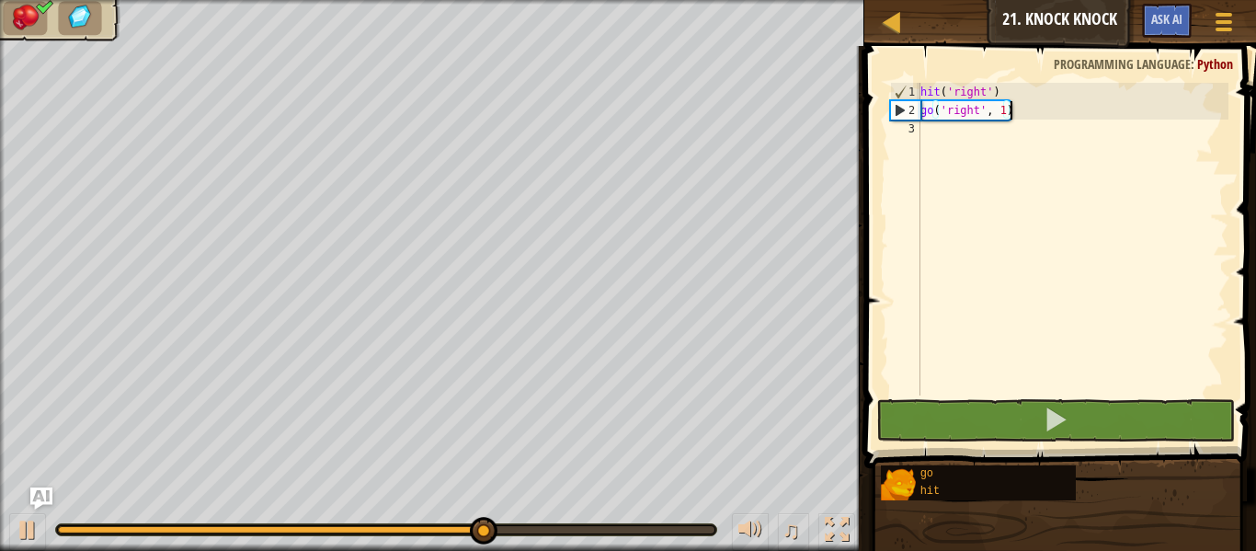
click at [1006, 114] on div "hit ( 'right' ) go ( 'right' , 1 )" at bounding box center [1072, 257] width 312 height 349
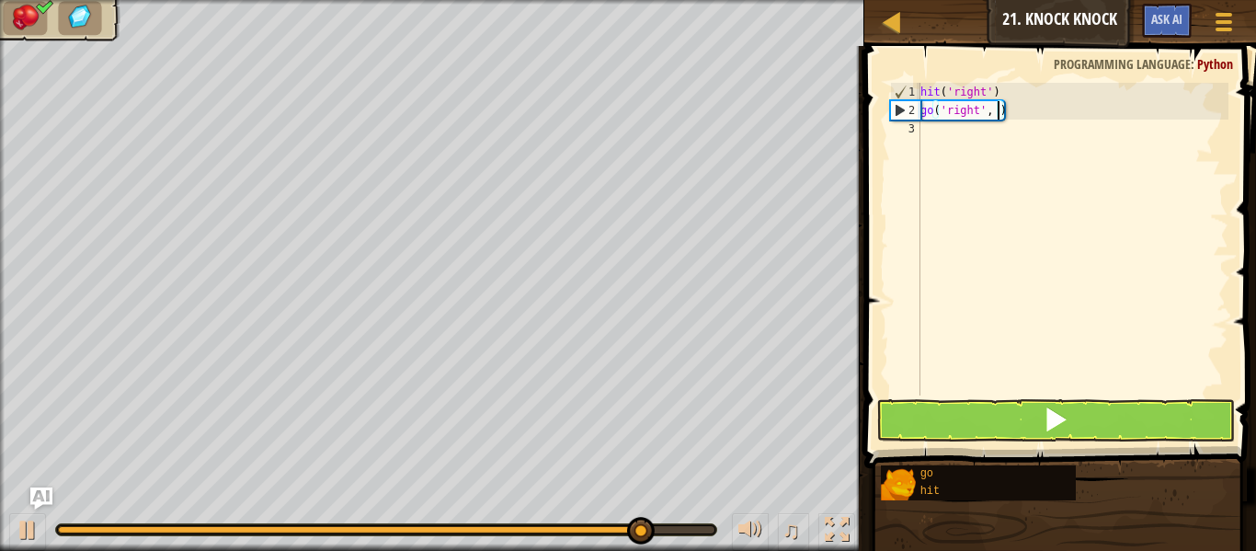
type textarea "go('right', 2)"
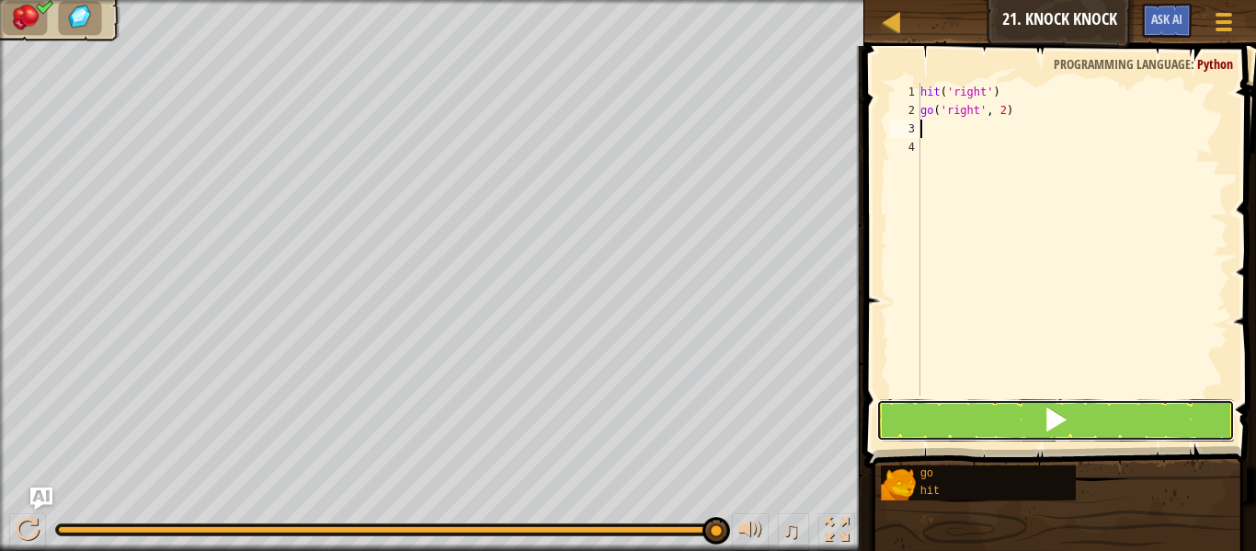
click at [1030, 410] on button at bounding box center [1055, 420] width 359 height 42
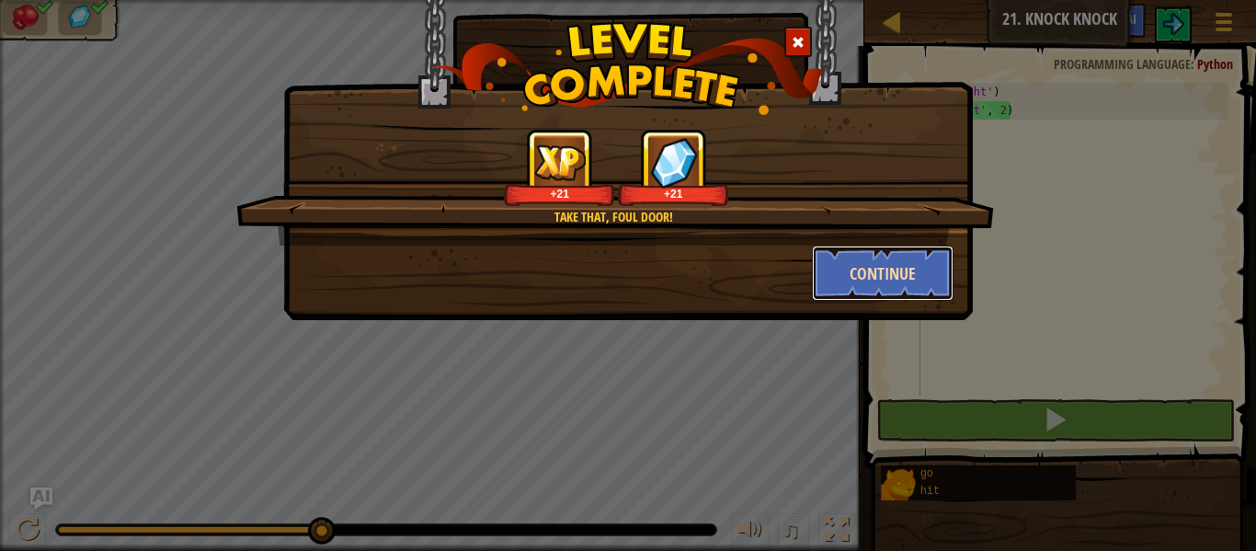
click at [913, 263] on button "Continue" at bounding box center [883, 272] width 142 height 55
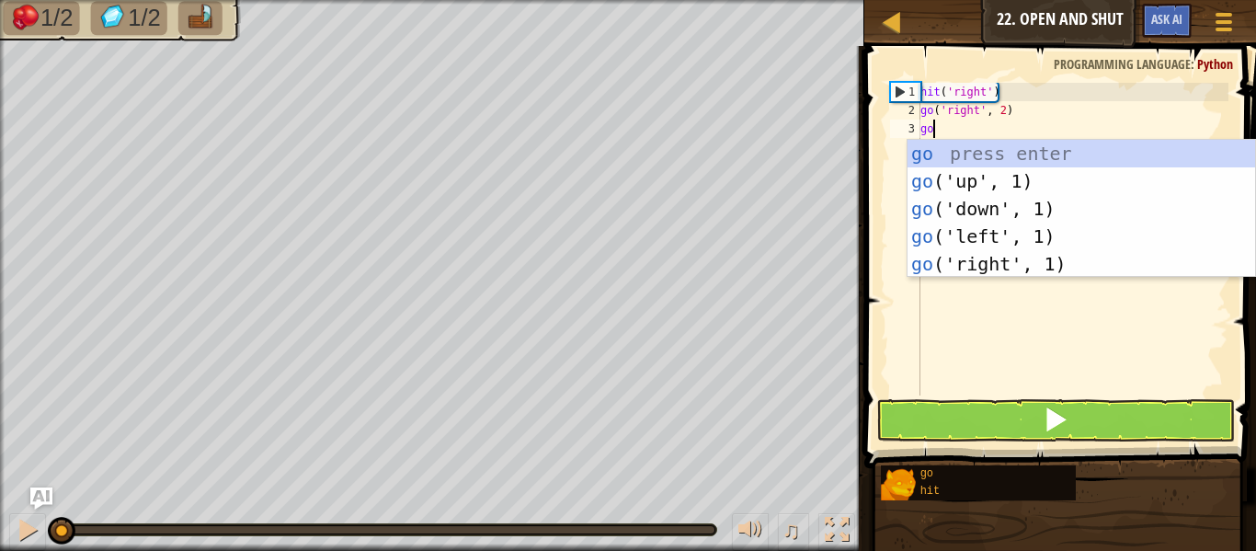
type textarea "go"
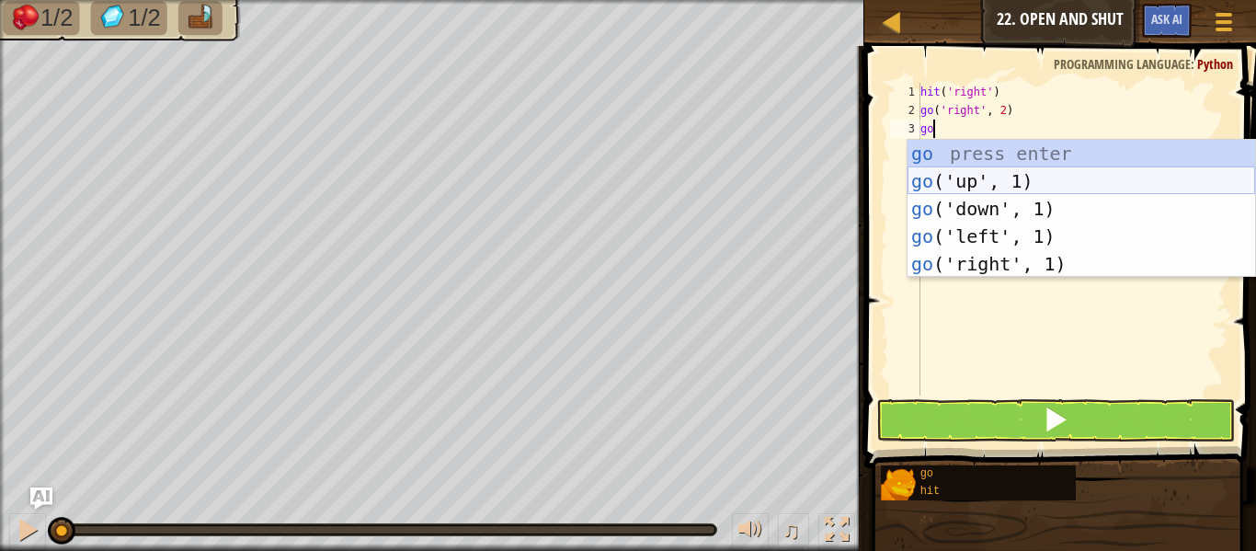
click at [996, 176] on div "go press enter go ('up', 1) press enter go ('down', 1) press enter go ('left', …" at bounding box center [1080, 236] width 347 height 193
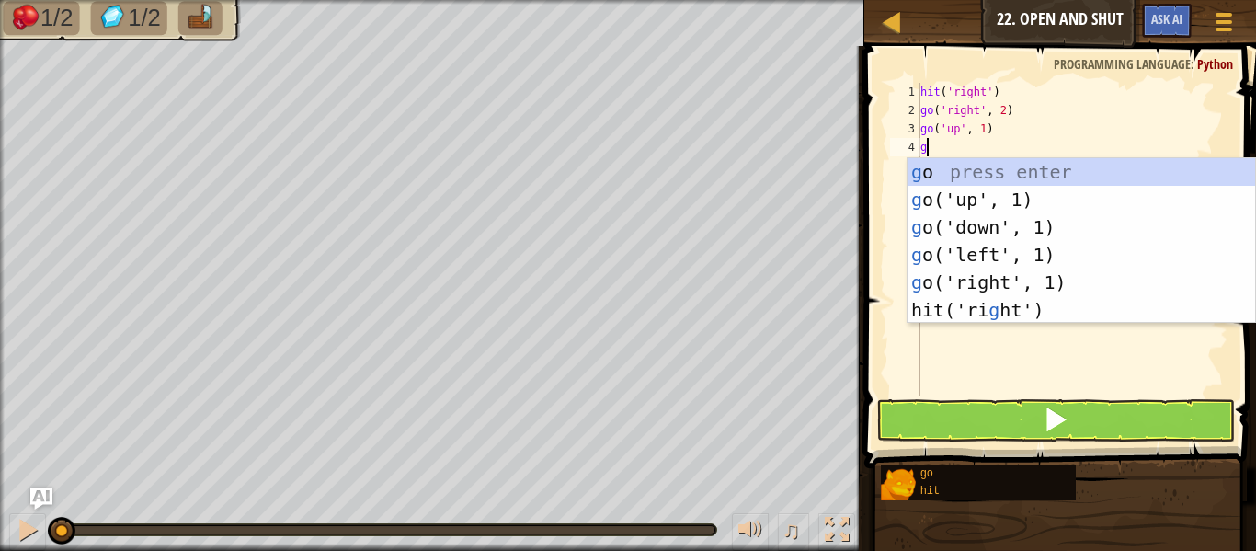
type textarea "go"
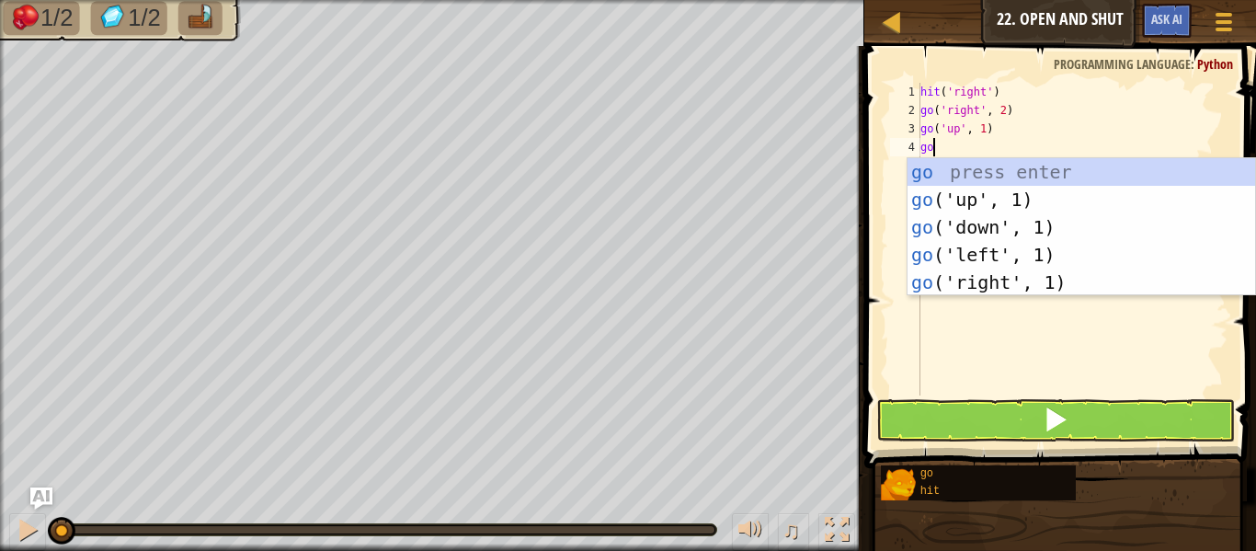
scroll to position [8, 1]
click at [951, 271] on div "go press enter go ('up', 1) press enter go ('down', 1) press enter go ('left', …" at bounding box center [1080, 254] width 347 height 193
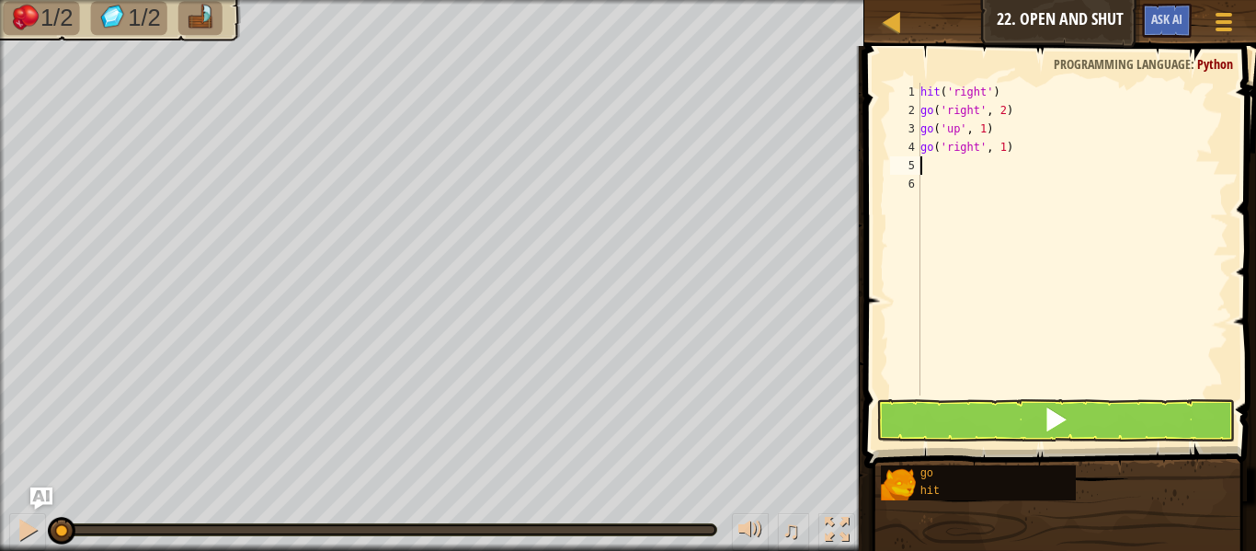
scroll to position [8, 0]
click at [1001, 146] on div "hit ( 'right' ) go ( 'right' , 2 ) go ( 'up' , 1 ) go ( 'right' , 1 )" at bounding box center [1072, 257] width 312 height 349
click at [1002, 427] on button at bounding box center [1055, 420] width 359 height 42
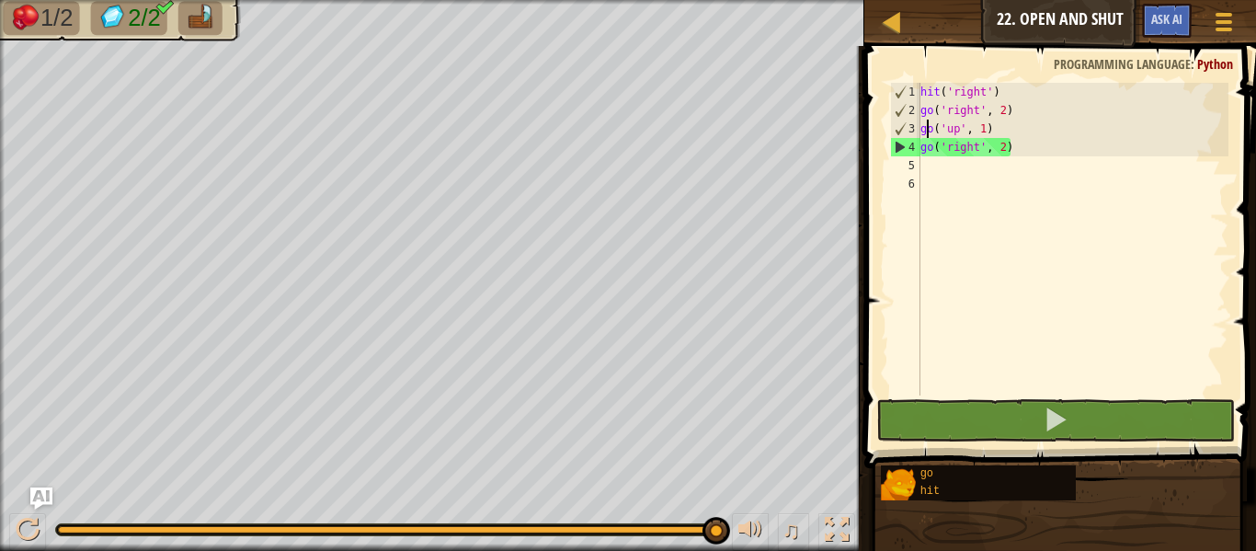
click at [928, 135] on div "hit ( 'right' ) go ( 'right' , 2 ) go ( 'up' , 1 ) go ( 'right' , 2 )" at bounding box center [1072, 257] width 312 height 349
type textarea "go('up', 1)"
click at [993, 131] on div "hit ( 'right' ) go ( 'right' , 2 ) go ( 'up' , 1 ) go ( 'right' , 2 )" at bounding box center [1072, 257] width 312 height 349
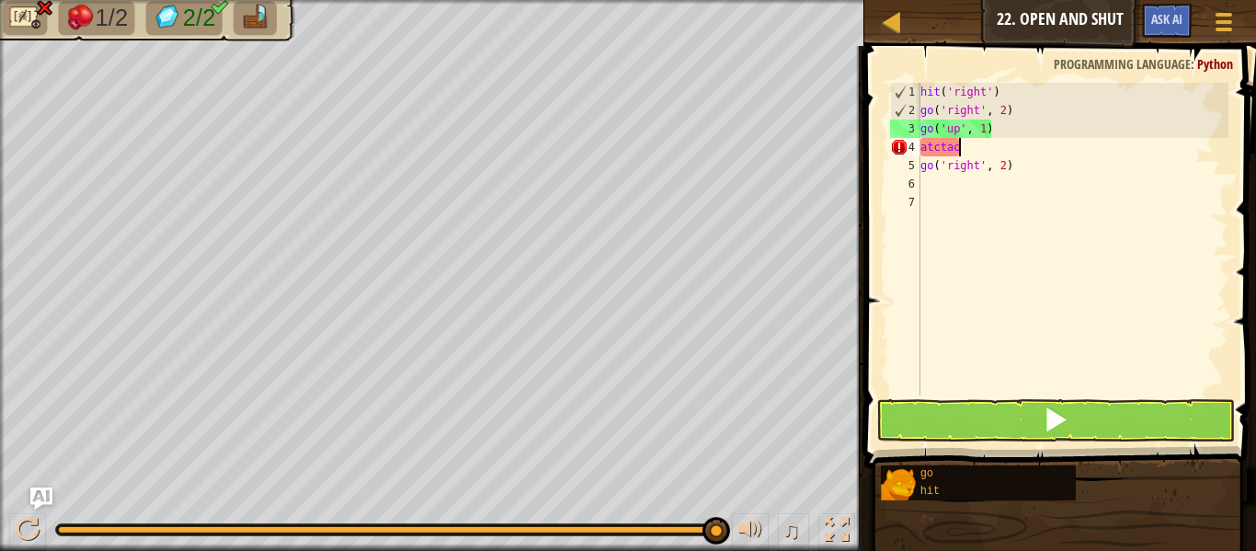
scroll to position [8, 1]
type textarea "a"
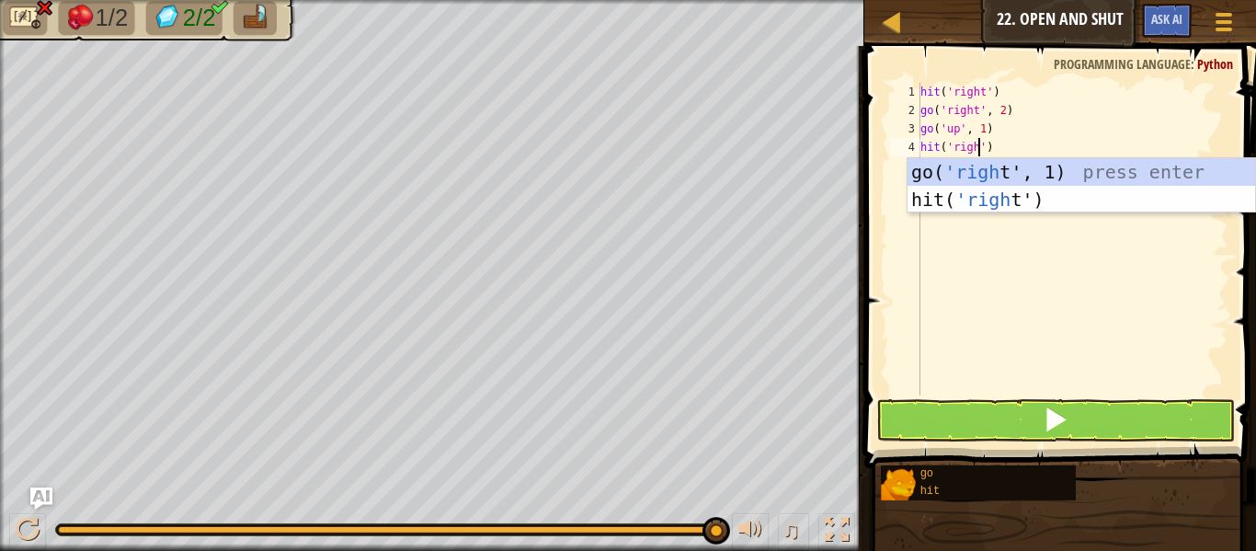
scroll to position [8, 9]
type textarea "hit('right')"
click at [1023, 418] on button at bounding box center [1055, 420] width 359 height 42
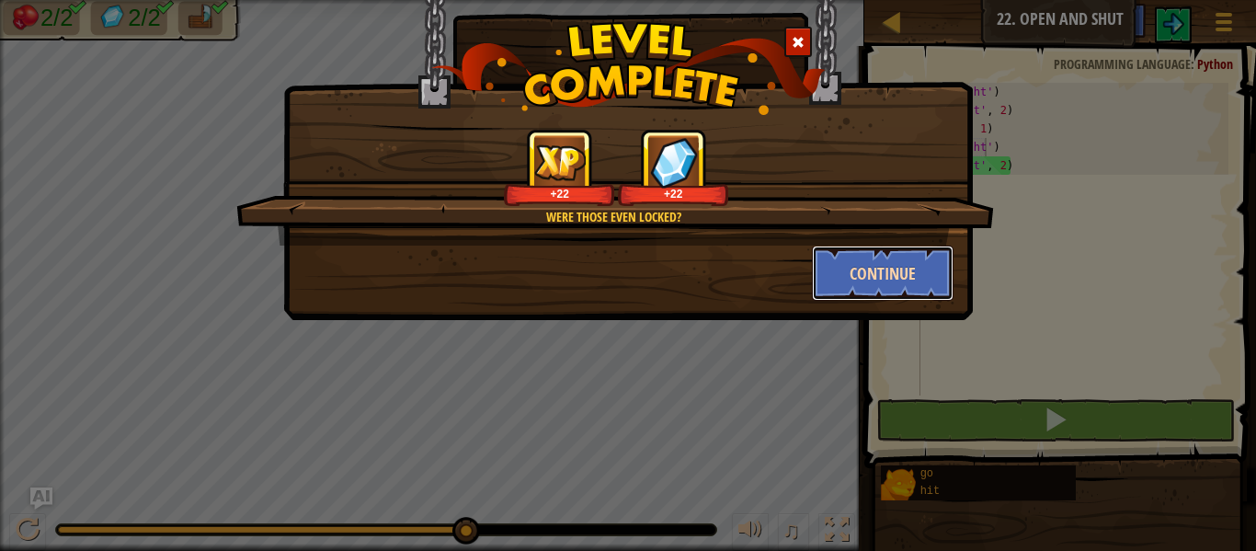
click at [898, 275] on button "Continue" at bounding box center [883, 272] width 142 height 55
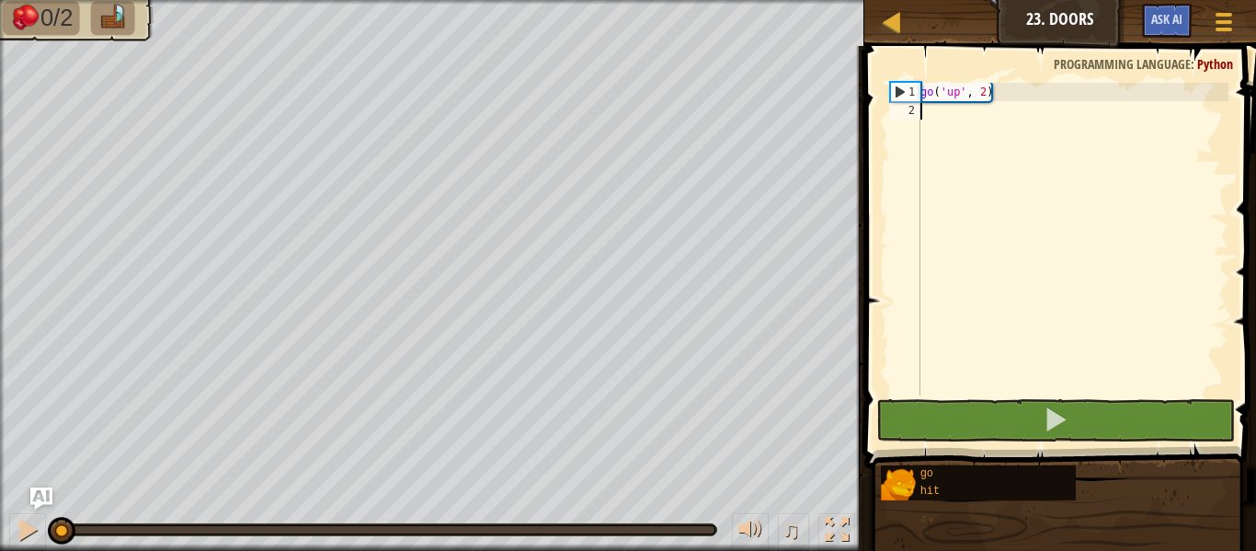
type textarea "/"
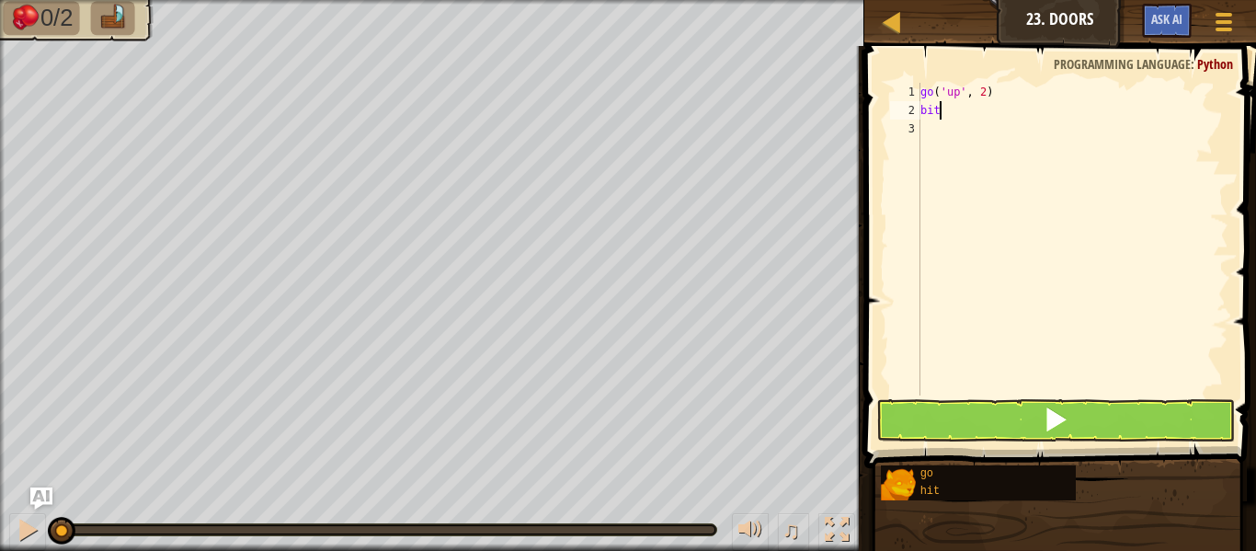
scroll to position [8, 1]
type textarea "b"
type textarea "h"
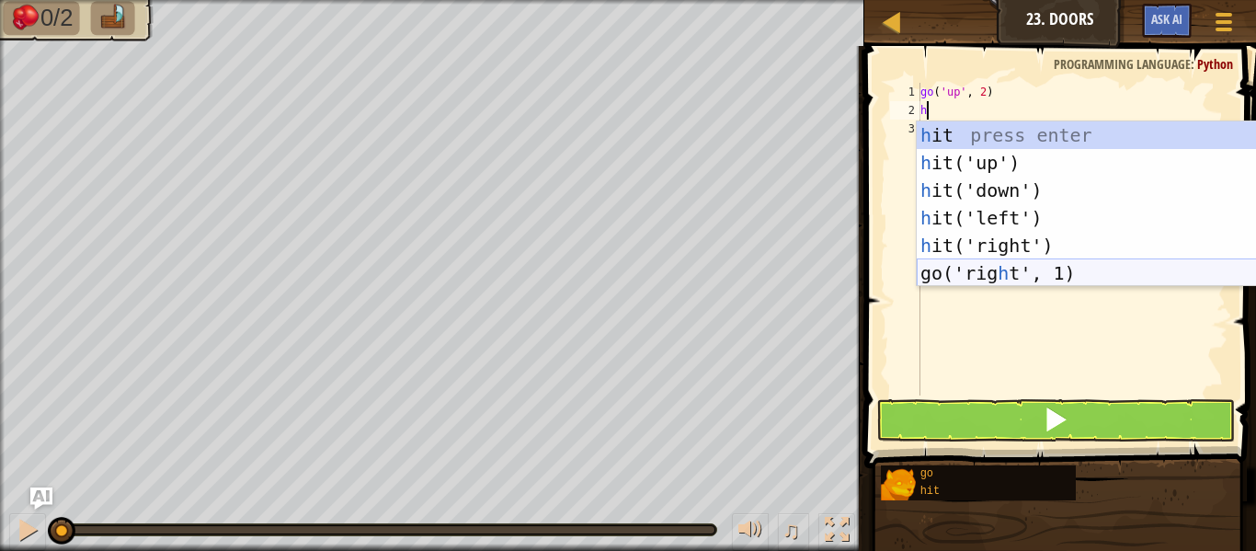
click at [976, 275] on div "h it press enter h it('up') press enter h it('down') press enter h it('left') p…" at bounding box center [1089, 231] width 347 height 221
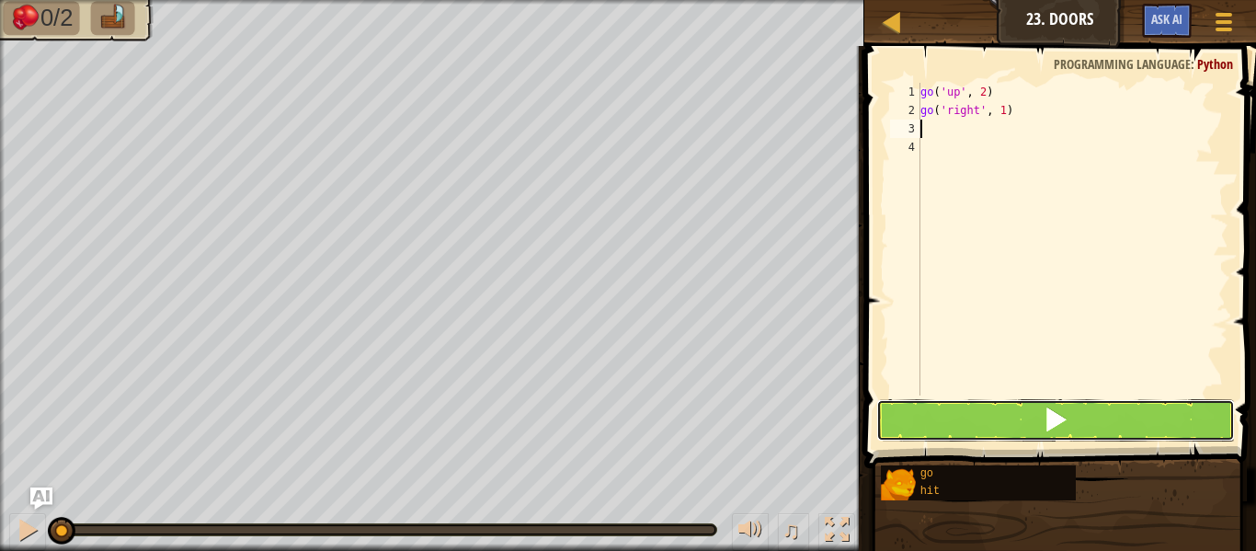
click at [952, 410] on button at bounding box center [1055, 420] width 359 height 42
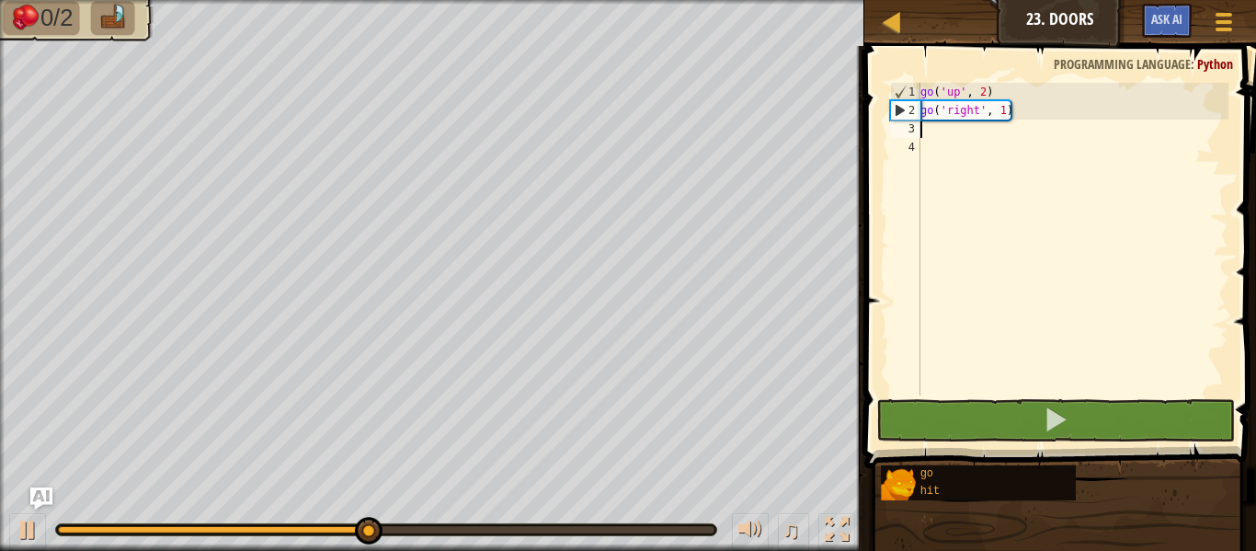
click at [928, 141] on div "go ( 'up' , 2 ) go ( 'right' , 1 )" at bounding box center [1072, 257] width 312 height 349
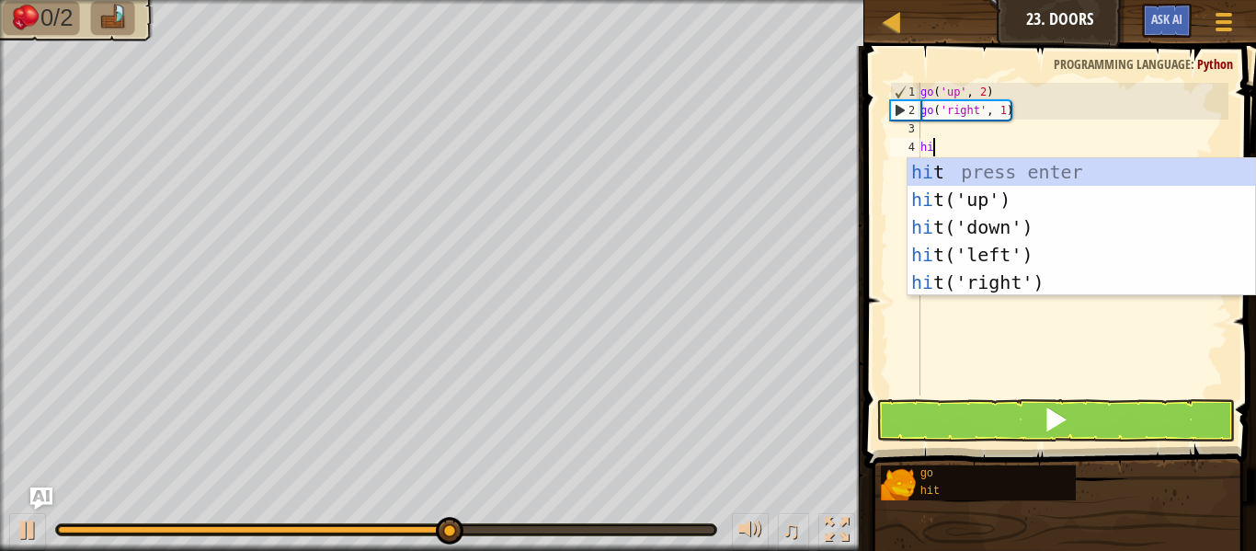
type textarea "hit"
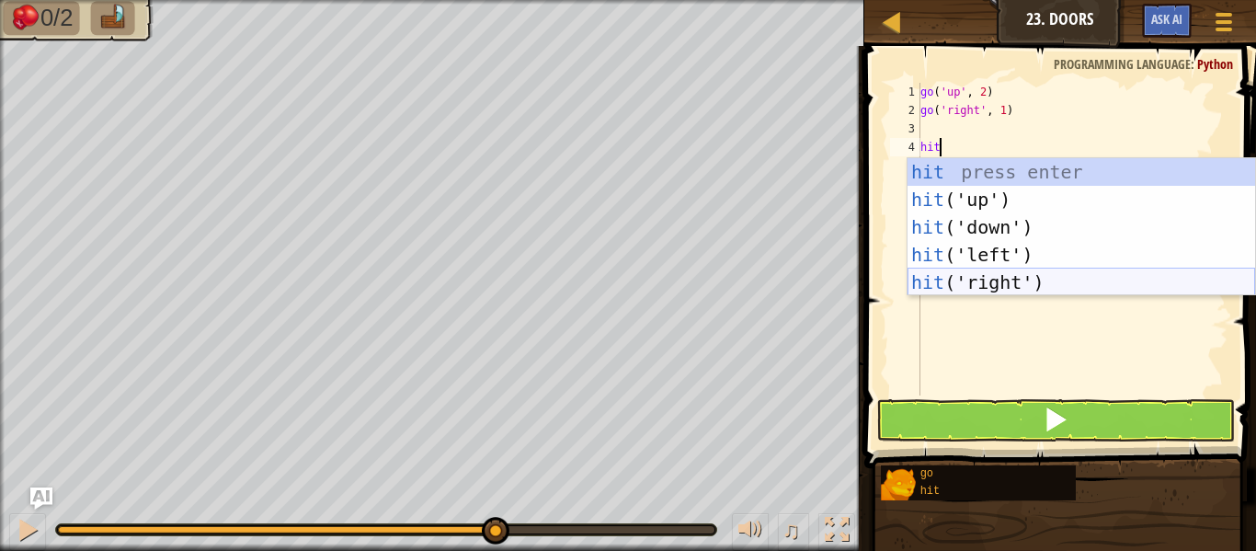
click at [1003, 287] on div "hit press enter hit ('up') press enter hit ('down') press enter hit ('left') pr…" at bounding box center [1080, 254] width 347 height 193
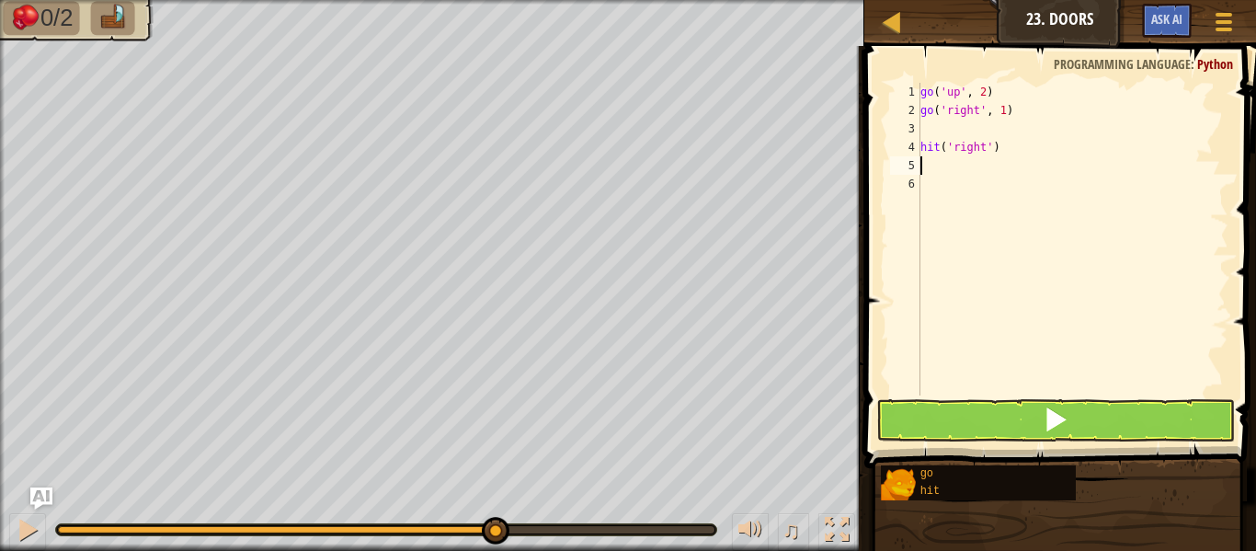
scroll to position [8, 0]
click at [933, 138] on div "go ( 'up' , 2 ) go ( 'right' , 1 ) hit ( 'right' )" at bounding box center [1072, 257] width 312 height 349
type textarea "hit('right')"
click at [927, 133] on div "go ( 'up' , 2 ) go ( 'right' , 1 ) hit ( 'right' )" at bounding box center [1072, 257] width 312 height 349
type textarea "go('right', 1)"
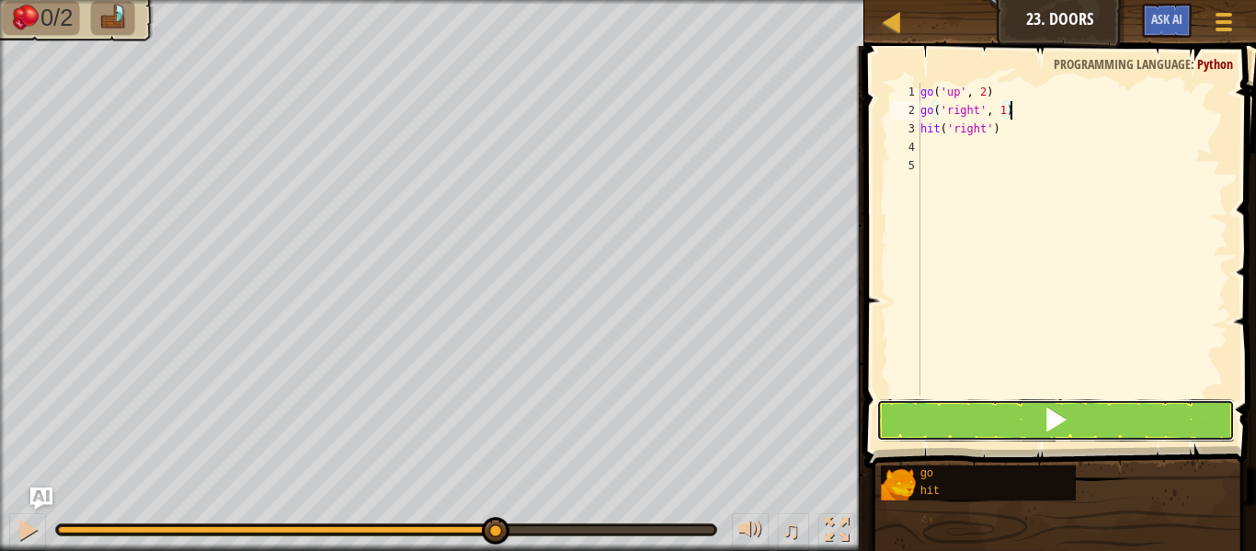
click at [966, 416] on button at bounding box center [1055, 420] width 359 height 42
